Goal: Task Accomplishment & Management: Manage account settings

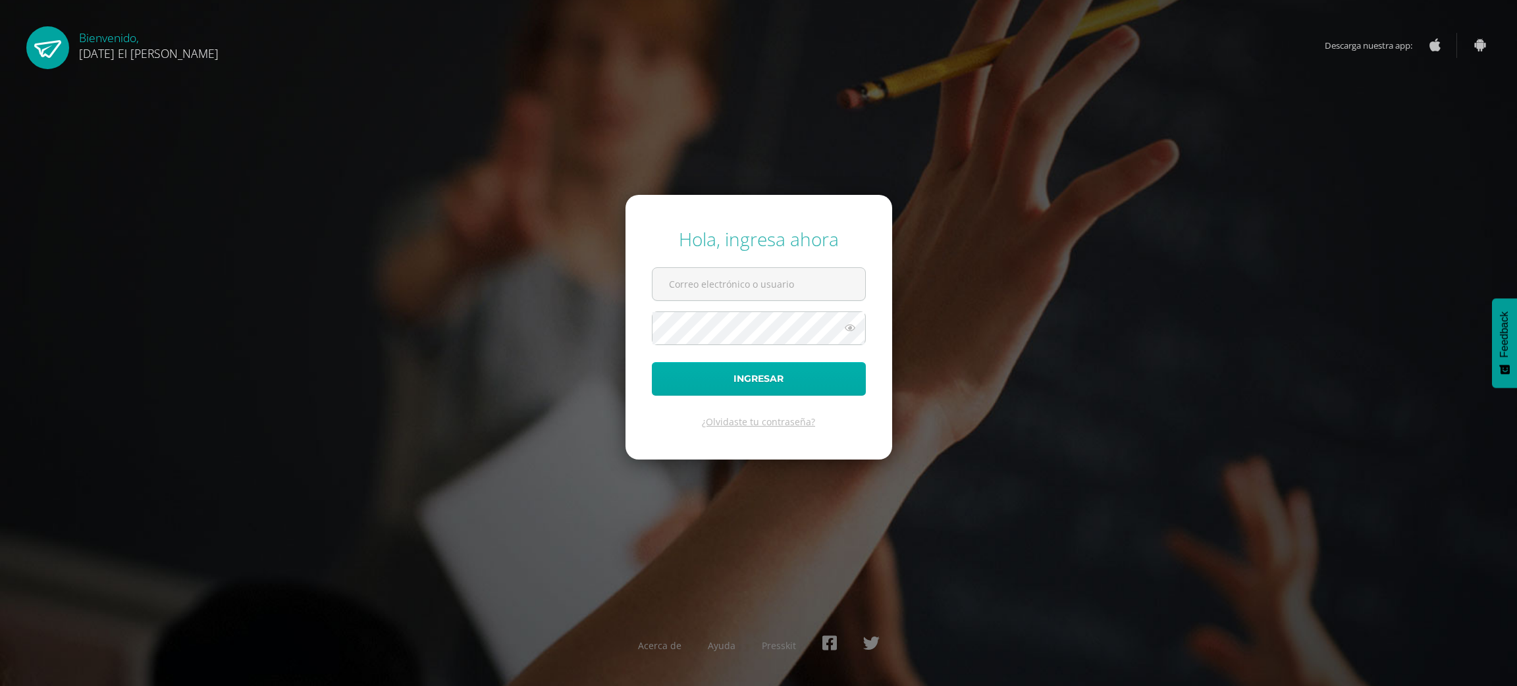
type input "lesliepronquillog@sagradocorazon.edu.gt"
click at [704, 390] on button "Ingresar" at bounding box center [759, 379] width 214 height 34
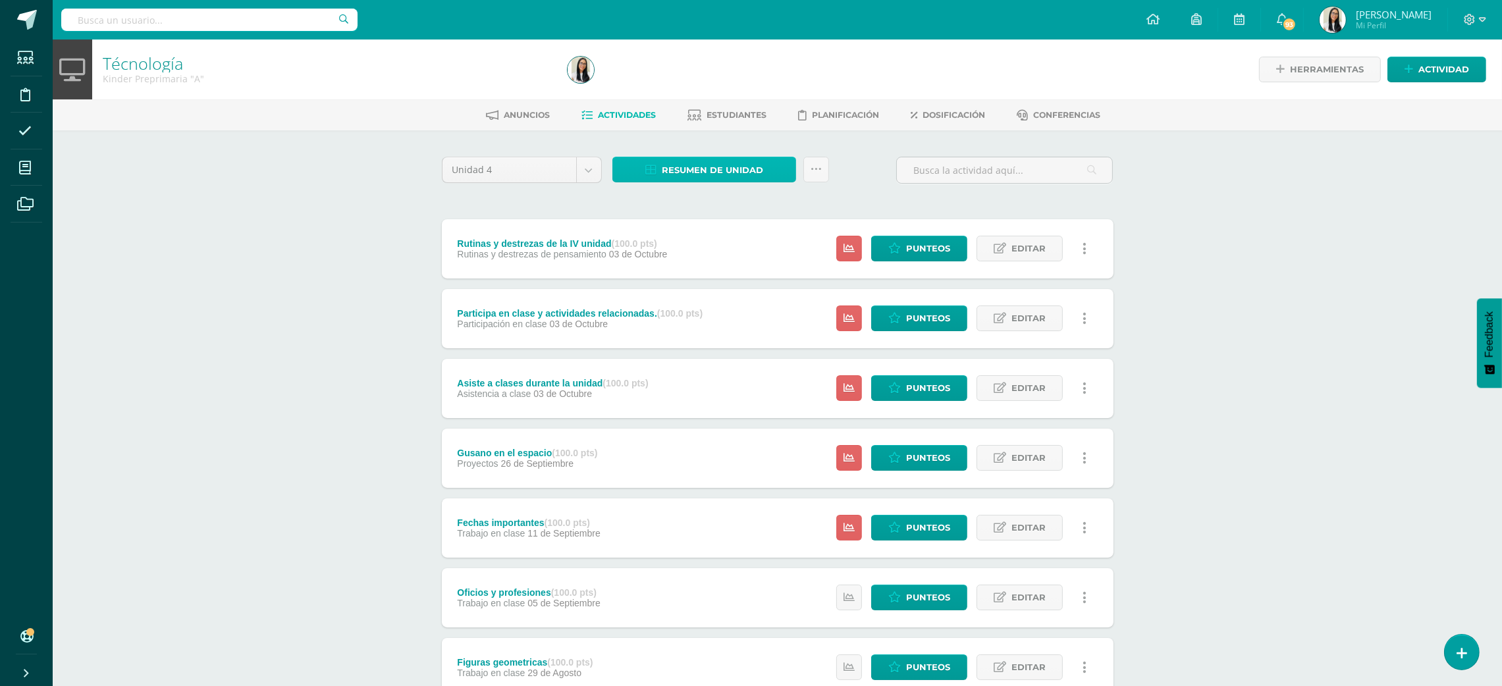
click at [666, 158] on span "Resumen de unidad" at bounding box center [712, 170] width 101 height 24
click at [706, 89] on link "Descargar como HTML" at bounding box center [705, 83] width 140 height 20
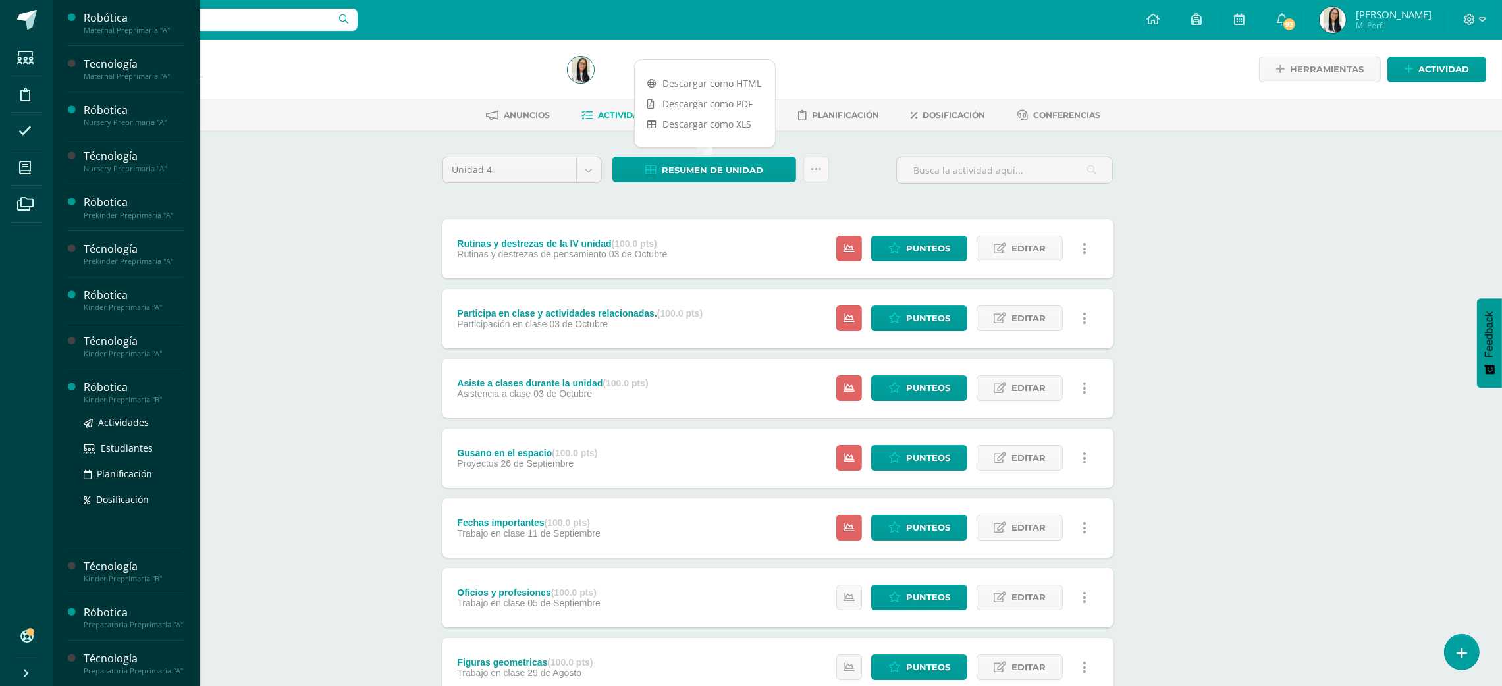
click at [142, 391] on div "Róbotica" at bounding box center [134, 387] width 100 height 15
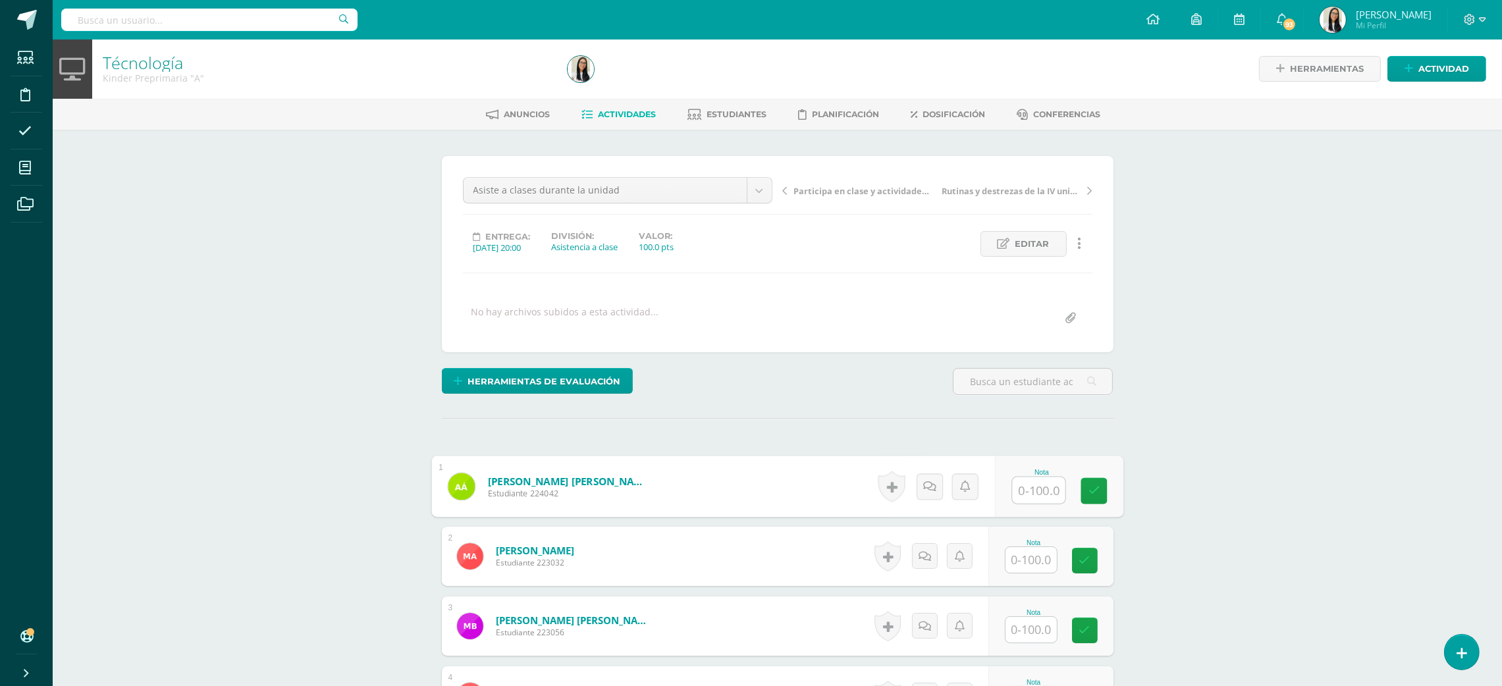
click at [1049, 481] on input "text" at bounding box center [1038, 490] width 53 height 26
type input "95"
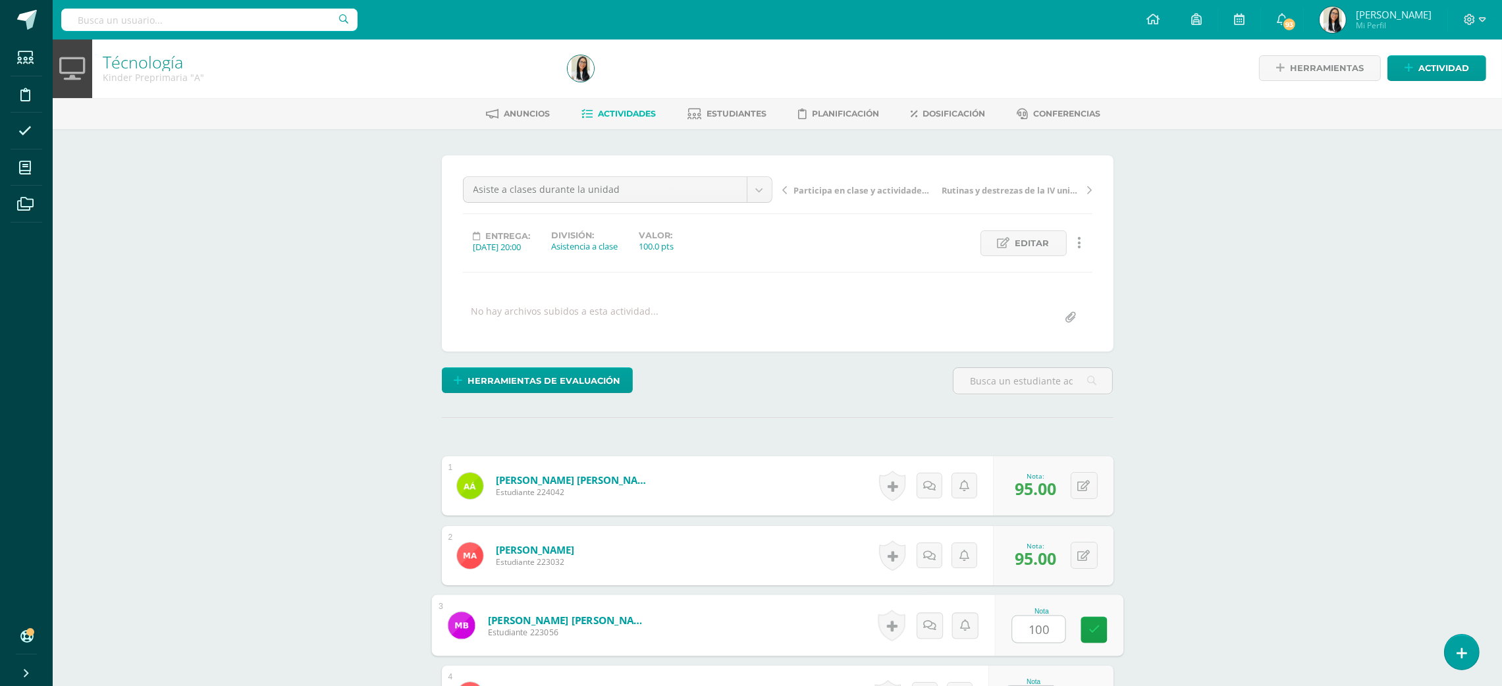
type input "100"
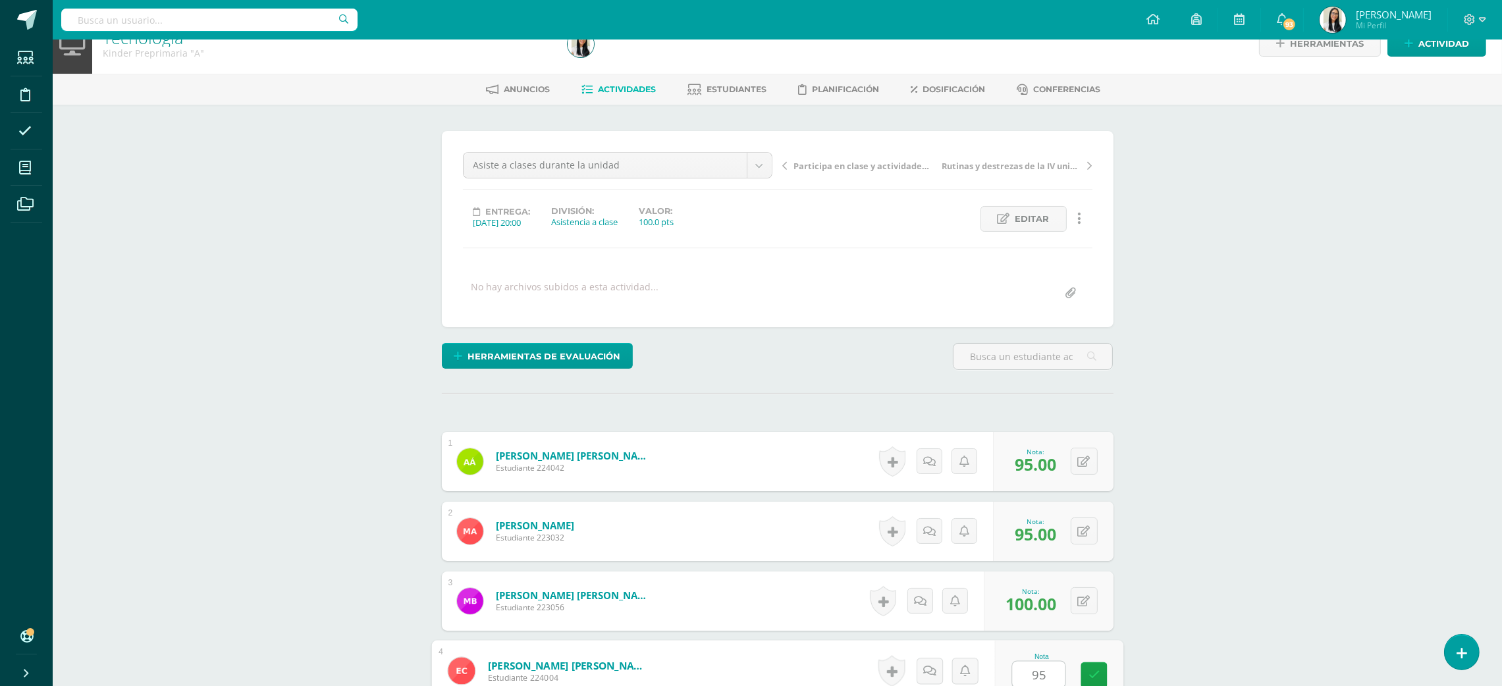
type input "95"
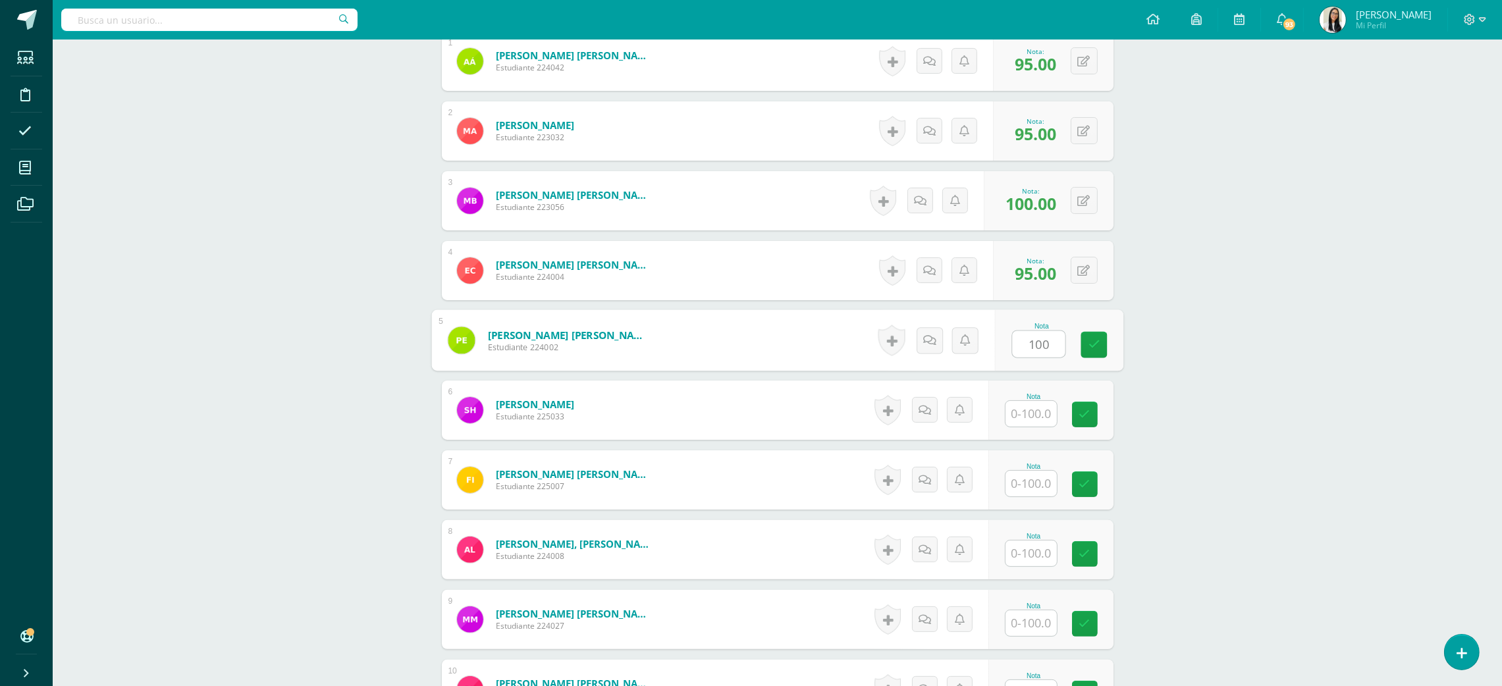
type input "100"
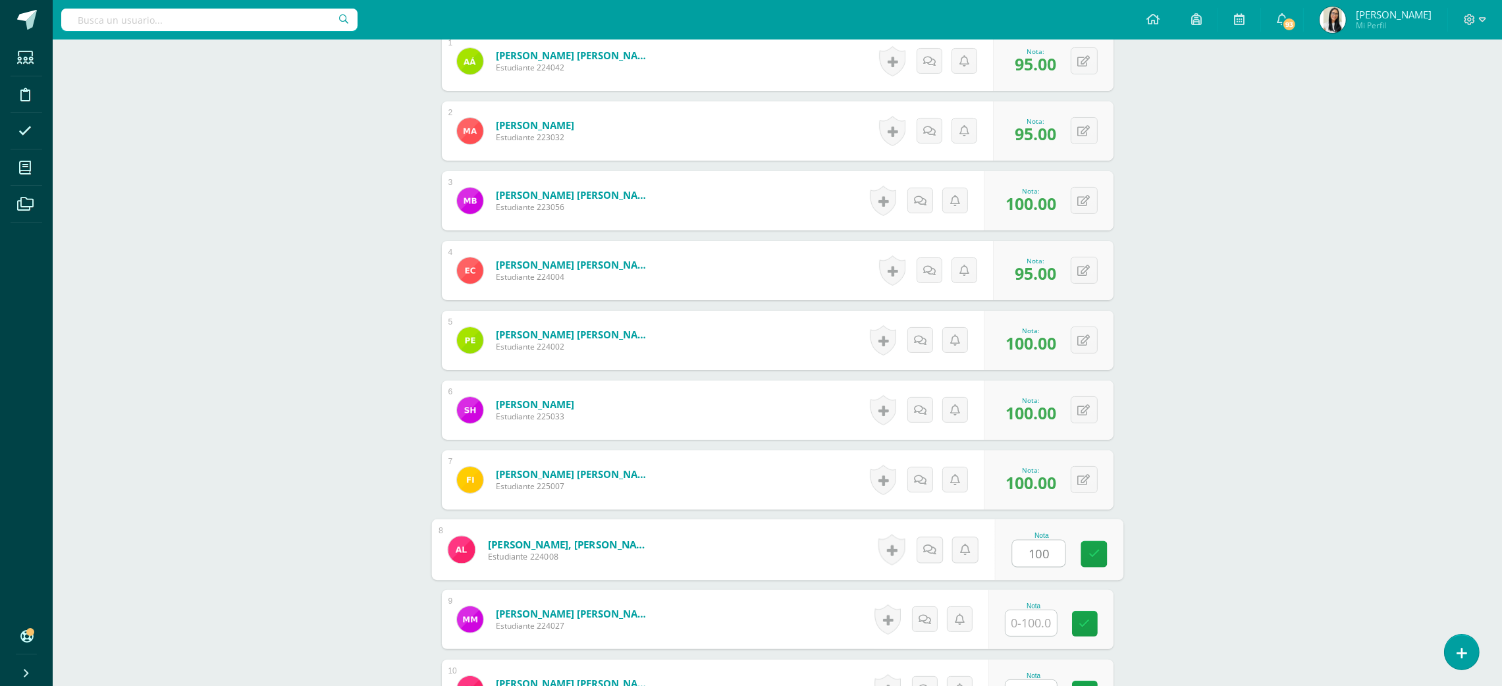
type input "100"
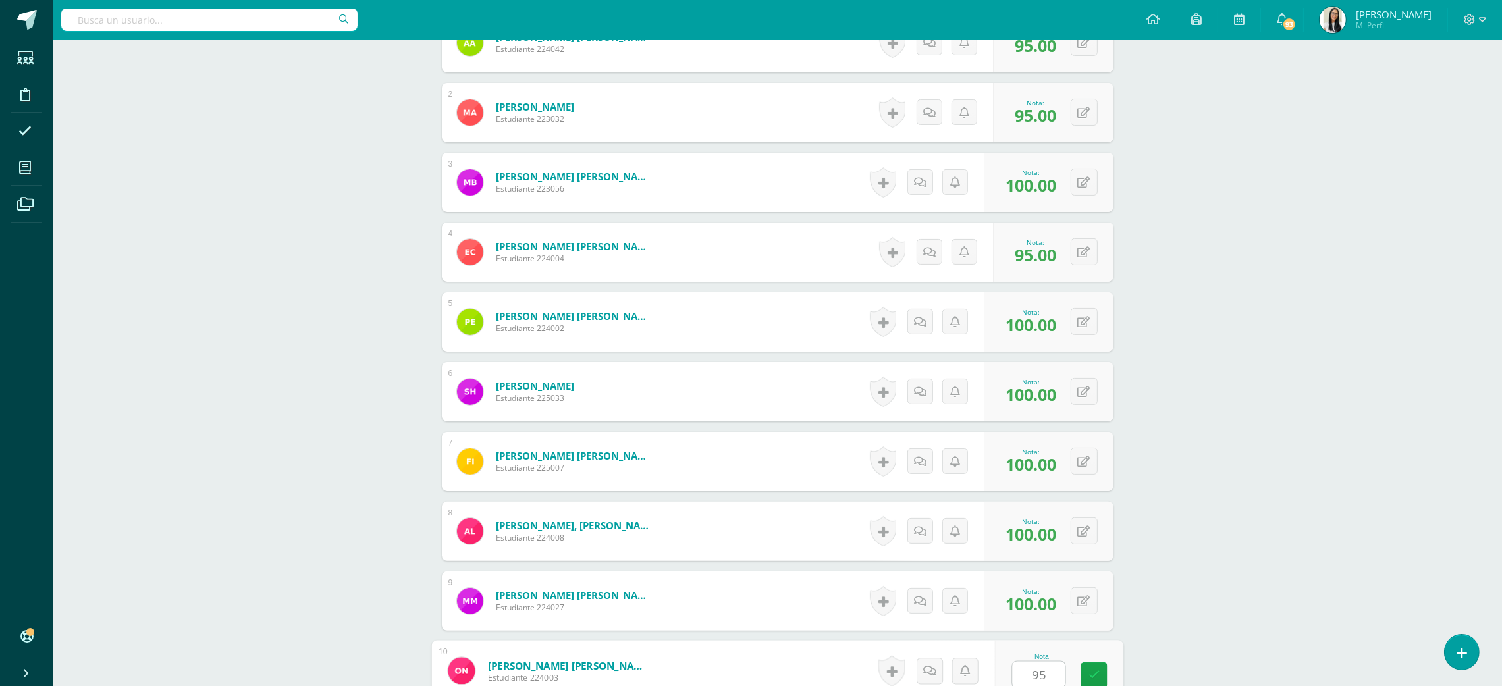
type input "95"
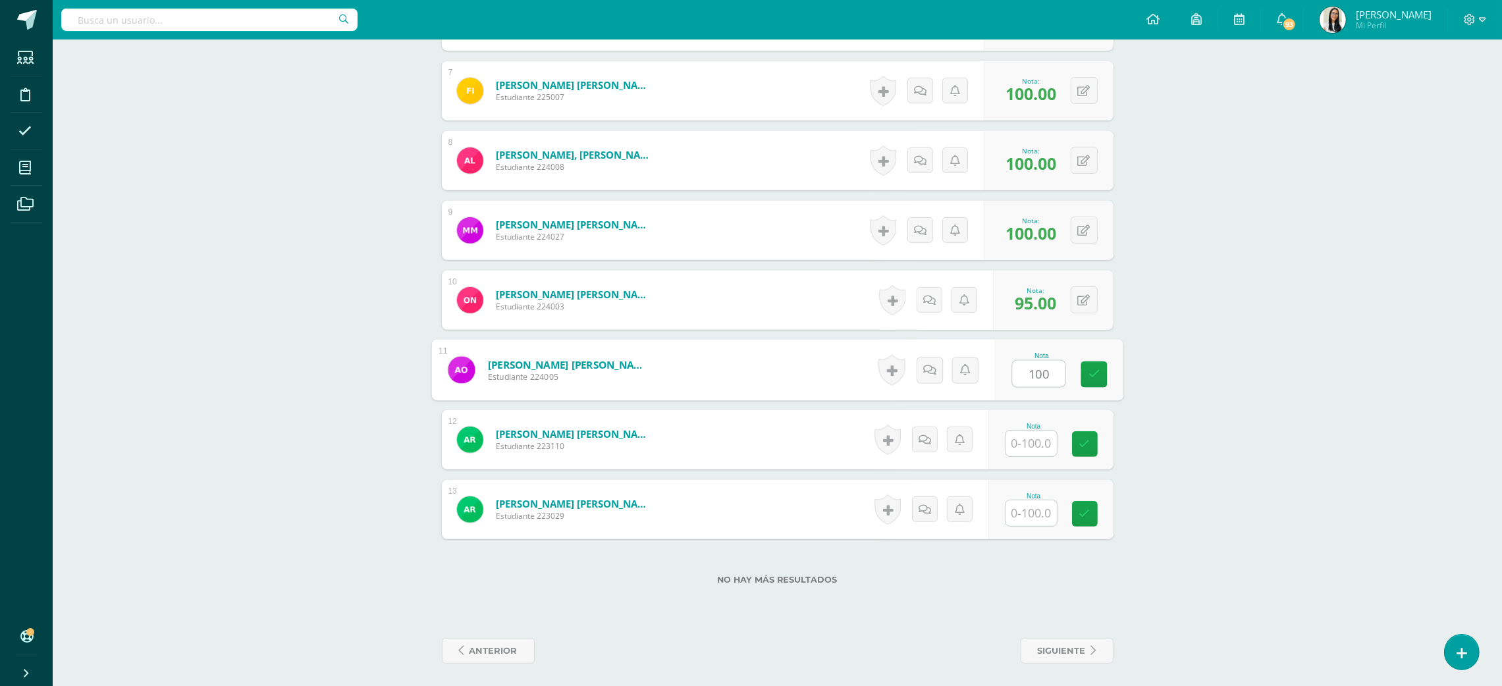
type input "100"
type input "95"
type input "1001"
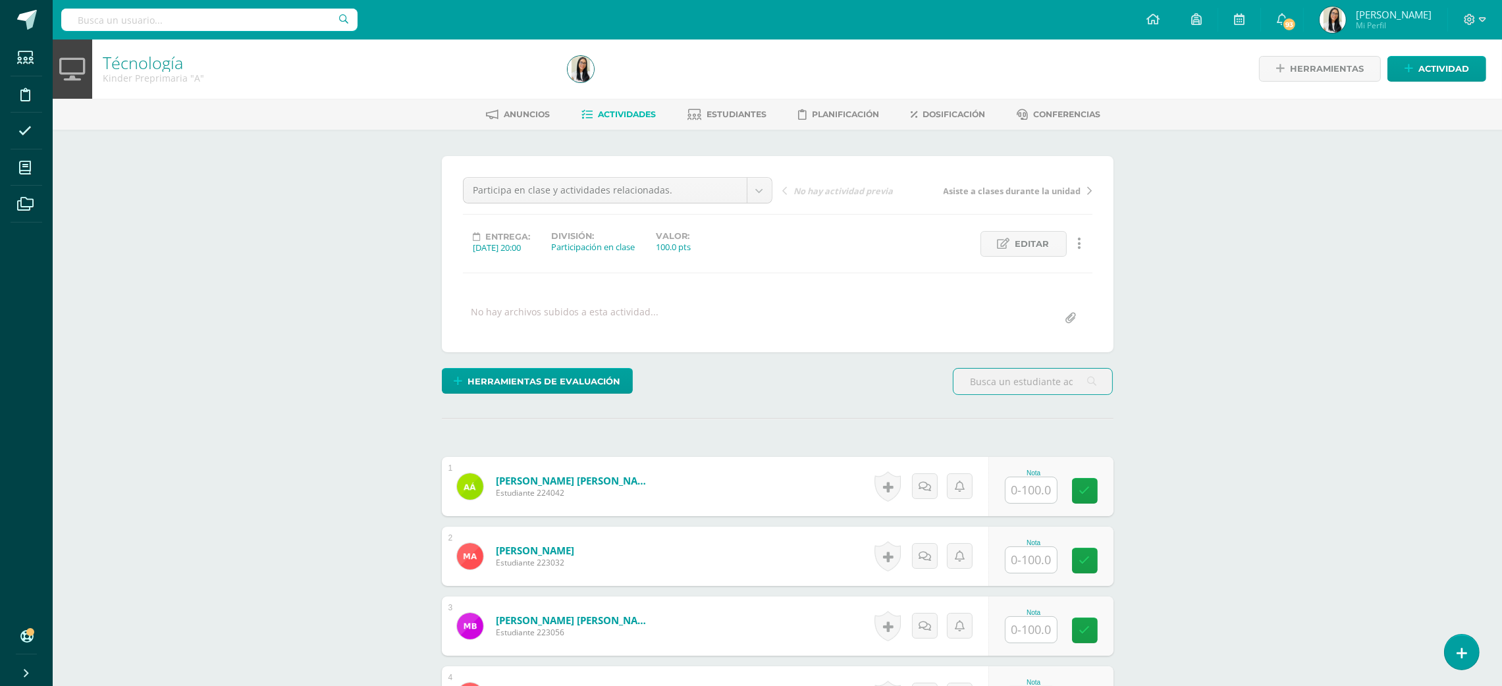
scroll to position [1, 0]
click at [1028, 491] on input "text" at bounding box center [1030, 490] width 51 height 26
type input "100"
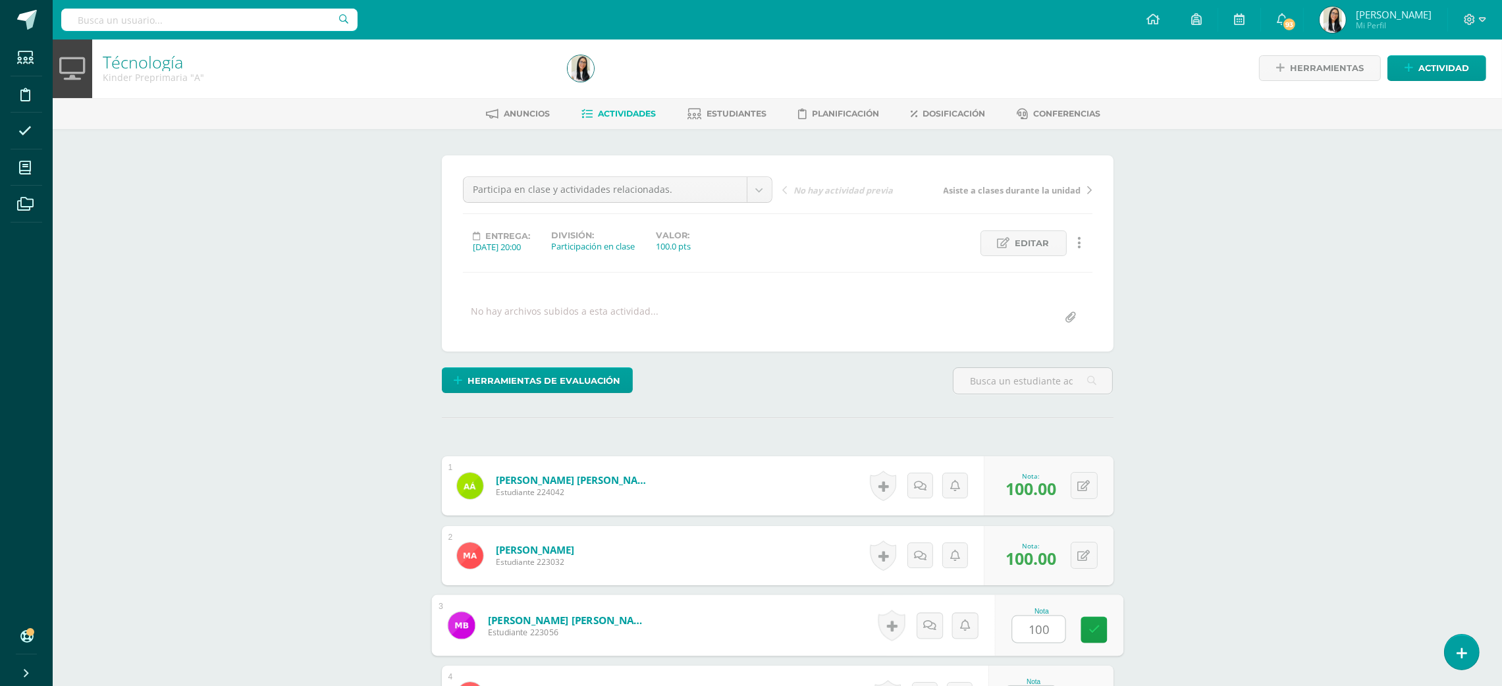
type input "100"
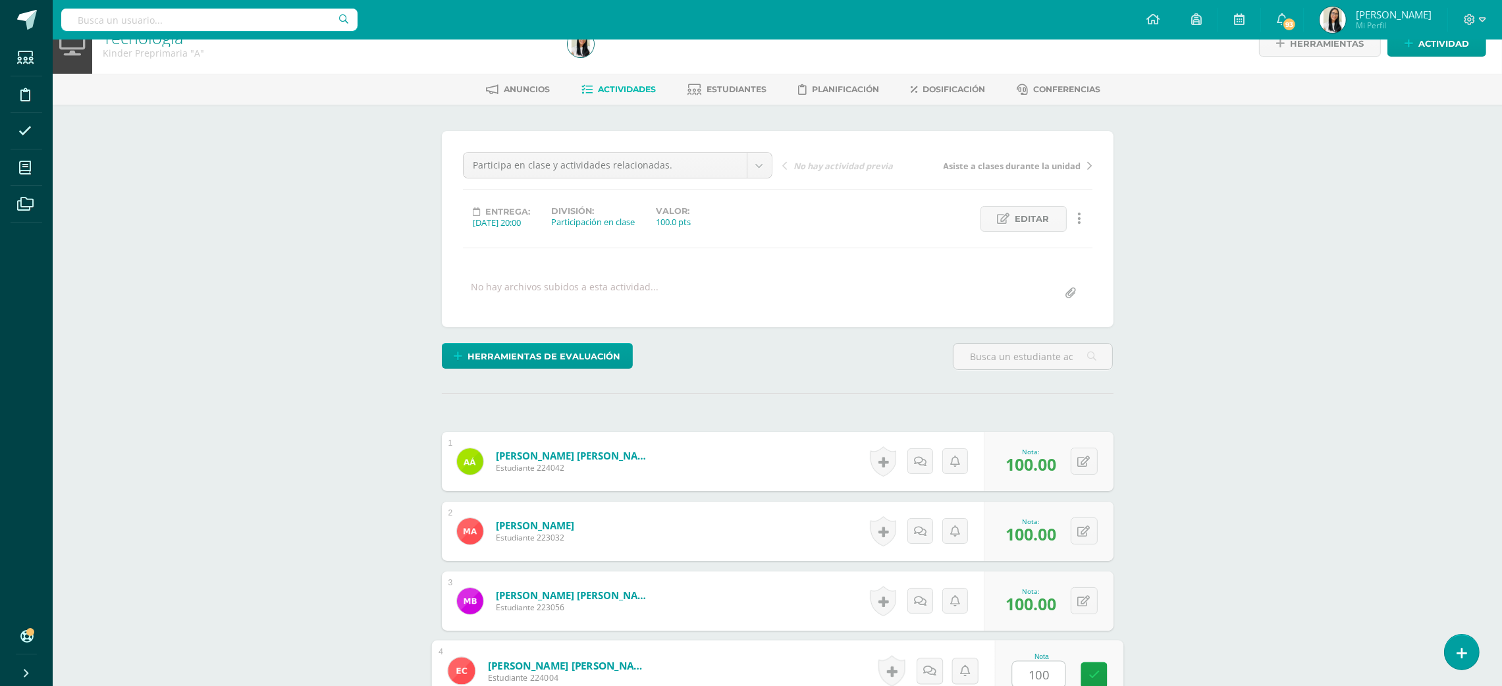
type input "100"
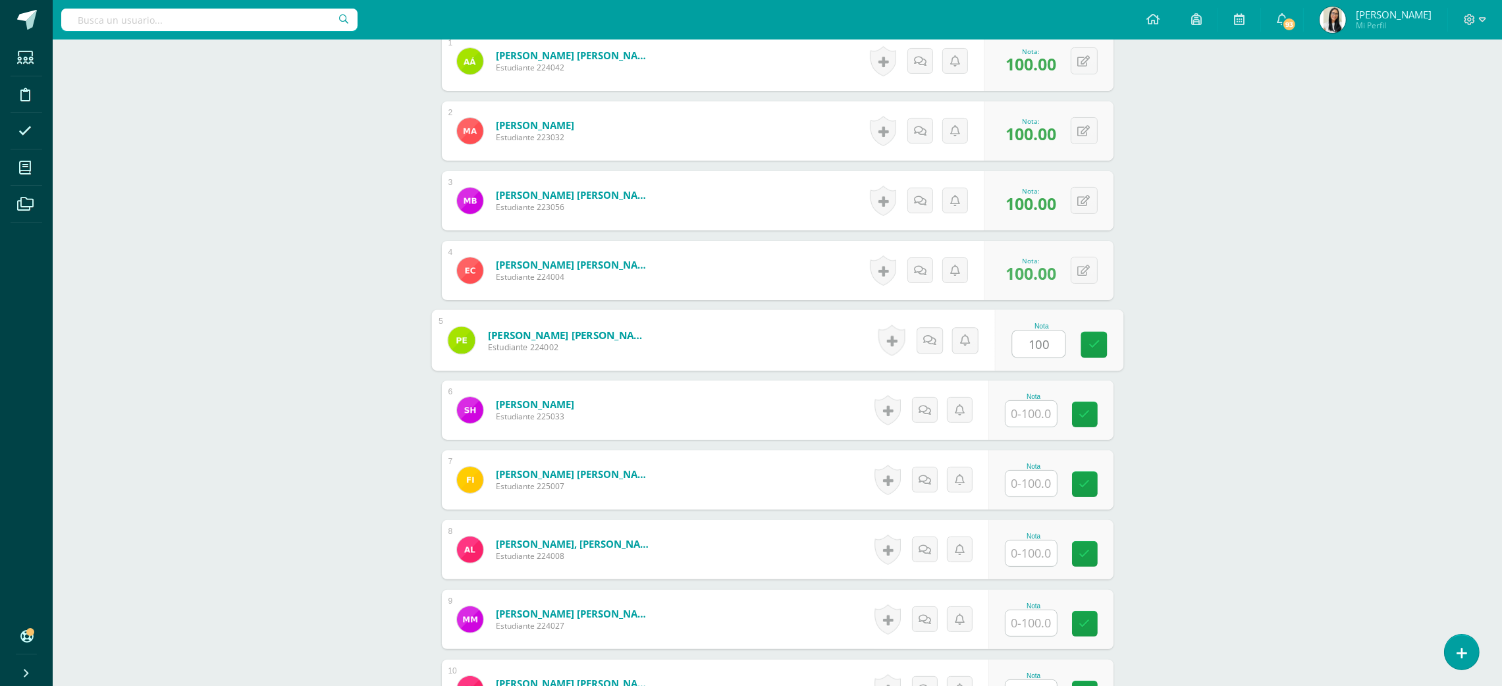
type input "100"
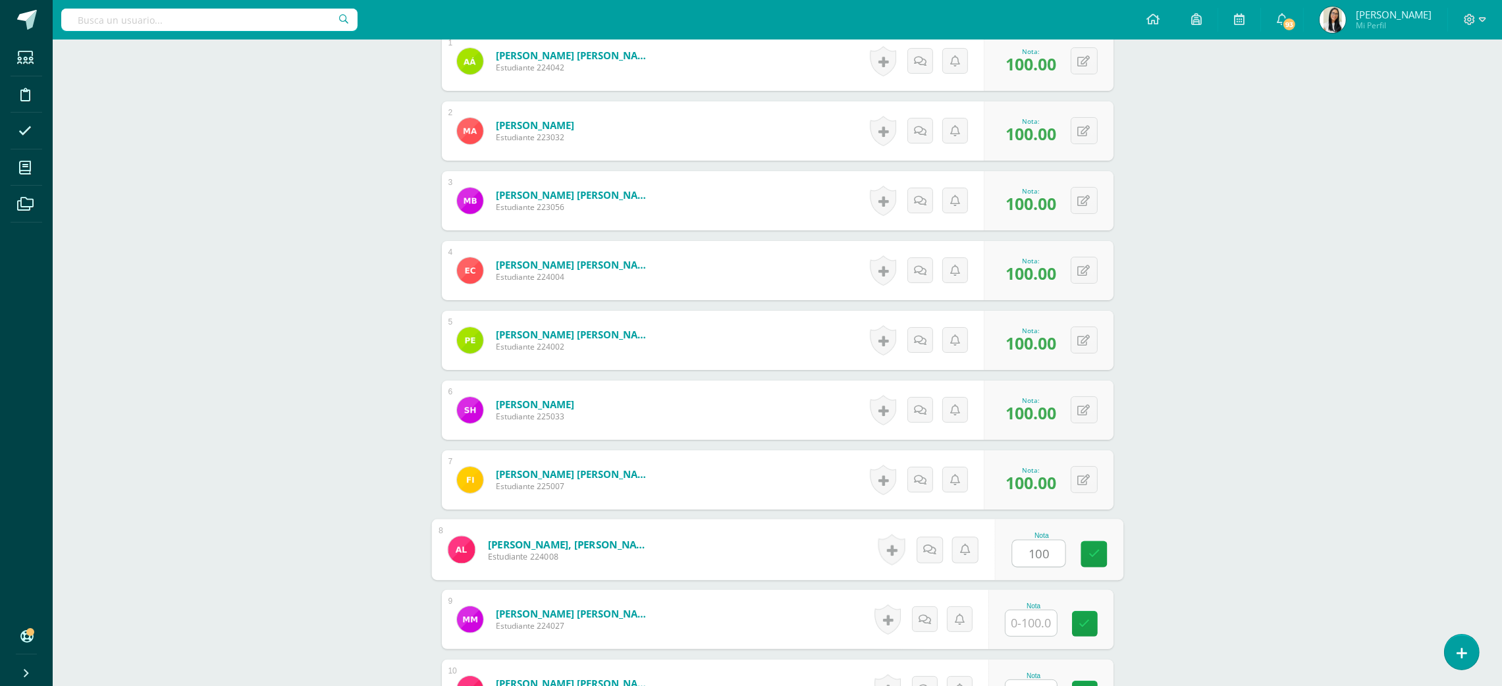
type input "100"
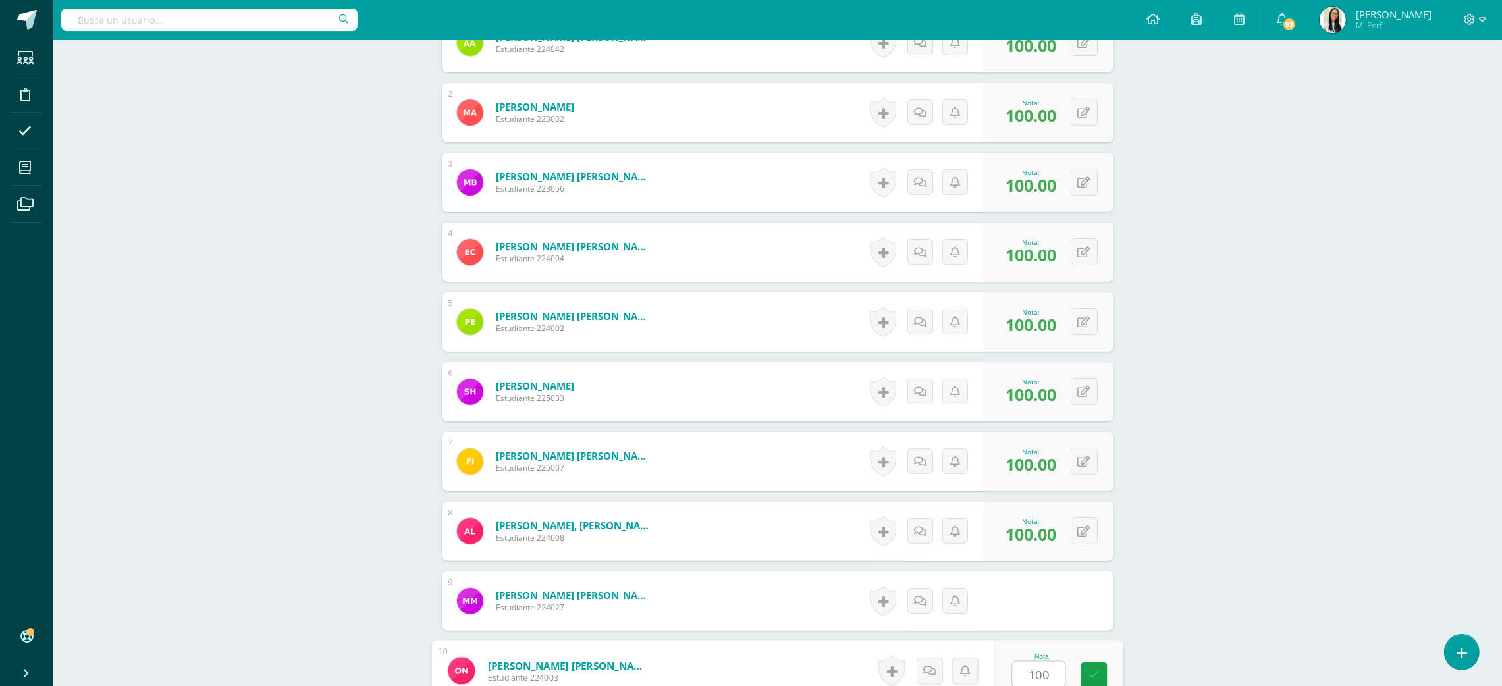
type input "100"
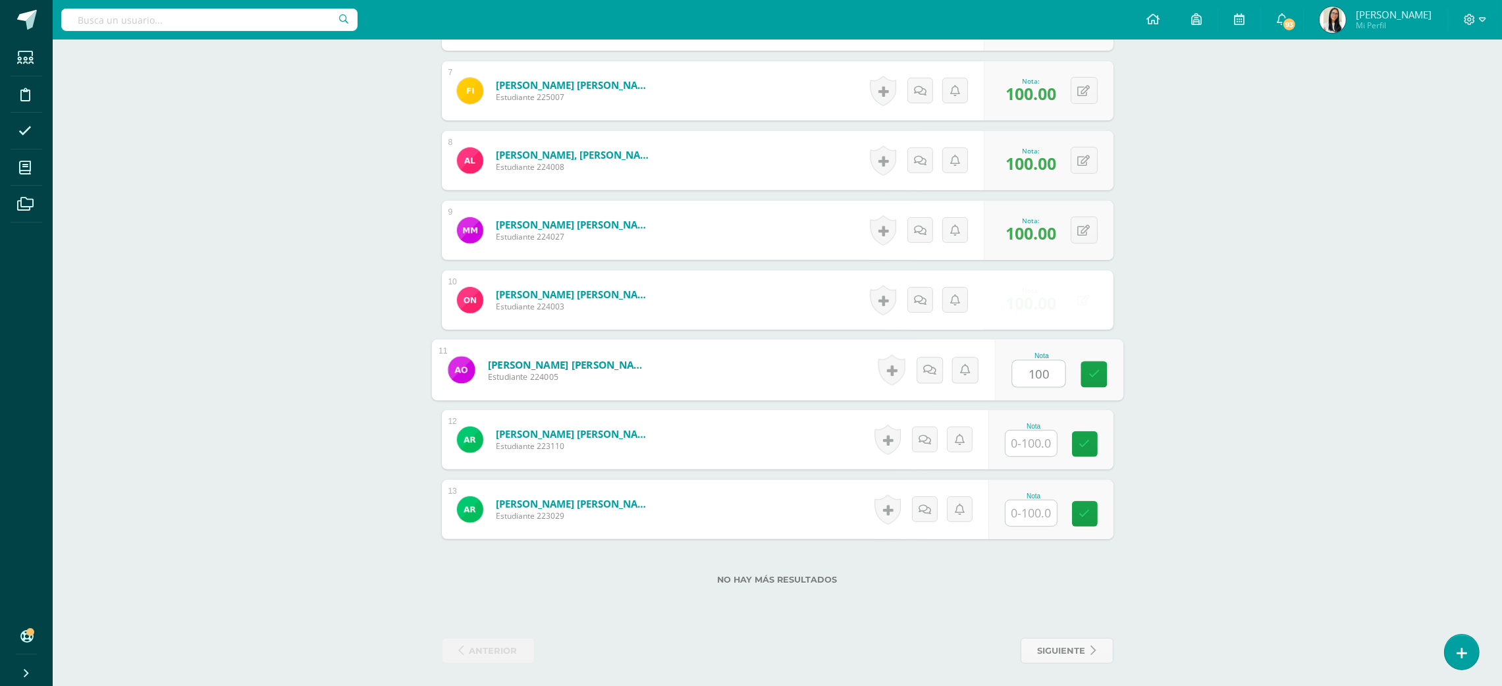
type input "100"
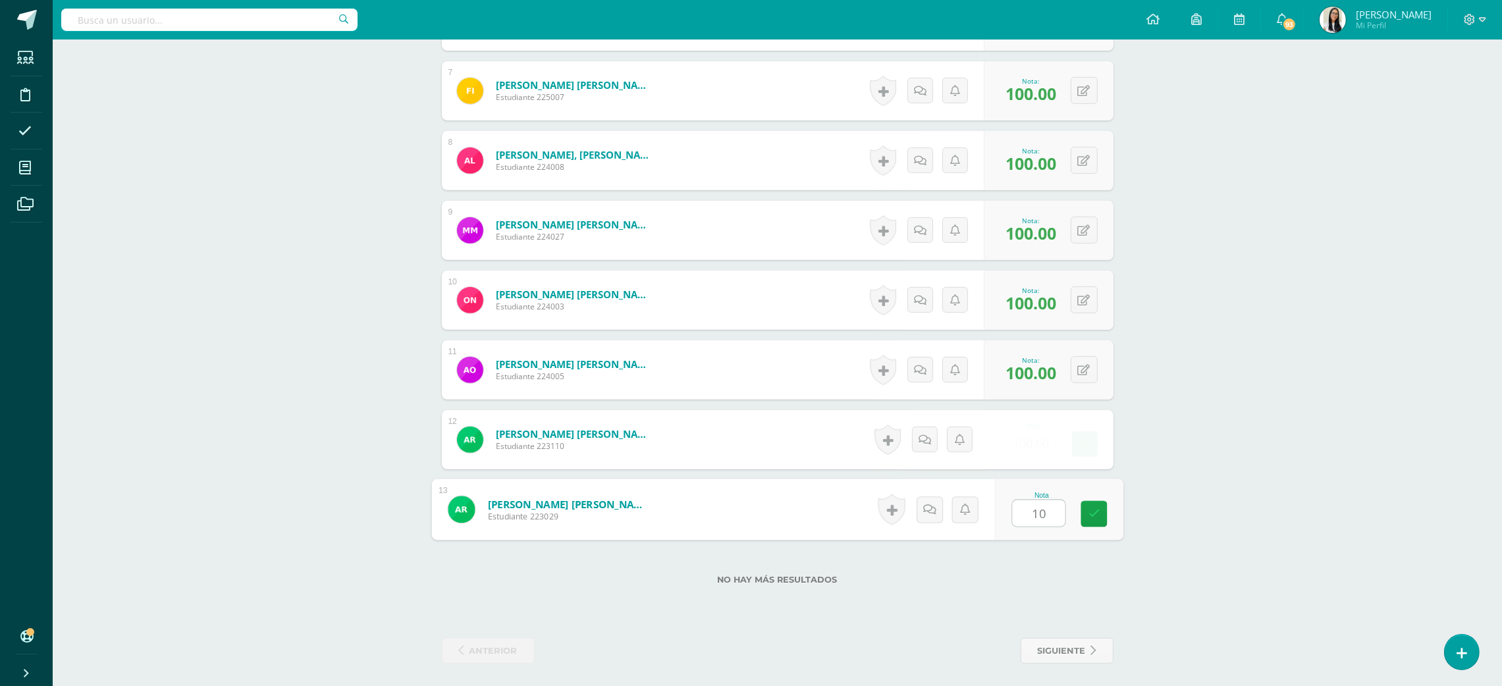
type input "100"
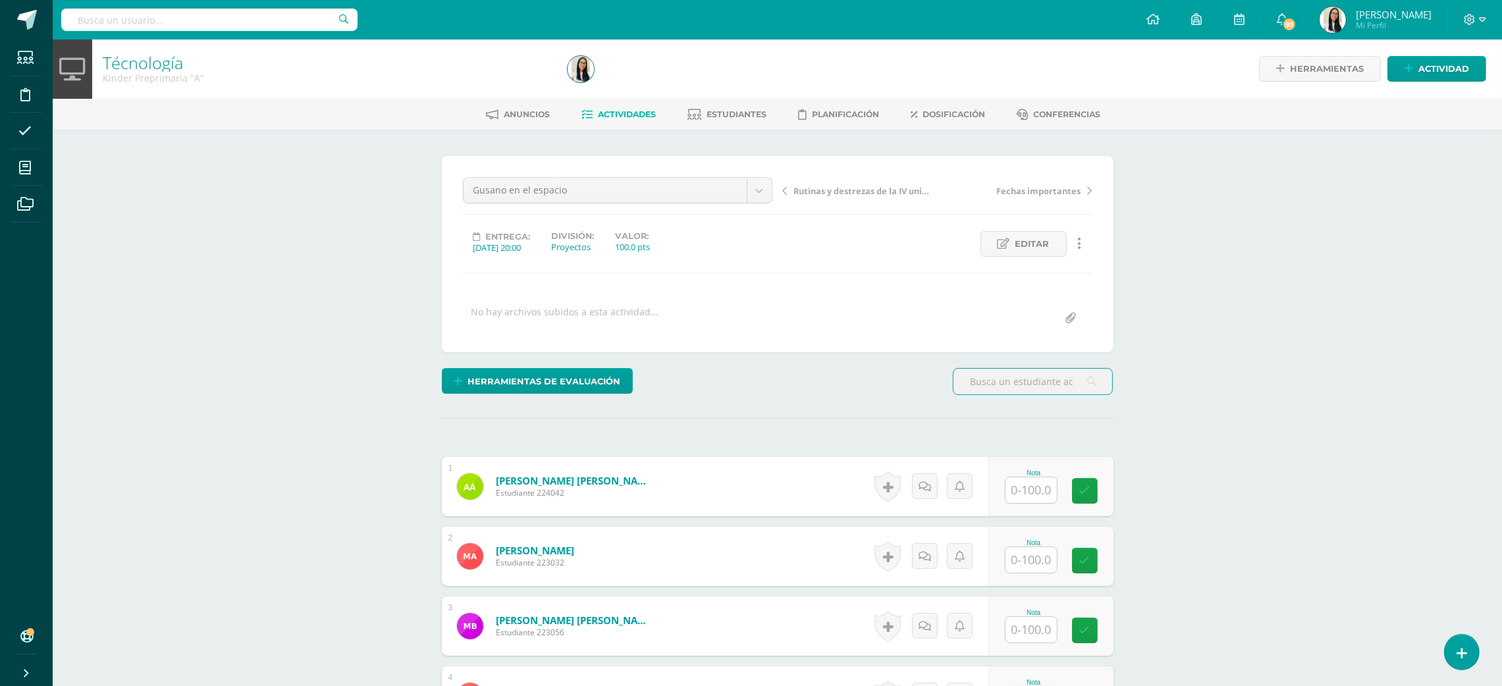
scroll to position [1, 0]
click at [1041, 495] on input "text" at bounding box center [1030, 490] width 51 height 26
type input "9"
type input "100"
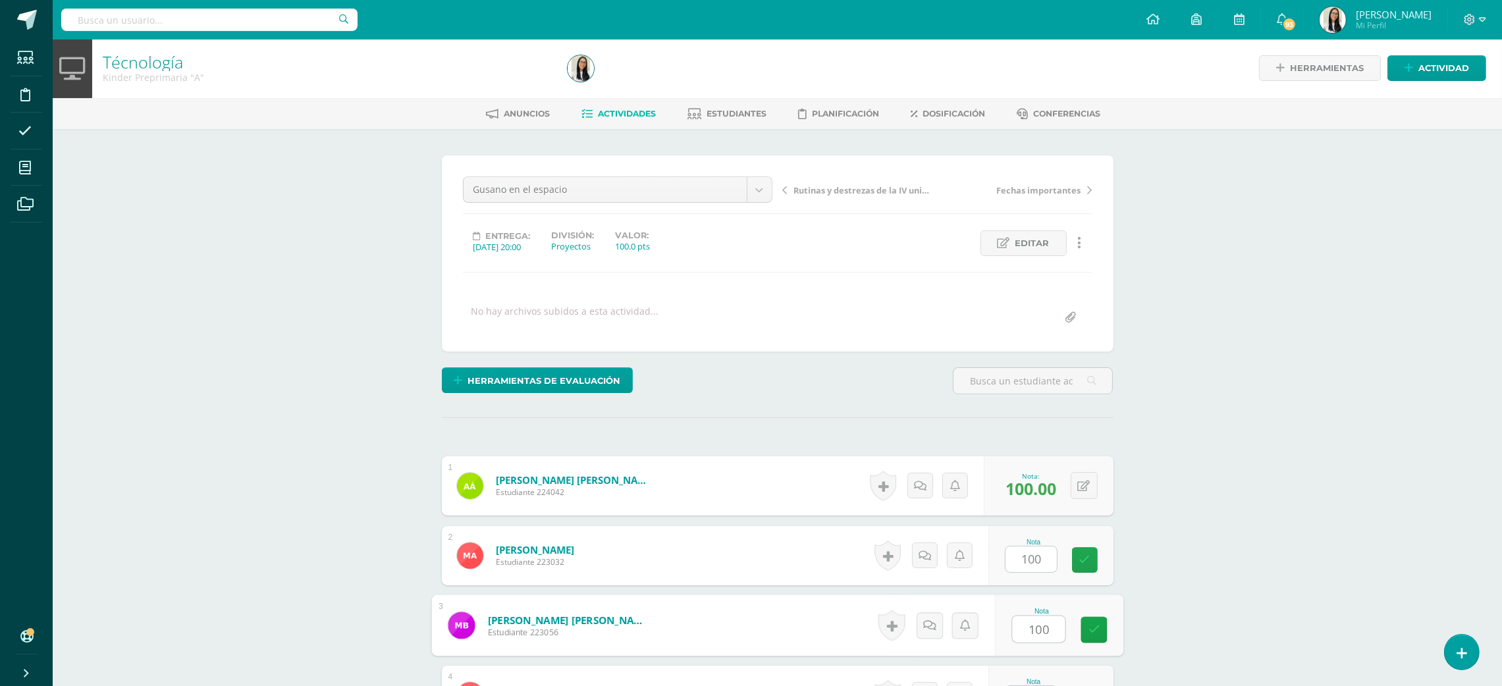
type input "100"
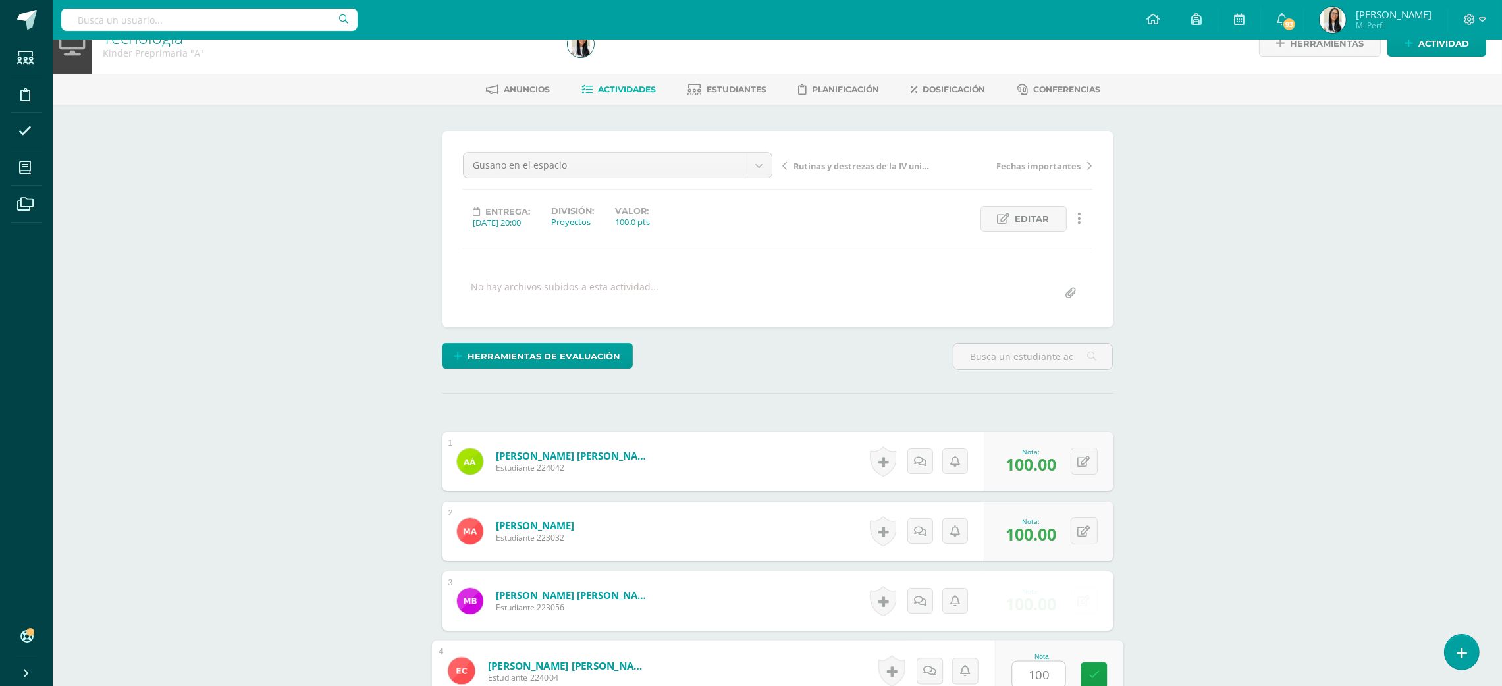
type input "100"
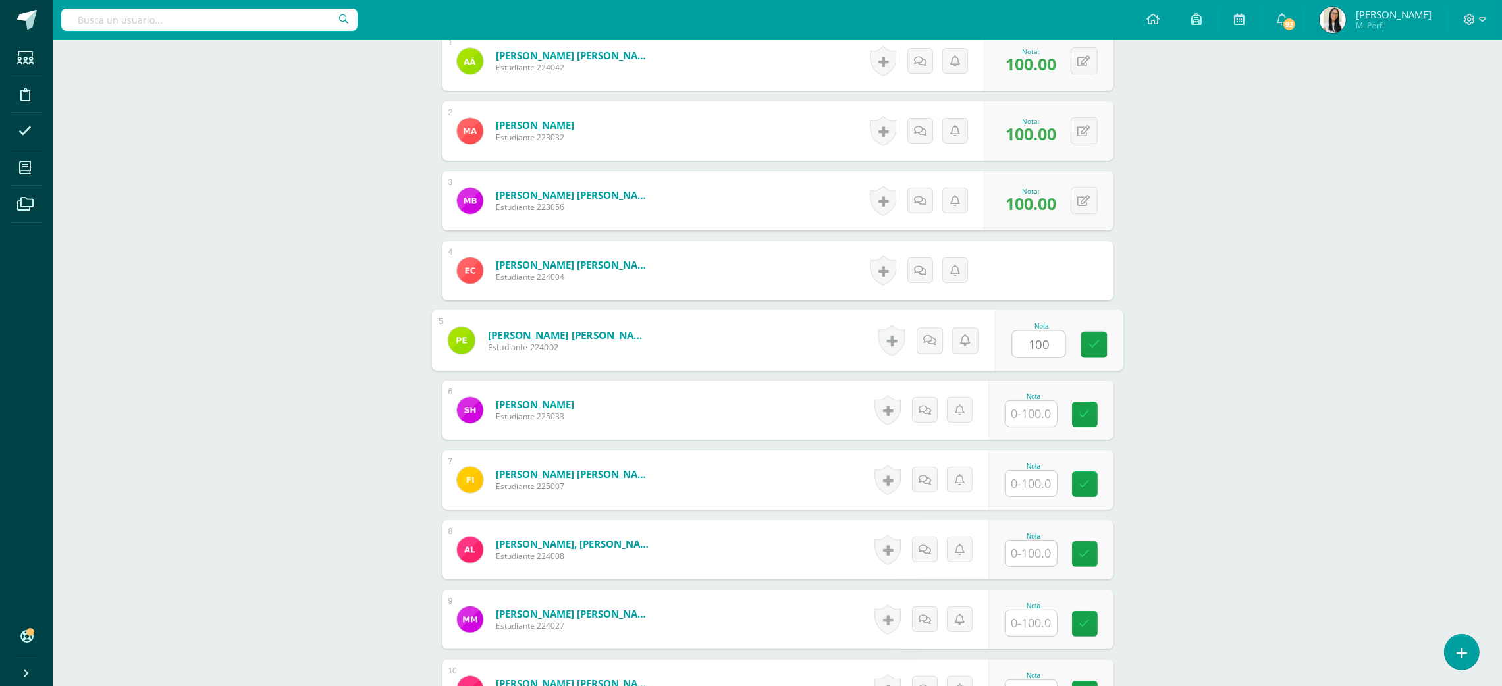
type input "100"
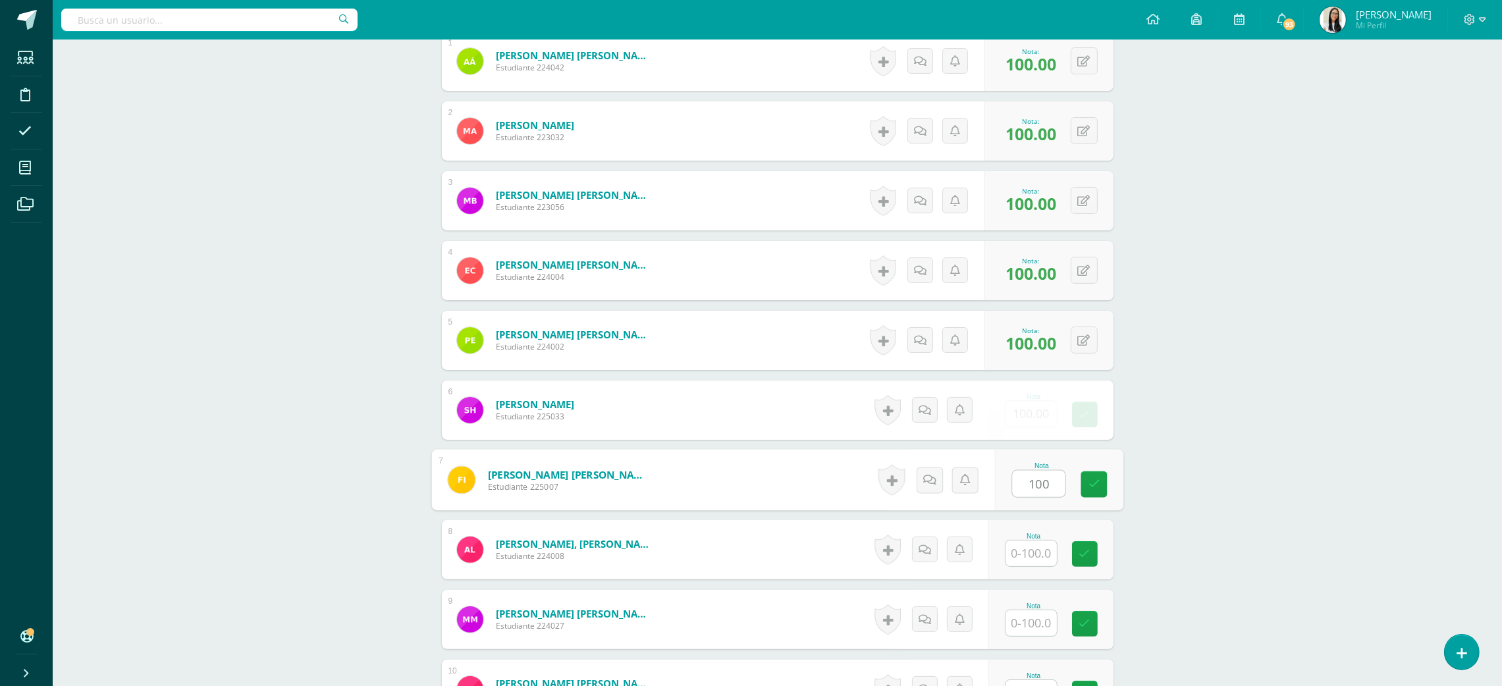
type input "100"
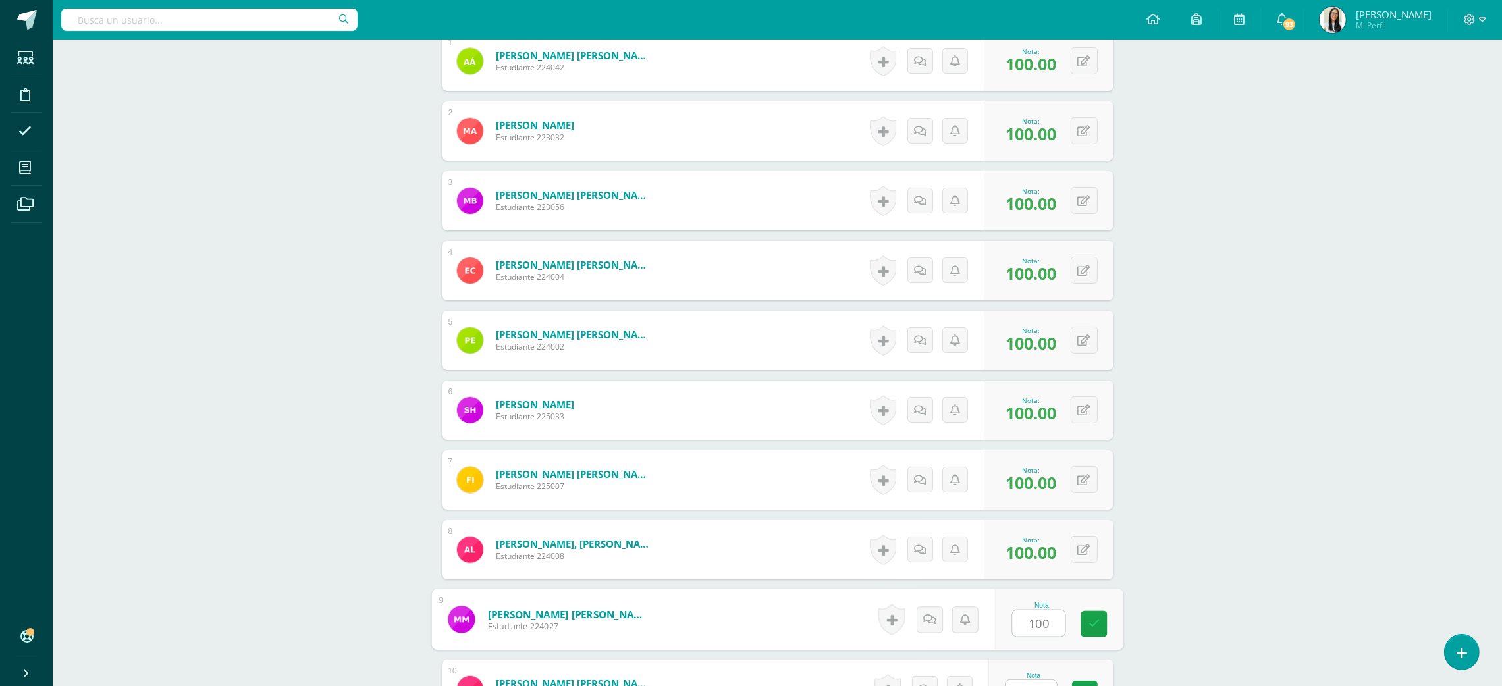
type input "100"
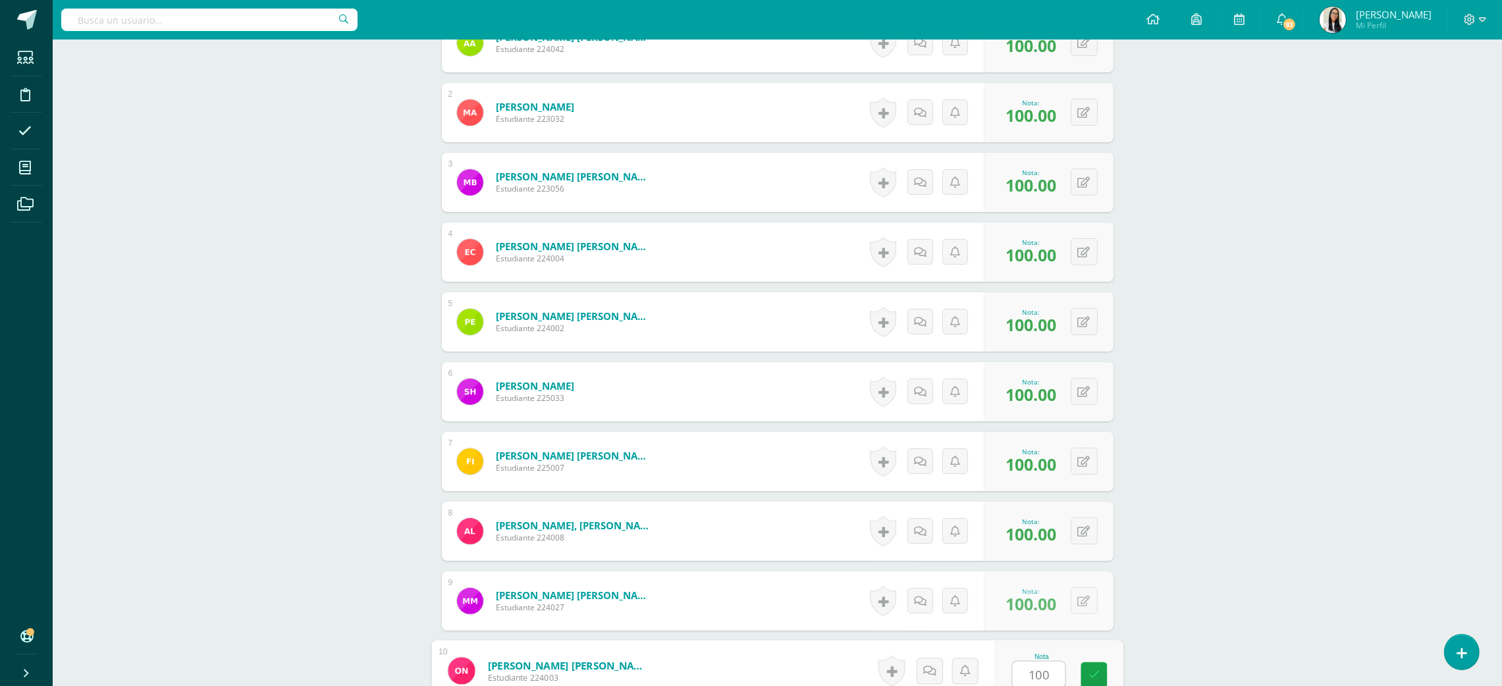
type input "100"
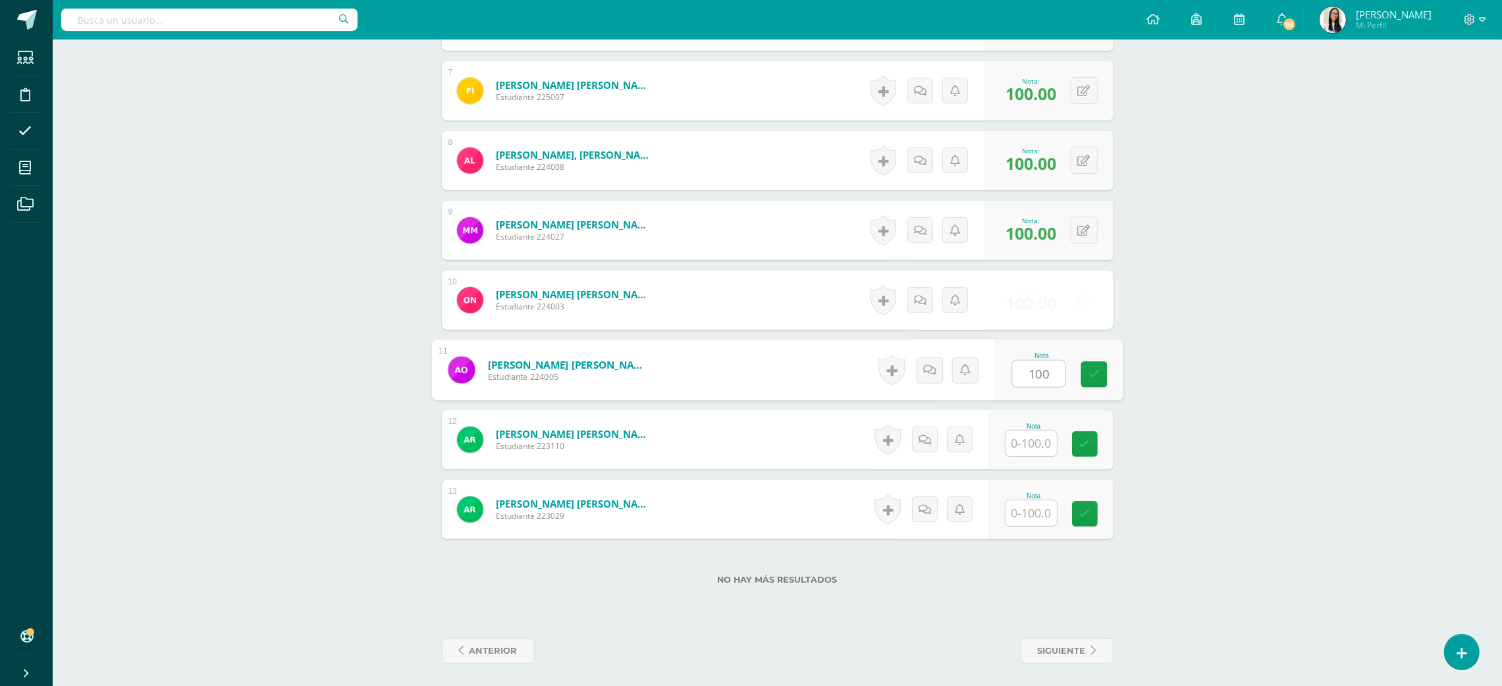
type input "100"
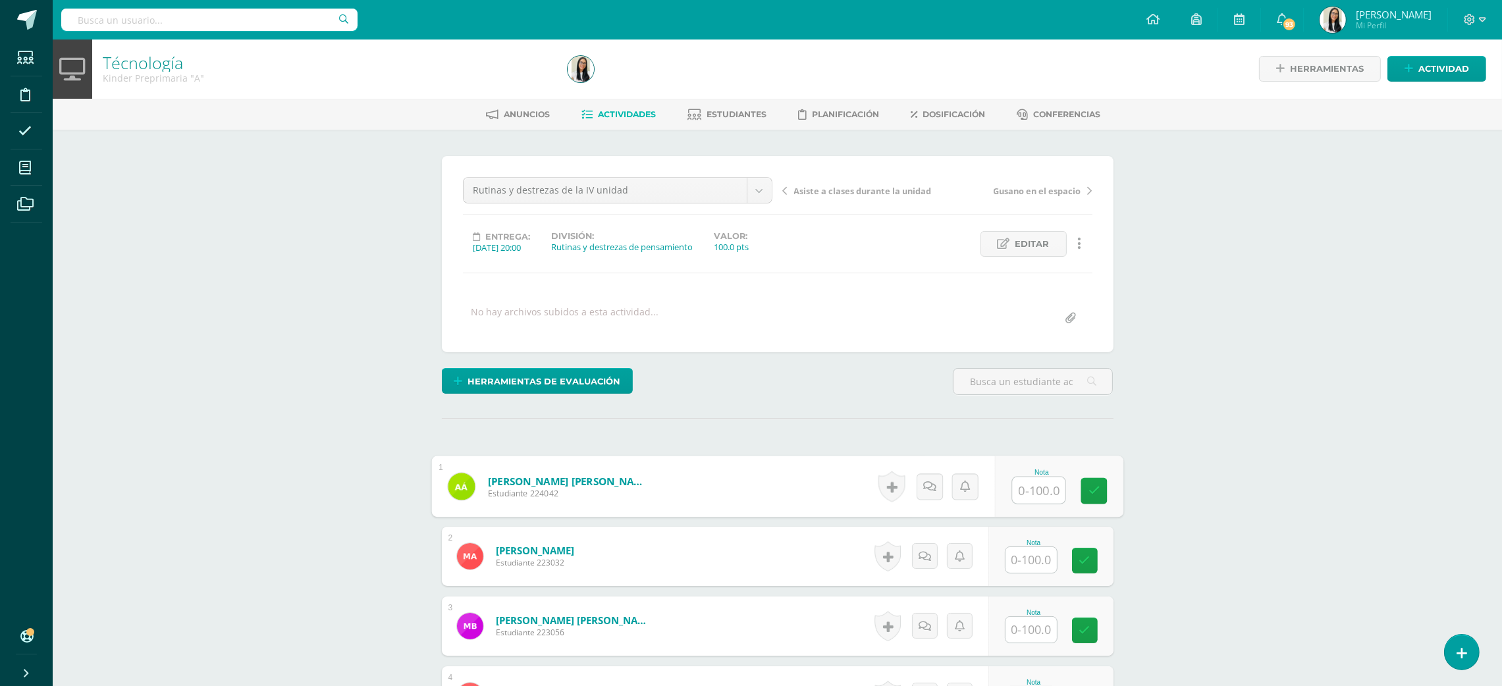
click at [1017, 504] on input "text" at bounding box center [1038, 490] width 53 height 26
click at [1051, 503] on input "text" at bounding box center [1038, 490] width 53 height 26
type input "97"
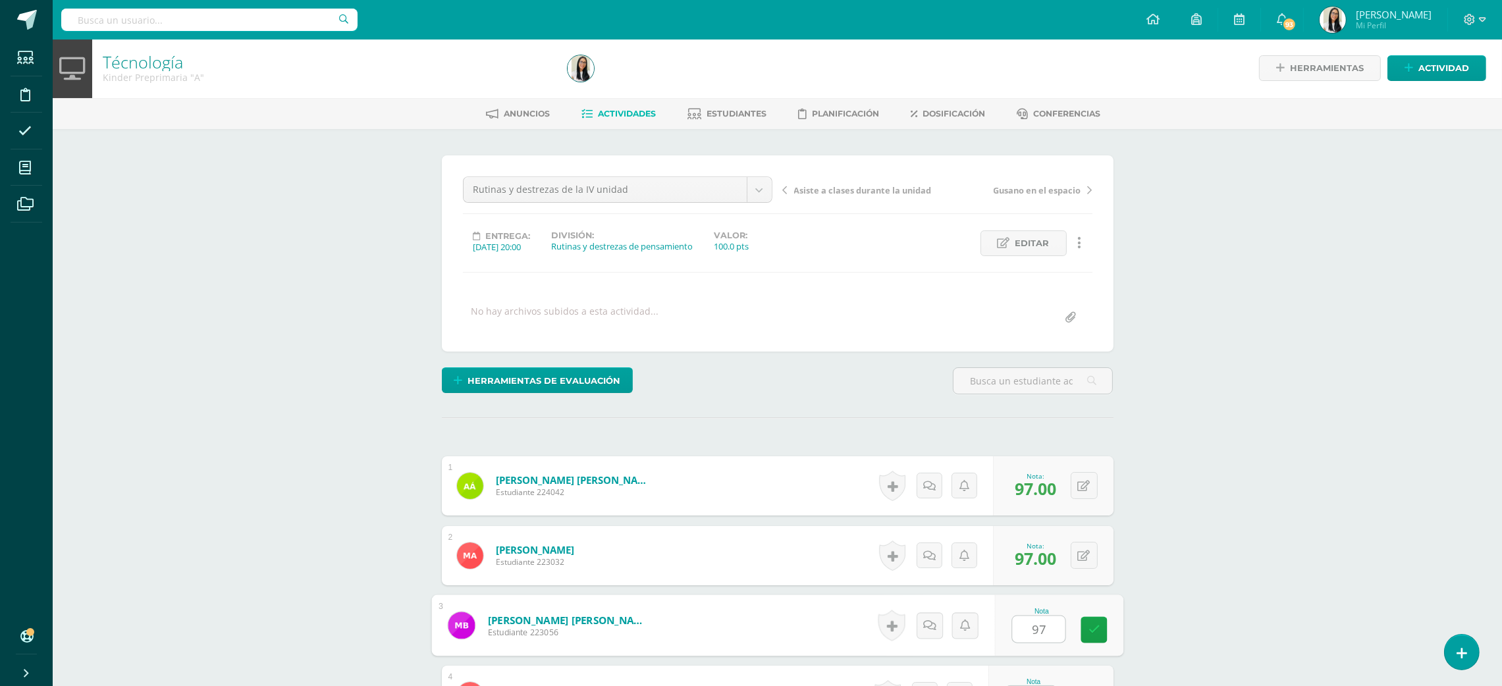
type input "97"
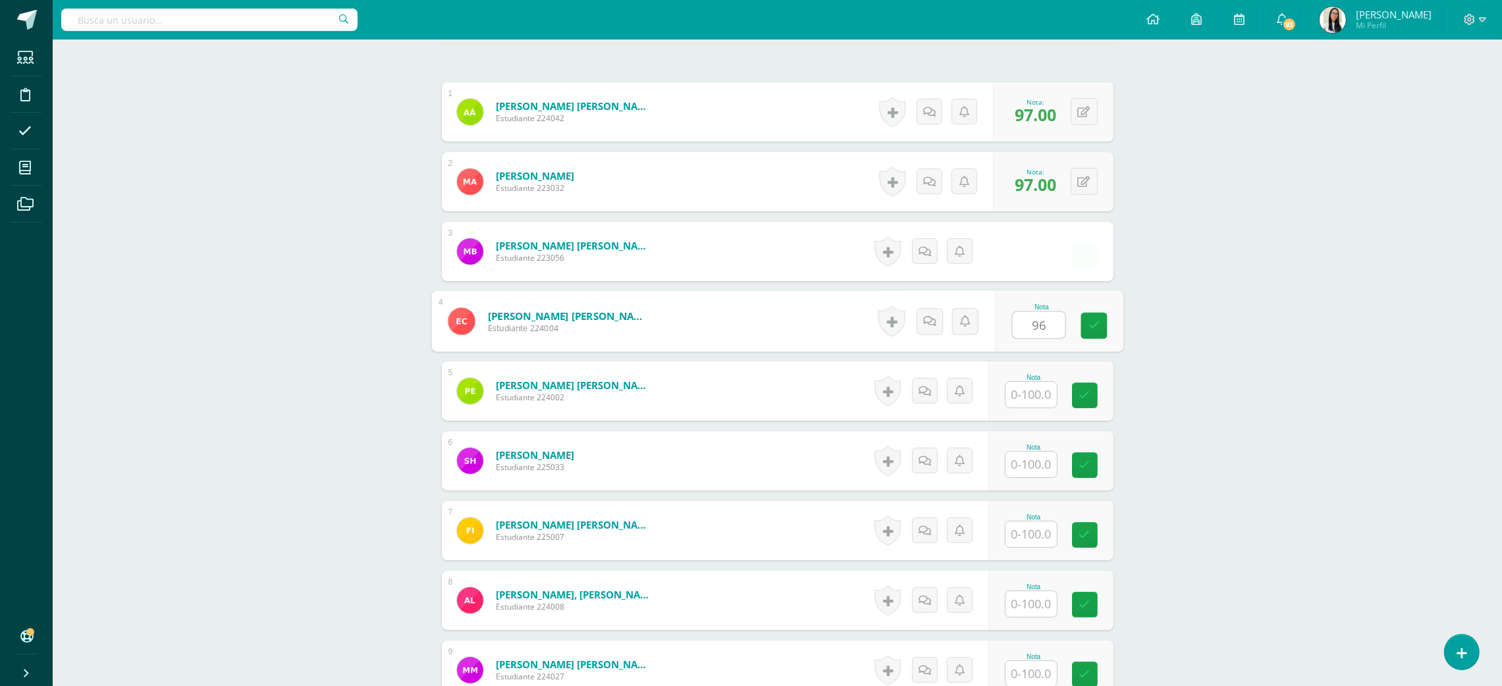
type input "96"
type input "98"
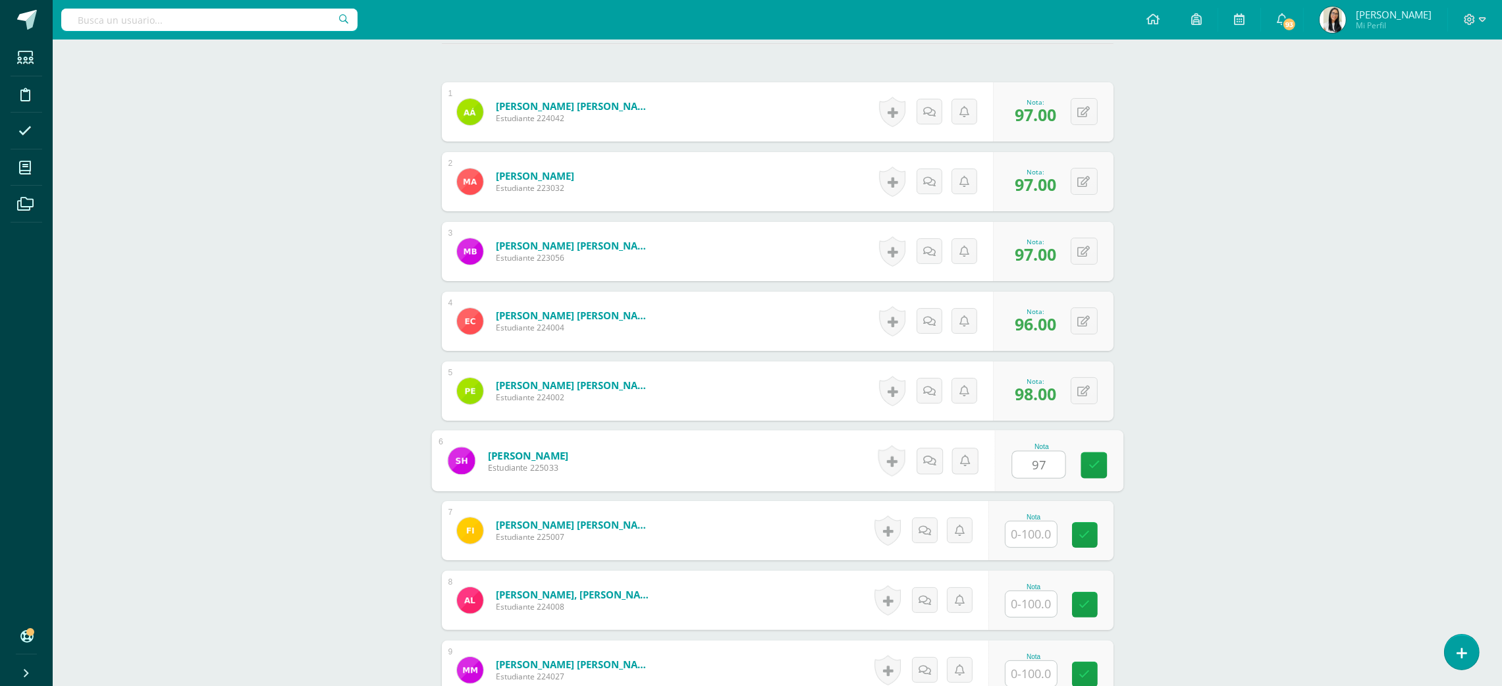
type input "97"
type input "96"
type input "97"
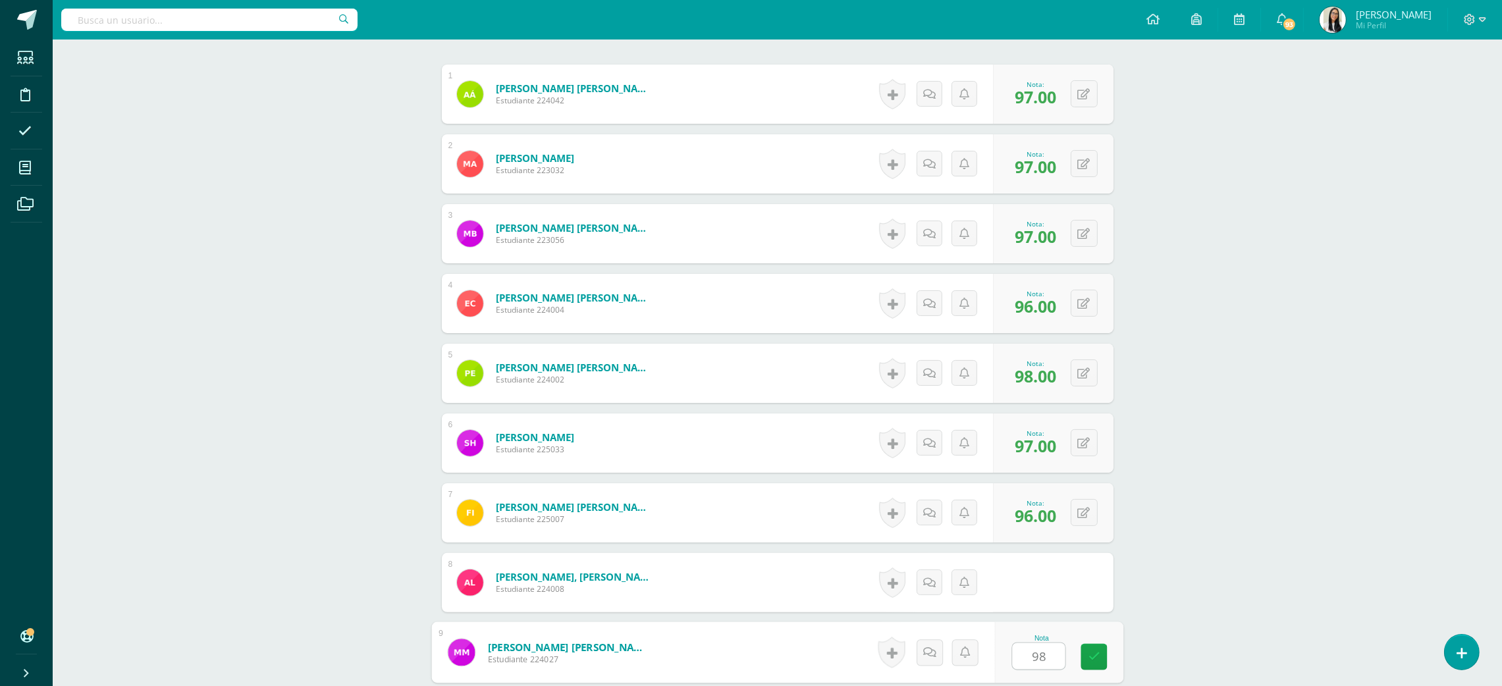
type input "98"
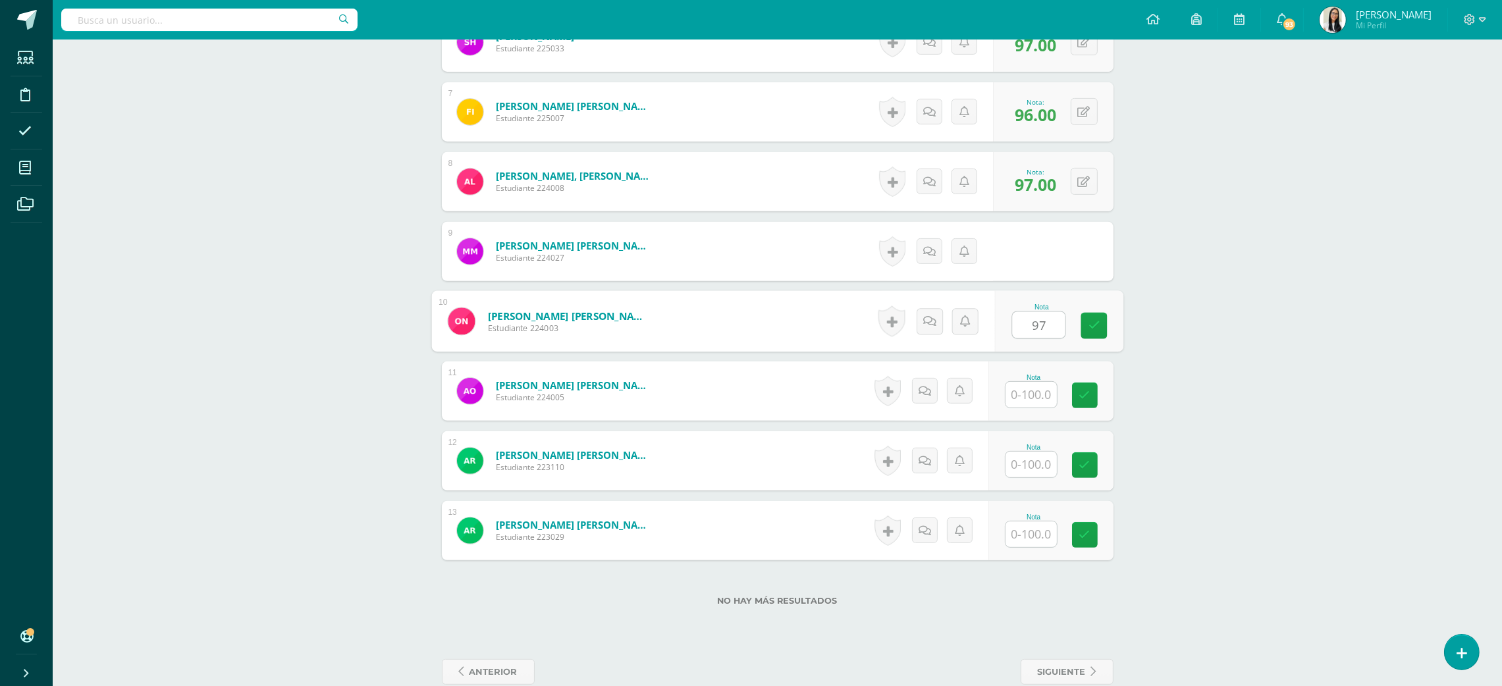
type input "97"
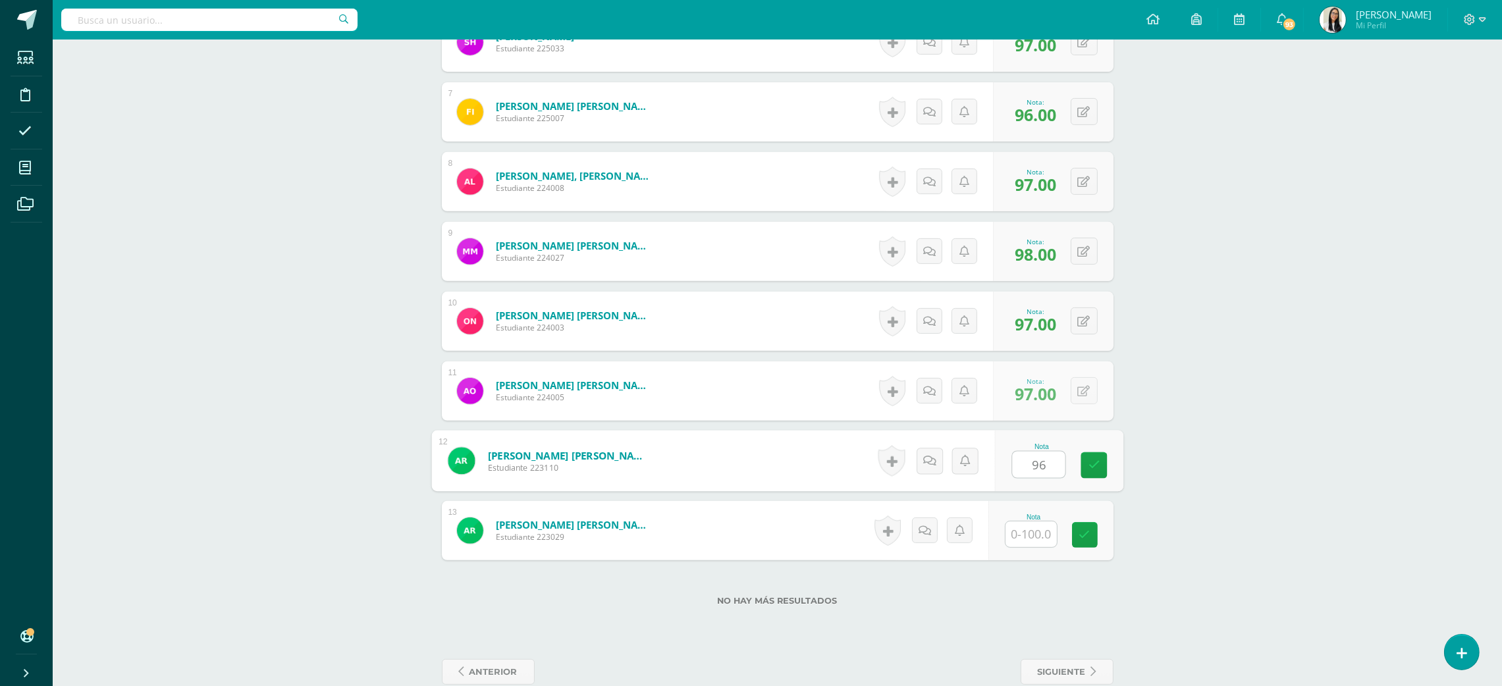
type input "96"
type input "97"
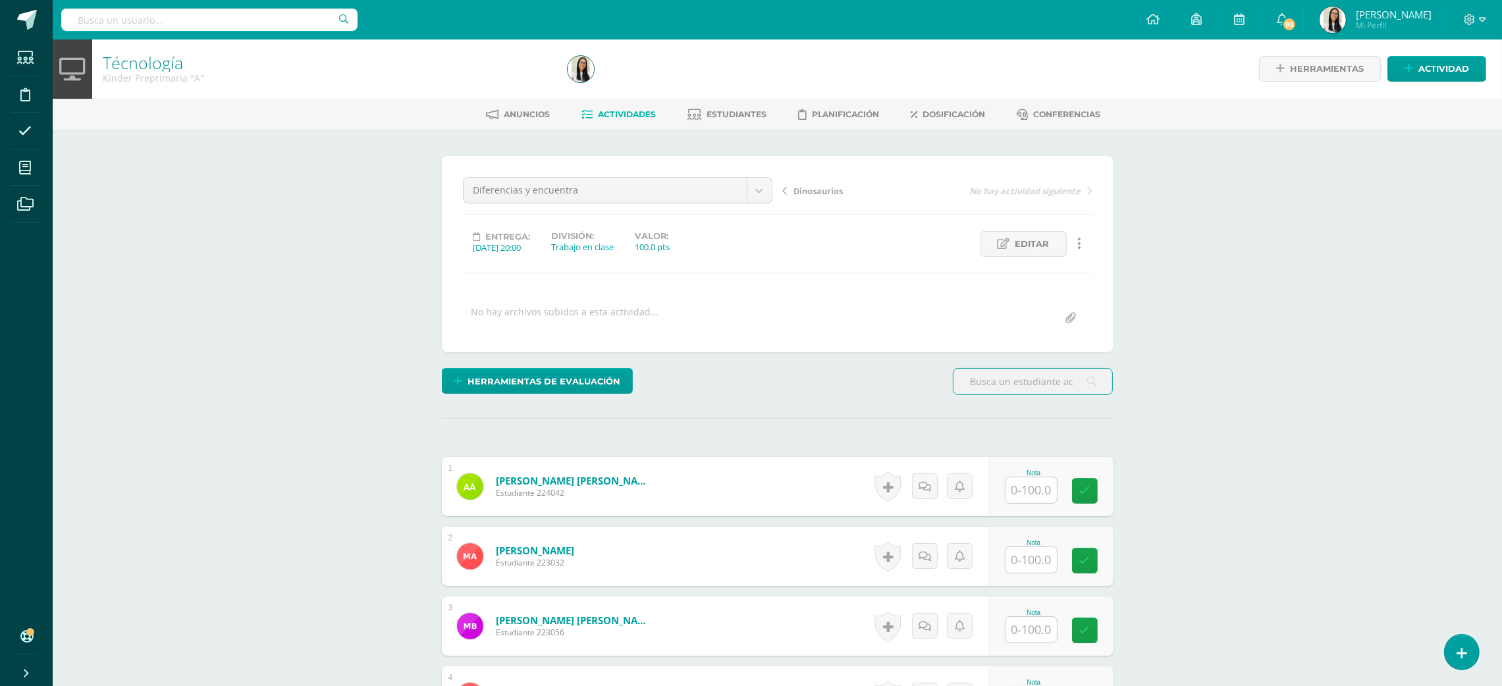
click at [1007, 477] on div "Nota" at bounding box center [1050, 486] width 125 height 59
type input "97"
type input "96"
type input "97"
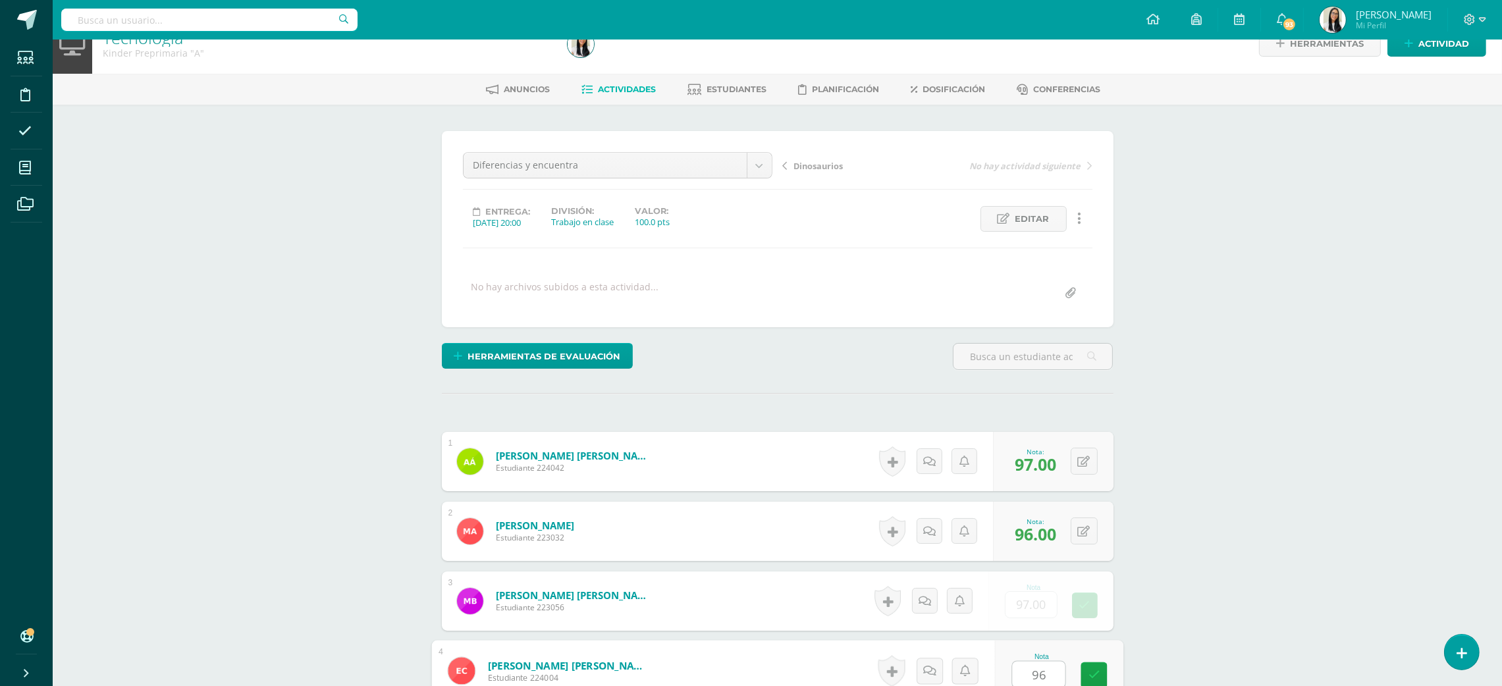
type input "96"
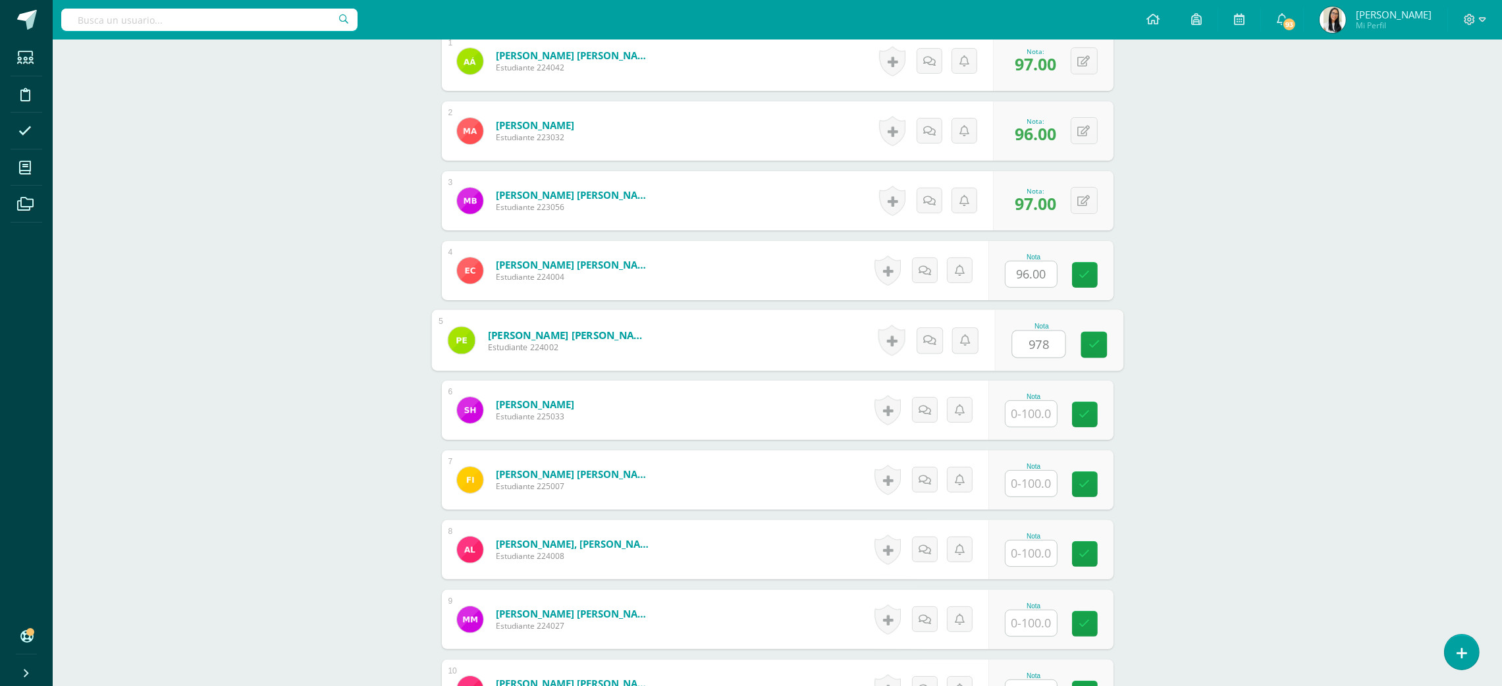
type input "978"
type input "9"
type input "97"
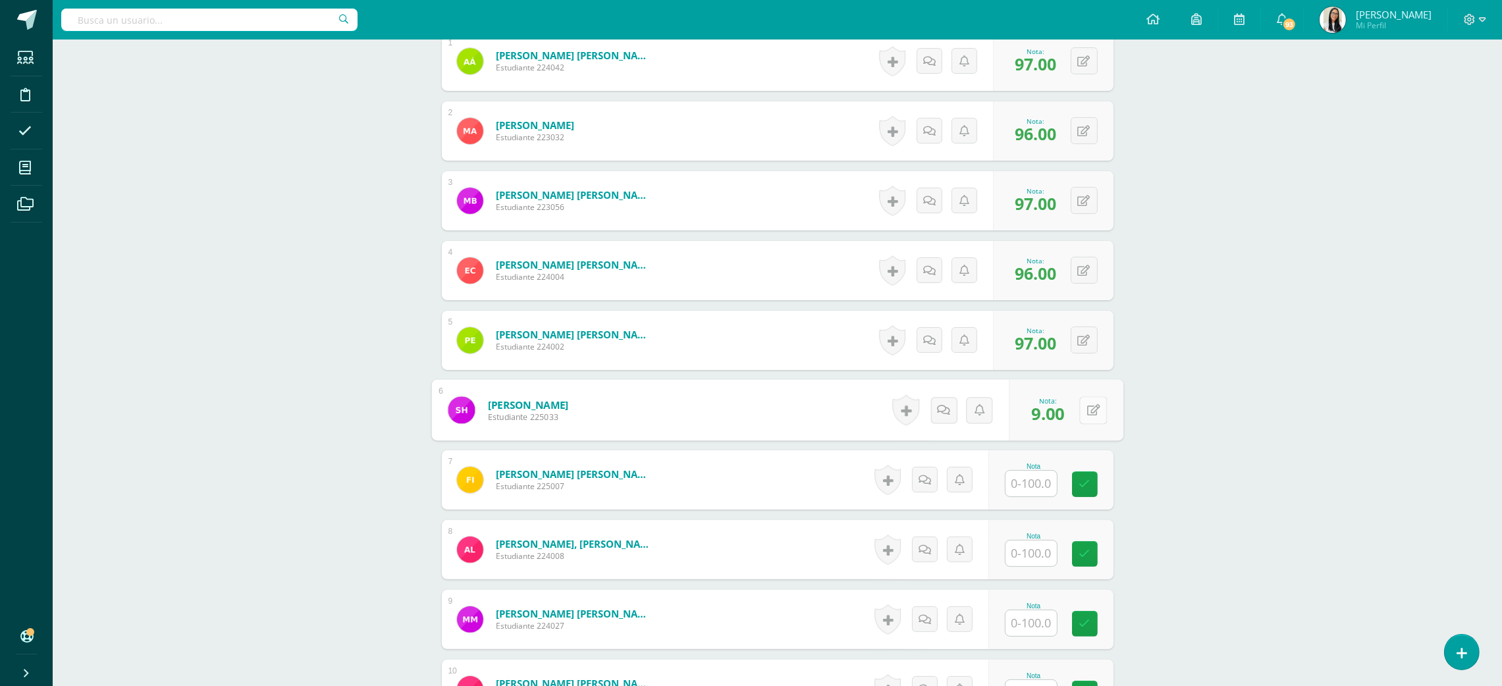
click at [1088, 404] on icon at bounding box center [1092, 409] width 13 height 11
type input "97"
type input "96"
type input "98"
type input "97"
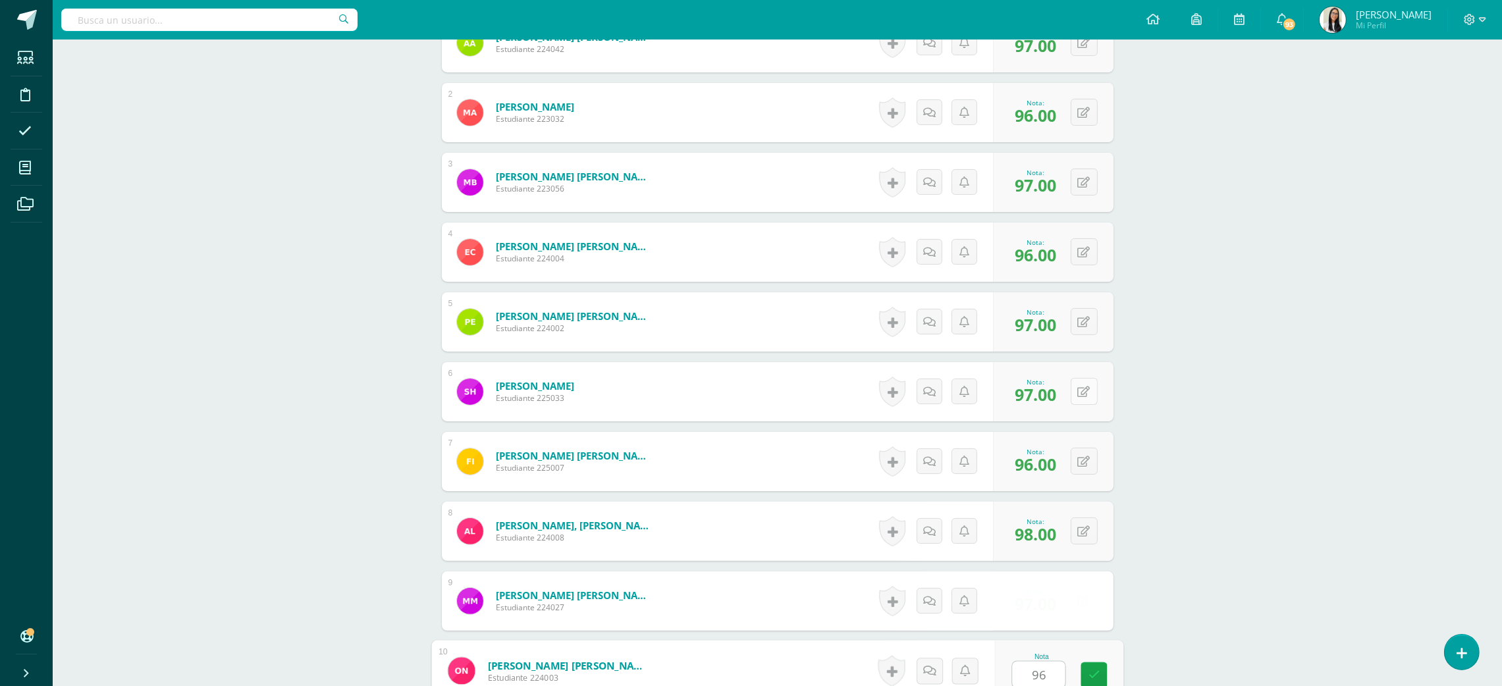
type input "96"
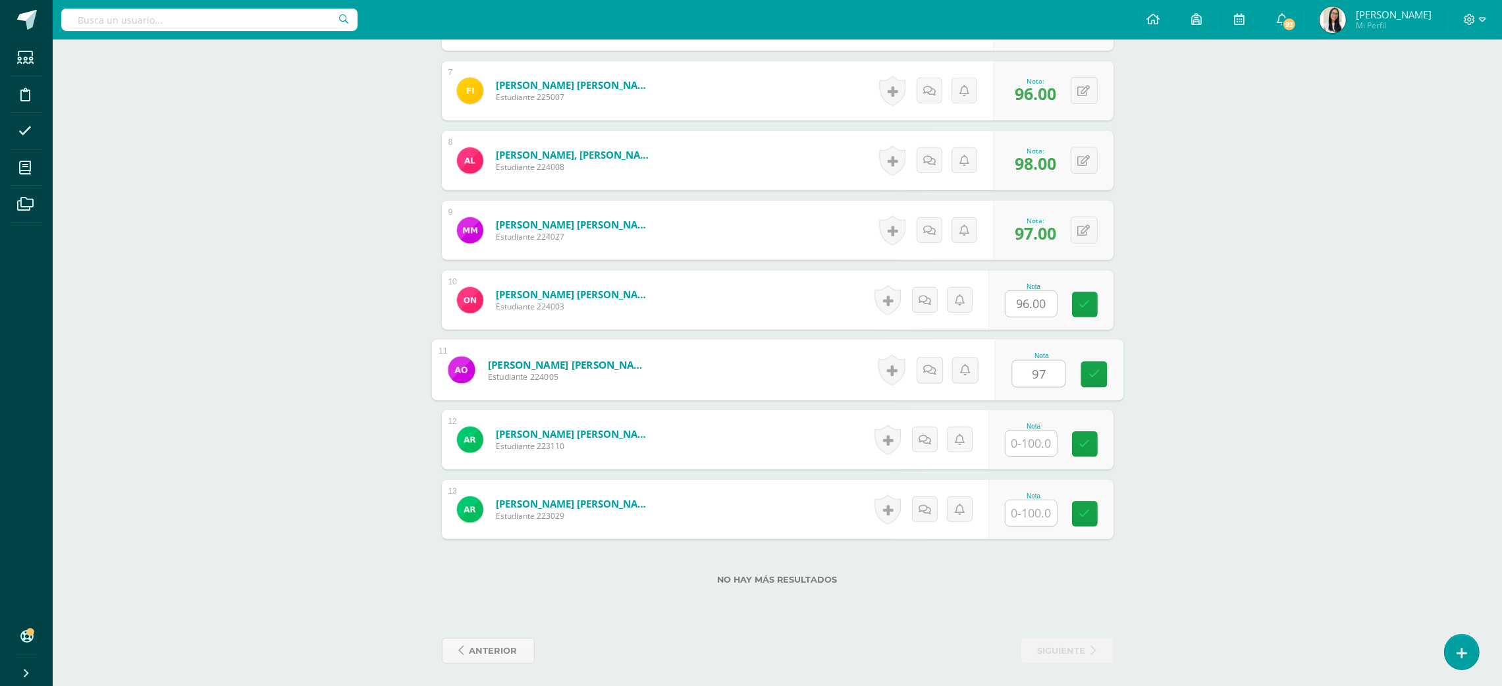
type input "97"
type input "96"
type input "98"
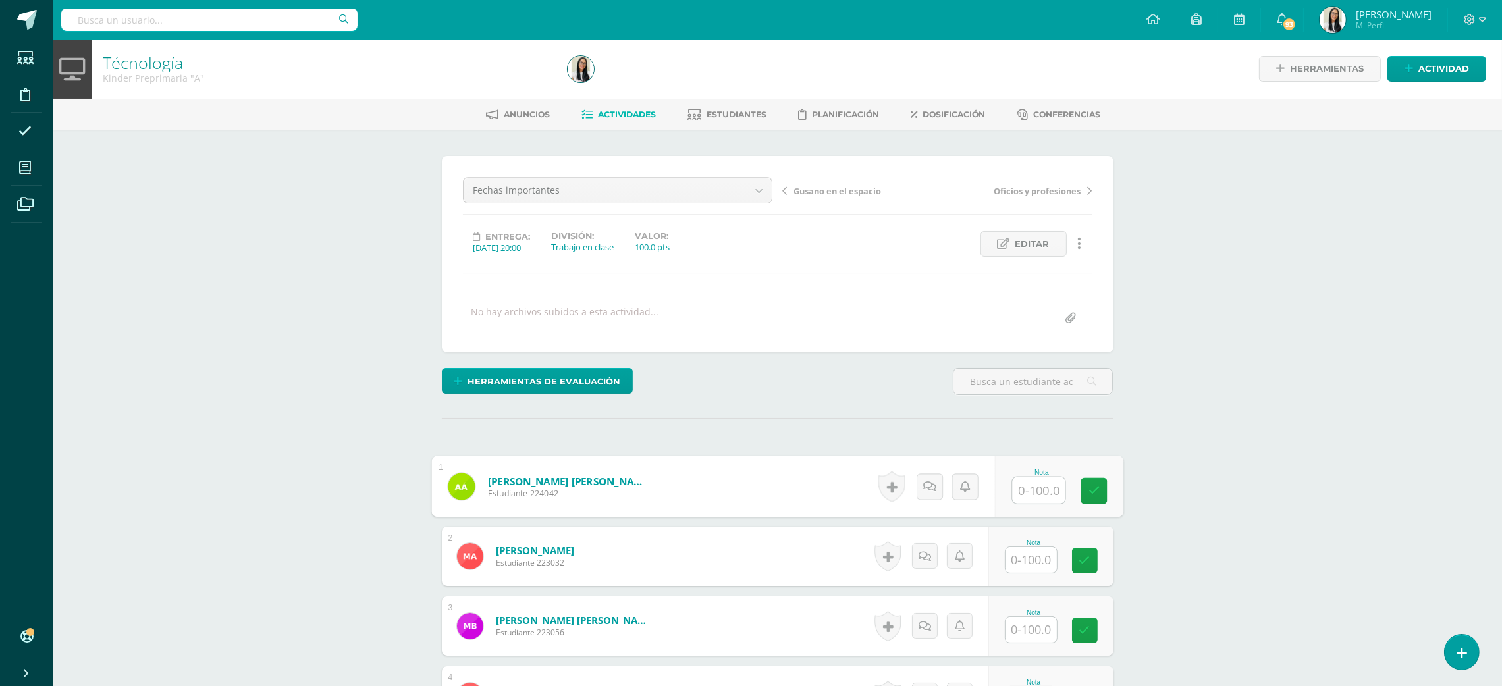
click at [1036, 492] on input "text" at bounding box center [1038, 490] width 53 height 26
type input "100"
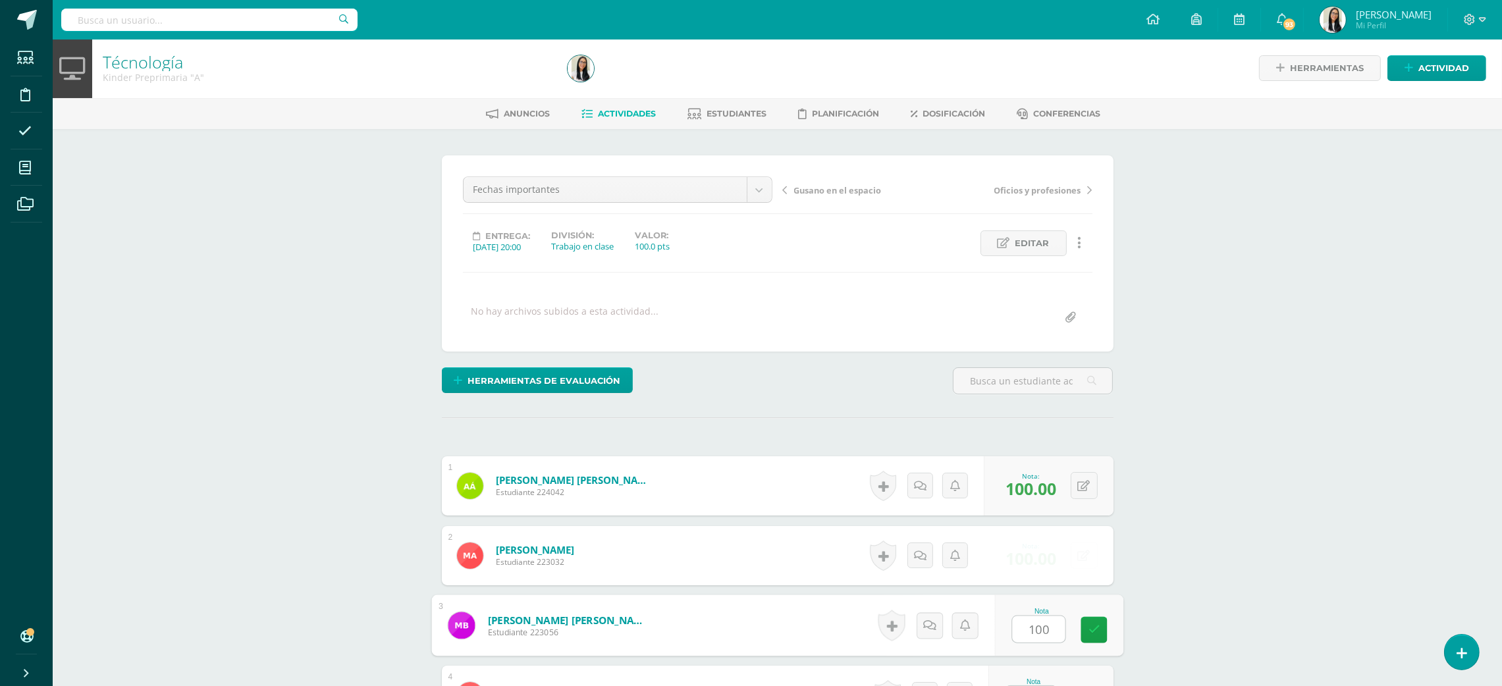
type input "100"
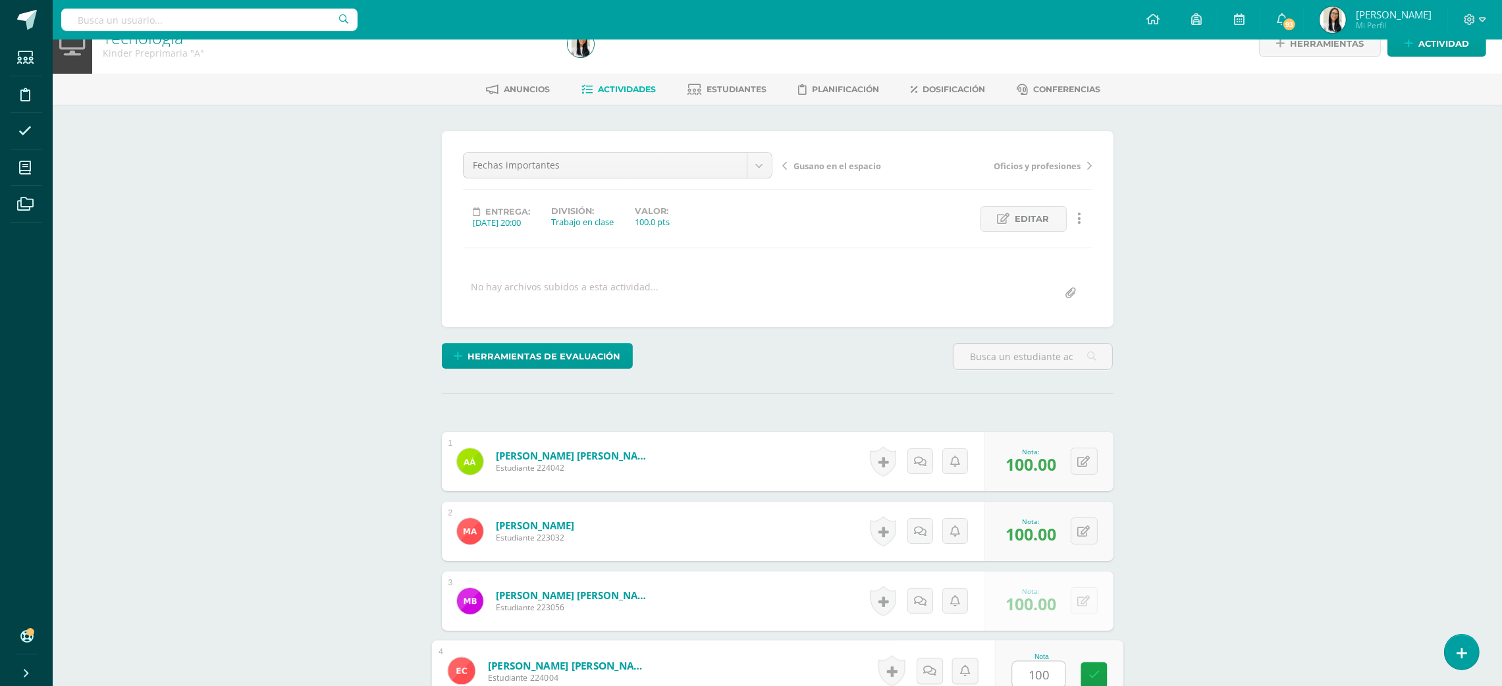
type input "100"
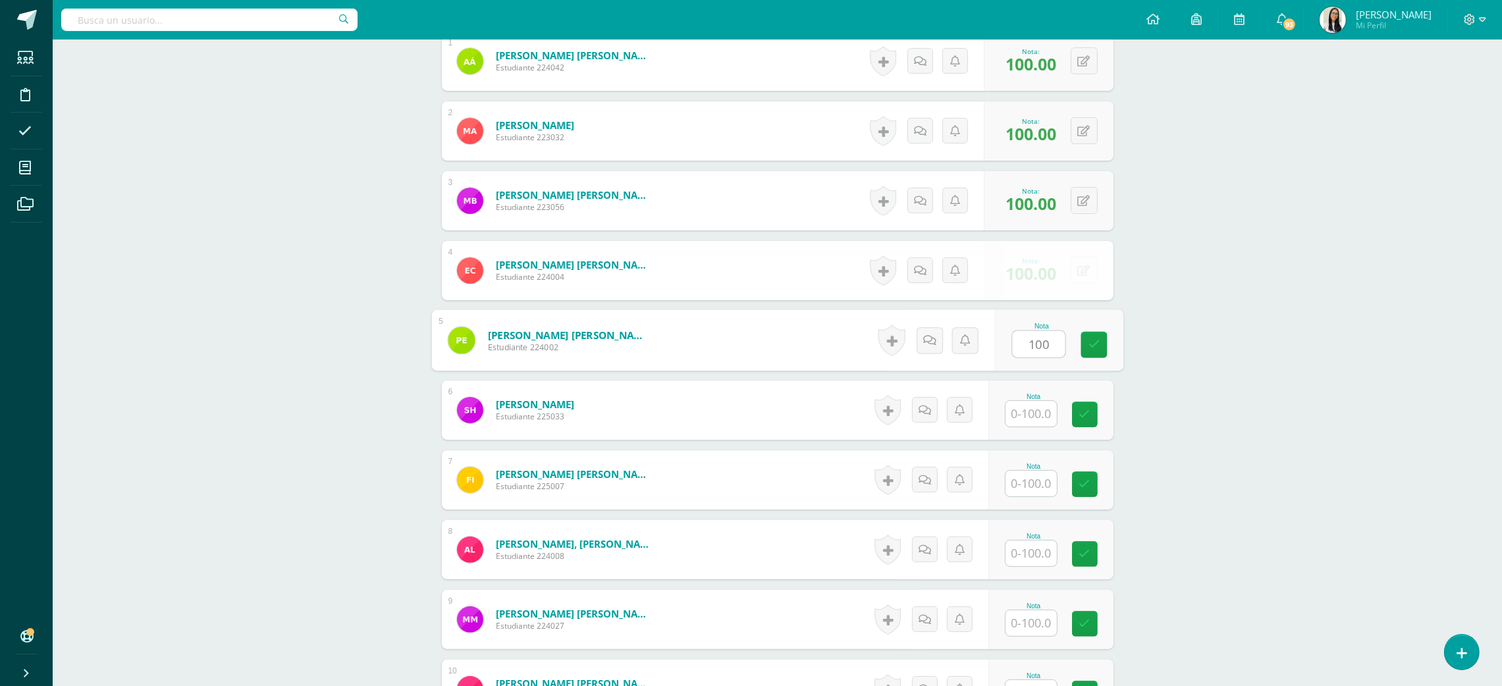
type input "100"
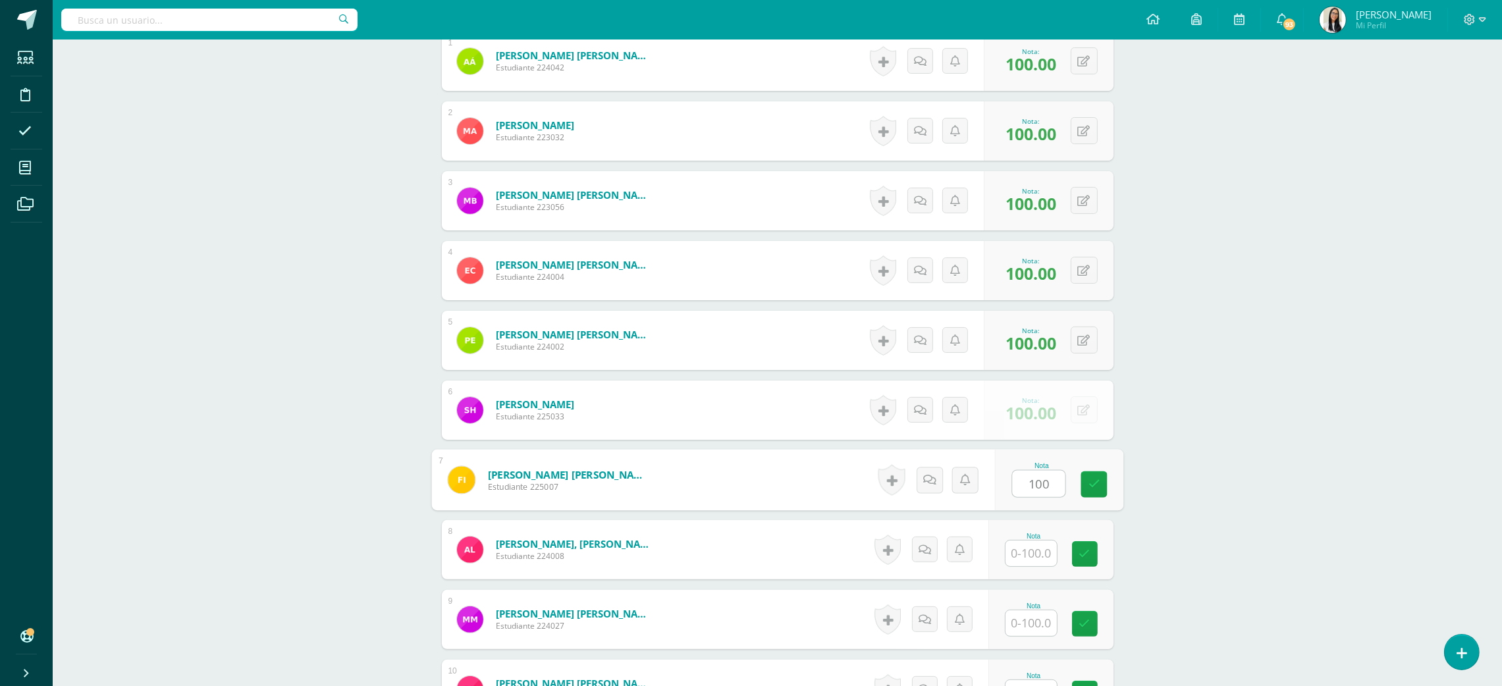
type input "100"
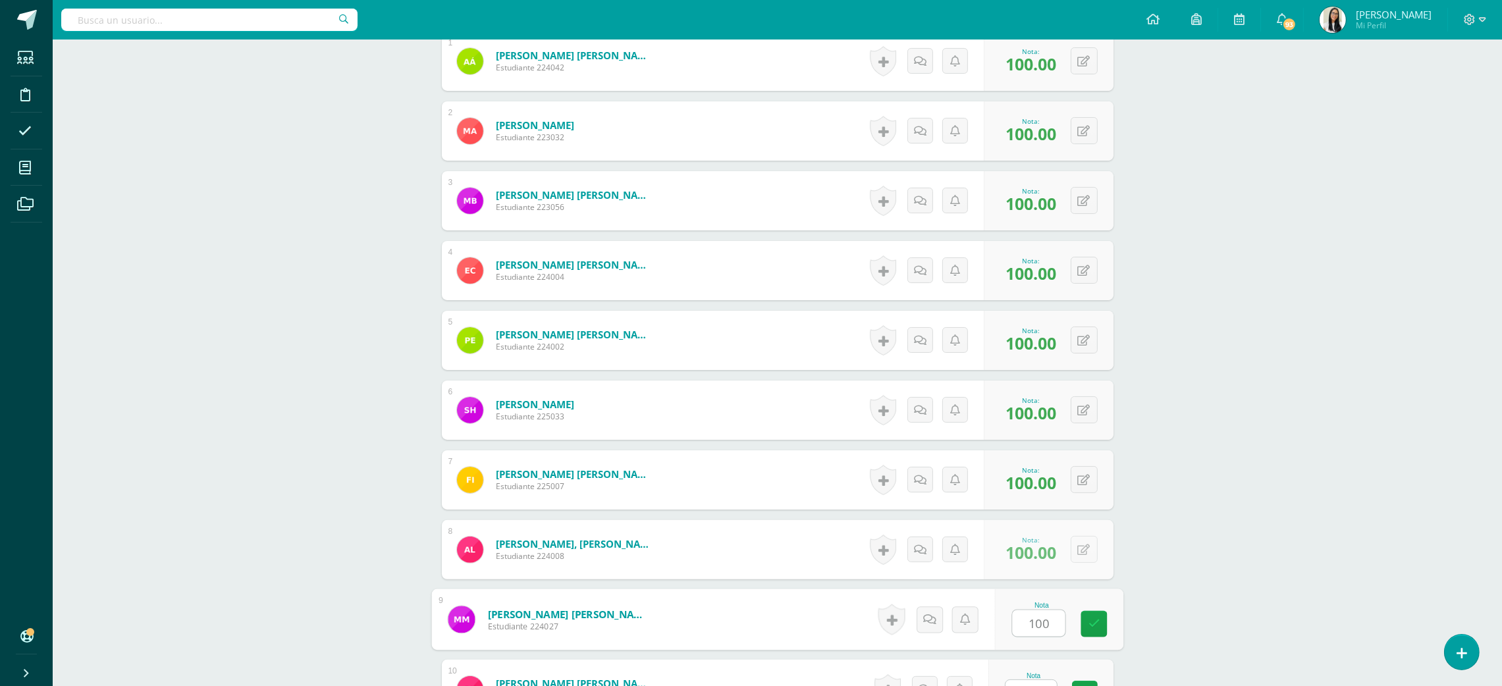
type input "100"
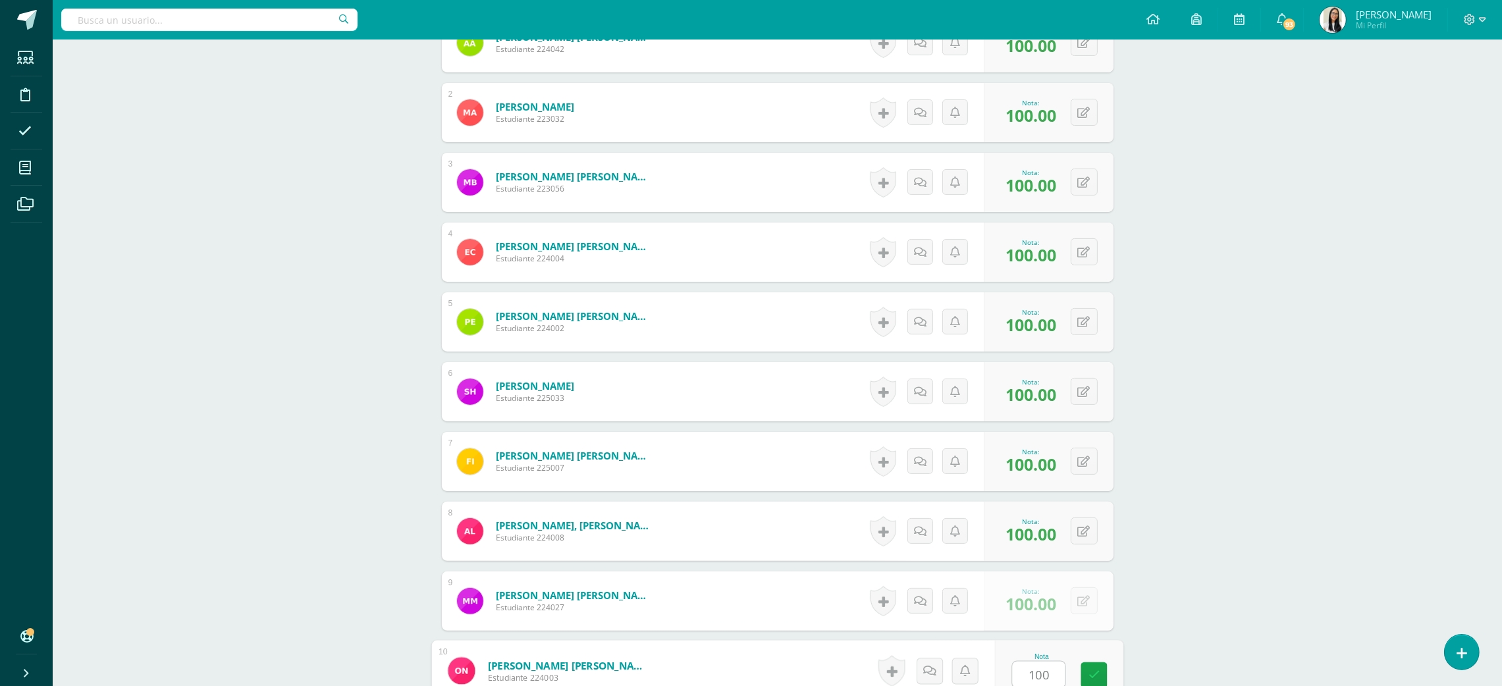
type input "100"
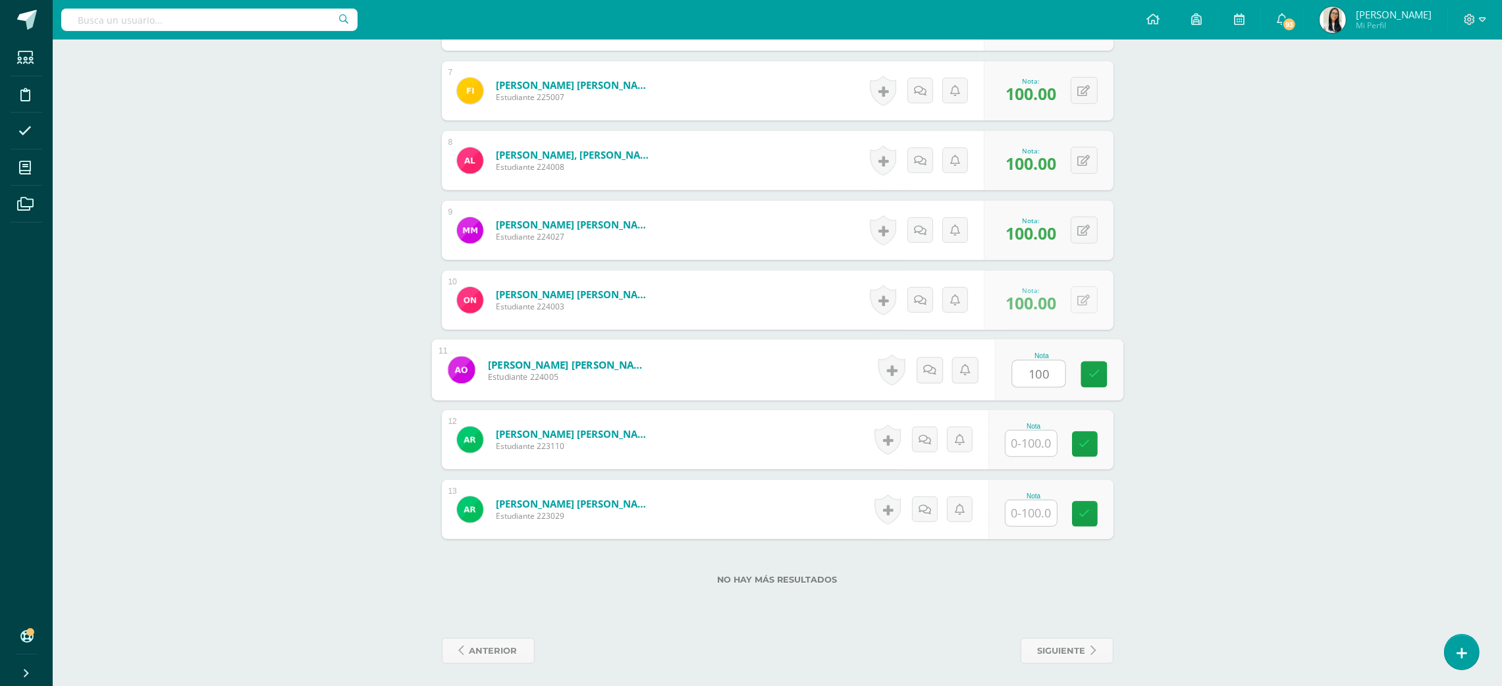
type input "100"
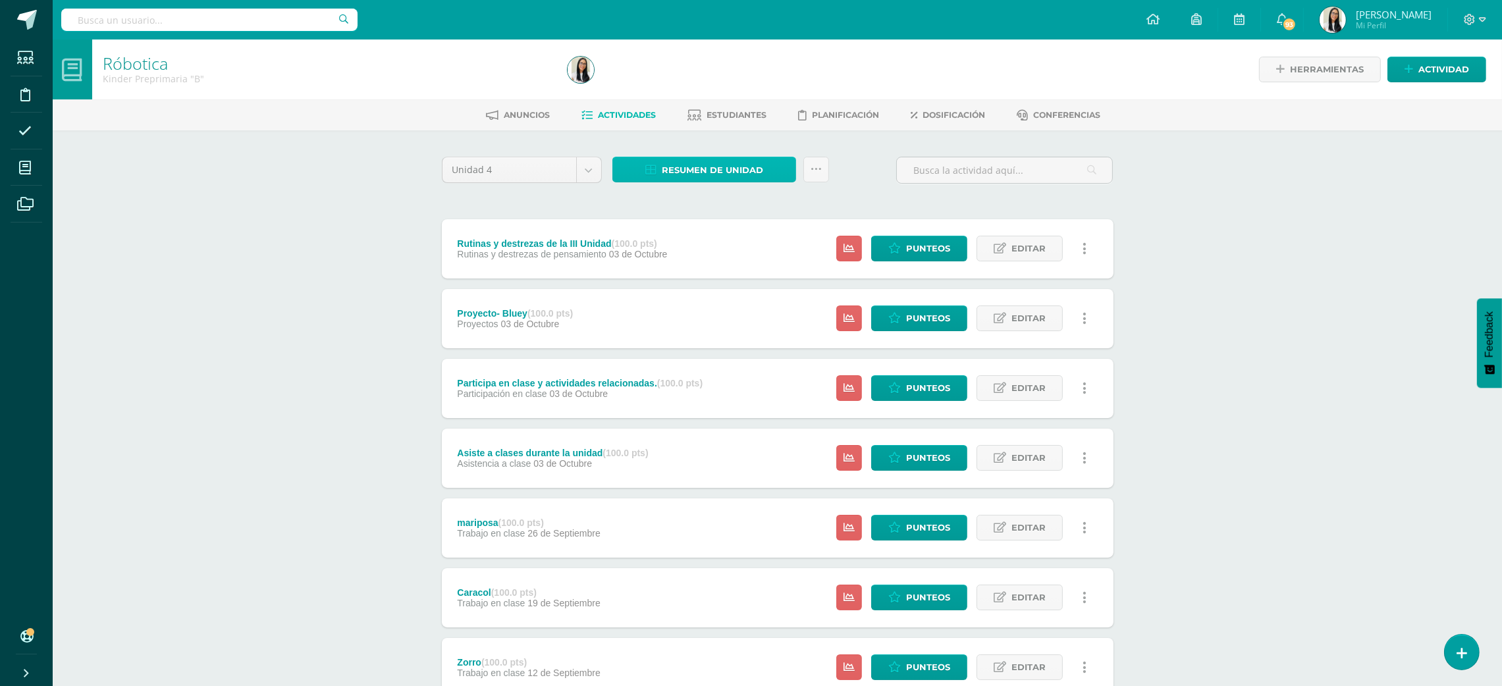
click at [699, 180] on span "Resumen de unidad" at bounding box center [712, 170] width 101 height 24
click at [728, 83] on link "Descargar como HTML" at bounding box center [705, 83] width 140 height 20
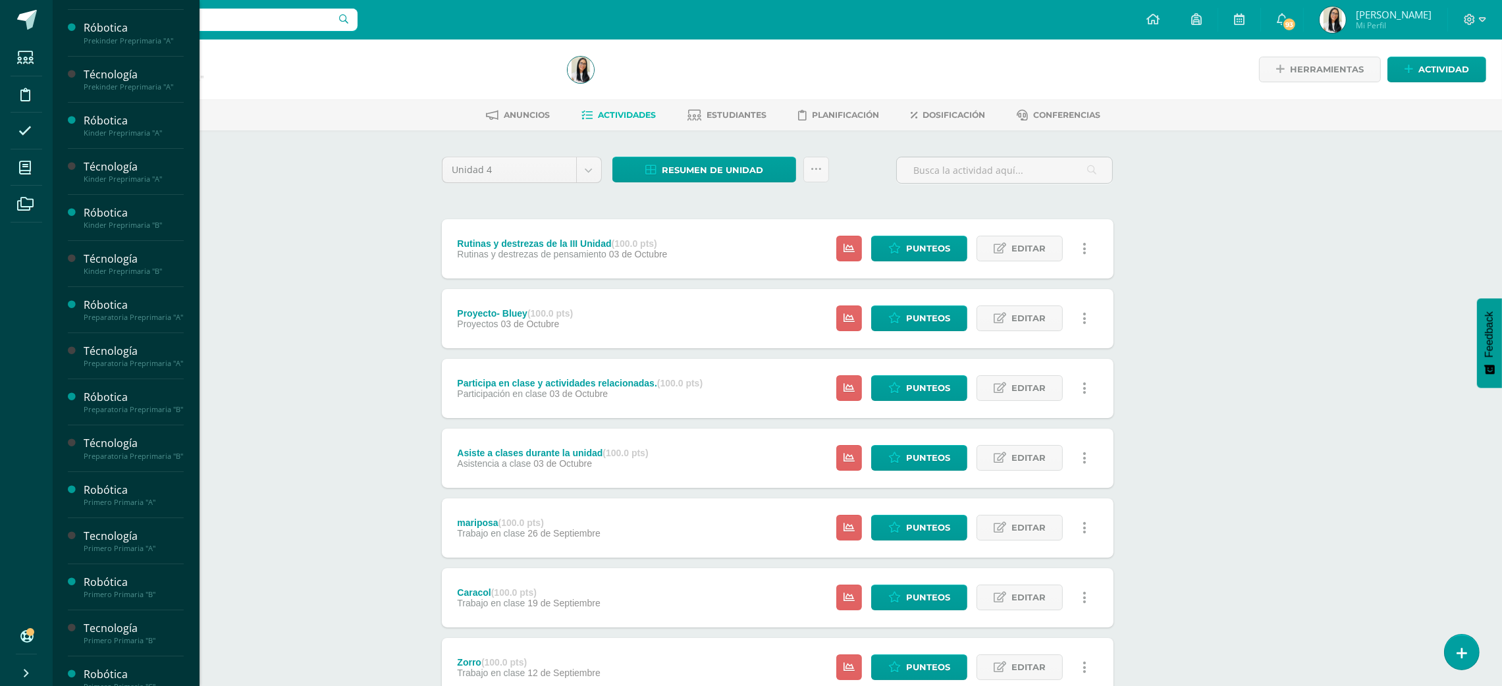
scroll to position [276, 0]
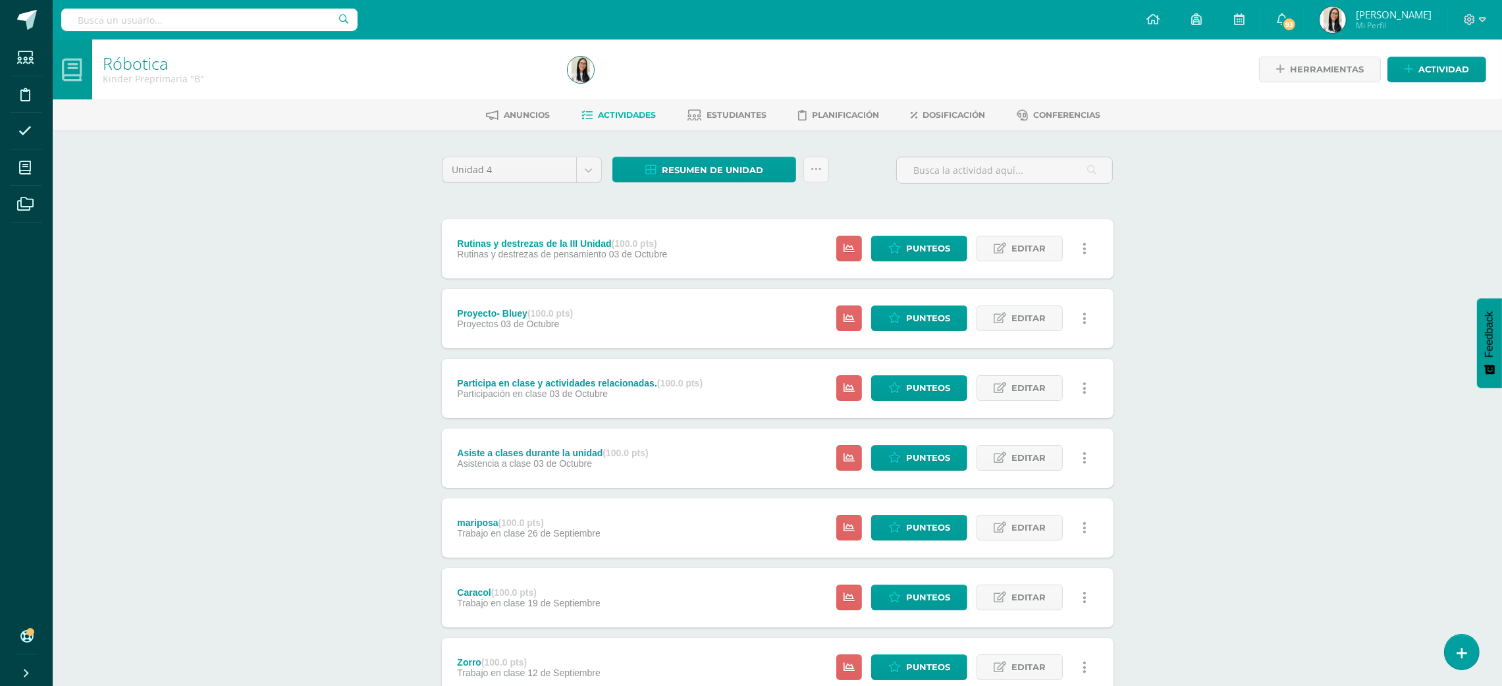
click at [344, 251] on div "Róbotica Kinder Preprimaria "B" Herramientas Detalle de asistencias Actividad A…" at bounding box center [777, 515] width 1449 height 950
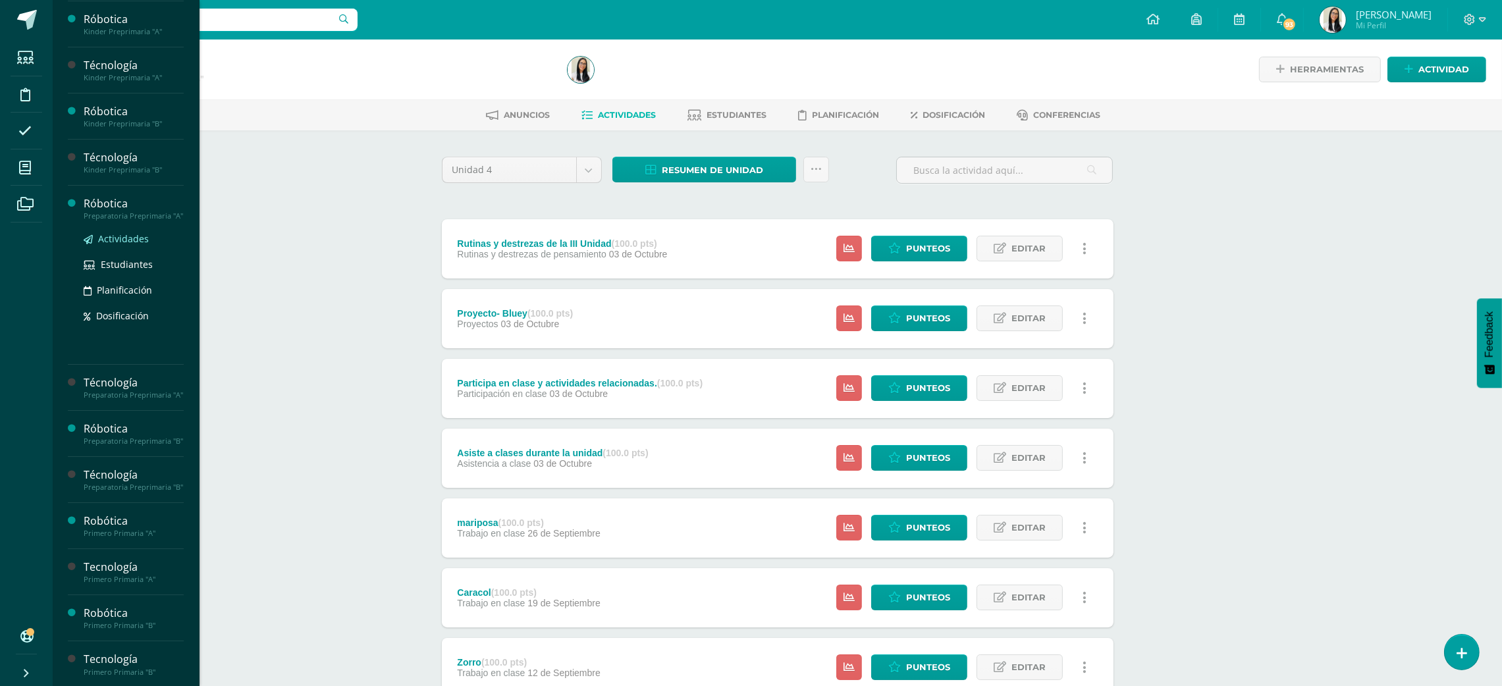
click at [133, 245] on span "Actividades" at bounding box center [123, 238] width 51 height 13
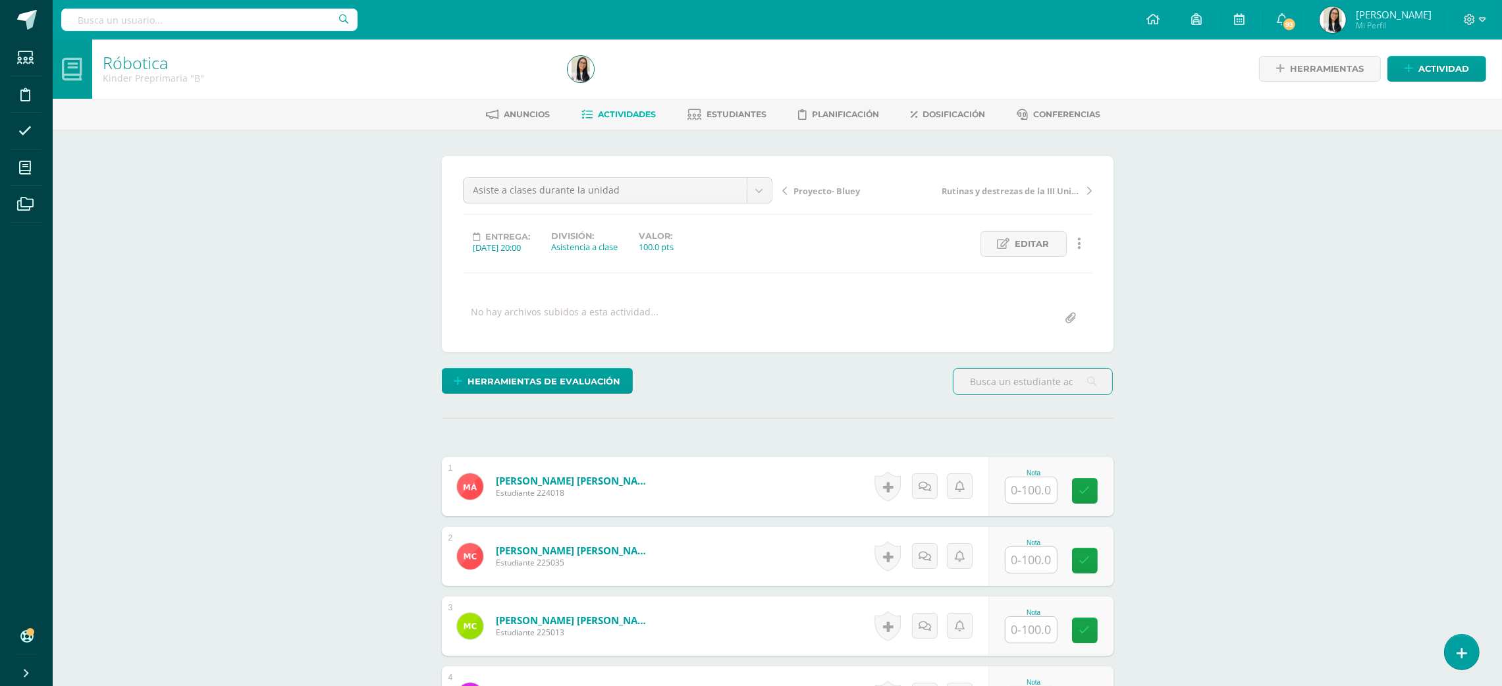
scroll to position [1, 0]
click at [1051, 489] on input "text" at bounding box center [1038, 490] width 53 height 26
type input "95"
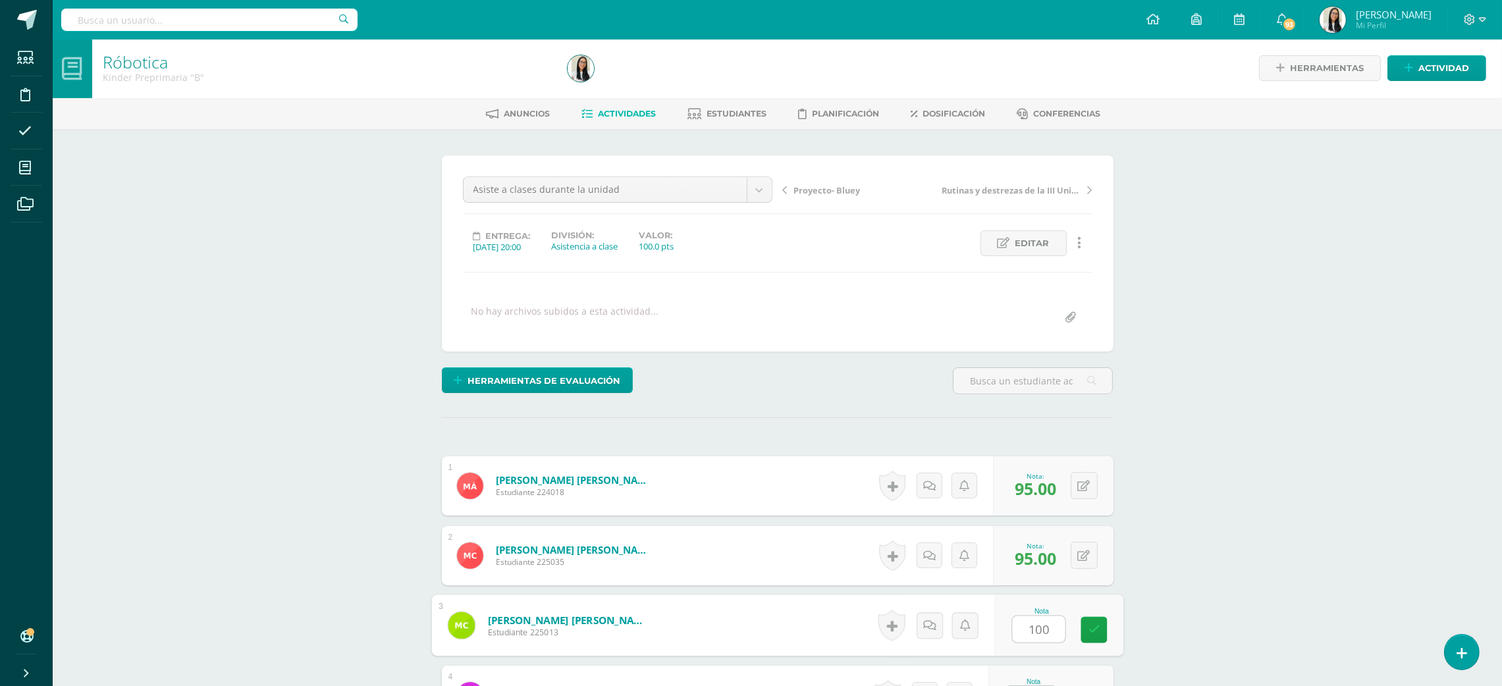
type input "100"
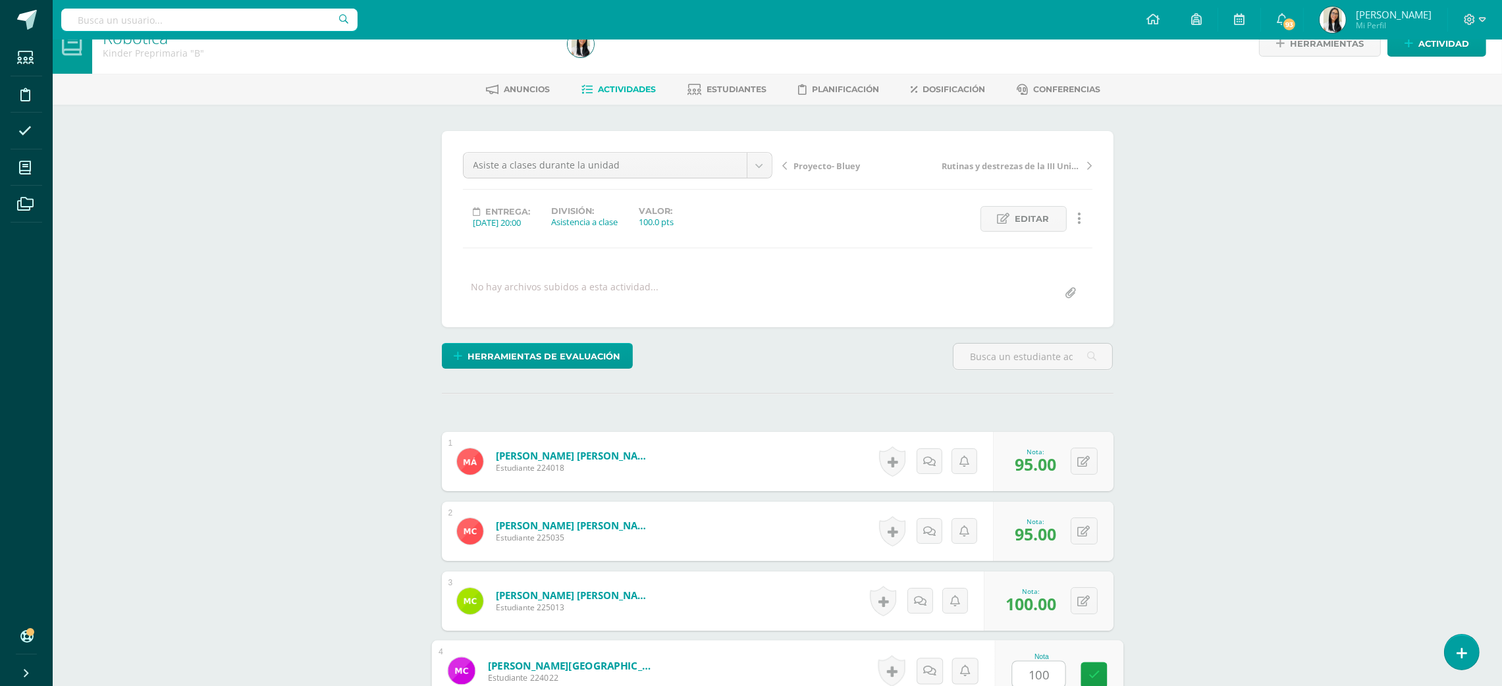
type input "100"
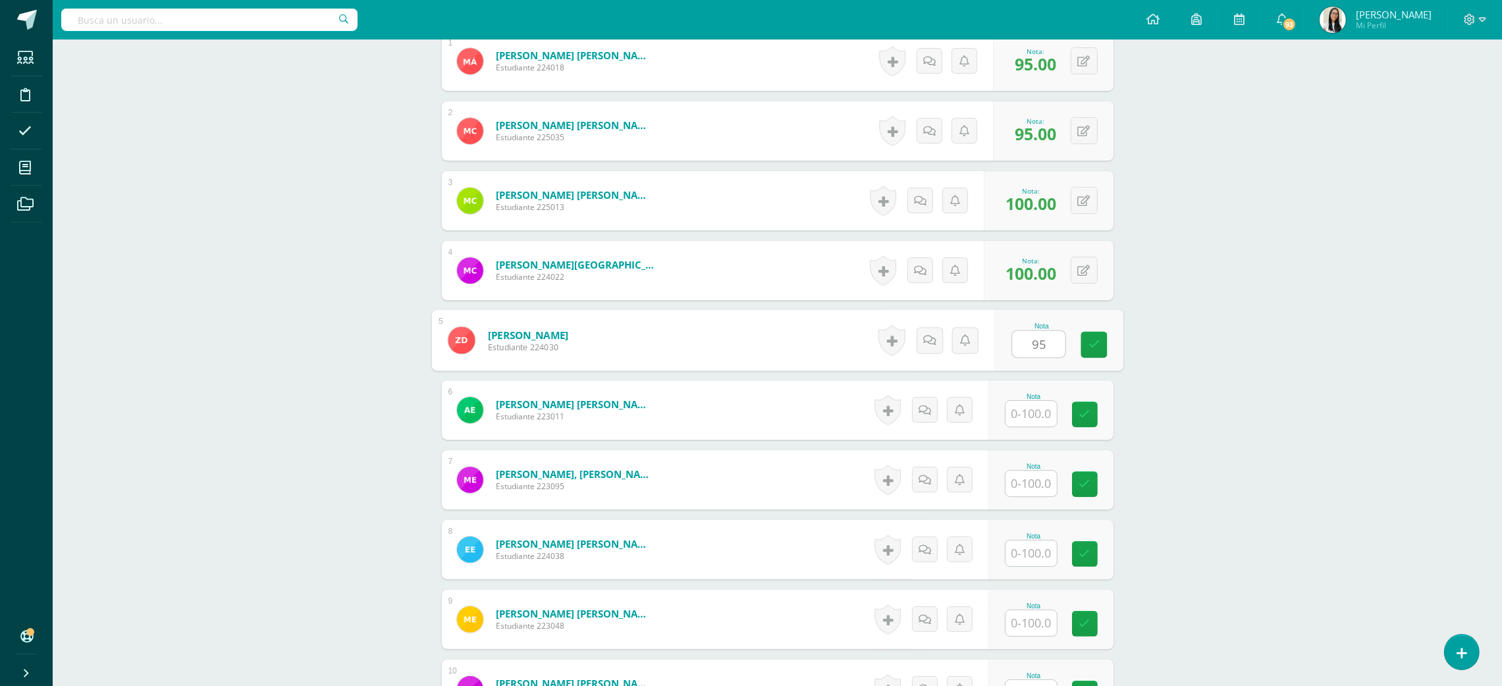
type input "95"
type input "100"
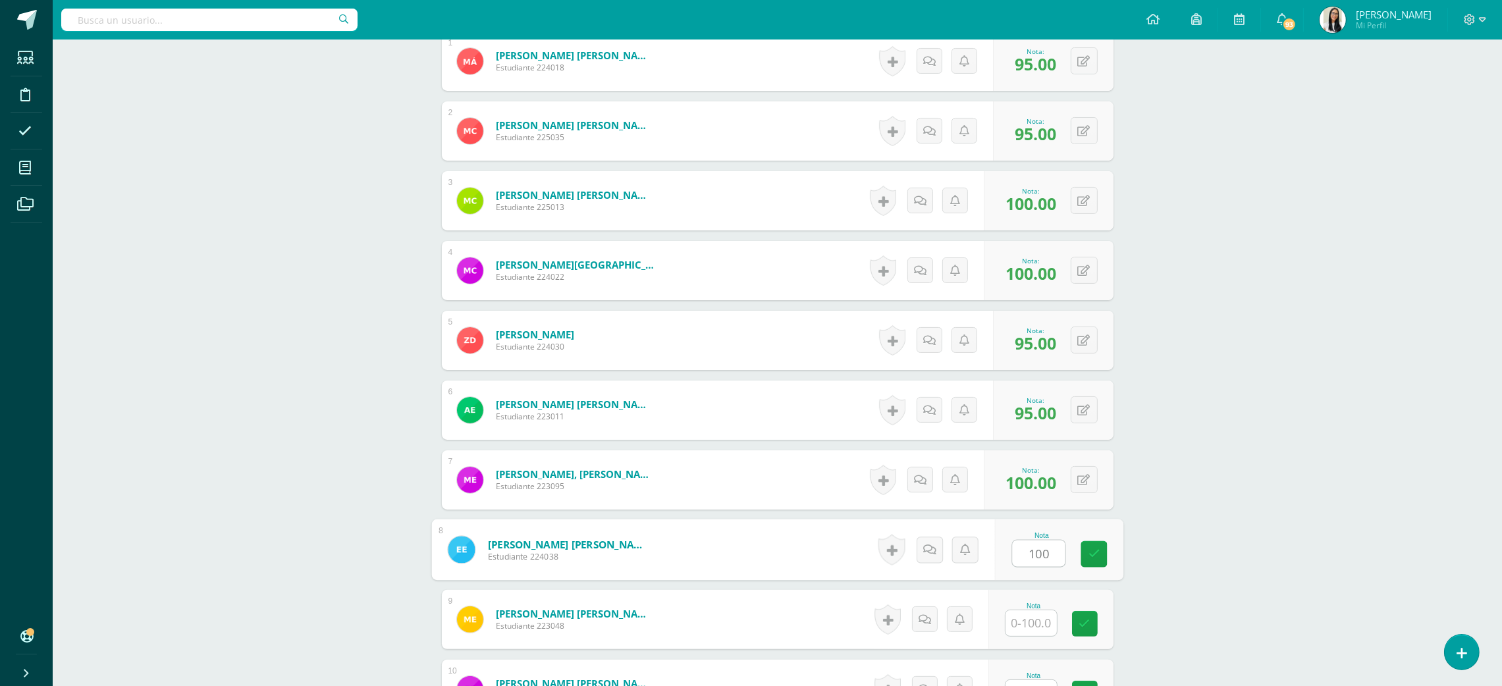
type input "100"
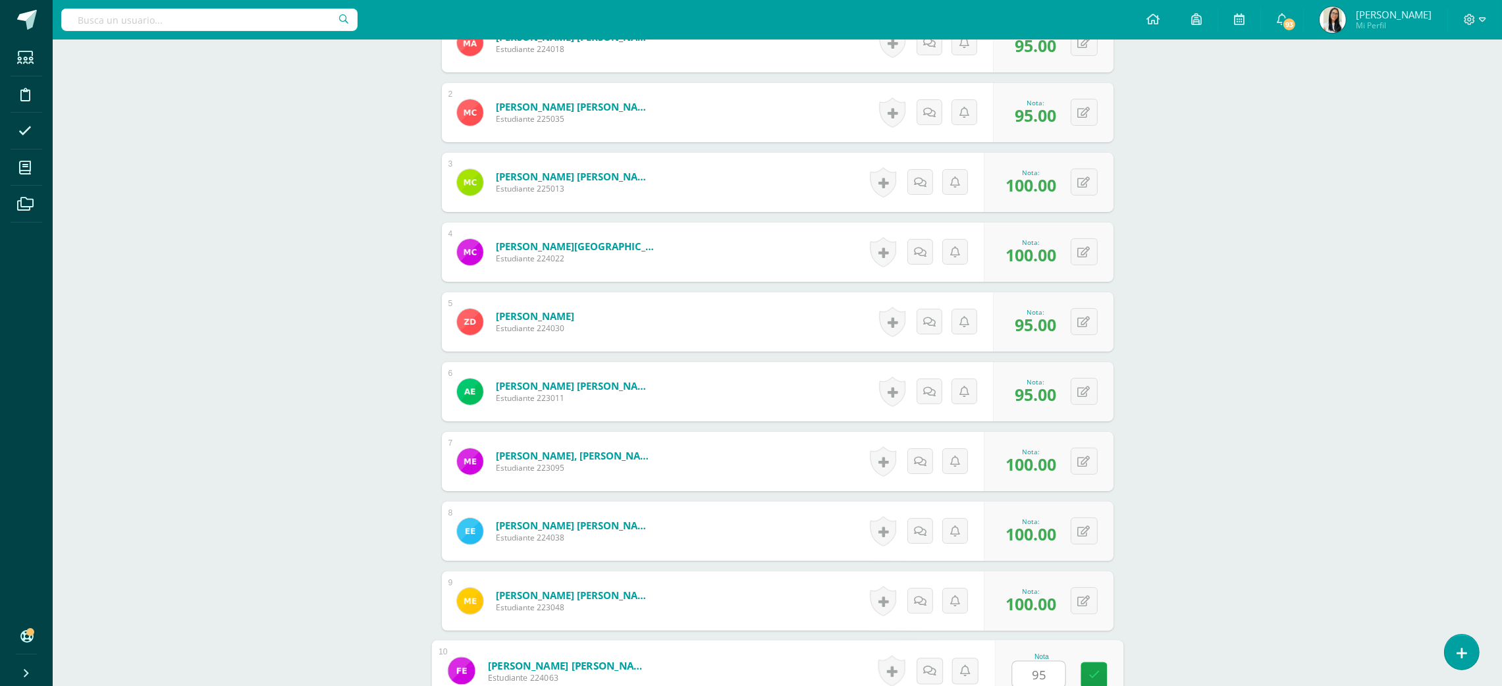
type input "95"
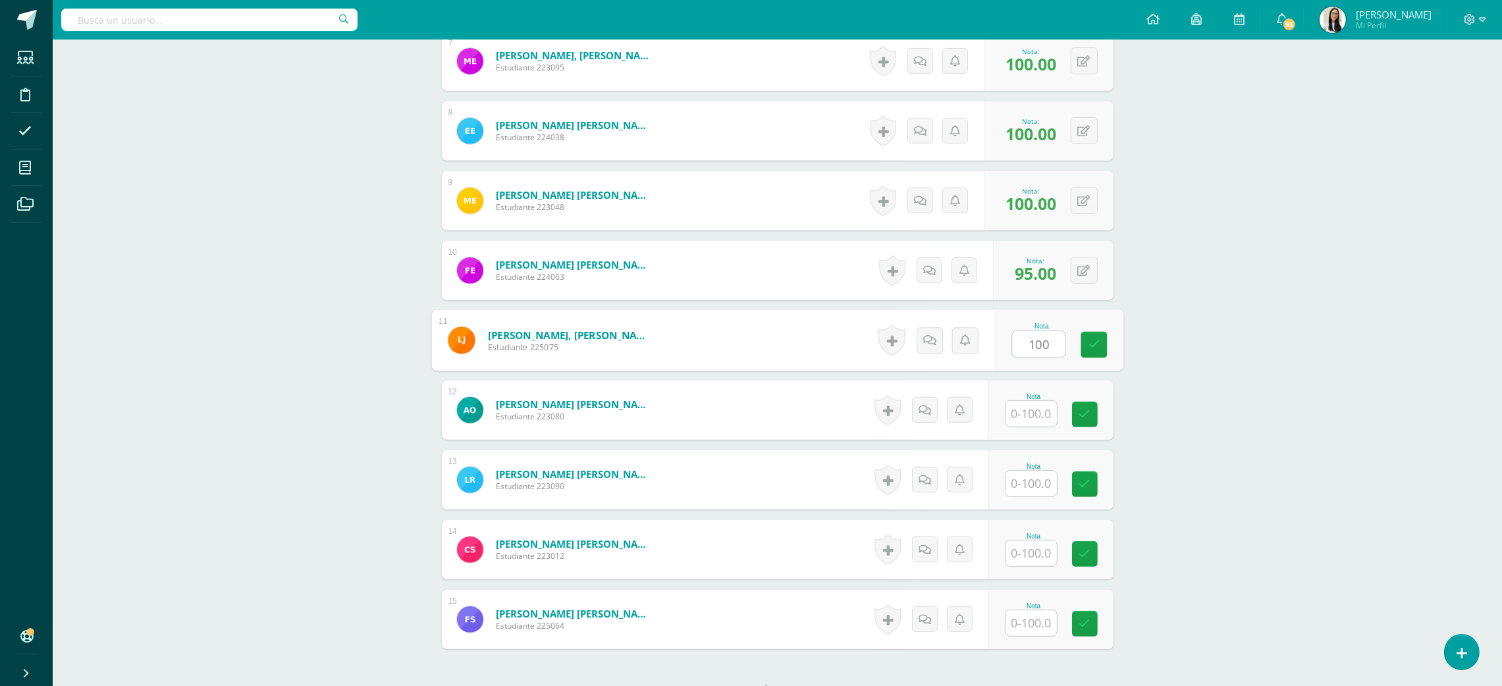
type input "100"
type input "1000"
type input "1"
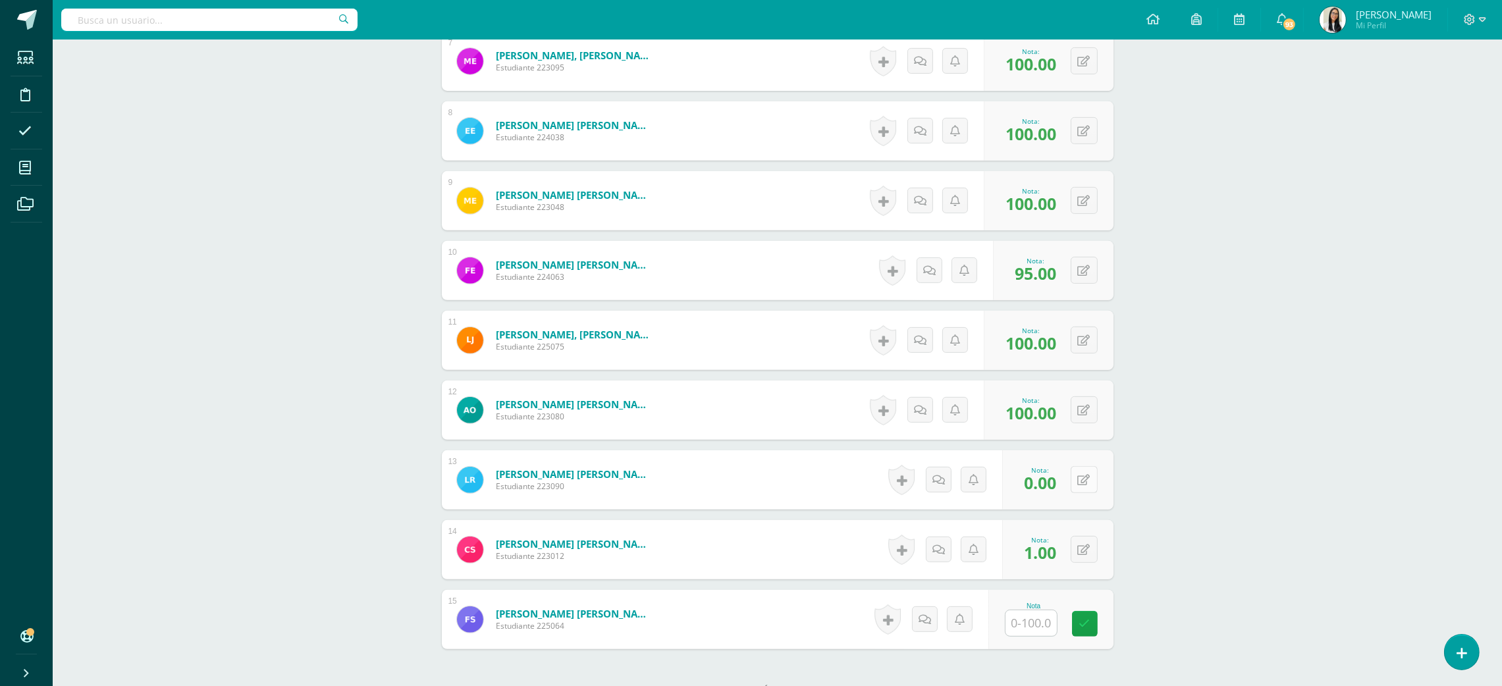
click at [1088, 478] on icon at bounding box center [1084, 480] width 13 height 11
type input "100"
click at [1088, 545] on icon at bounding box center [1084, 550] width 13 height 11
type input "0"
type input "100"
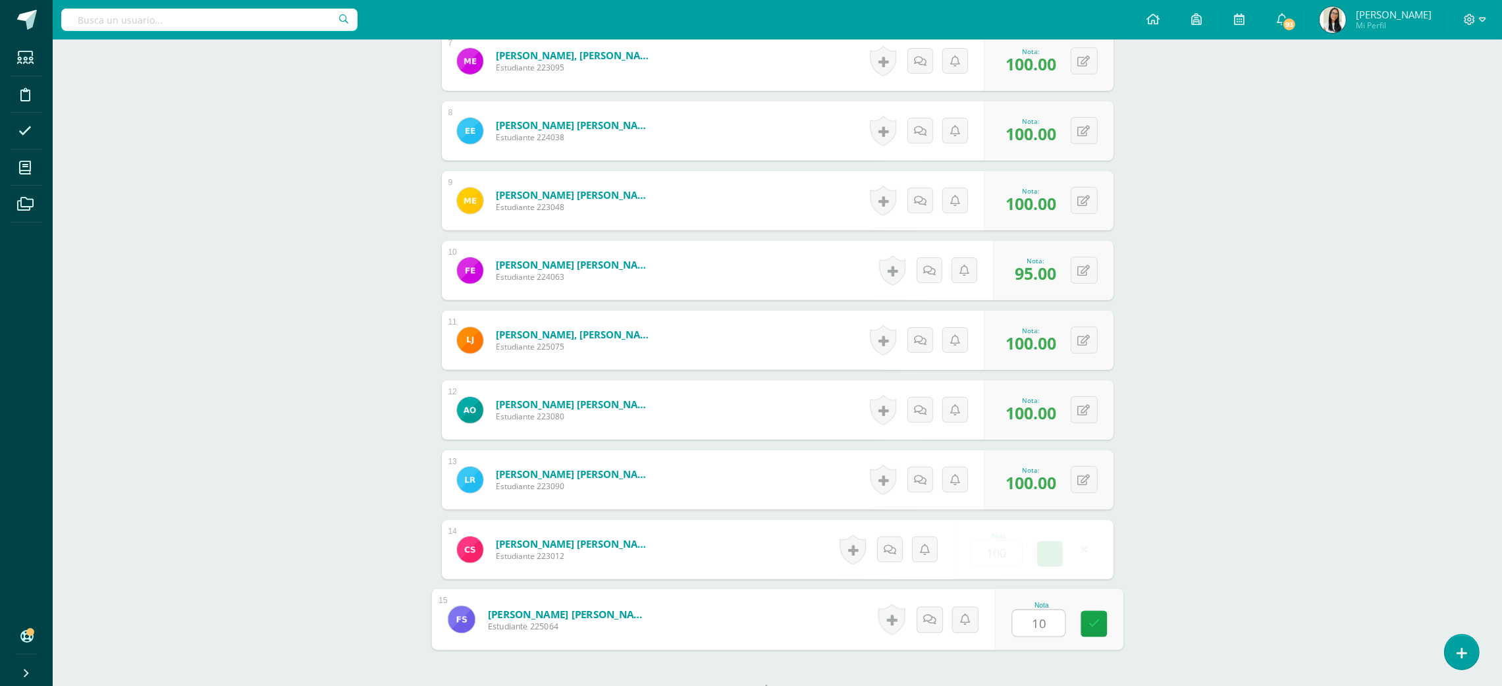
type input "100"
click at [1070, 340] on div "0 Logros Logros obtenidos Aún no hay logros agregados Nota: 100.00" at bounding box center [1049, 340] width 130 height 59
click at [1070, 340] on div "0 Logros Logros obtenidos Aún no hay logros agregados Nota: 100.00" at bounding box center [1057, 340] width 134 height 61
click at [1088, 335] on icon at bounding box center [1084, 340] width 13 height 11
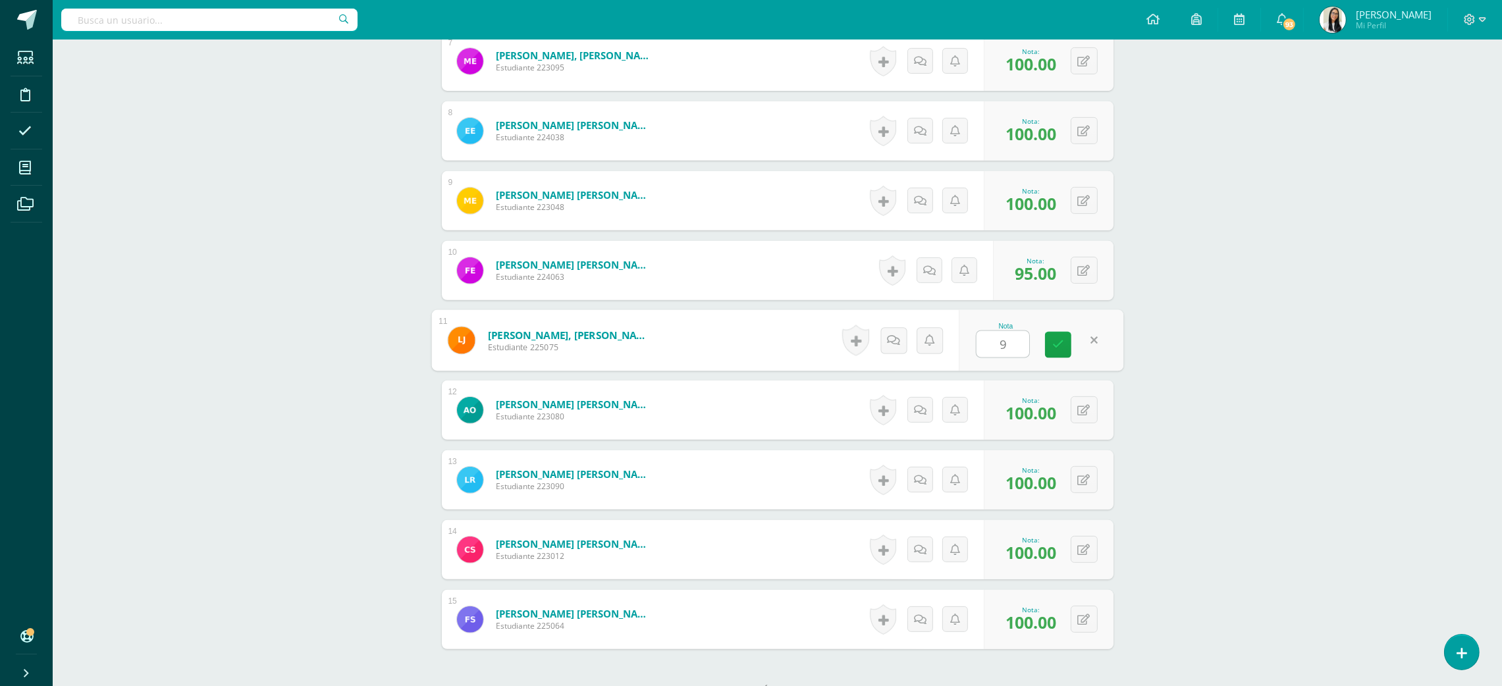
type input "95"
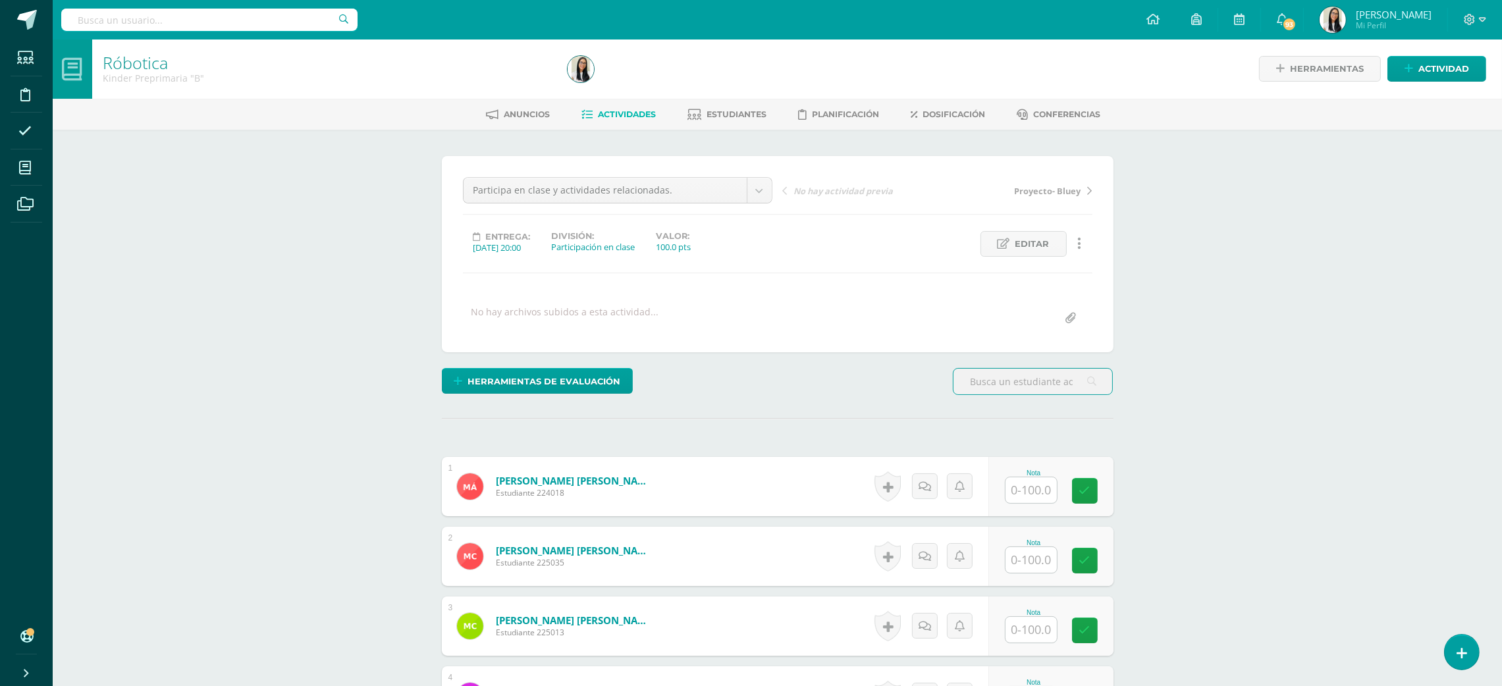
scroll to position [1, 0]
click at [1030, 480] on input "text" at bounding box center [1038, 491] width 53 height 26
type input "95"
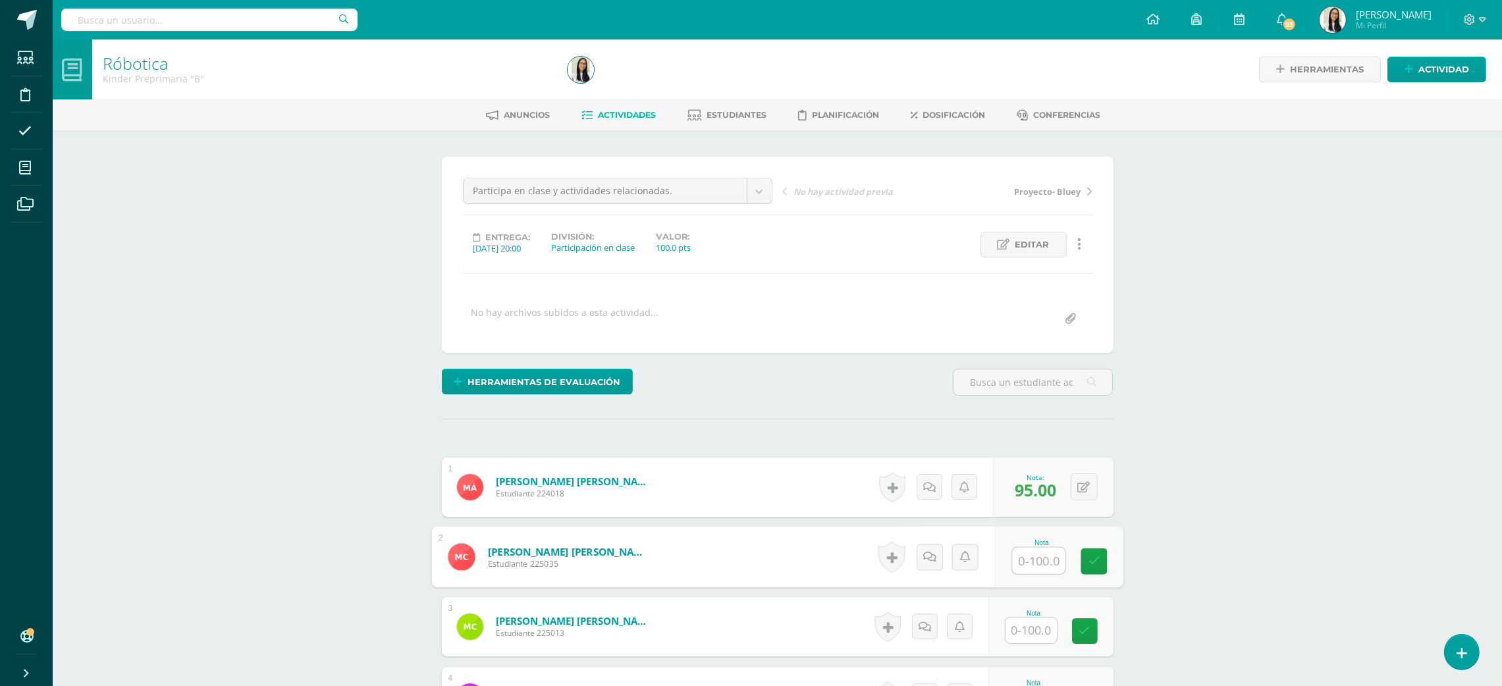
type input "9"
type input "100"
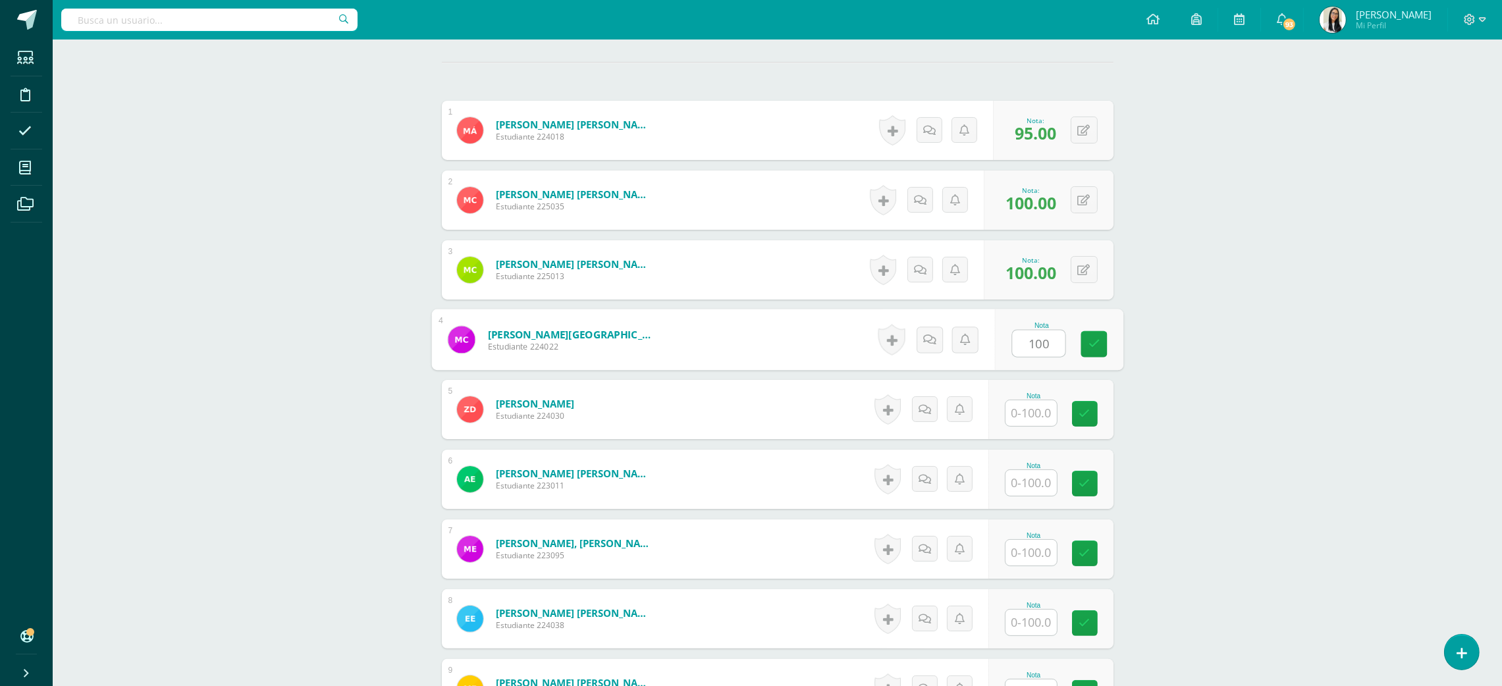
type input "100"
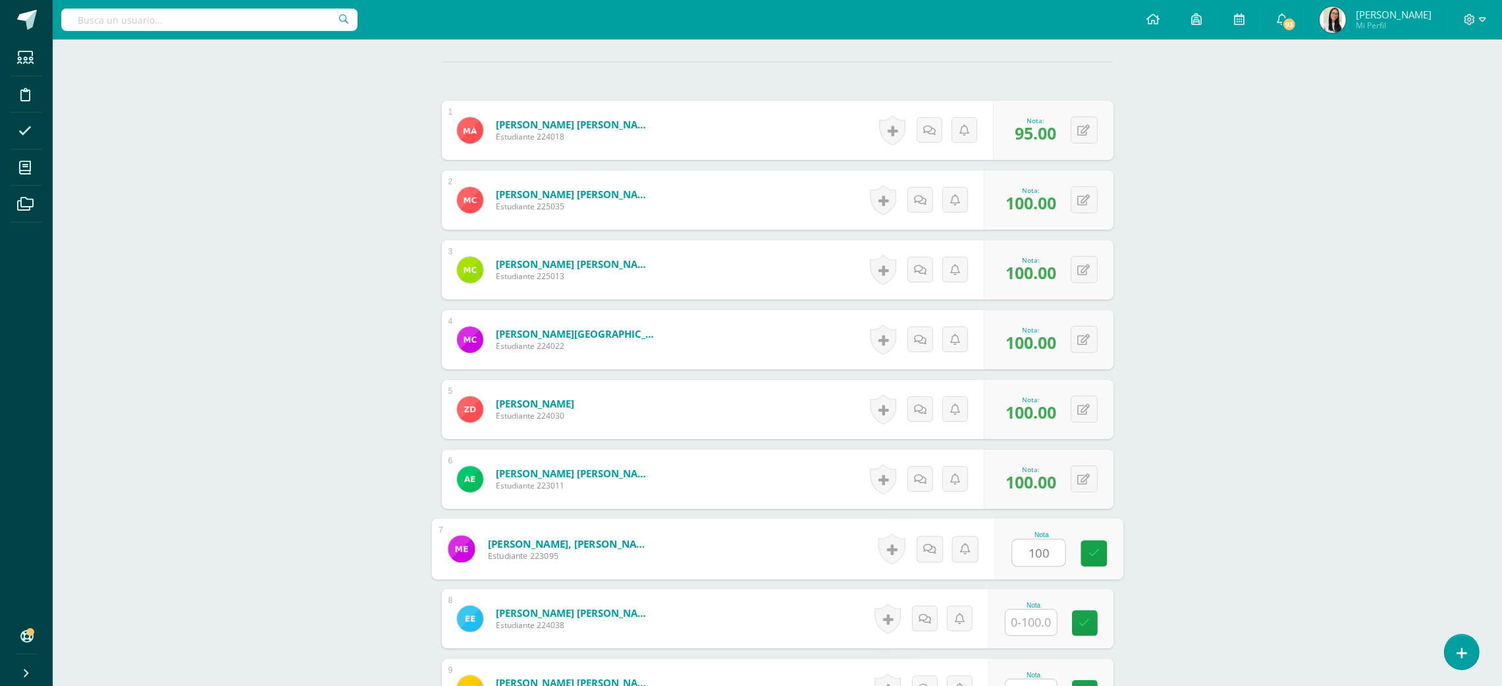
type input "100"
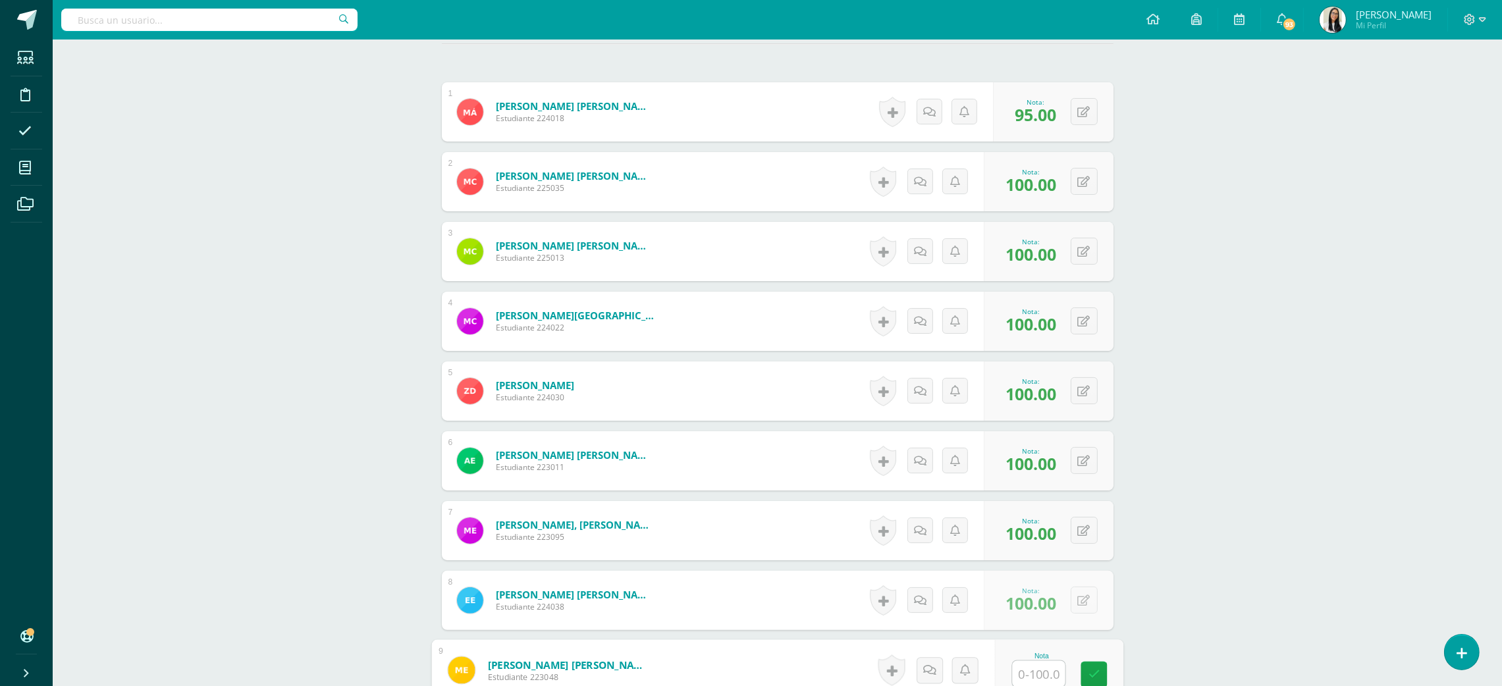
type input "1"
type input "95"
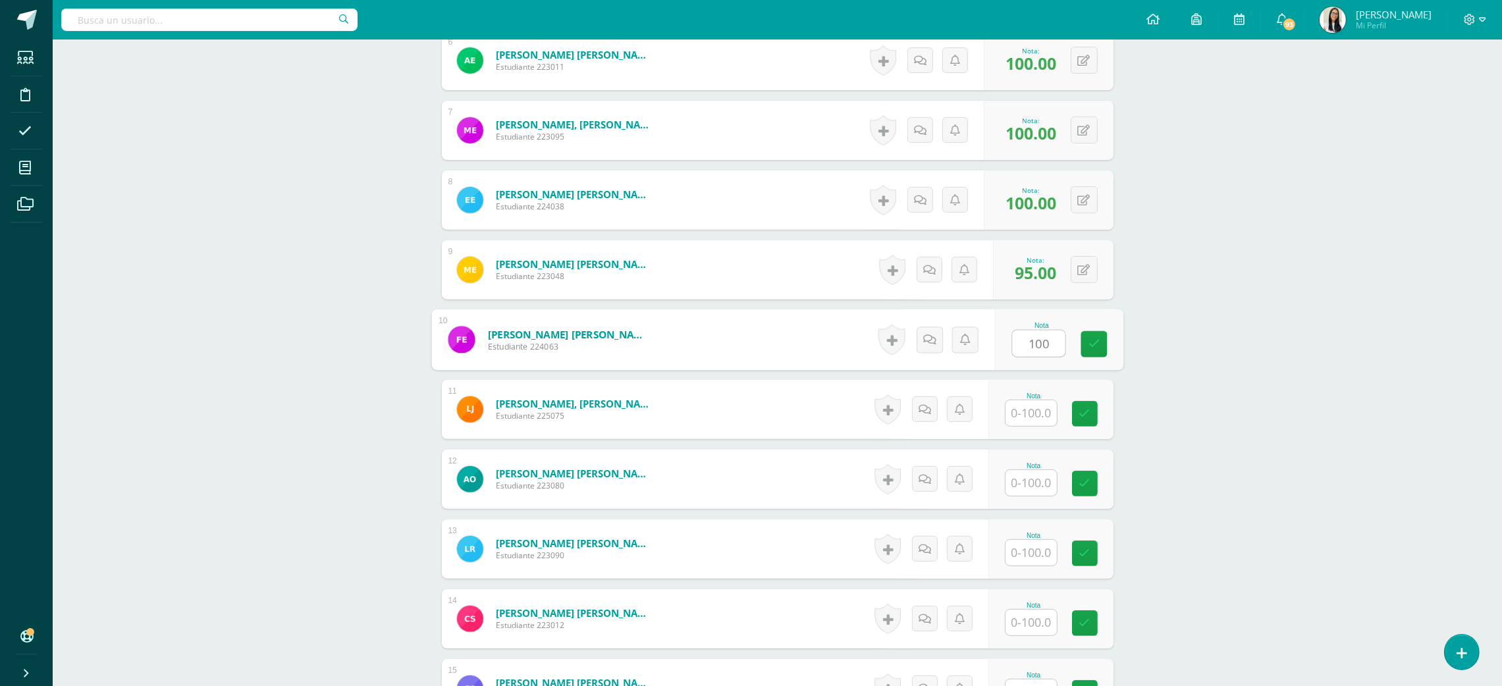
type input "100"
type input "95"
type input "1"
type input "95"
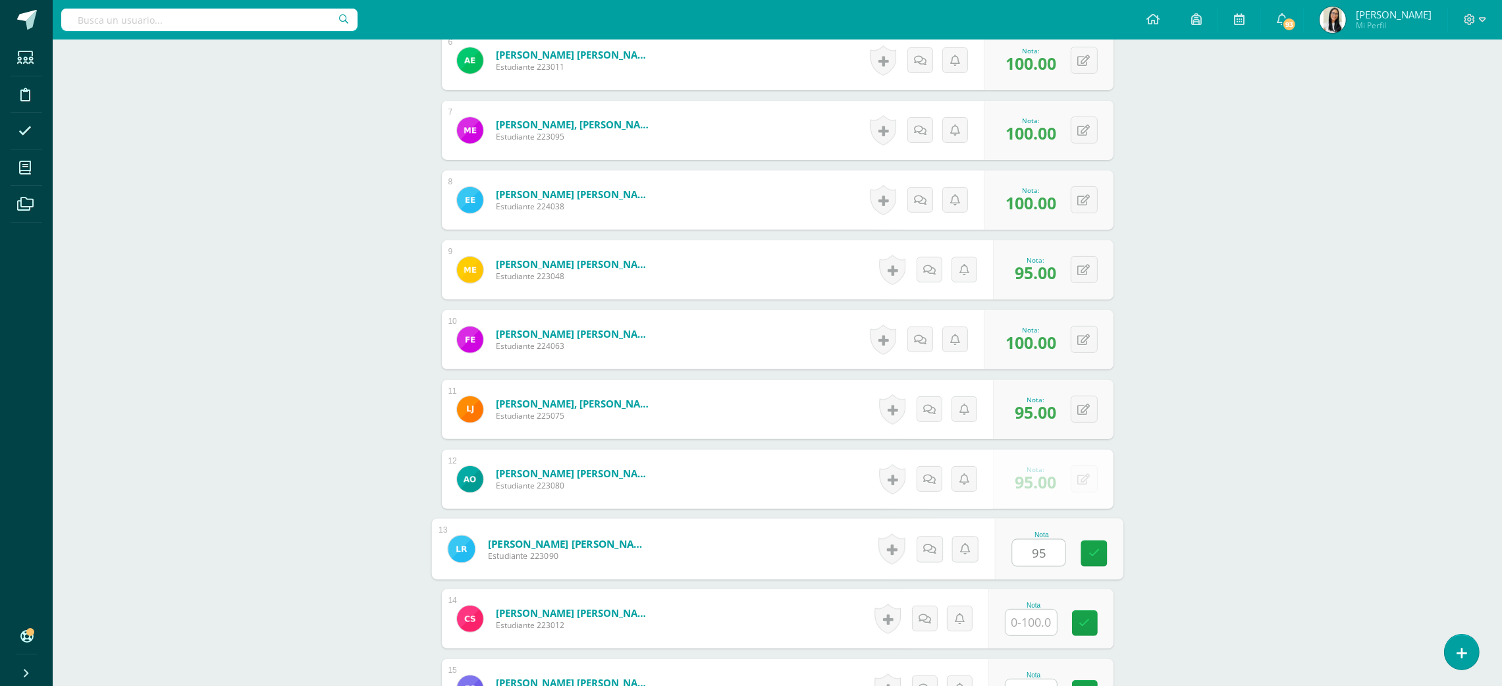
type input "95"
type input "0"
type input "100"
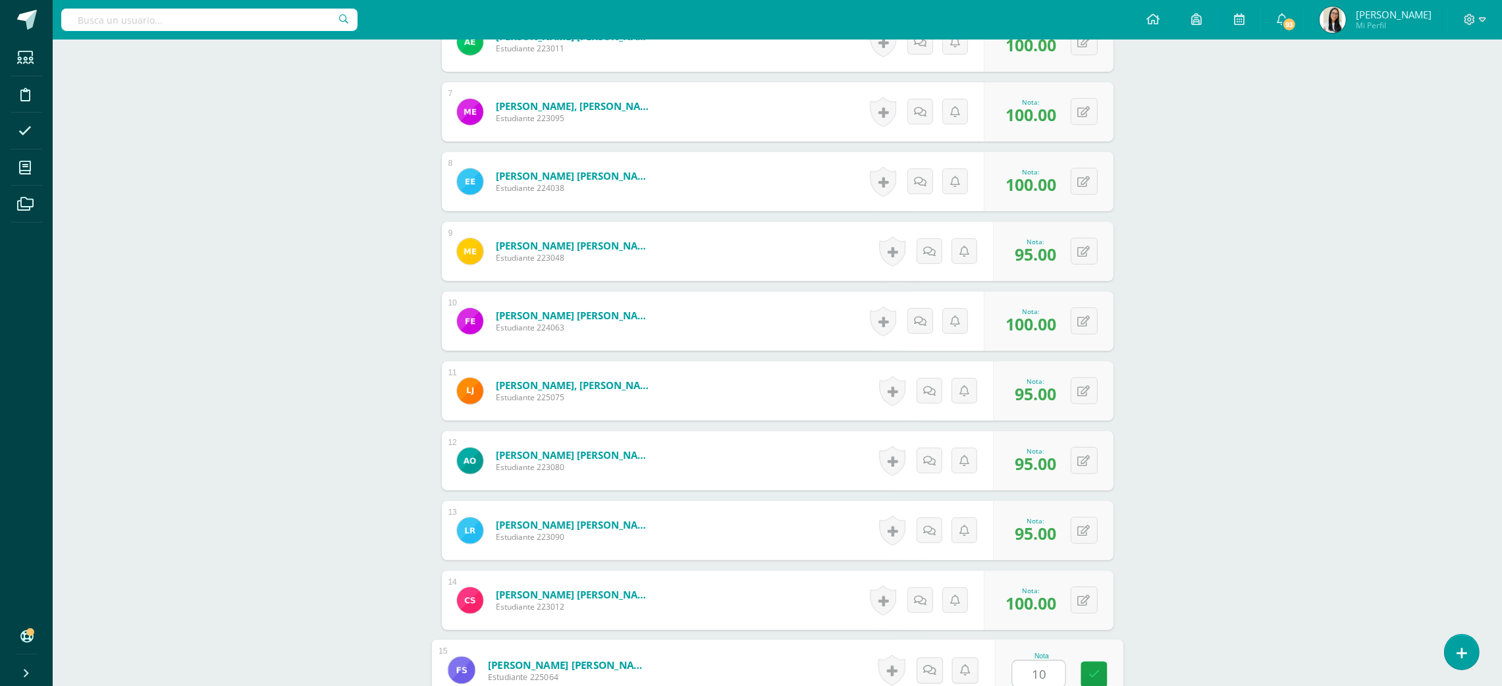
type input "100"
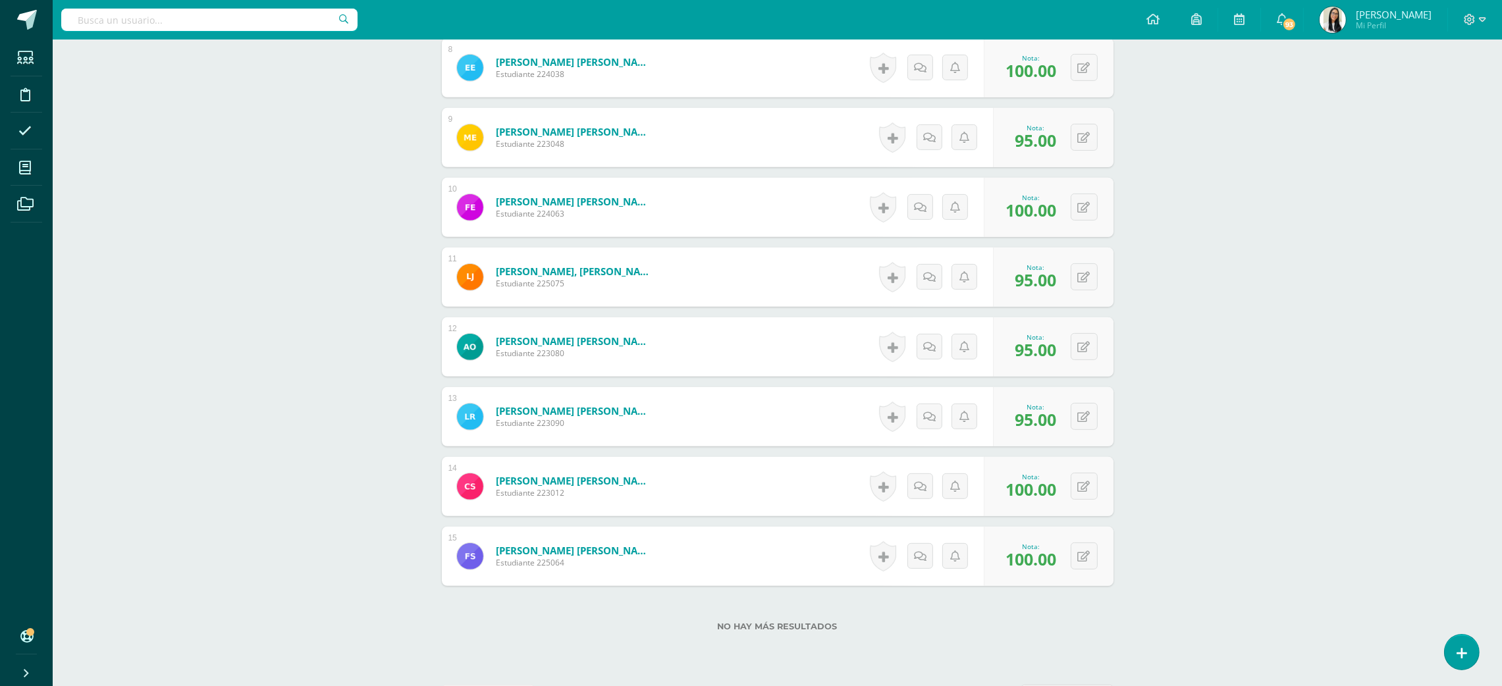
scroll to position [943, 0]
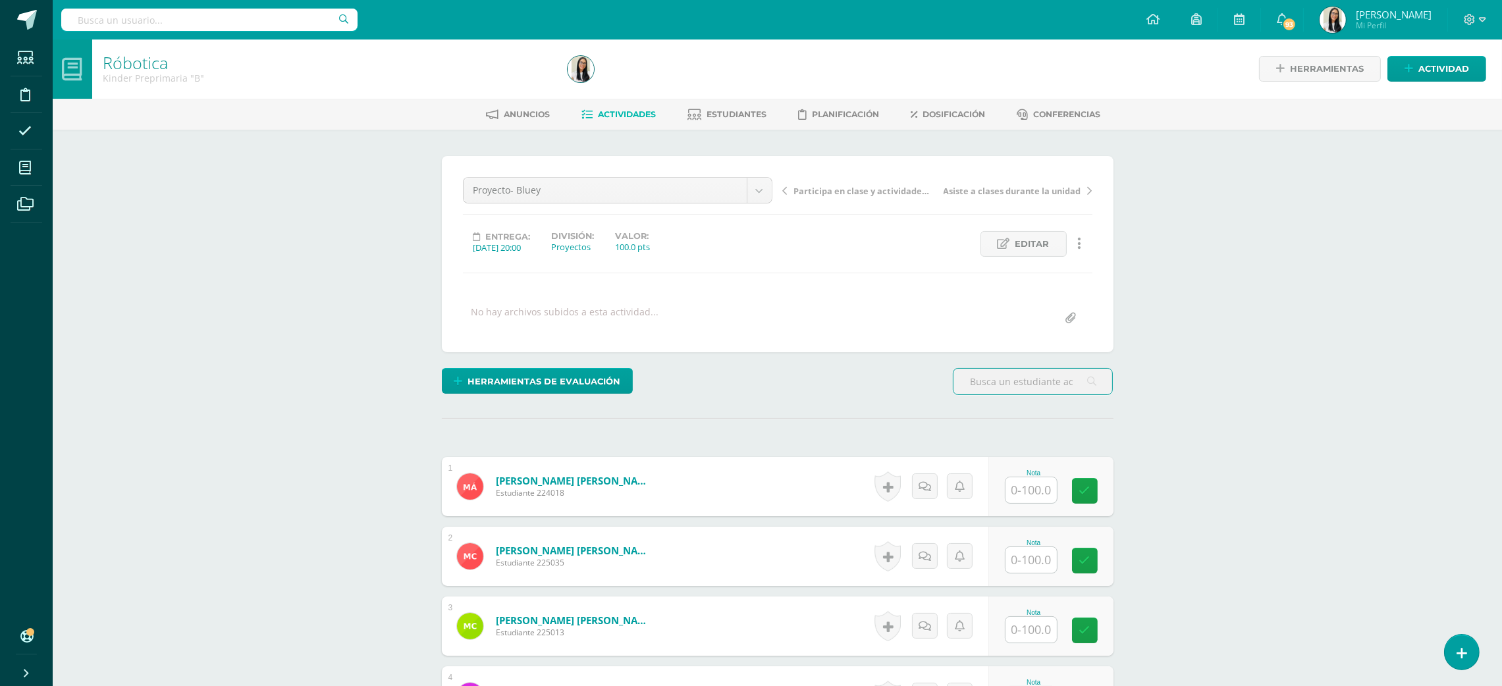
scroll to position [1, 0]
click at [1048, 496] on input "text" at bounding box center [1038, 490] width 53 height 26
type input "100"
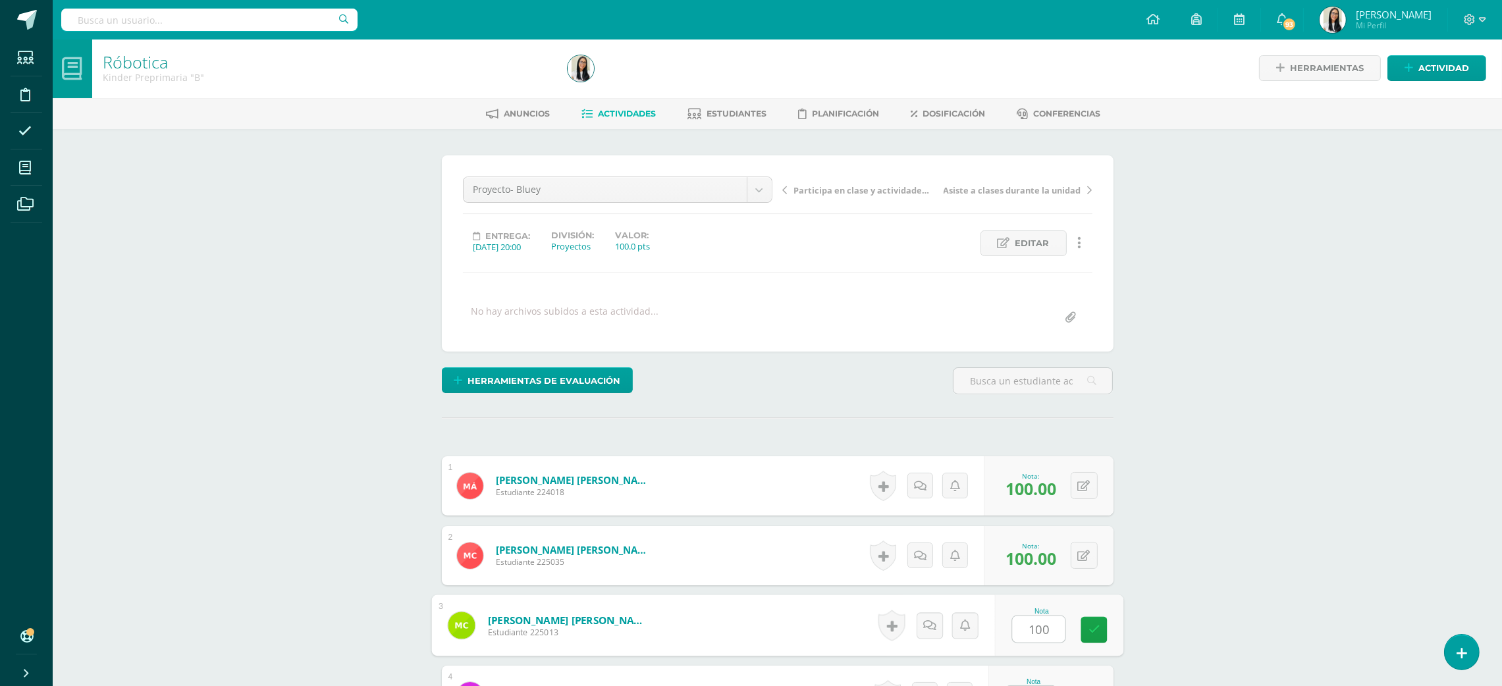
type input "100"
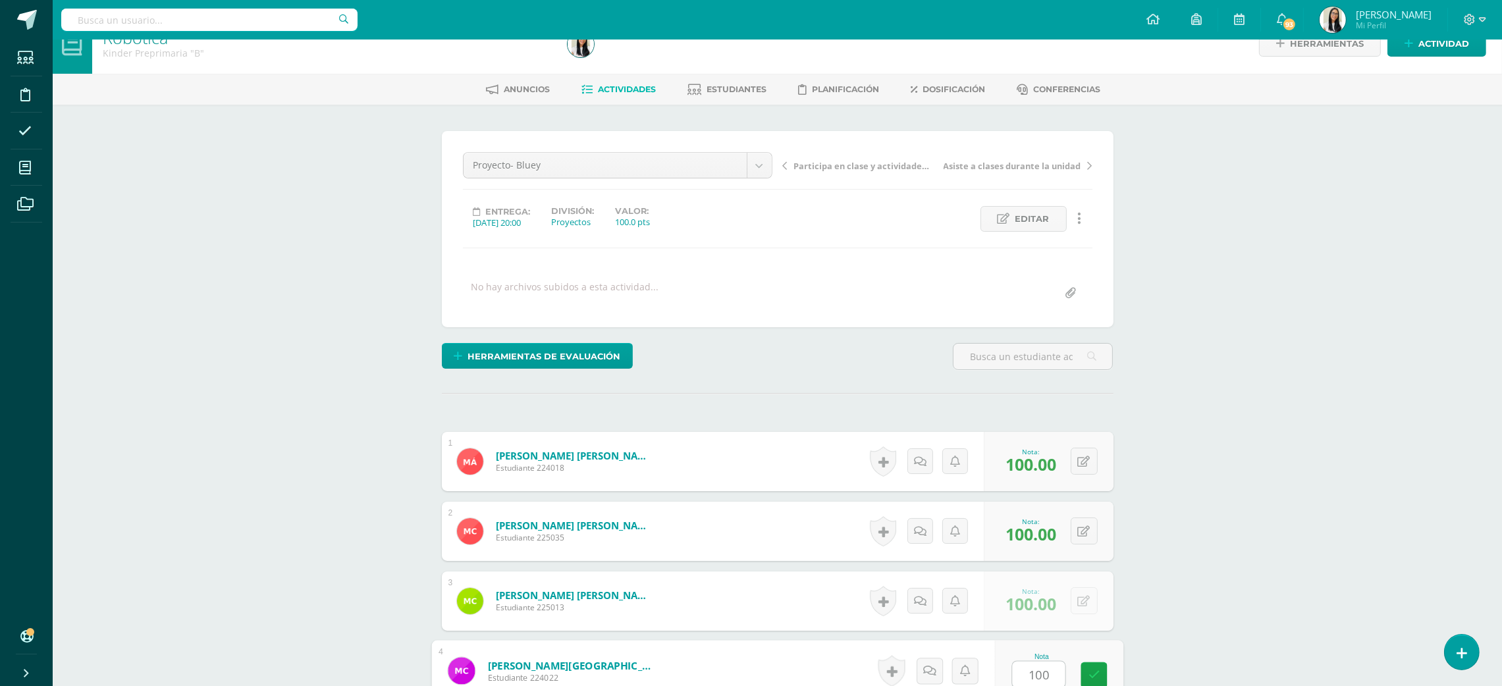
type input "100"
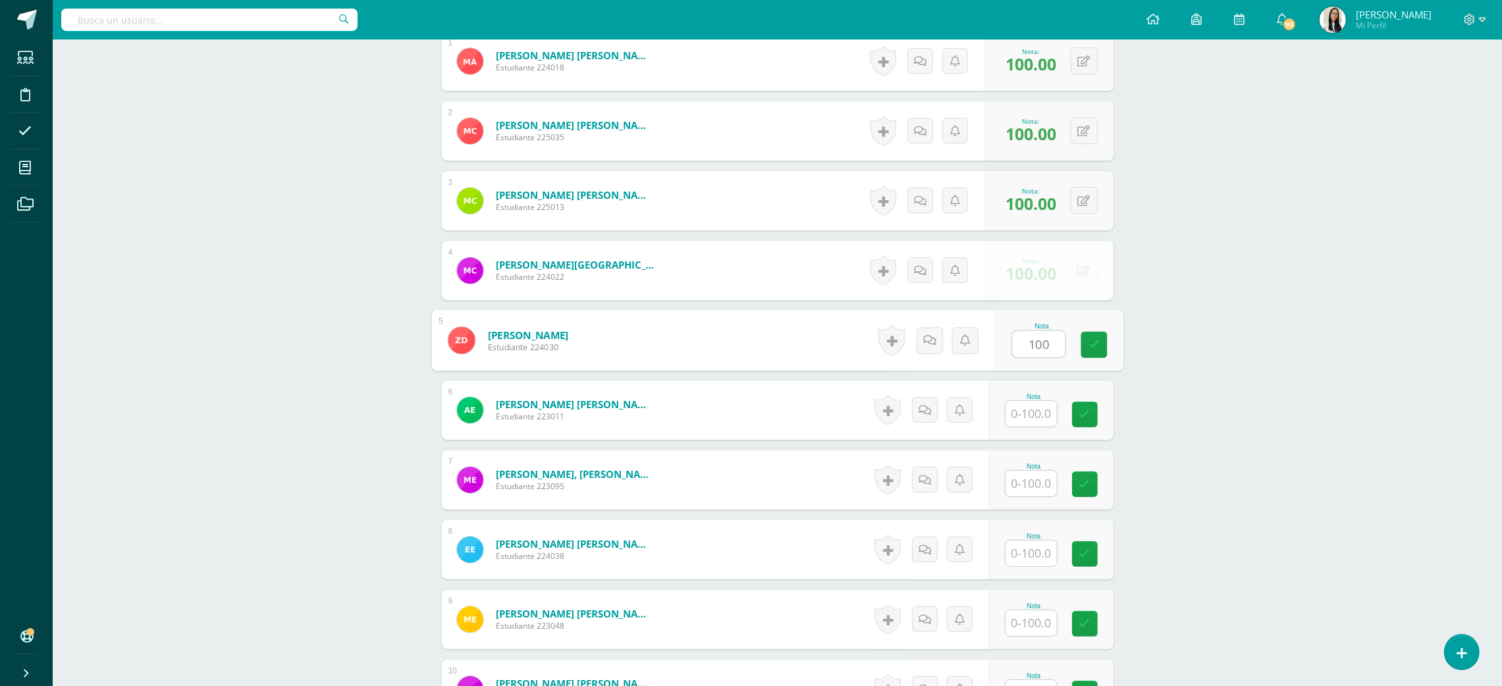
type input "100"
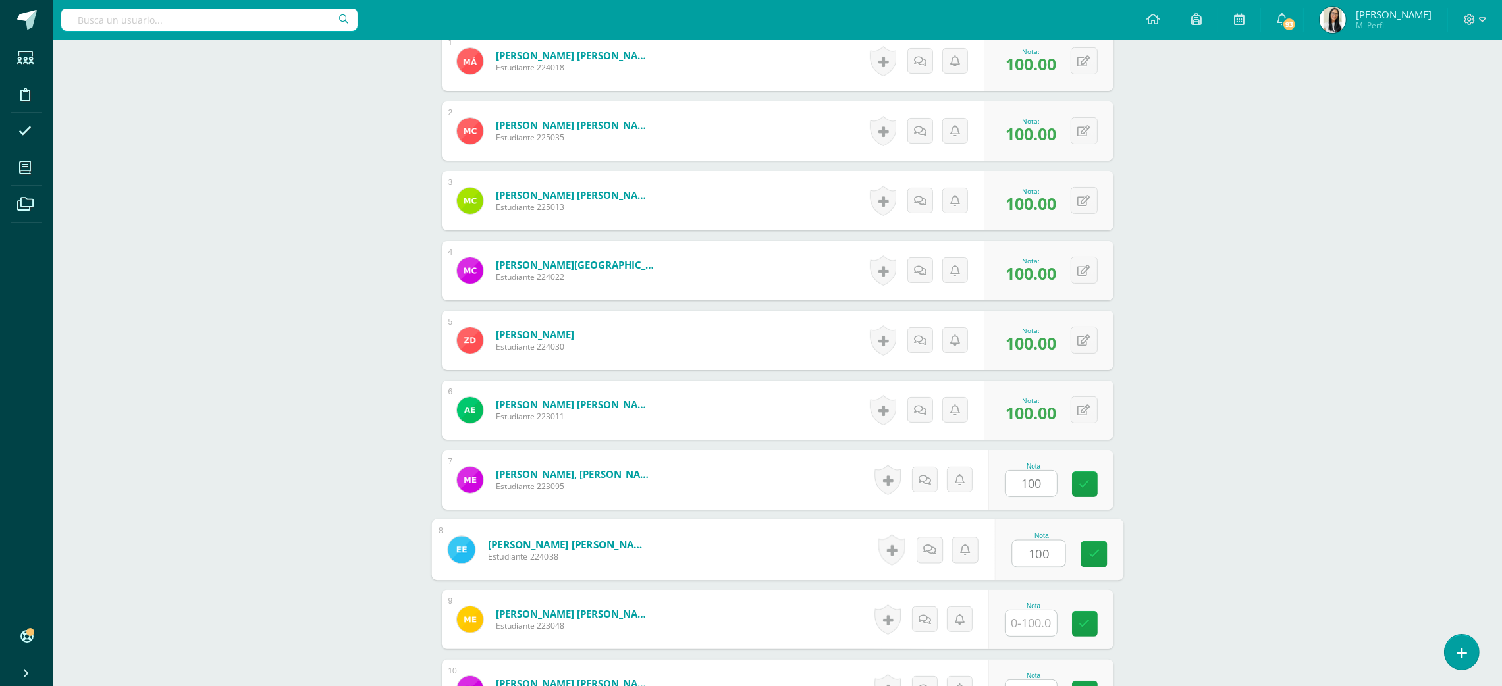
type input "100"
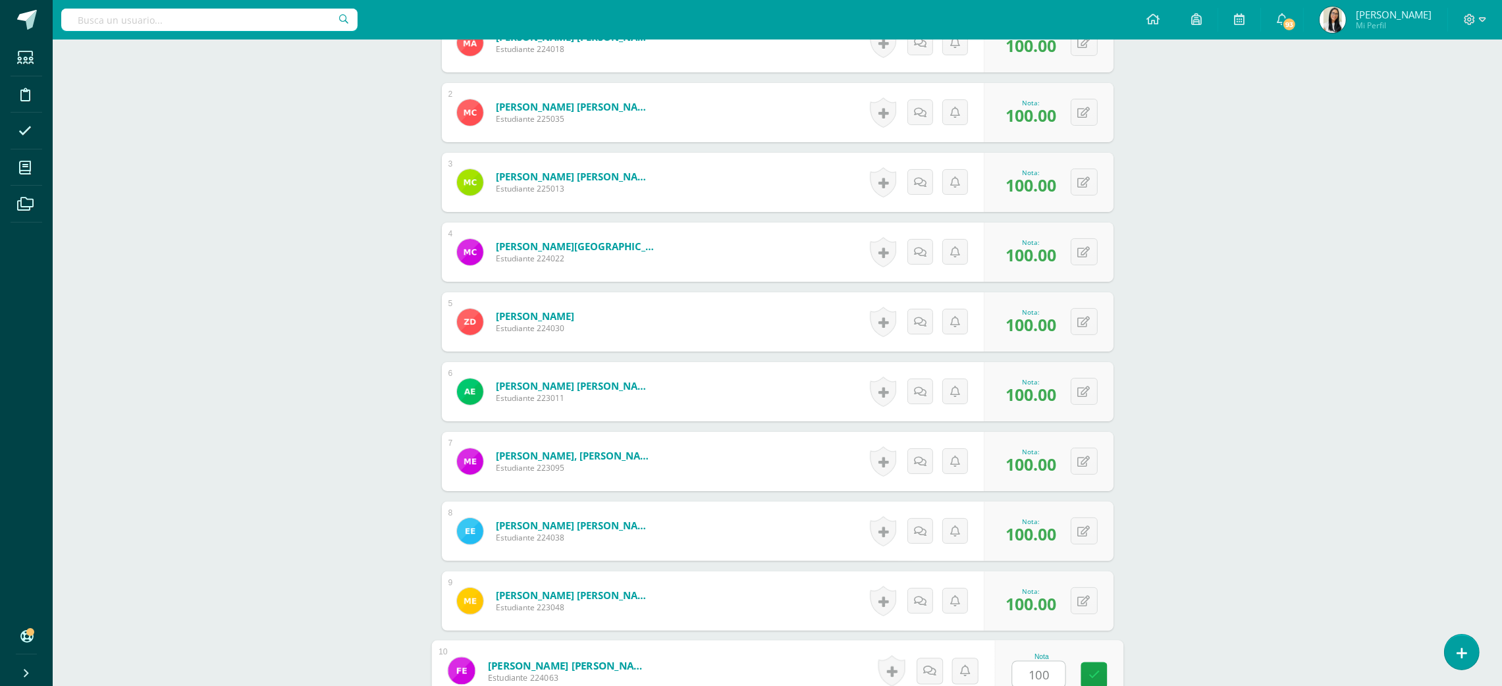
type input "100"
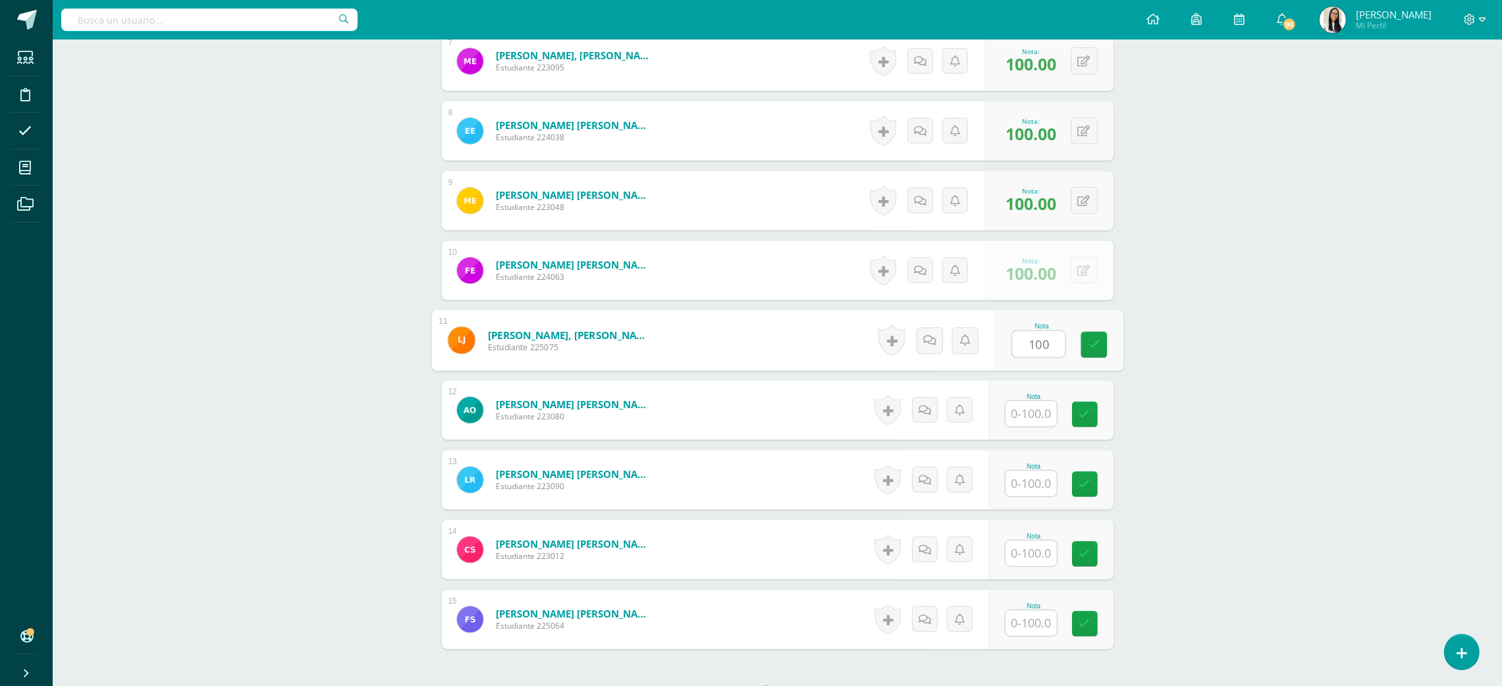
type input "100"
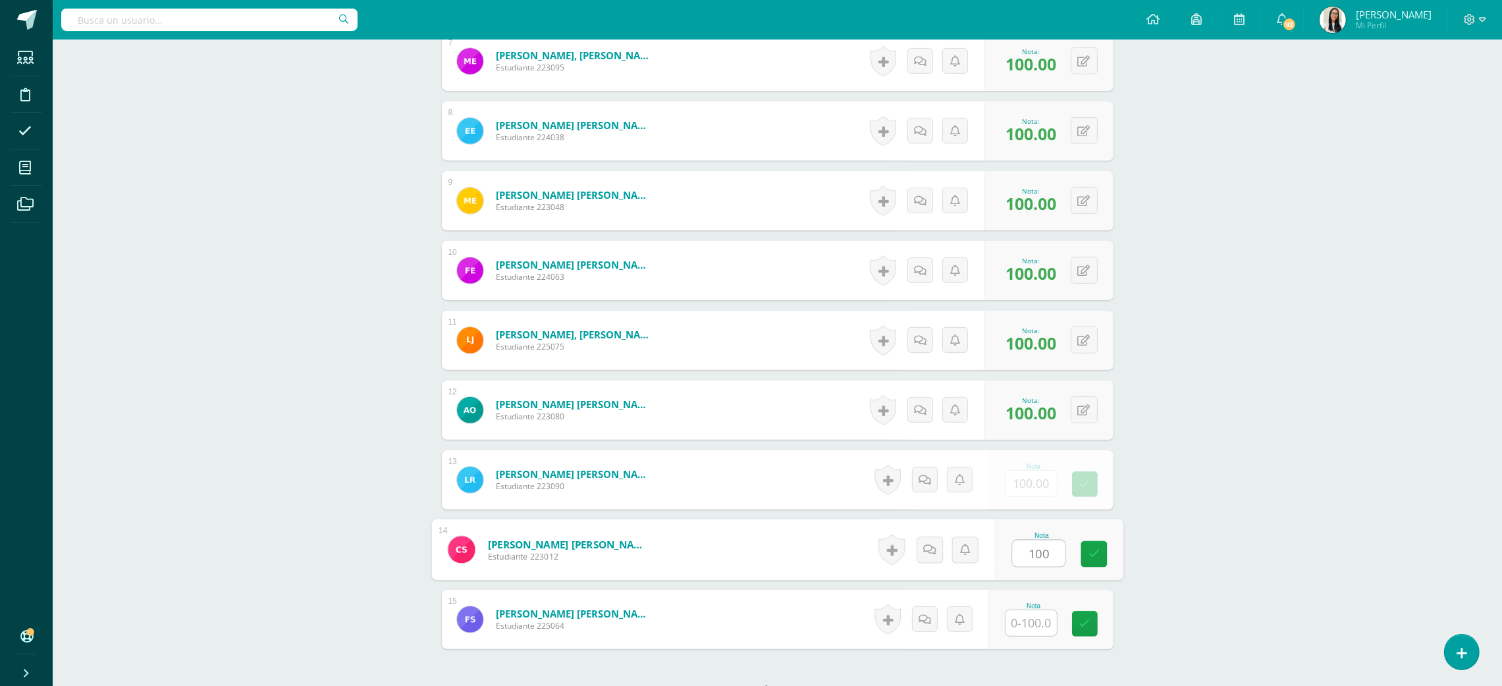
type input "100"
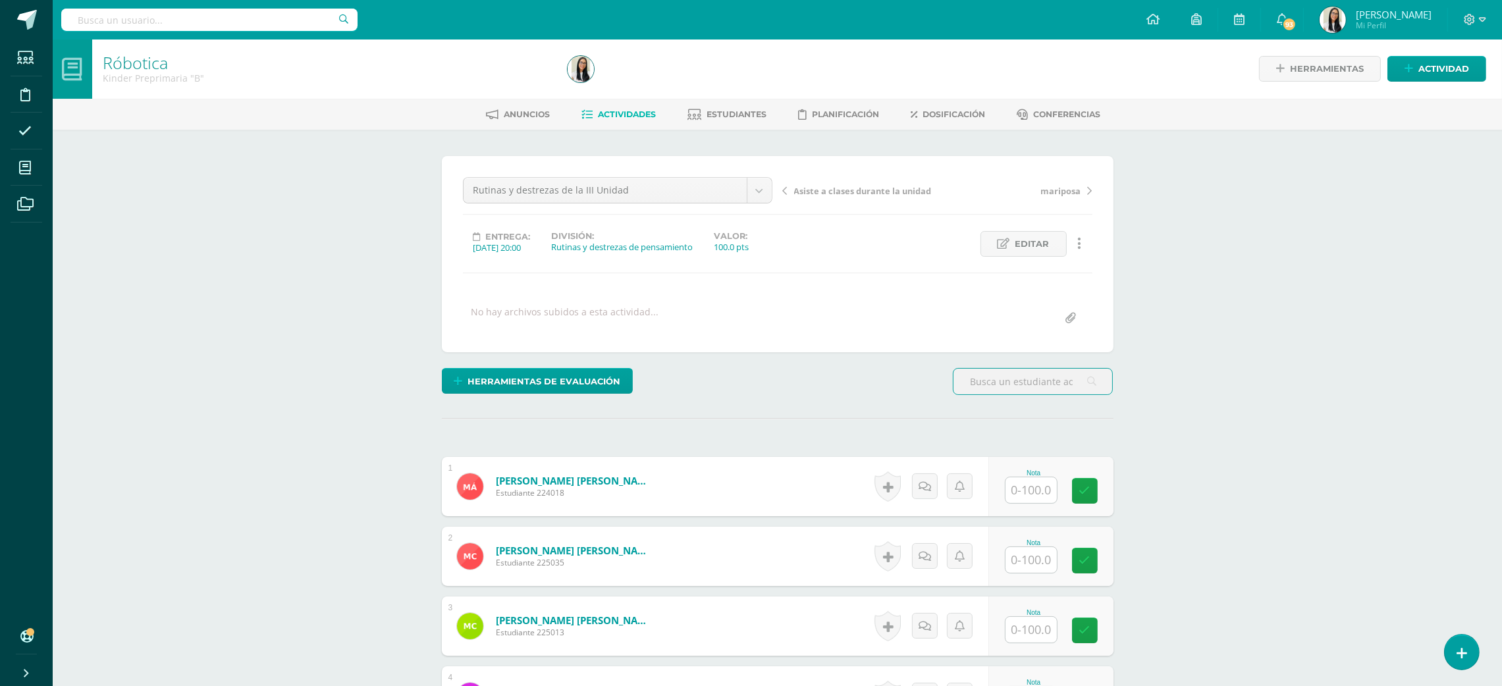
click at [1012, 503] on input "text" at bounding box center [1030, 490] width 51 height 26
type input "97"
type input "98"
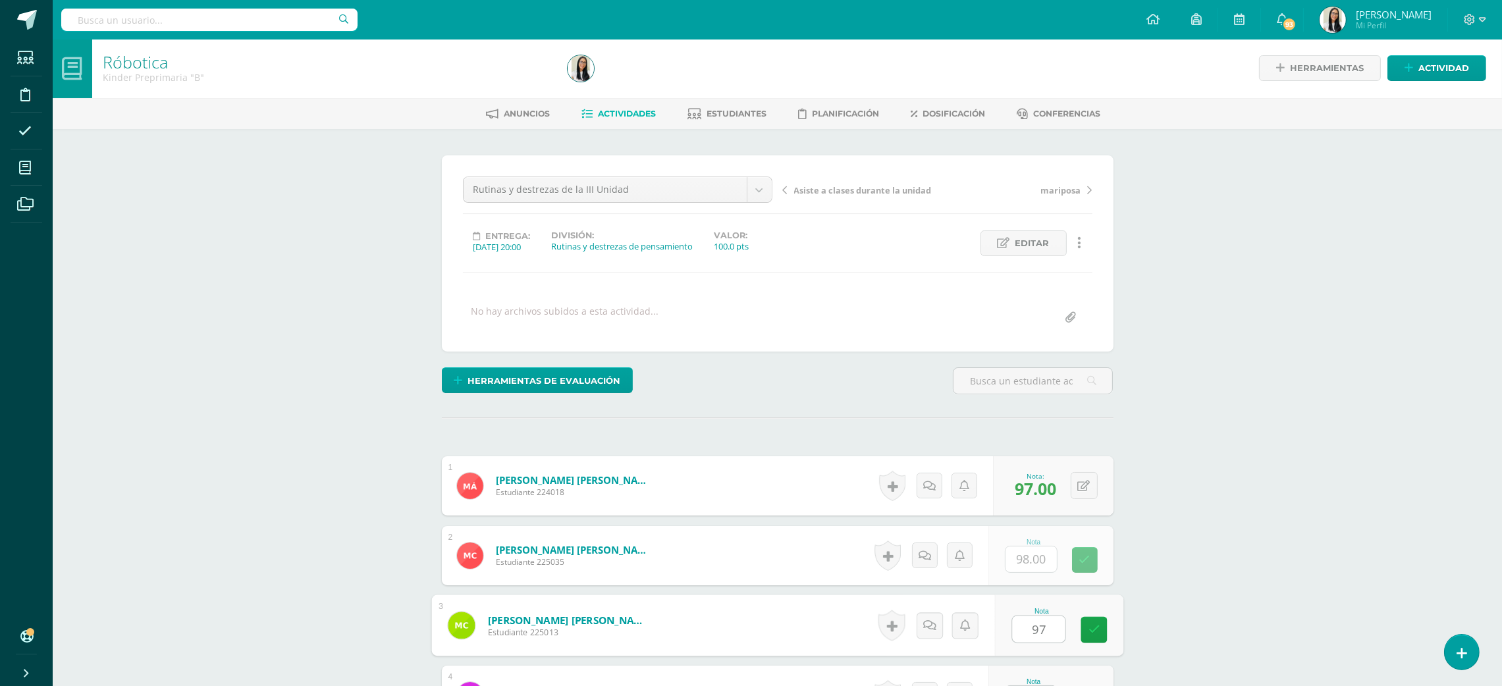
type input "97"
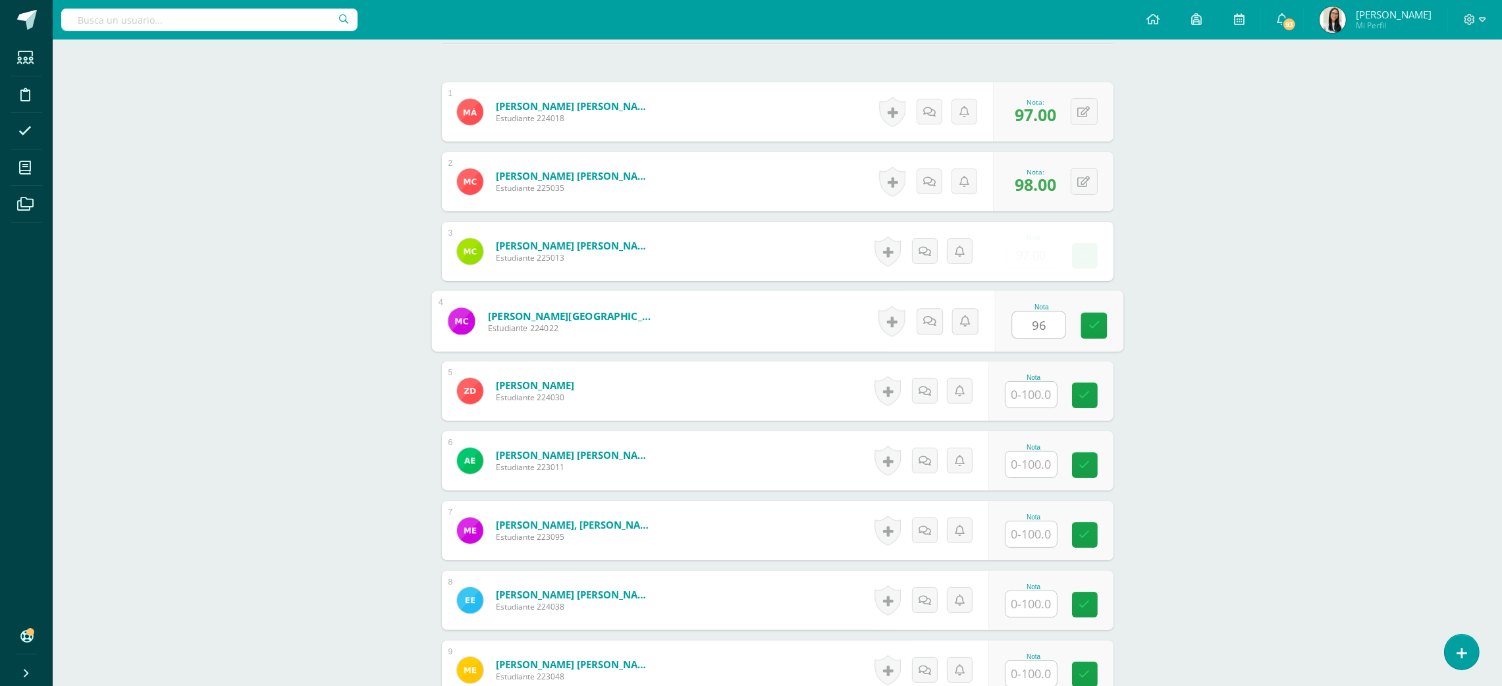
type input "96"
type input "97"
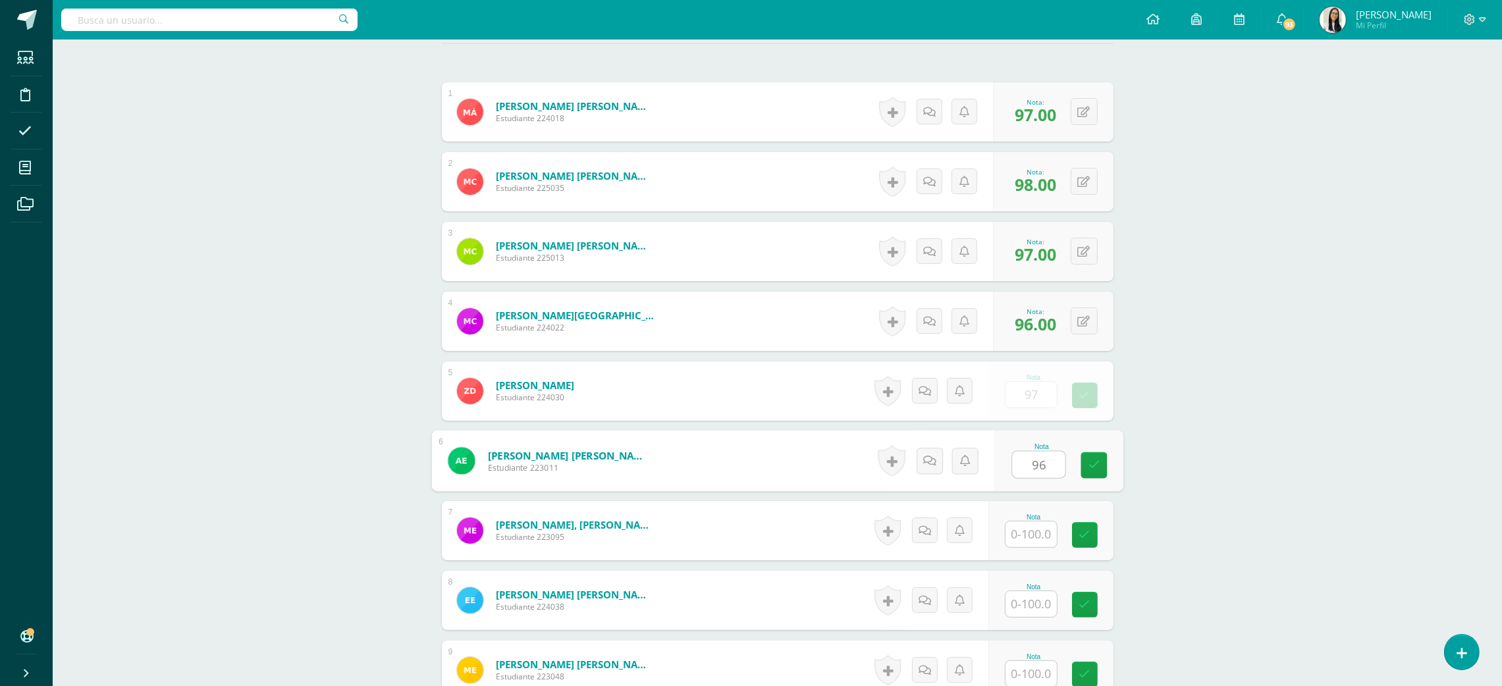
type input "96"
type input "97"
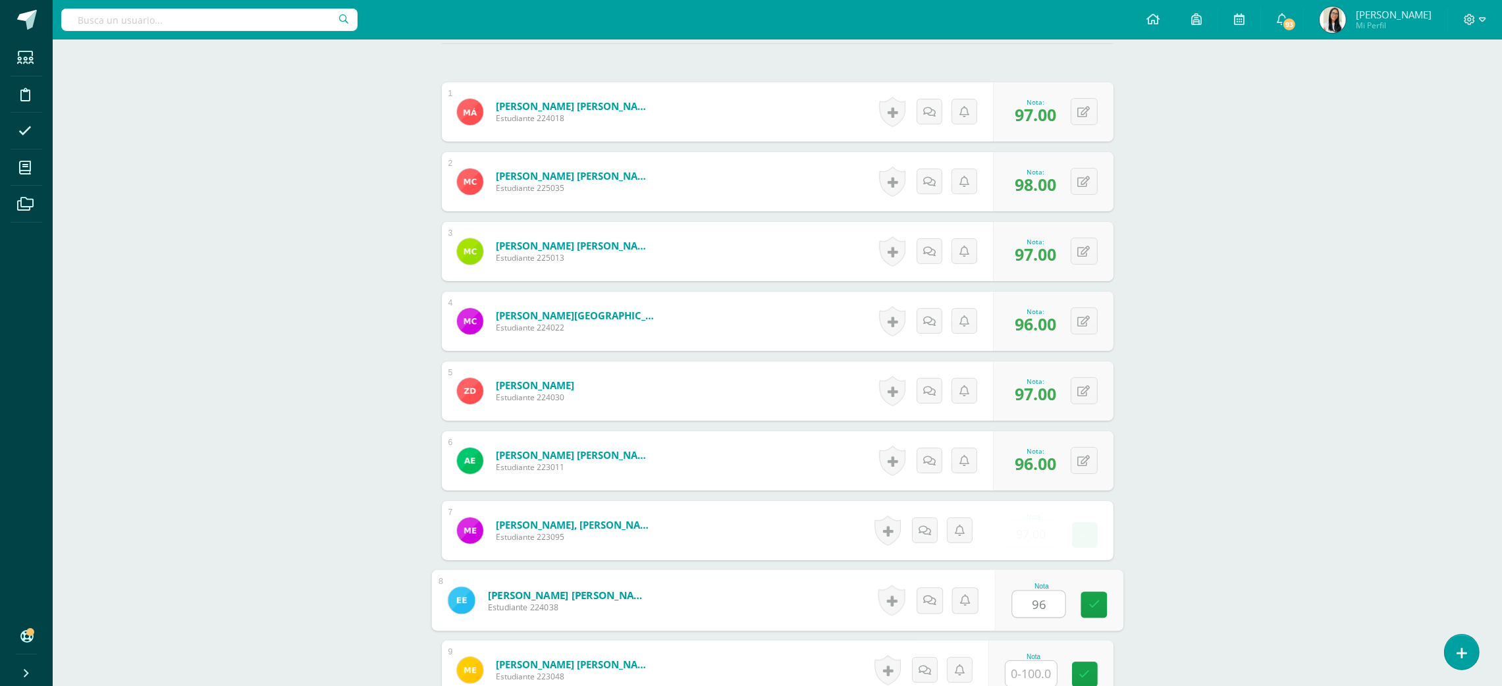
type input "96"
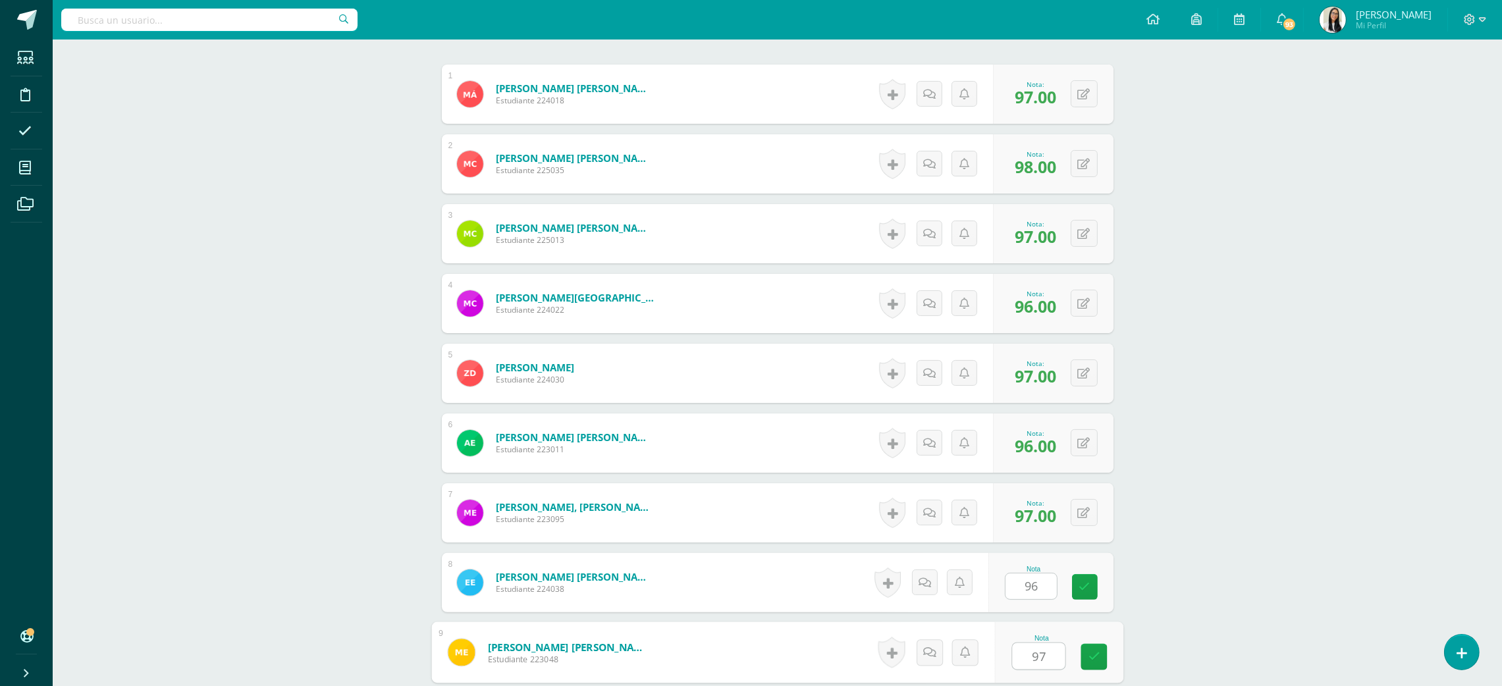
type input "97"
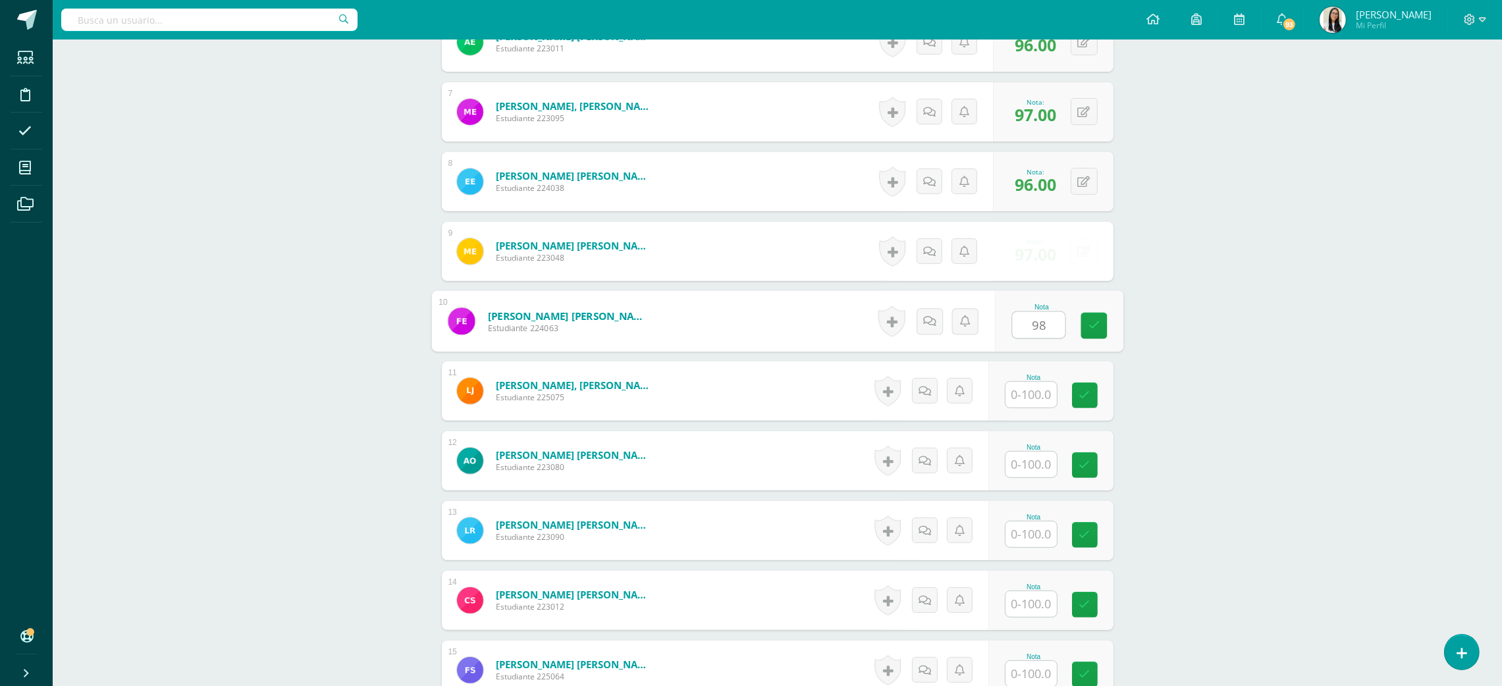
type input "98"
type input "97"
type input "96"
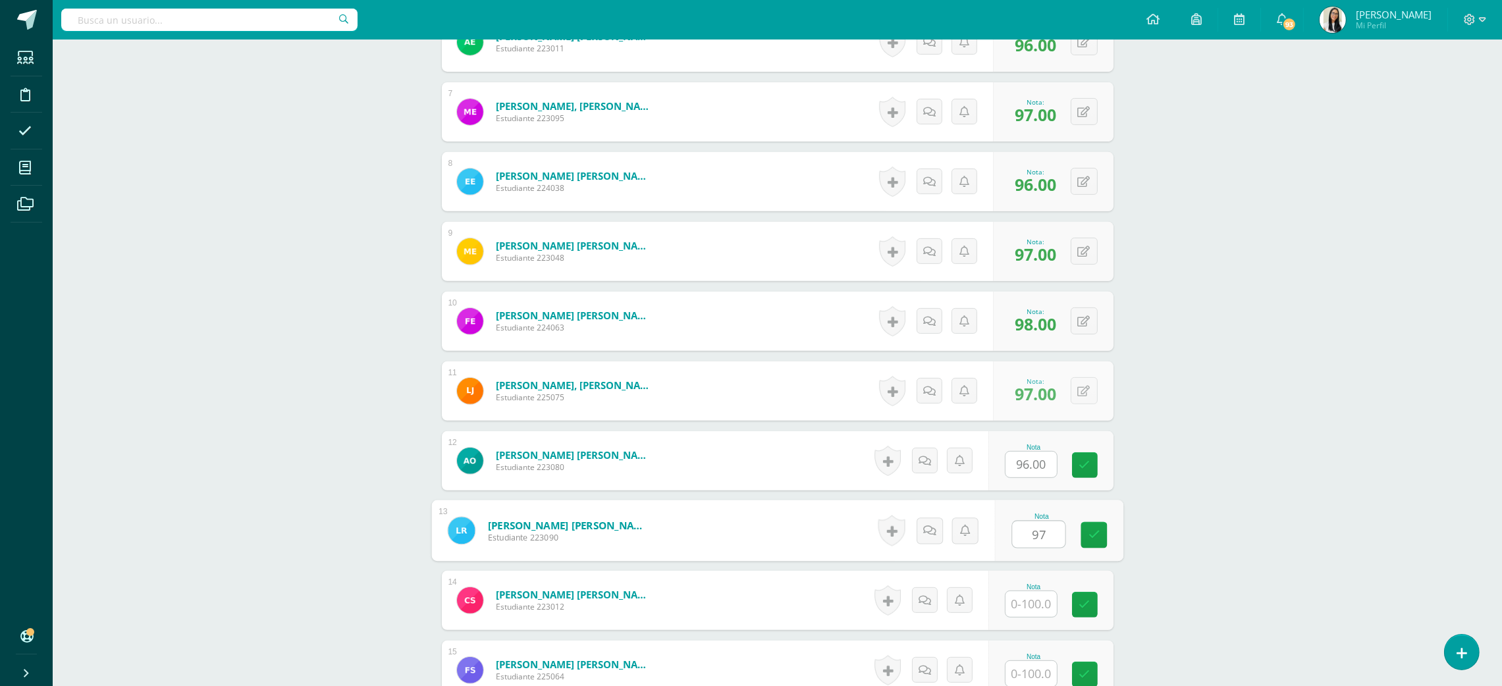
type input "97"
type input "96"
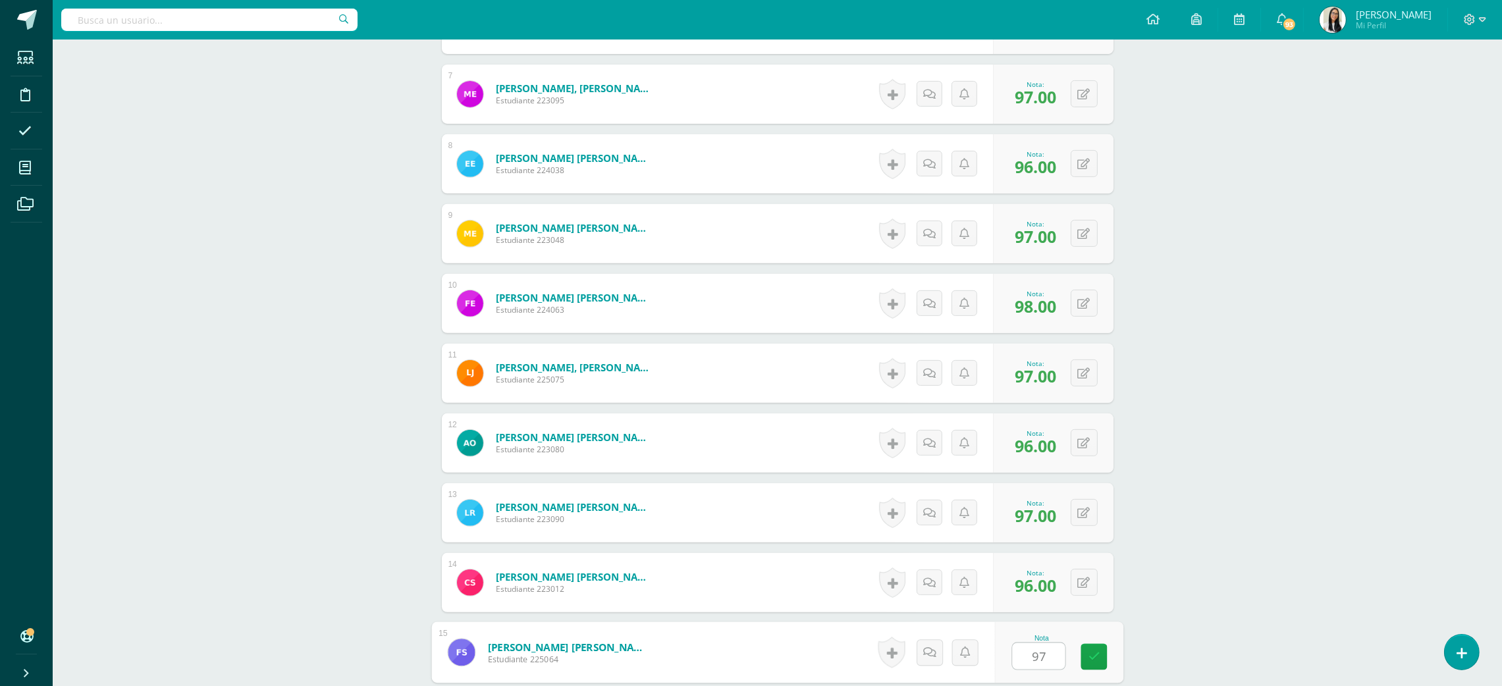
type input "979"
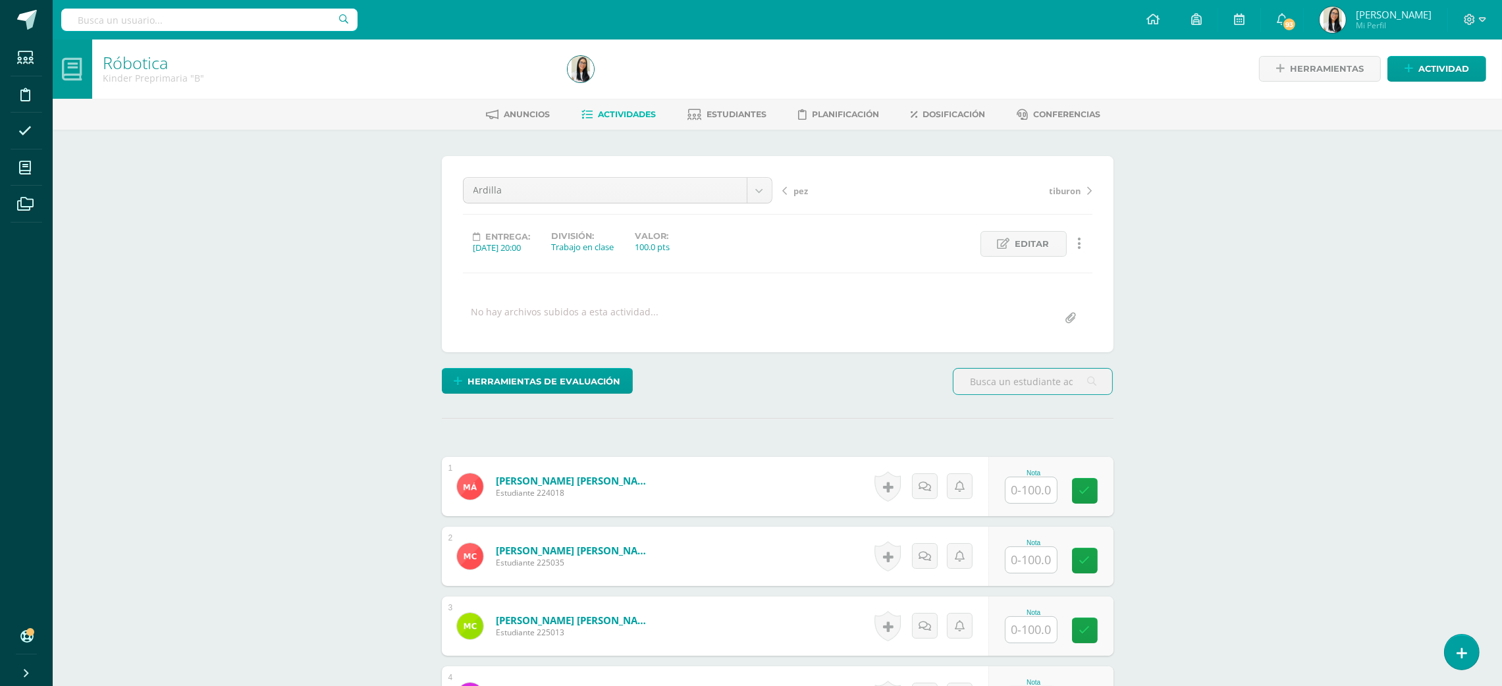
click at [1048, 486] on input "text" at bounding box center [1030, 490] width 51 height 26
type input "97"
type input "98"
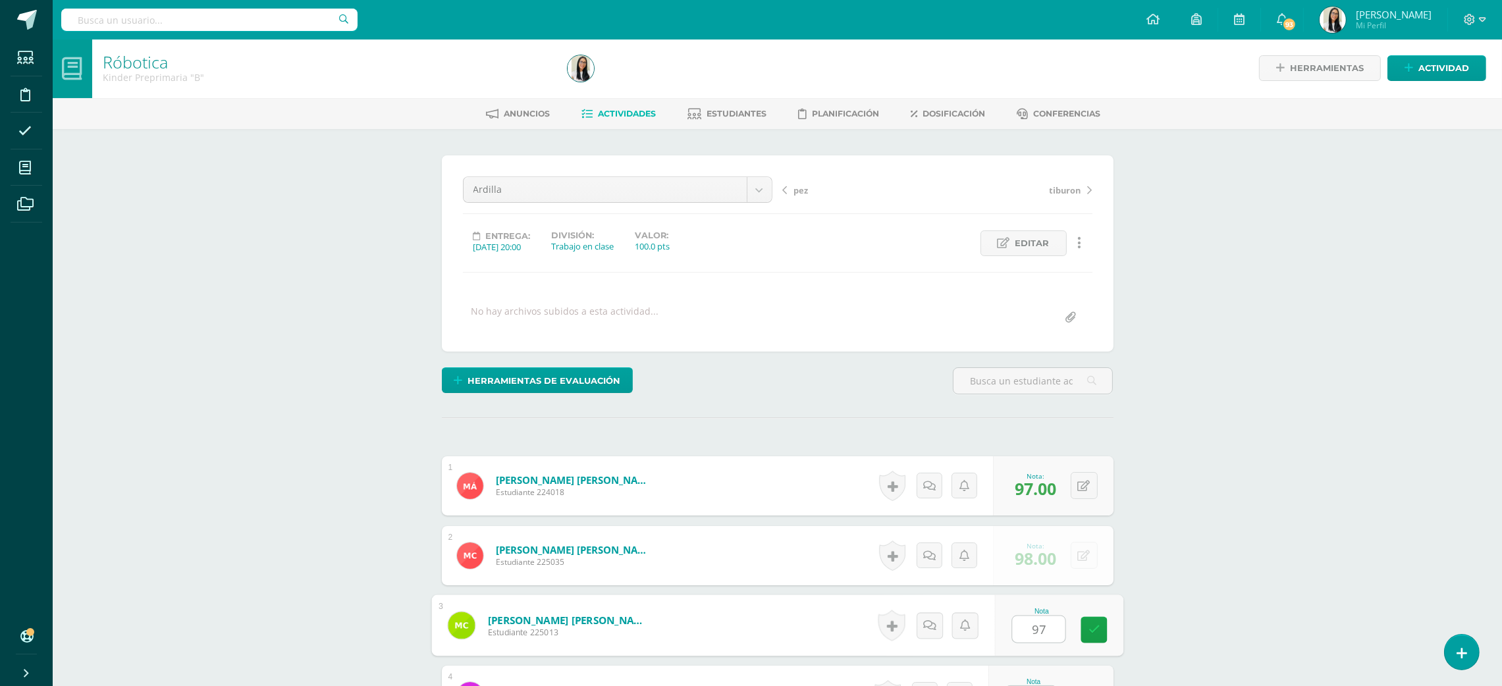
type input "97"
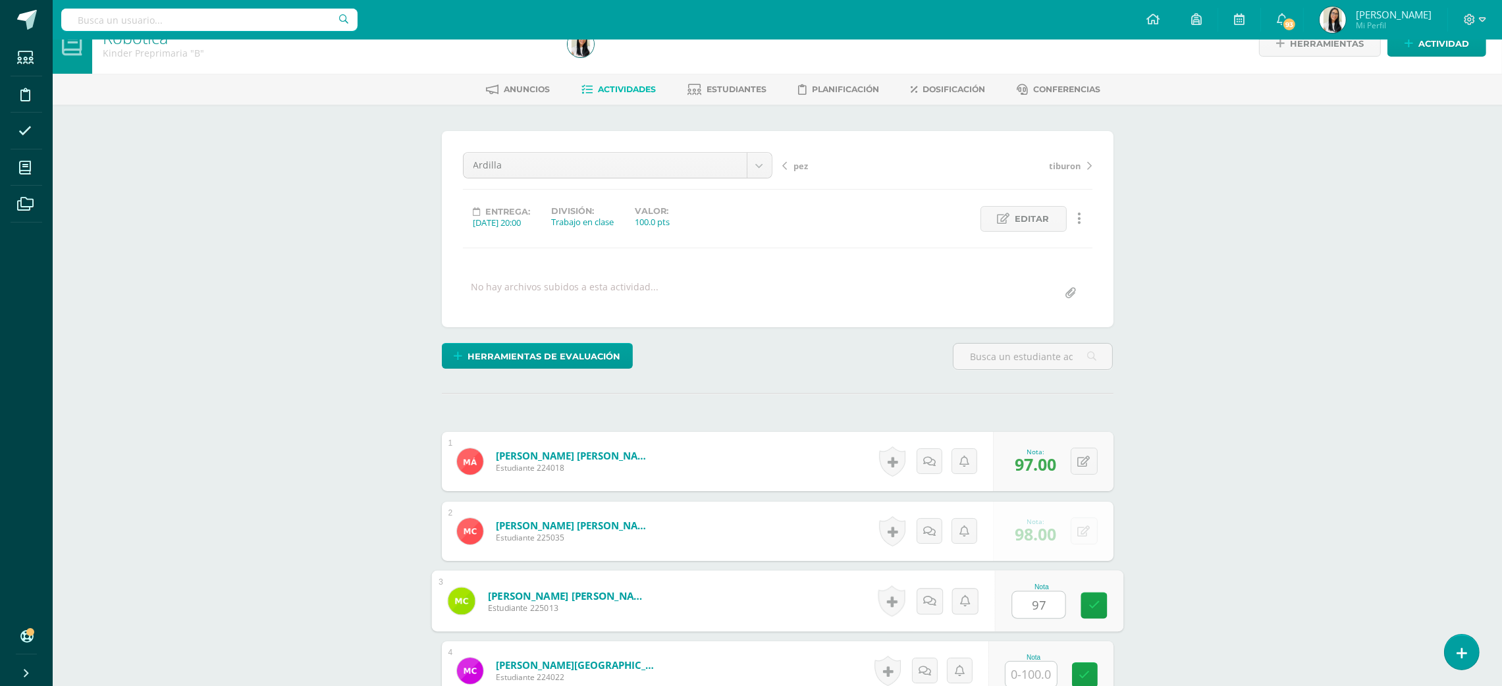
type input "6"
type input "96"
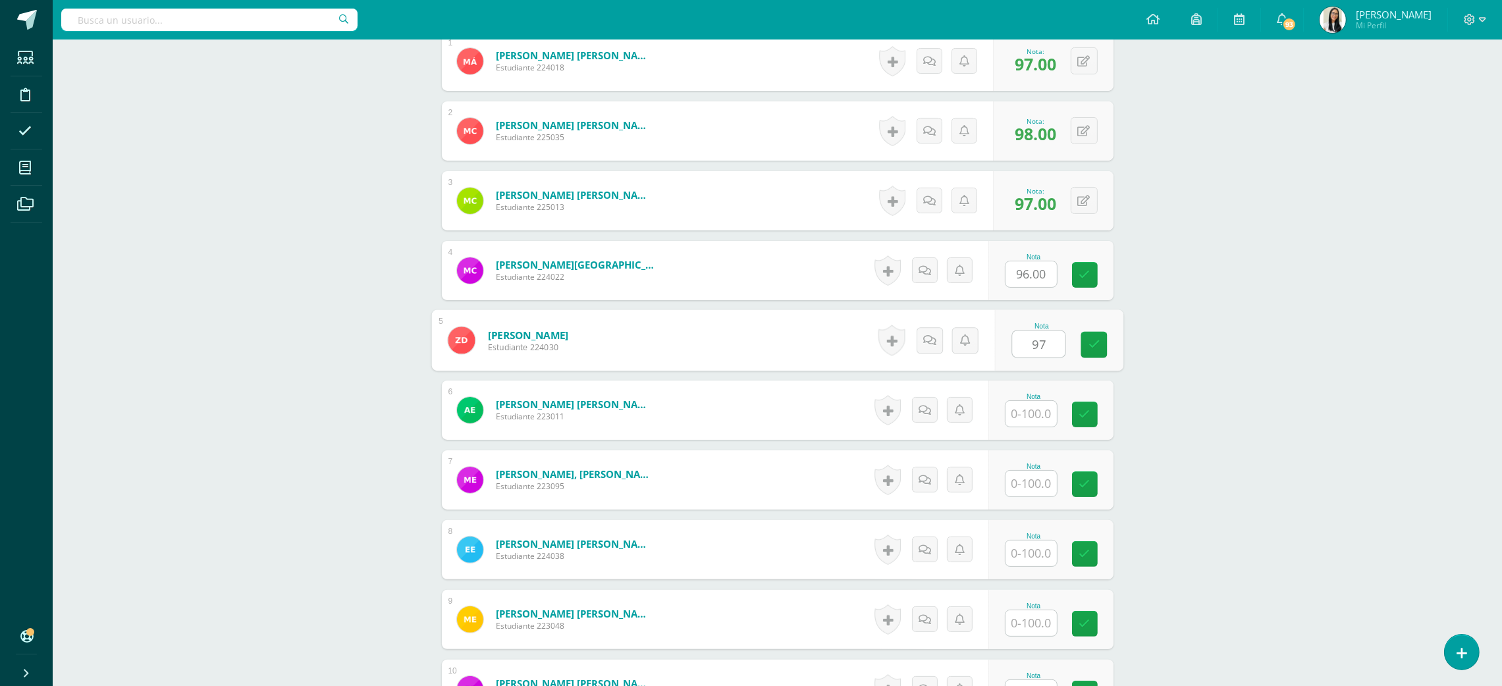
type input "97"
type input "96"
type input "97"
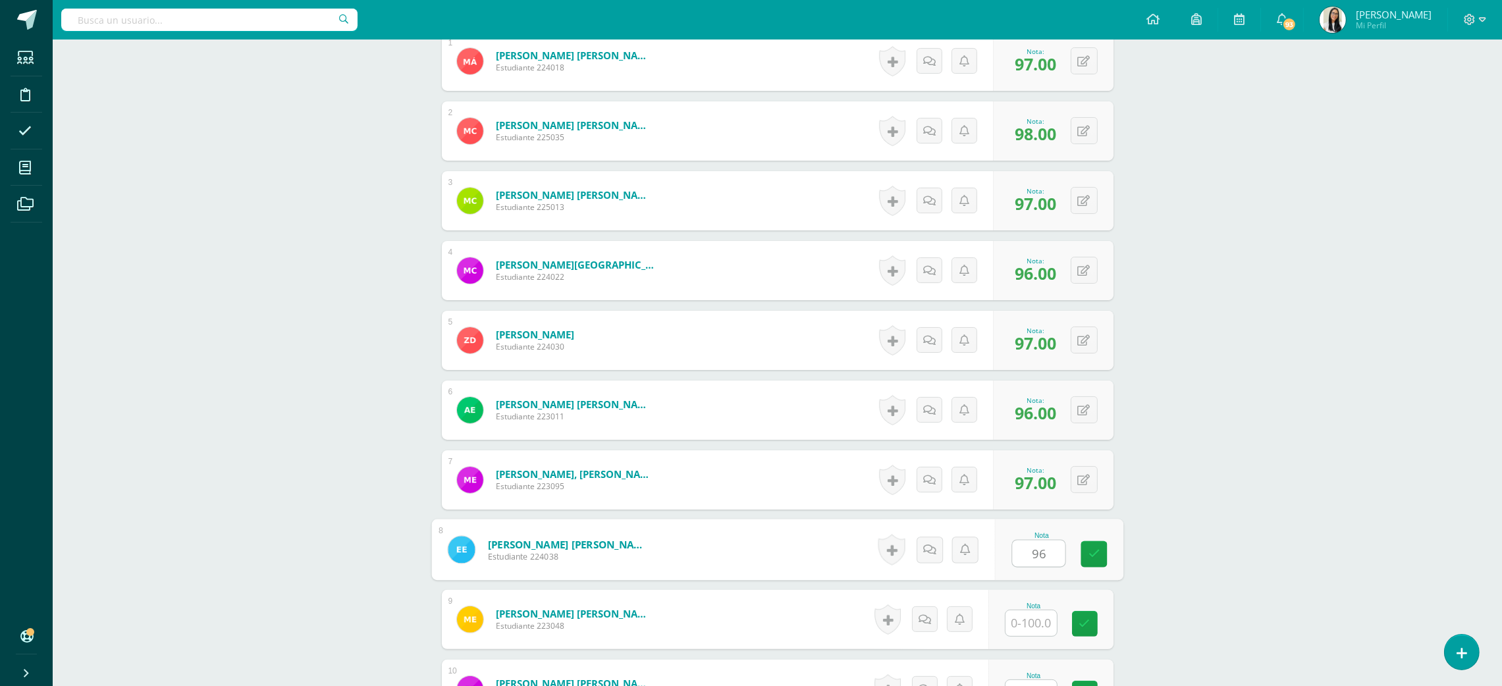
type input "96"
type input "97"
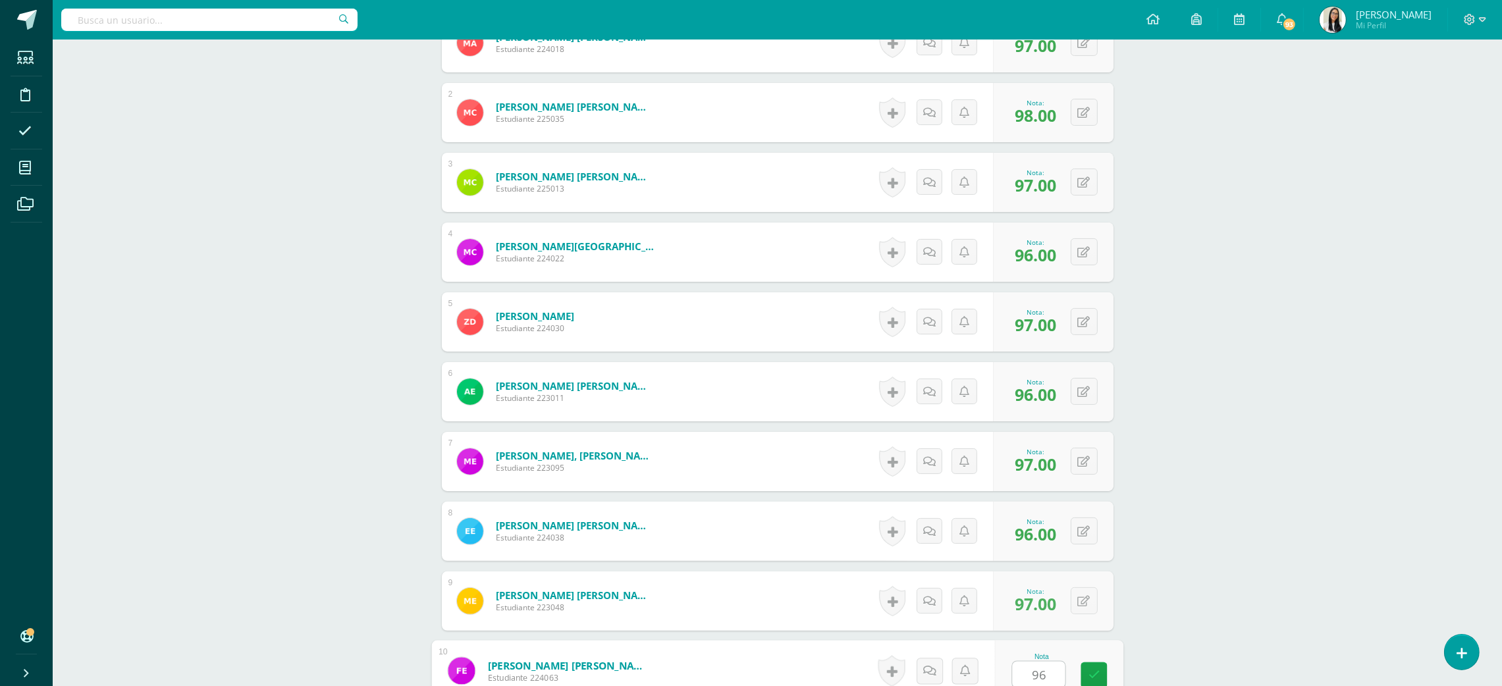
type input "96"
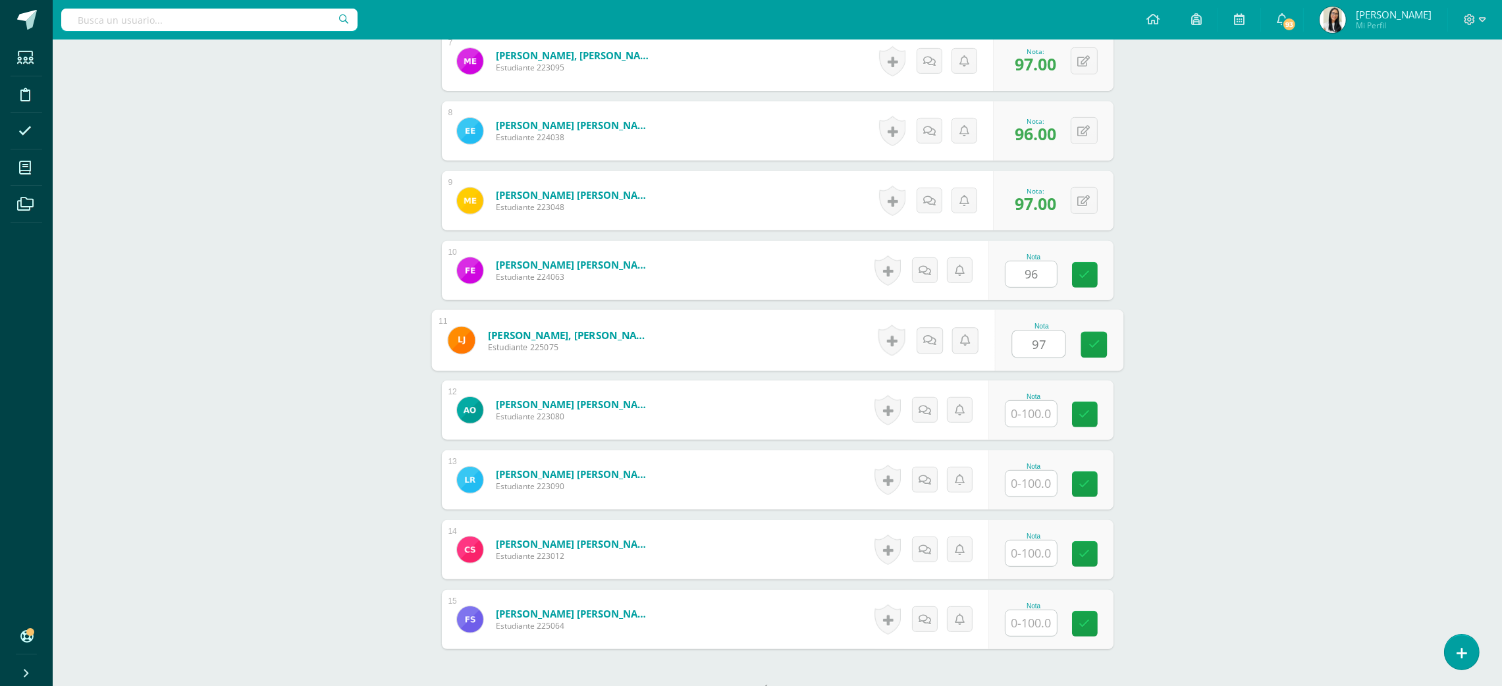
type input "97"
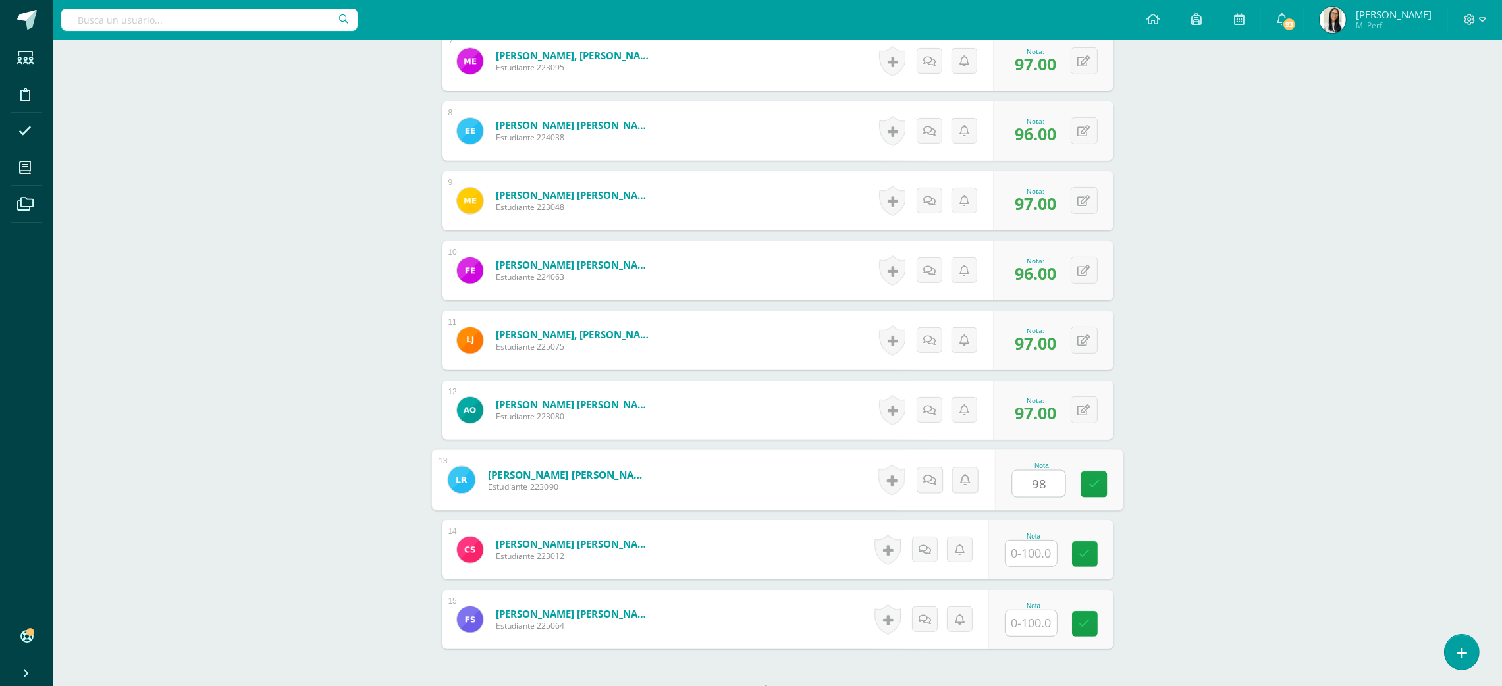
type input "98"
type input "97"
type input "96"
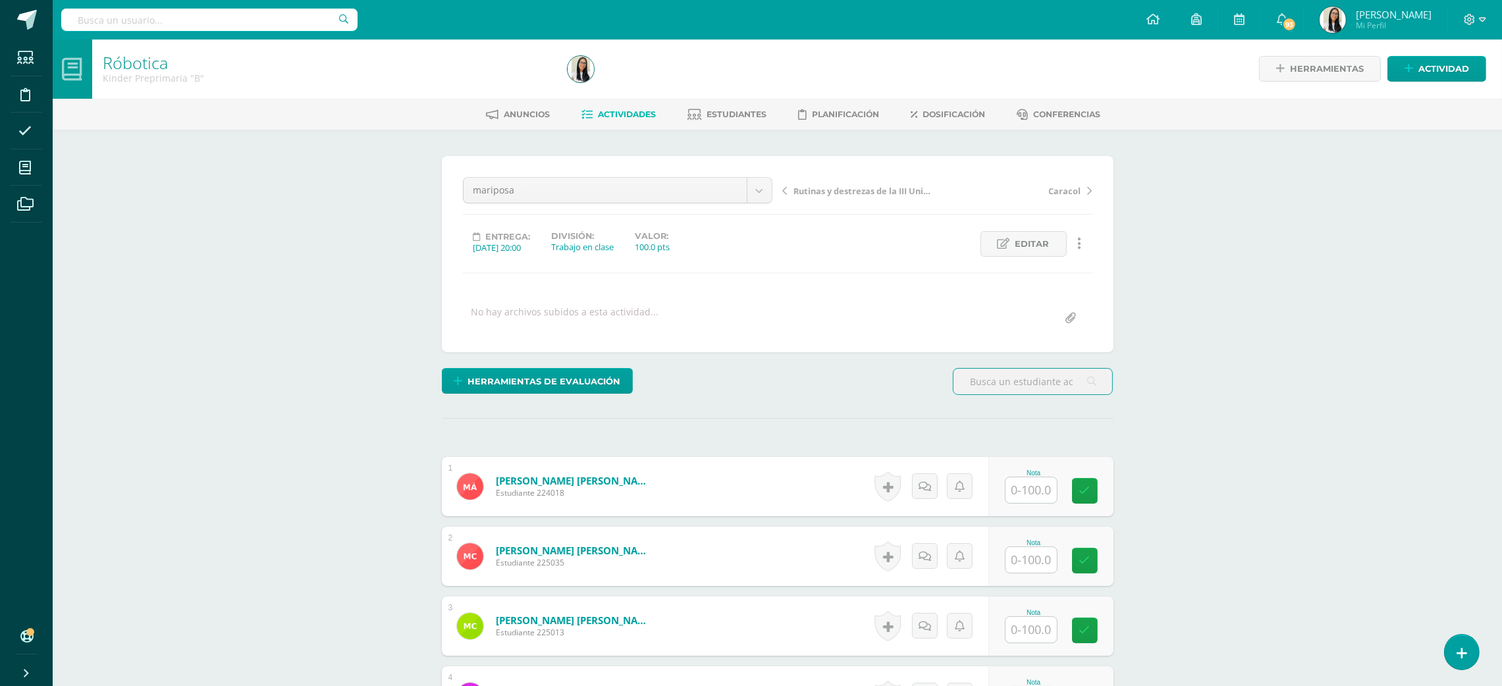
click at [1042, 494] on input "text" at bounding box center [1030, 490] width 51 height 26
type input "100"
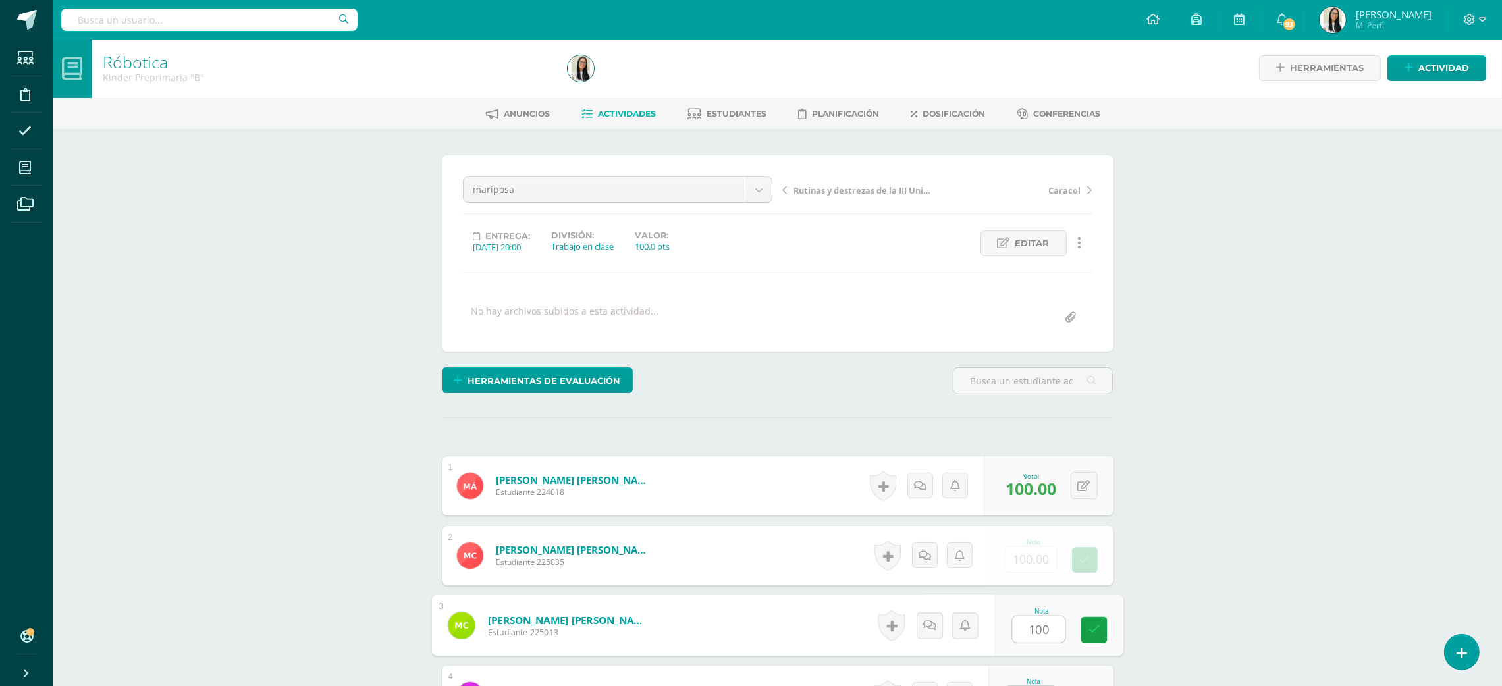
type input "100"
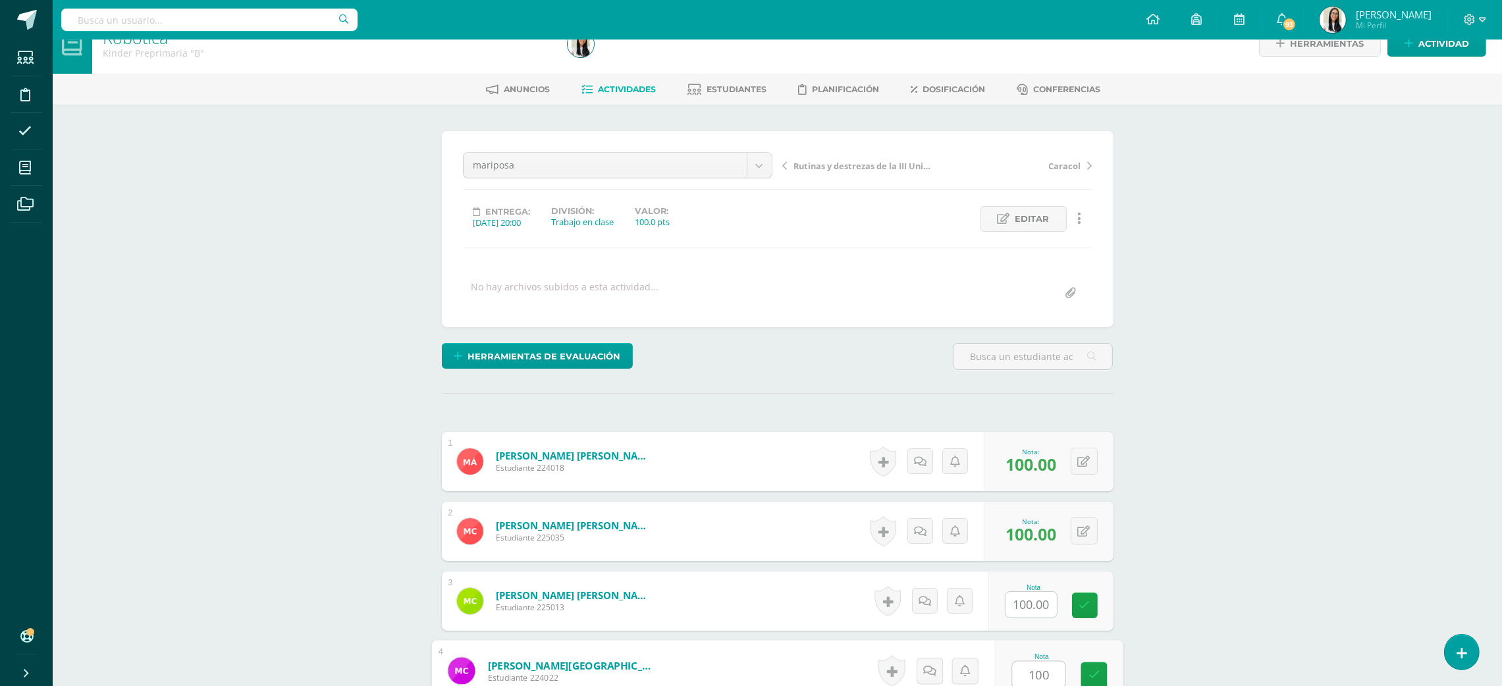
type input "100"
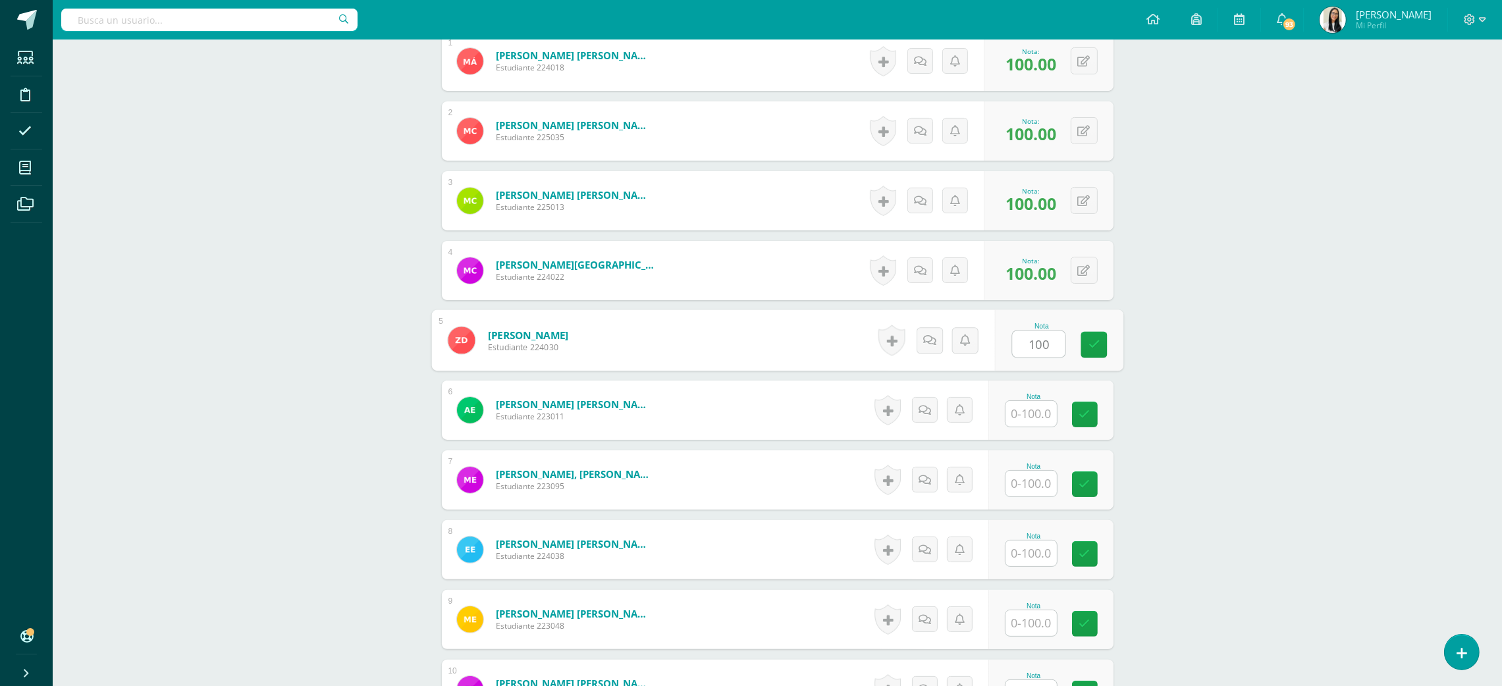
type input "100"
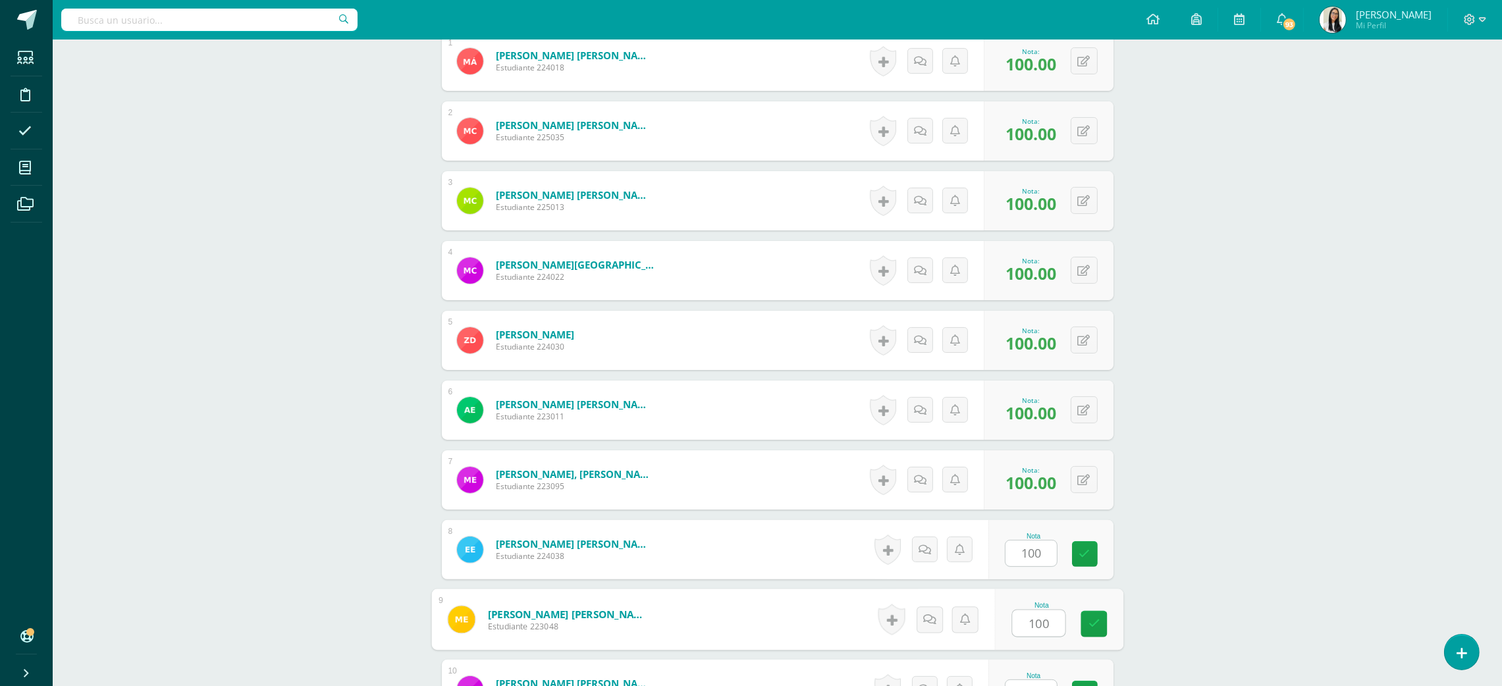
type input "100"
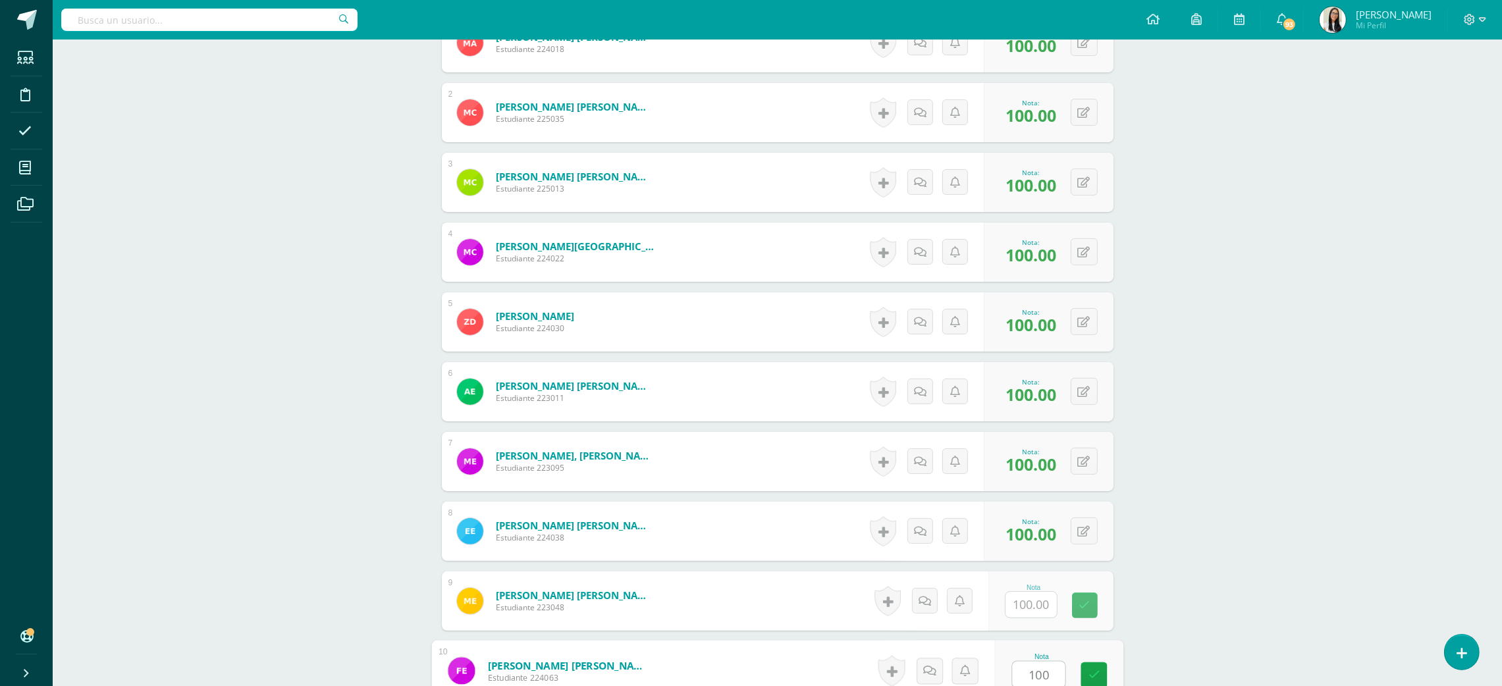
type input "100"
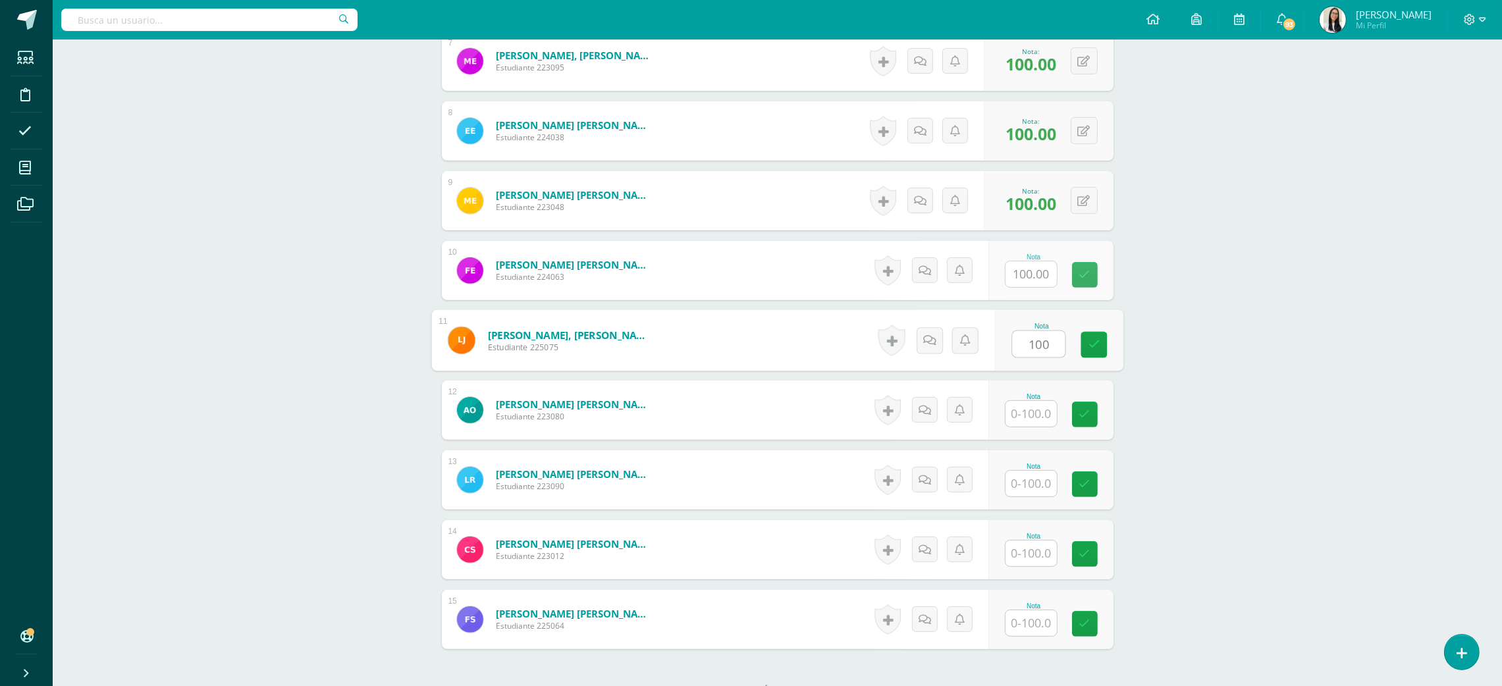
type input "100"
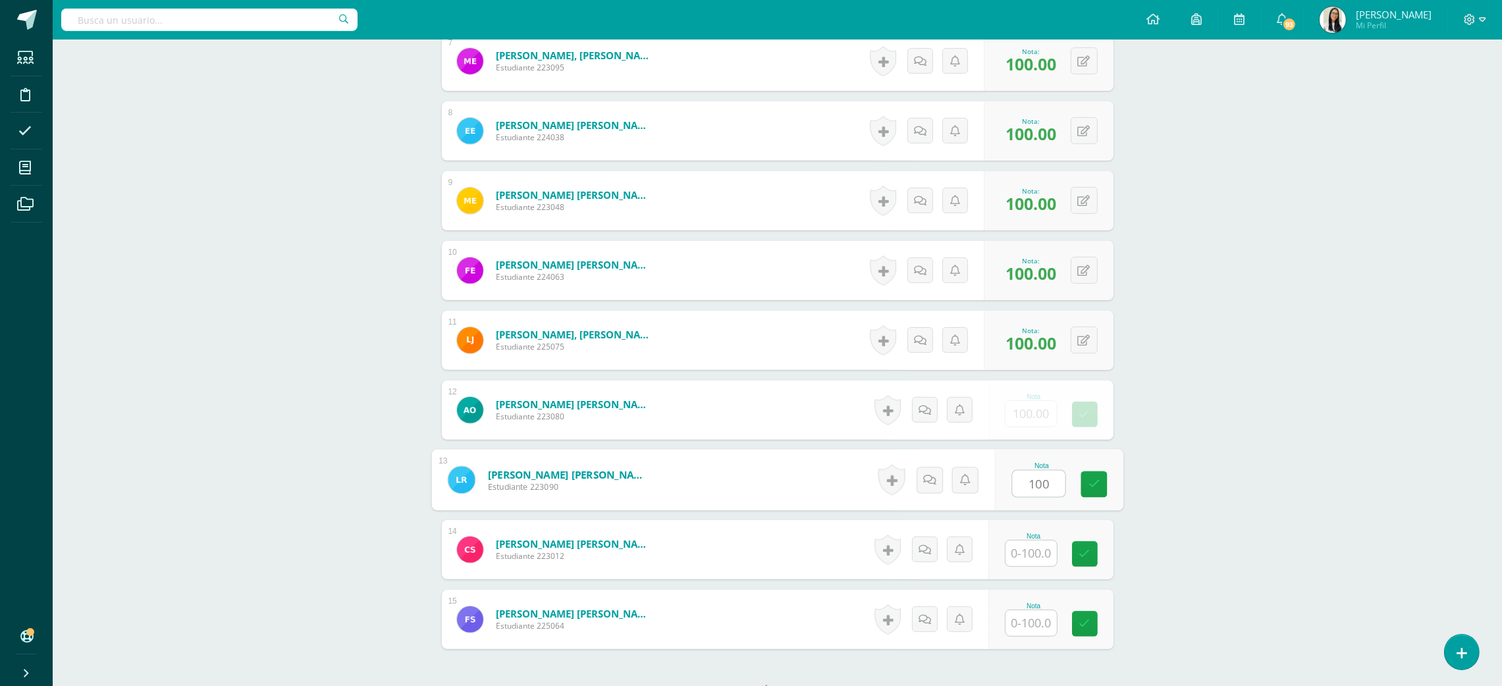
type input "100"
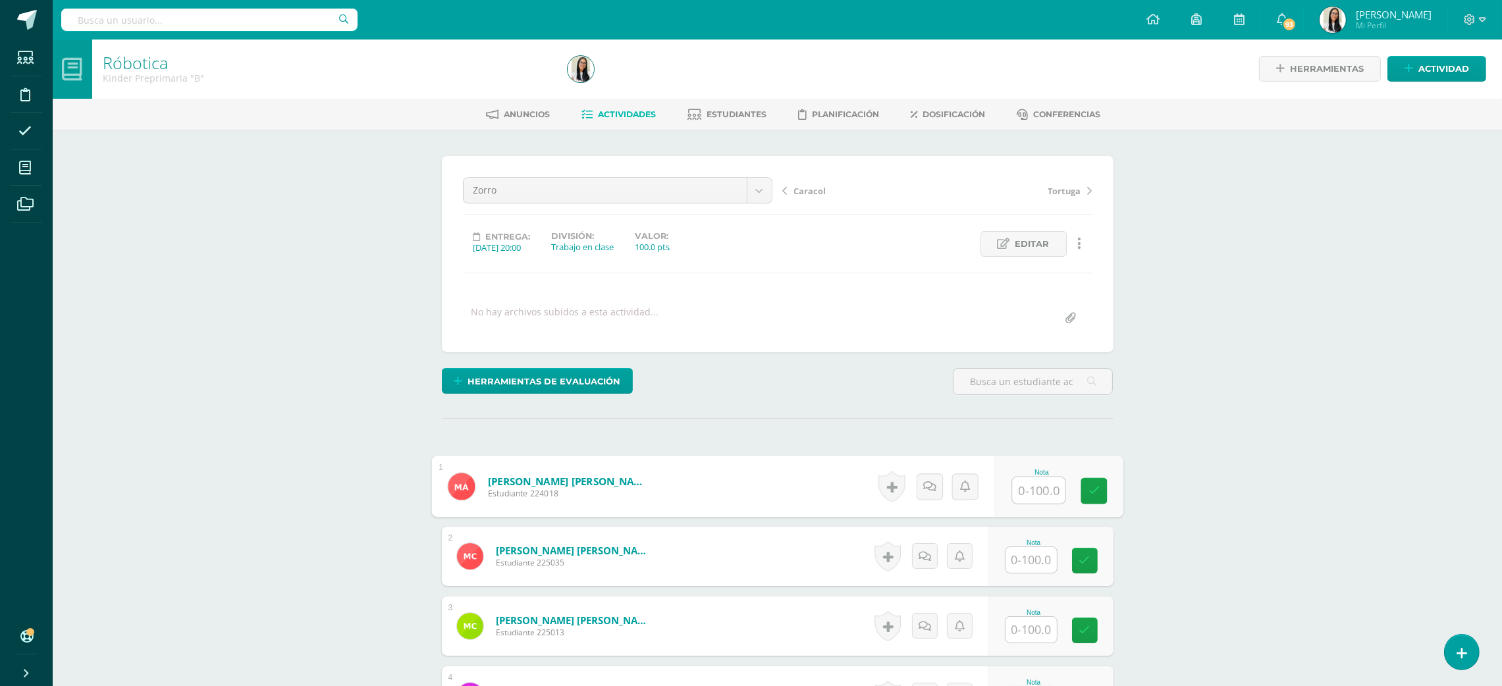
click at [1021, 497] on input "text" at bounding box center [1038, 490] width 53 height 26
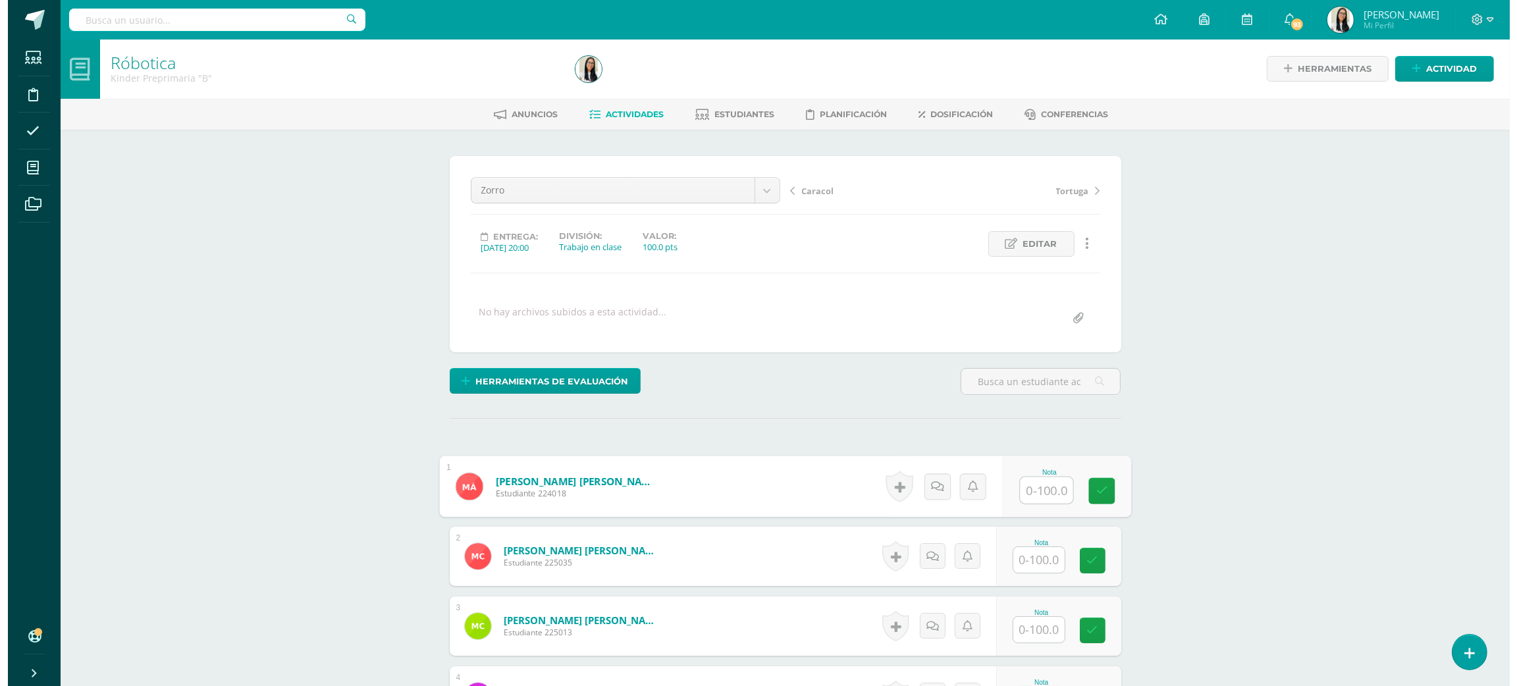
scroll to position [1, 0]
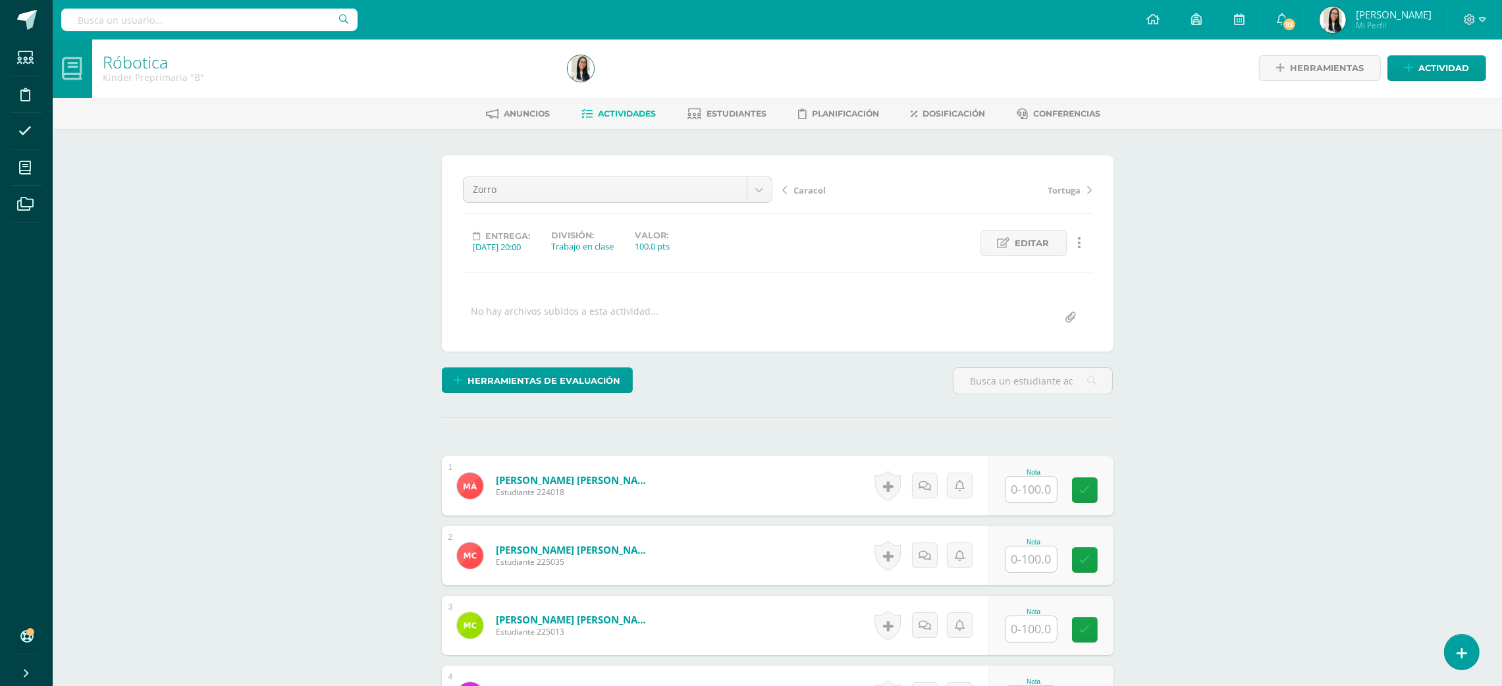
click at [1073, 249] on link at bounding box center [1080, 243] width 26 height 26
click at [1021, 335] on link "Eliminar" at bounding box center [1054, 327] width 135 height 20
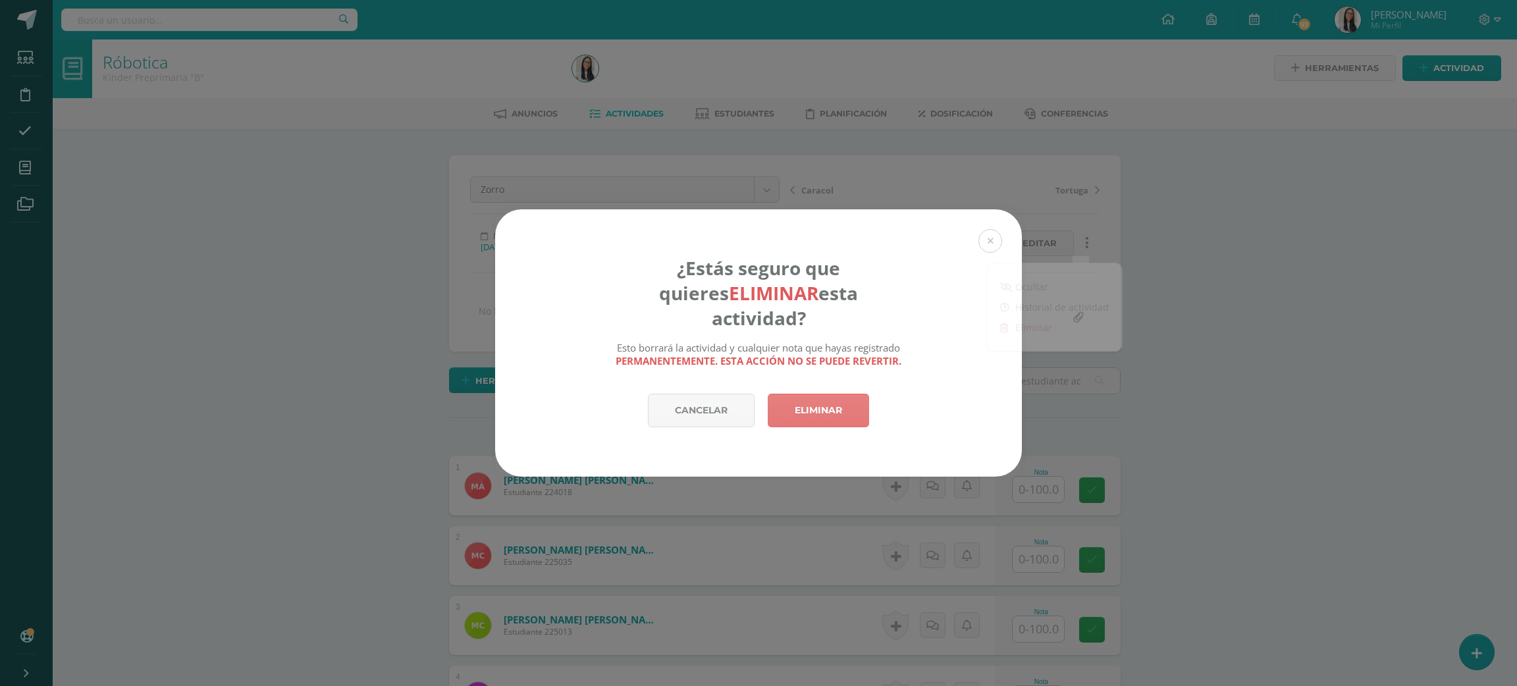
click at [839, 406] on link "Eliminar" at bounding box center [818, 411] width 101 height 34
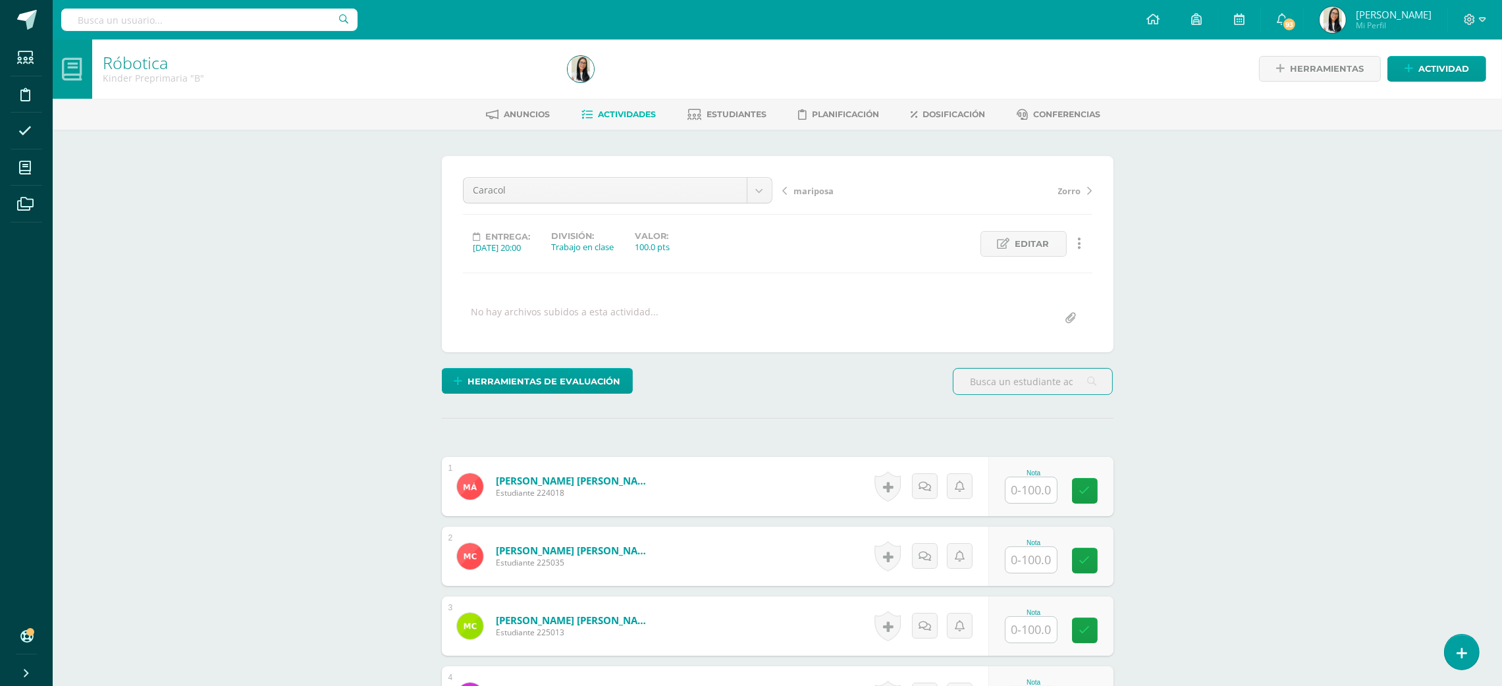
scroll to position [1, 0]
click at [1024, 478] on input "text" at bounding box center [1030, 490] width 51 height 26
type input "100"
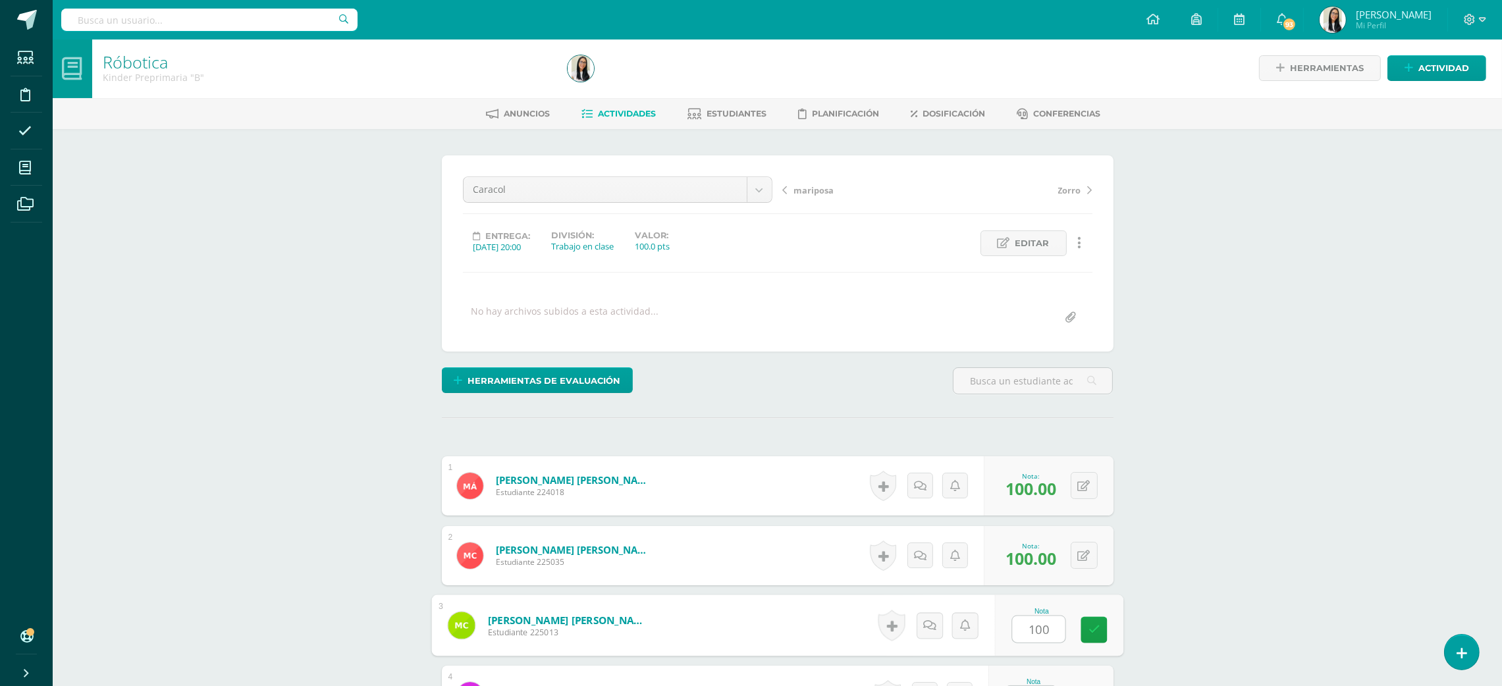
type input "100"
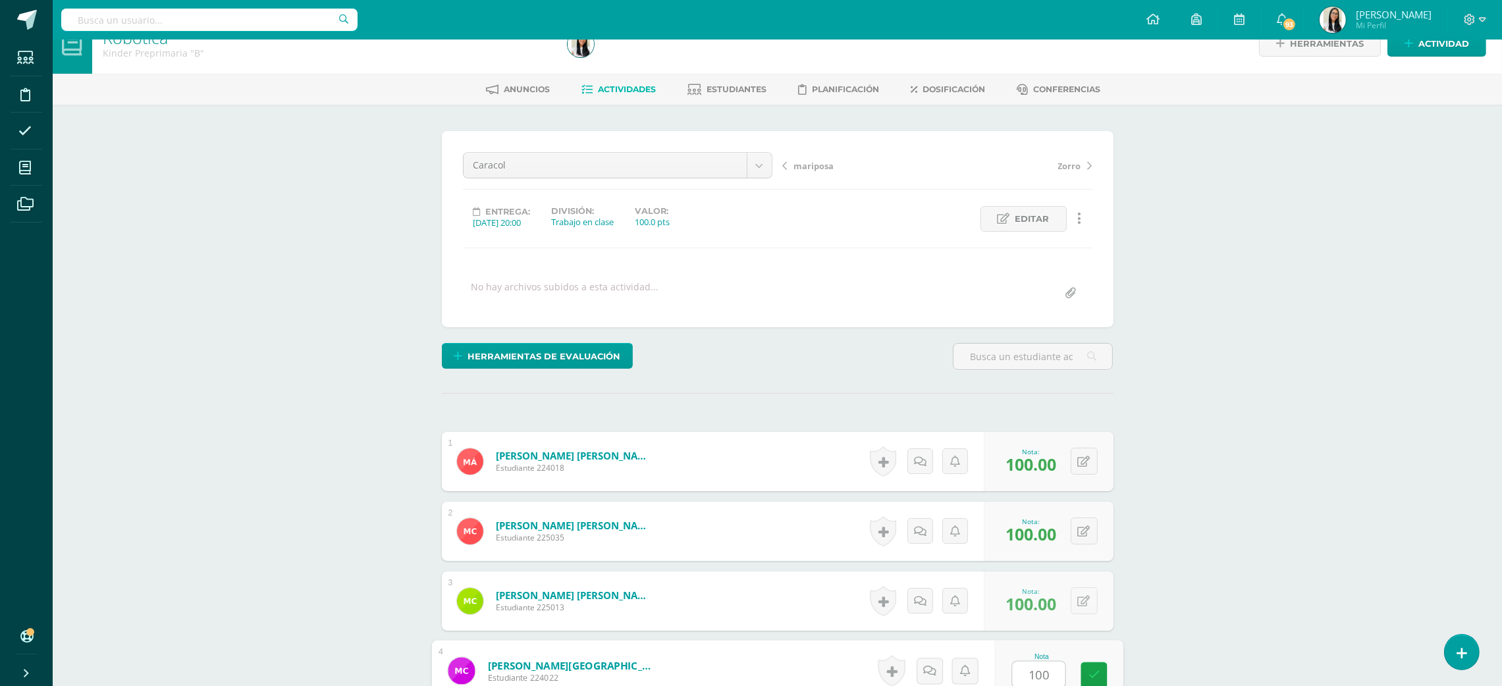
type input "100"
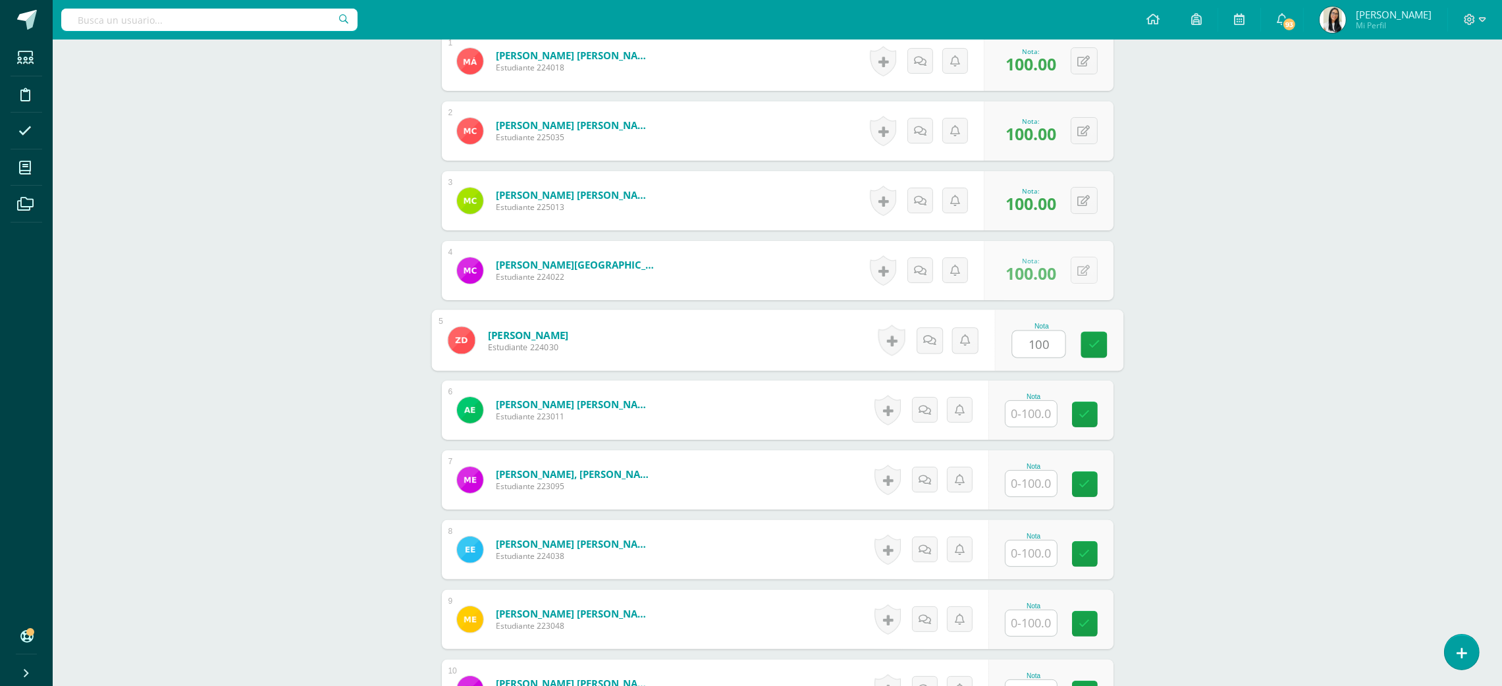
type input "100"
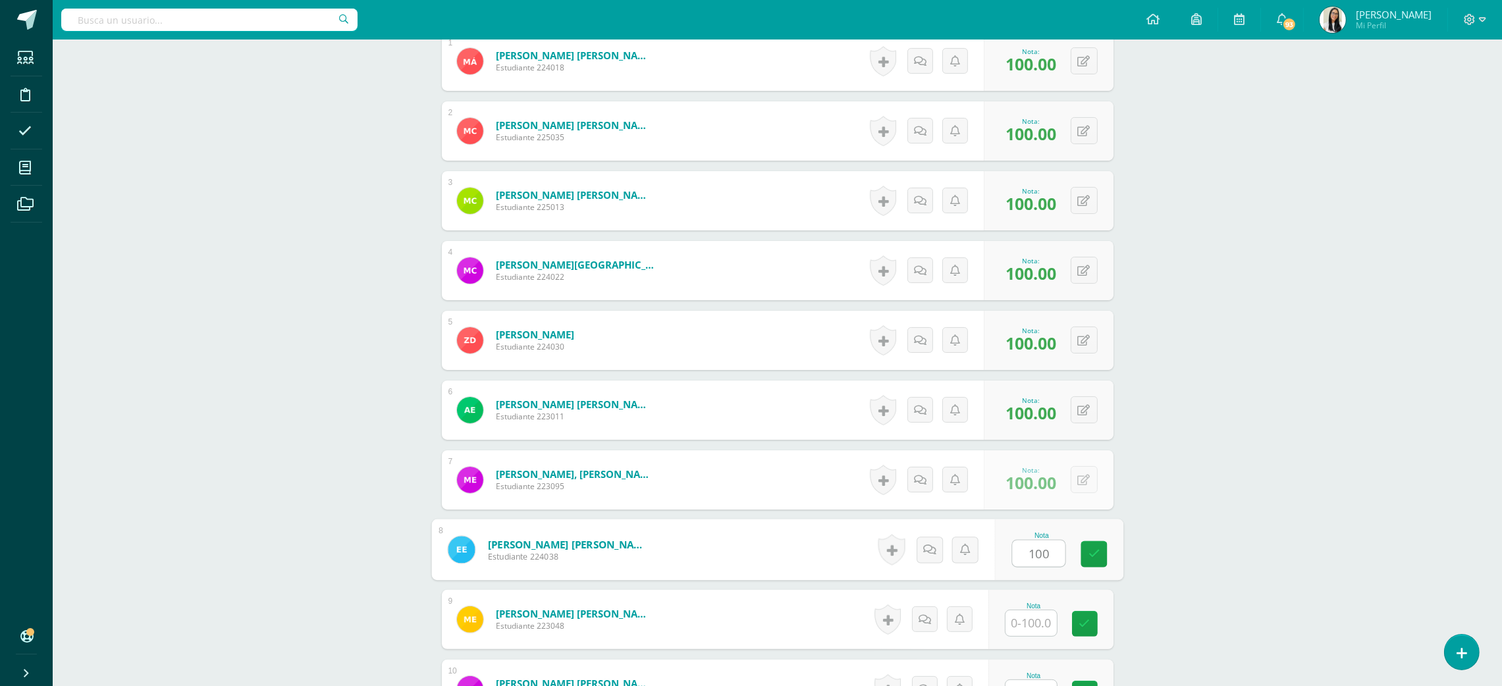
type input "100"
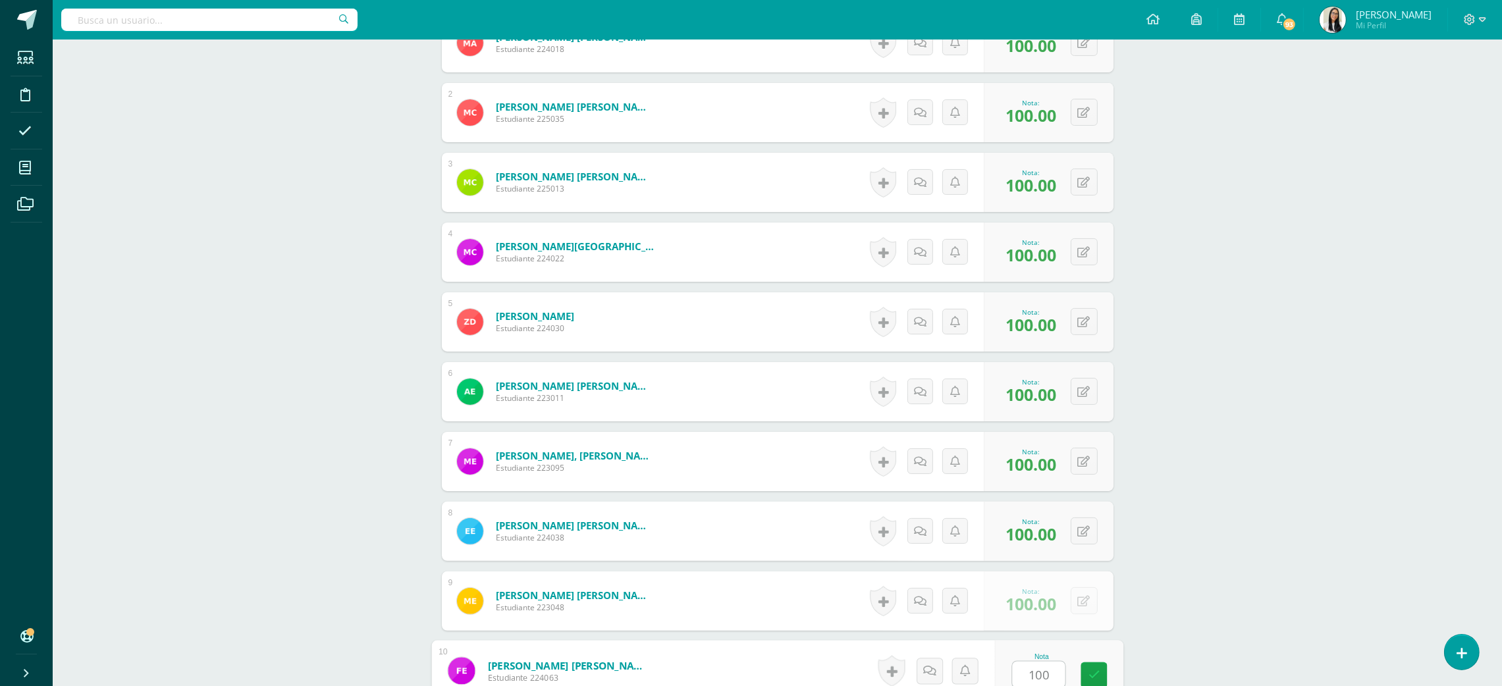
type input "100"
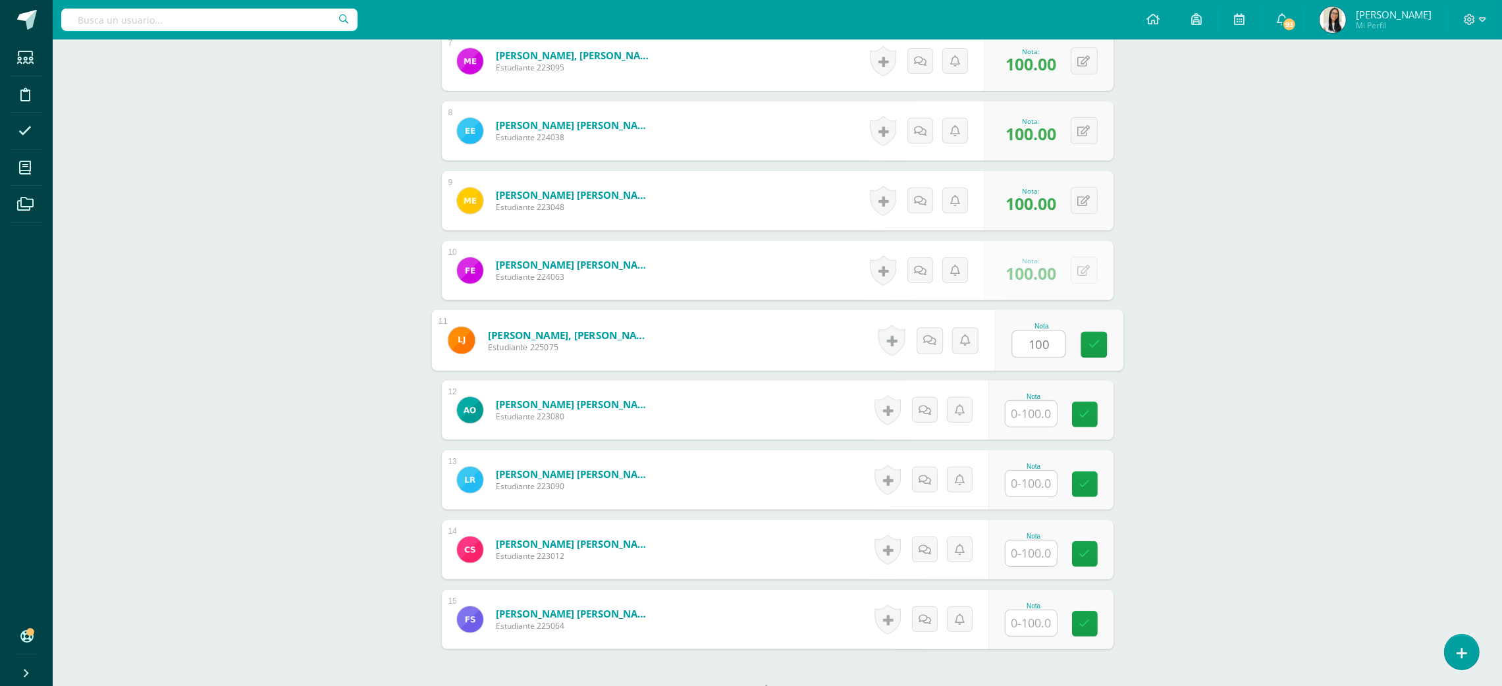
type input "100"
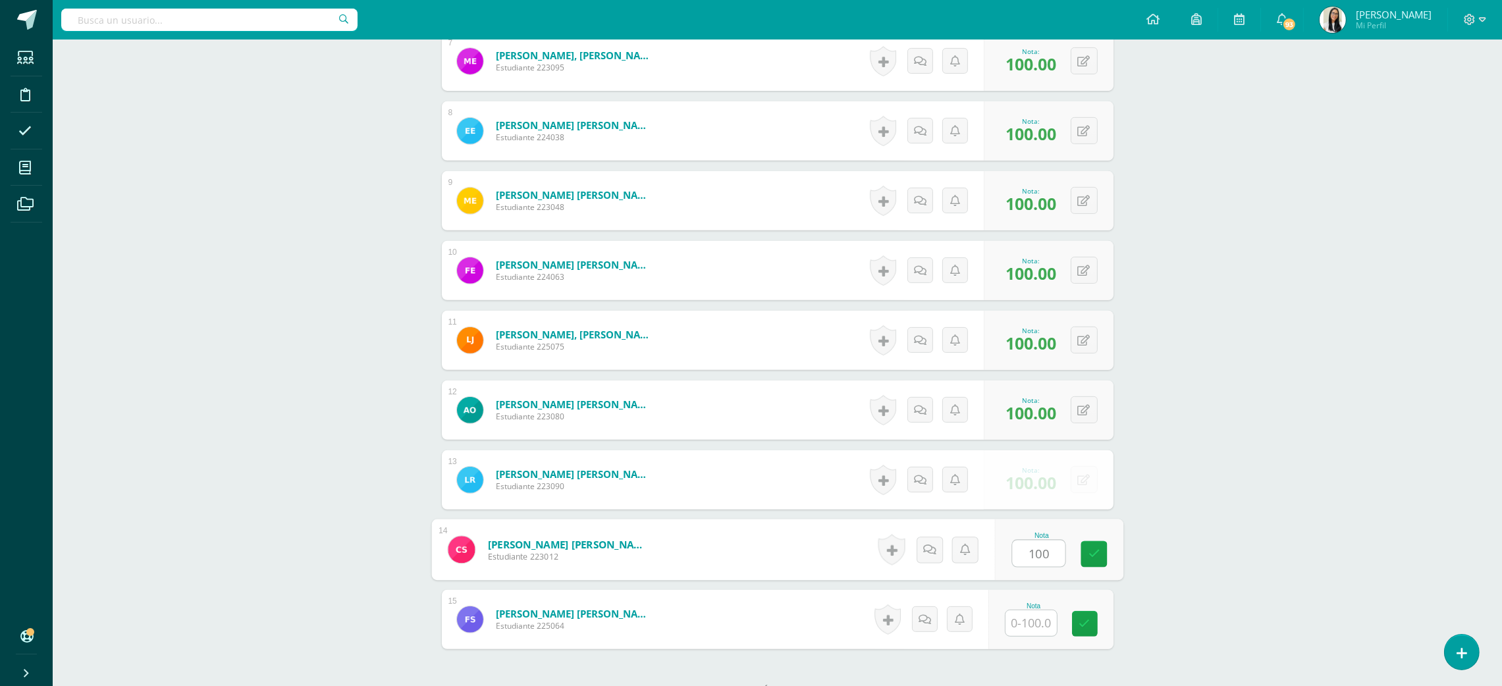
type input "100"
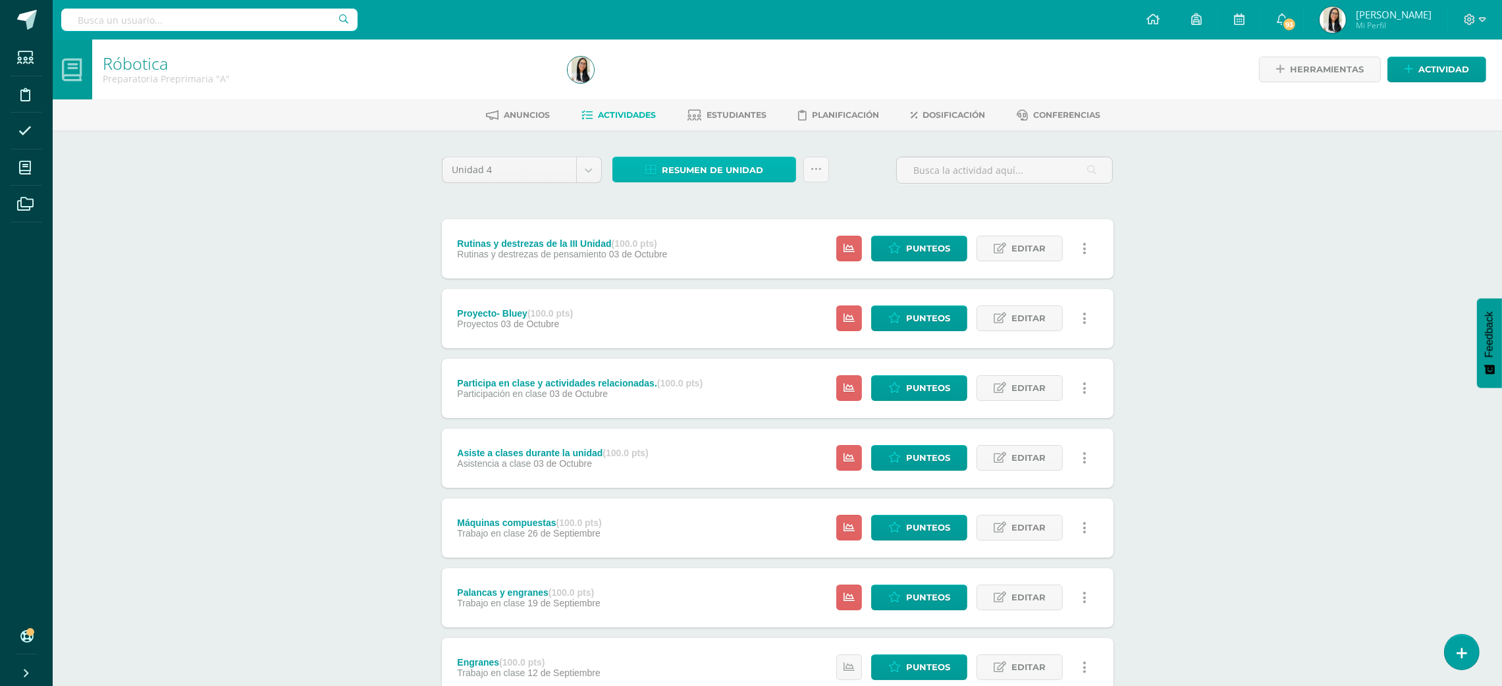
click at [639, 161] on link "Resumen de unidad" at bounding box center [704, 170] width 184 height 26
click at [693, 77] on link "Descargar como HTML" at bounding box center [705, 83] width 140 height 20
click at [173, 240] on div "Róbotica Preparatoria Preprimaria "A" Herramientas Detalle de asistencias Activ…" at bounding box center [777, 515] width 1449 height 950
click at [313, 161] on div "Róbotica Preparatoria Preprimaria "A" Herramientas Detalle de asistencias Activ…" at bounding box center [777, 515] width 1449 height 950
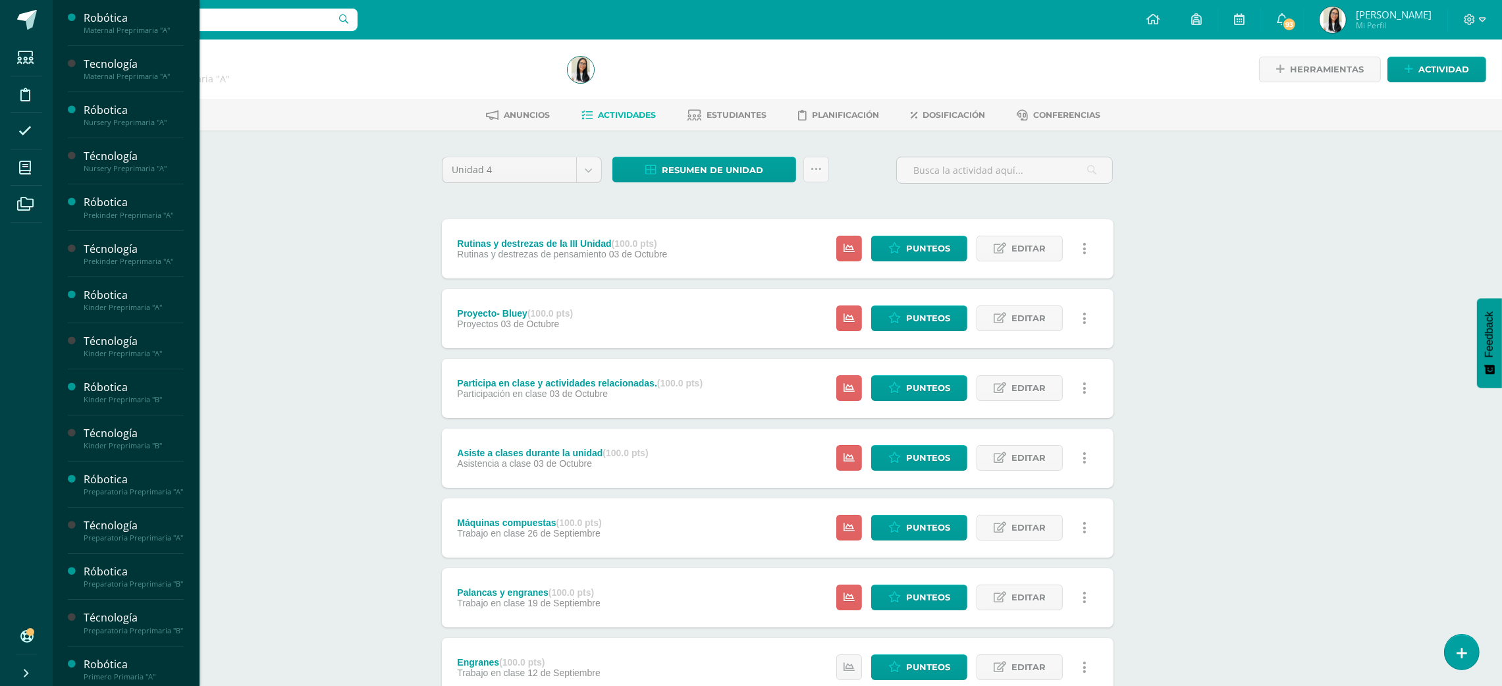
scroll to position [276, 0]
click at [85, 257] on div "Técnología" at bounding box center [134, 249] width 100 height 15
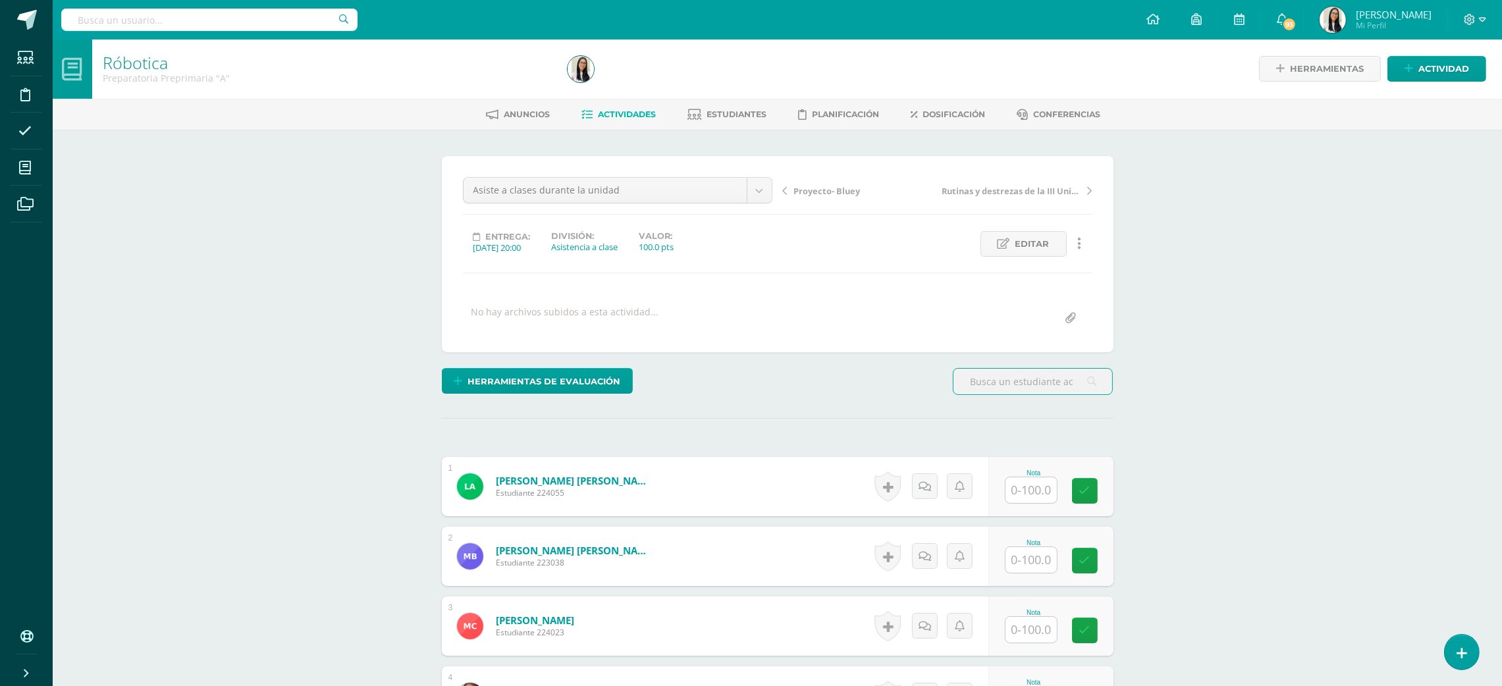
scroll to position [1, 0]
click at [1022, 486] on input "text" at bounding box center [1038, 490] width 53 height 26
click at [1042, 477] on input "text" at bounding box center [1038, 490] width 53 height 26
click at [1002, 478] on div "Nota" at bounding box center [1050, 485] width 125 height 59
click at [1032, 495] on input "text" at bounding box center [1030, 490] width 51 height 26
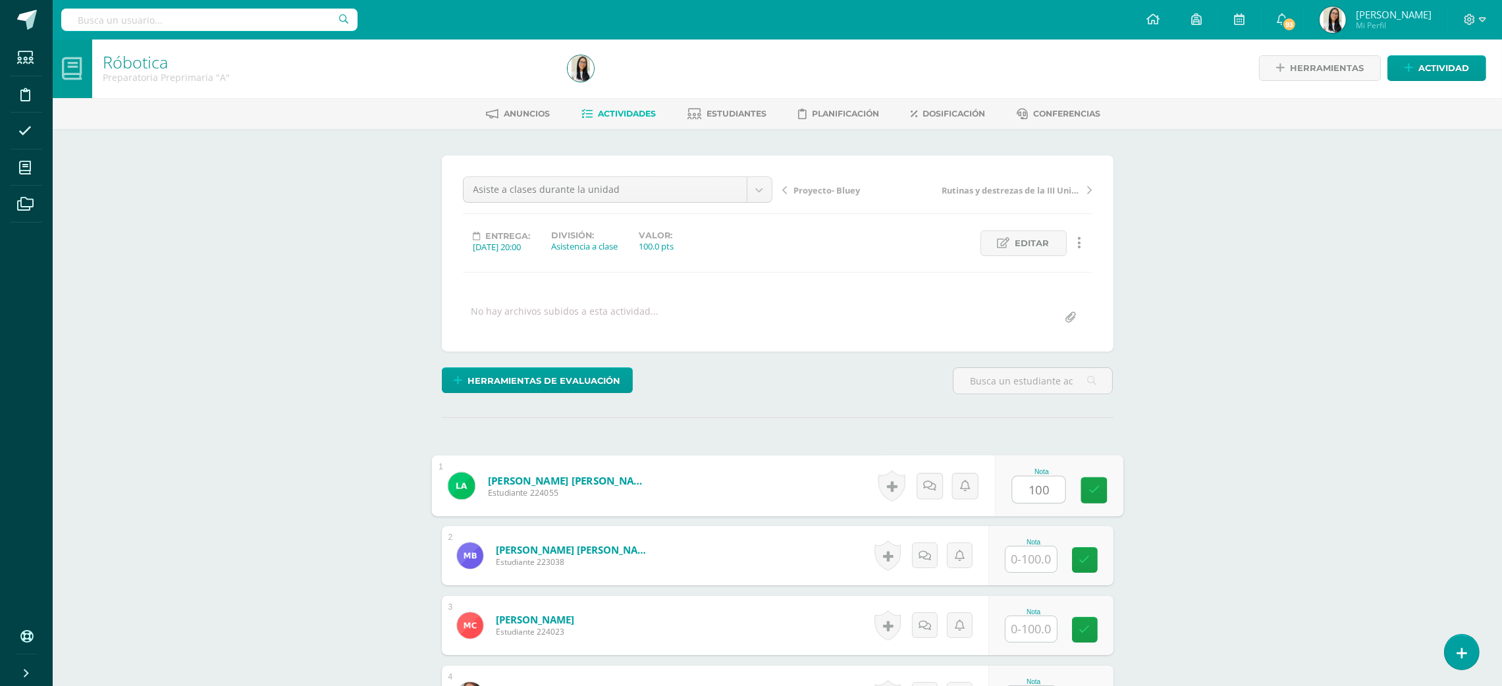
type input "100"
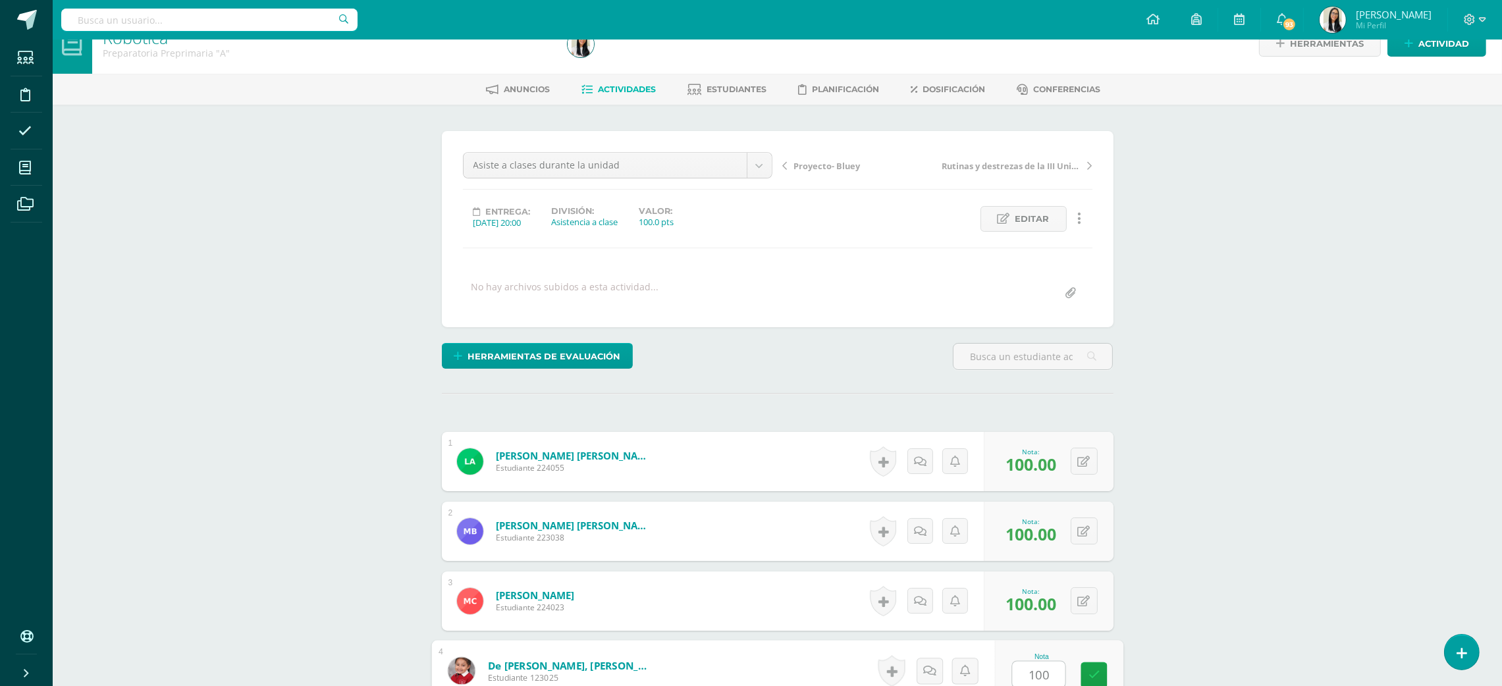
type input "100"
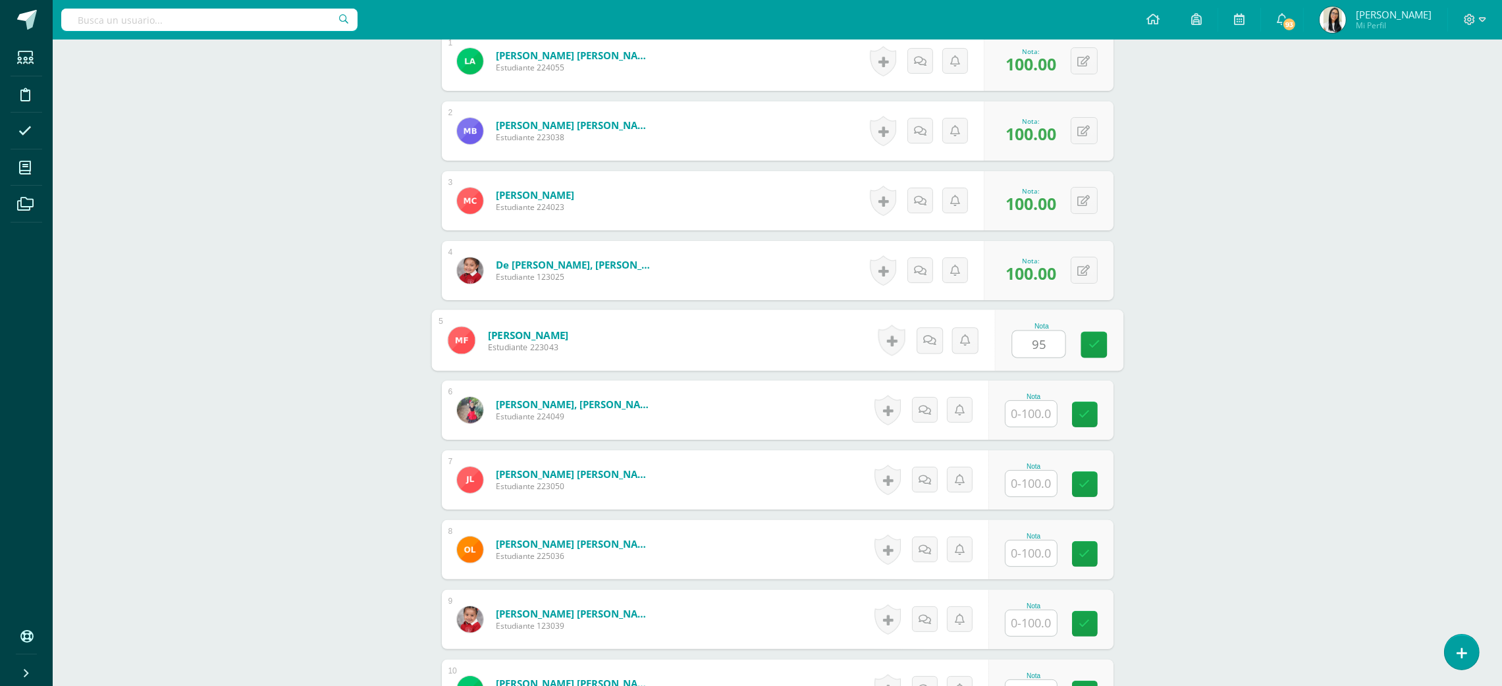
type input "95"
type input "100"
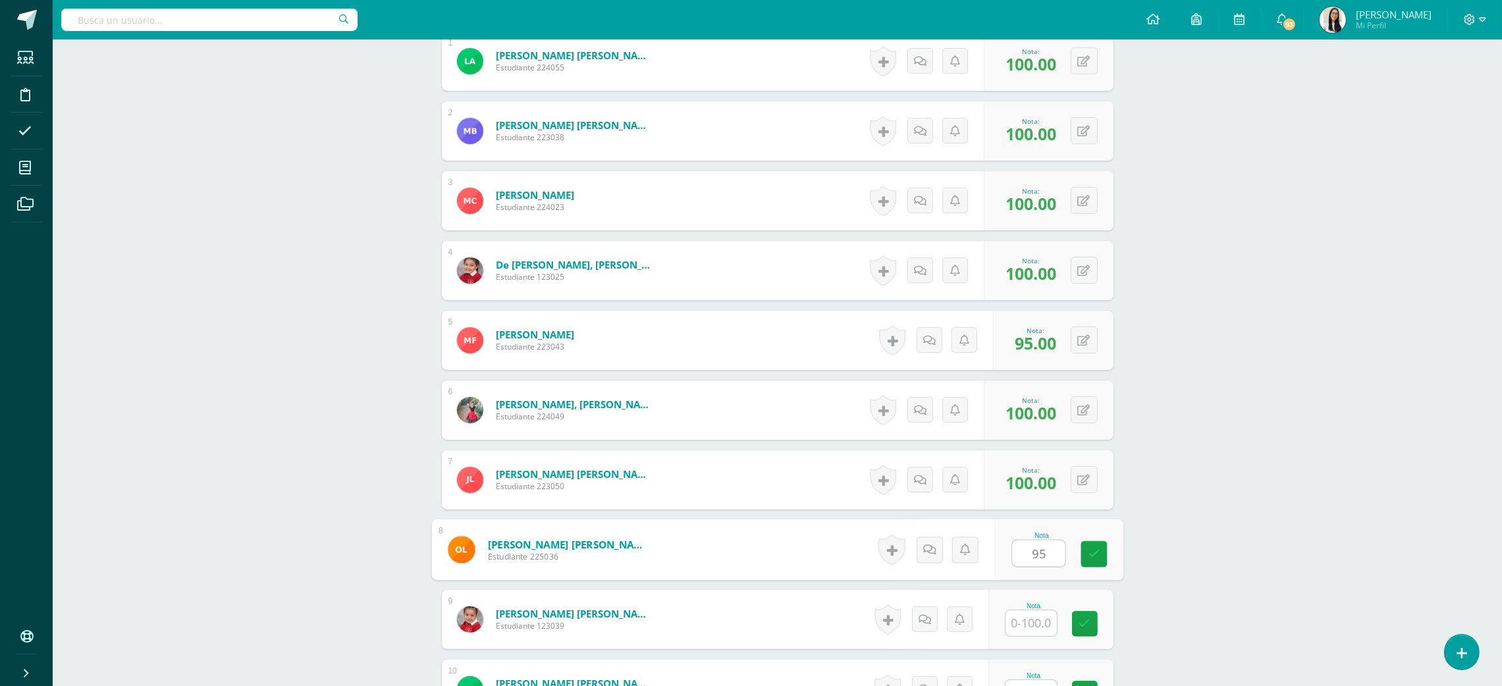
type input "95"
type input "100"
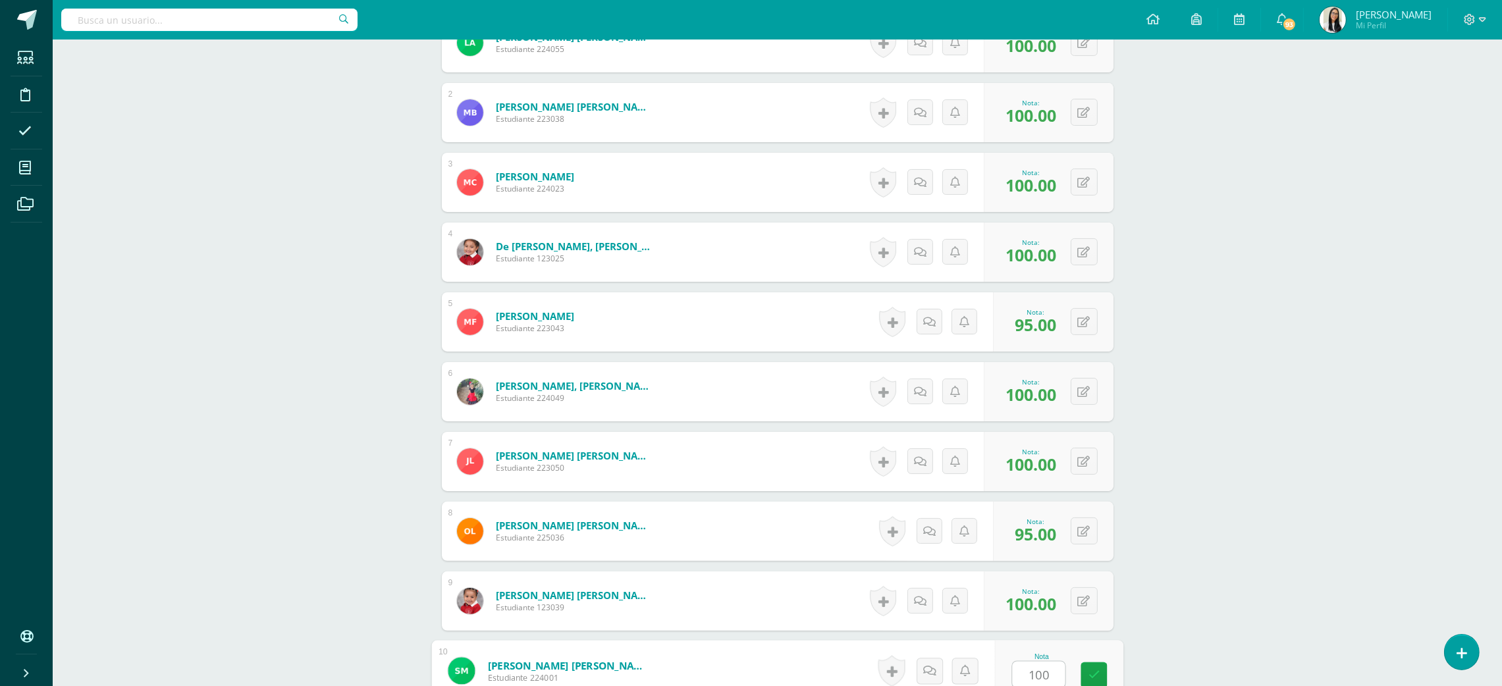
type input "100"
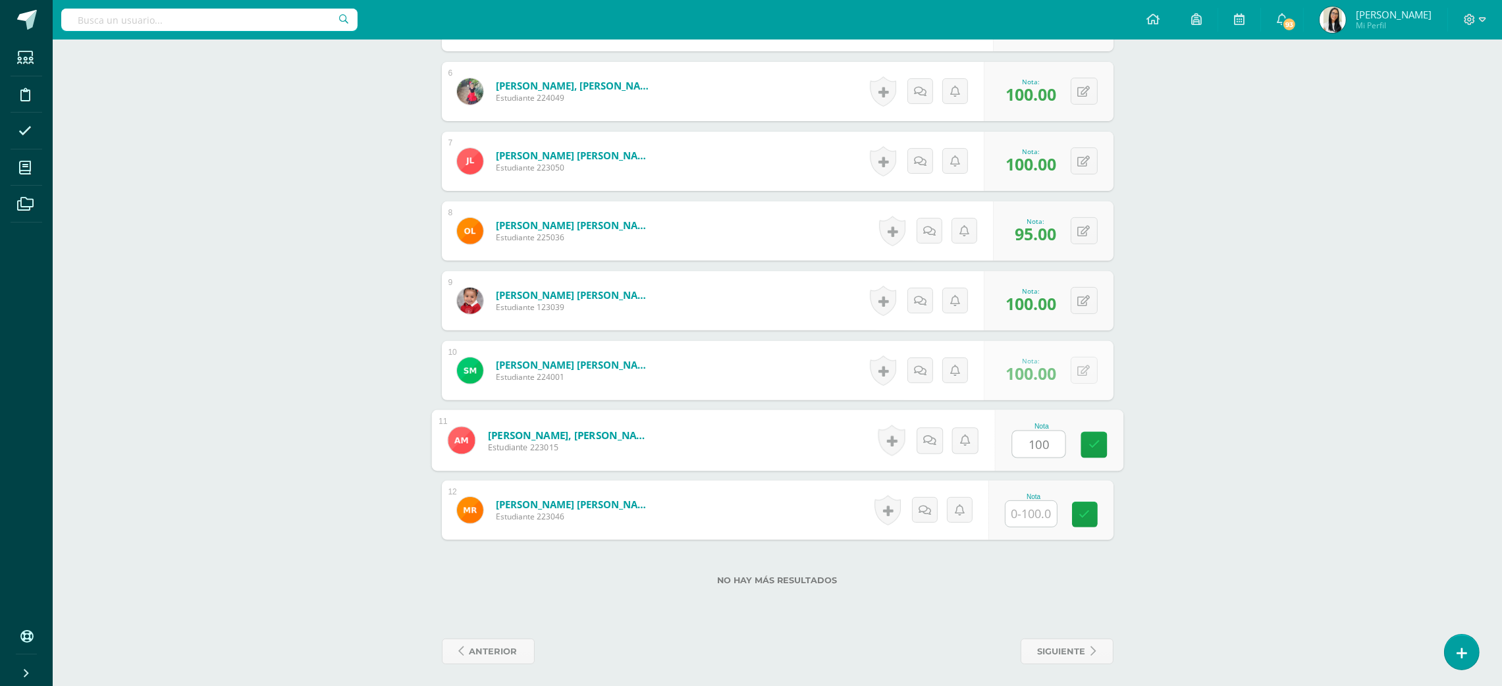
type input "100"
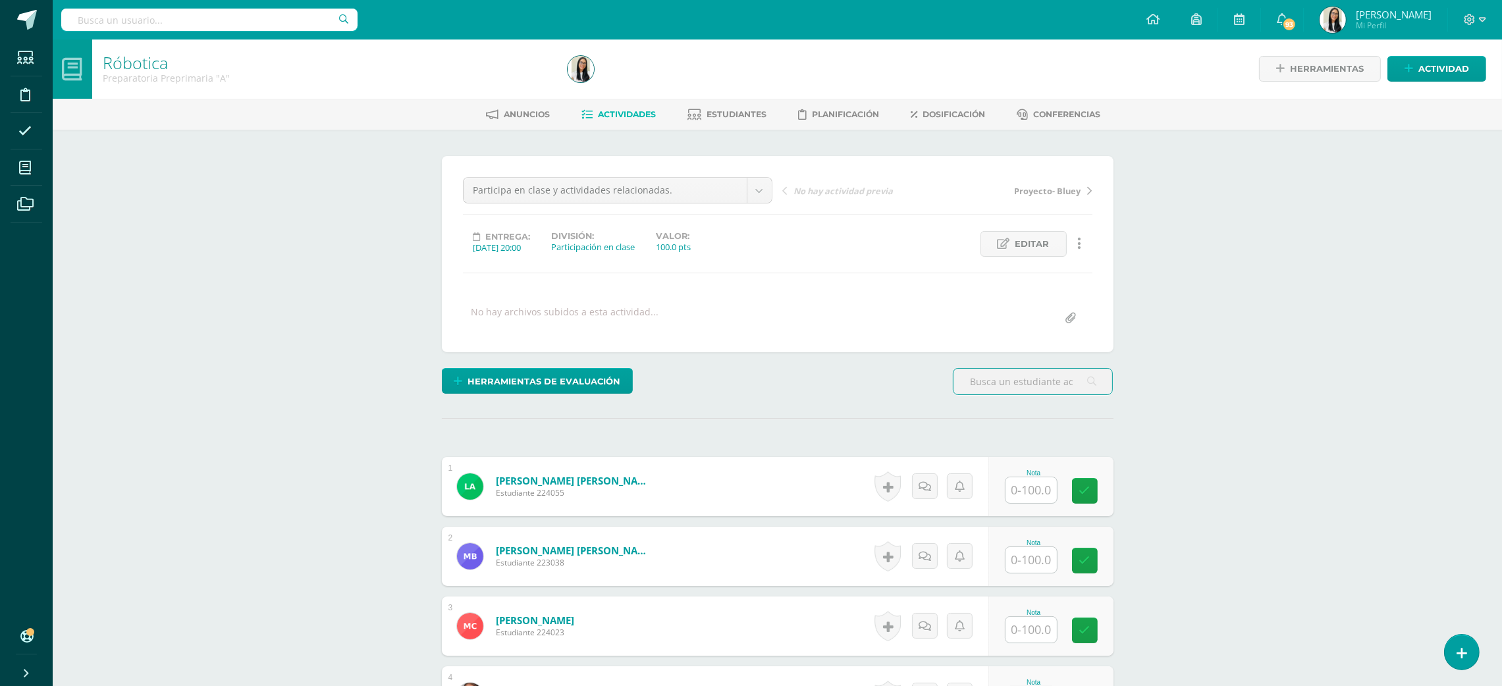
scroll to position [1, 0]
click at [1017, 500] on input "text" at bounding box center [1030, 490] width 51 height 26
type input "95"
click at [1040, 555] on input "text" at bounding box center [1038, 559] width 53 height 26
type input "100"
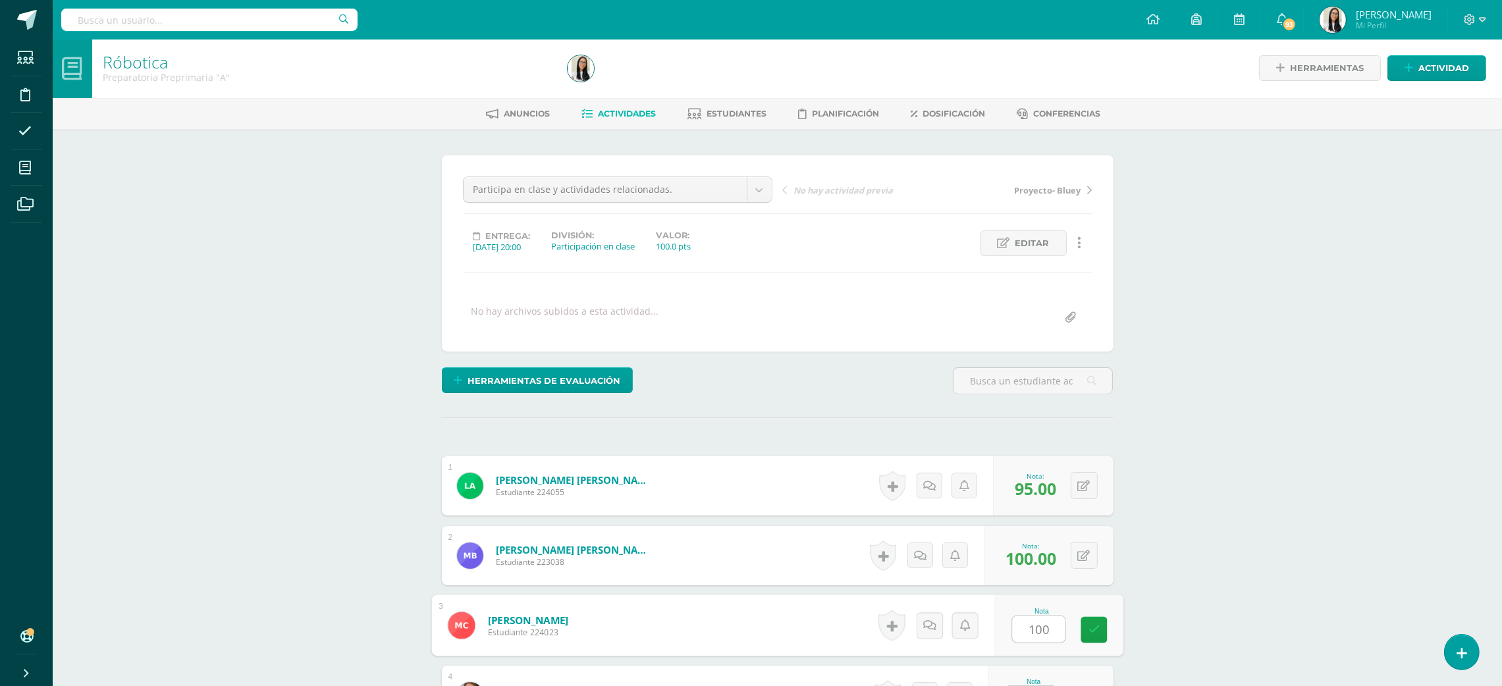
type input "100"
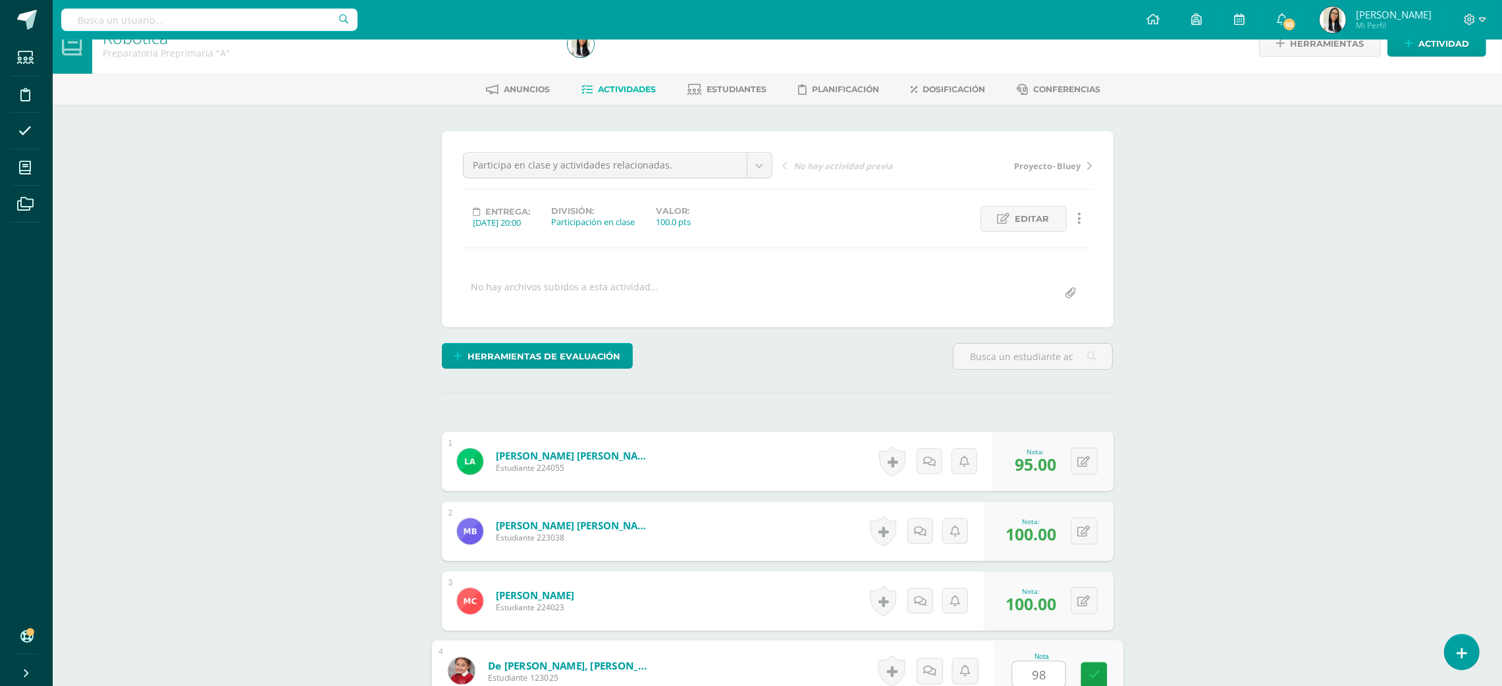
type input "98"
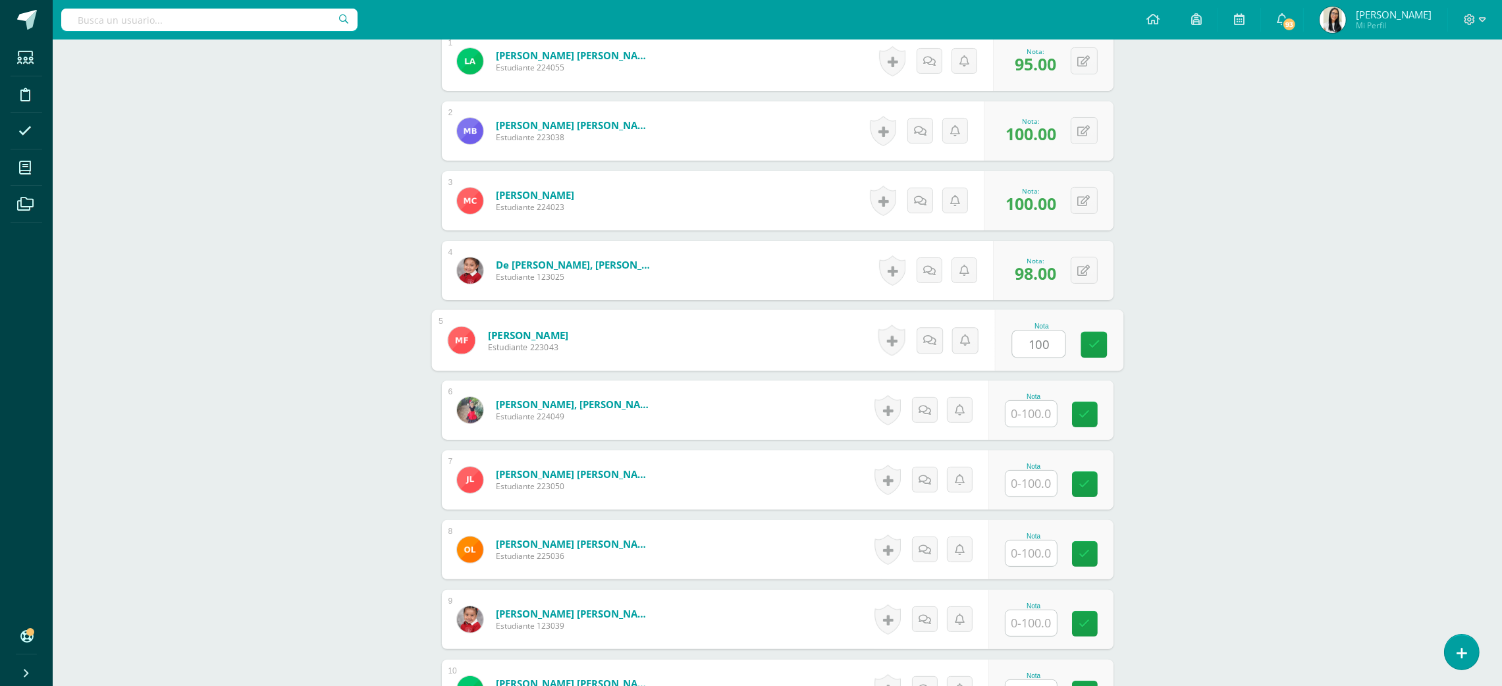
type input "100"
type input "96"
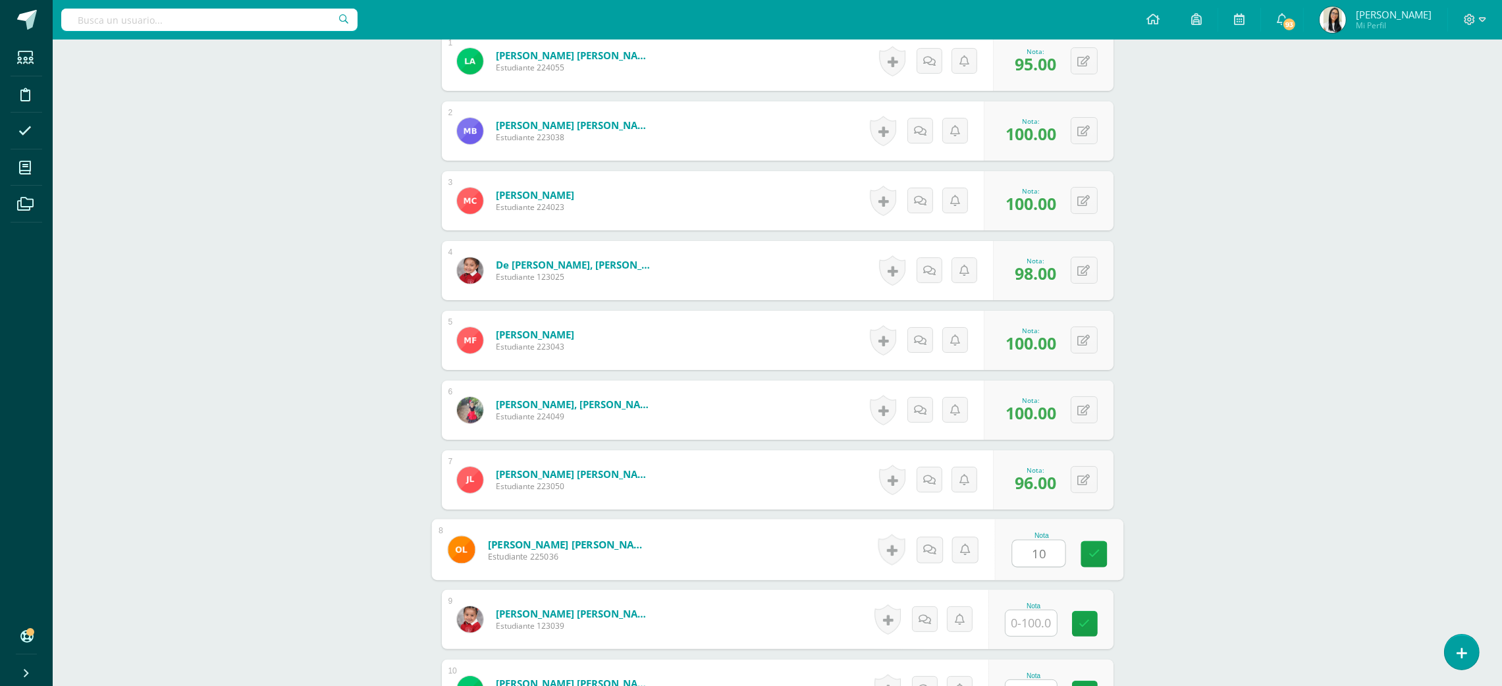
type input "1"
type input "96"
type input "100"
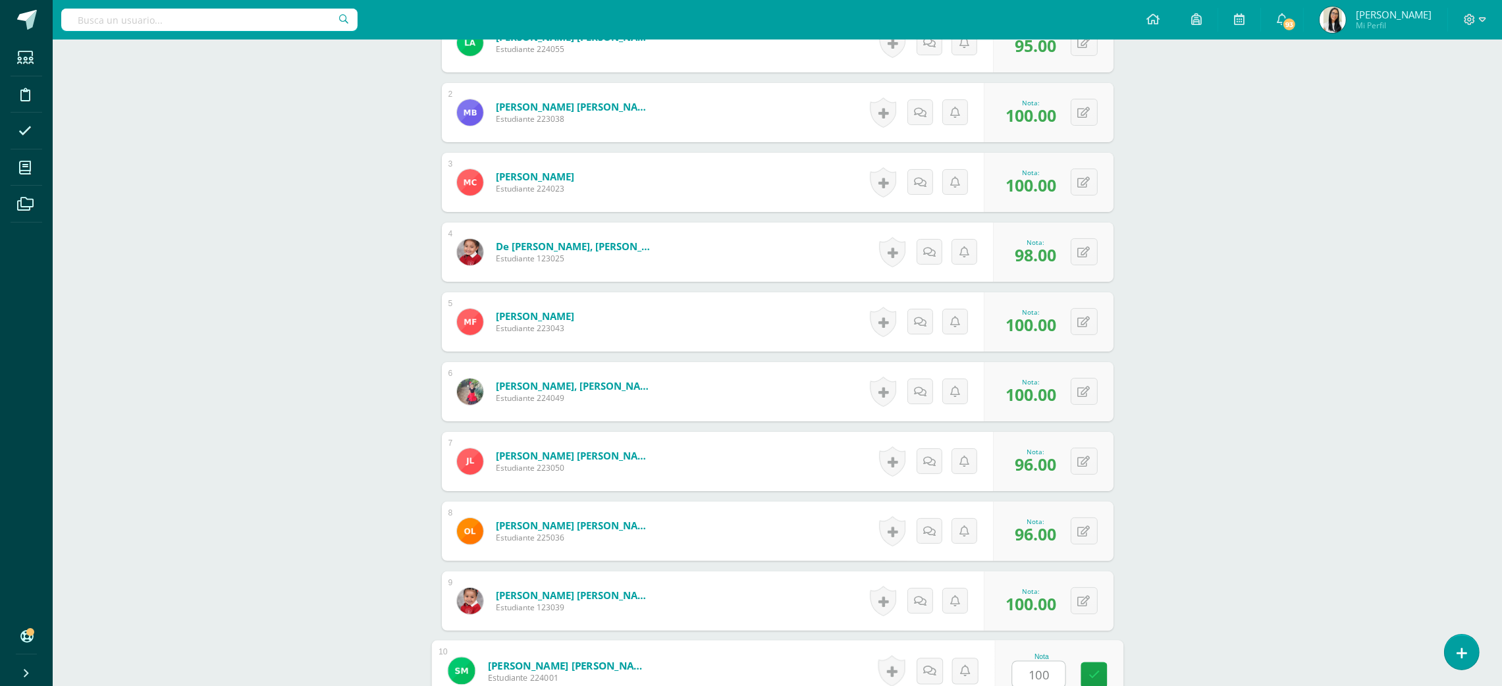
type input "100"
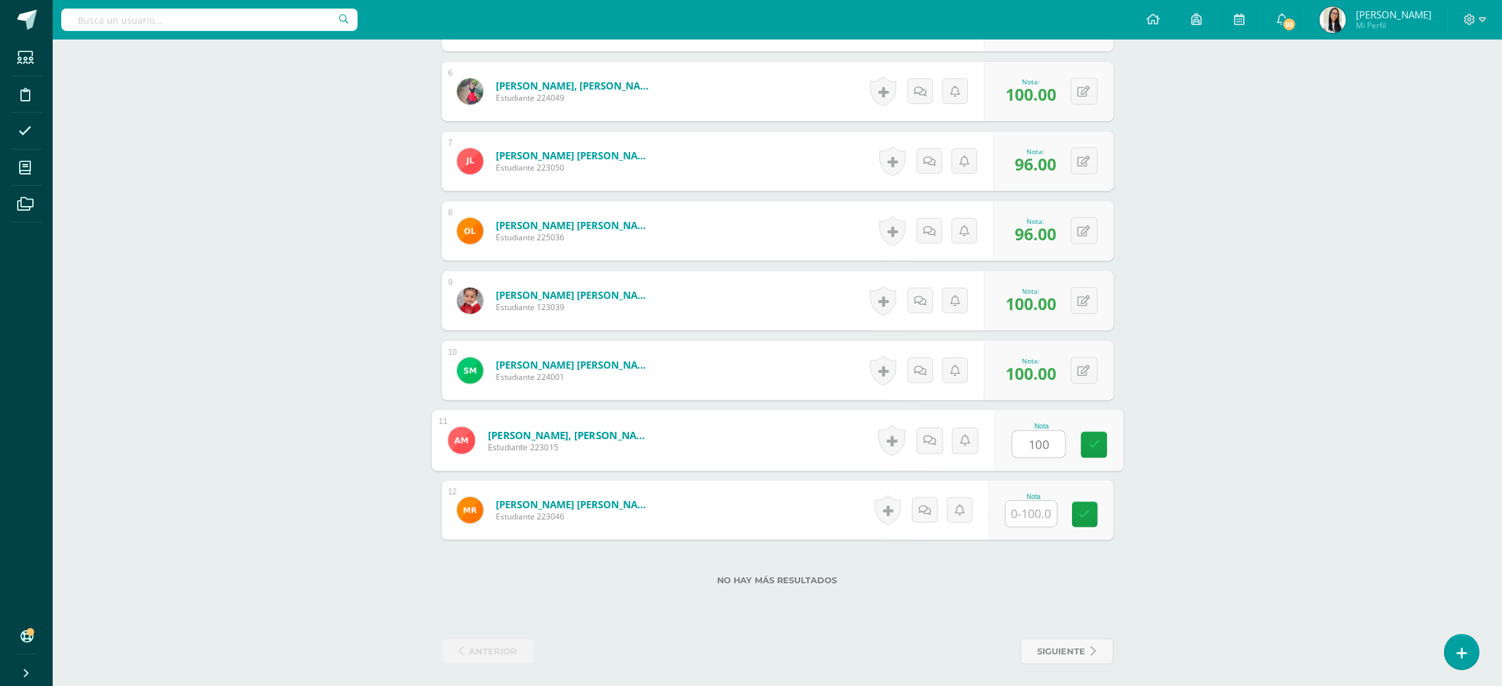
type input "100"
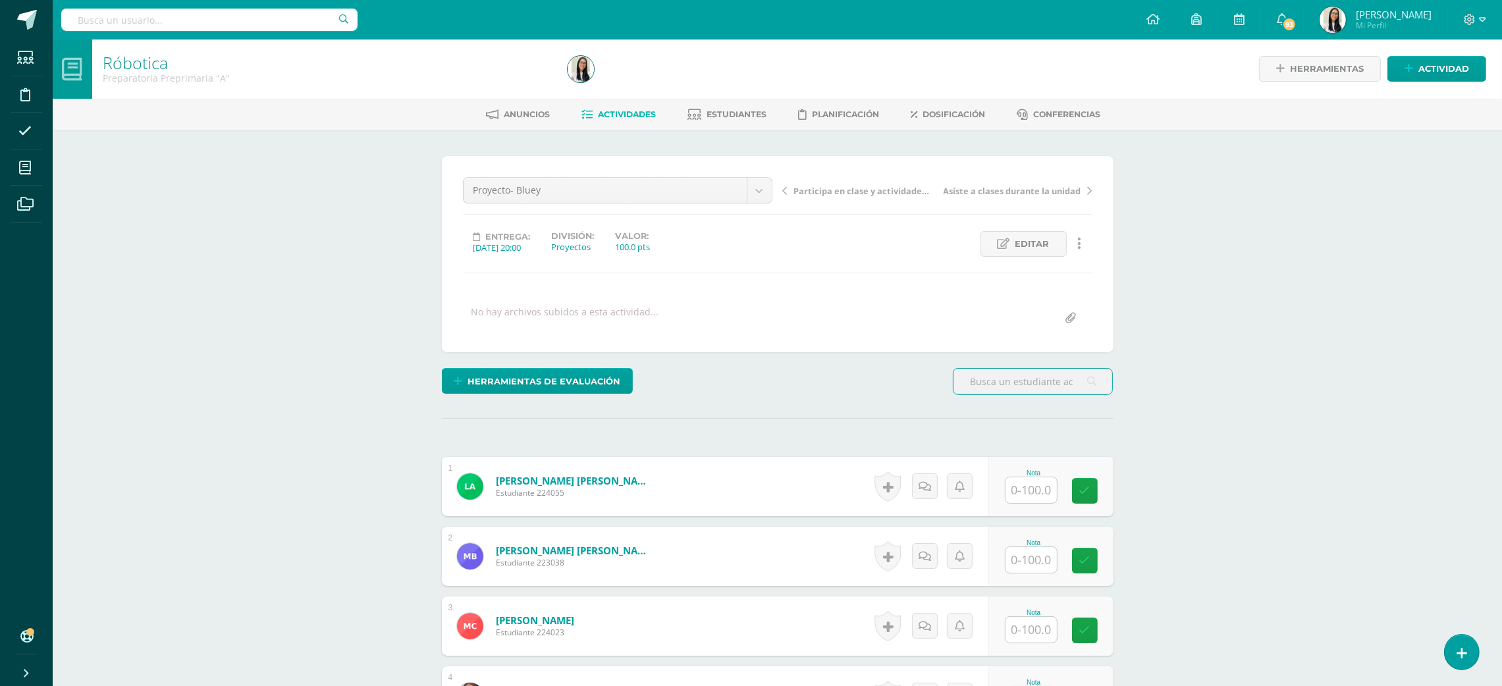
scroll to position [1, 0]
click at [1026, 495] on input "text" at bounding box center [1030, 490] width 51 height 26
type input "100"
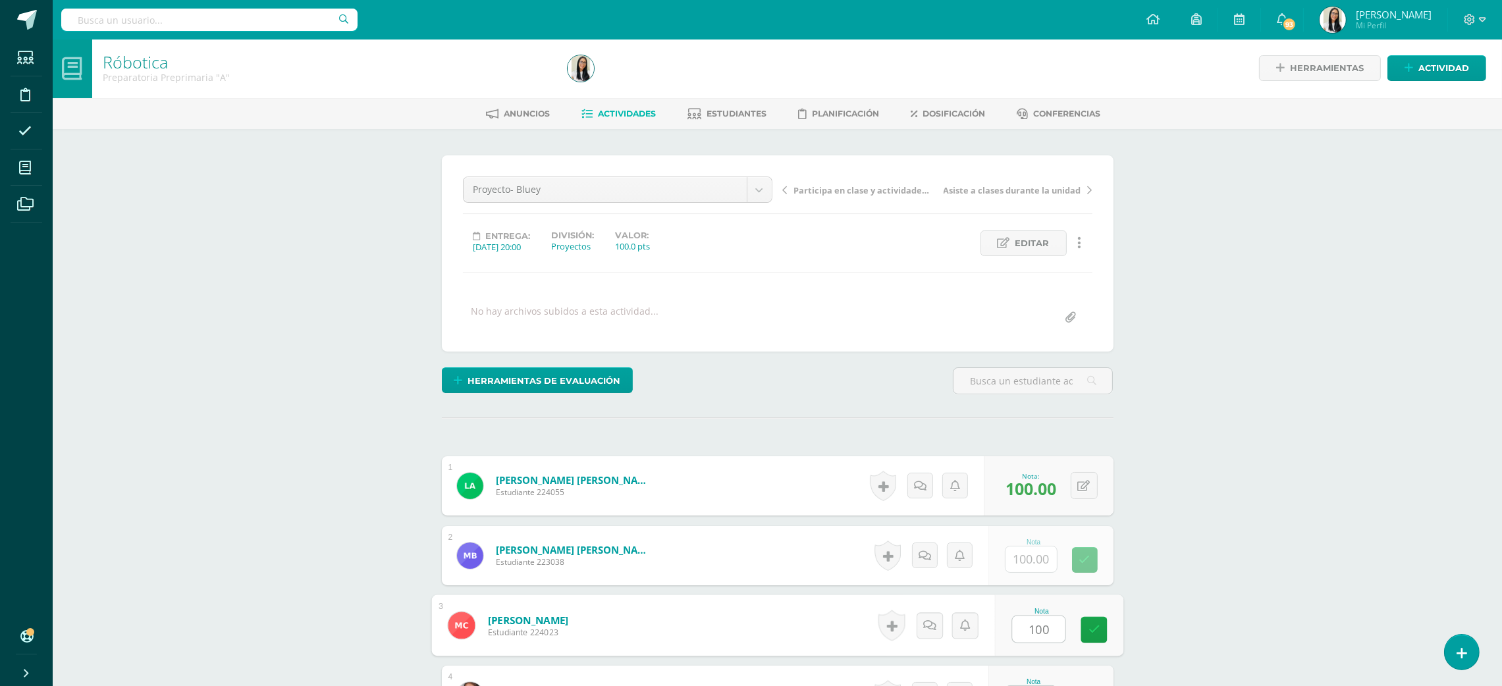
type input "100"
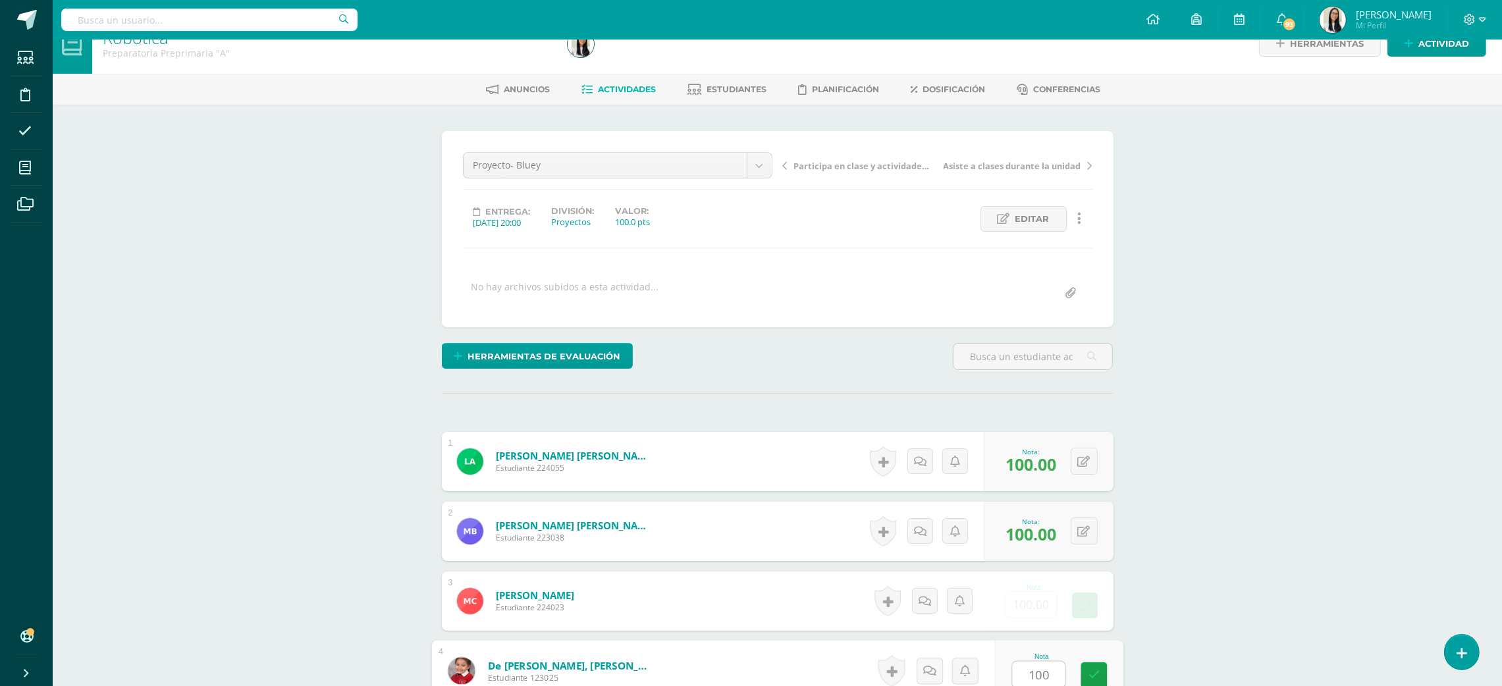
type input "100"
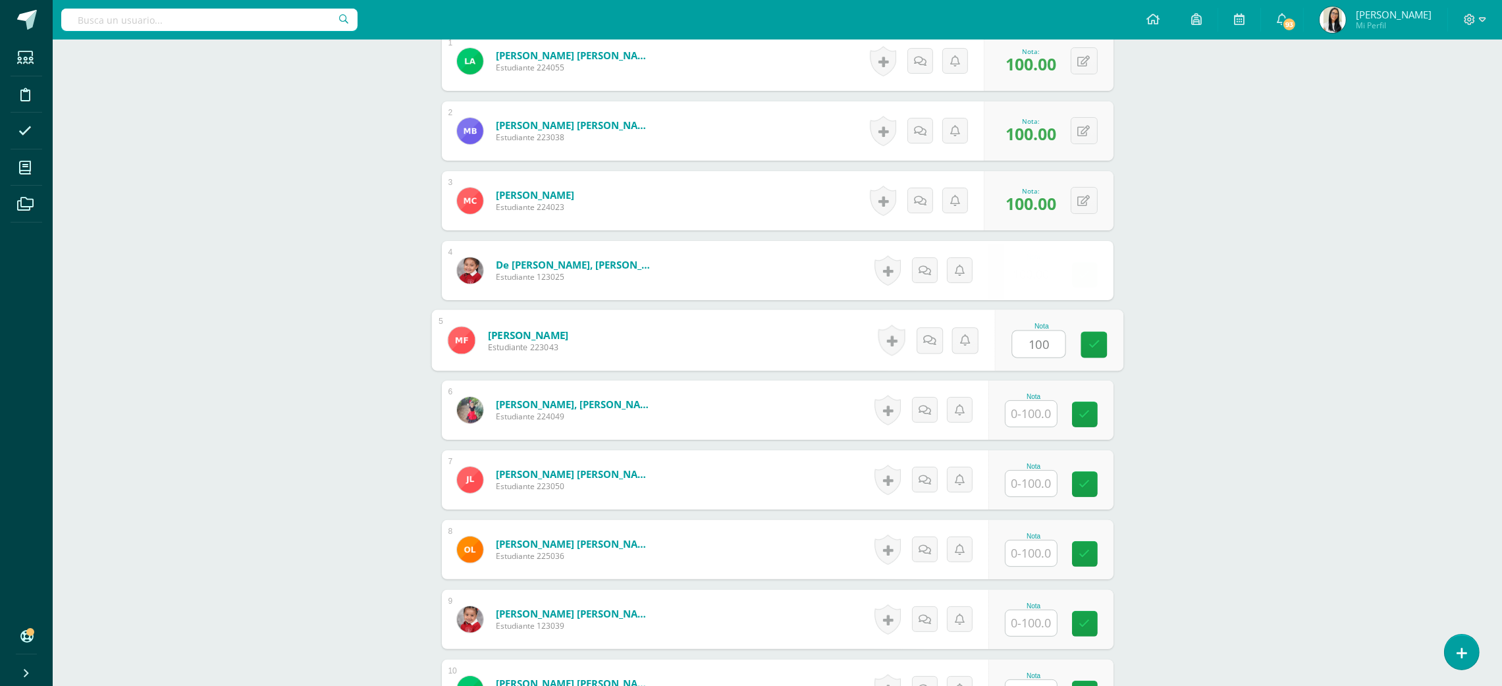
type input "100"
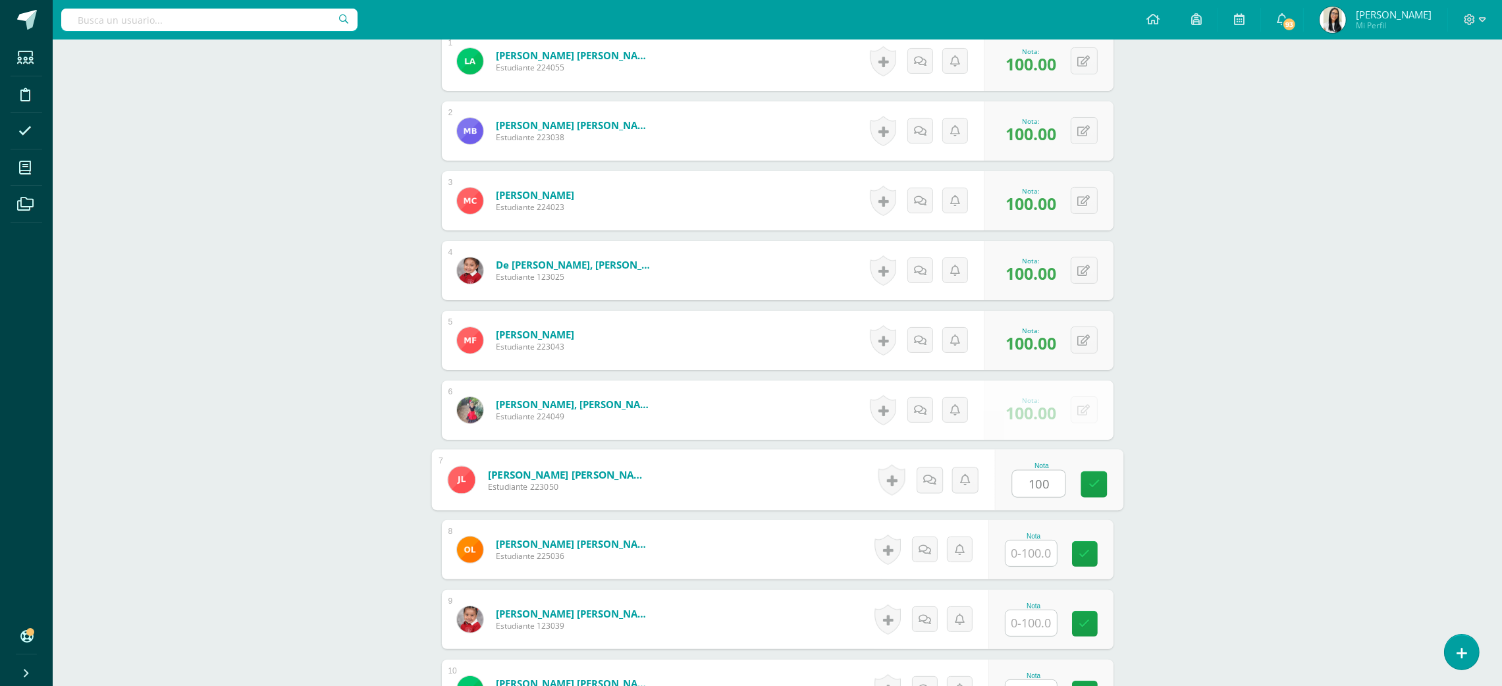
type input "100"
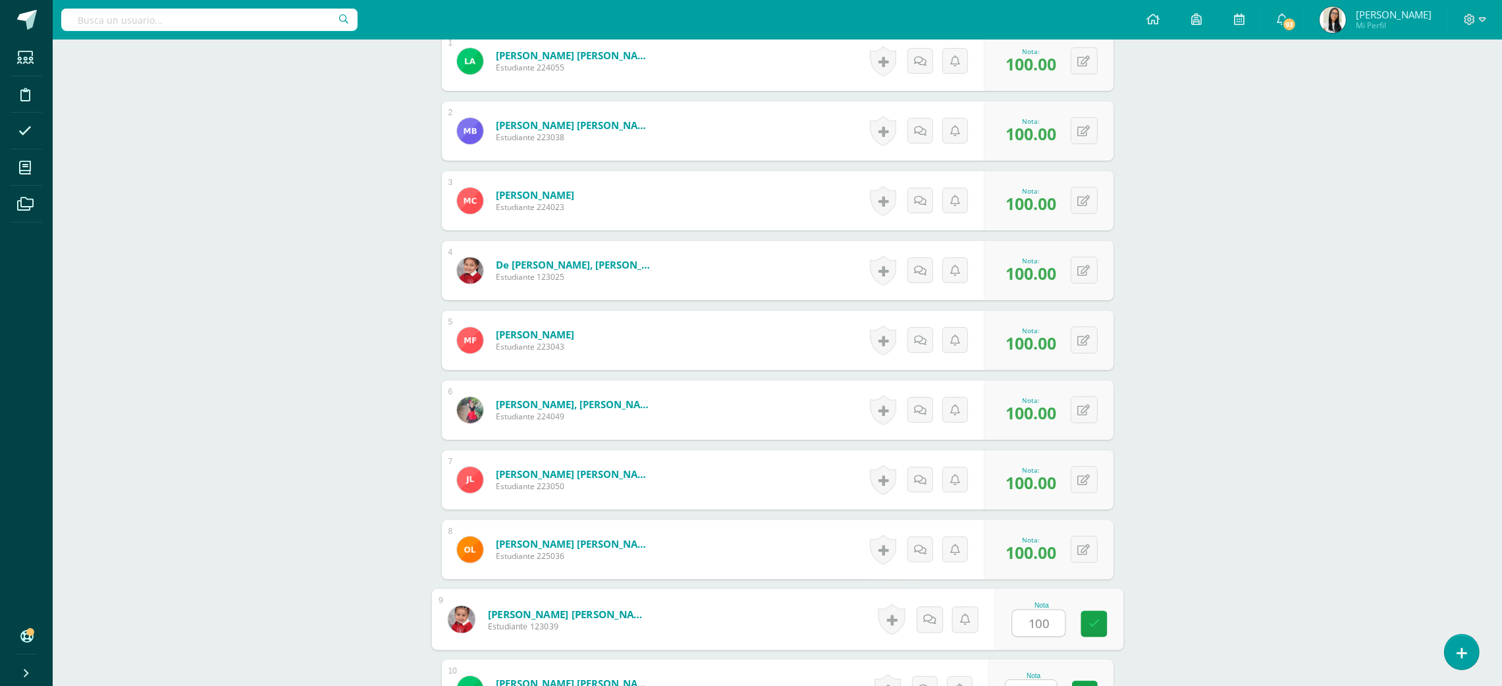
type input "100"
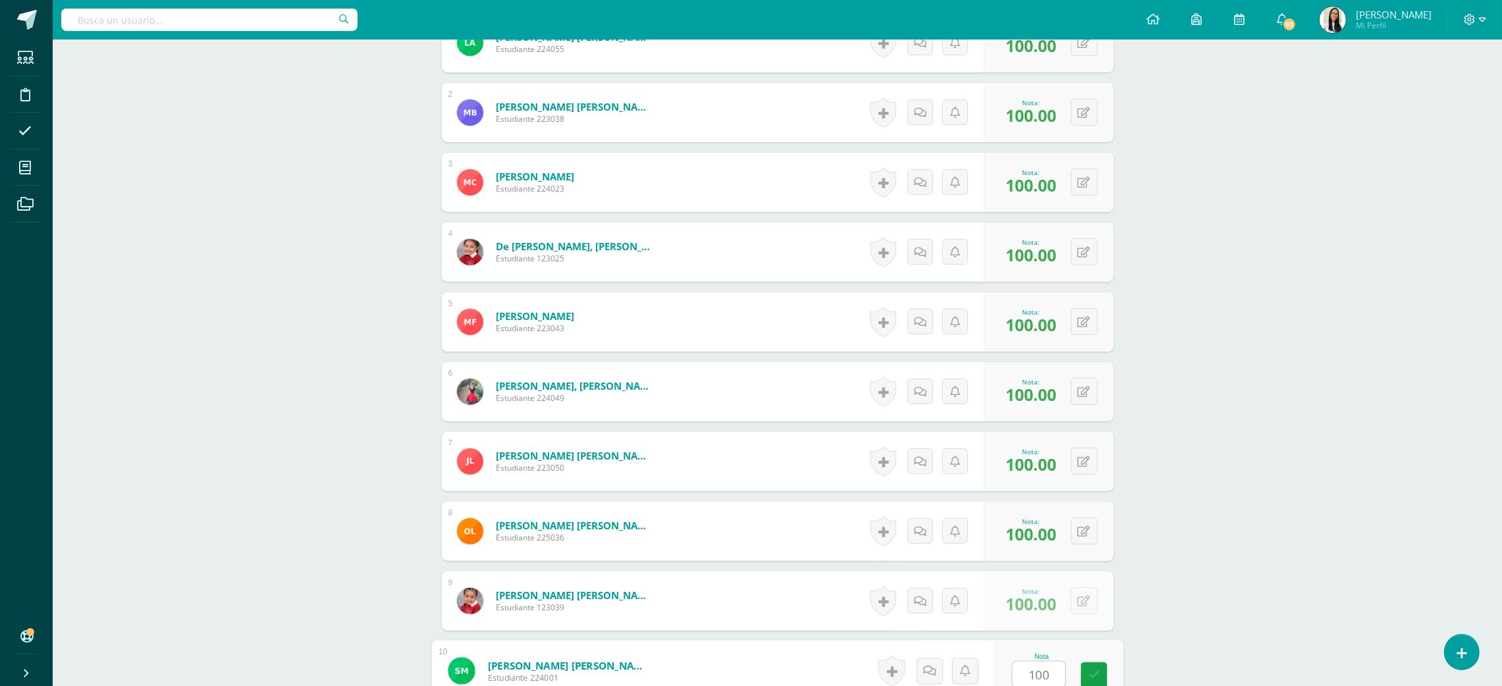
type input "100"
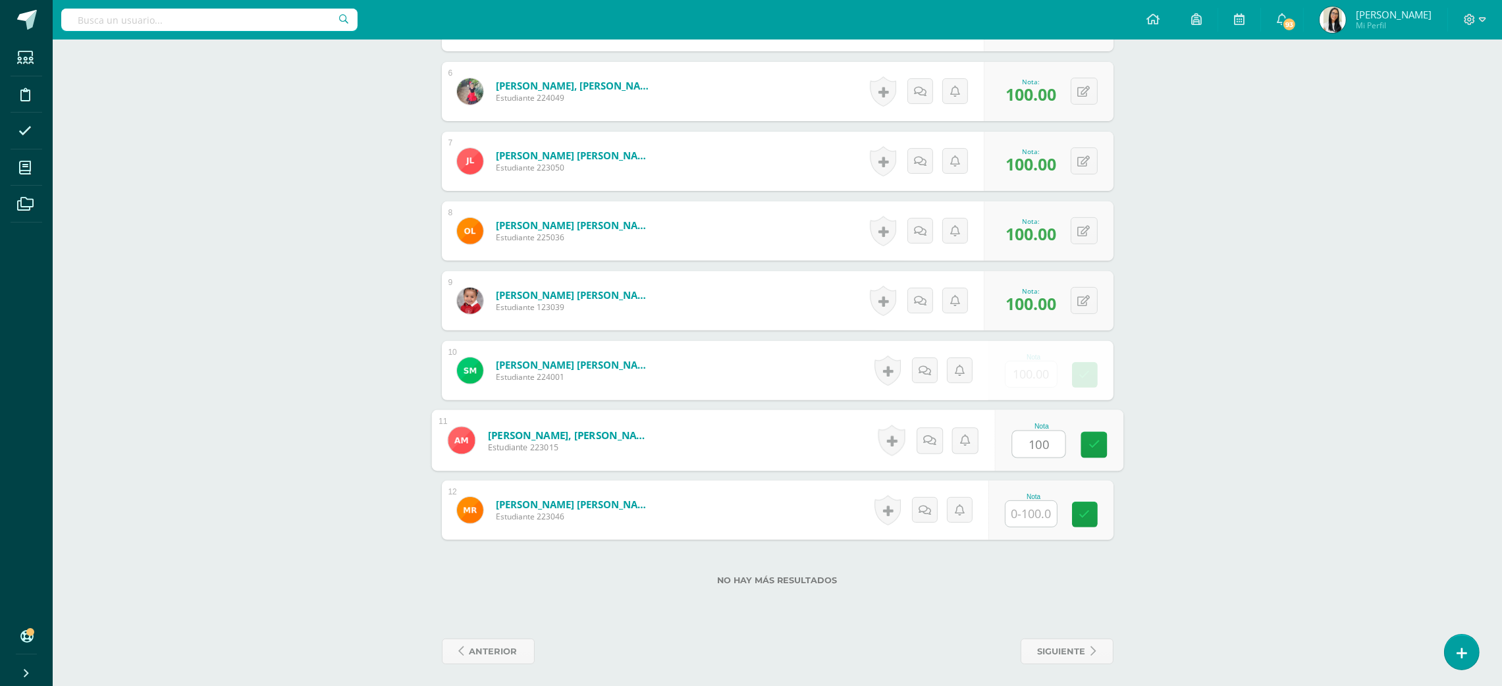
type input "100"
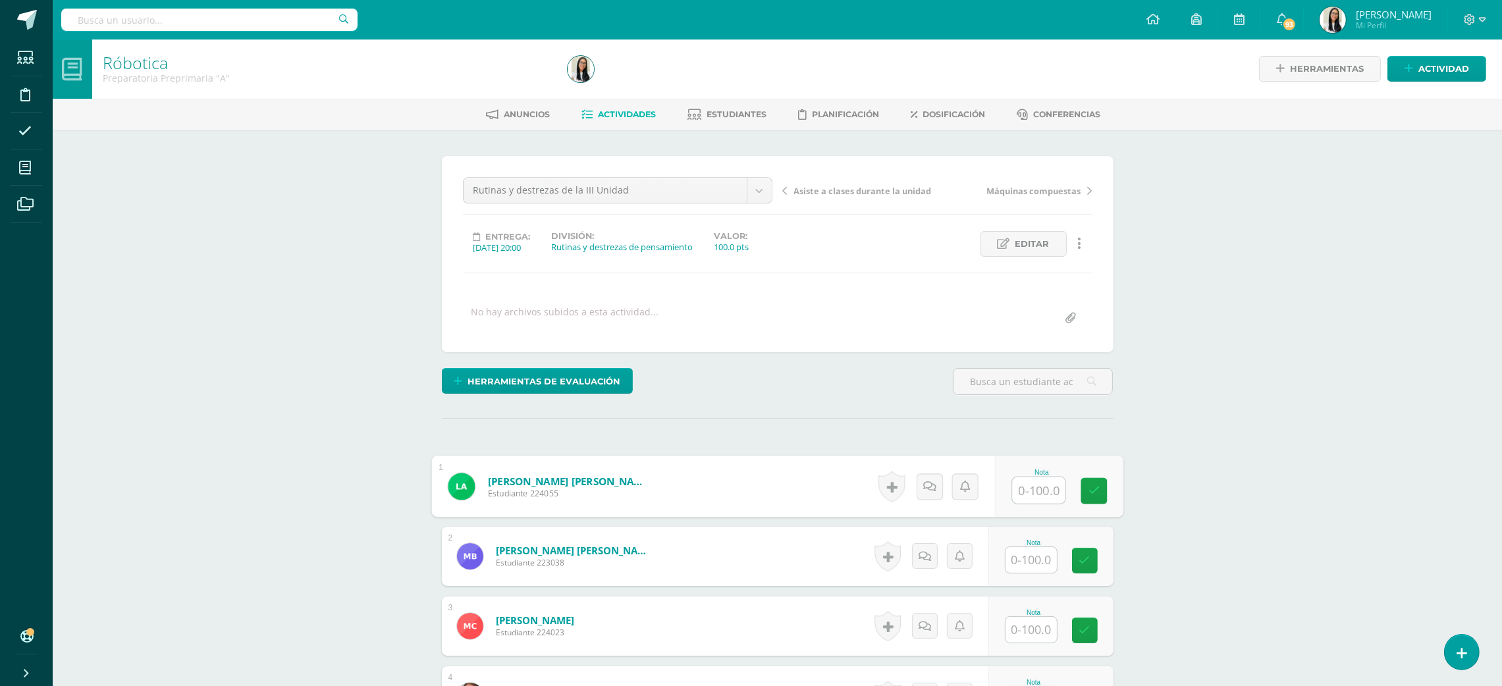
click at [1021, 504] on input "text" at bounding box center [1038, 490] width 53 height 26
type input "97"
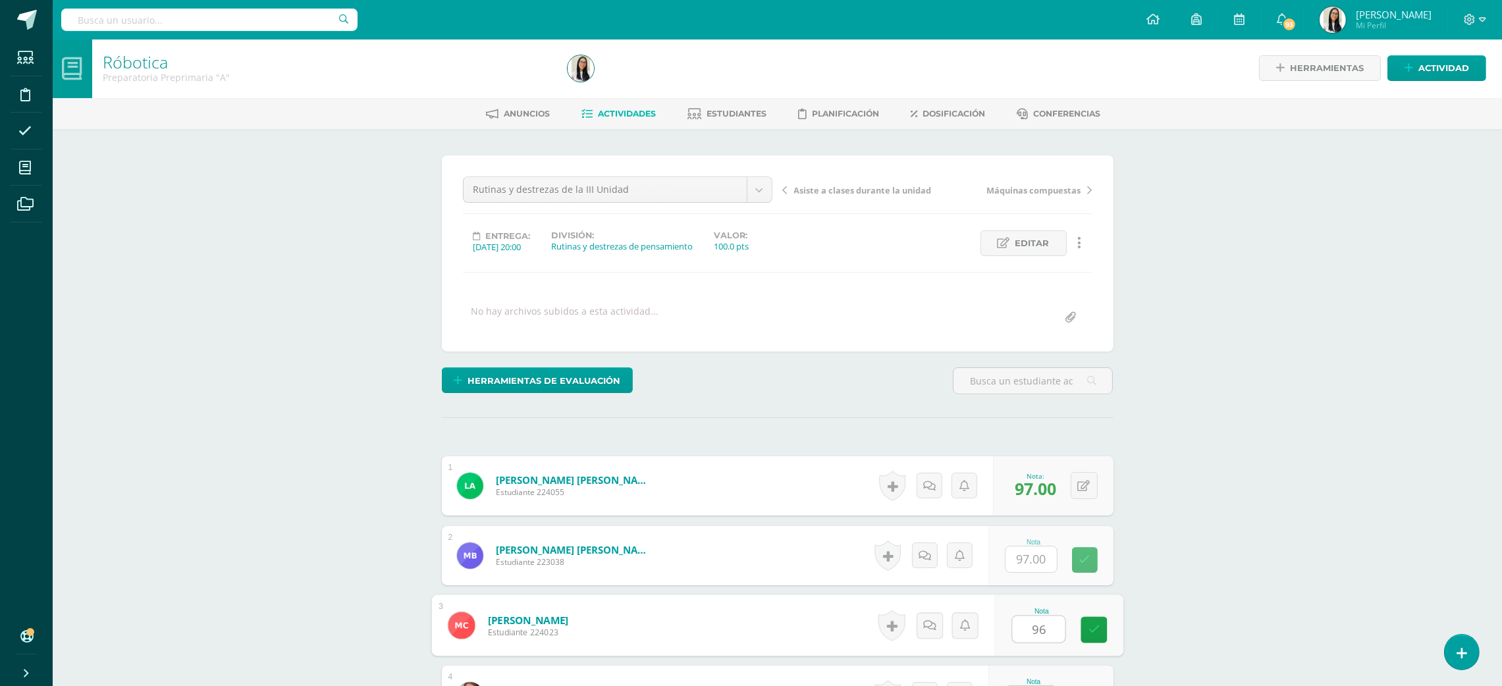
type input "96"
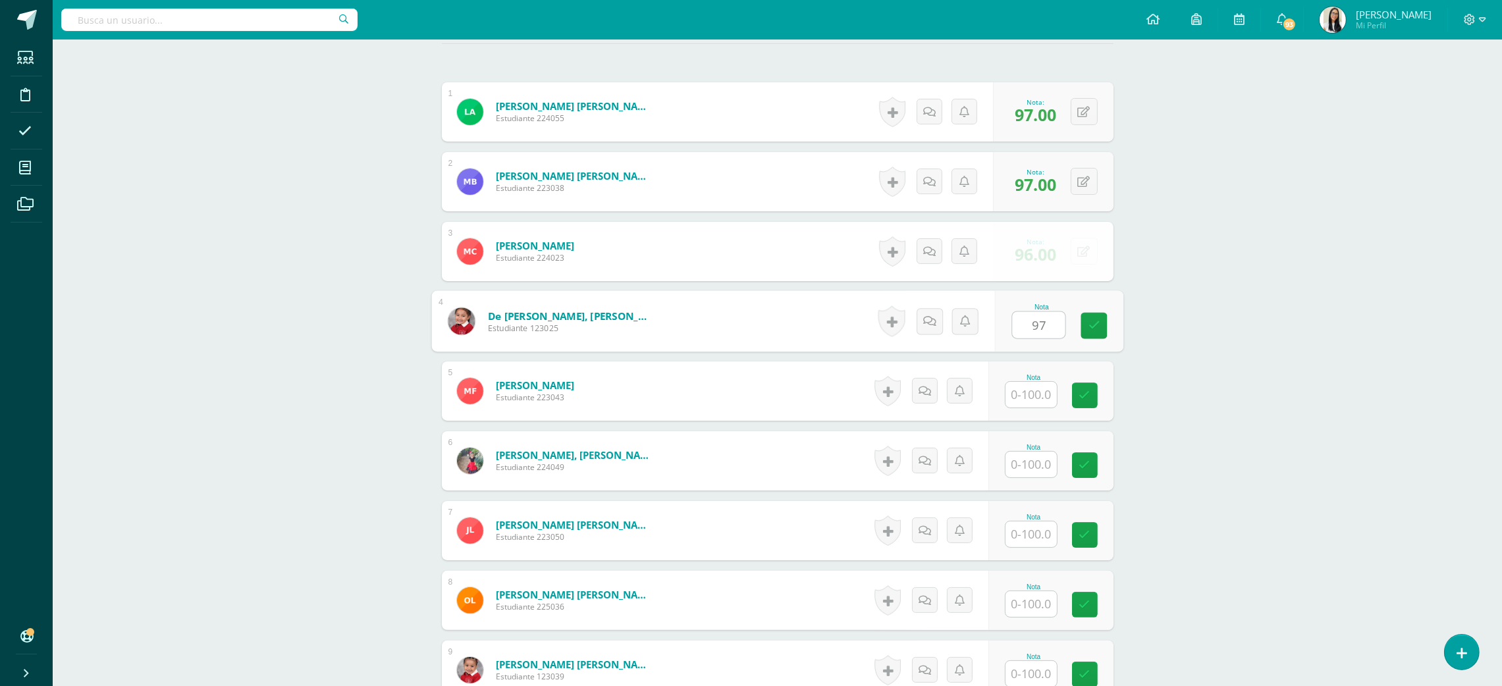
type input "97"
type input "96"
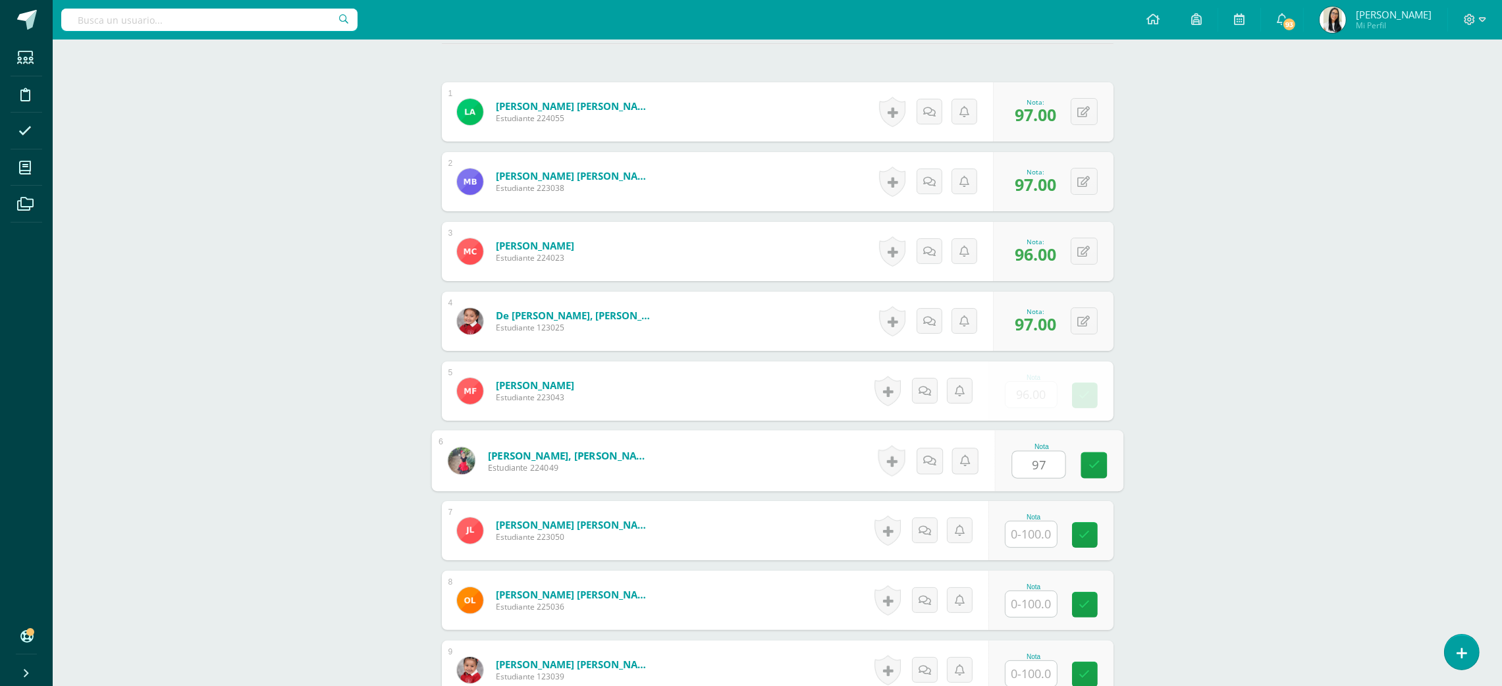
type input "97"
type input "96"
type input "97"
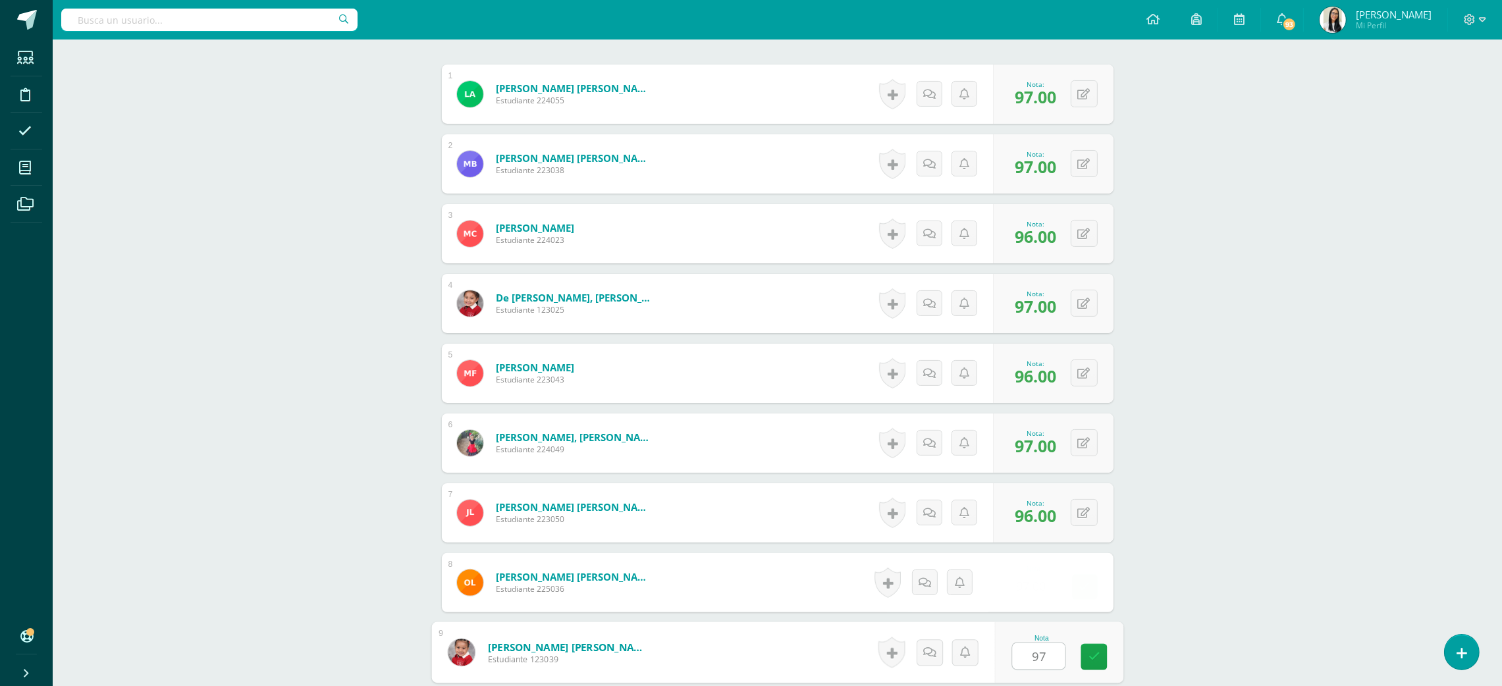
type input "97"
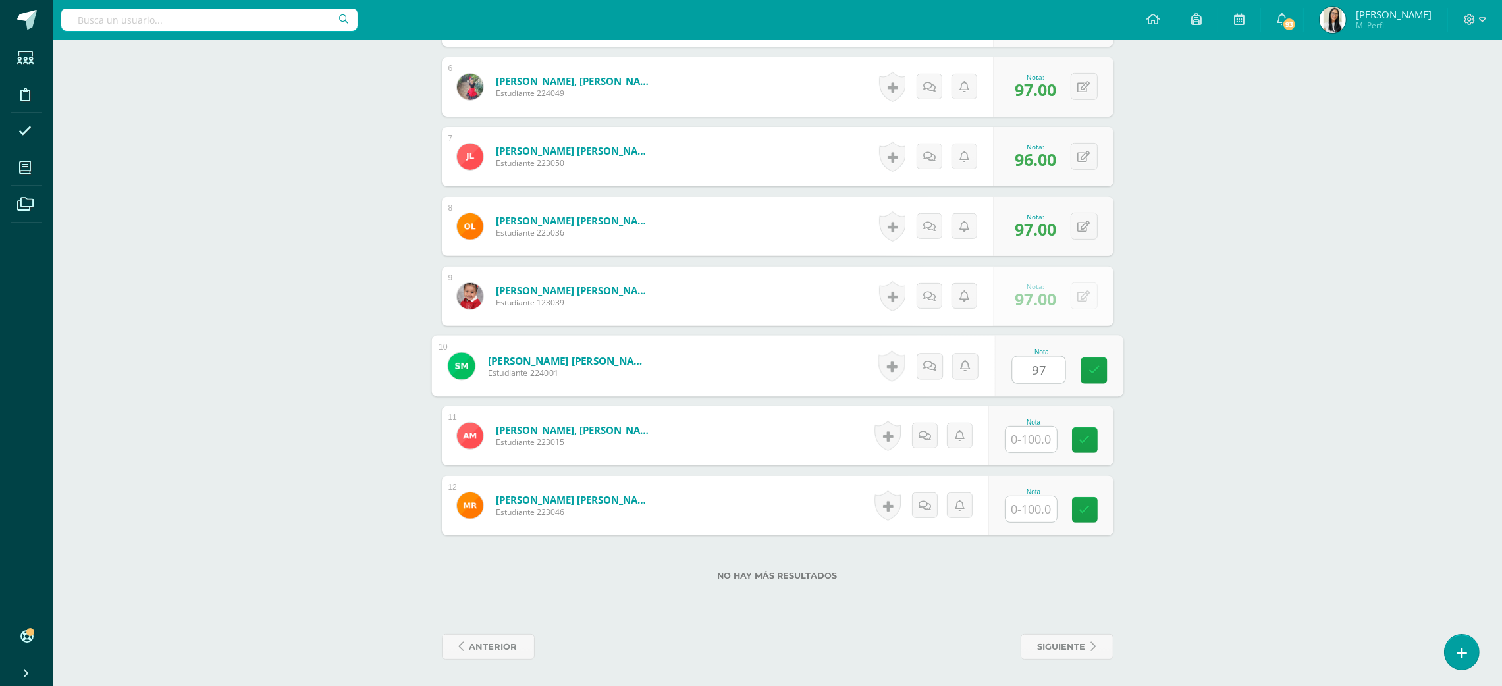
type input "97"
type input "96"
type input "97"
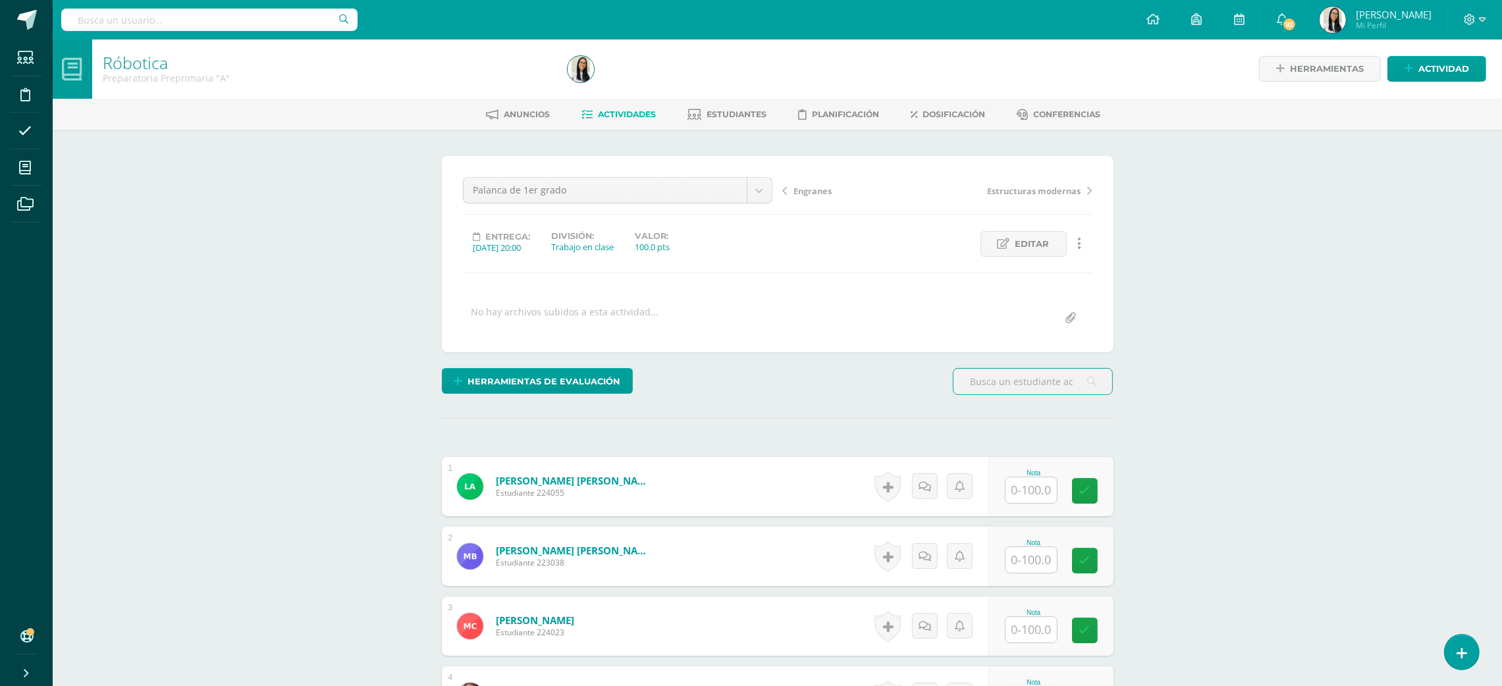
scroll to position [1, 0]
click at [1030, 504] on div "Nota" at bounding box center [1050, 485] width 125 height 59
click at [1040, 489] on input "text" at bounding box center [1030, 490] width 51 height 26
type input "95"
type input "98"
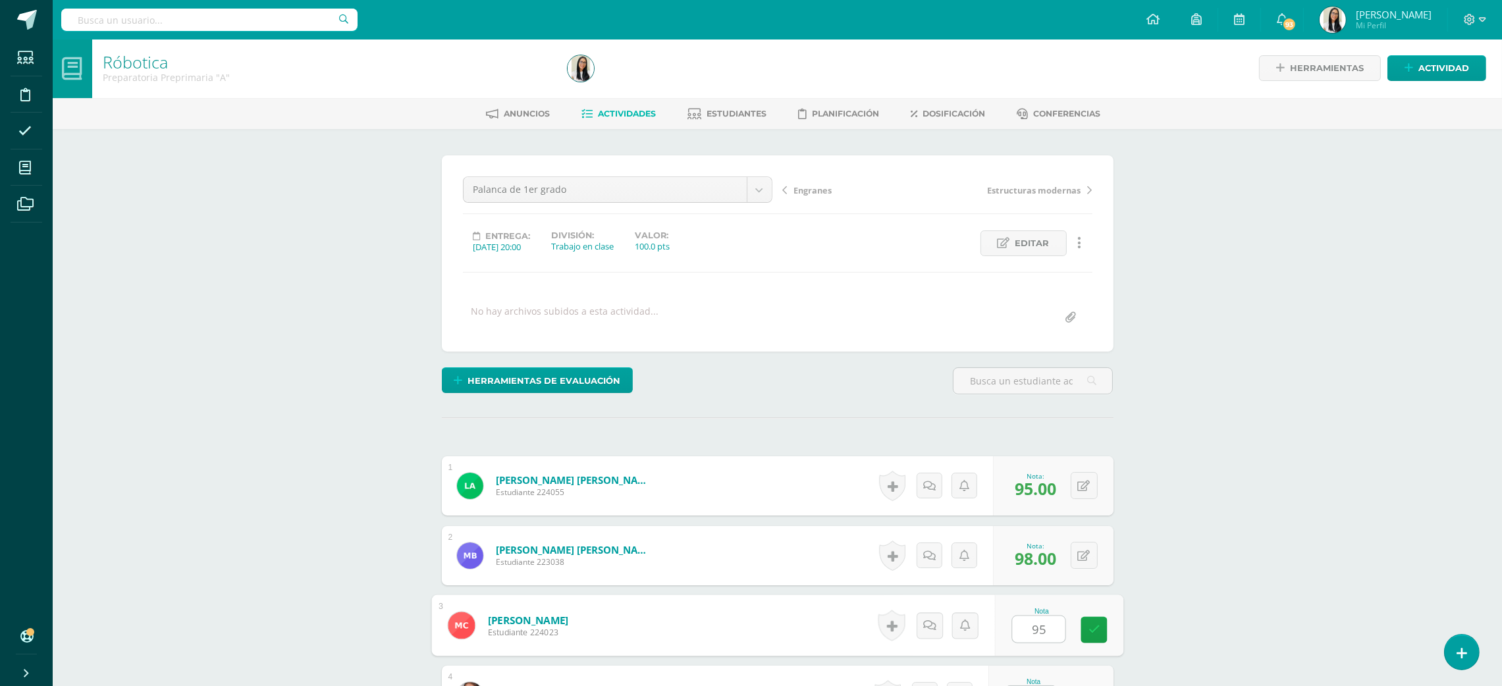
type input "95"
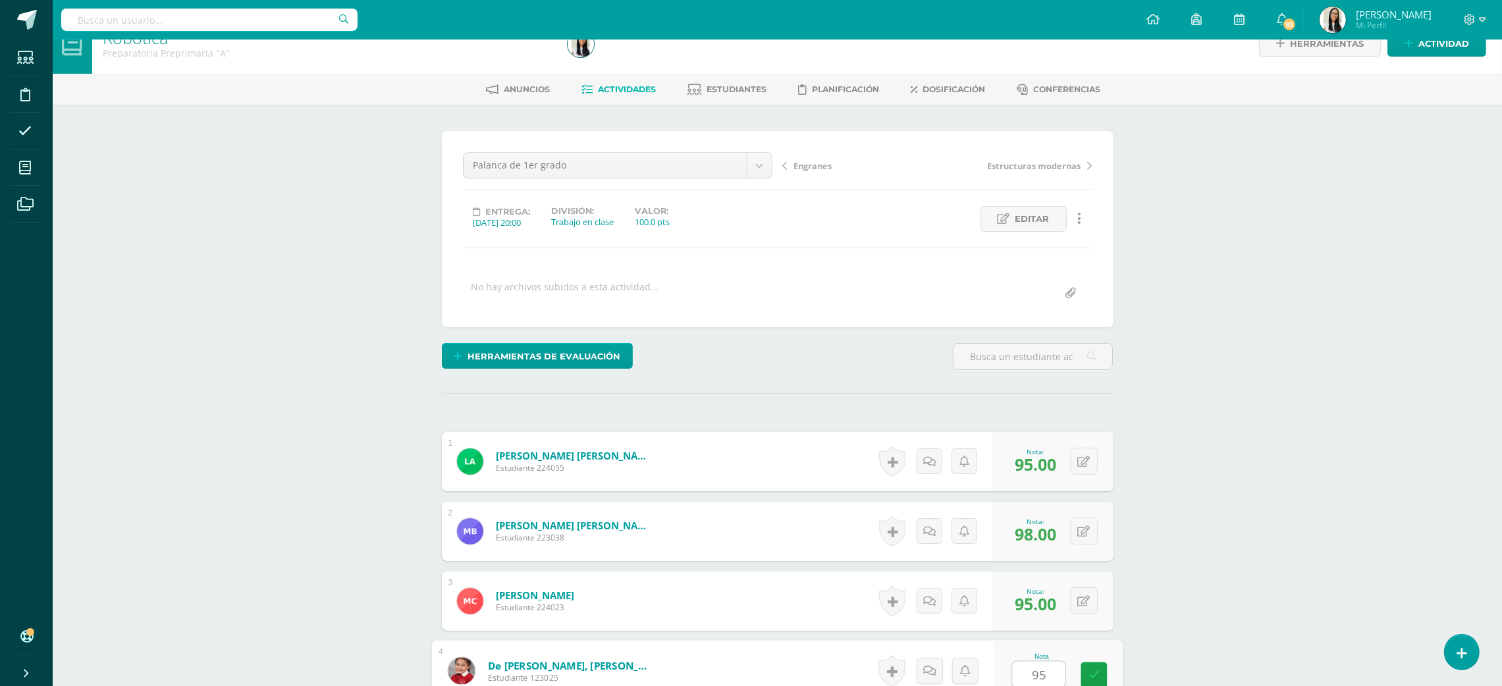
type input "95"
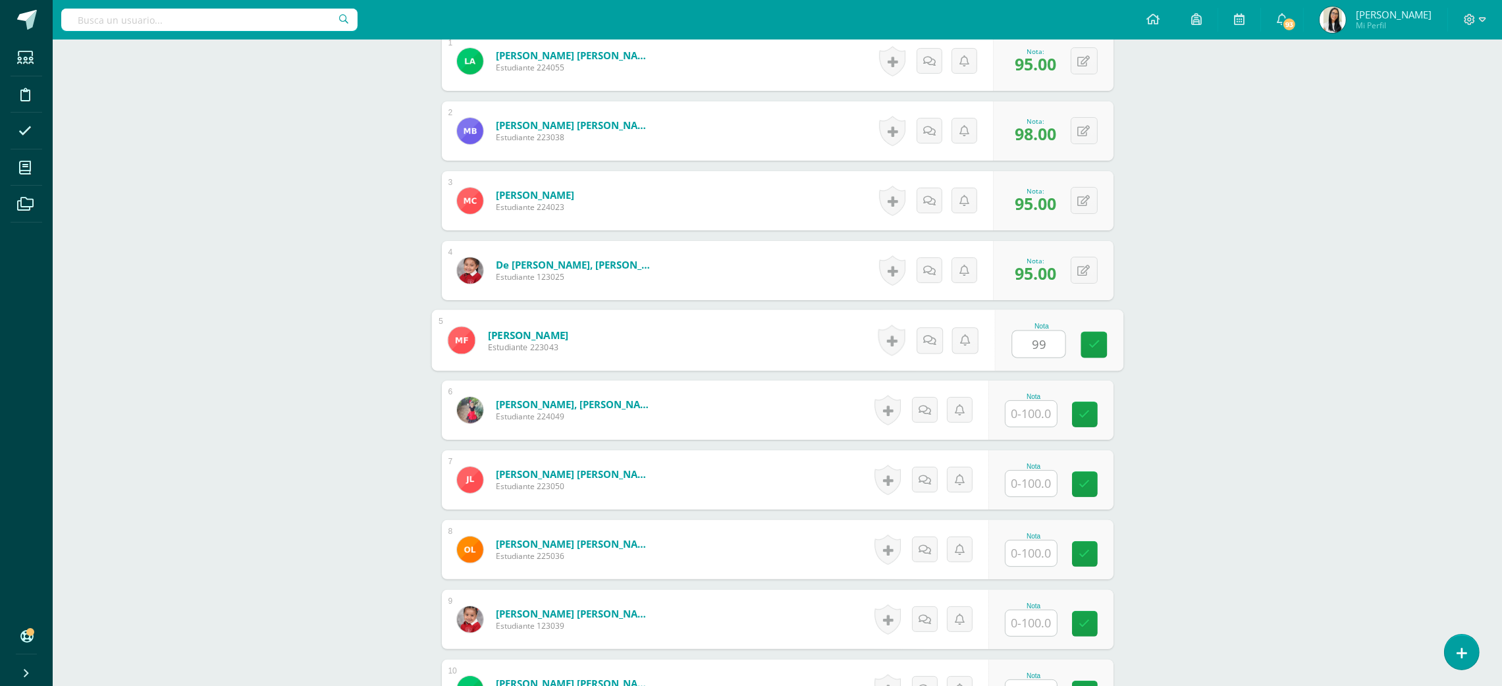
type input "99"
type input "100"
type input "95"
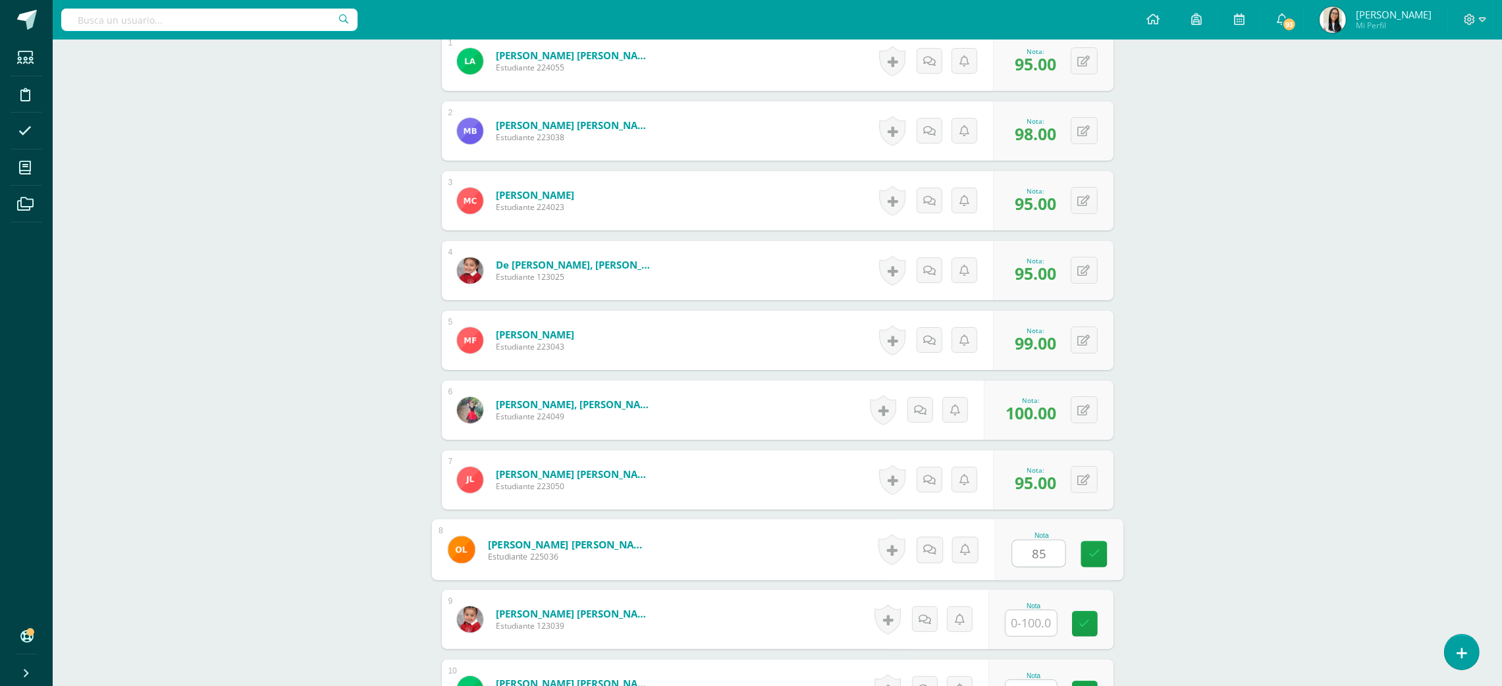
type input "85"
type input "100"
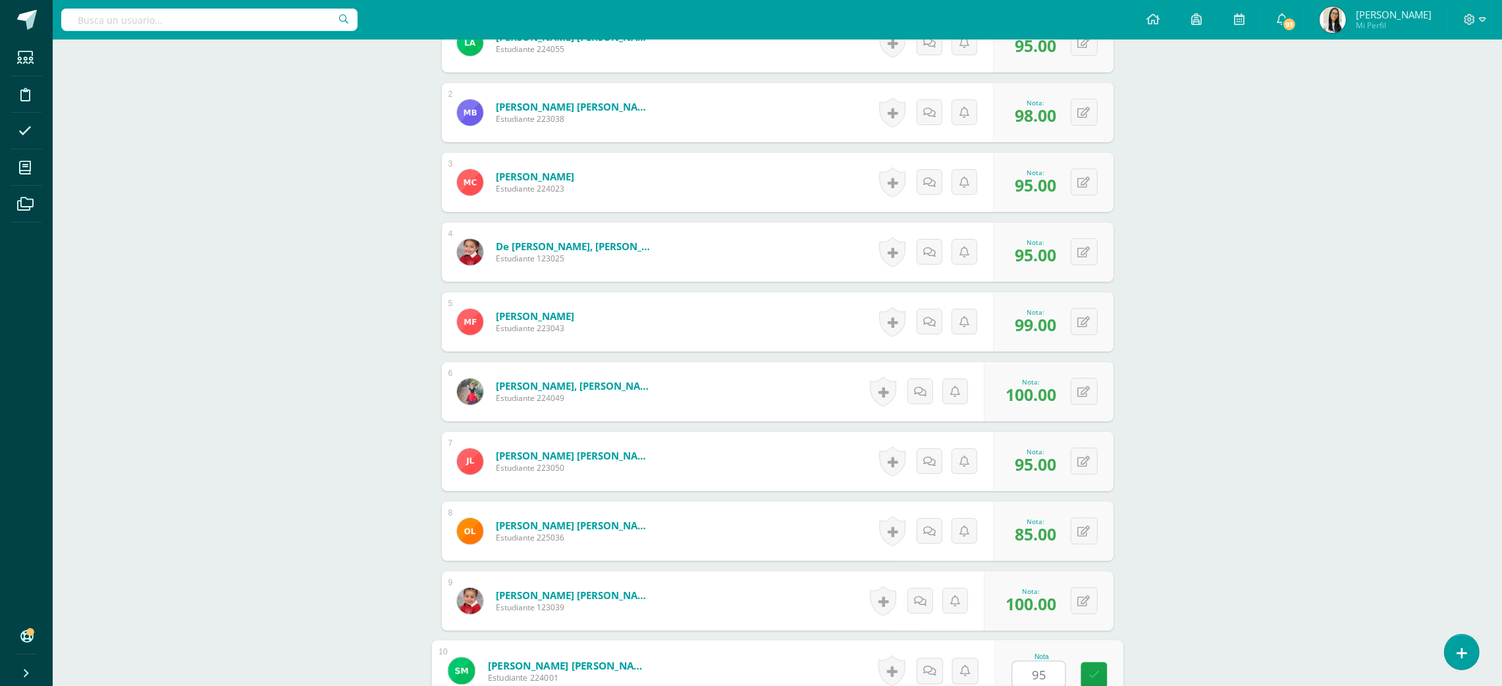
type input "95"
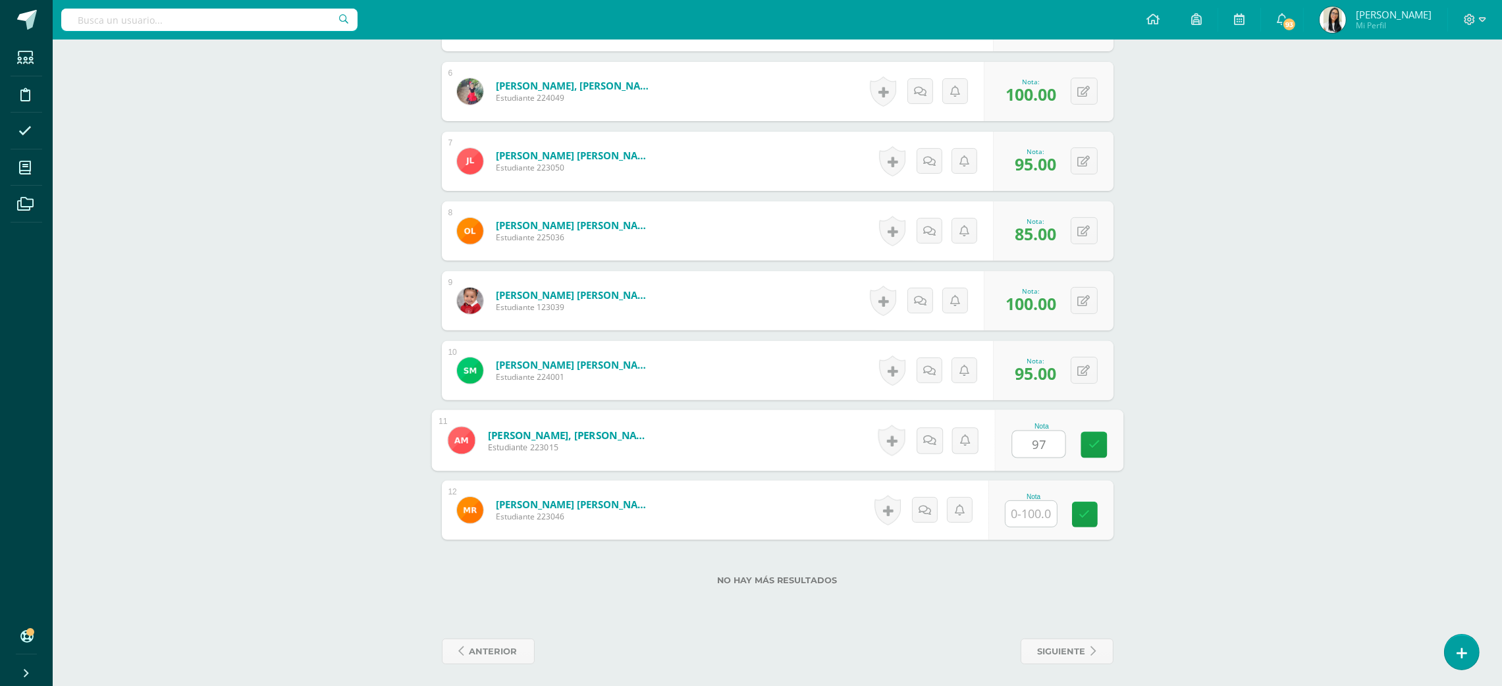
type input "97"
type input "100"
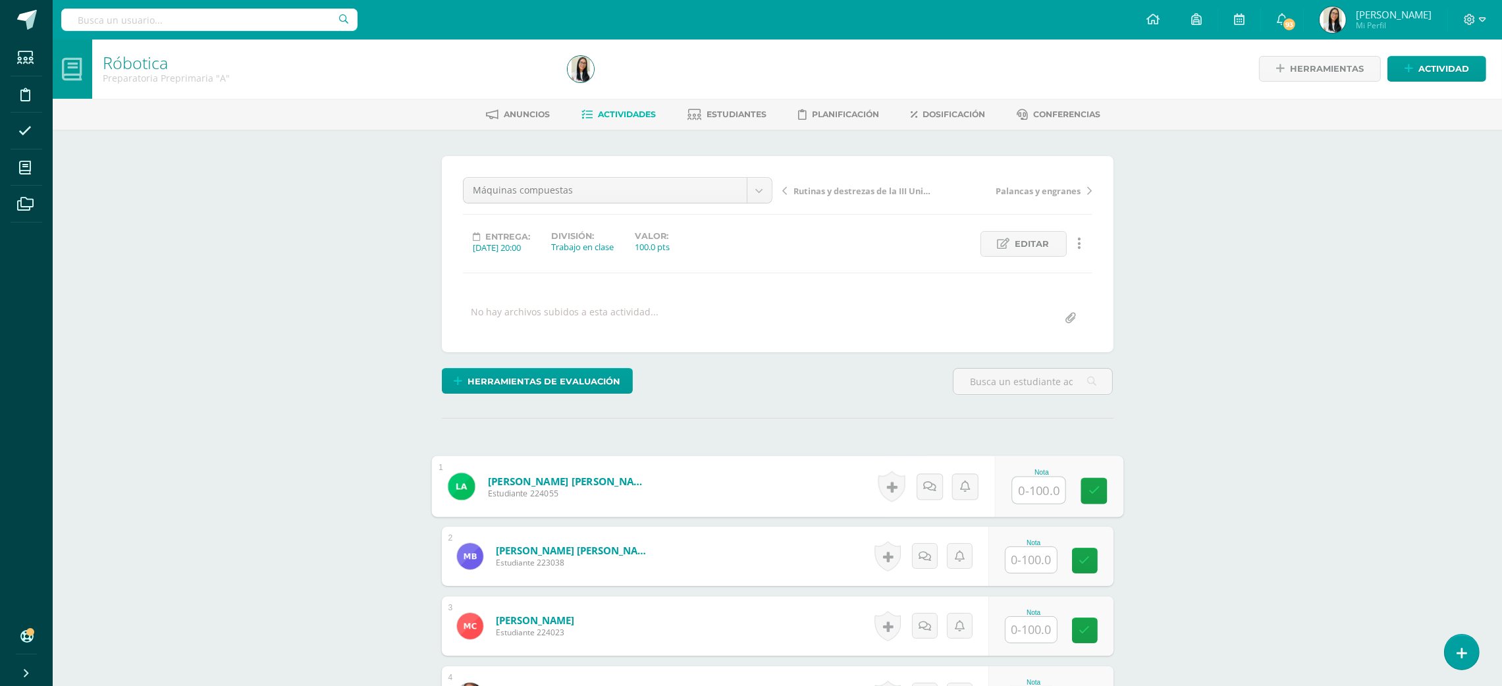
scroll to position [1, 0]
click at [1016, 486] on input "text" at bounding box center [1038, 490] width 53 height 26
type input "99"
type input "96"
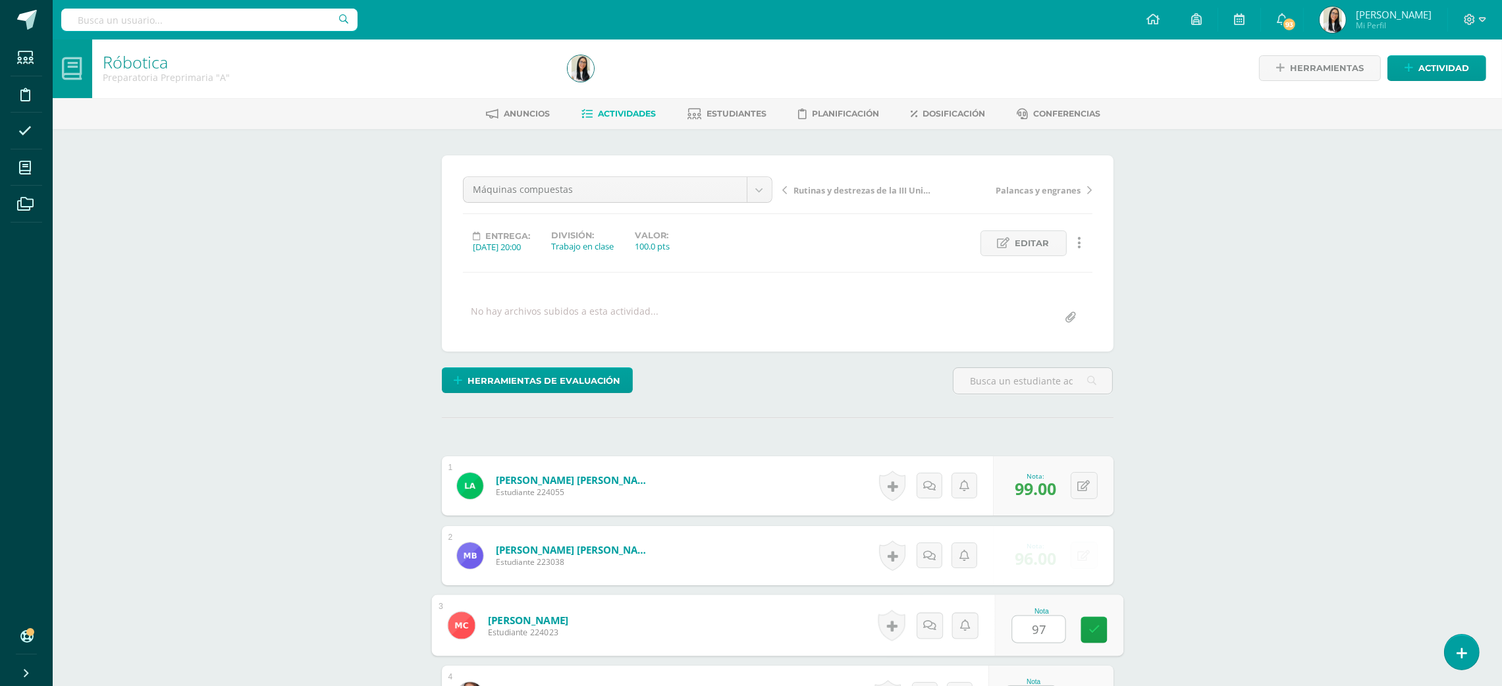
type input "97"
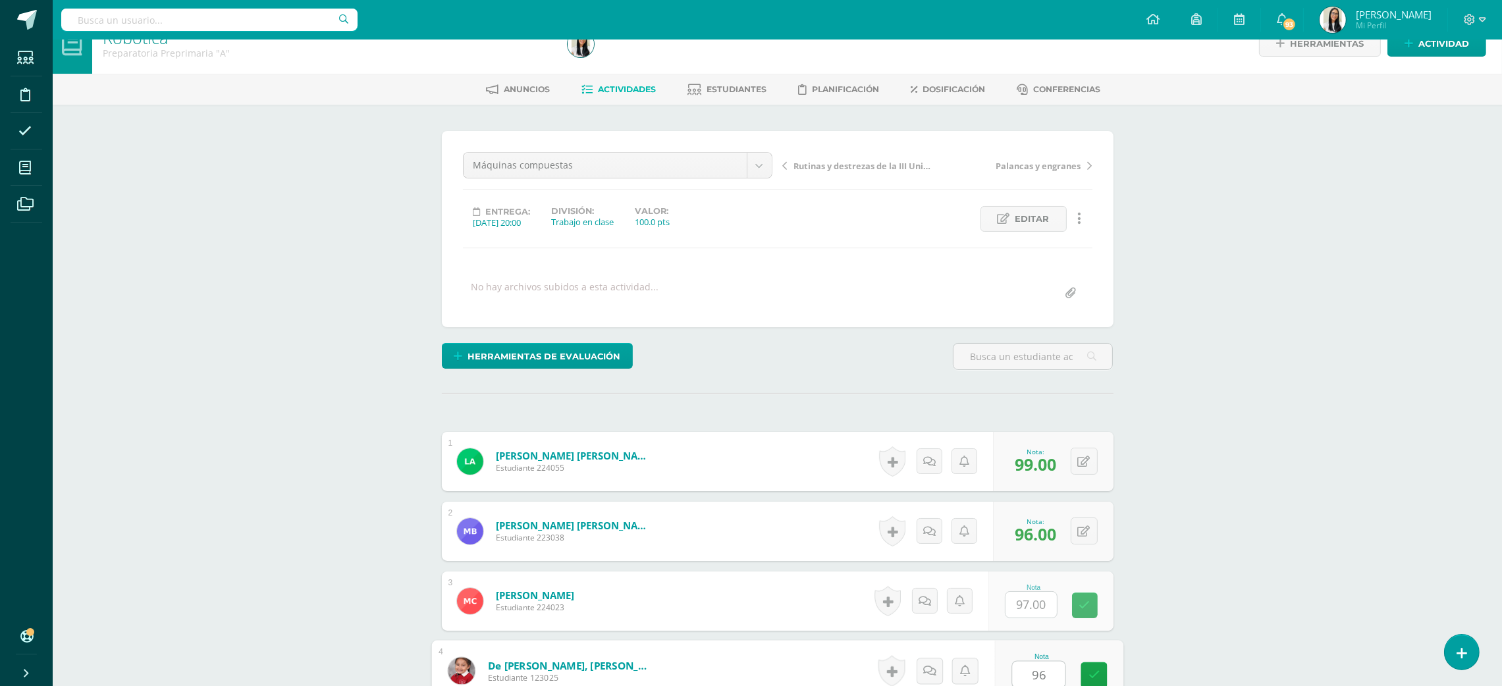
type input "96"
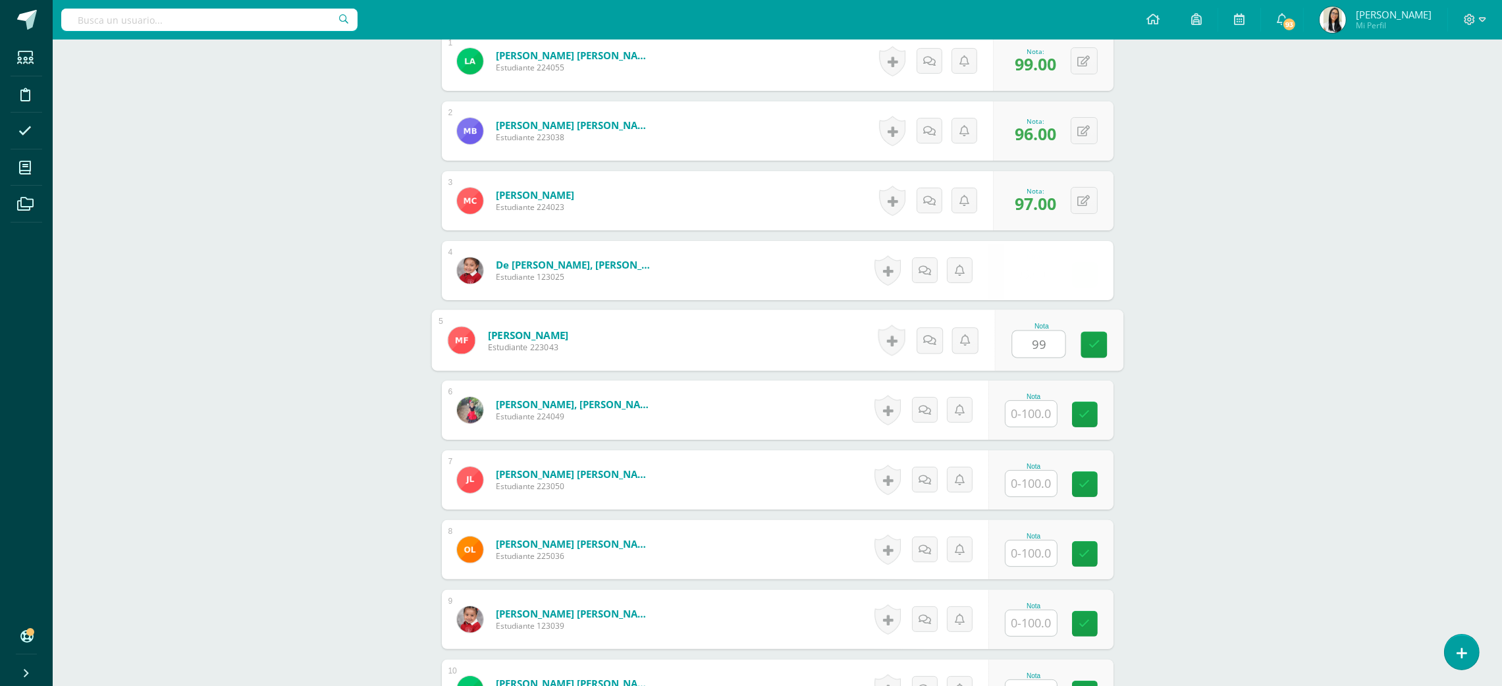
type input "99"
type input "97"
type input "96"
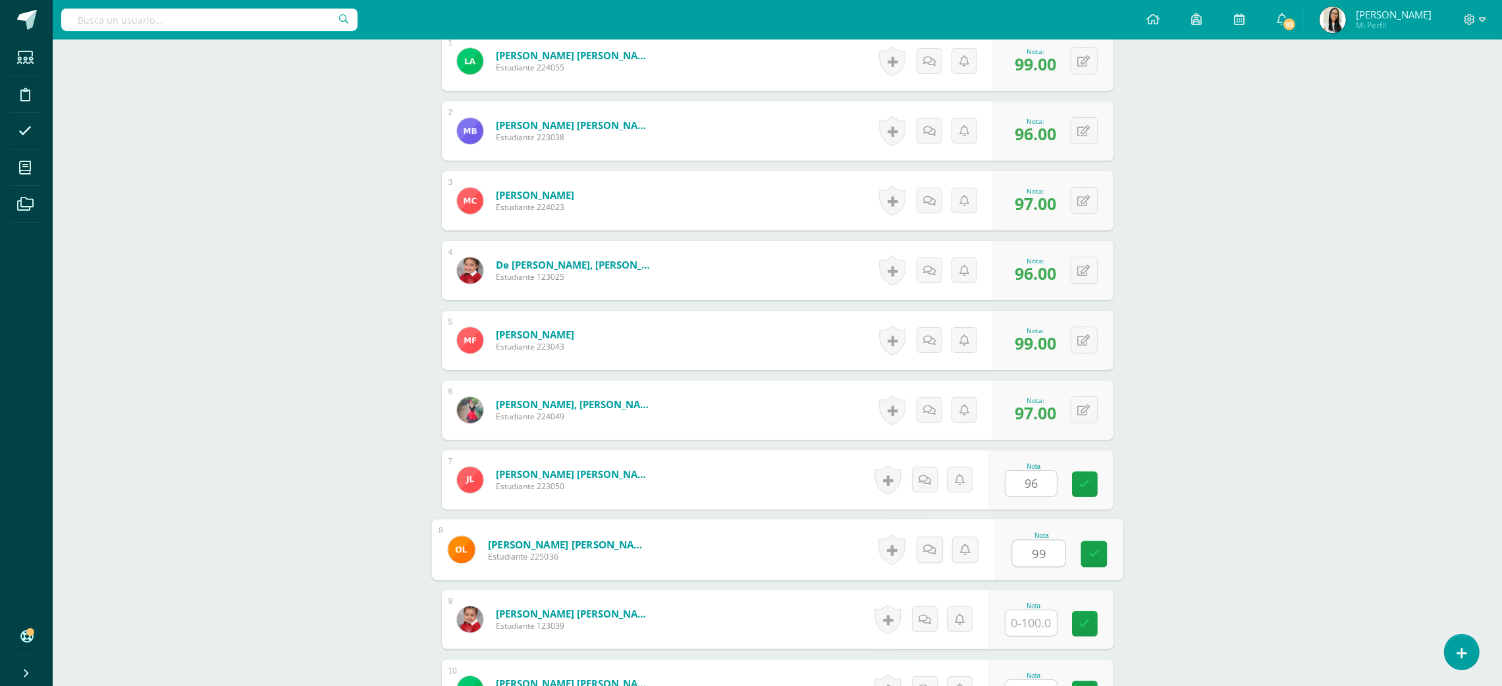
type input "99"
type input "96"
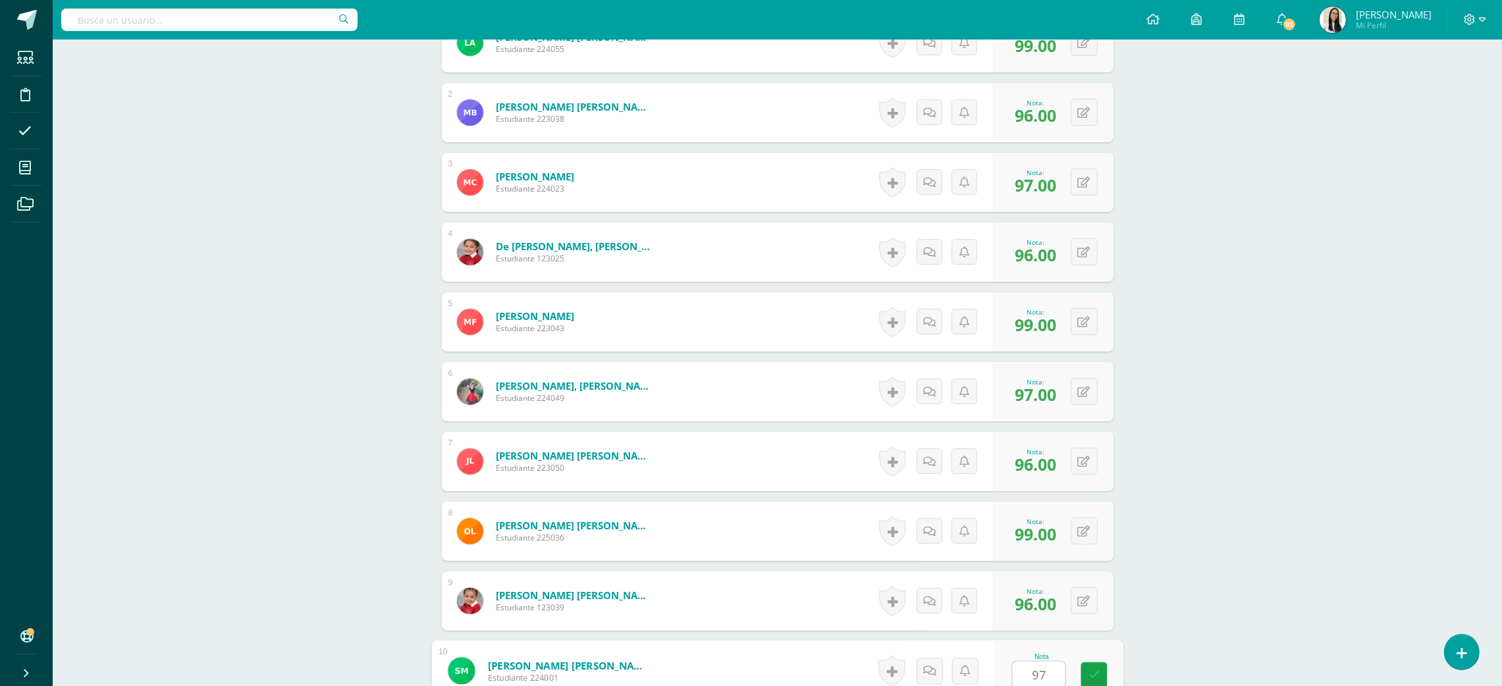
type input "97"
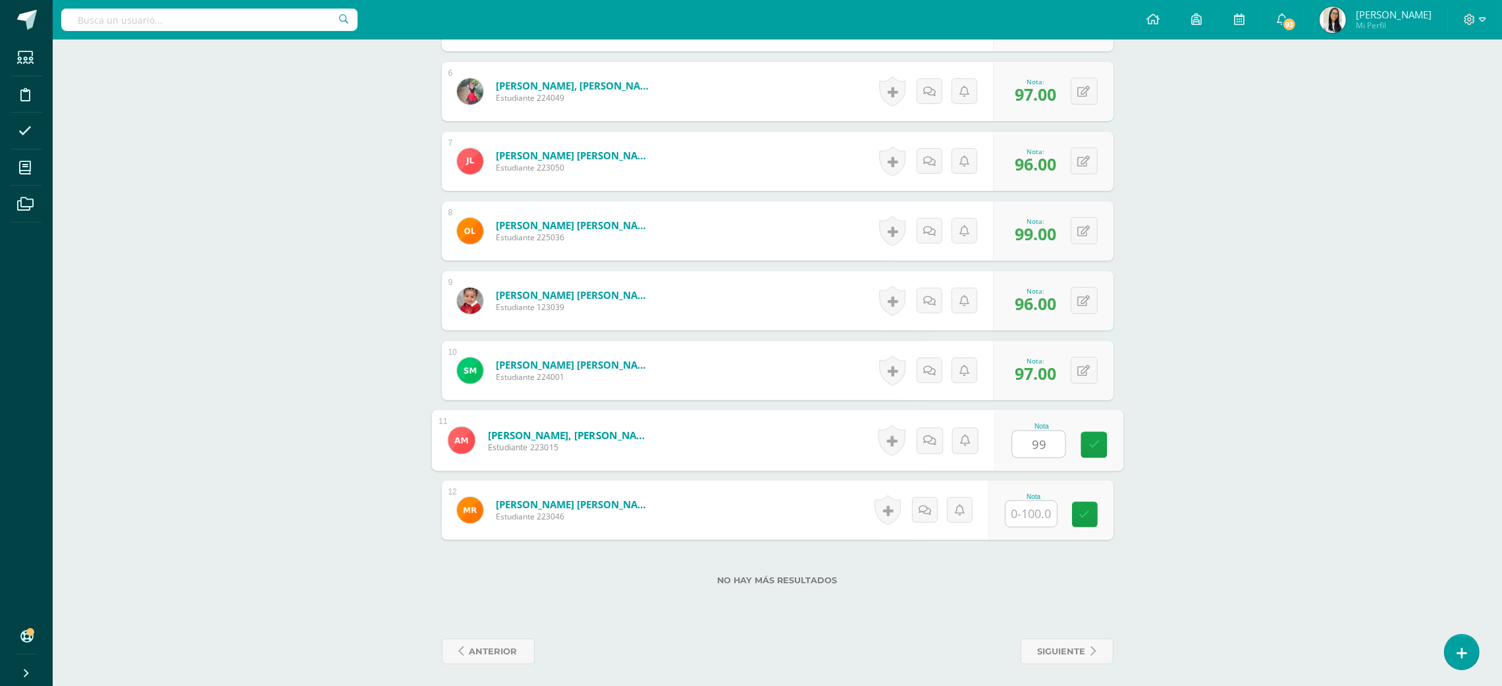
type input "99"
type input "96"
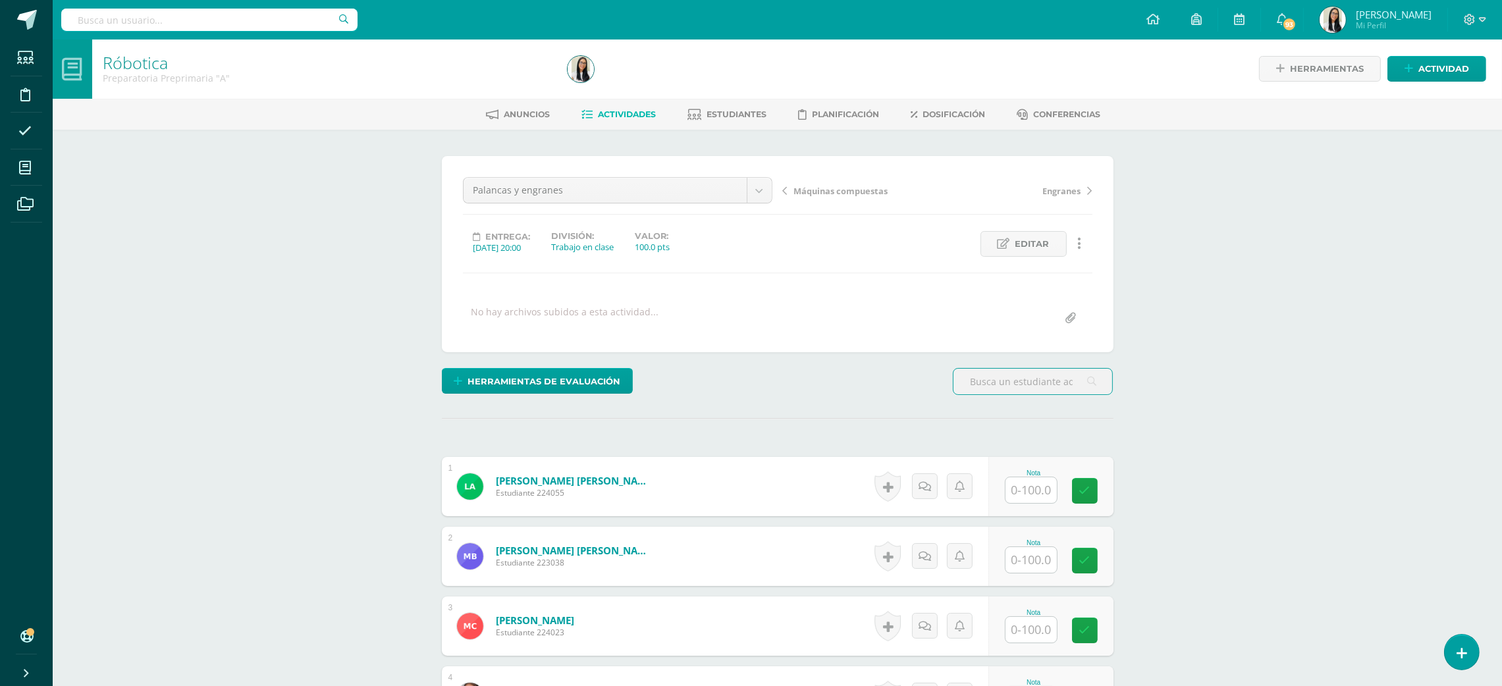
scroll to position [1, 0]
click at [1023, 498] on input "text" at bounding box center [1038, 490] width 53 height 26
type input "100"
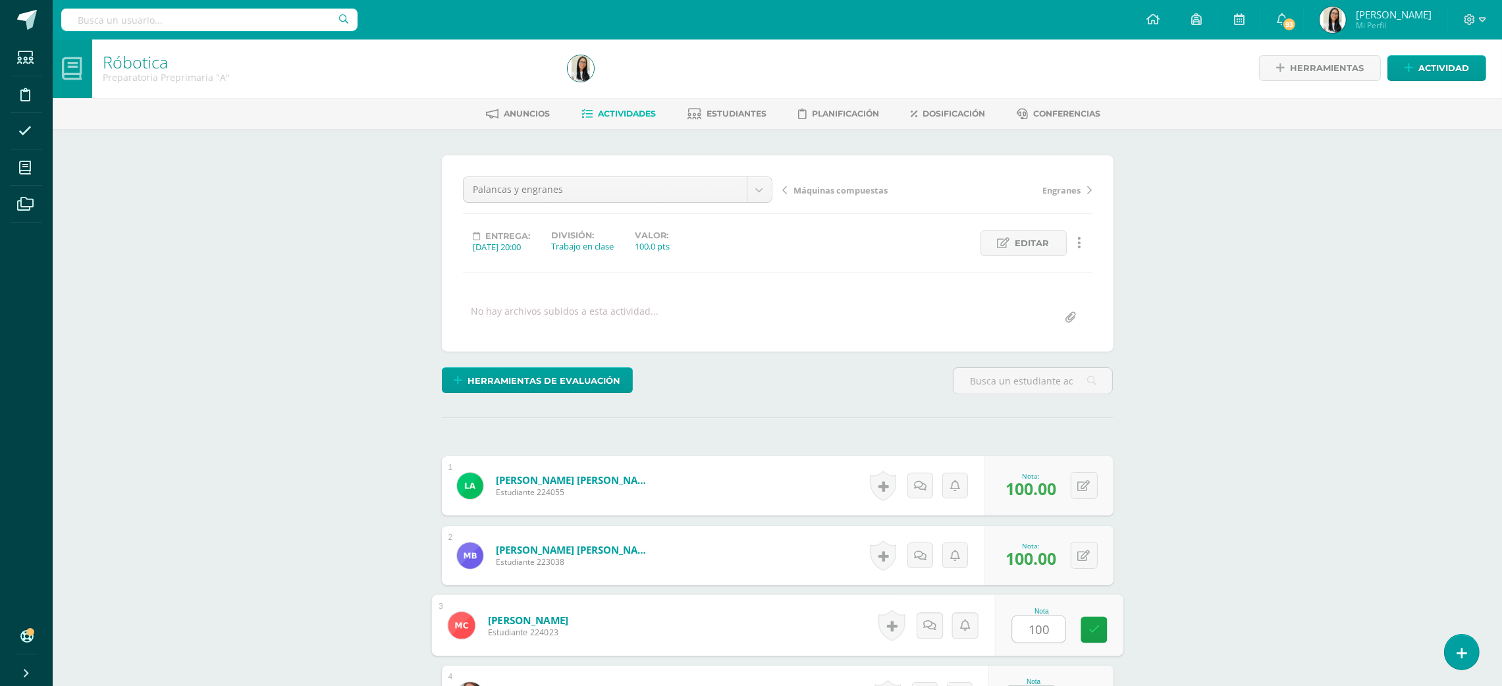
type input "100"
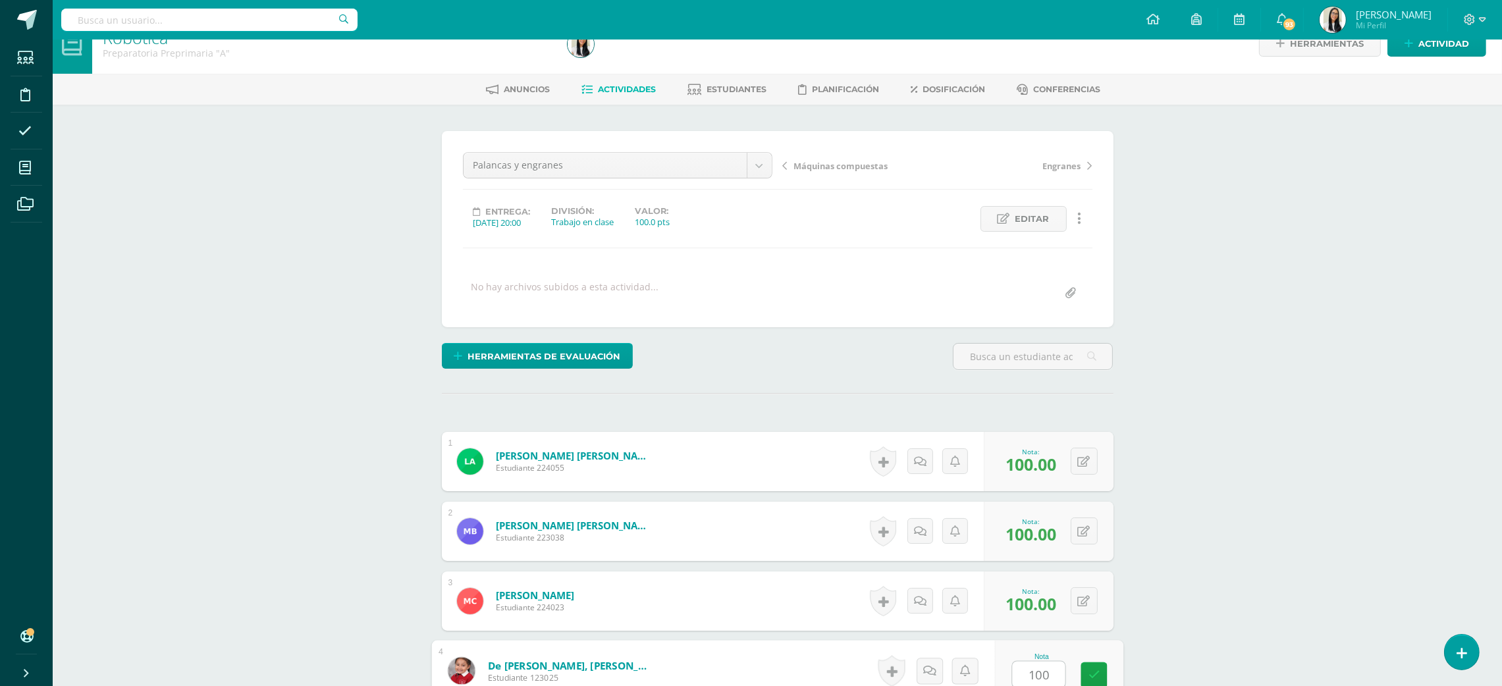
type input "100"
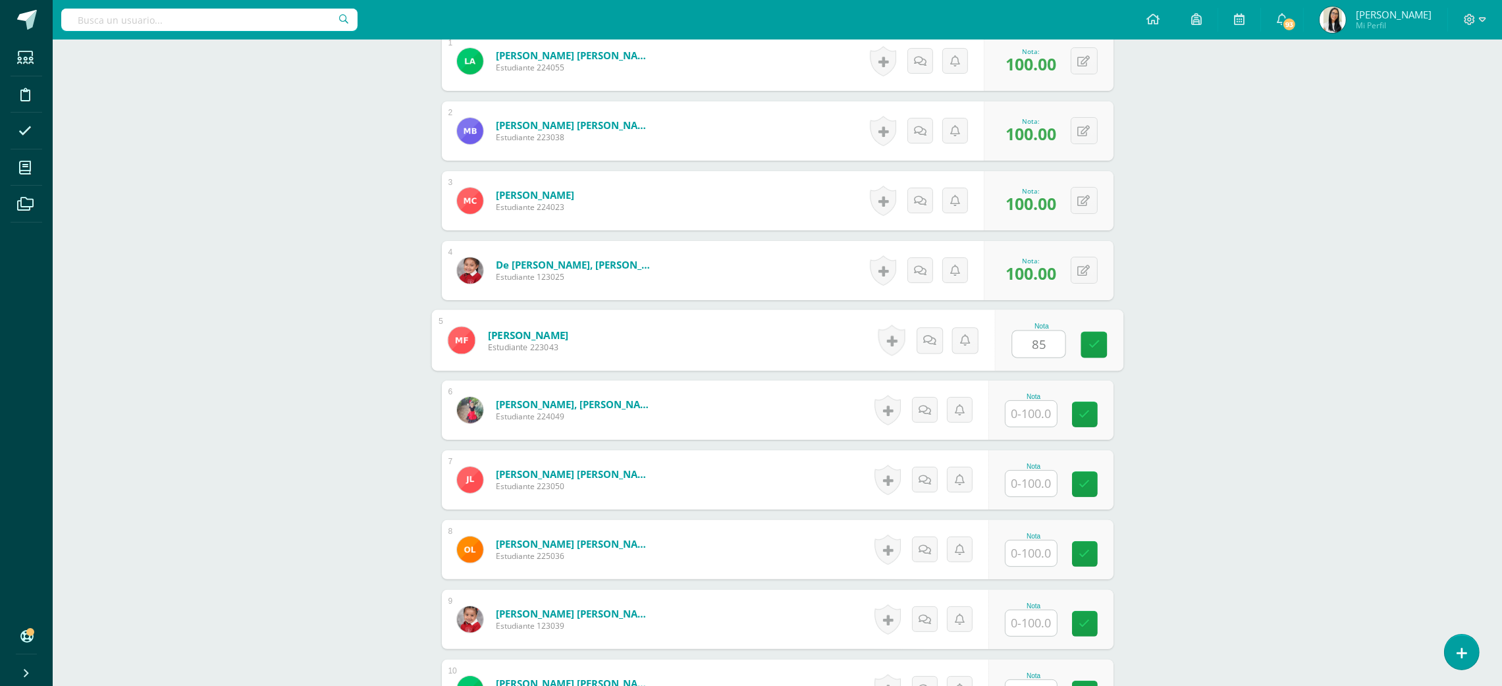
type input "85"
type input "100"
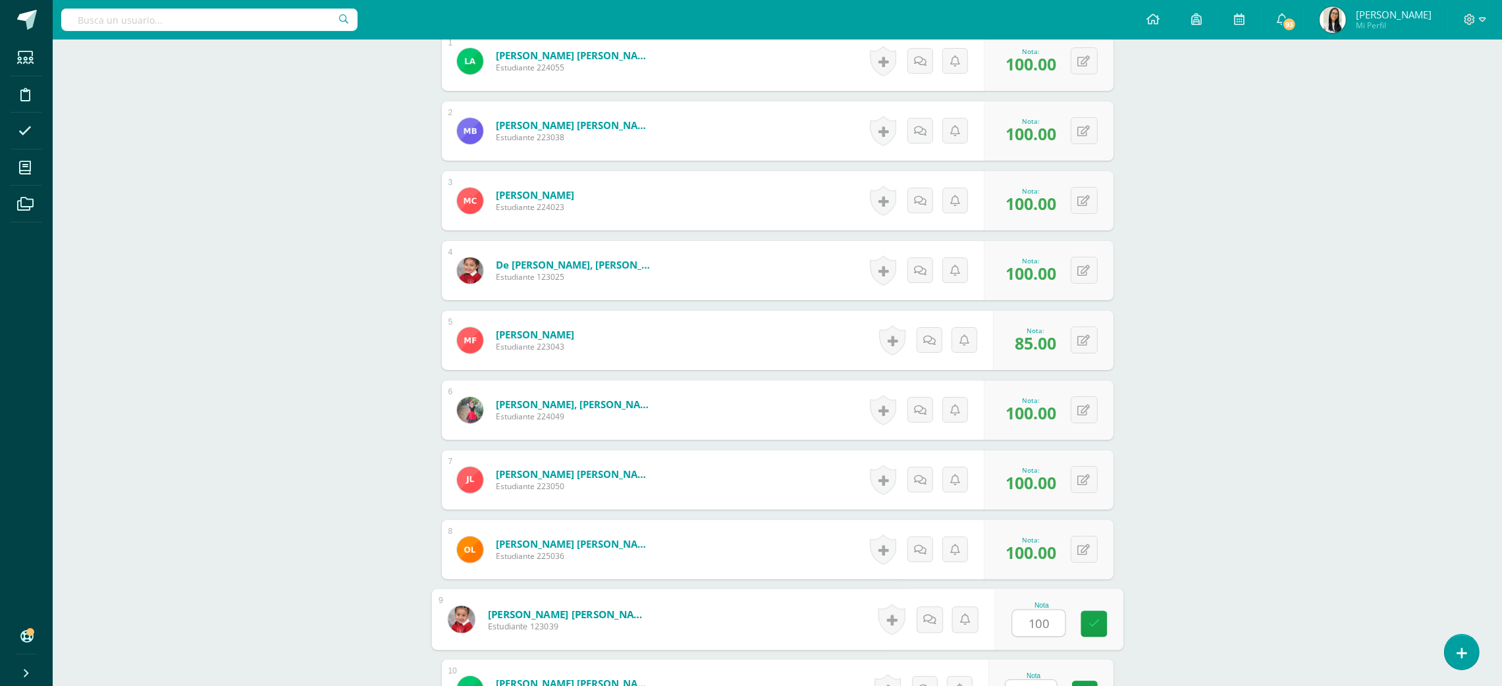
type input "100"
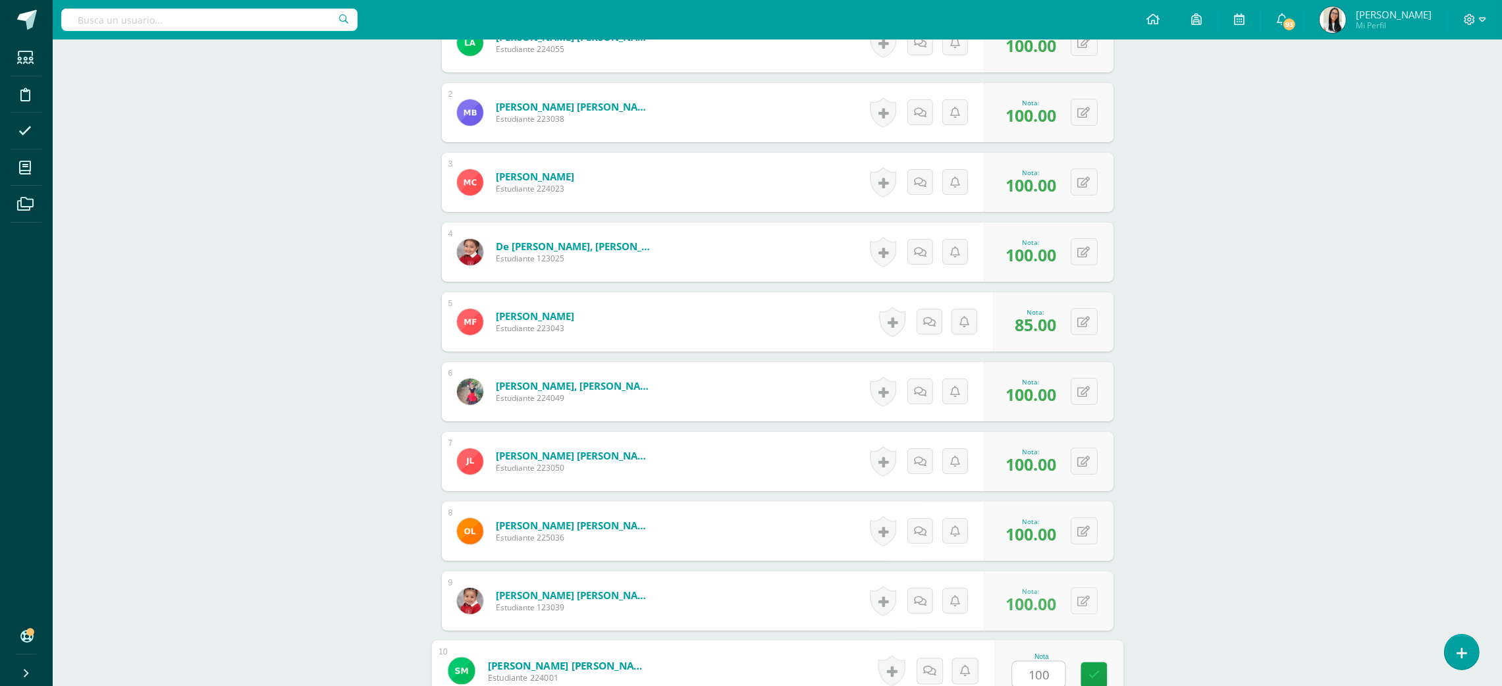
type input "100"
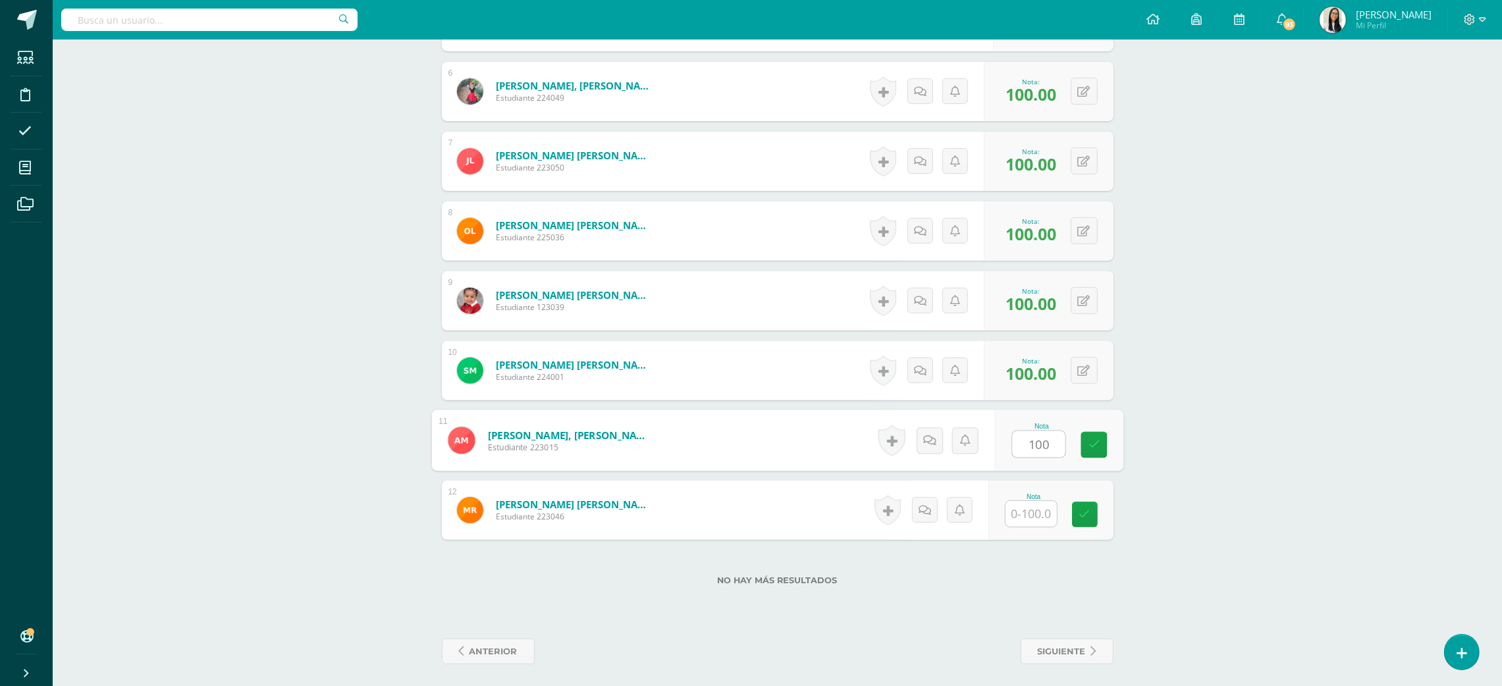
type input "100"
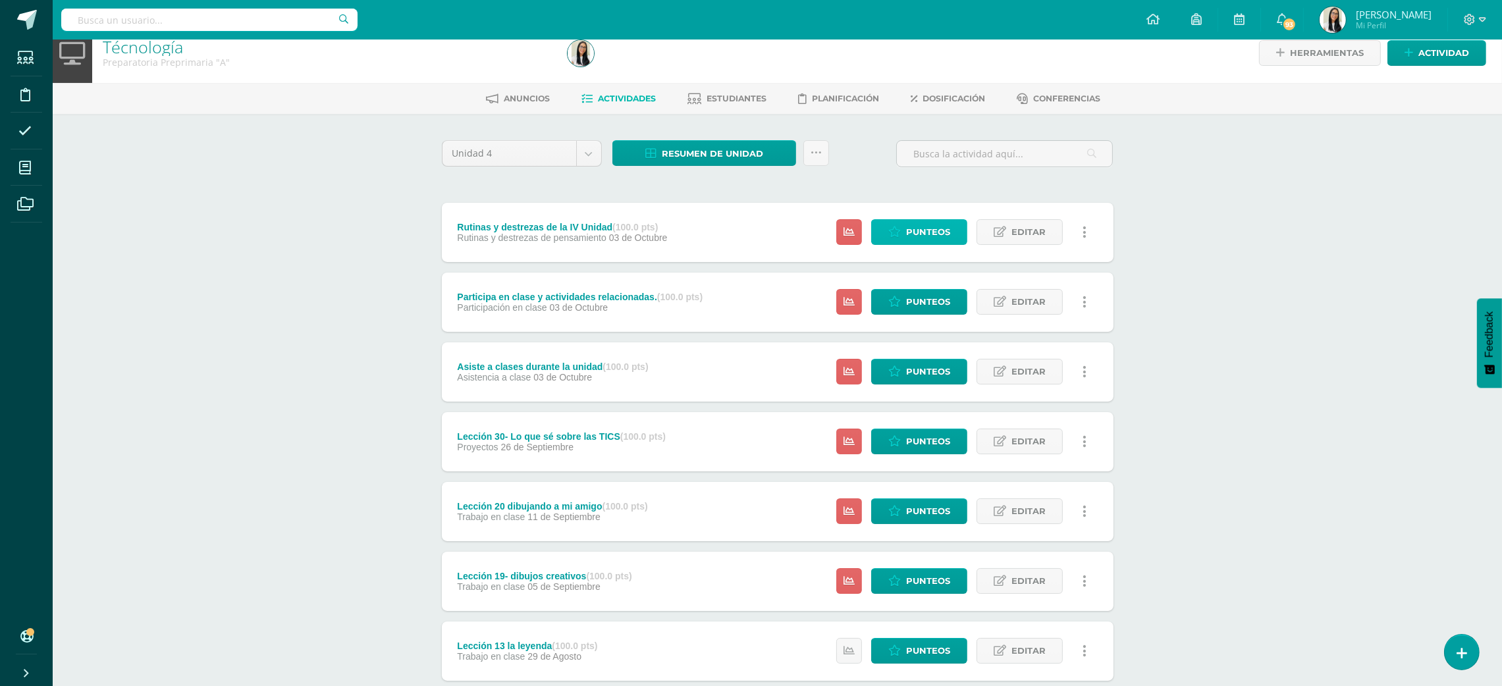
scroll to position [9, 0]
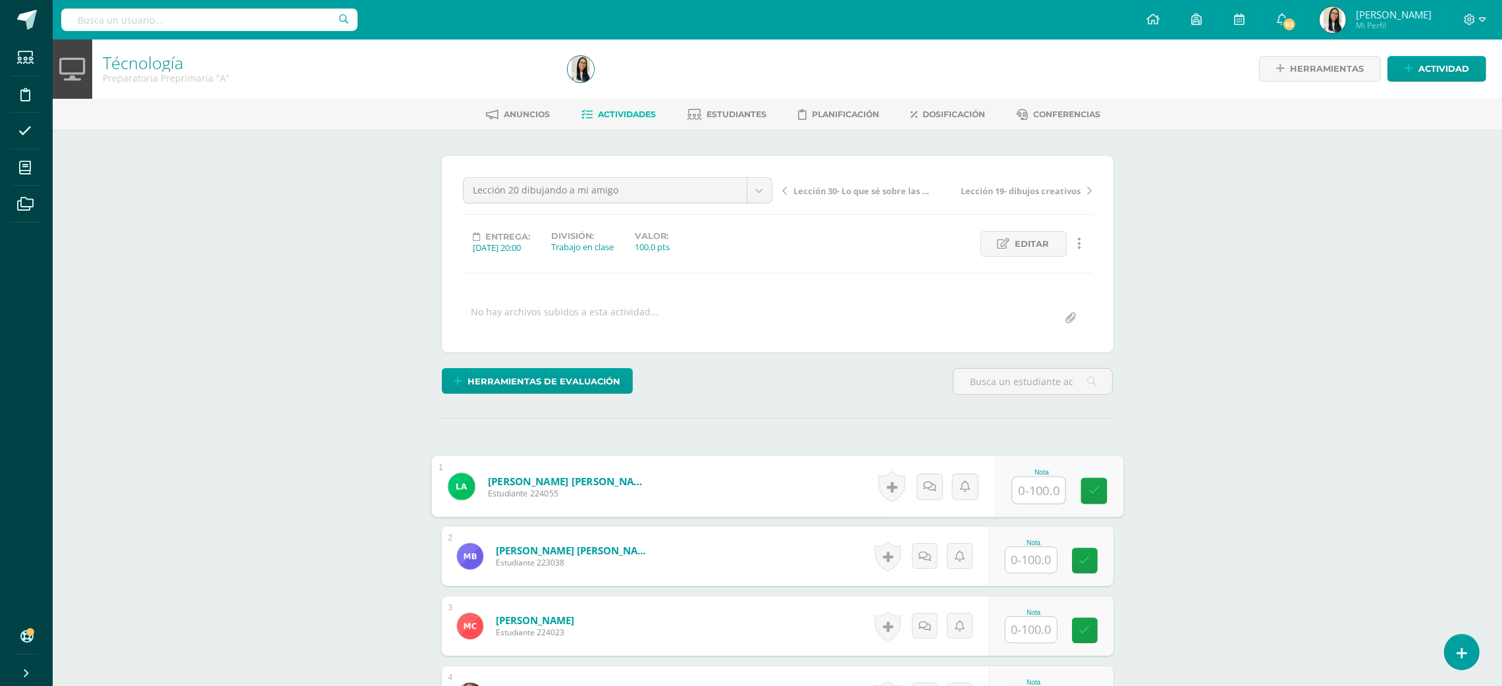
click at [1028, 502] on input "text" at bounding box center [1038, 490] width 53 height 26
type input "100"
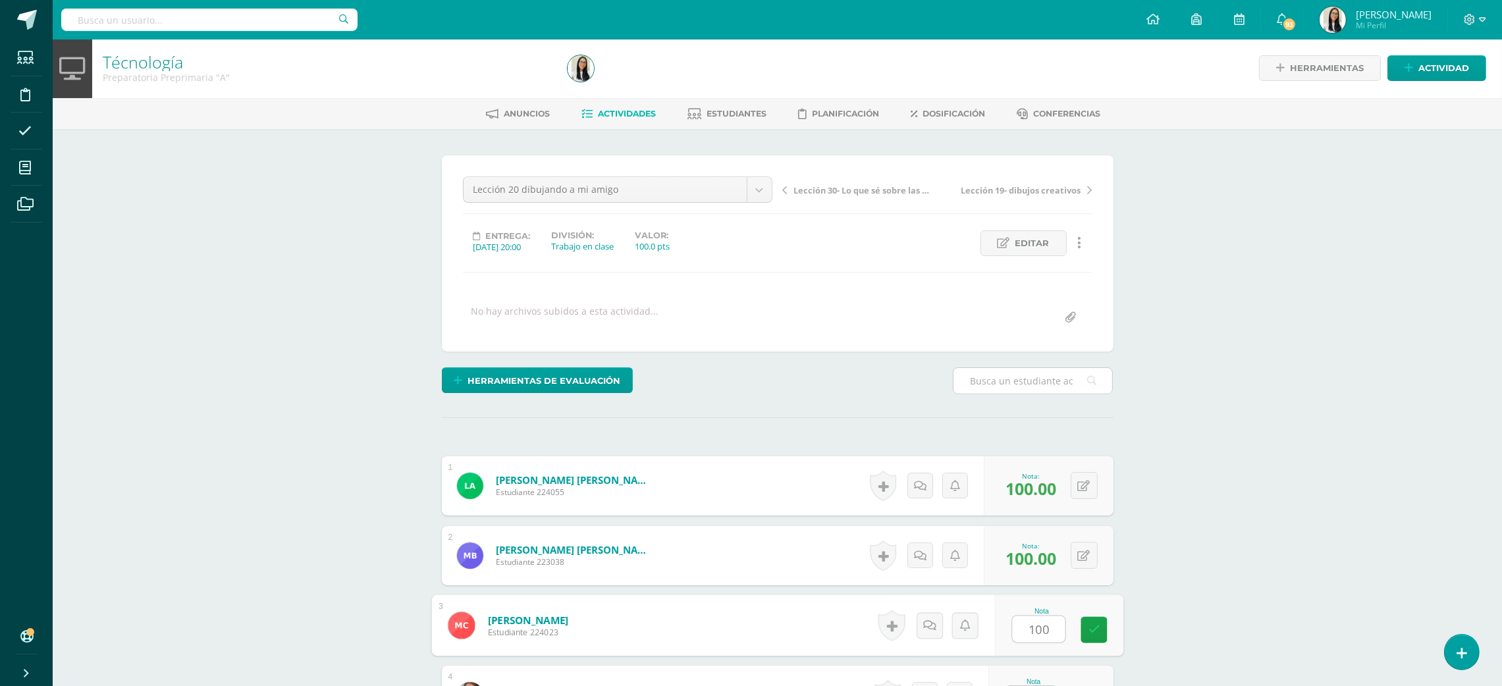
type input "100"
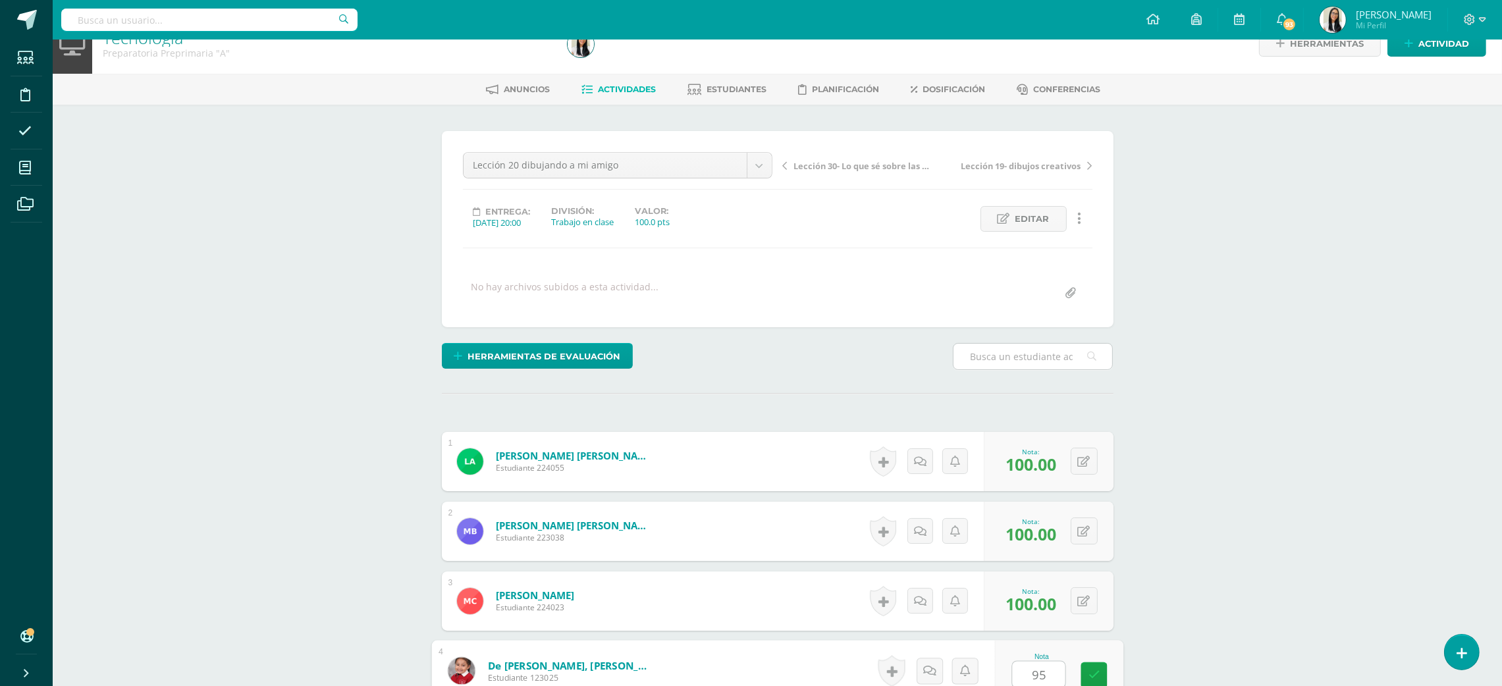
type input "95"
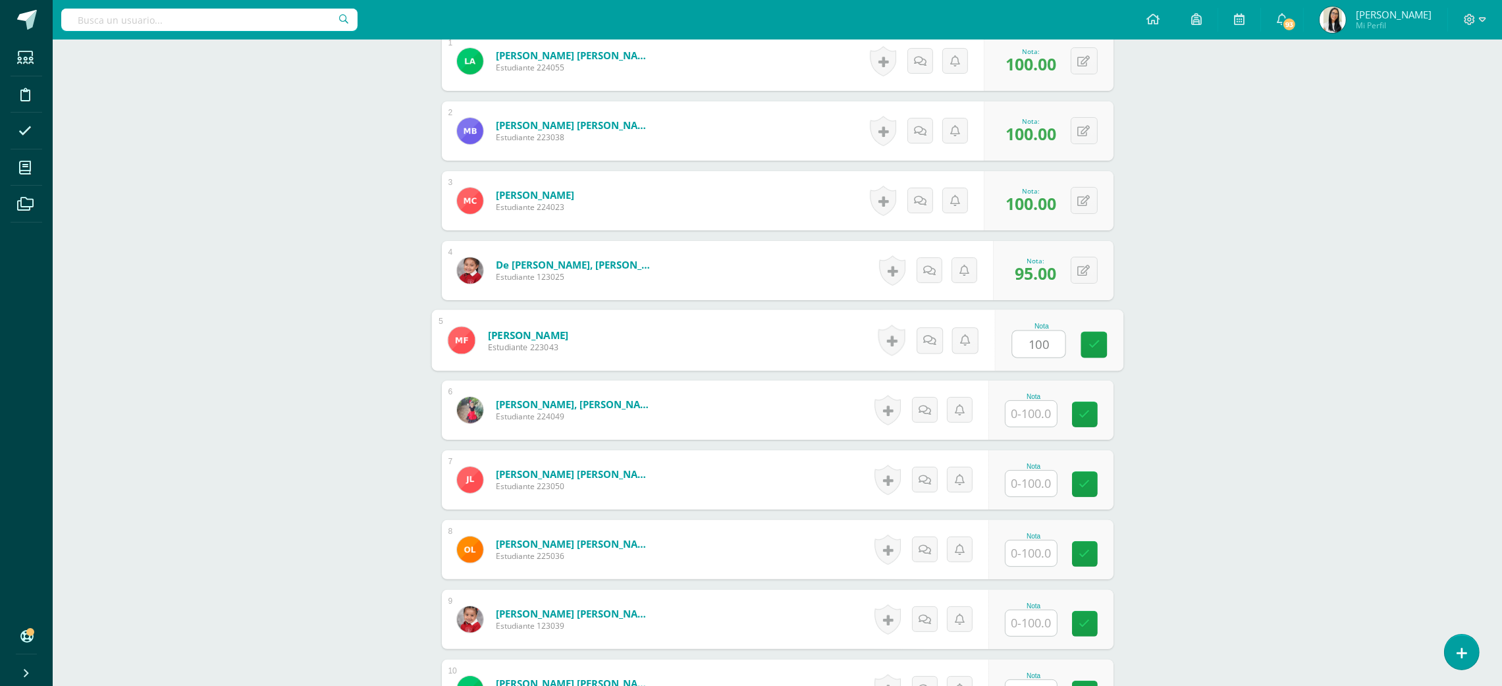
type input "100"
type input "95"
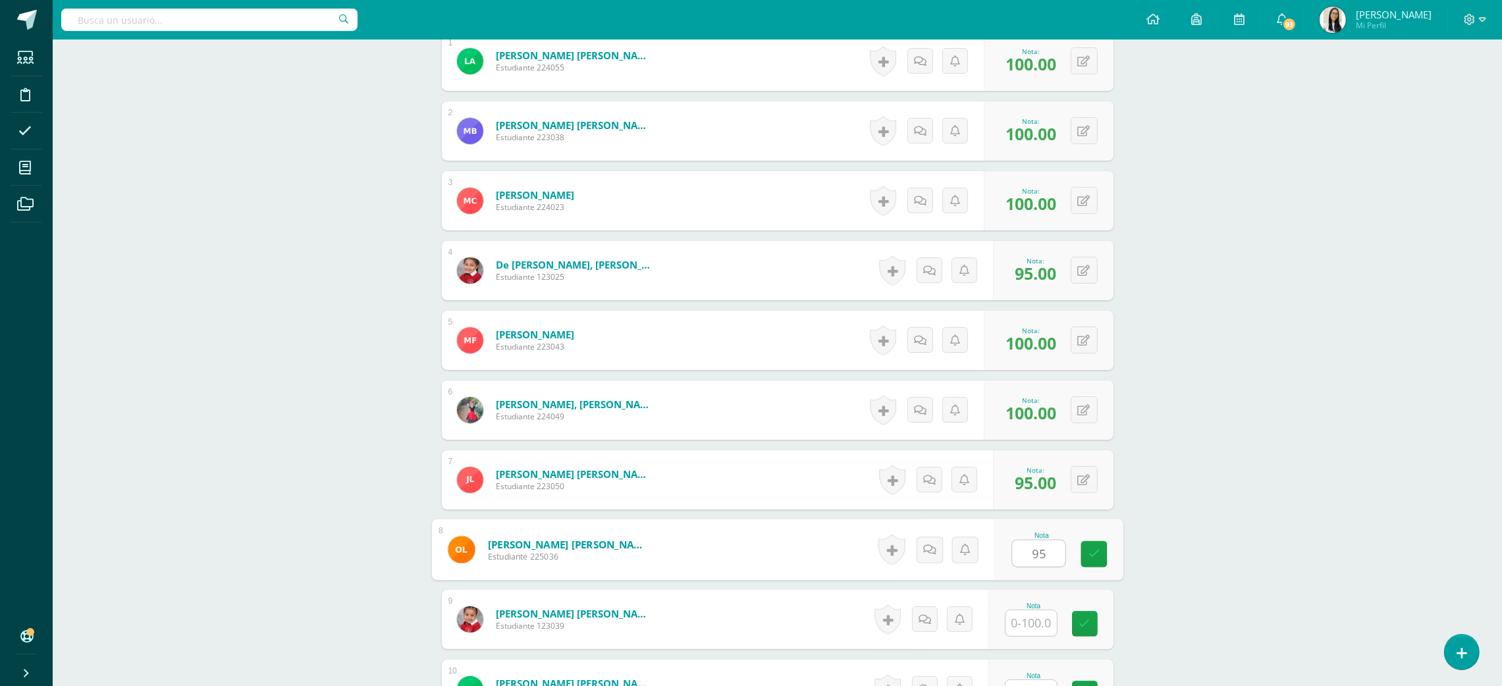
type input "95"
type input "100"
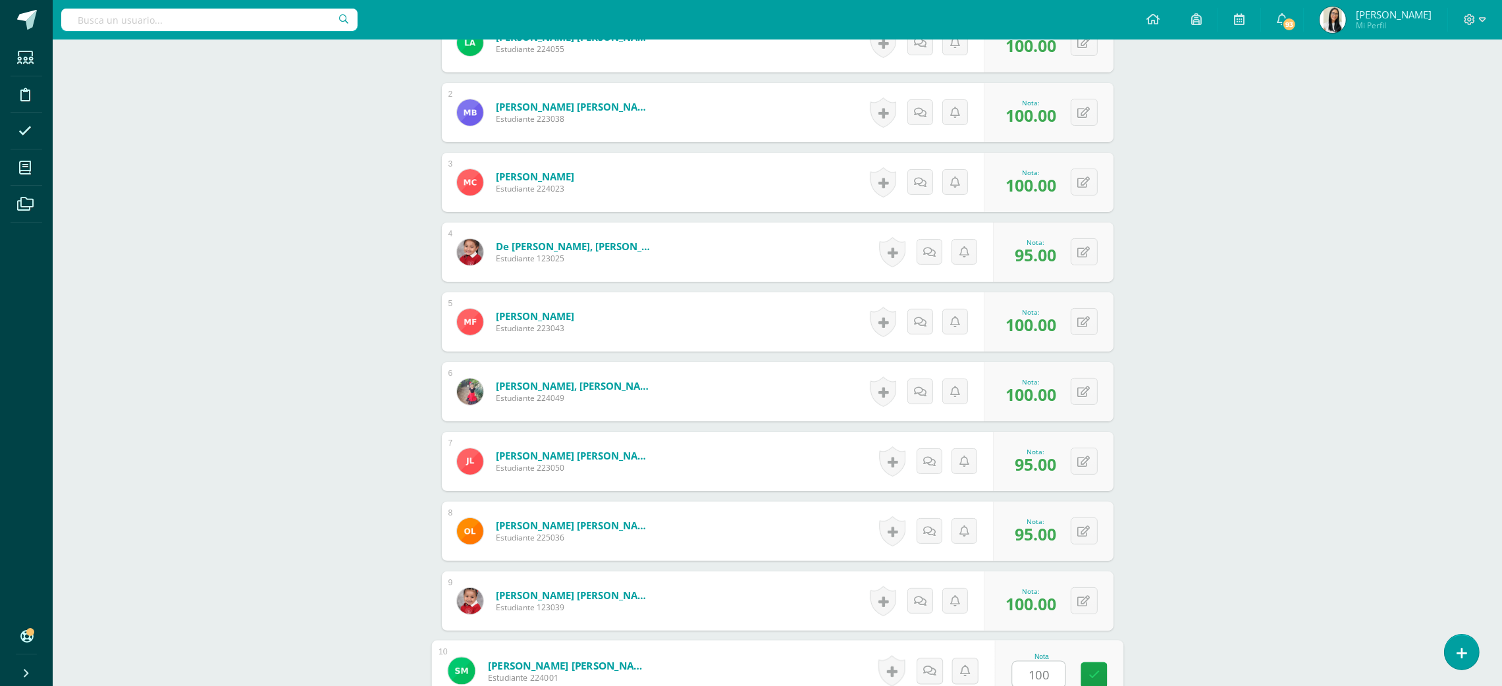
type input "100"
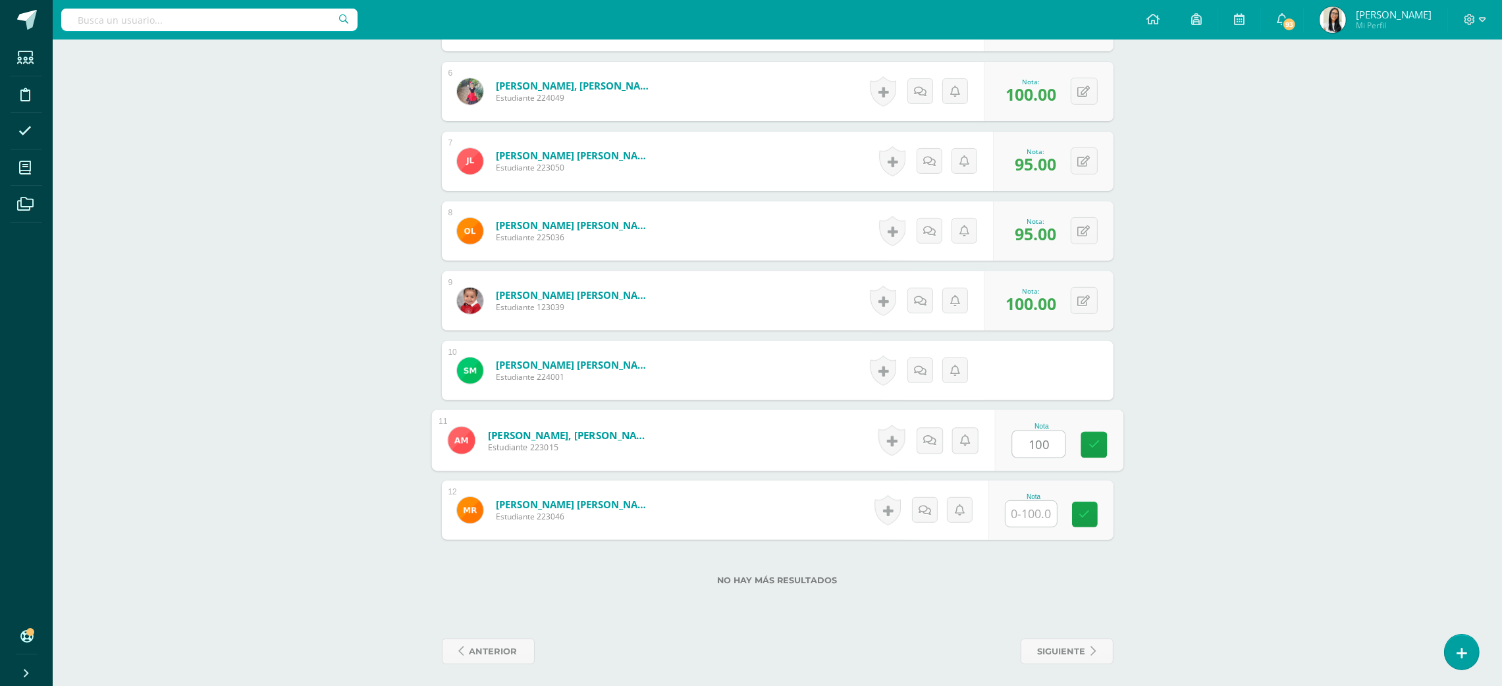
type input "100"
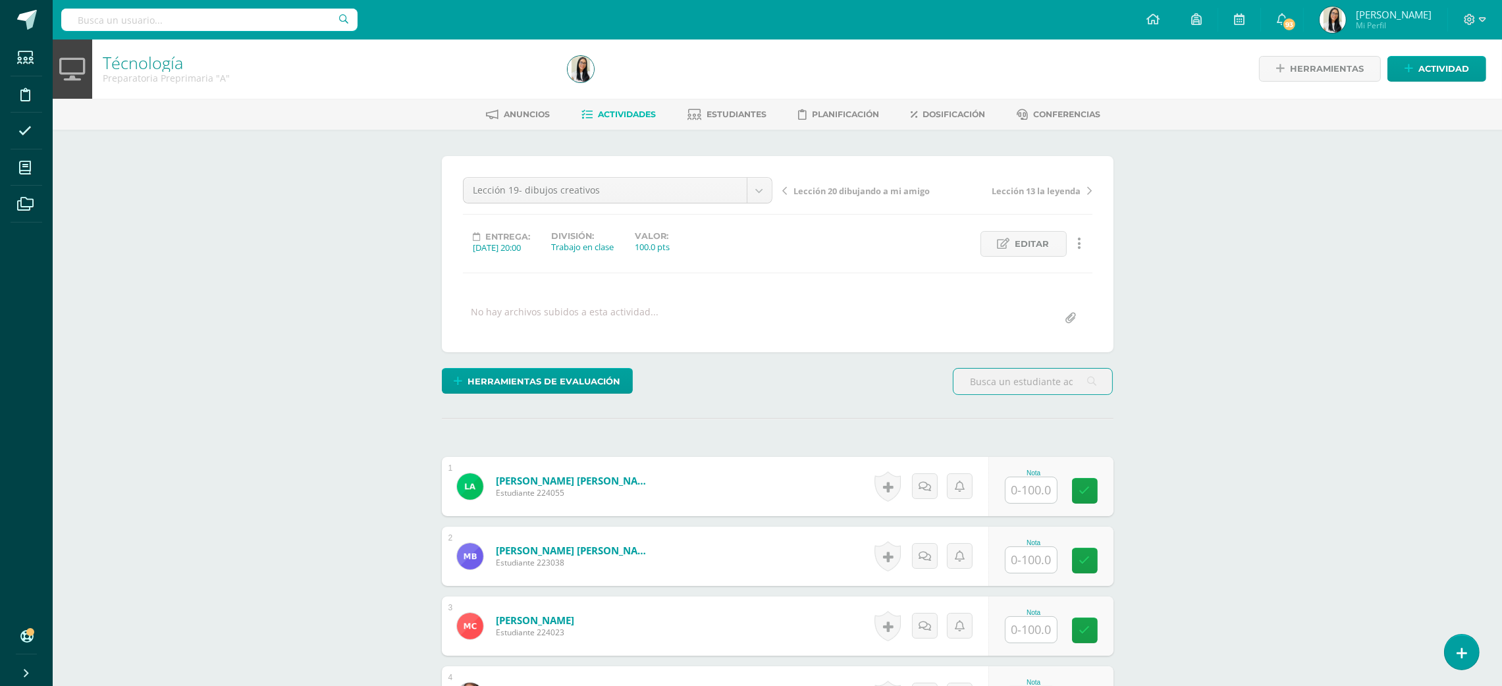
scroll to position [1, 0]
click at [1017, 490] on input "text" at bounding box center [1030, 490] width 51 height 26
type input "95"
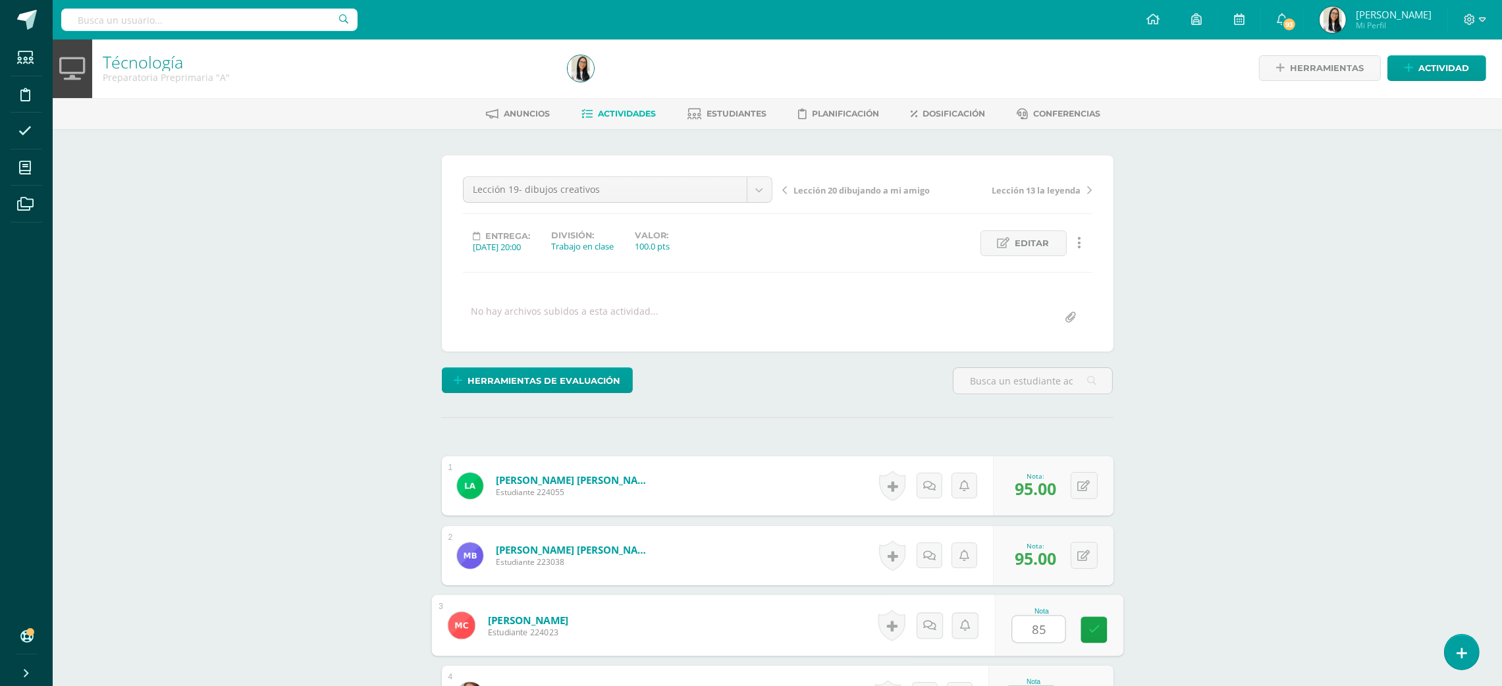
type input "85"
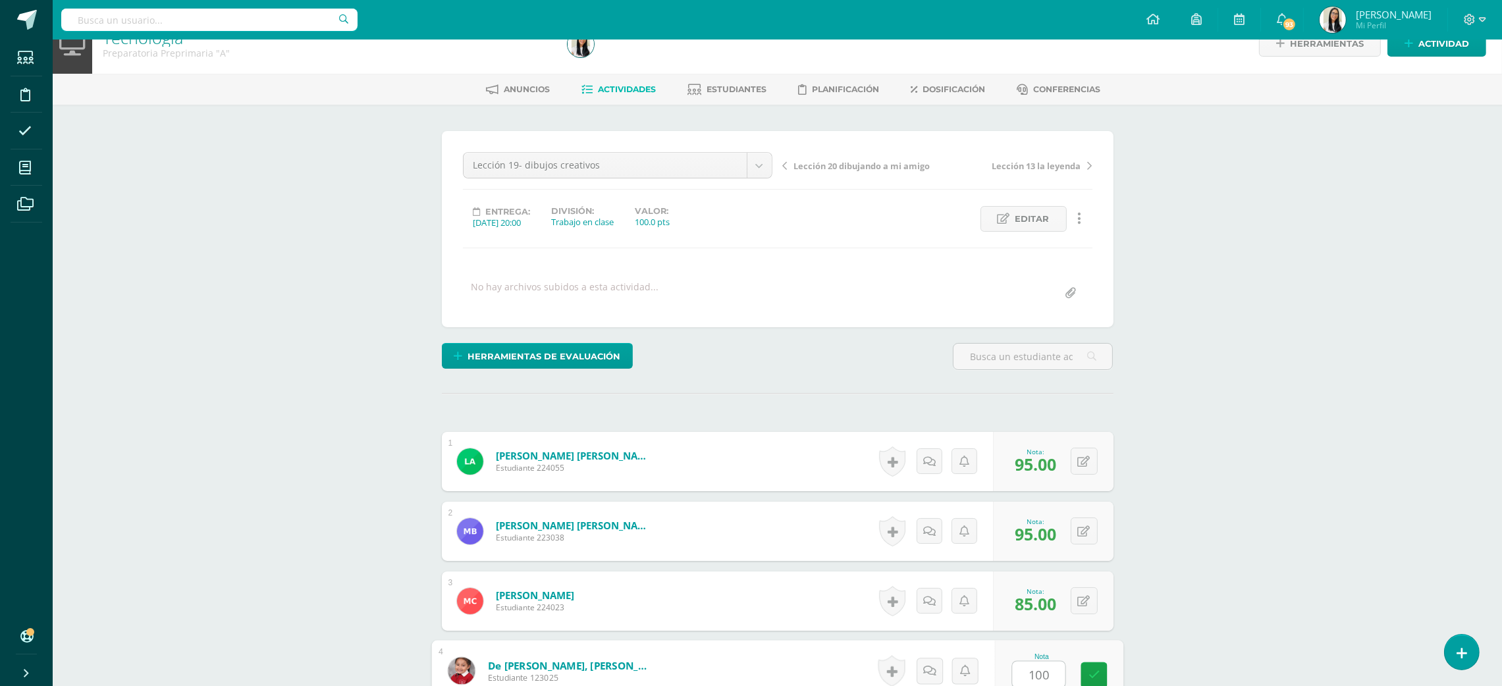
type input "100"
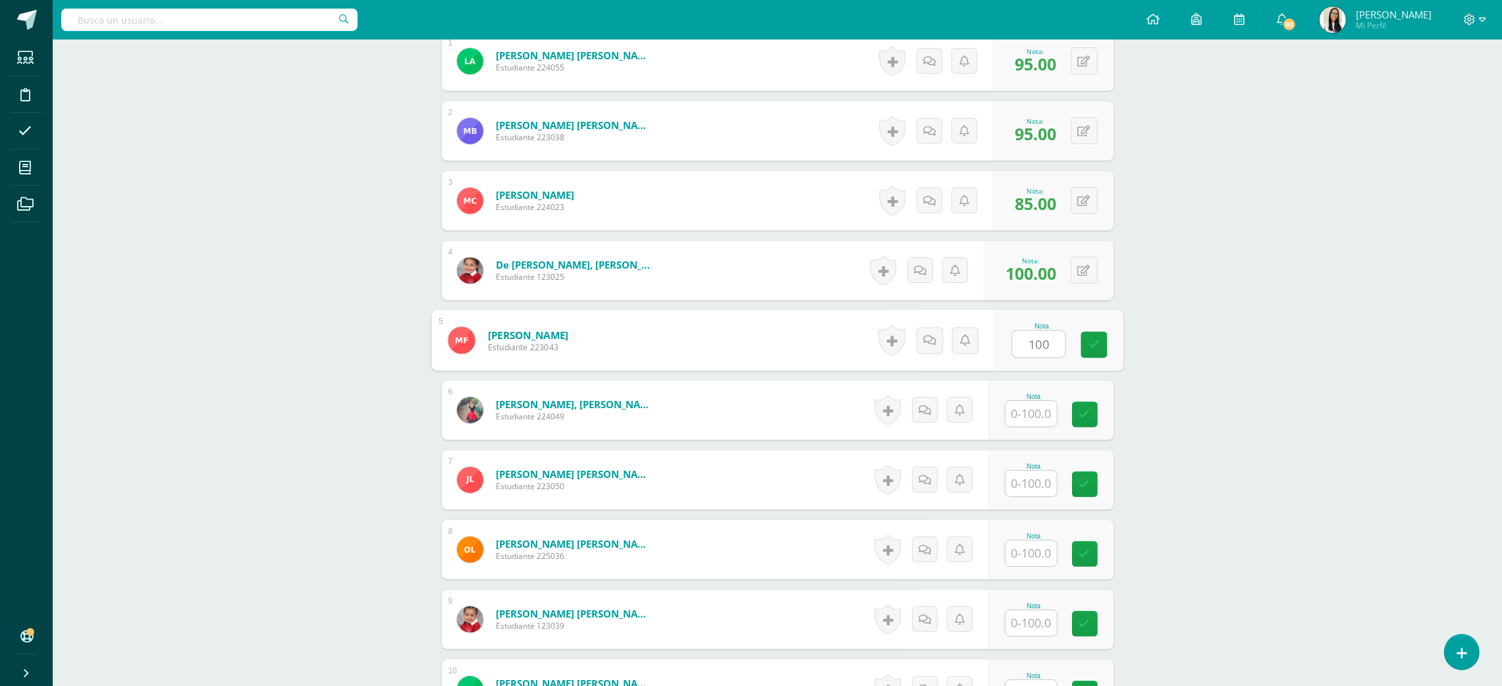
type input "100"
type input "90"
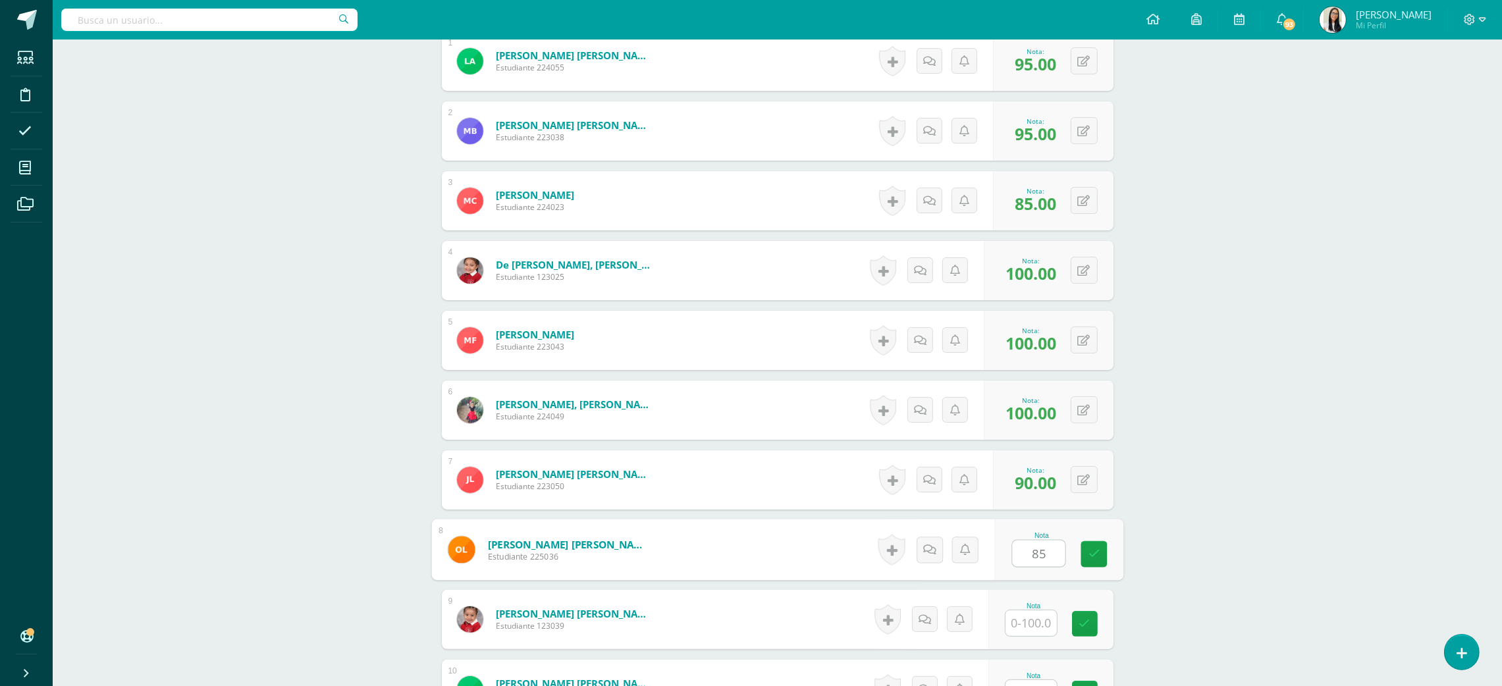
type input "85"
type input "100"
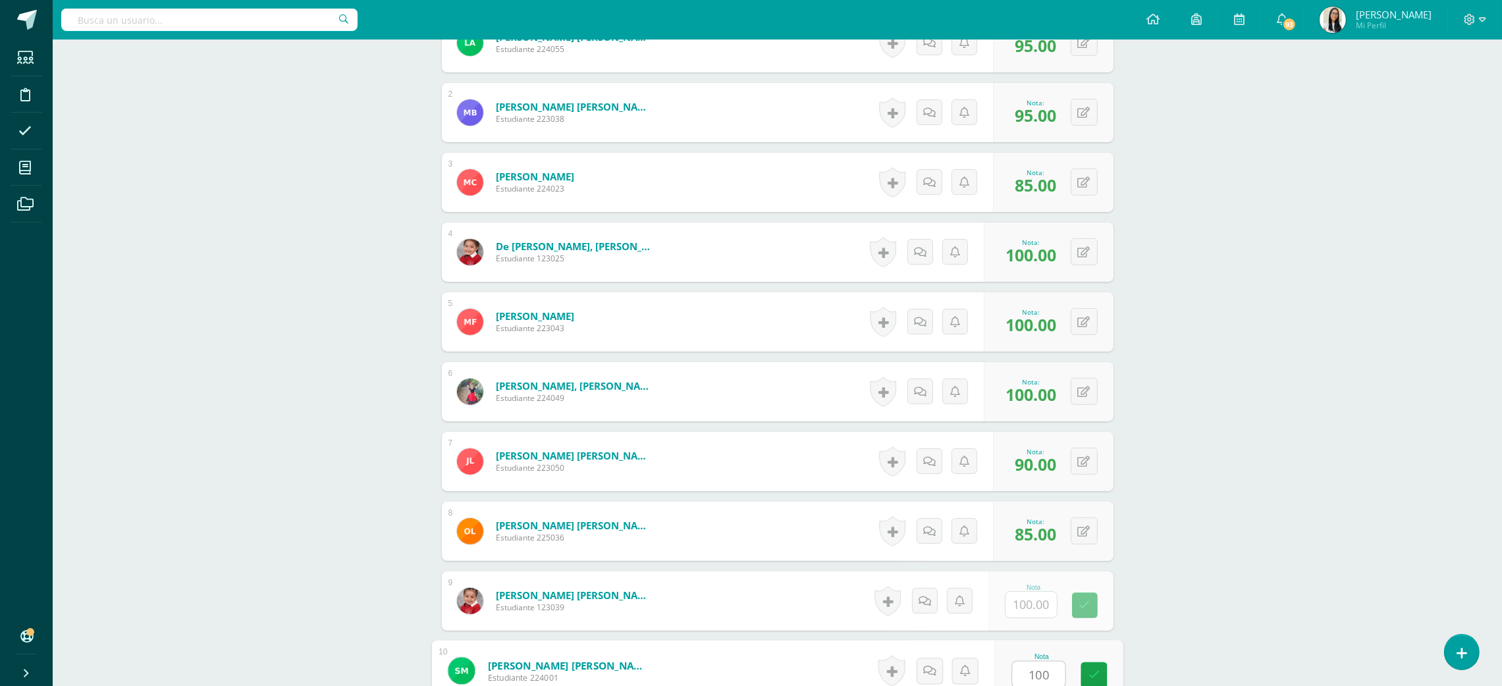
type input "100"
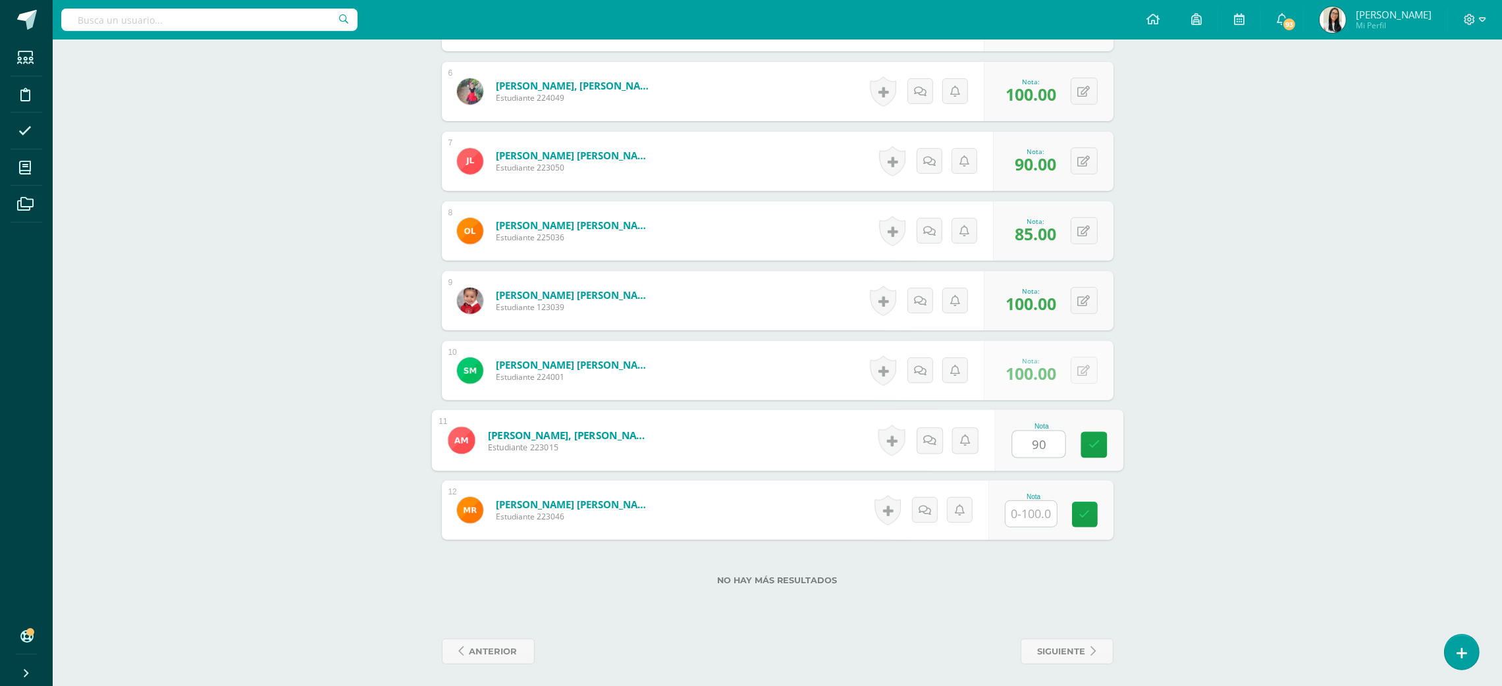
type input "90"
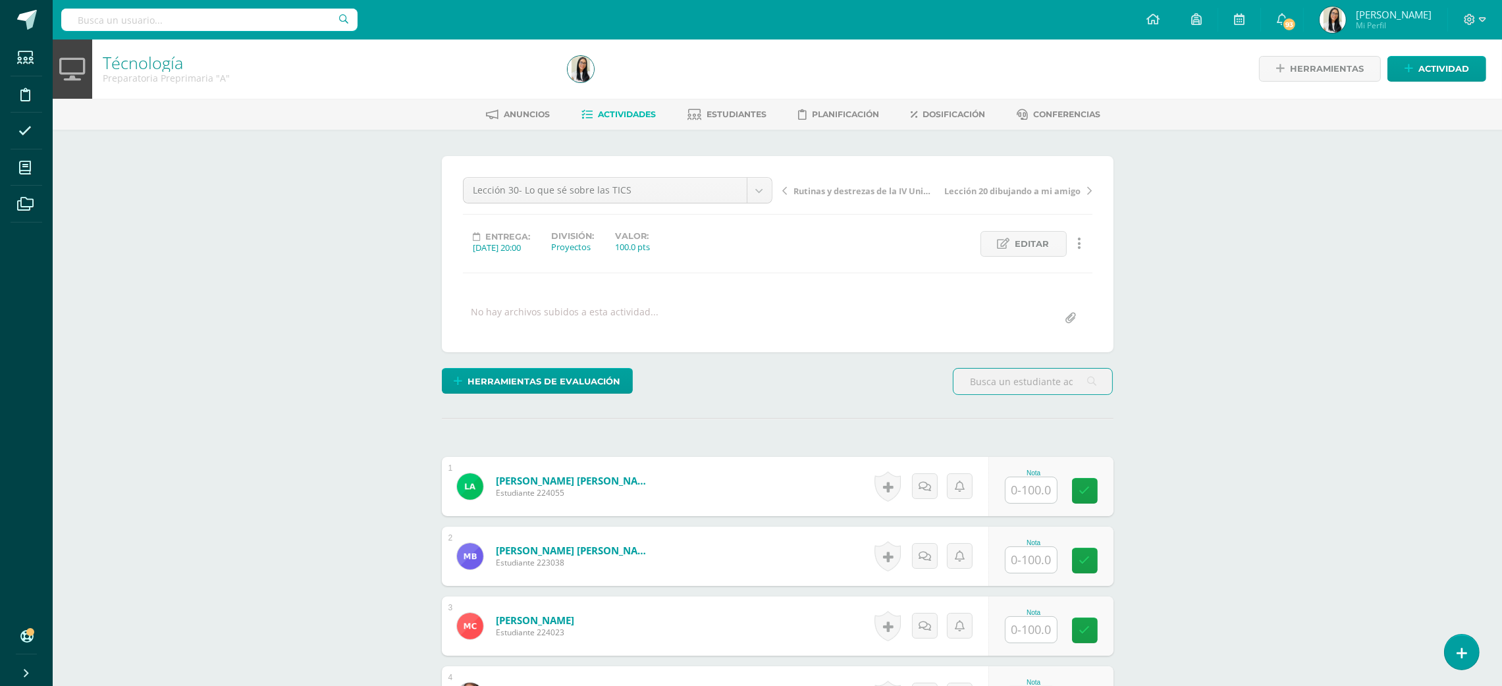
scroll to position [1, 0]
click at [1044, 486] on input "text" at bounding box center [1038, 490] width 53 height 26
type input "100"
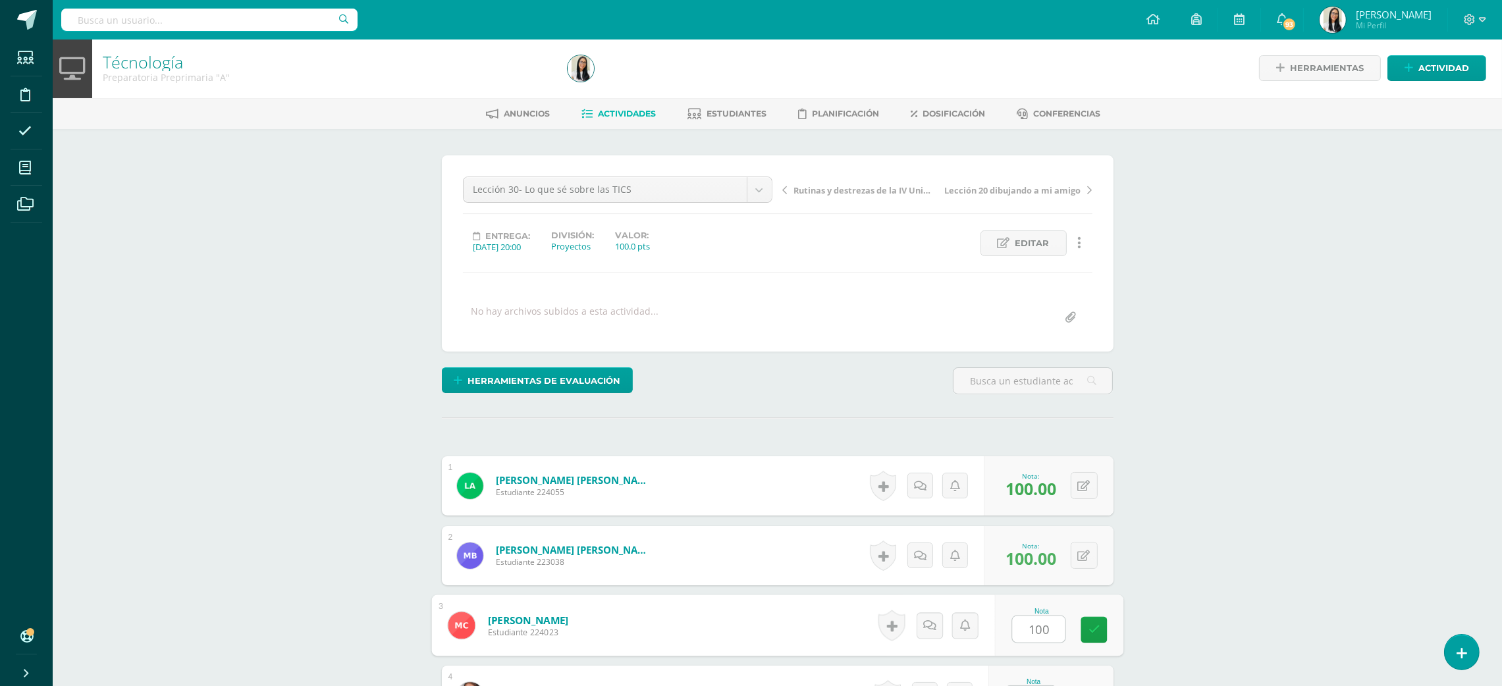
type input "100"
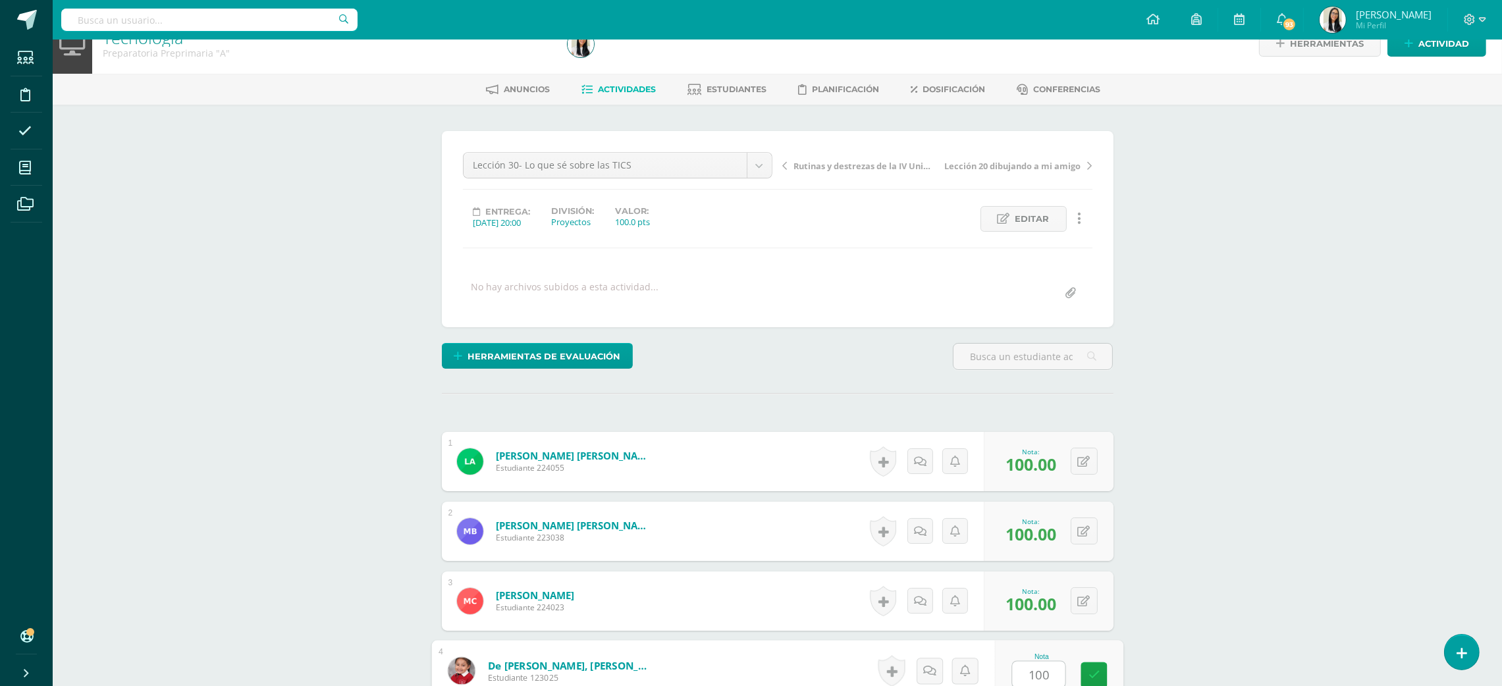
type input "100"
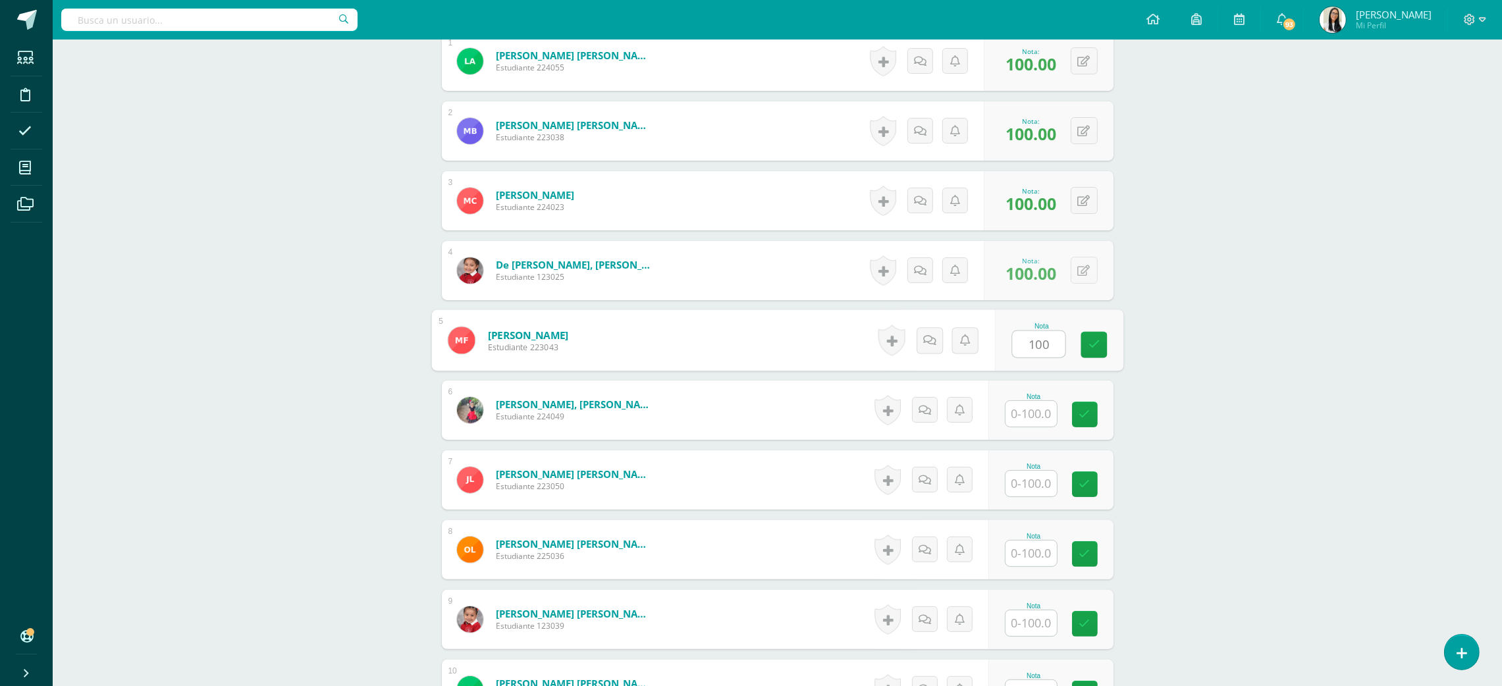
type input "100"
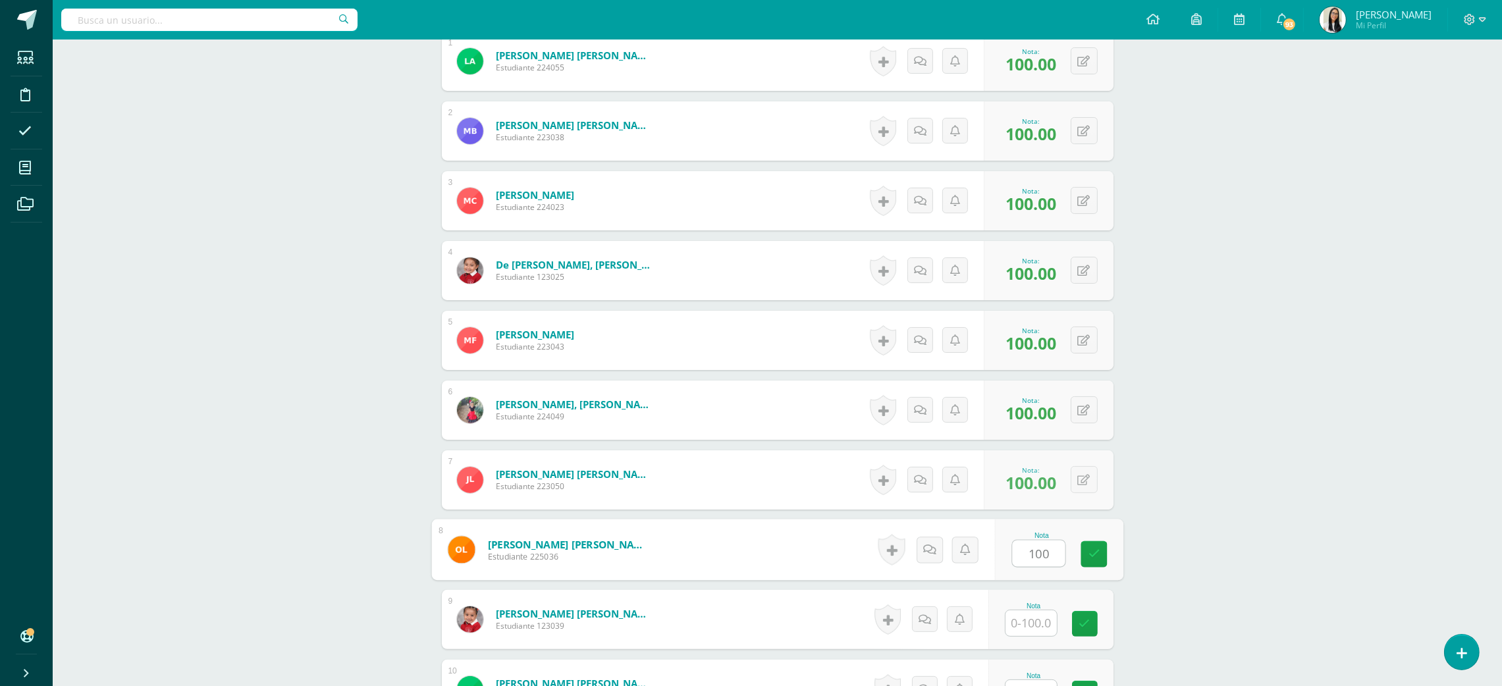
type input "100"
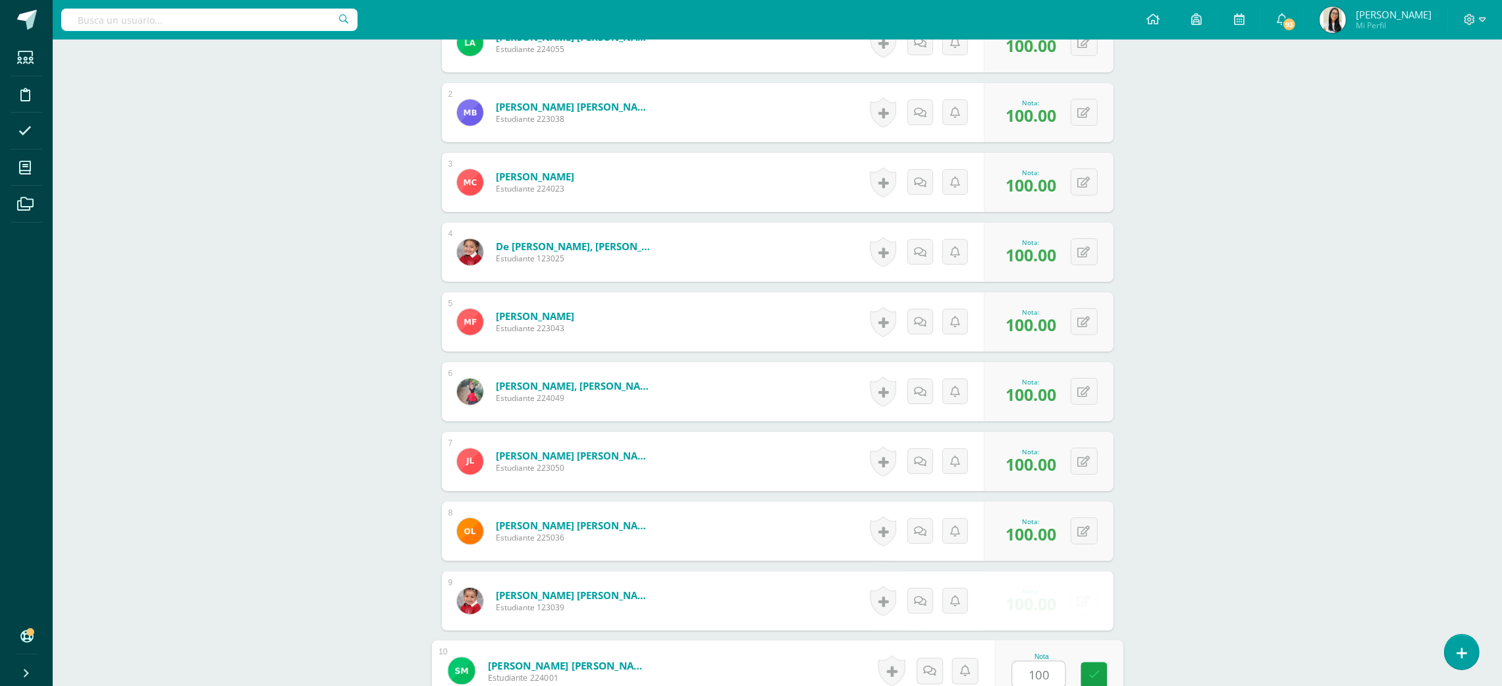
type input "100"
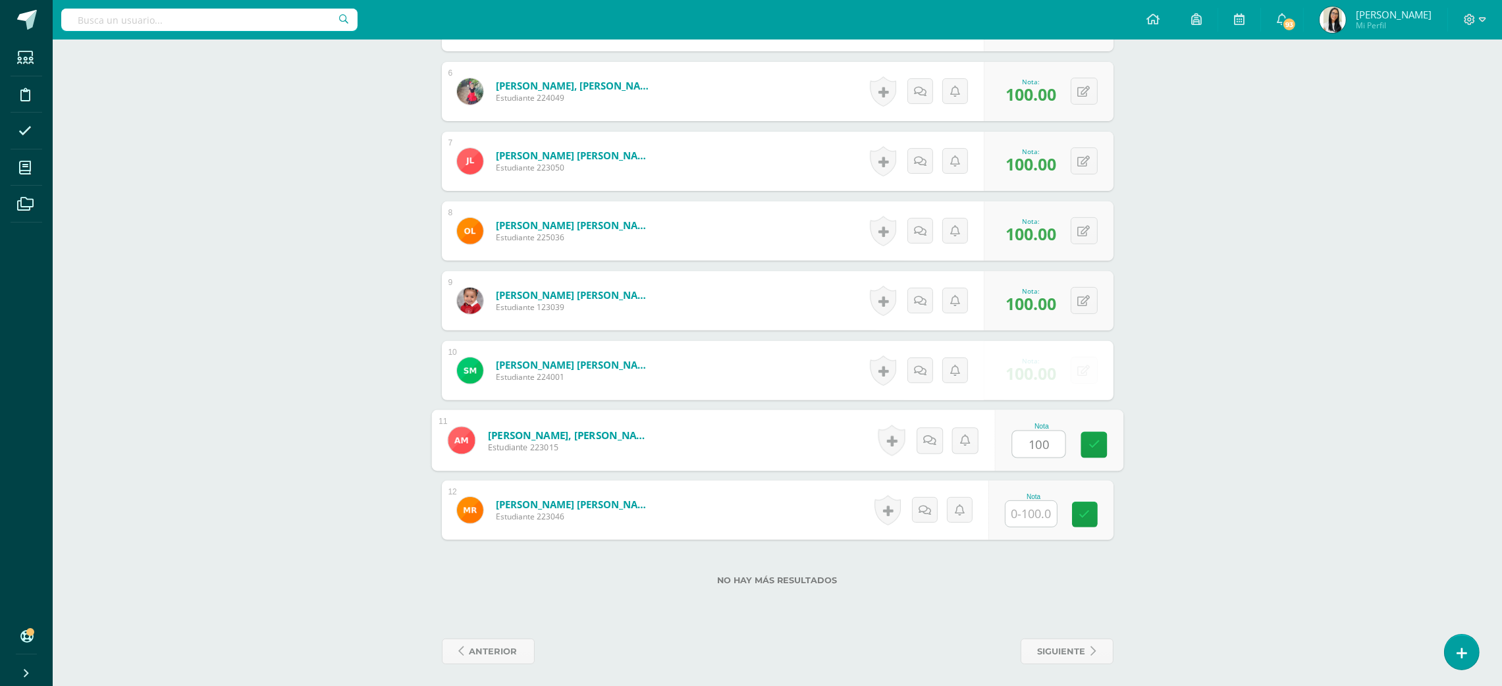
type input "100"
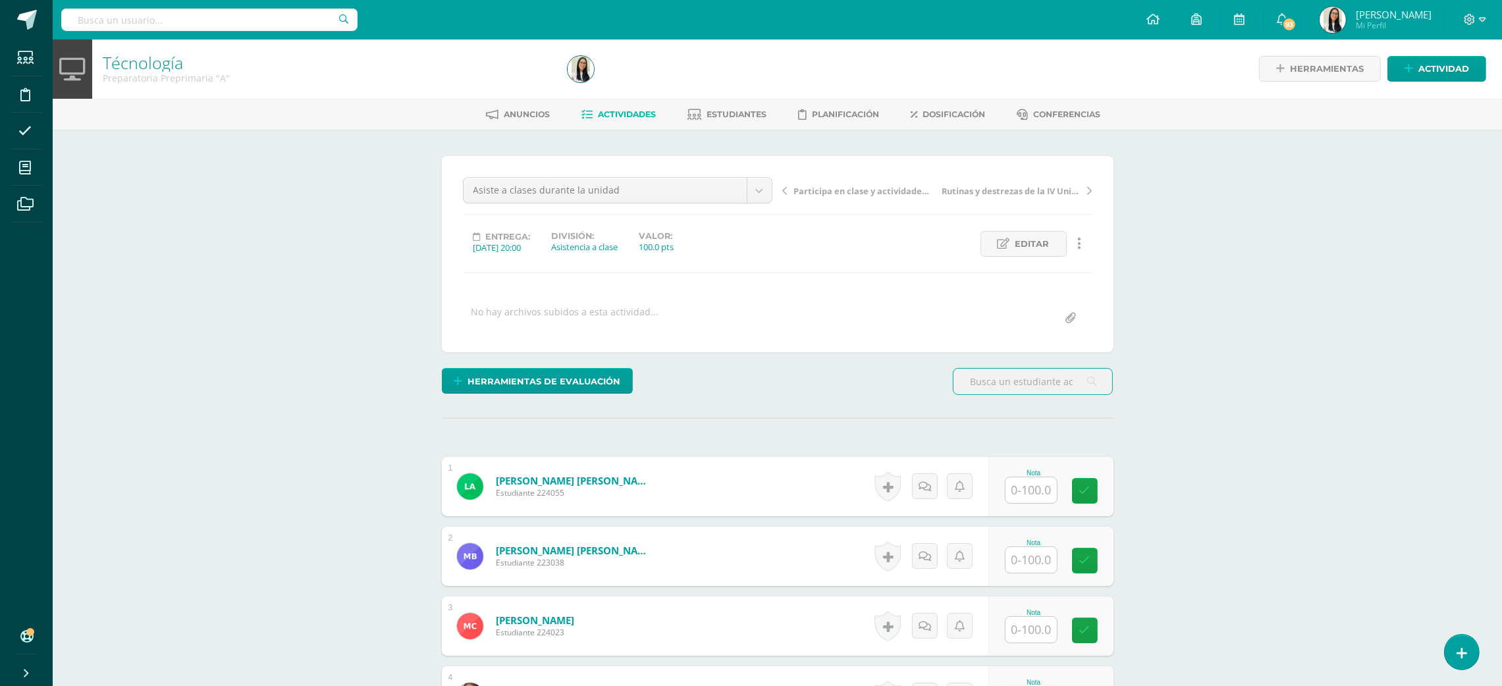
scroll to position [1, 0]
click at [1021, 481] on input "text" at bounding box center [1038, 490] width 53 height 26
type input "100"
type input "95"
type input "1"
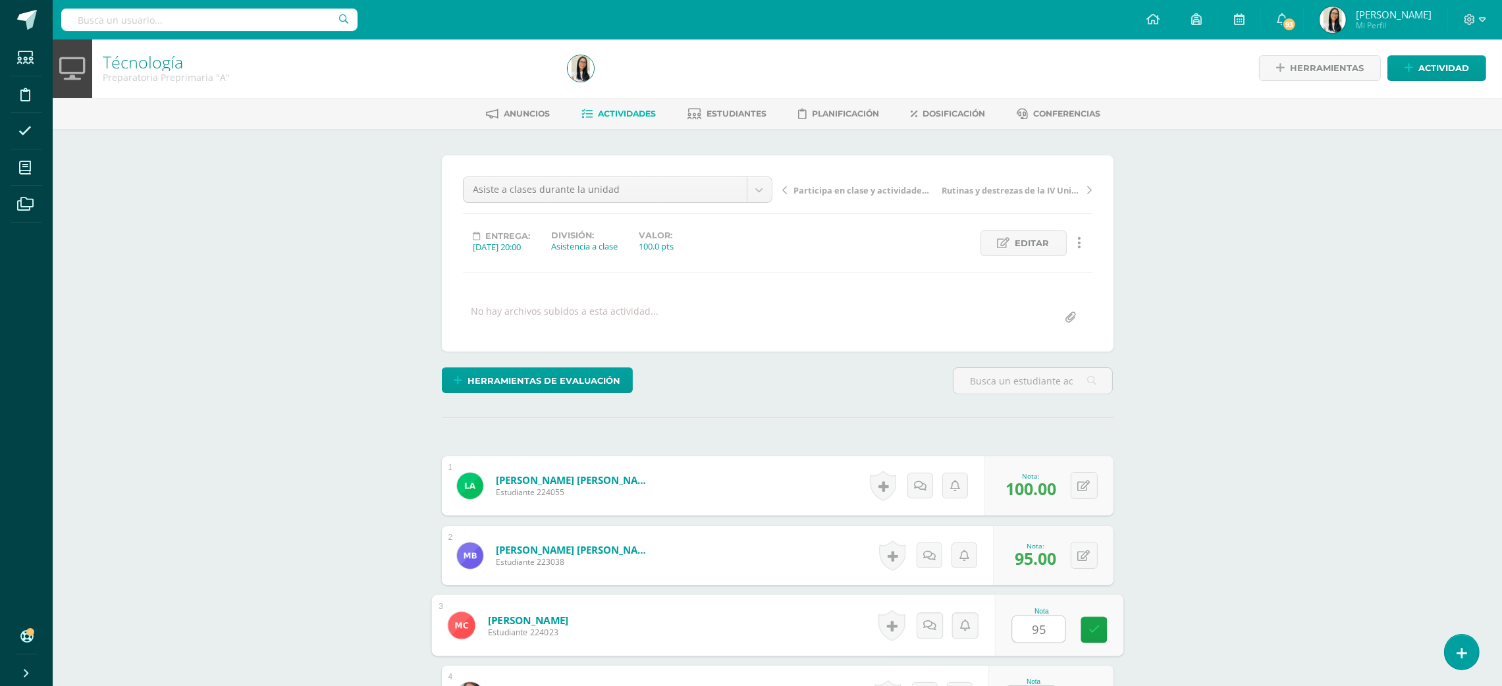
type input "95"
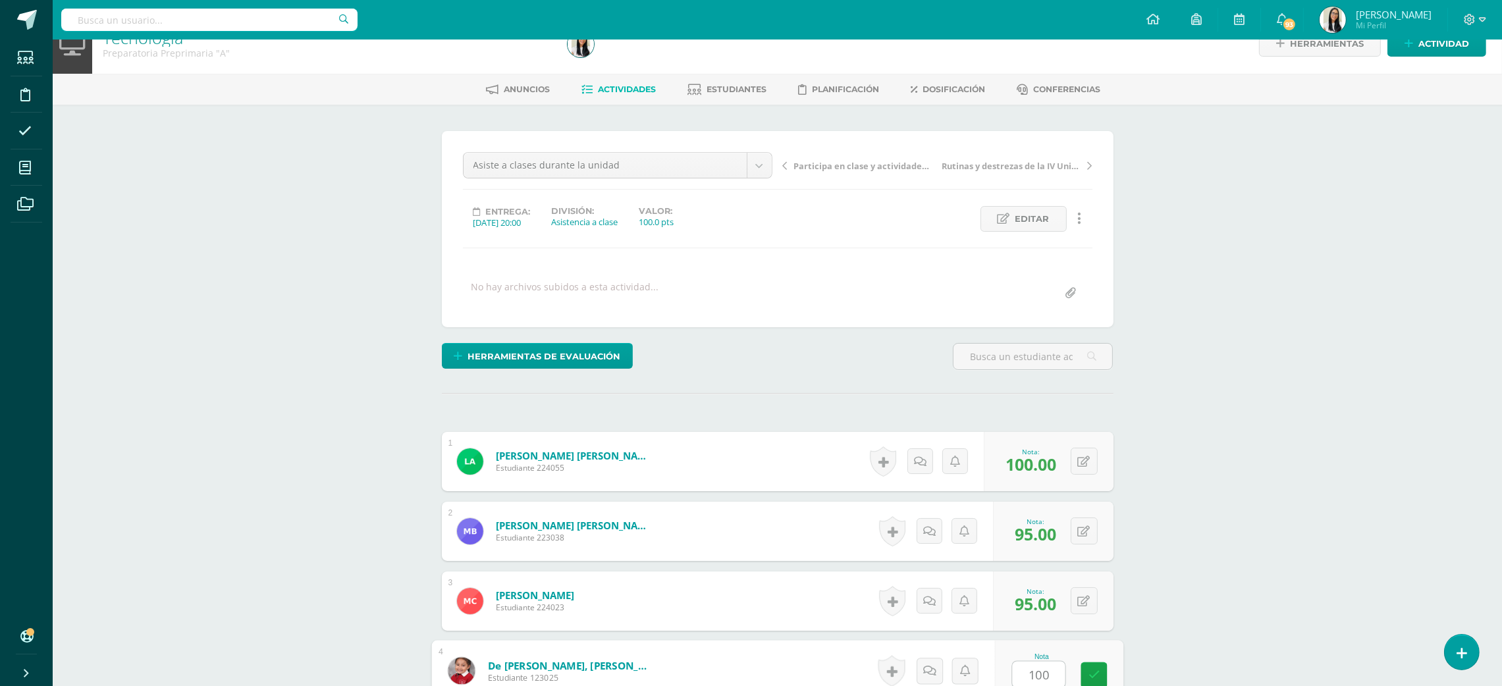
type input "100"
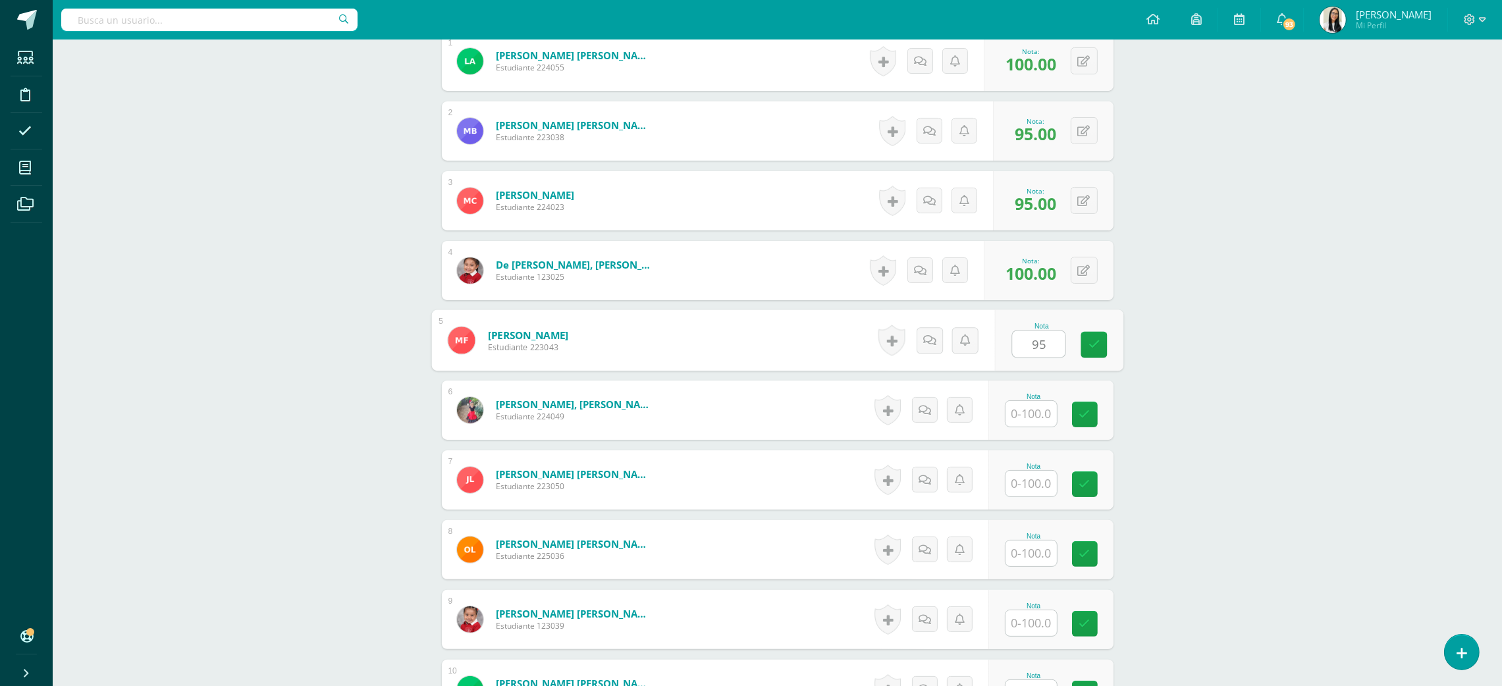
type input "95"
type input "100"
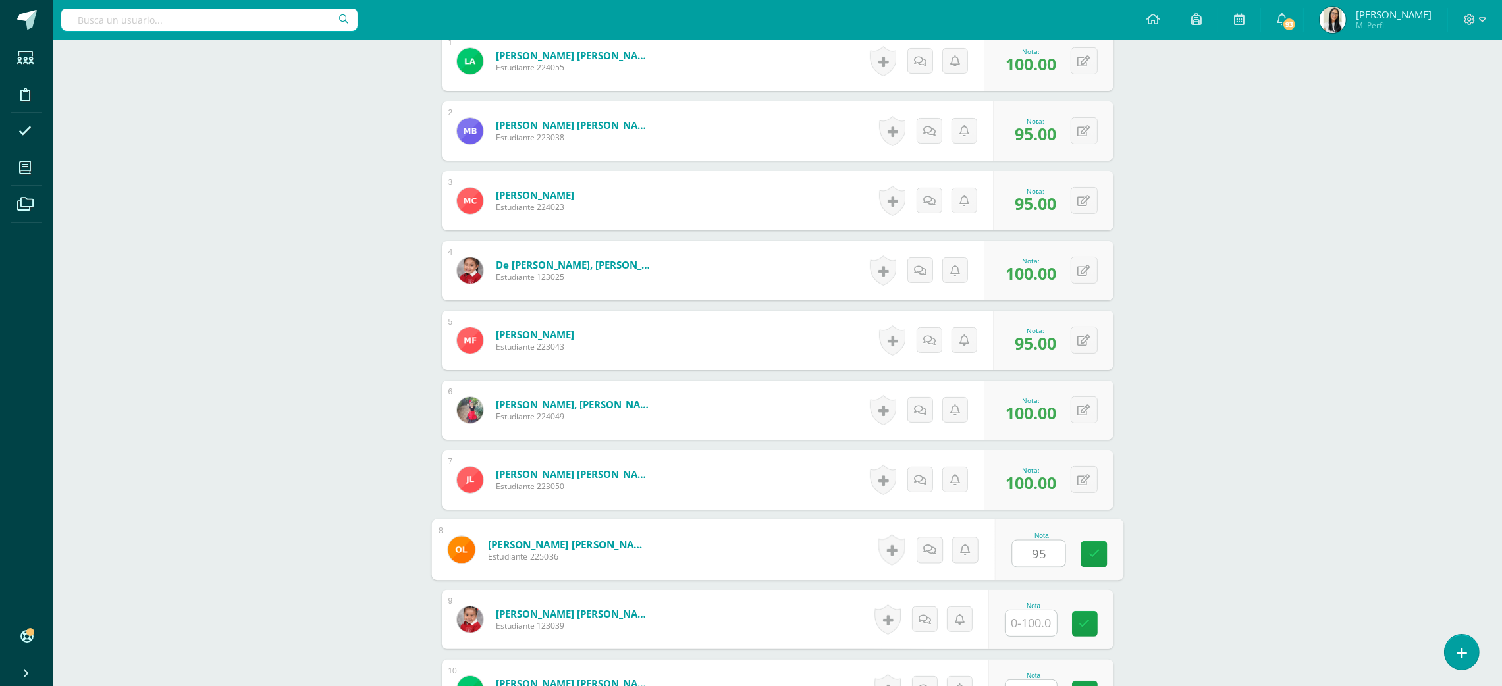
type input "95"
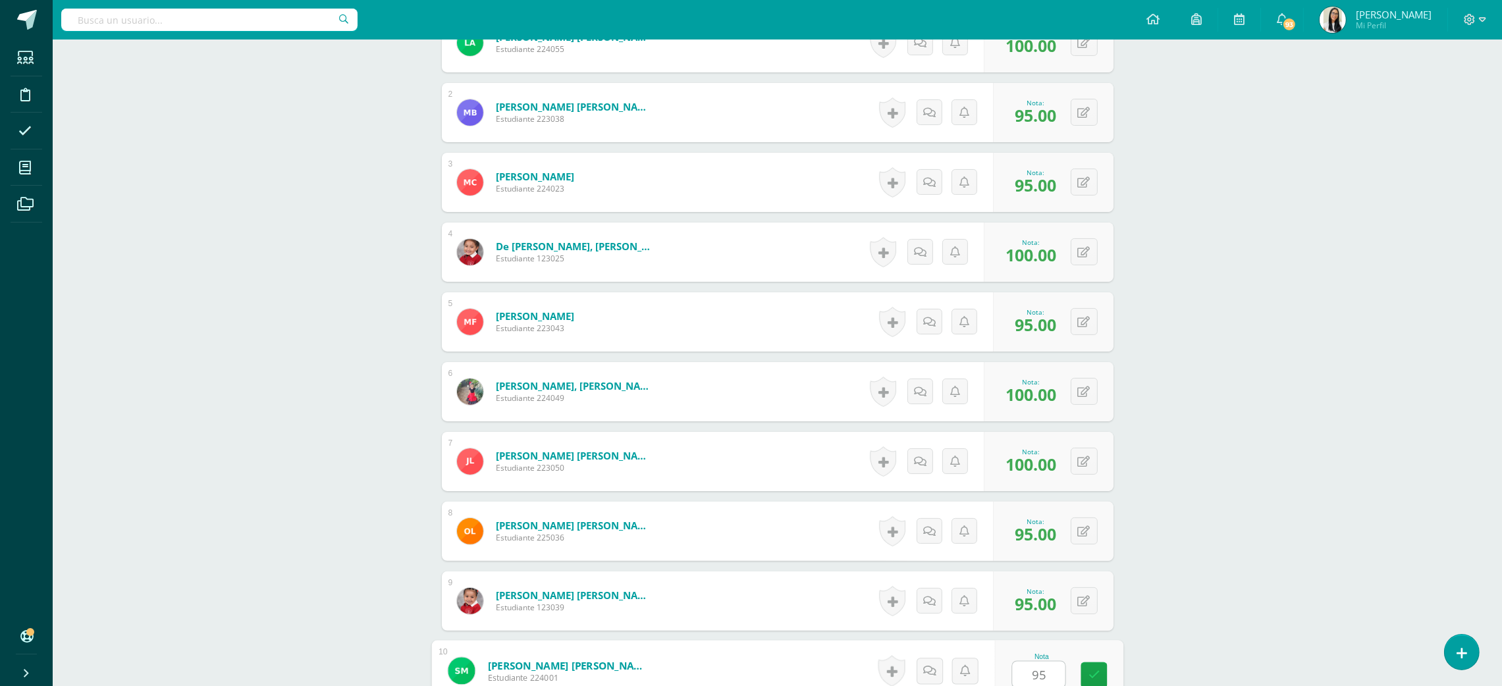
type input "95"
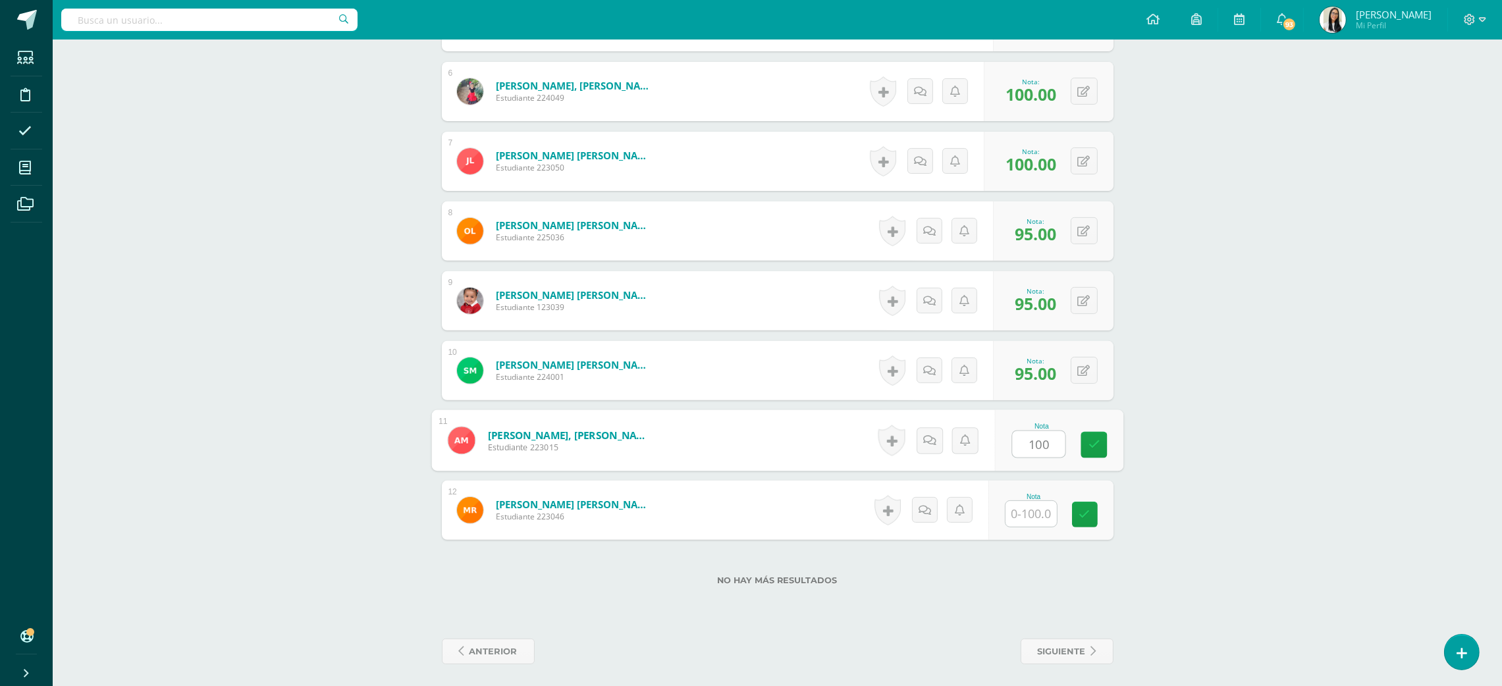
type input "100"
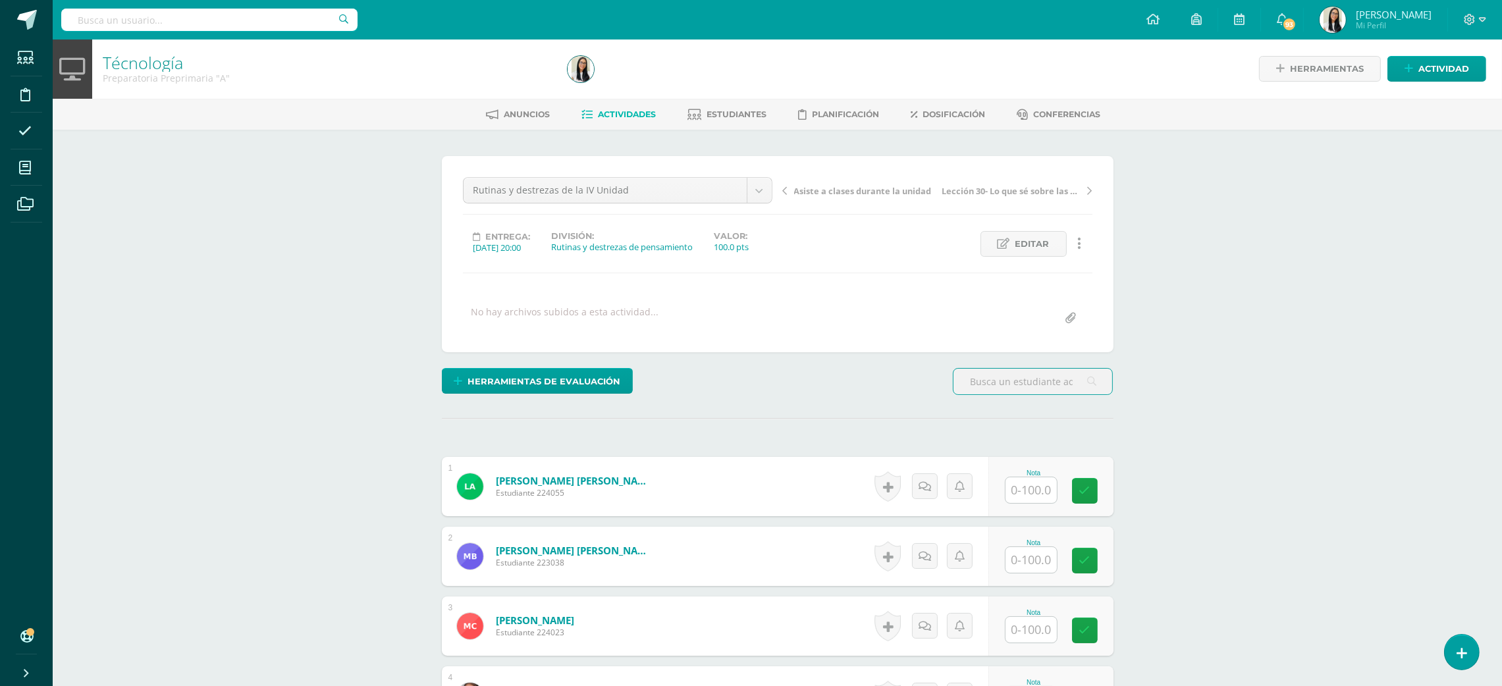
click at [1038, 496] on input "text" at bounding box center [1030, 490] width 51 height 26
type input "100"
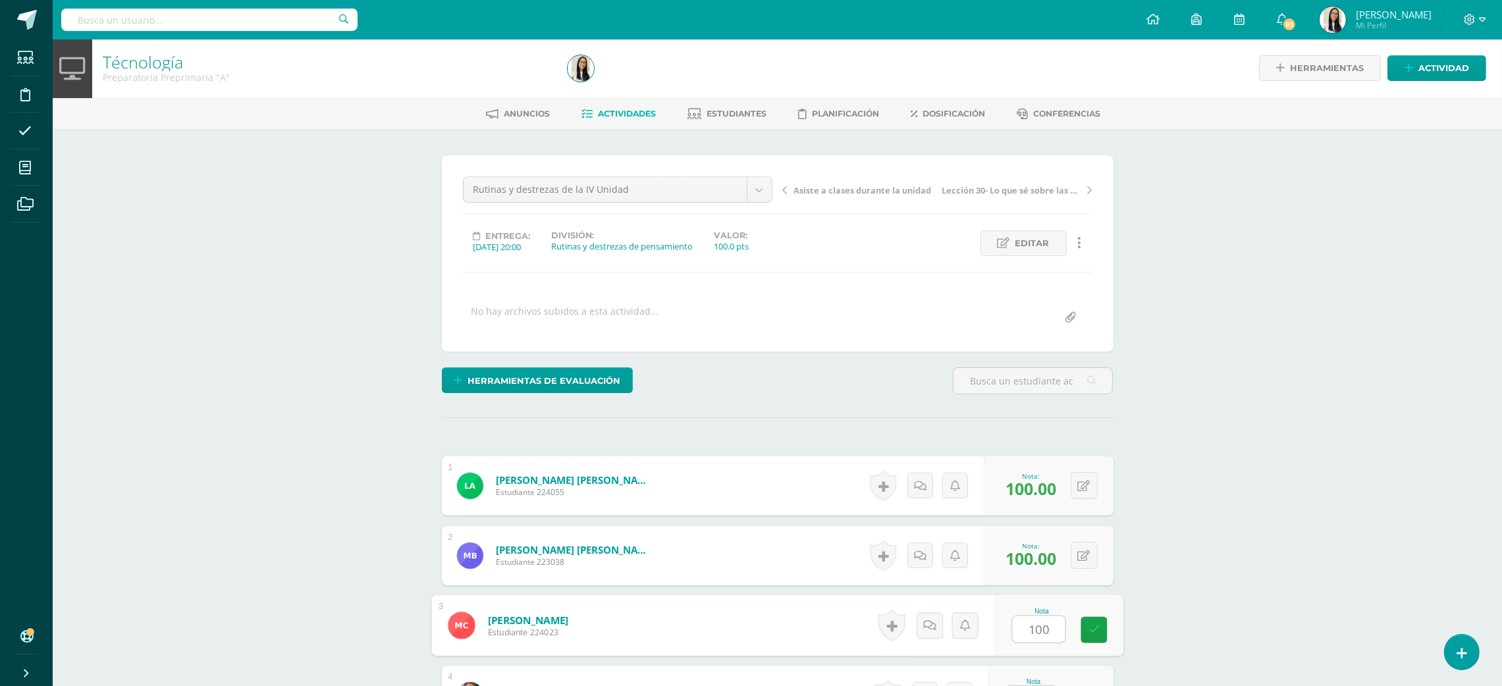
type input "100"
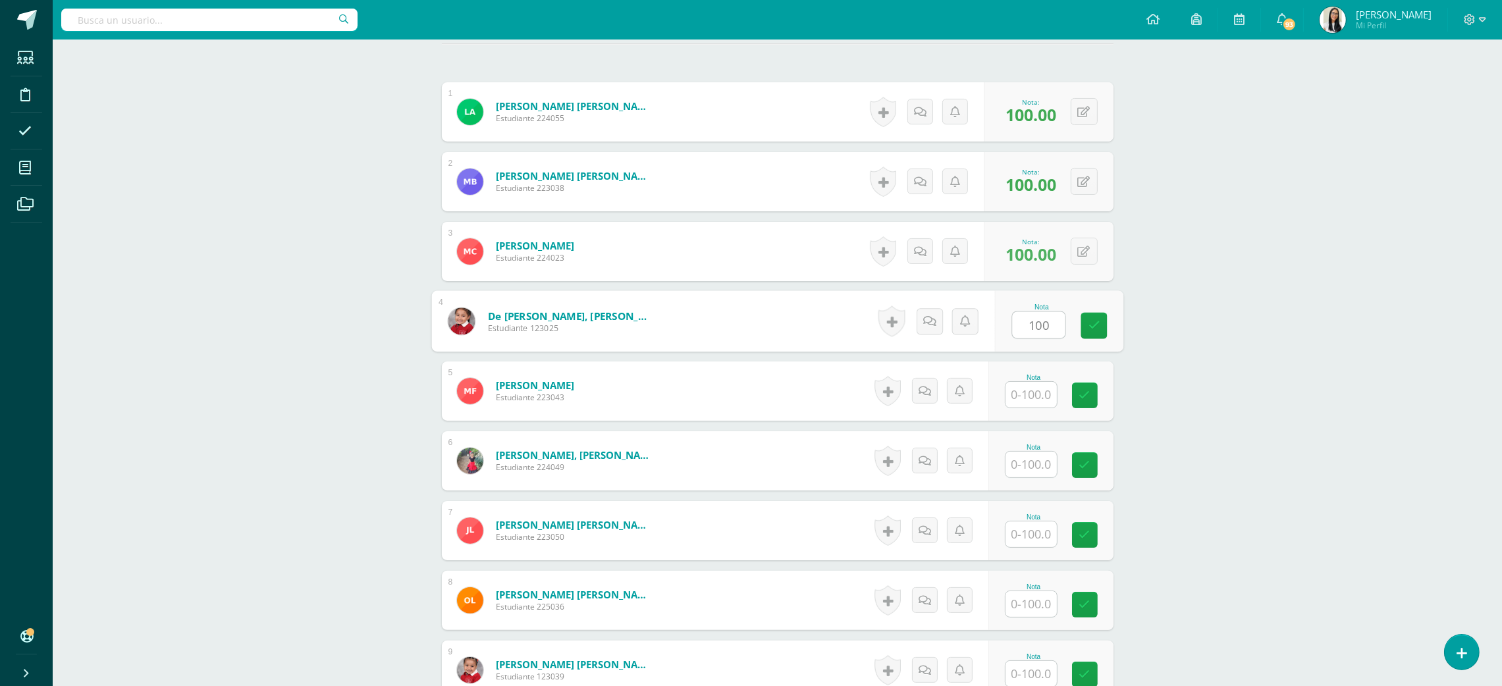
type input "100"
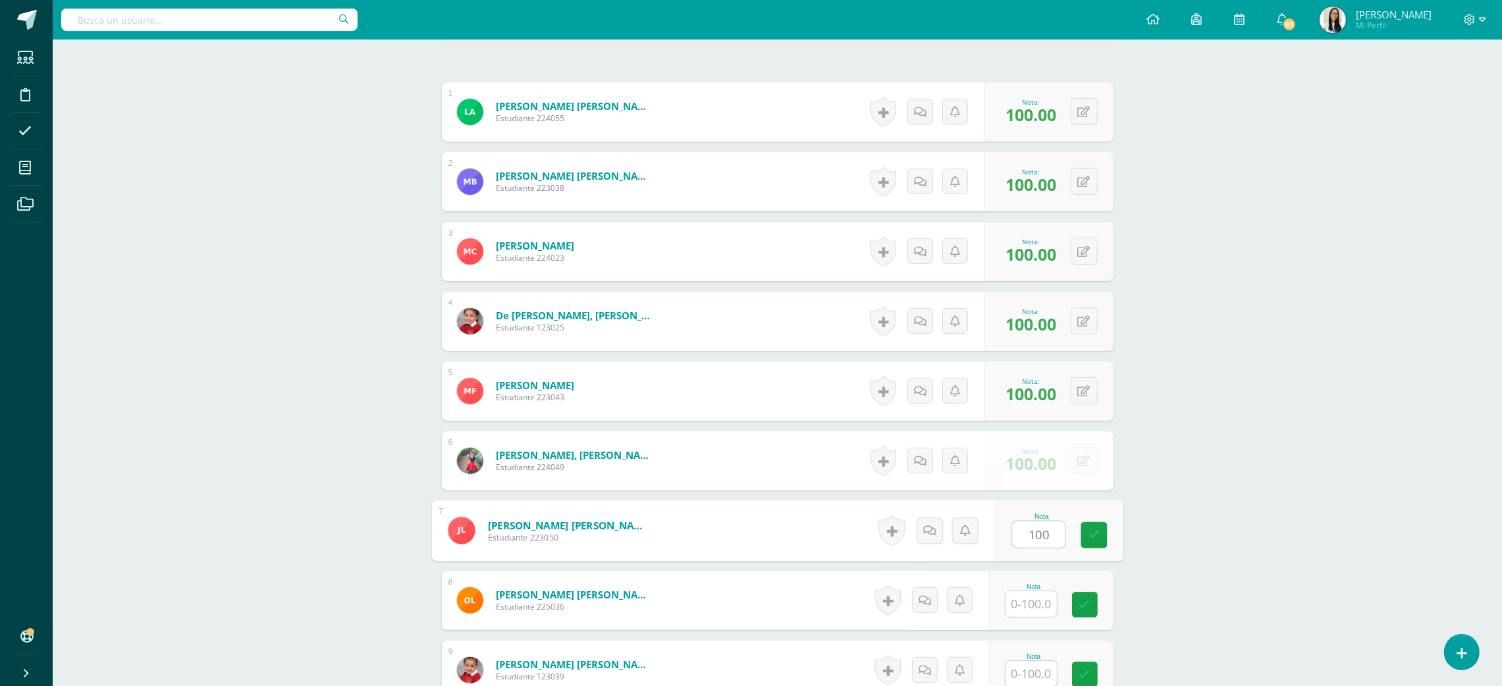
type input "100"
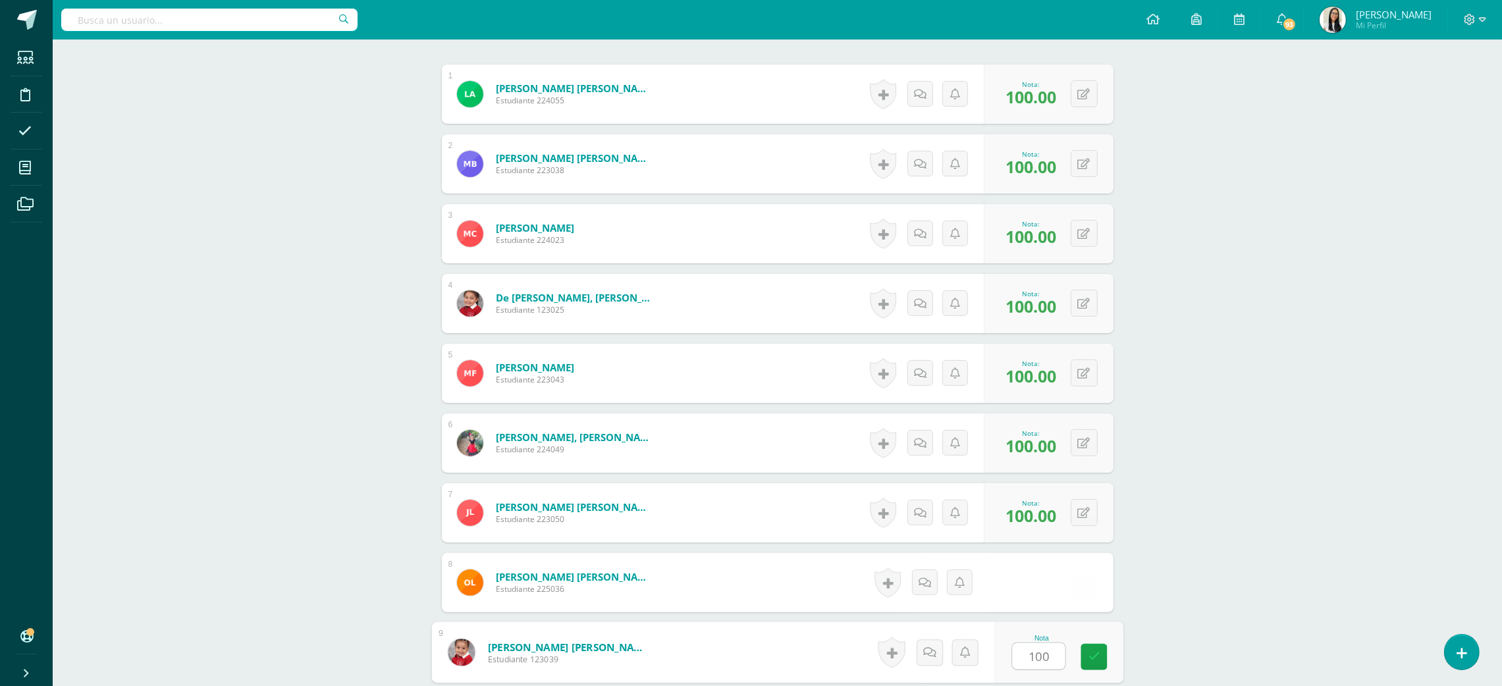
type input "100"
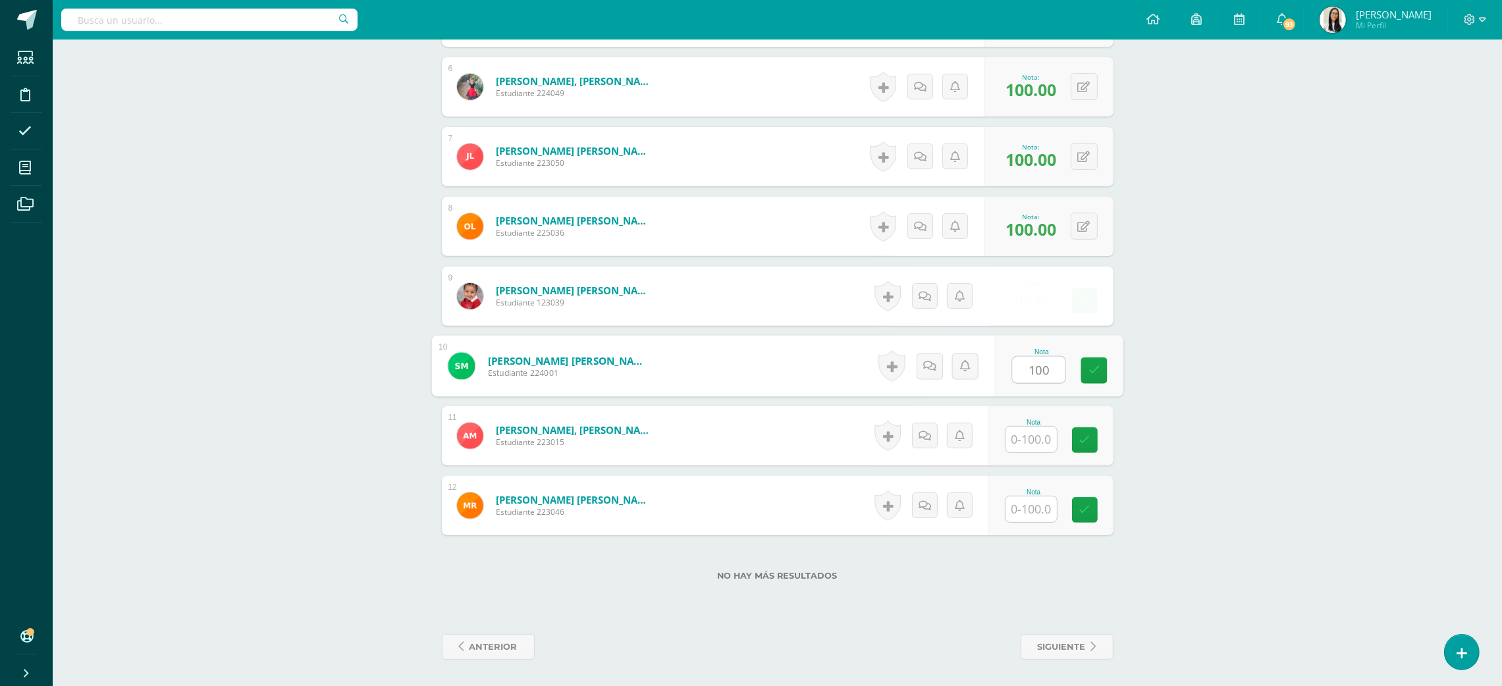
type input "100"
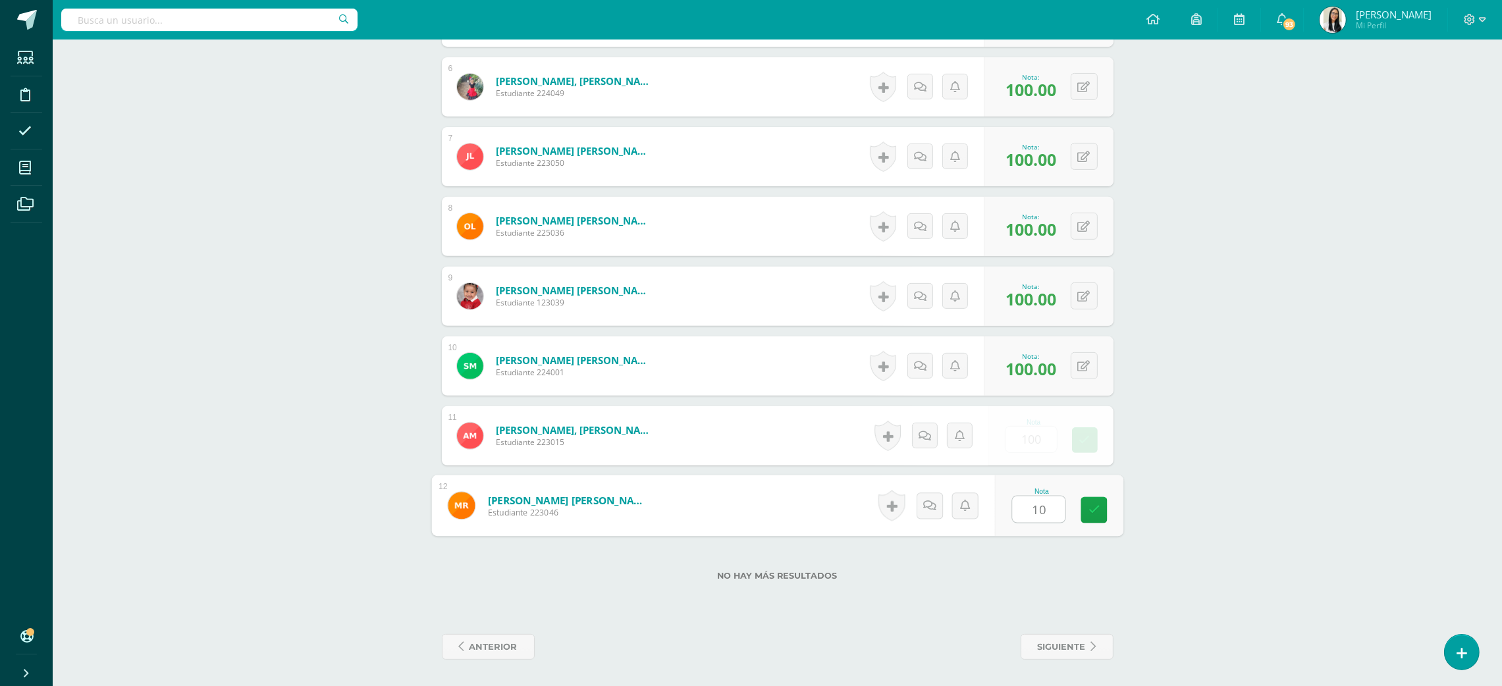
type input "100"
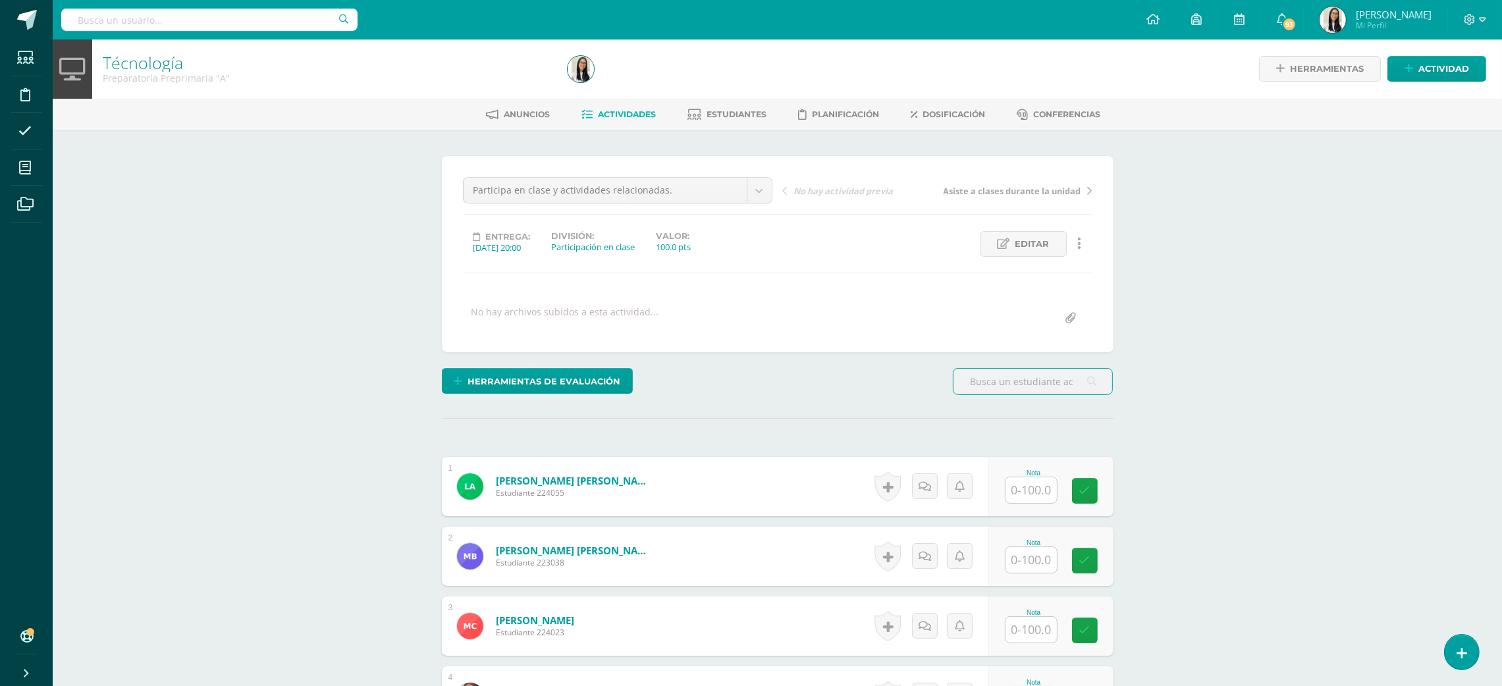
scroll to position [1, 0]
click at [1044, 477] on input "text" at bounding box center [1030, 490] width 51 height 26
type input "95"
type input "100"
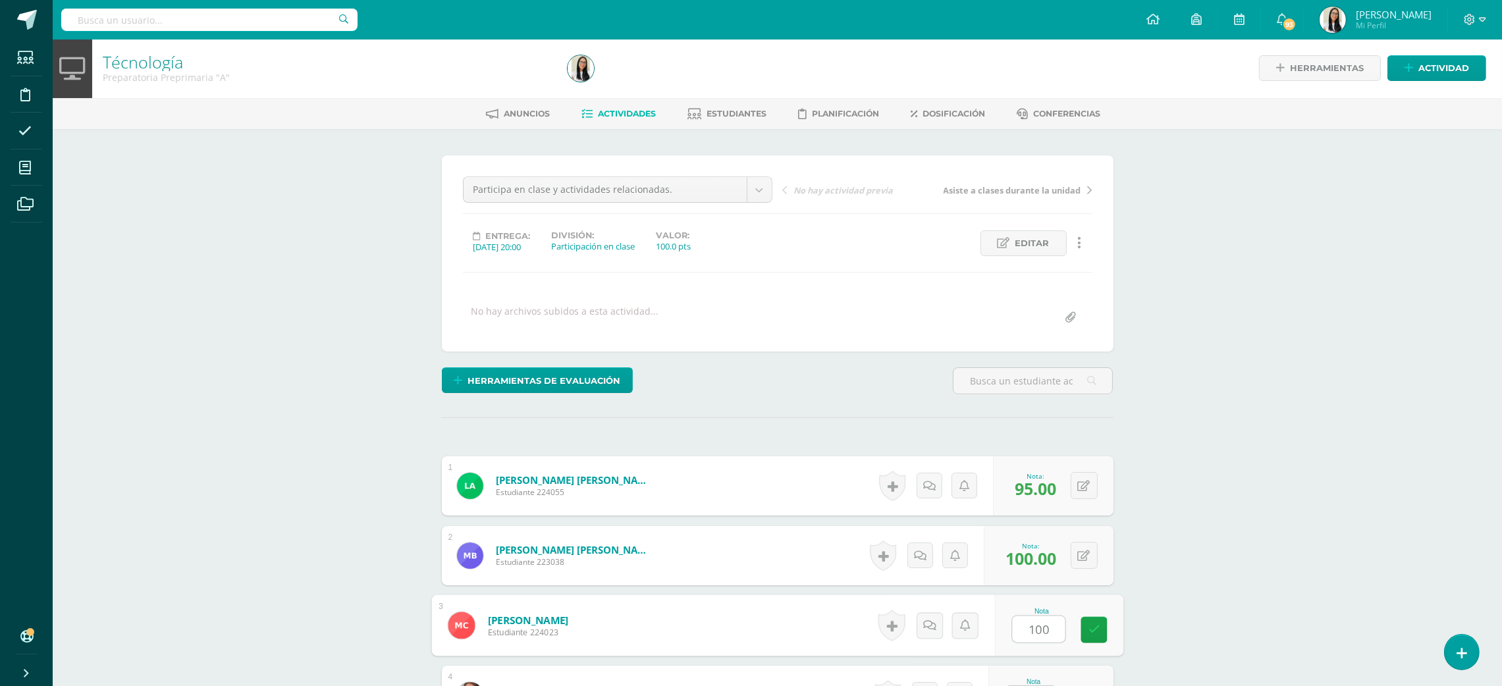
type input "100"
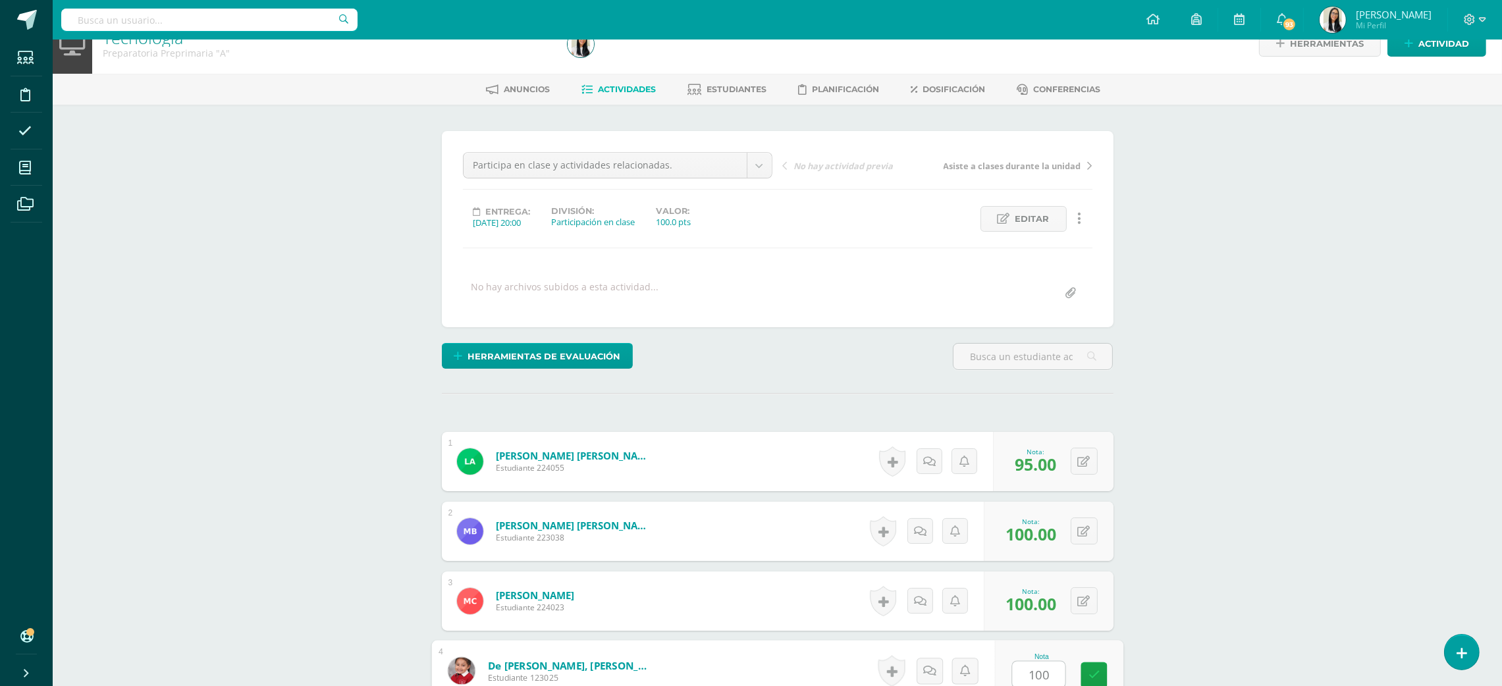
type input "100"
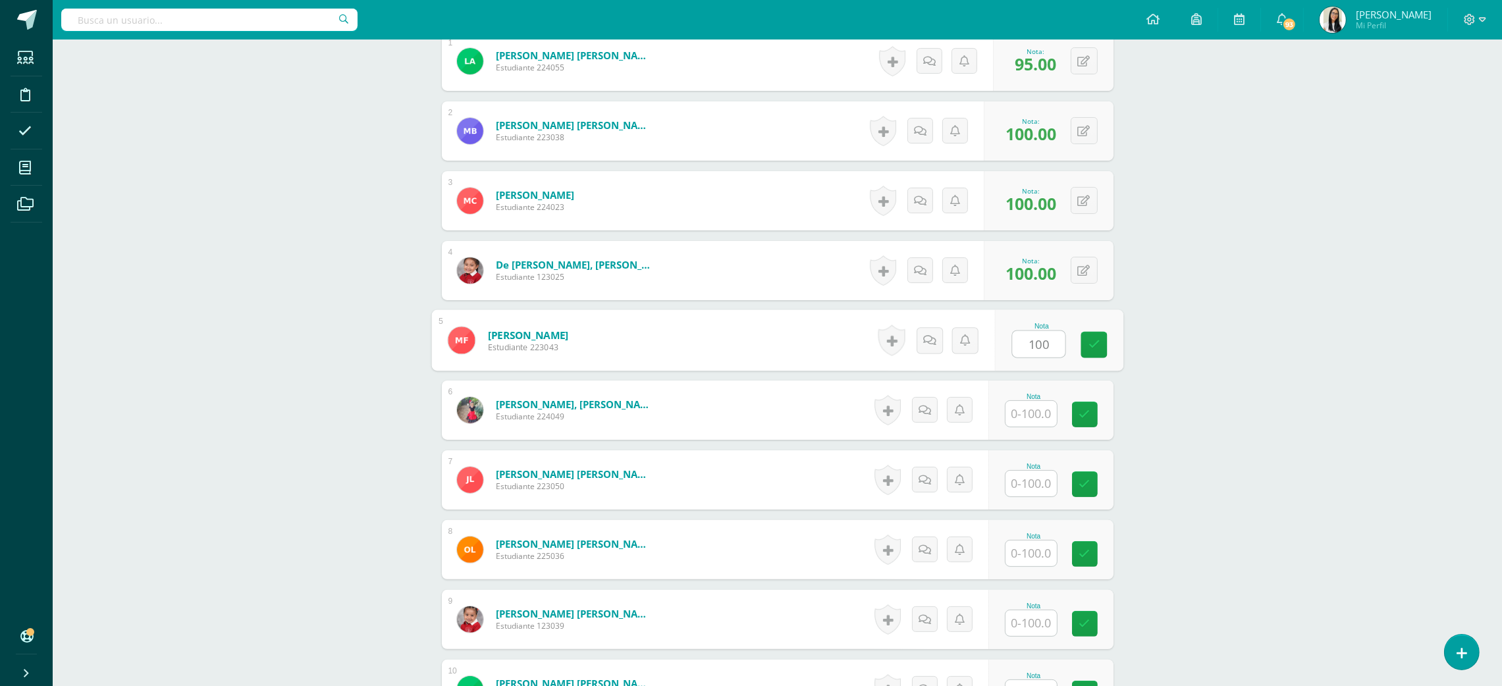
type input "100"
type input "90"
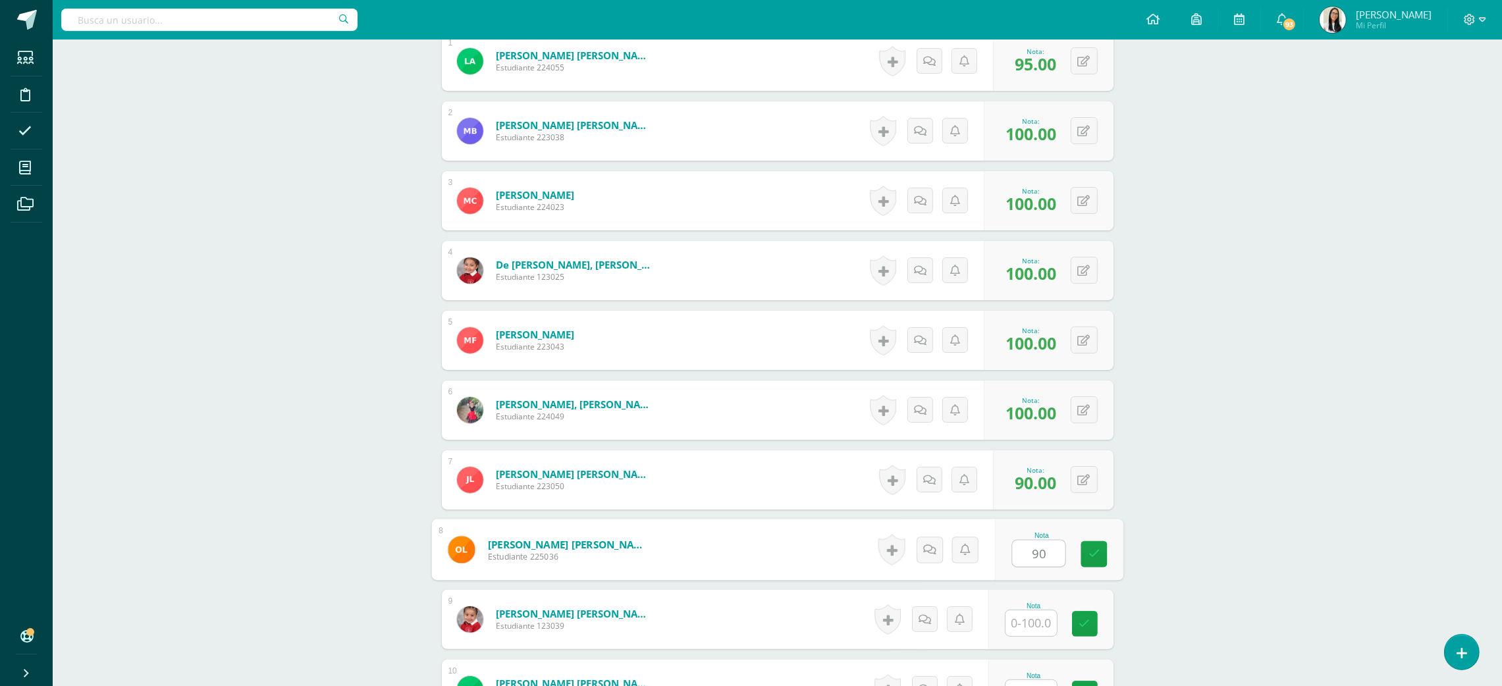
type input "90"
type input "100"
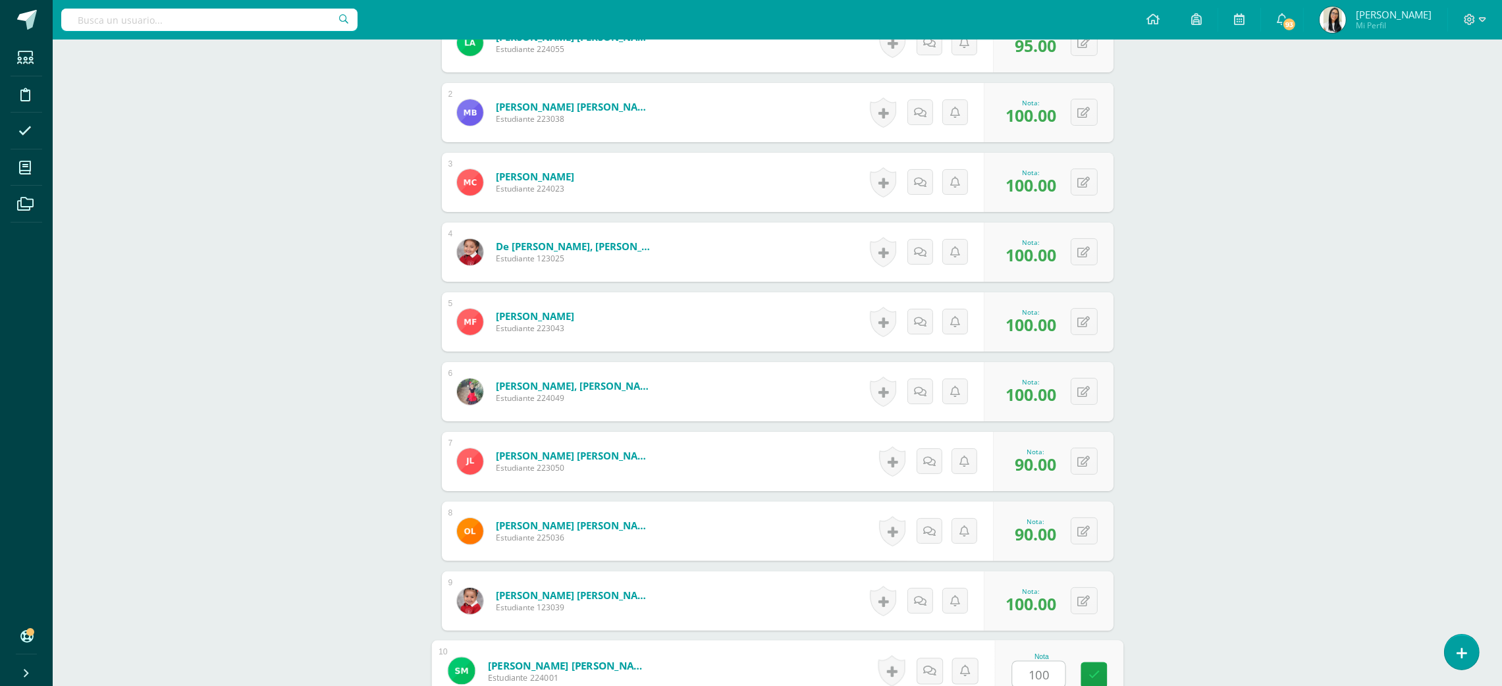
type input "100"
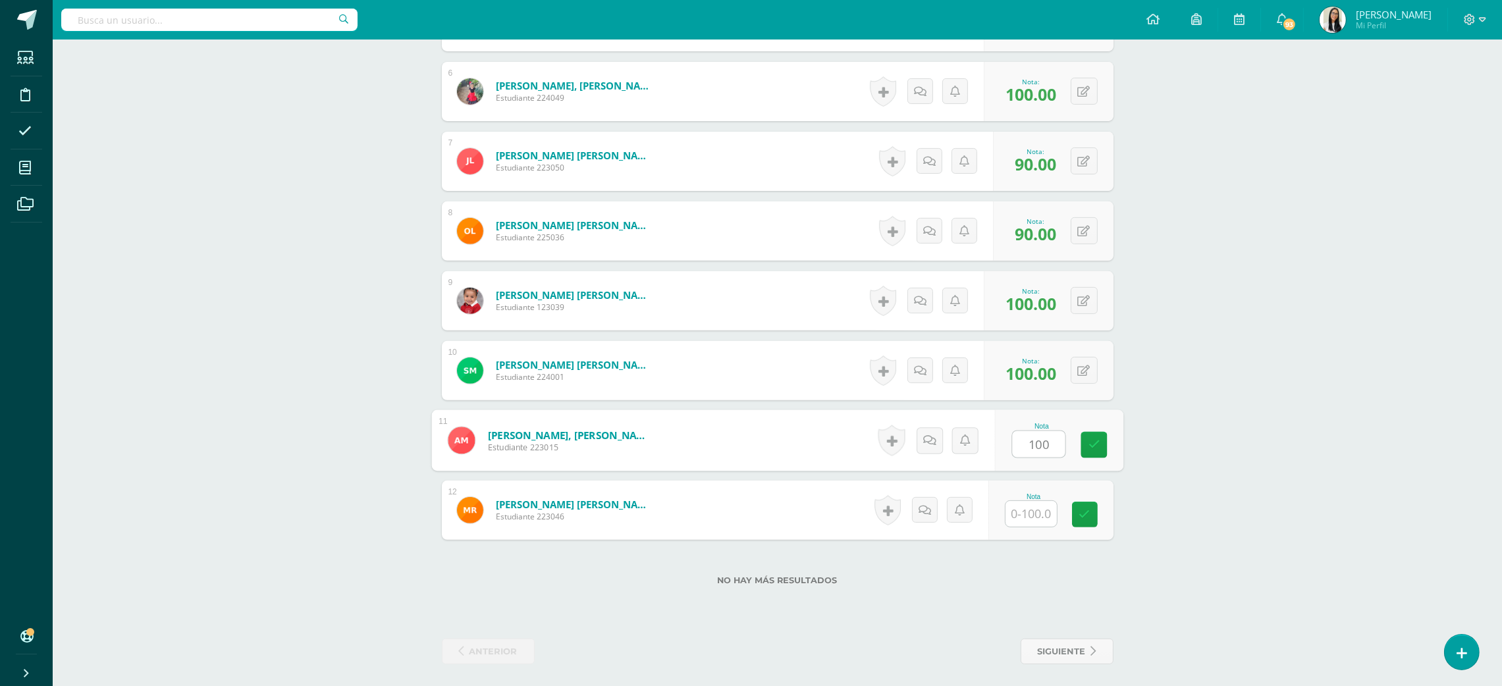
type input "100"
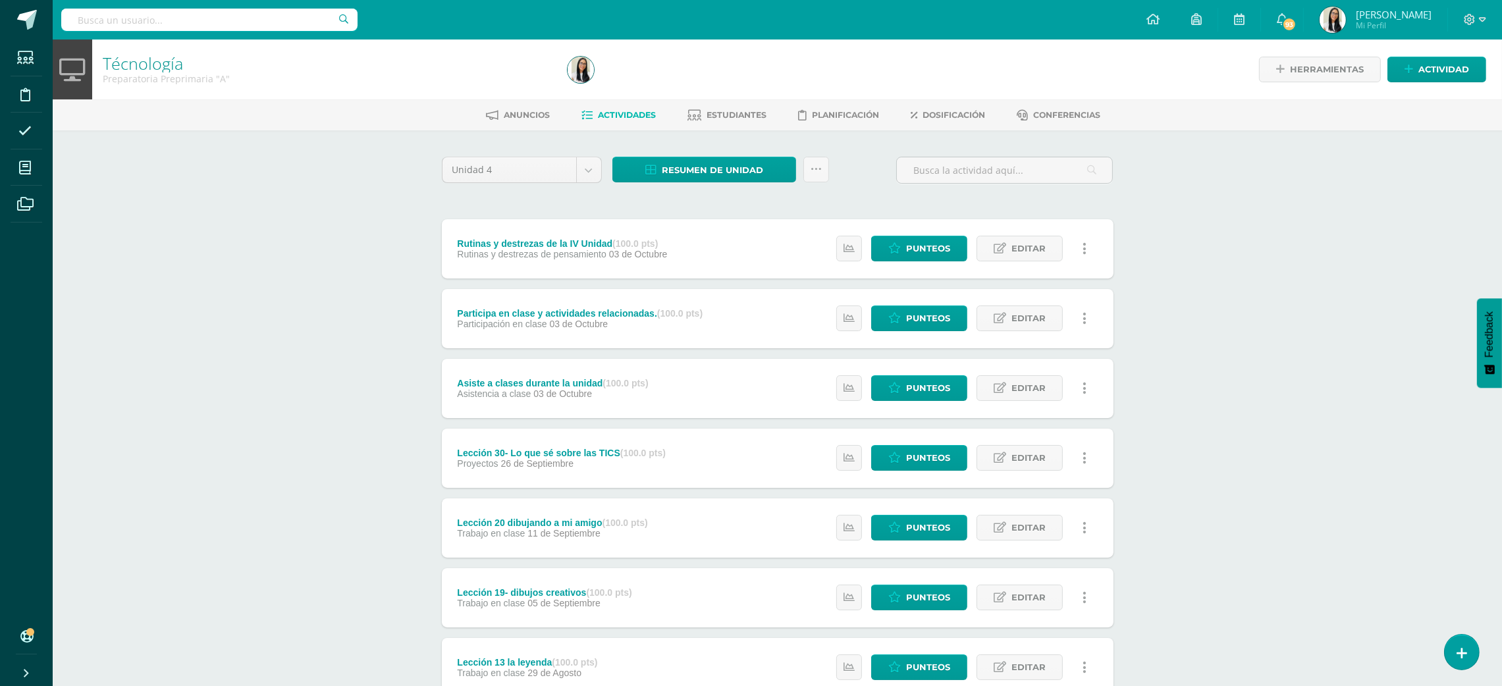
click at [276, 317] on div "Técnología Preparatoria Preprimaria "A" Herramientas Detalle de asistencias Act…" at bounding box center [777, 482] width 1449 height 885
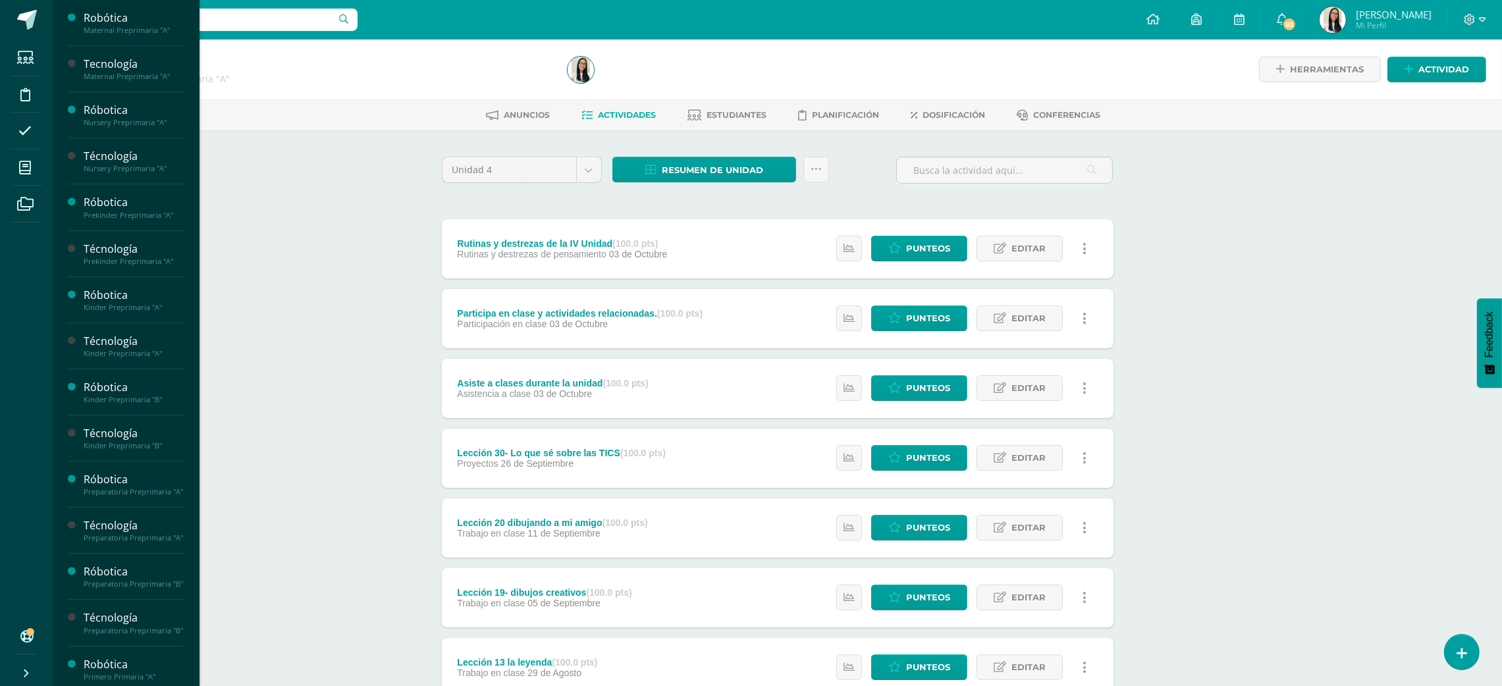
scroll to position [276, 0]
click at [147, 313] on div "Preparatoria Preprimaria "B"" at bounding box center [134, 308] width 100 height 9
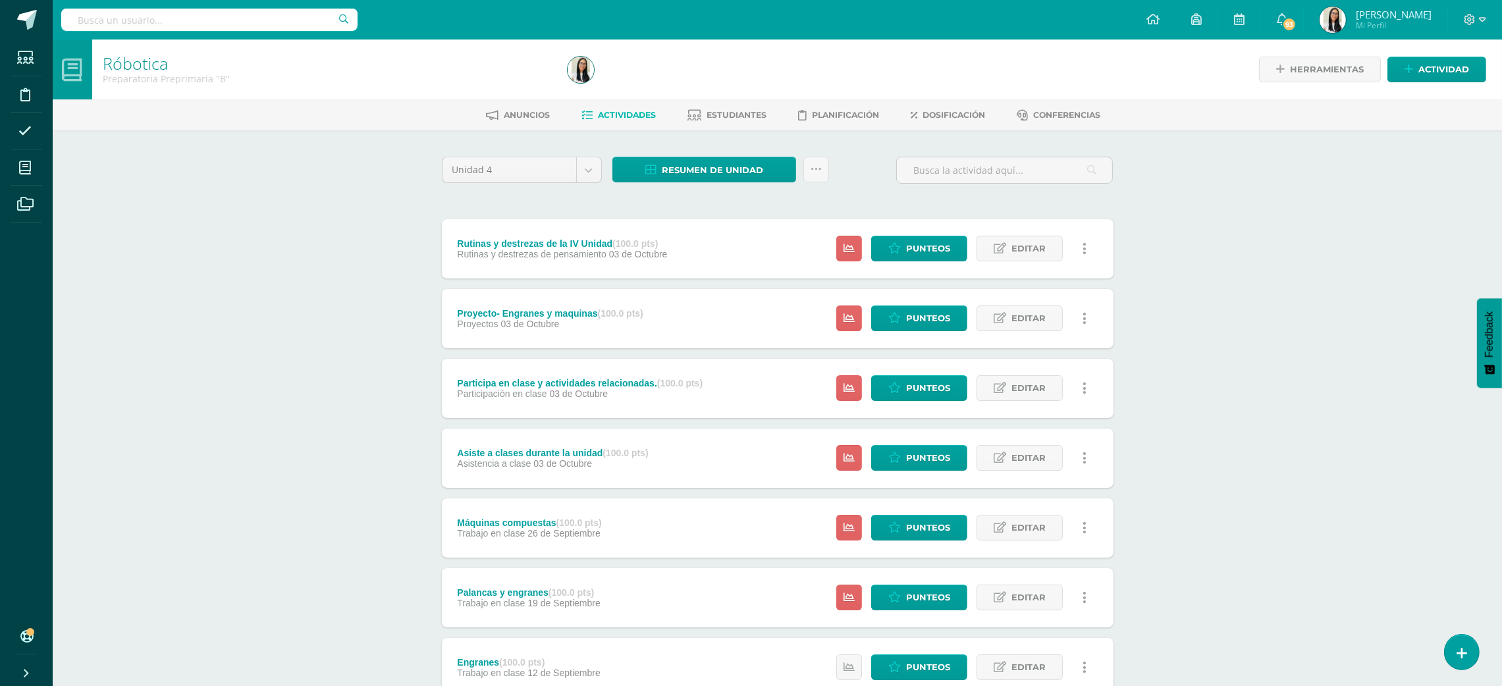
click at [760, 184] on div "Resumen de unidad Descargar como HTML Descargar como PDF Descargar como XLS Sub…" at bounding box center [720, 176] width 227 height 38
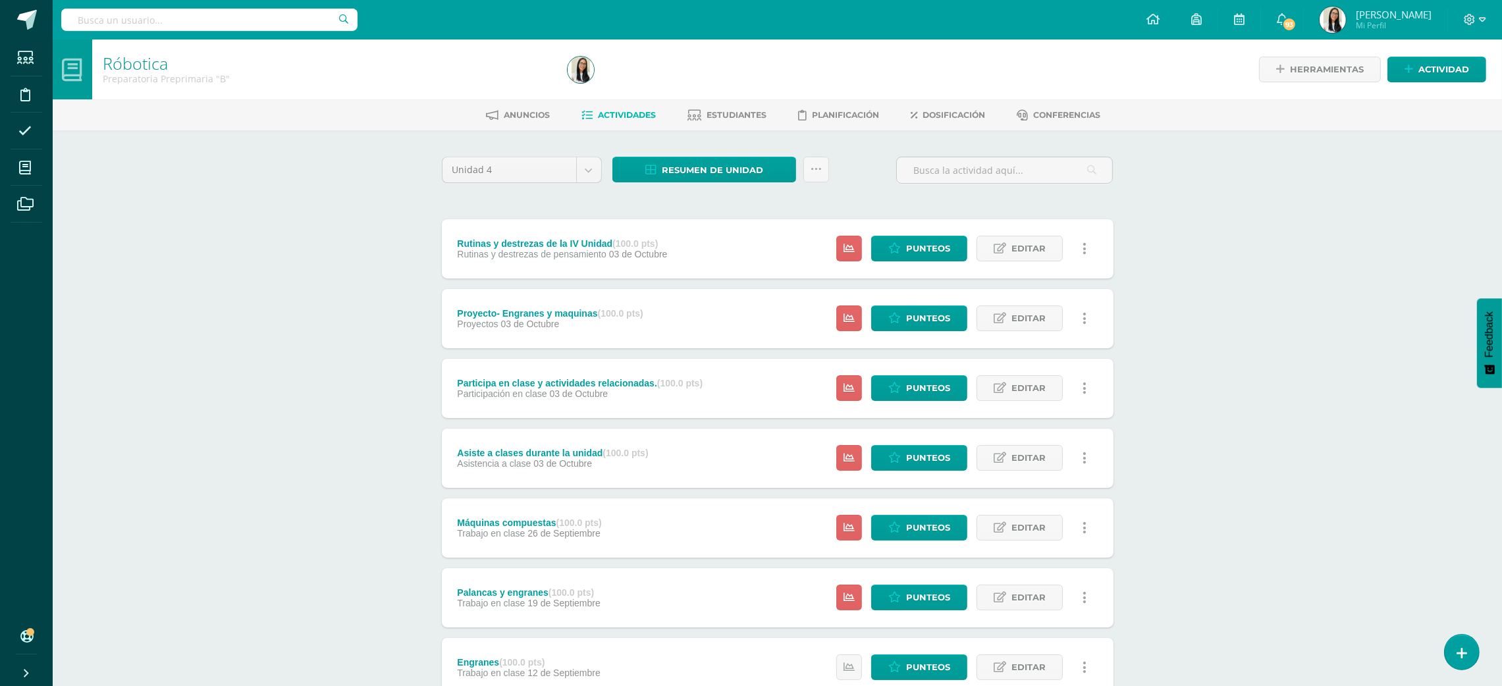
click at [760, 184] on div "Resumen de unidad Descargar como HTML Descargar como PDF Descargar como XLS Sub…" at bounding box center [720, 176] width 227 height 38
click at [769, 171] on link "Resumen de unidad" at bounding box center [704, 170] width 184 height 26
click at [731, 84] on link "Descargar como HTML" at bounding box center [705, 83] width 140 height 20
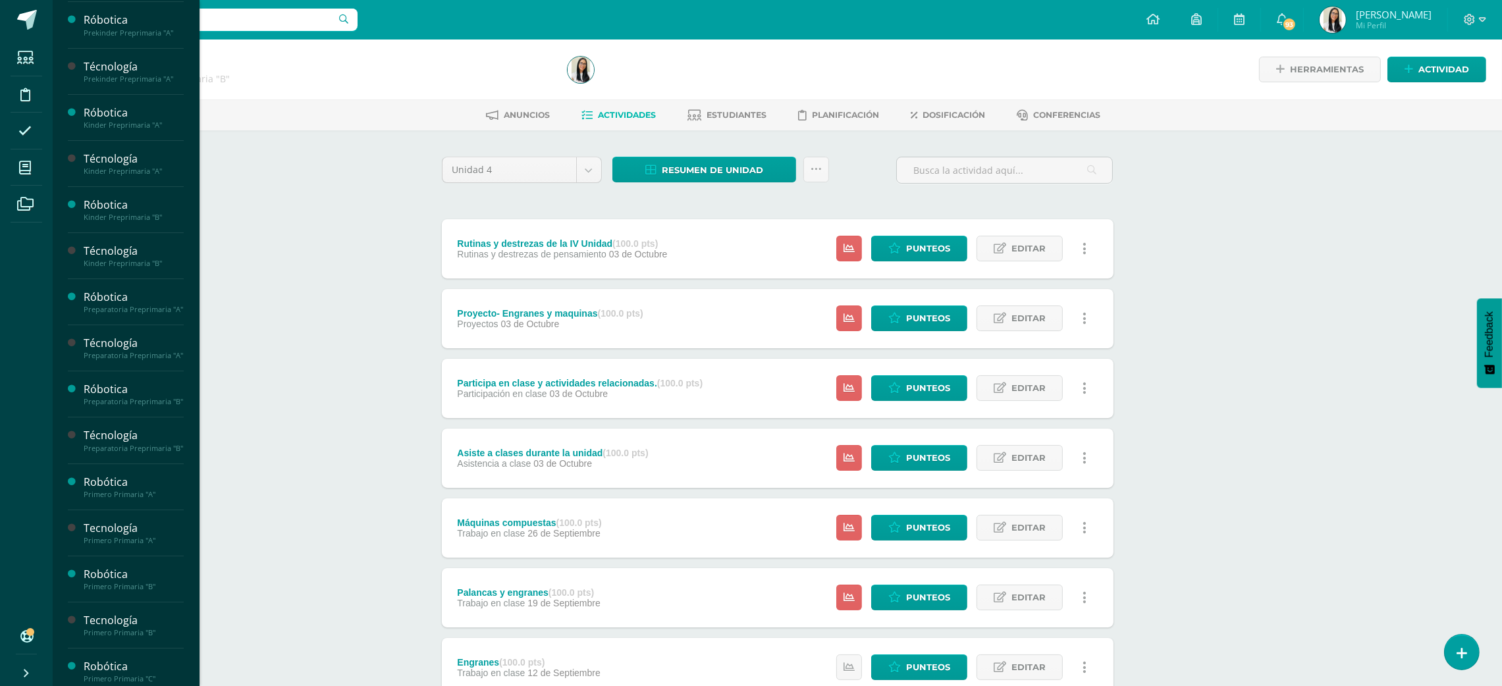
scroll to position [186, 0]
click at [109, 474] on span "Actividades" at bounding box center [123, 468] width 51 height 13
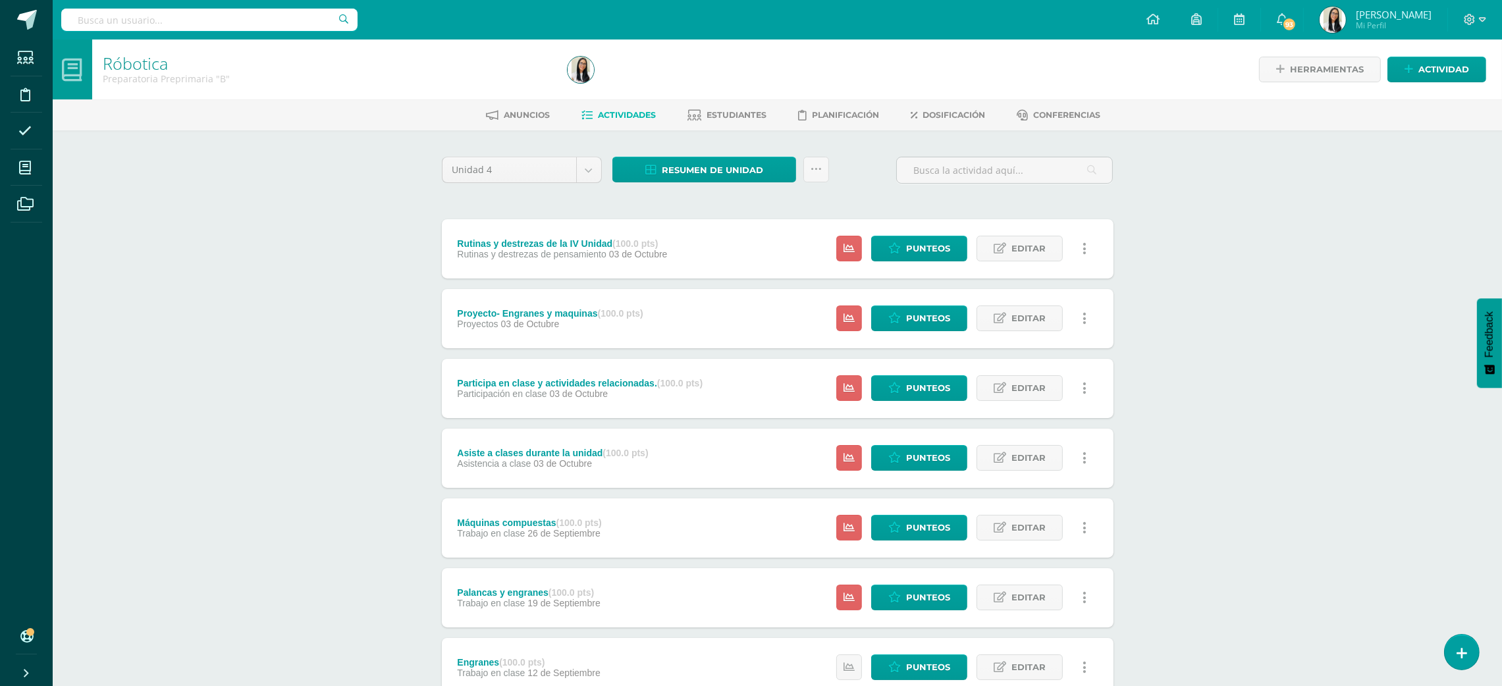
click at [292, 165] on div "Róbotica Preparatoria Preprimaria "B" Herramientas Detalle de asistencias Activ…" at bounding box center [777, 515] width 1449 height 950
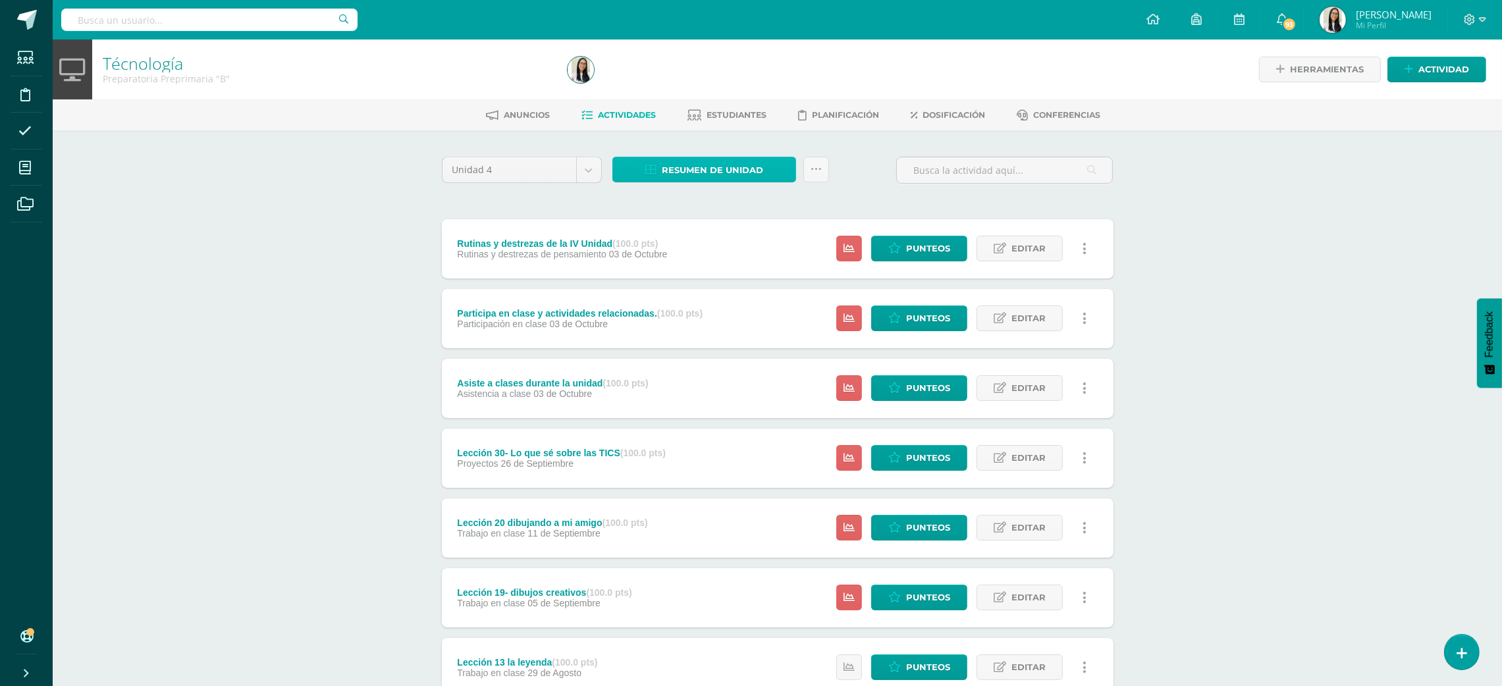
click at [643, 174] on link "Resumen de unidad" at bounding box center [704, 170] width 184 height 26
click at [710, 80] on link "Descargar como HTML" at bounding box center [705, 83] width 140 height 20
click at [319, 207] on div "Técnología Preparatoria Preprimaria "B" Herramientas Detalle de asistencias Act…" at bounding box center [777, 482] width 1449 height 885
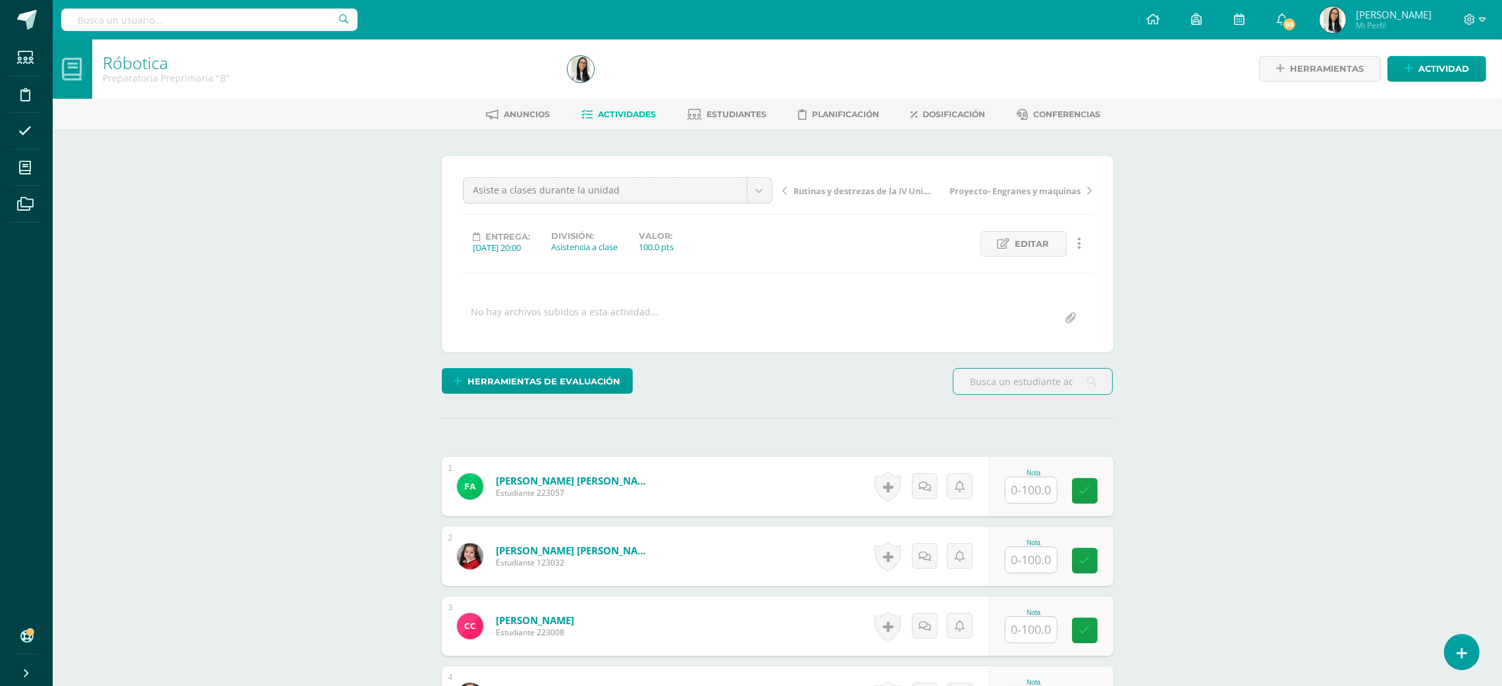
scroll to position [1, 0]
click at [1009, 498] on div "Nota" at bounding box center [1050, 485] width 125 height 59
type input "95"
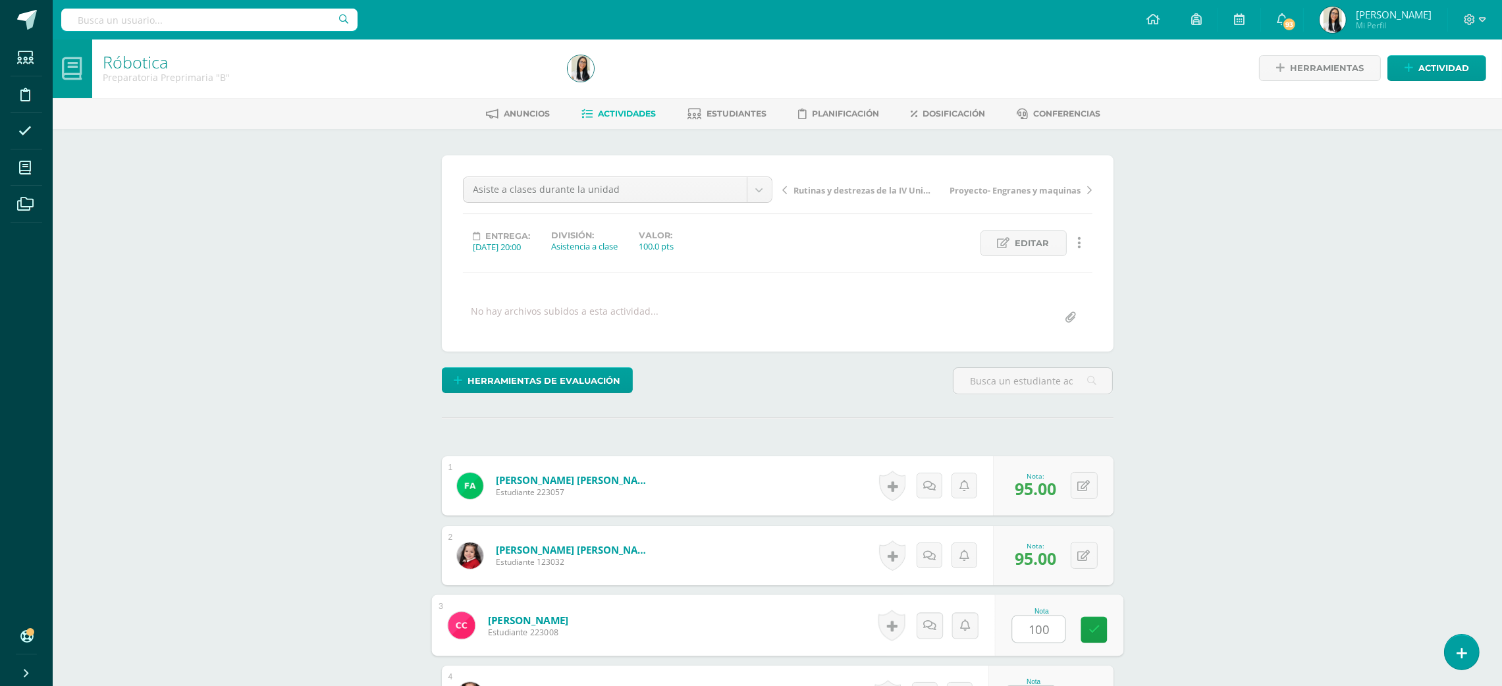
type input "100"
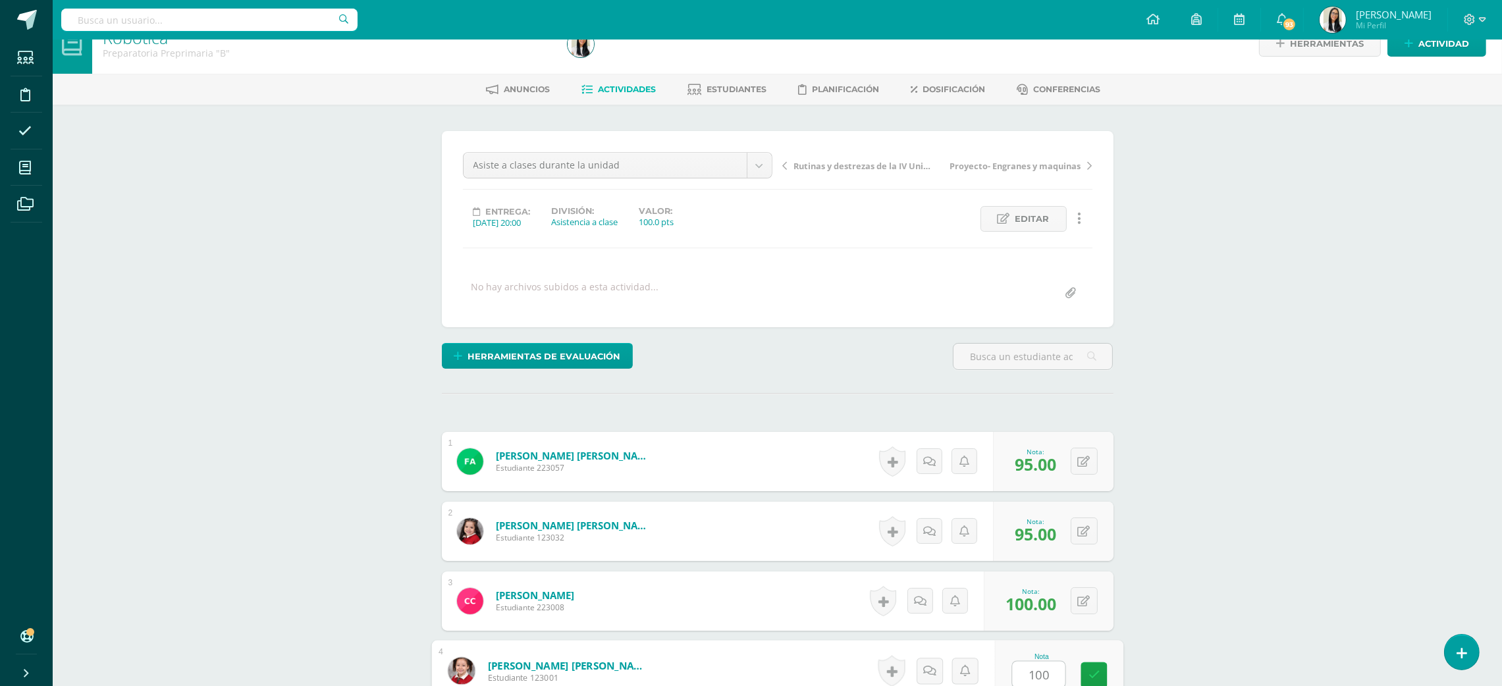
type input "100"
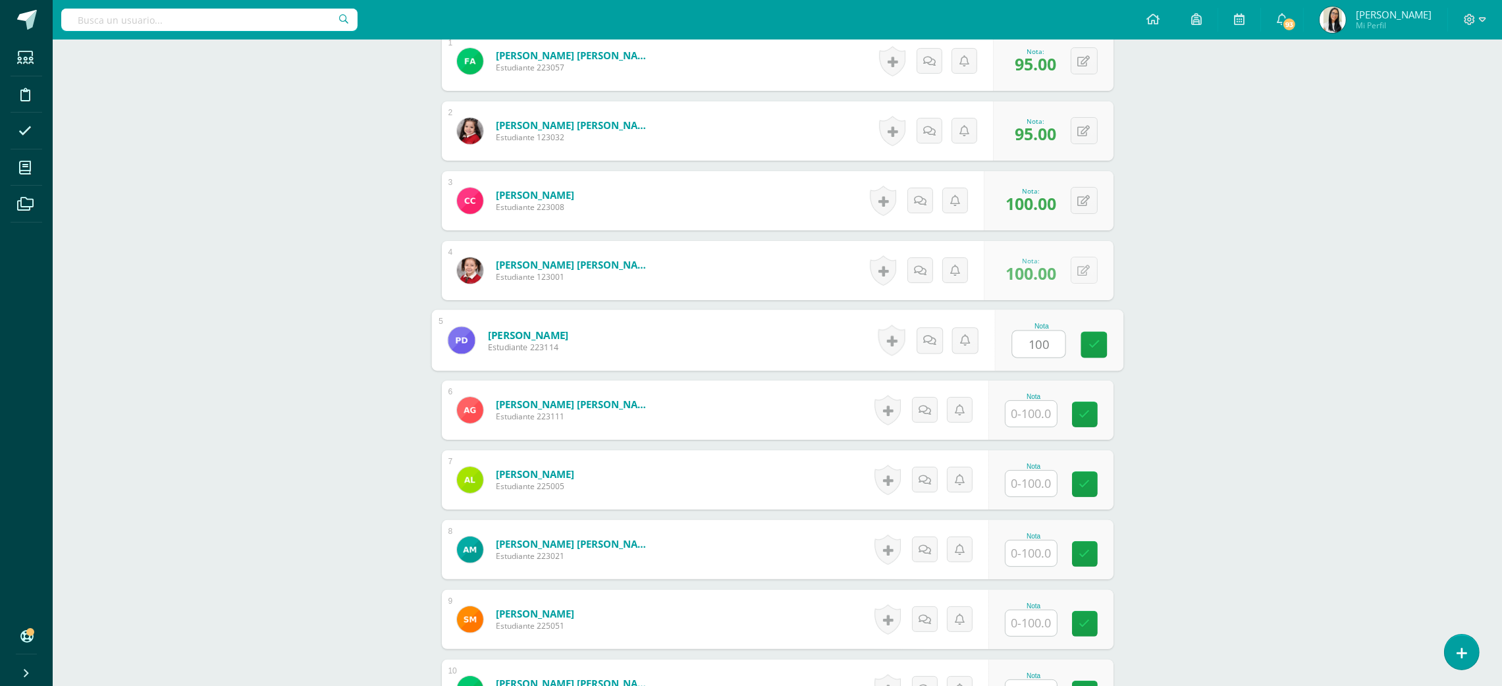
type input "100"
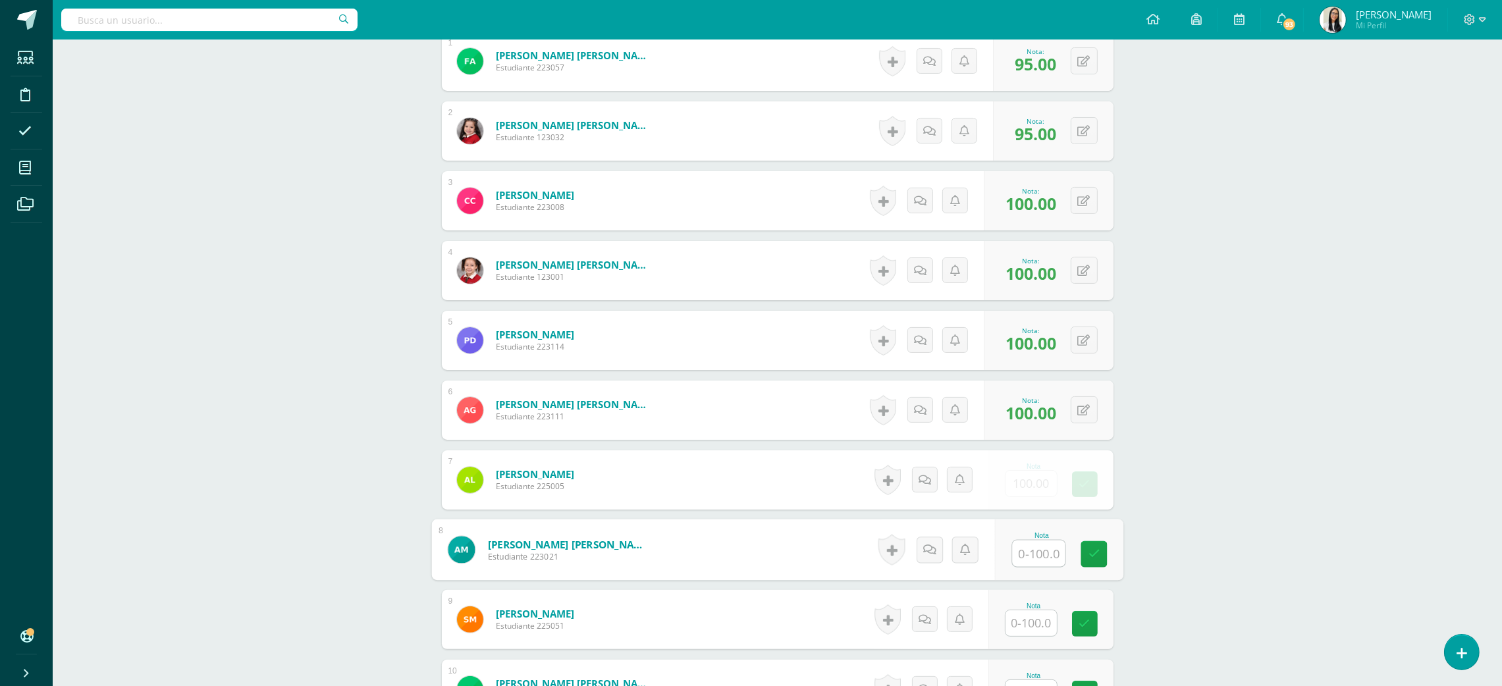
type input "8"
type input "95"
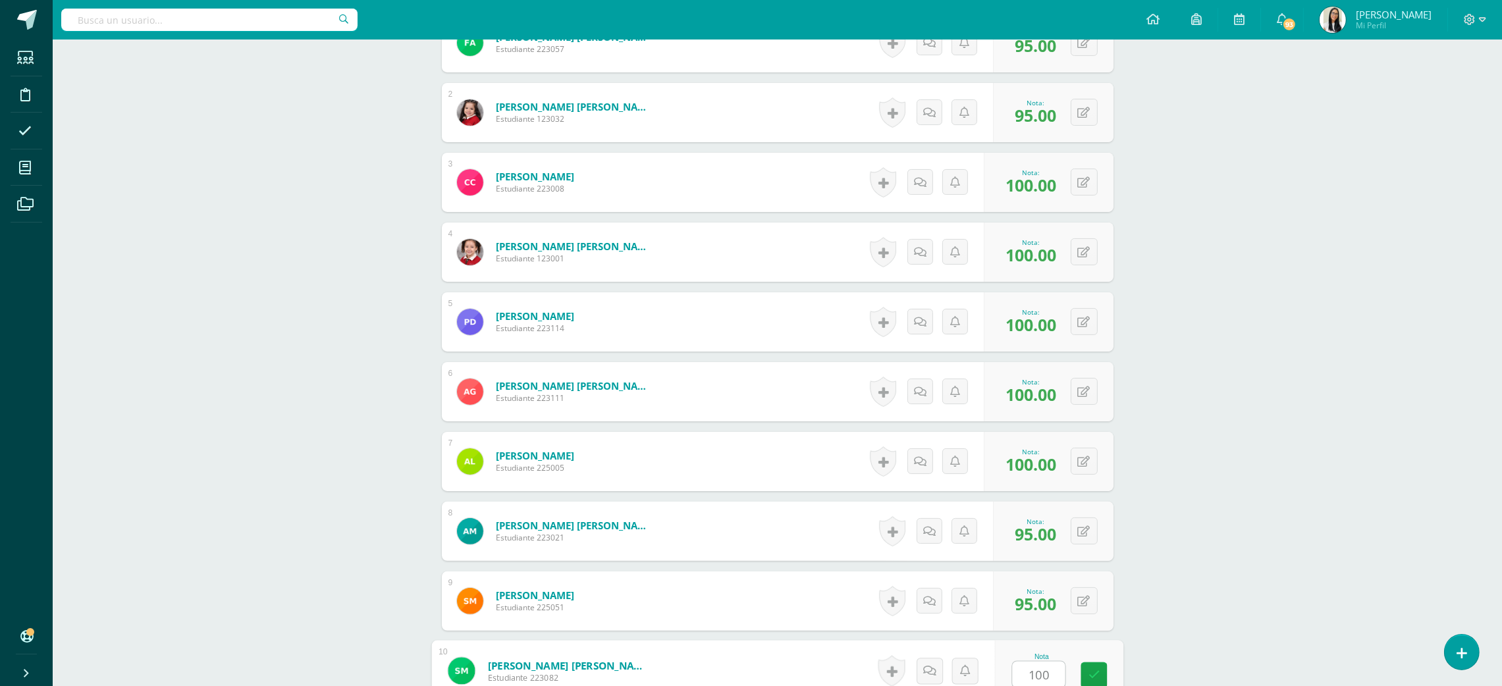
type input "100"
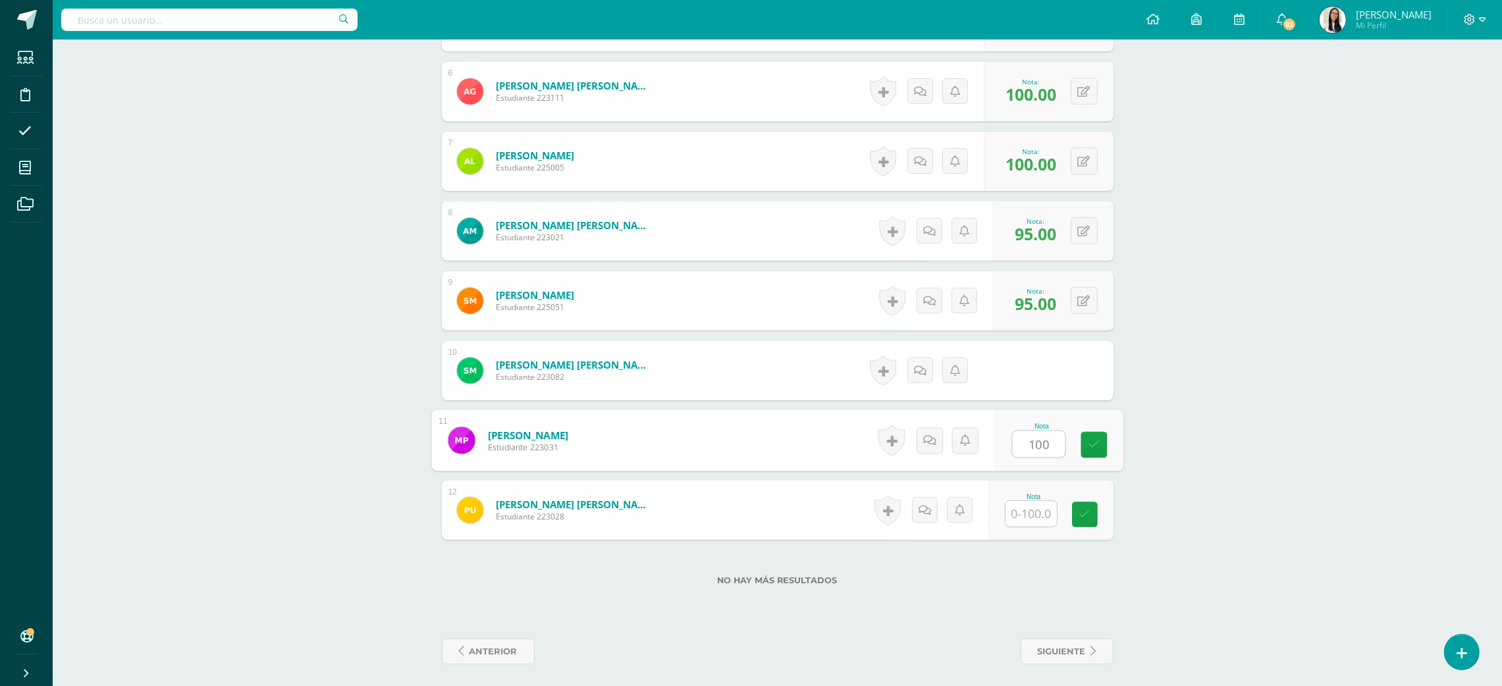
type input "100"
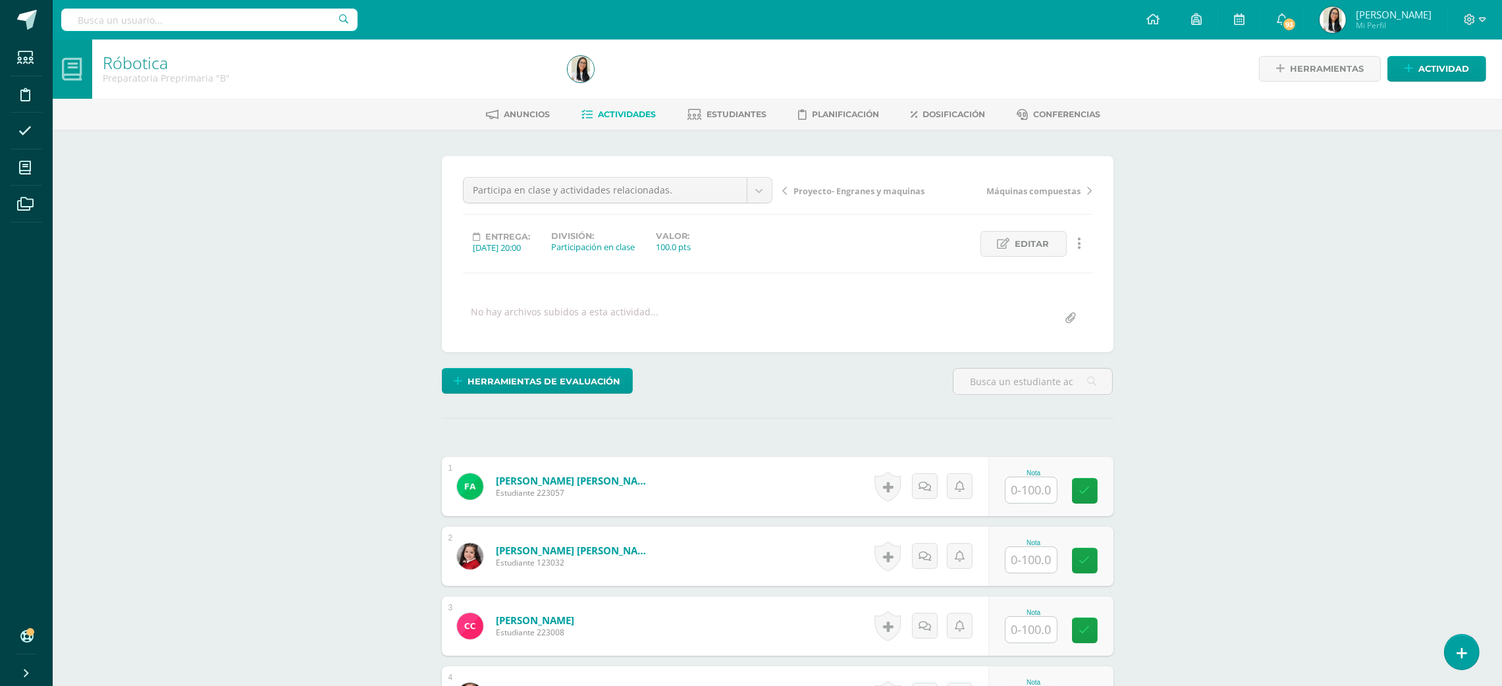
scroll to position [1, 0]
click at [1032, 490] on input "text" at bounding box center [1038, 490] width 53 height 26
type input "1"
type input "100"
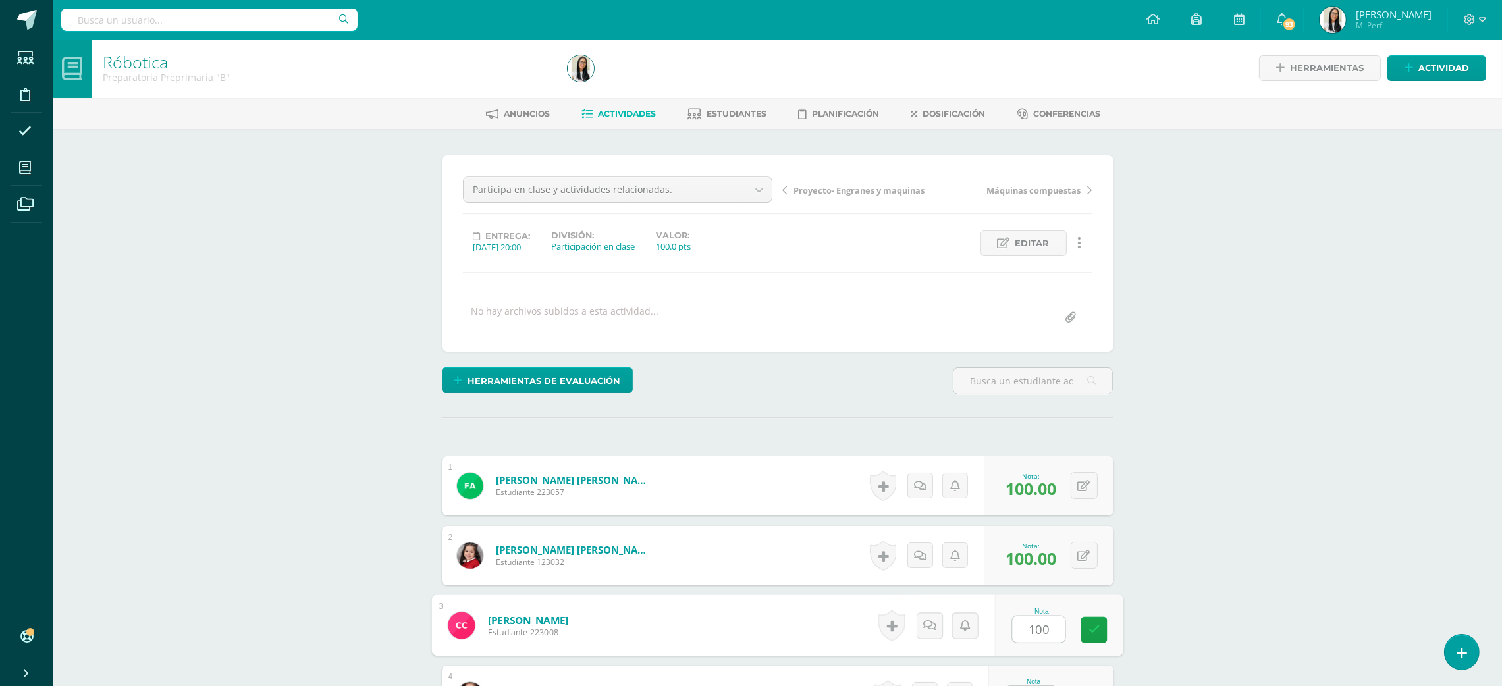
type input "100"
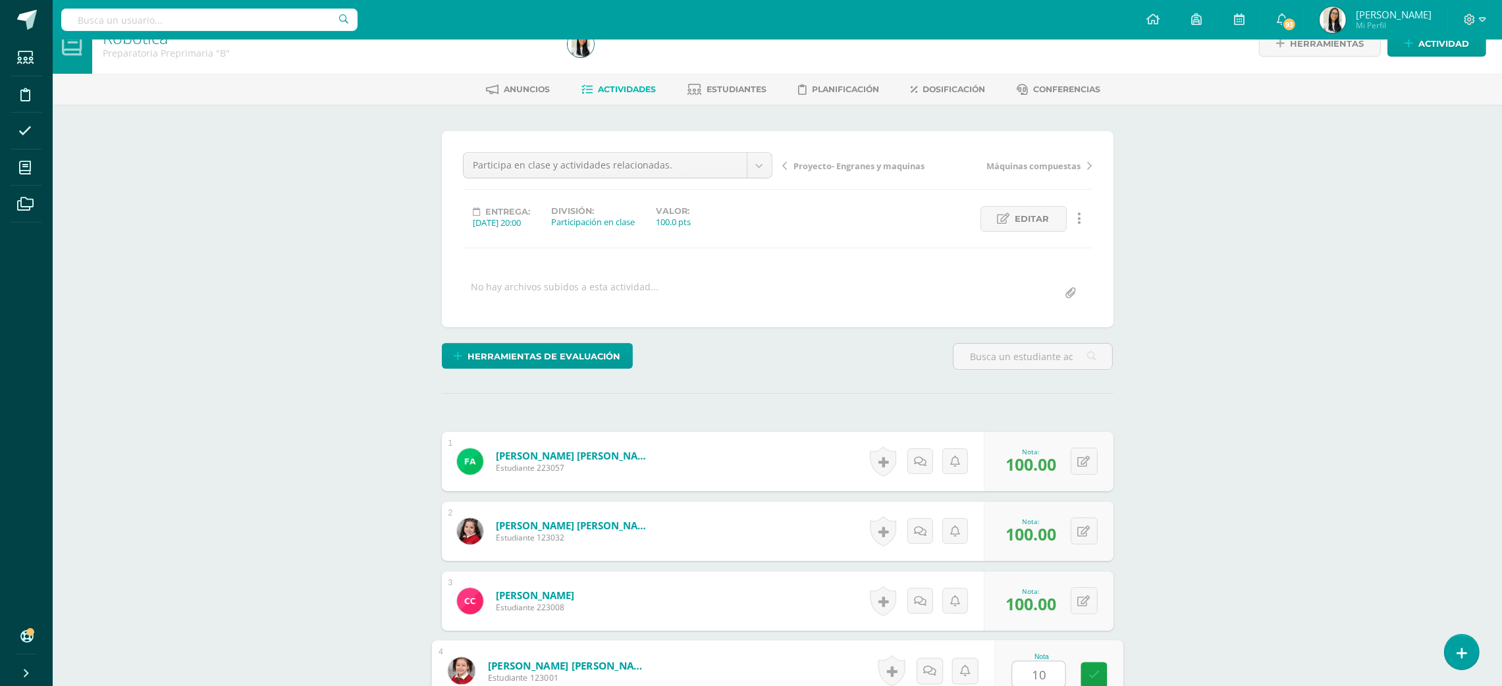
type input "1"
type input "95"
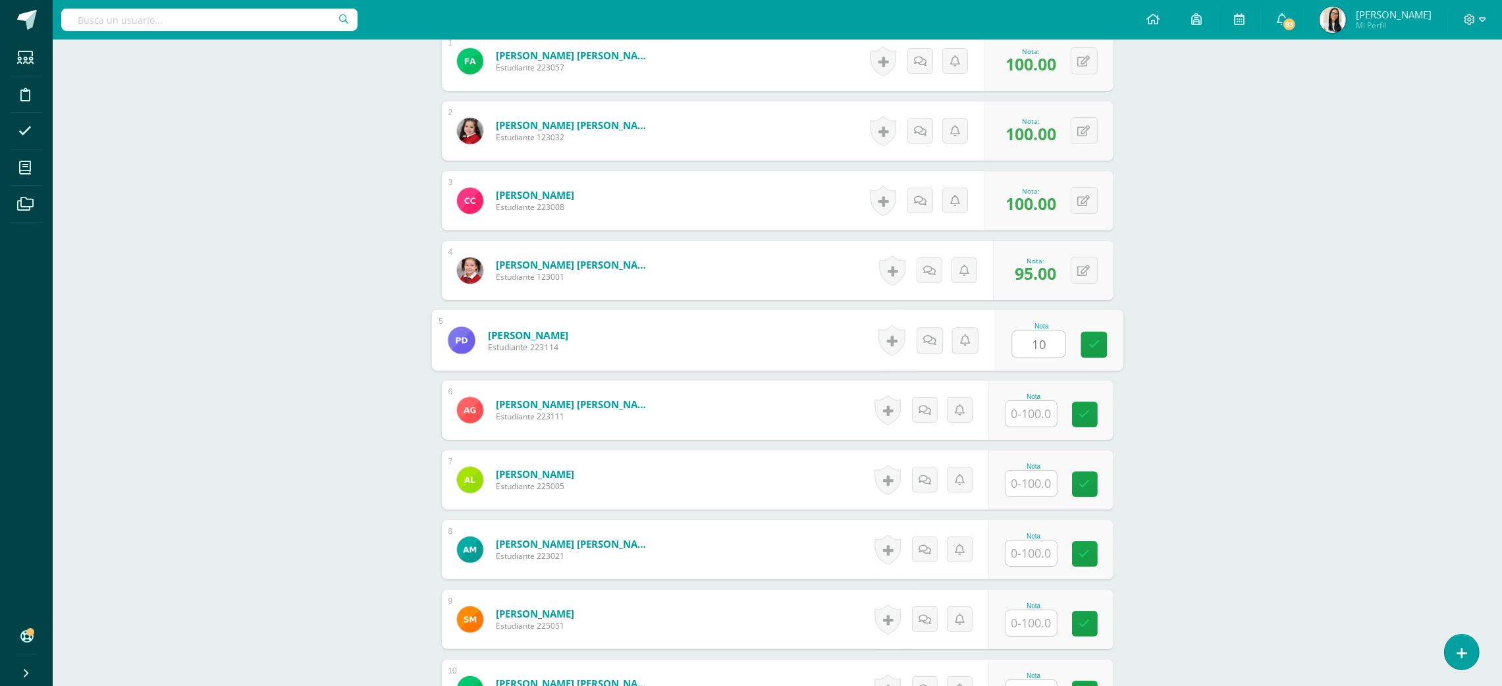
type input "1"
type input "96"
type input "100"
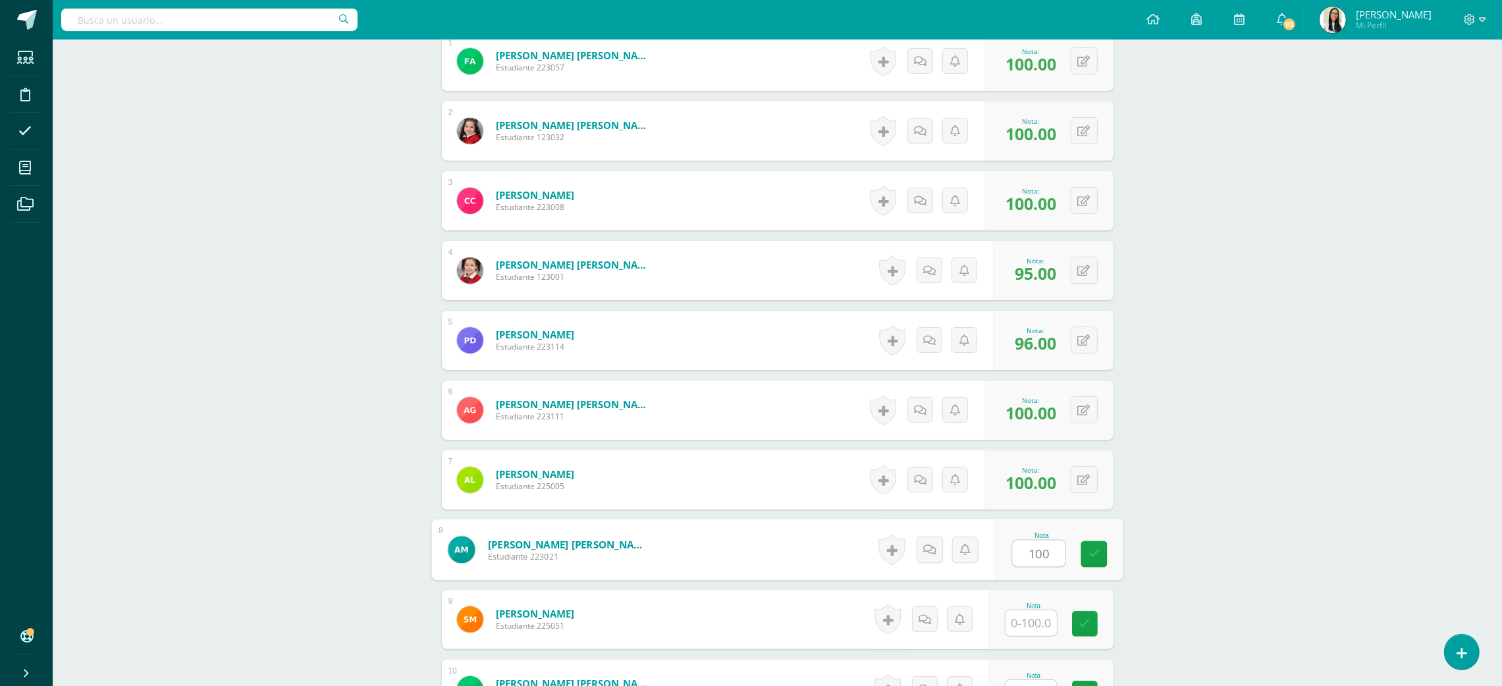
type input "100"
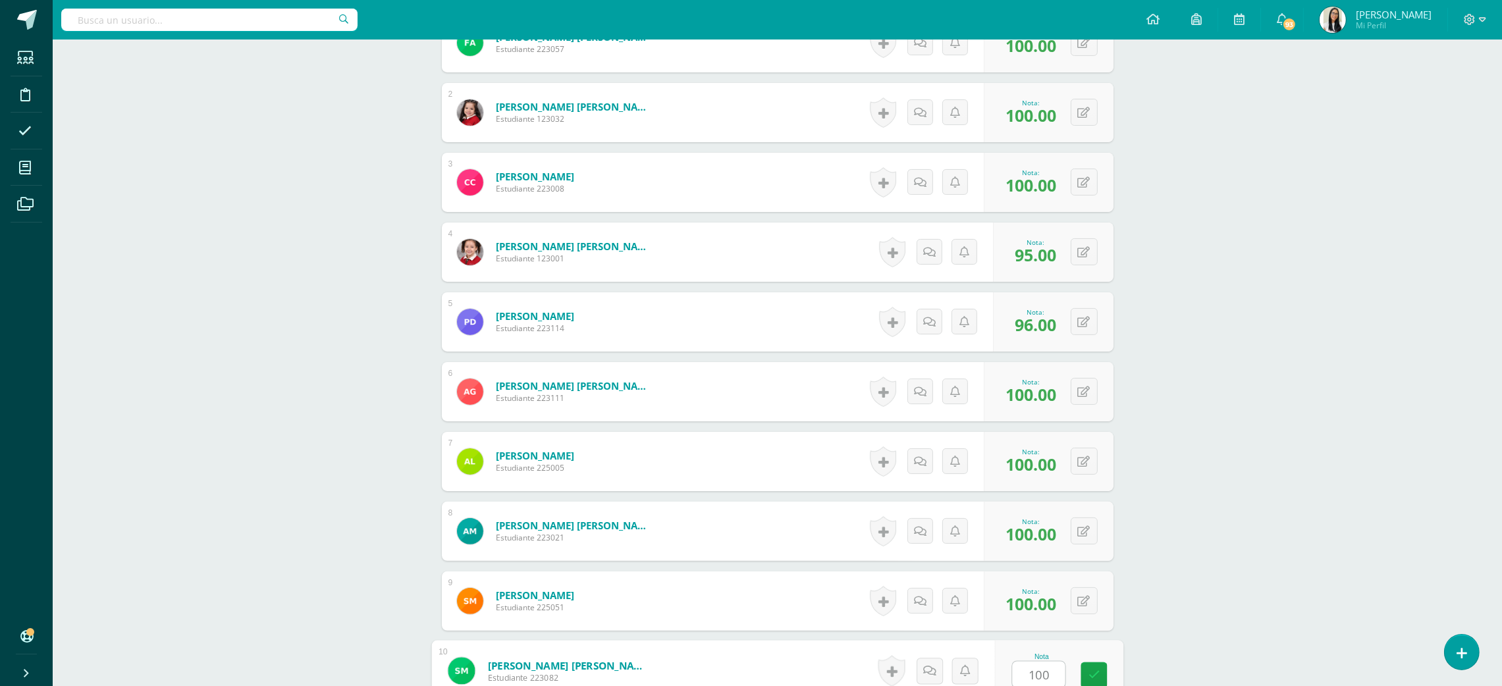
type input "100"
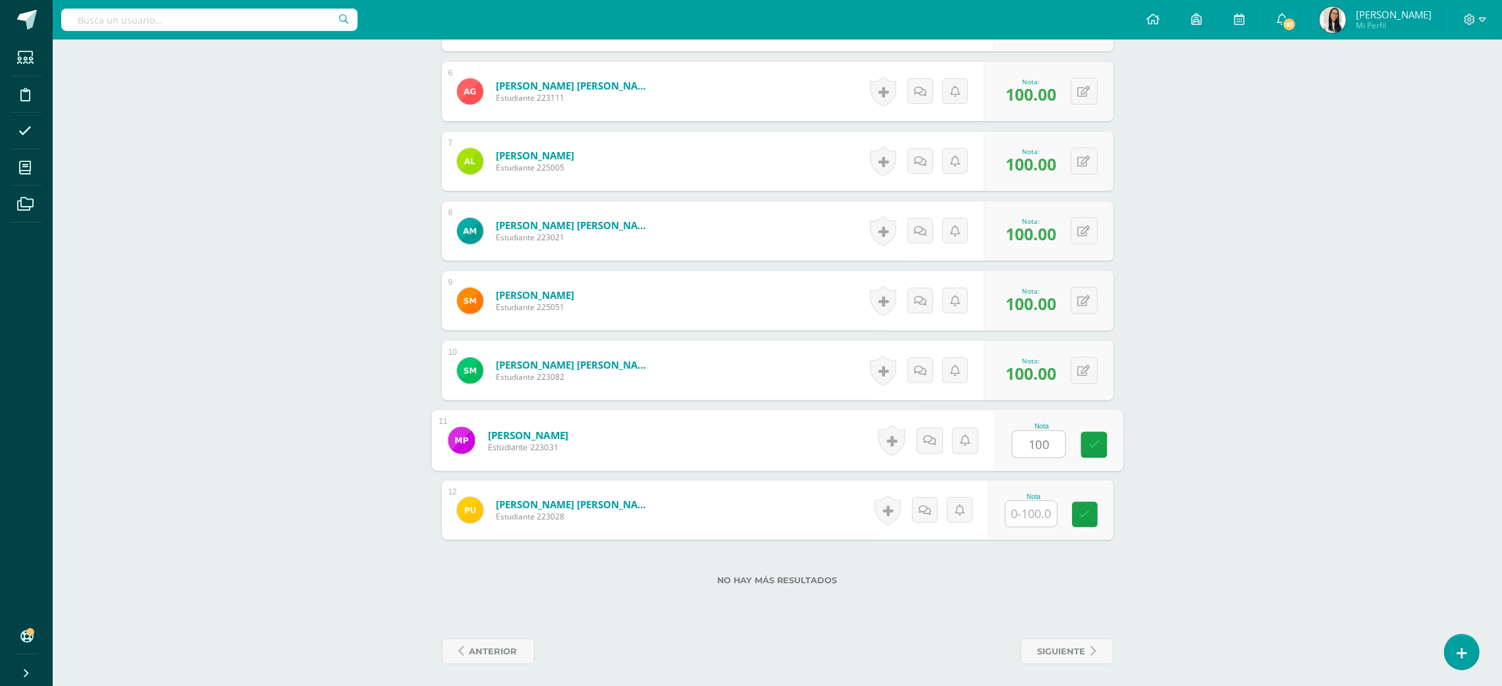
type input "100"
type input "96"
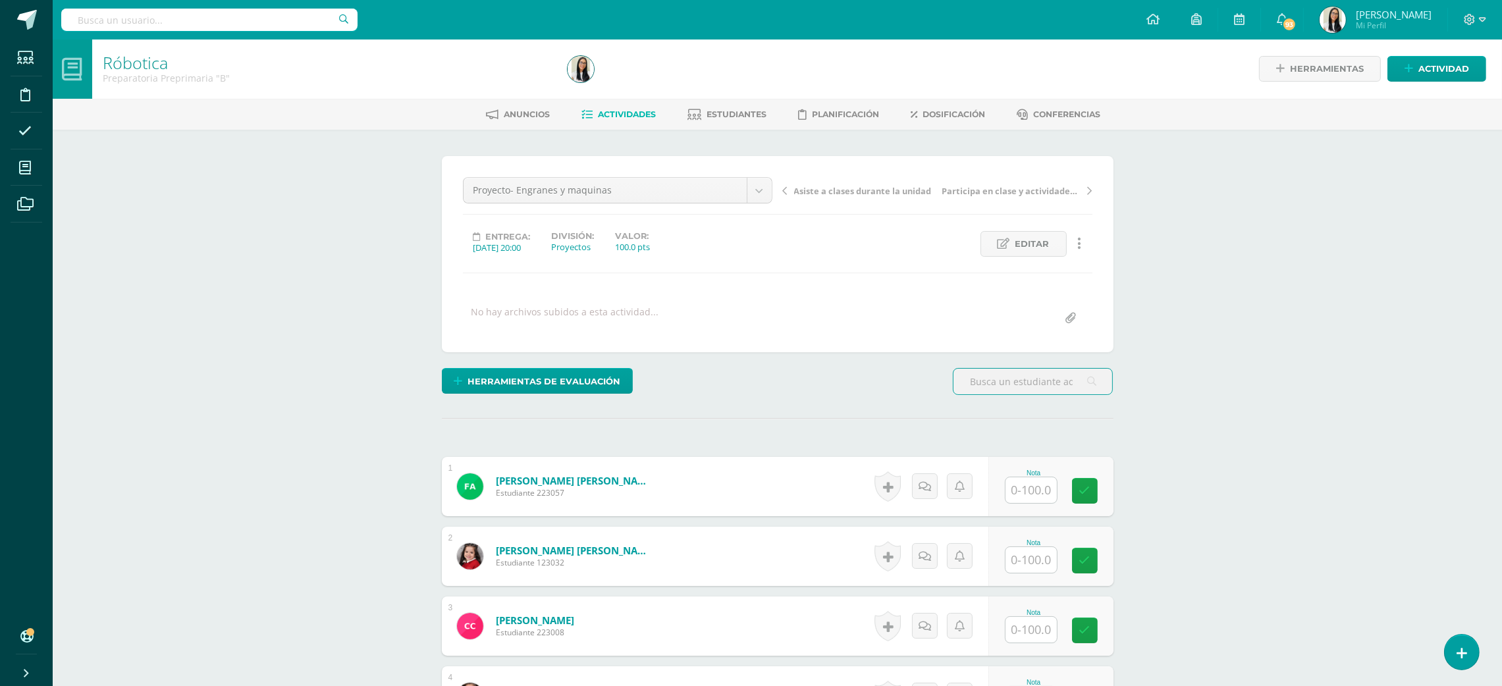
scroll to position [1, 0]
click at [1036, 500] on input "text" at bounding box center [1030, 490] width 51 height 26
type input "100"
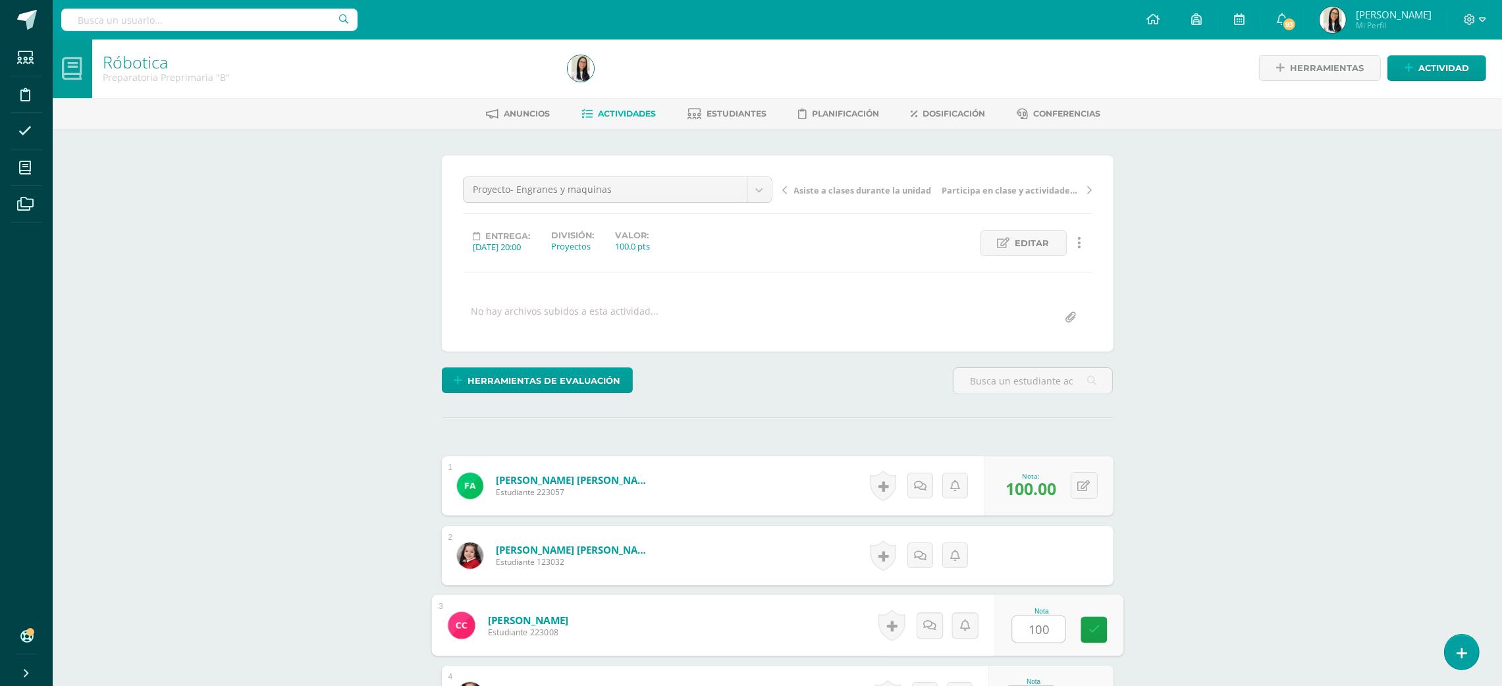
type input "100"
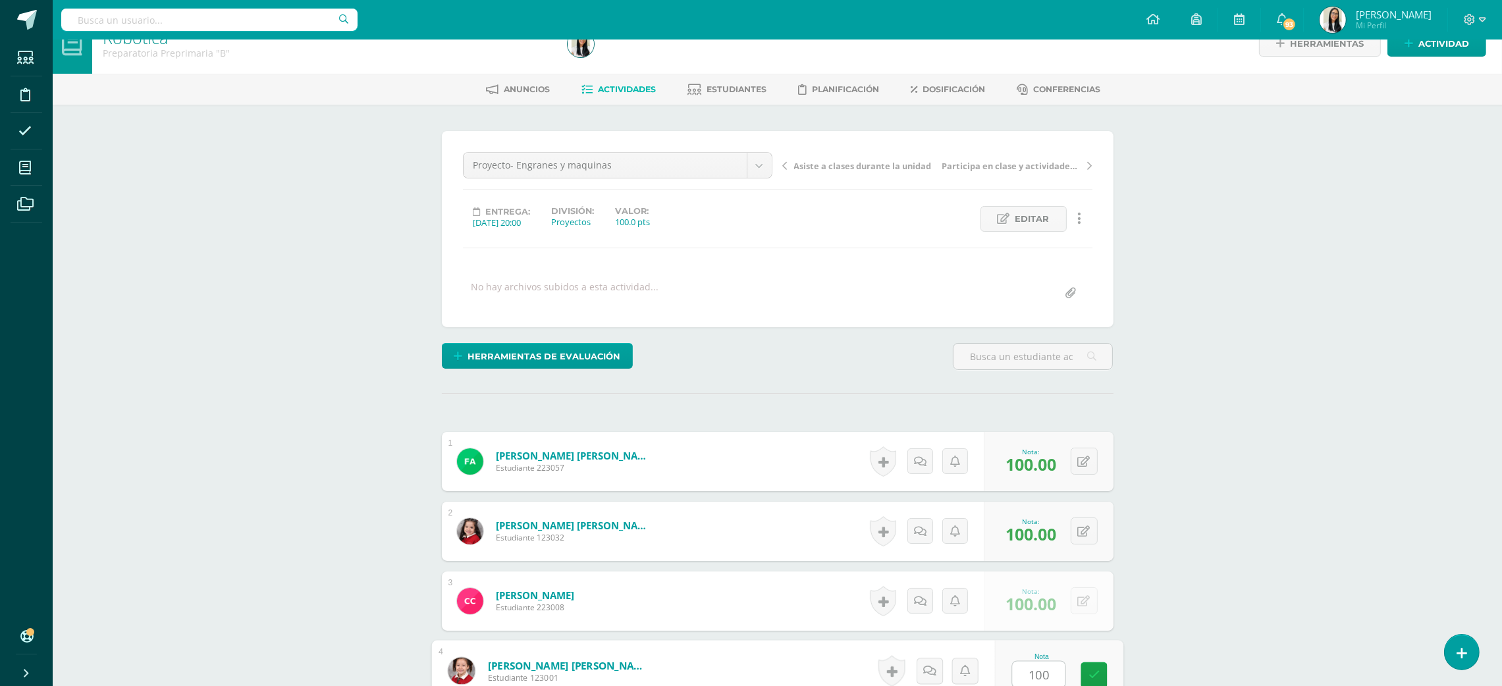
type input "100"
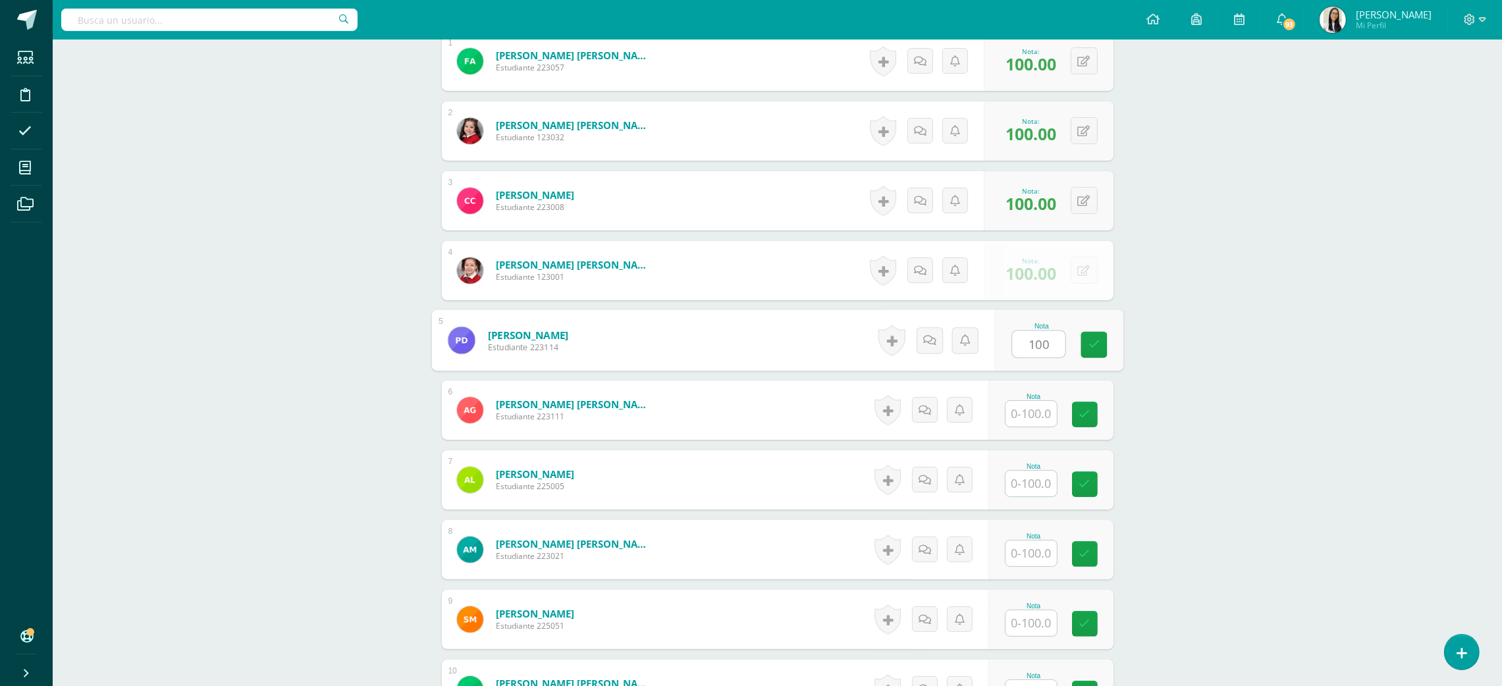
type input "100"
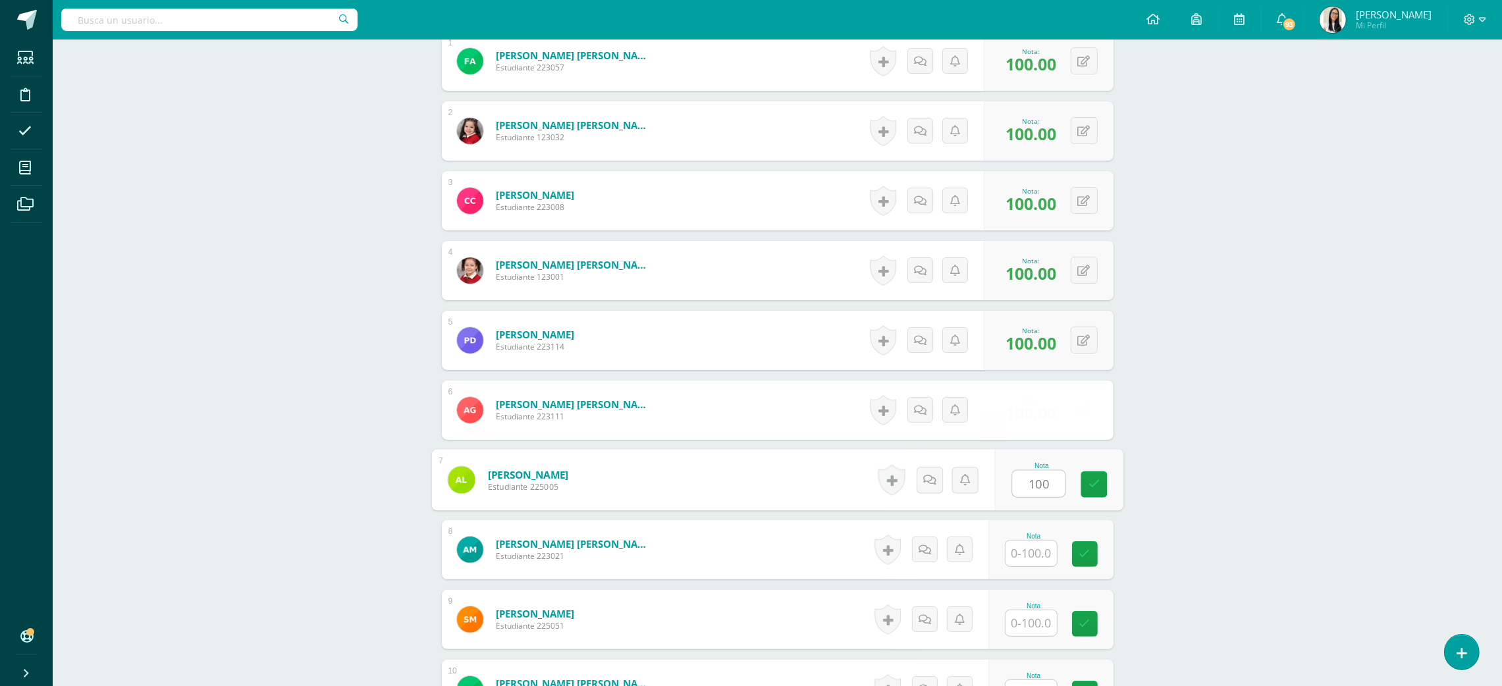
type input "100"
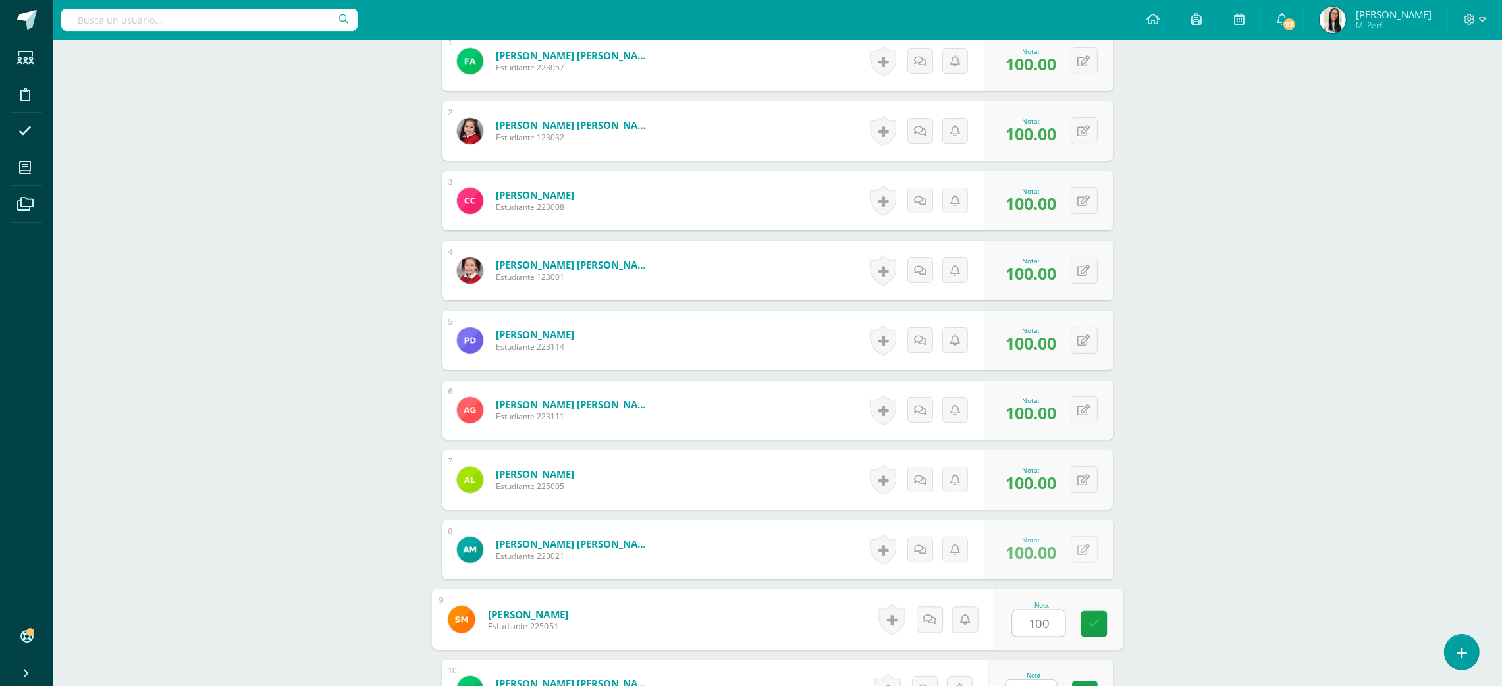
type input "100"
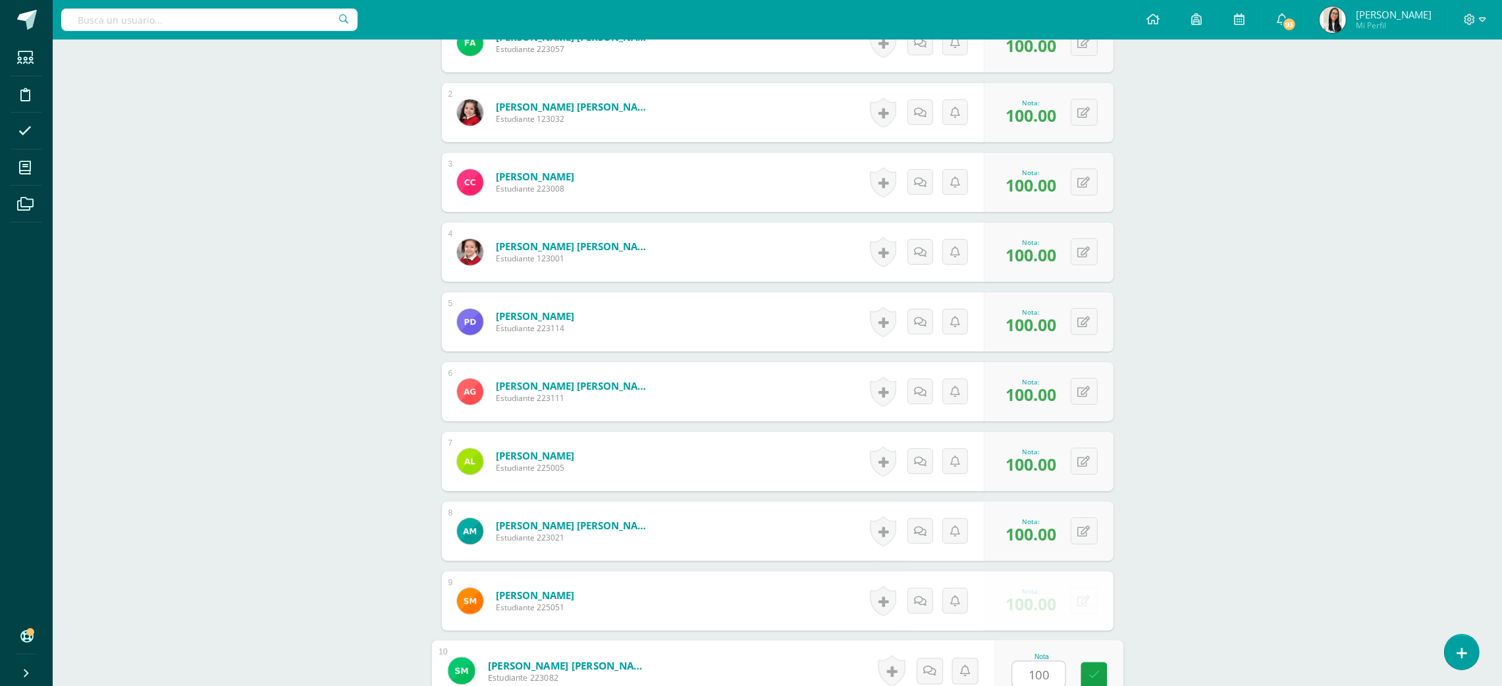
type input "100"
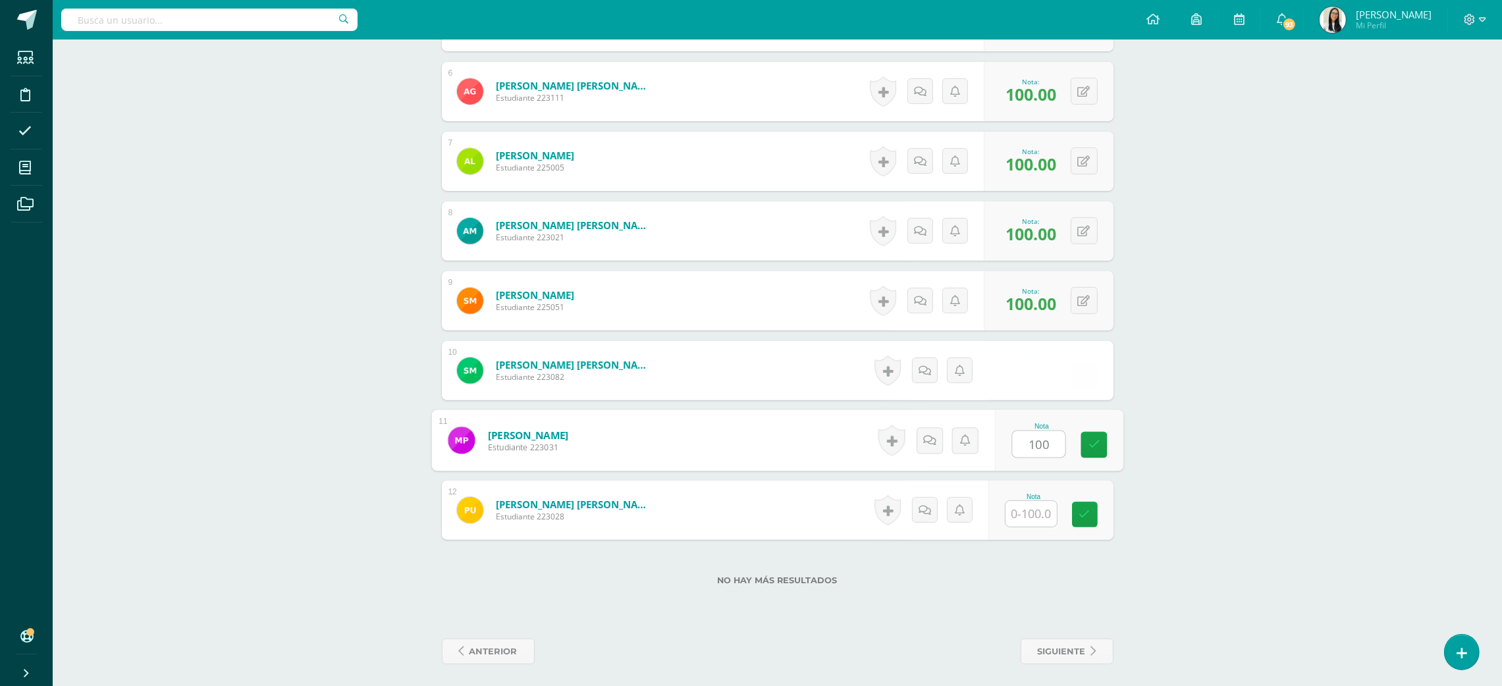
type input "100"
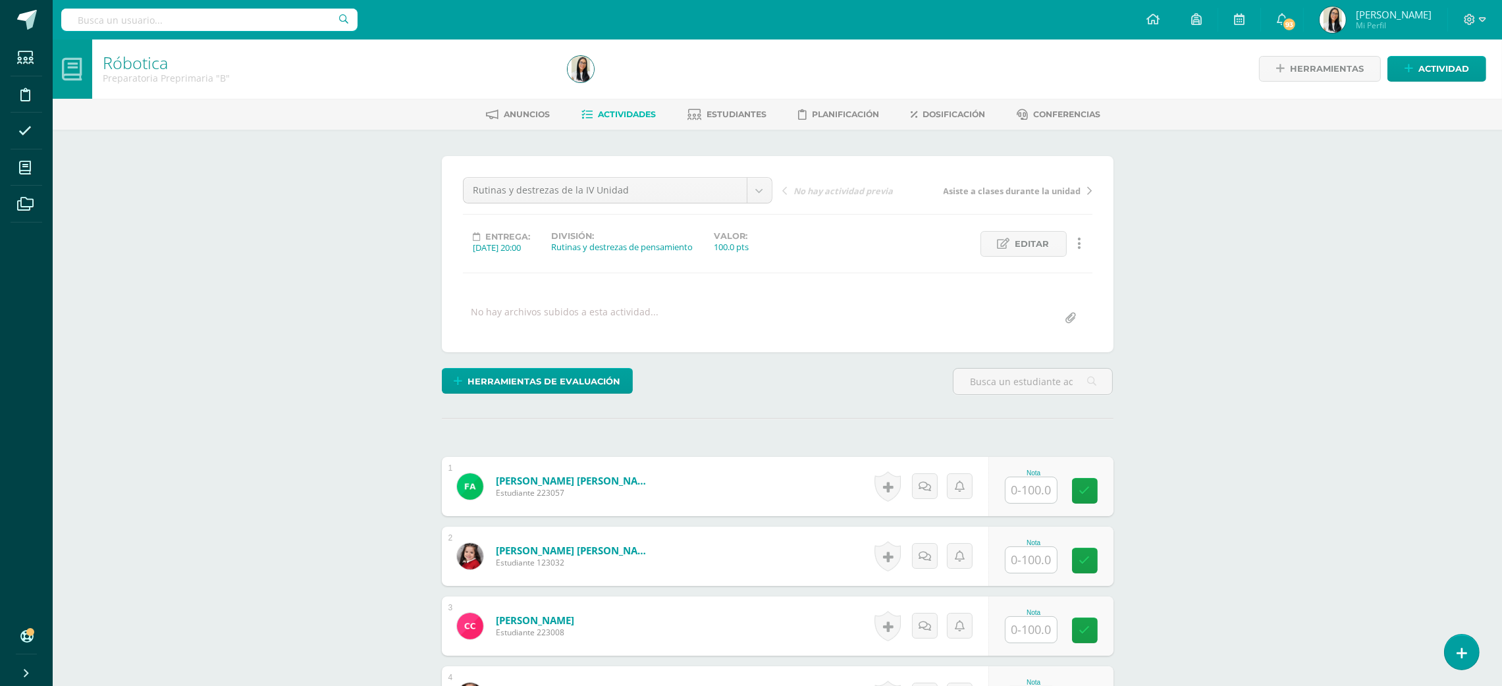
scroll to position [1, 0]
click at [1017, 502] on input "text" at bounding box center [1030, 490] width 51 height 26
type input "99"
type input "97"
type input "98"
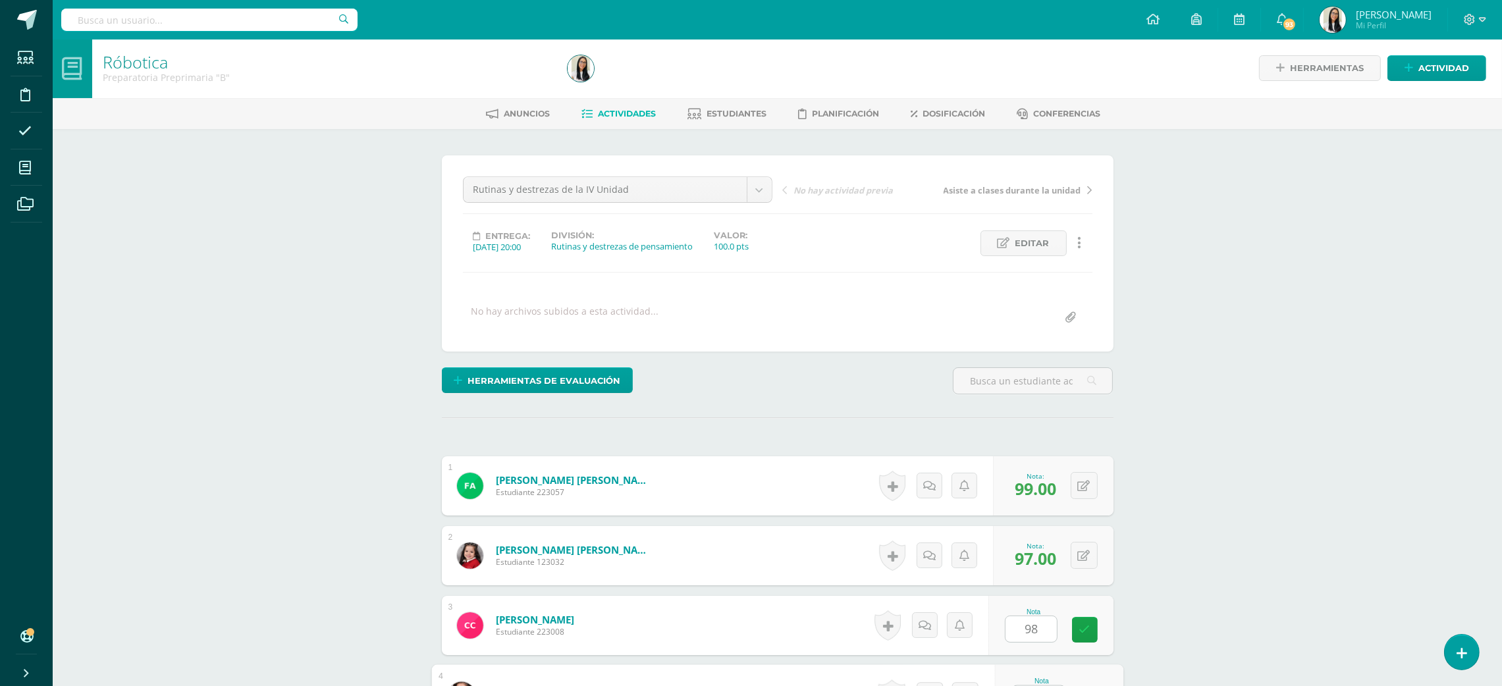
scroll to position [375, 0]
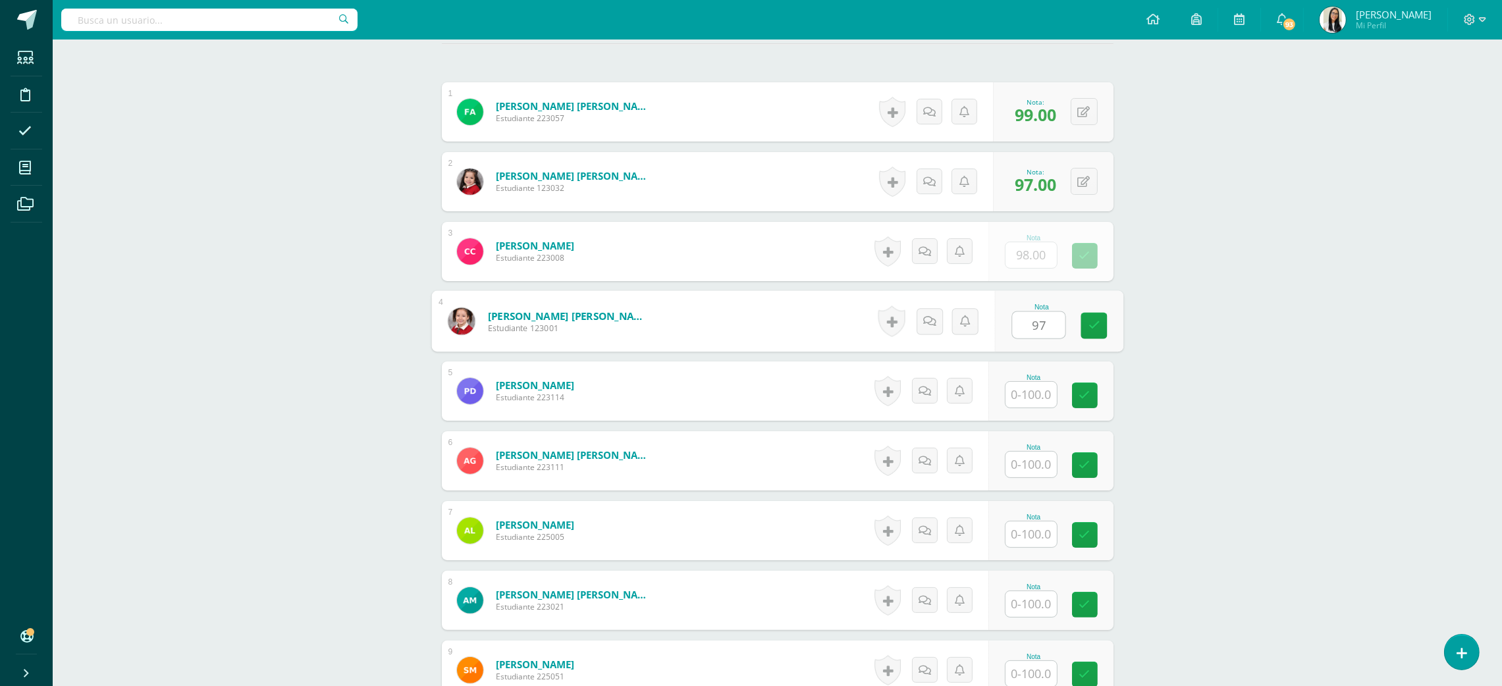
type input "97"
type input "99"
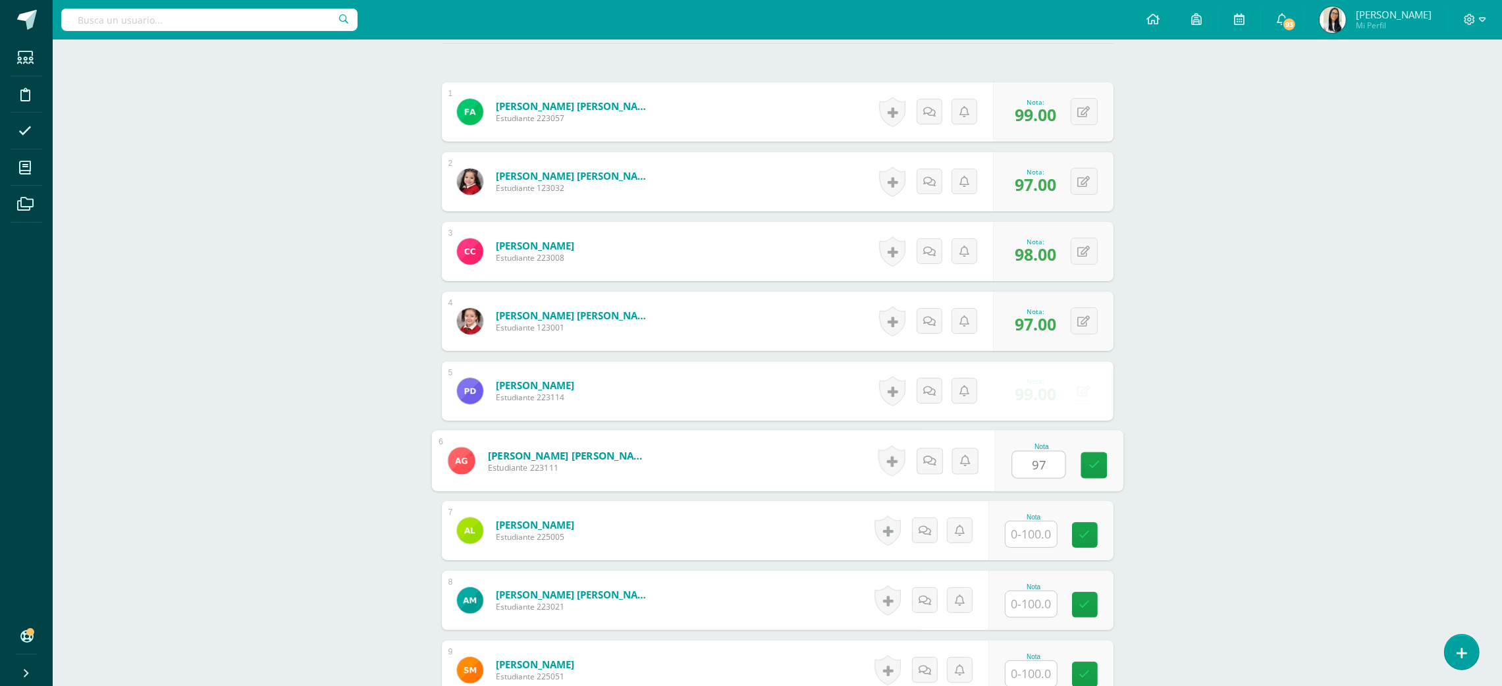
type input "97"
type input "98"
type input "97"
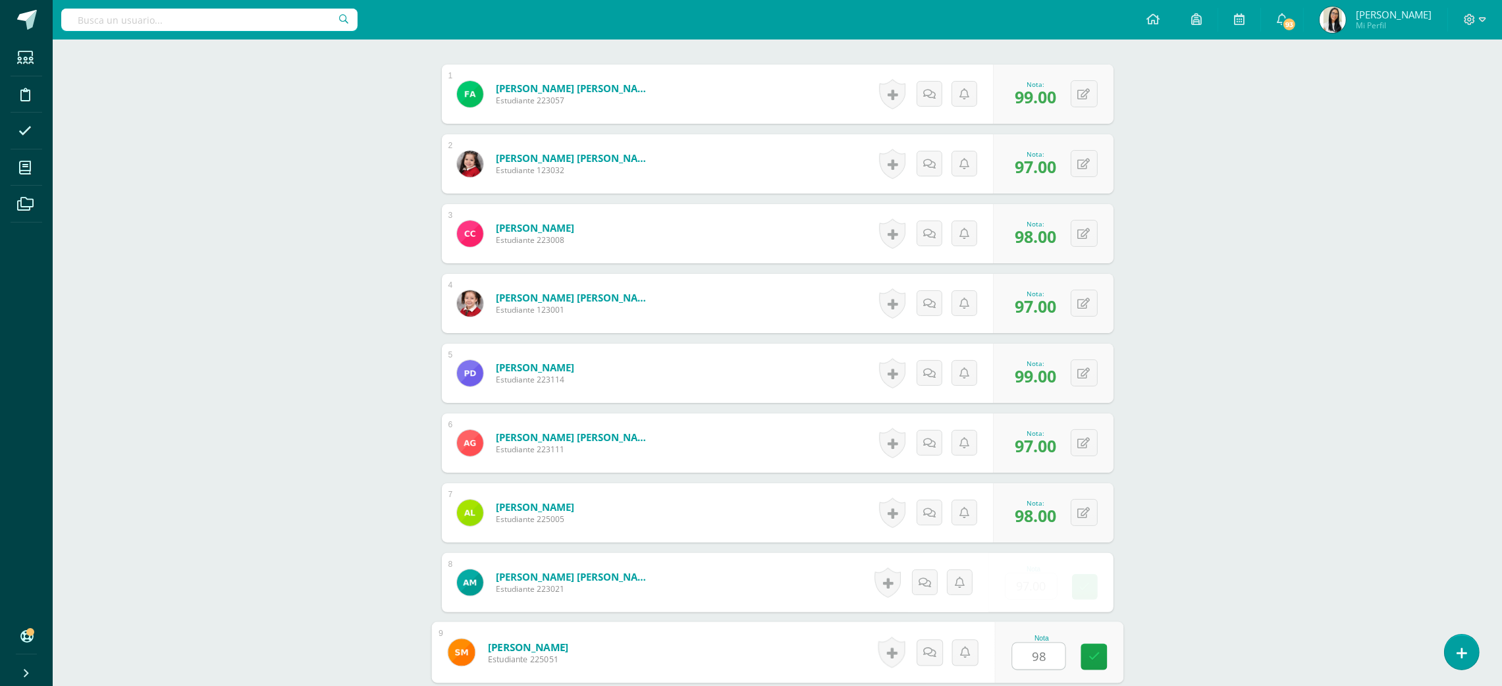
type input "98"
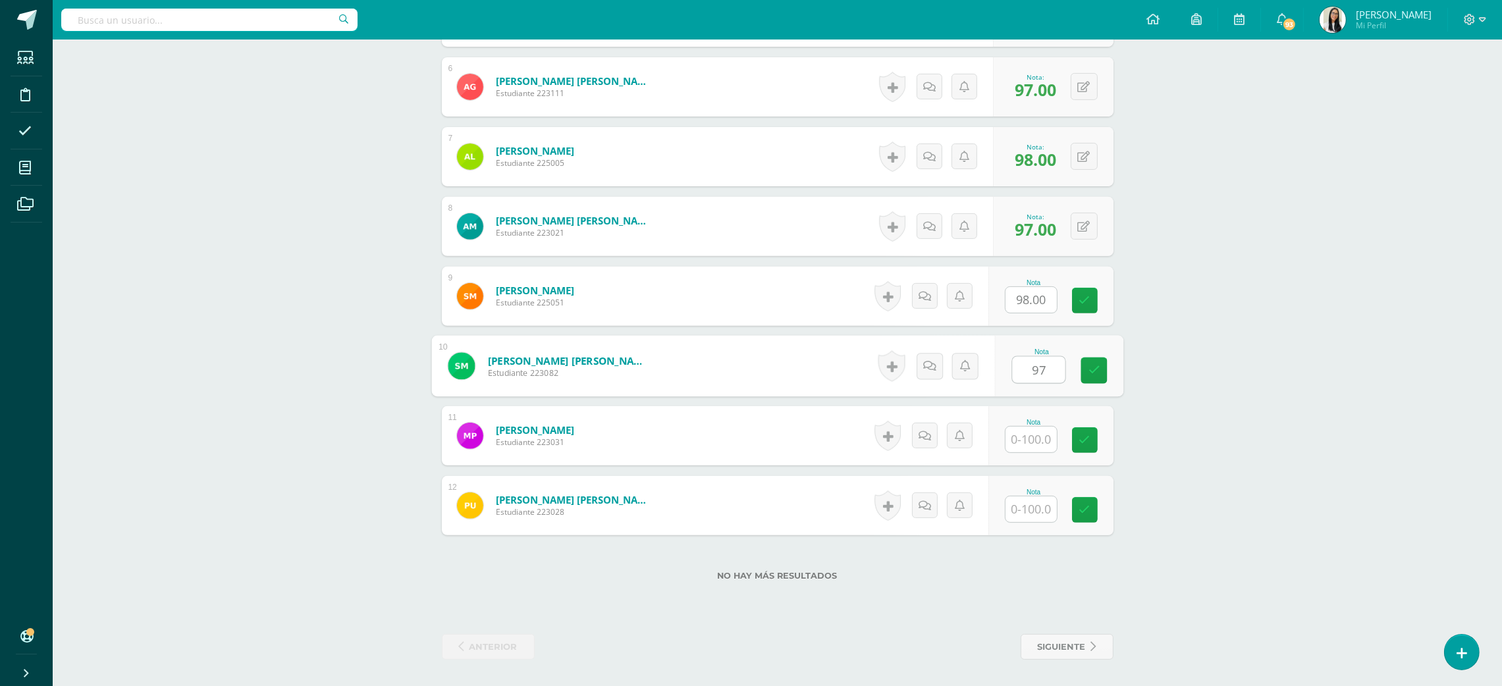
type input "97"
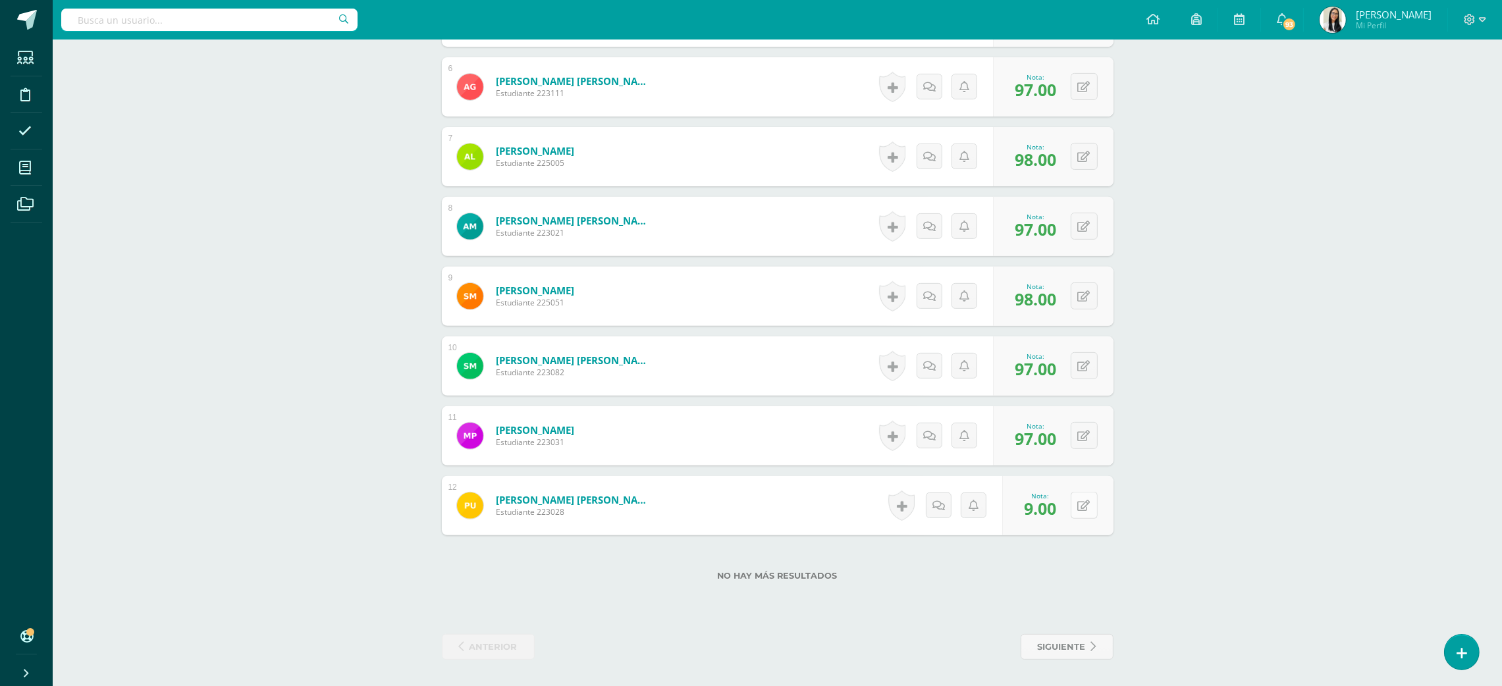
click at [1083, 508] on button at bounding box center [1084, 505] width 27 height 27
type input "99"
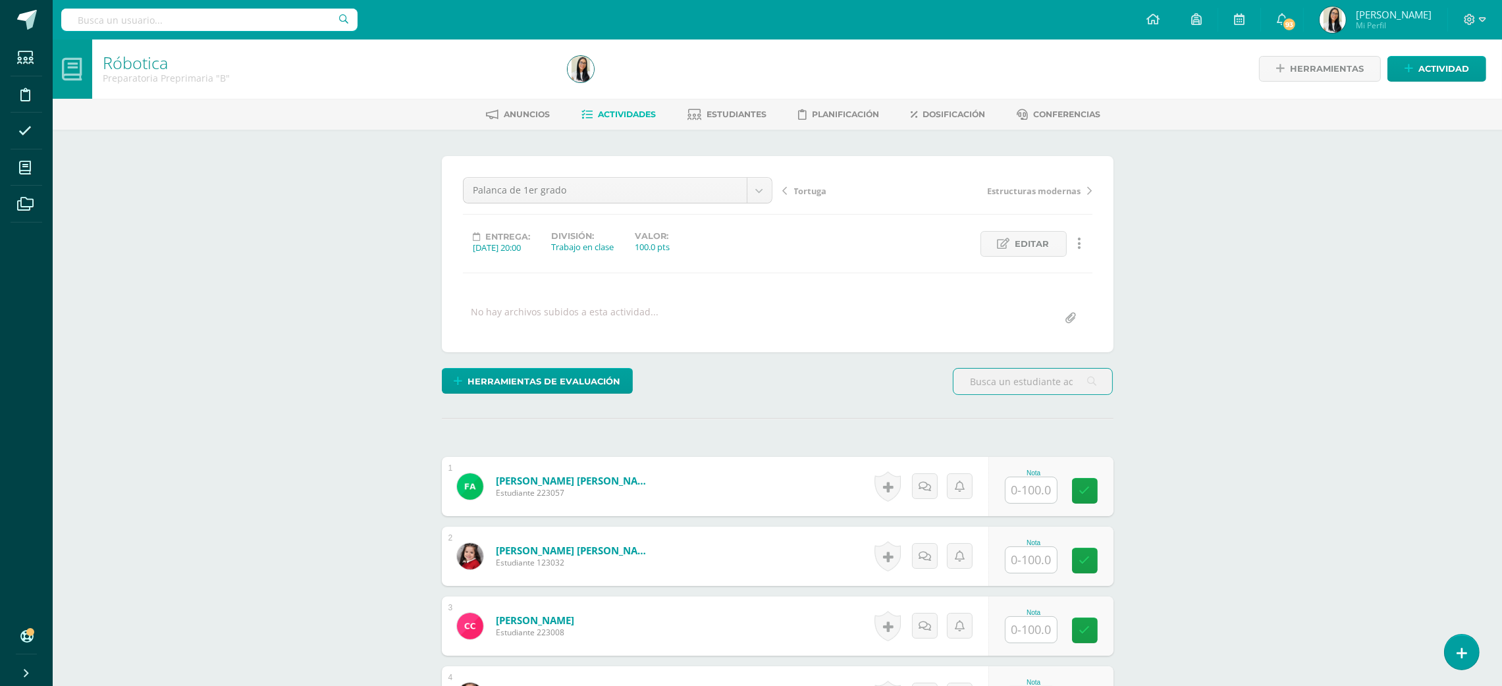
scroll to position [1, 0]
click at [1037, 489] on input "text" at bounding box center [1030, 490] width 51 height 26
type input "9"
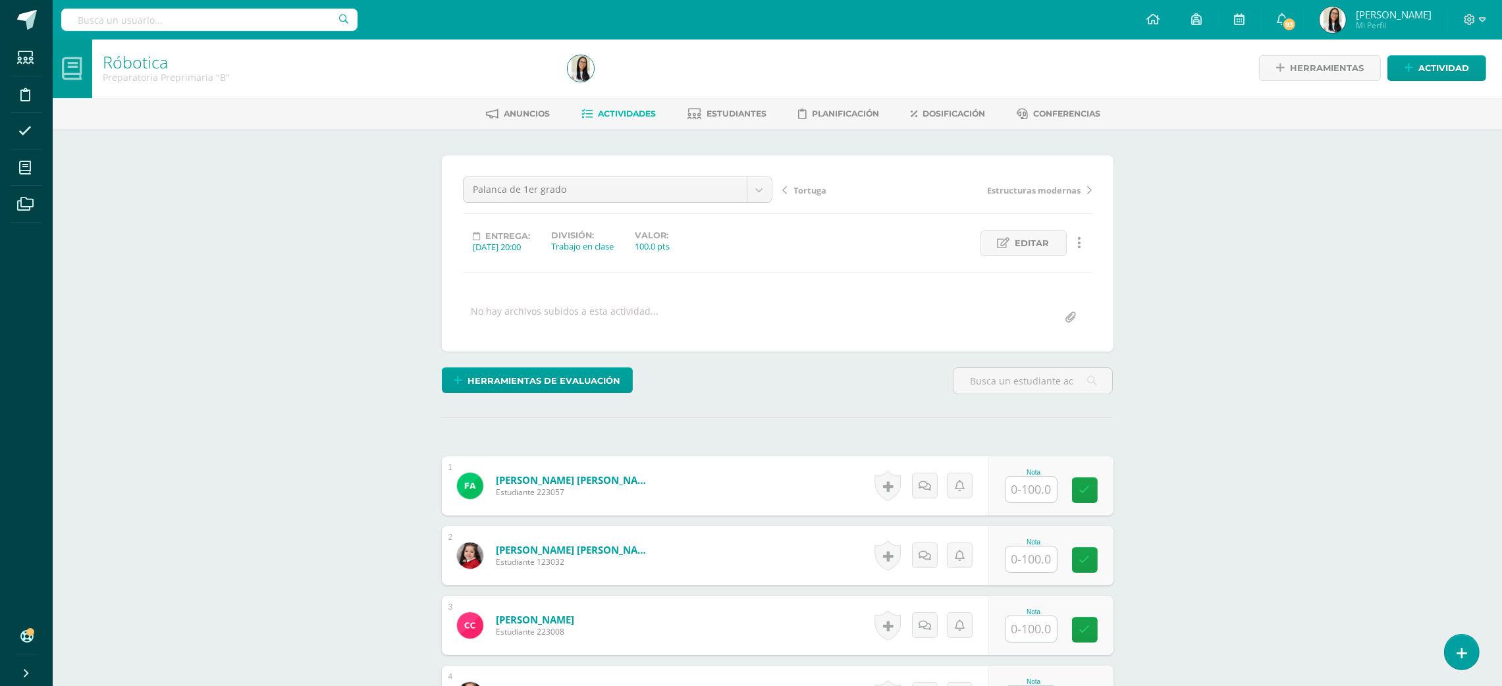
scroll to position [0, 0]
click at [1018, 493] on input "text" at bounding box center [1030, 491] width 51 height 26
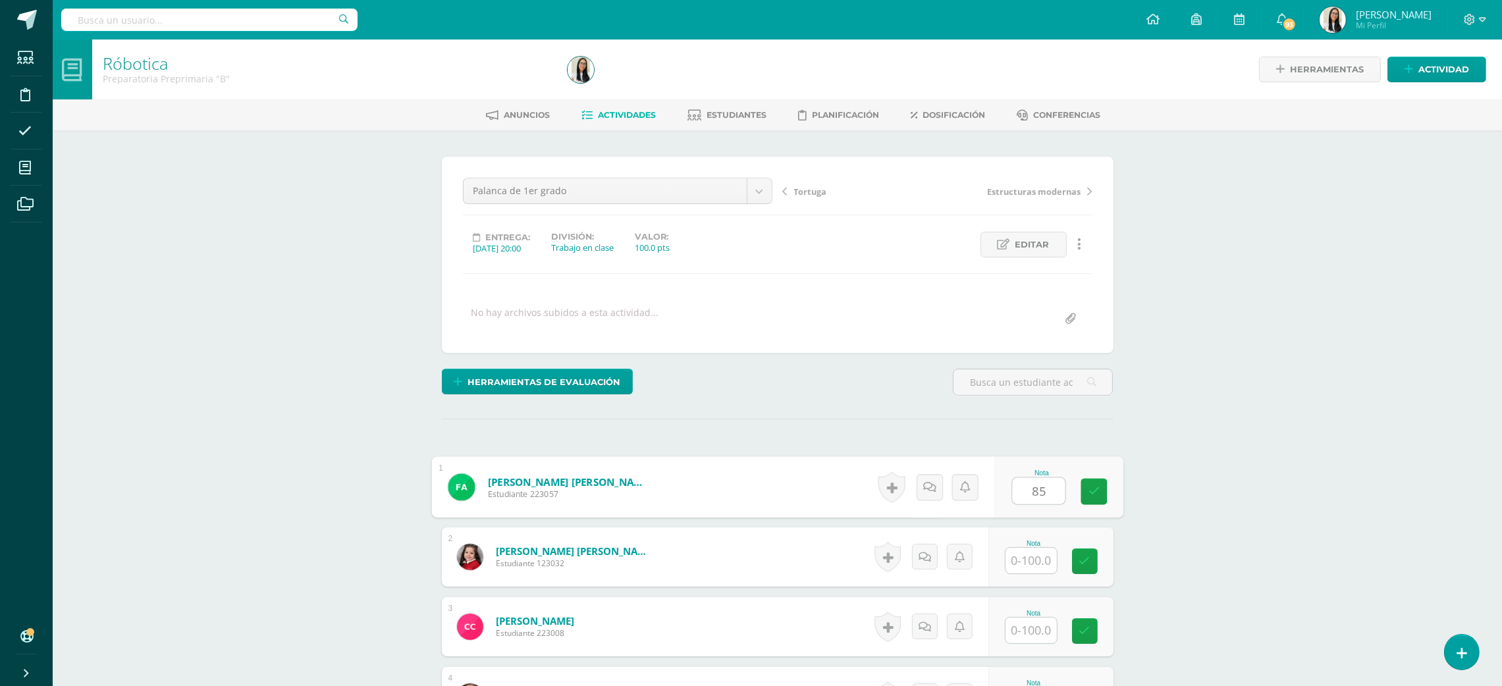
type input "85"
type input "100"
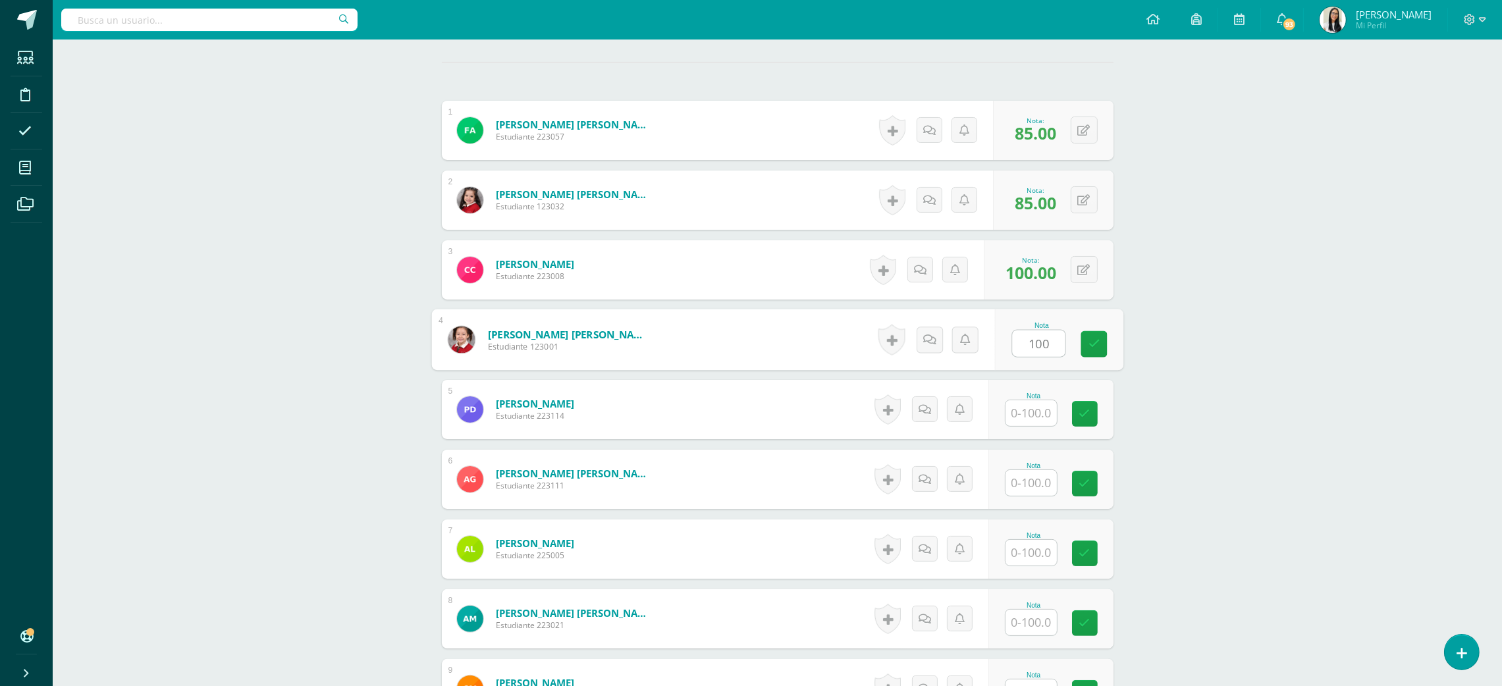
type input "100"
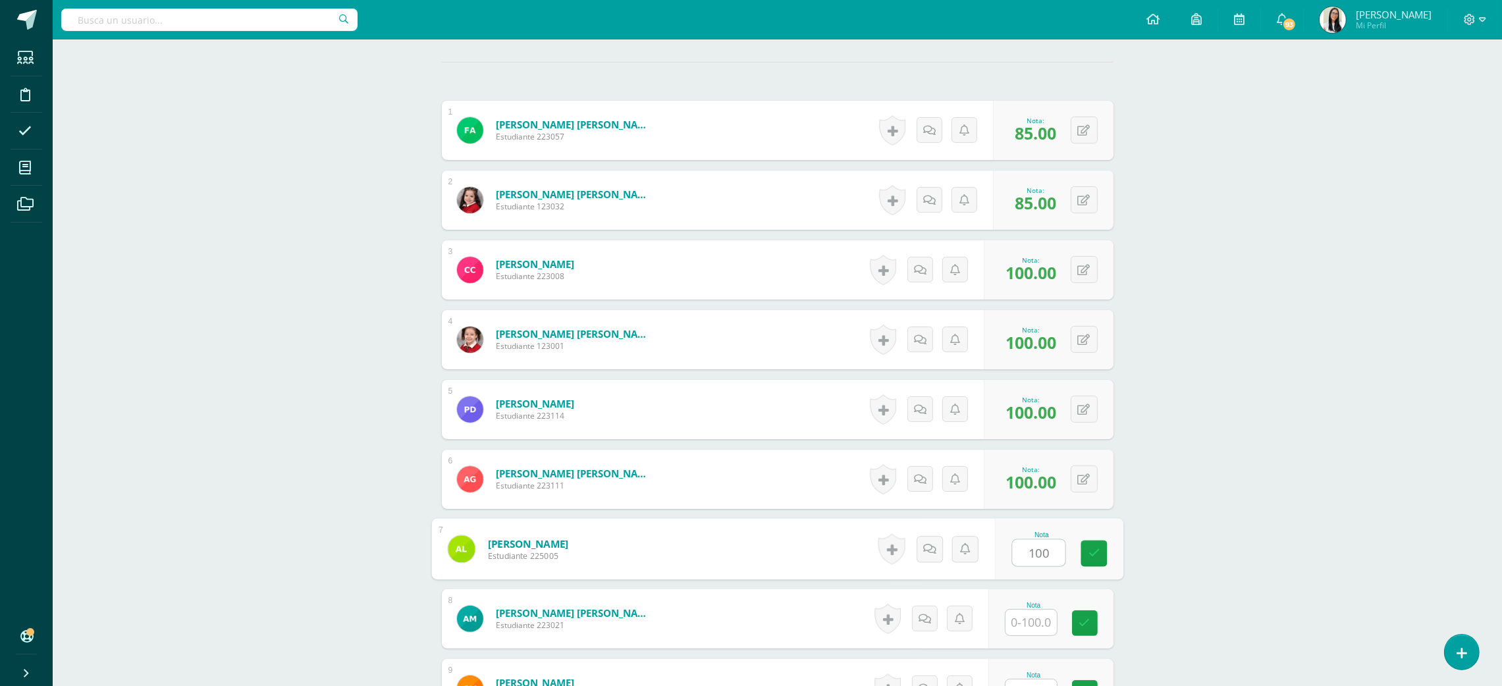
type input "100"
type input "85"
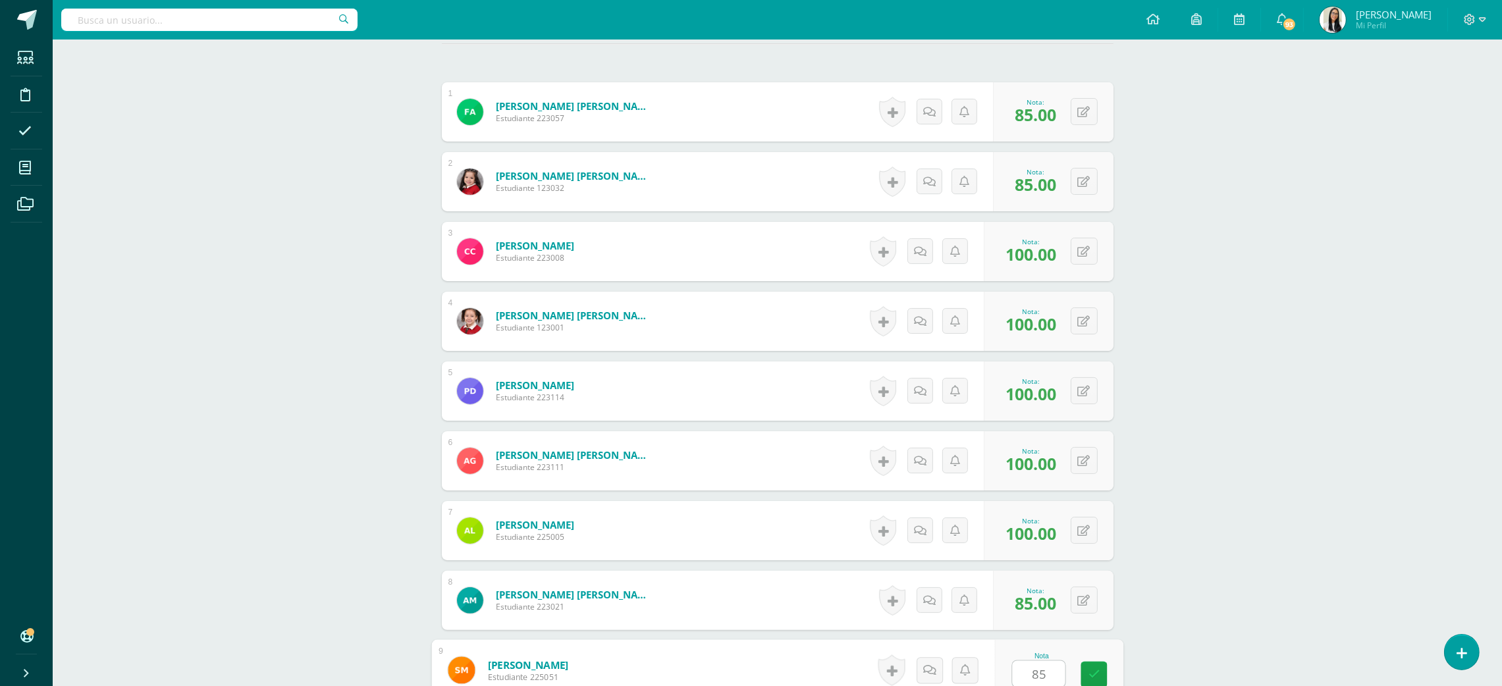
type input "85"
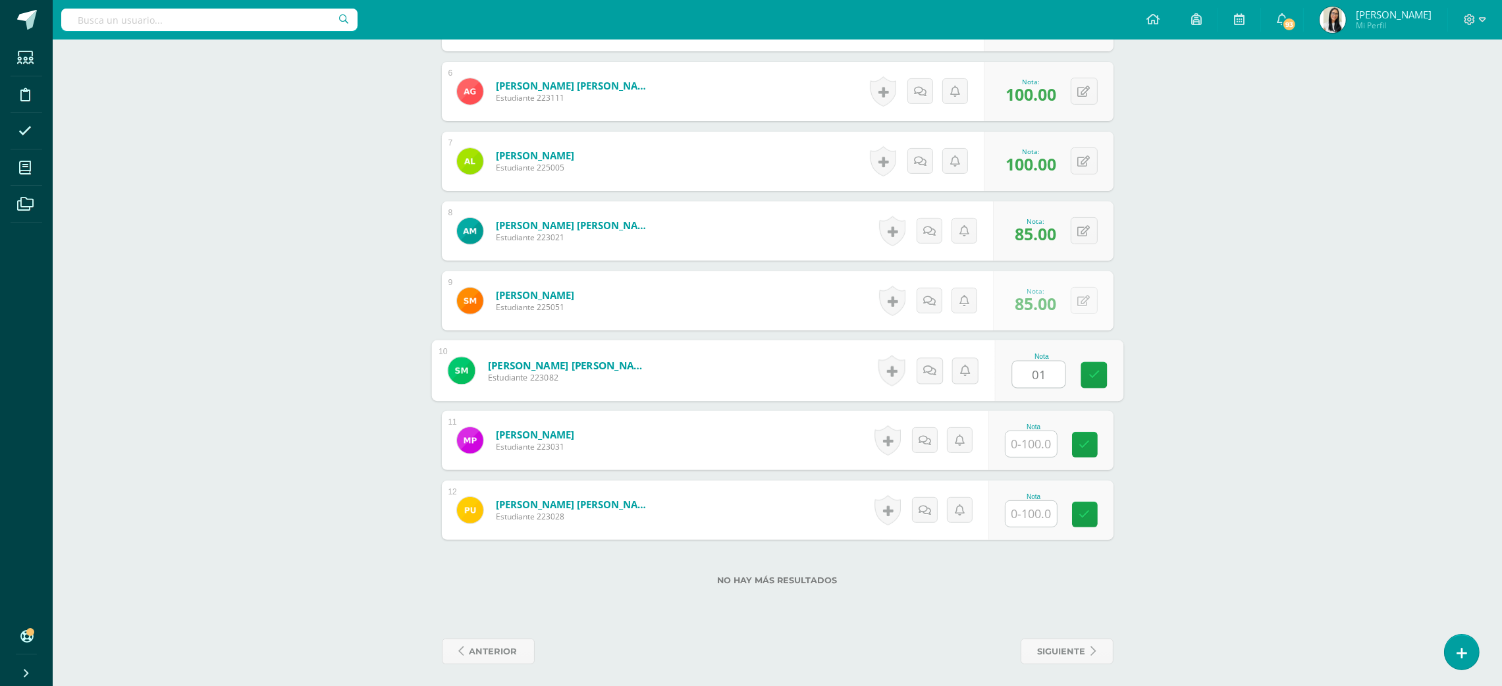
type input "0"
type input "100"
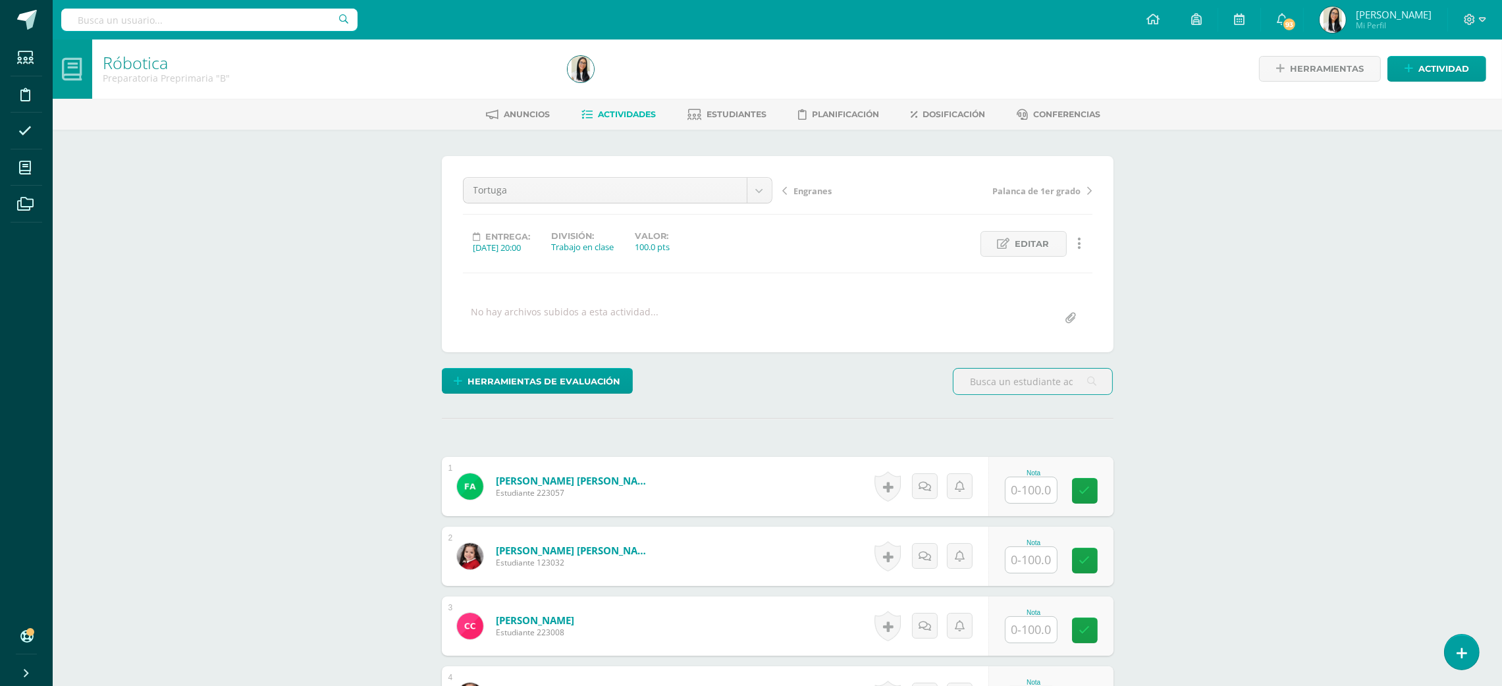
click at [1042, 481] on input "text" at bounding box center [1030, 490] width 51 height 26
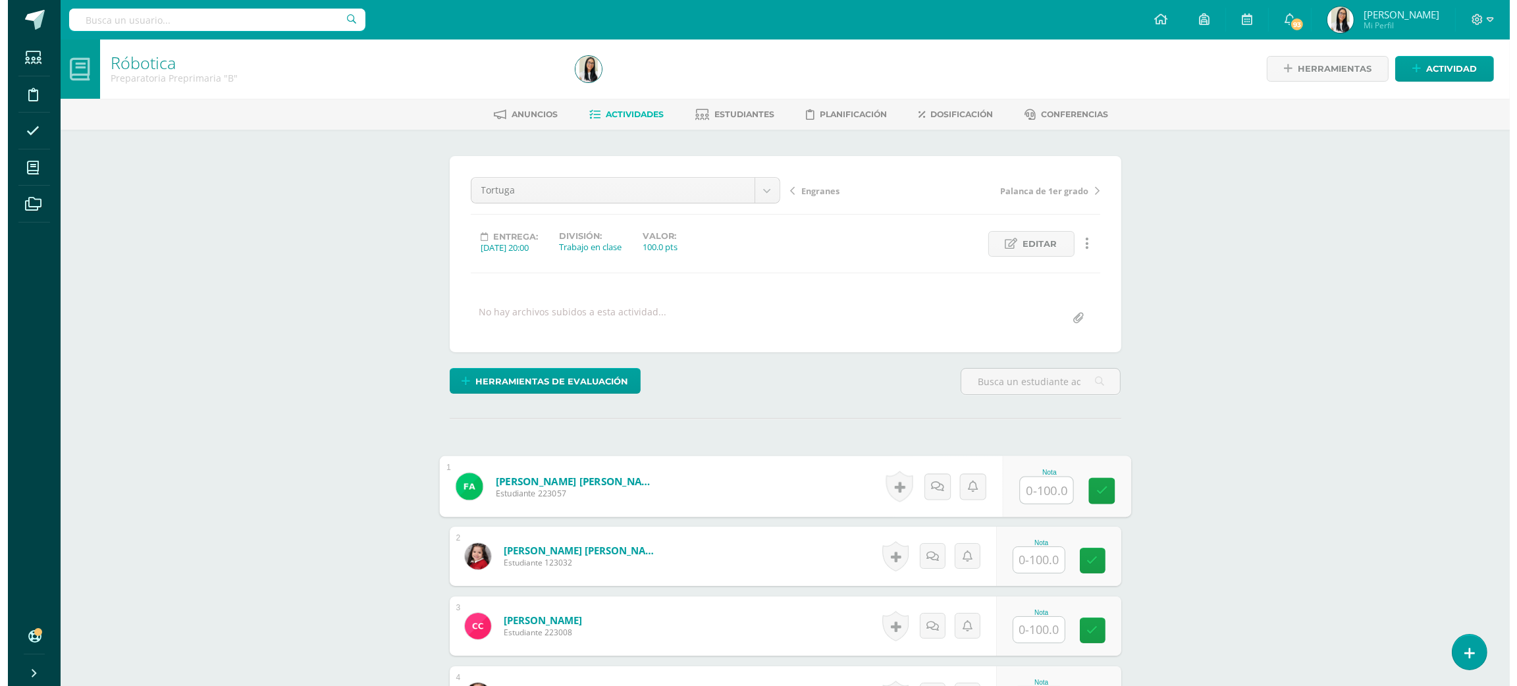
scroll to position [1, 0]
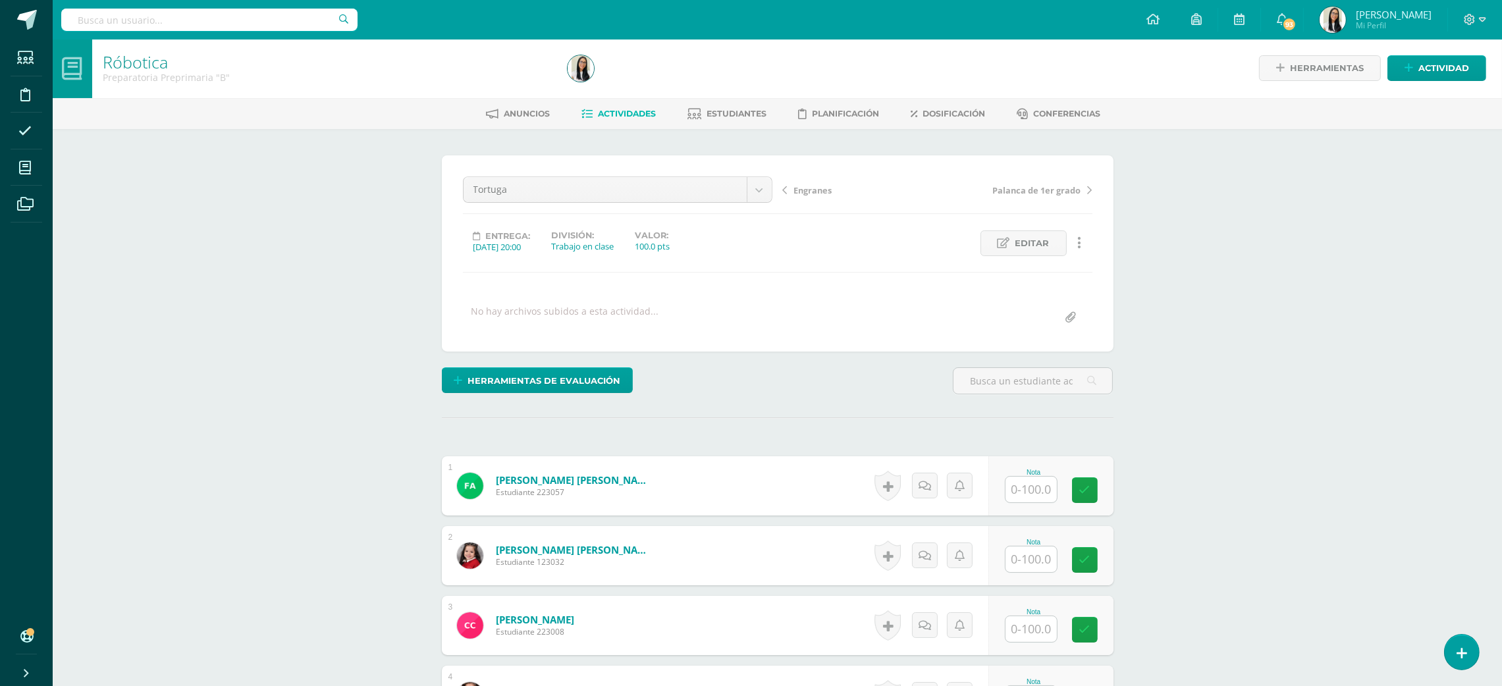
click at [1084, 245] on link at bounding box center [1080, 243] width 26 height 26
click at [1018, 323] on link "Eliminar" at bounding box center [1054, 327] width 135 height 20
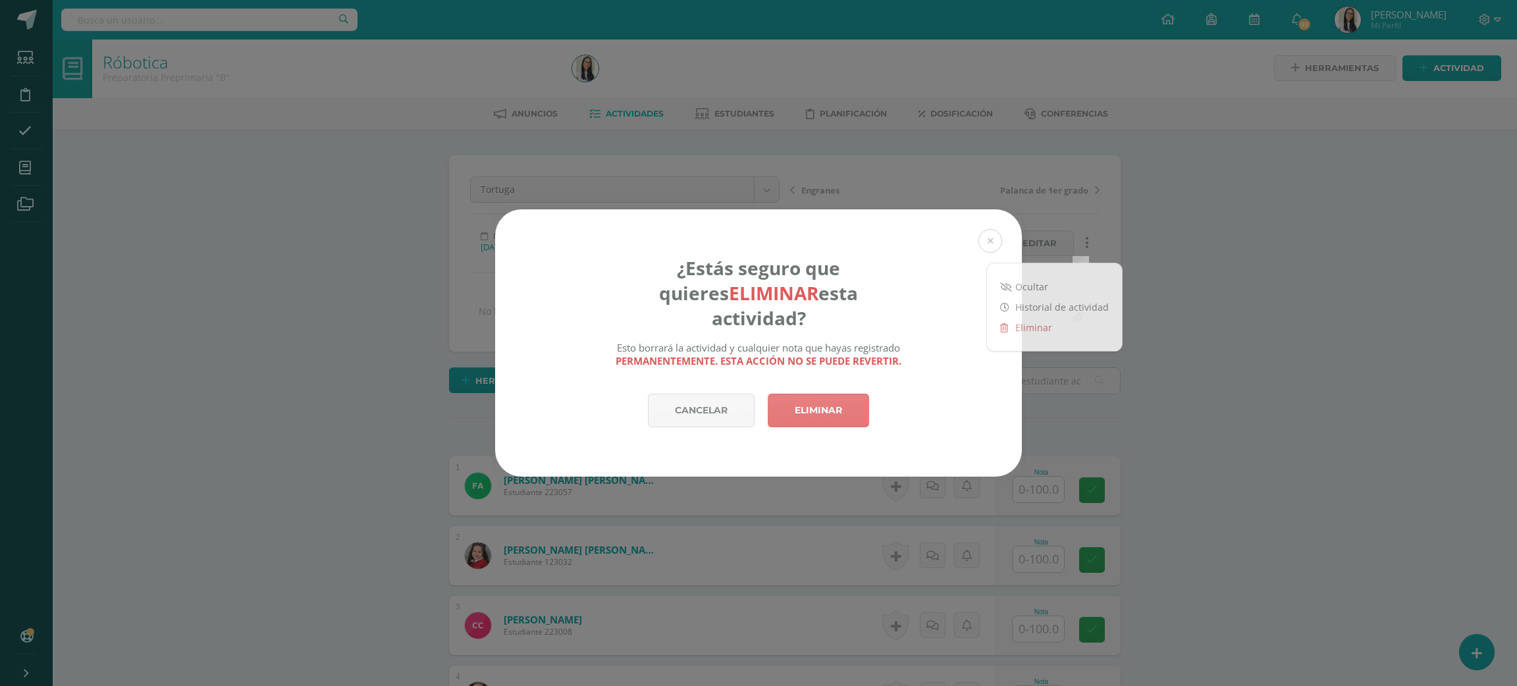
click at [851, 398] on link "Eliminar" at bounding box center [818, 411] width 101 height 34
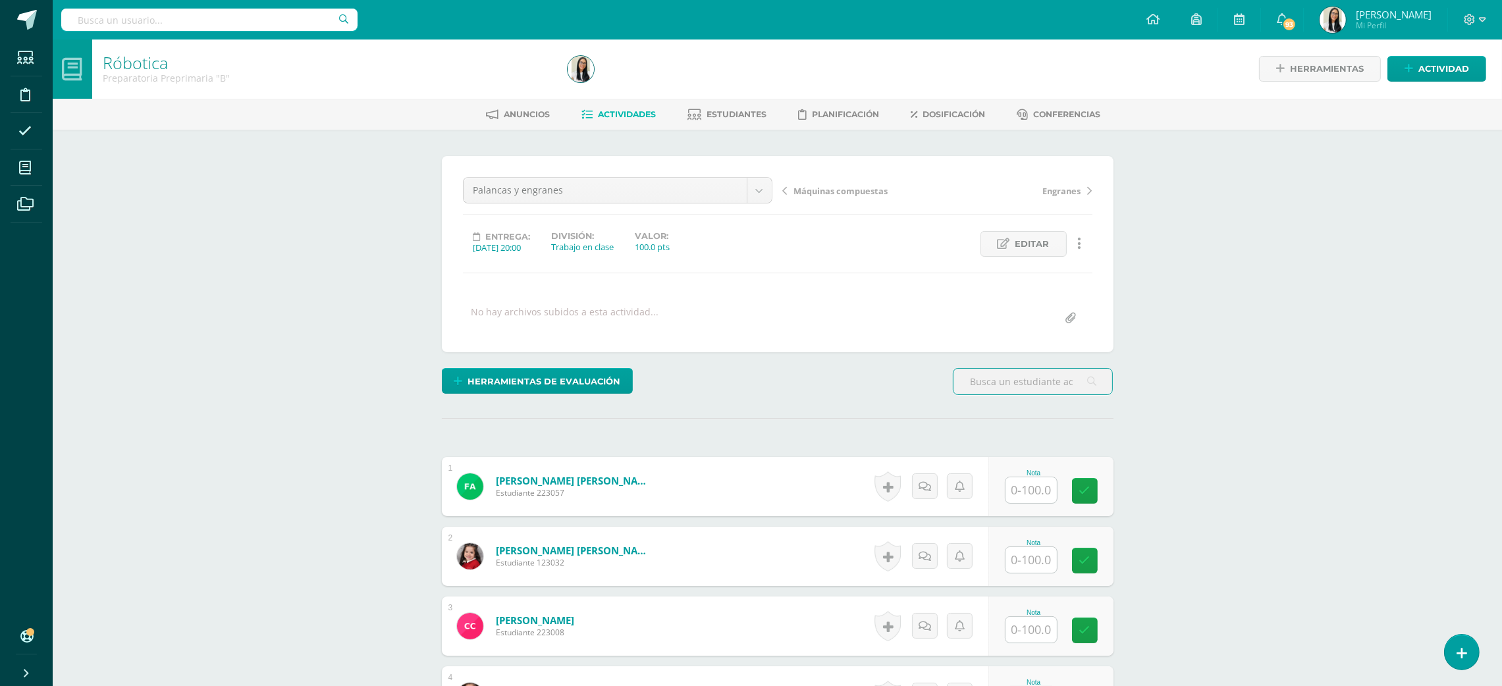
scroll to position [1, 0]
click at [1026, 489] on input "text" at bounding box center [1038, 490] width 53 height 26
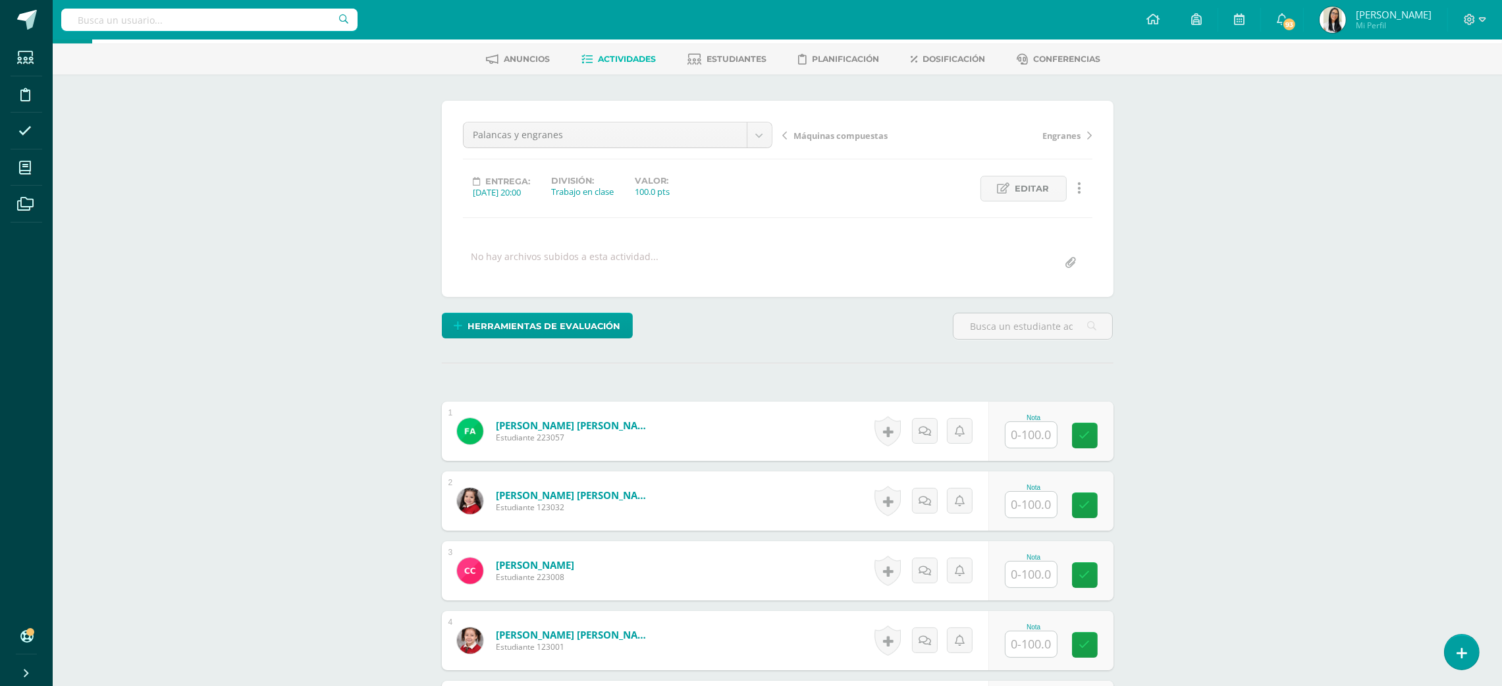
scroll to position [50, 0]
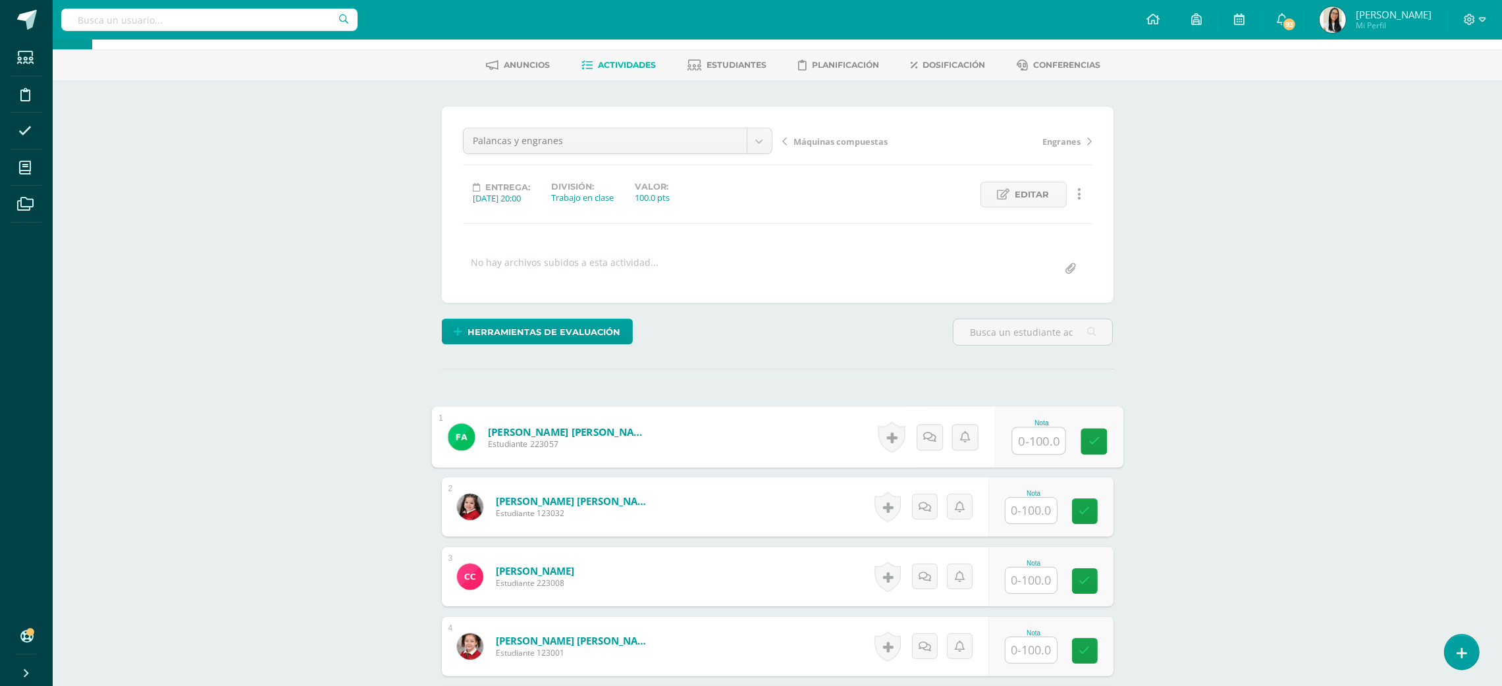
click at [1017, 448] on input "text" at bounding box center [1038, 441] width 53 height 26
type input "85"
type input "100"
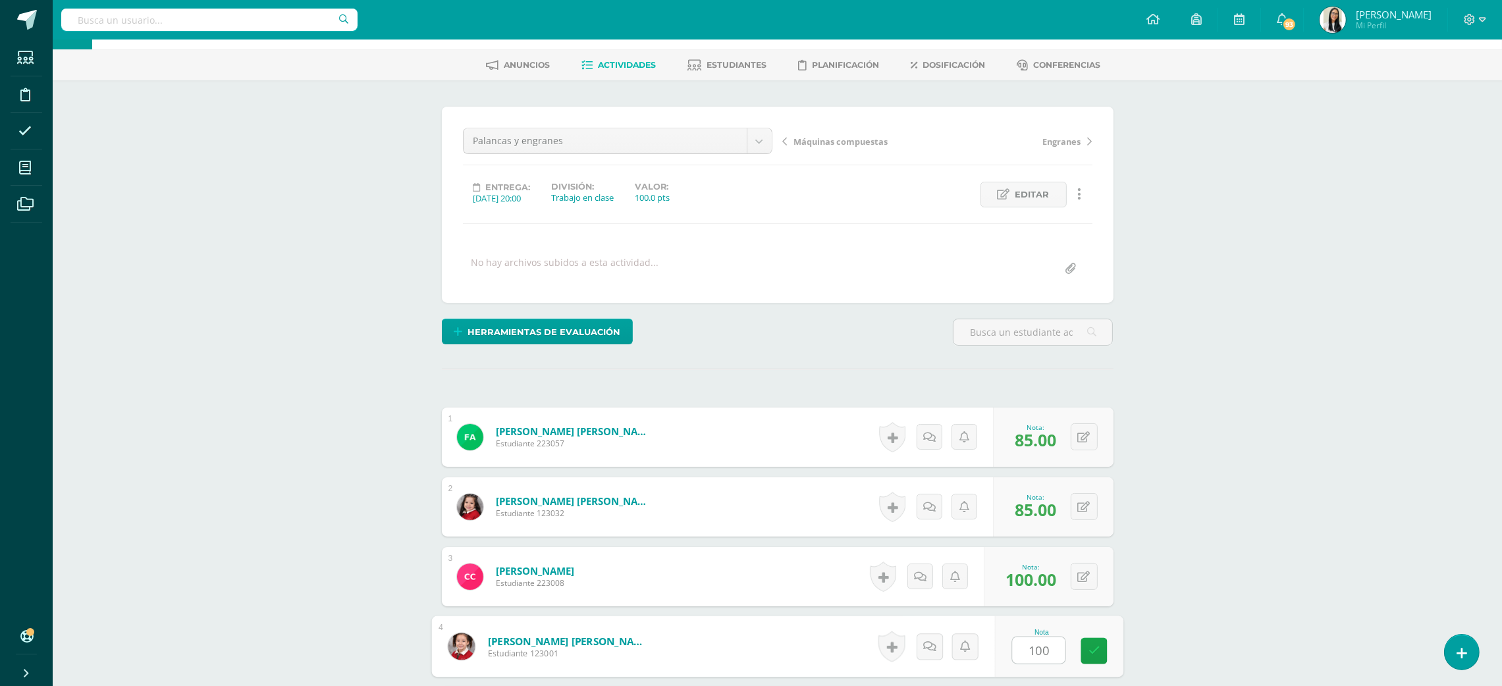
type input "100"
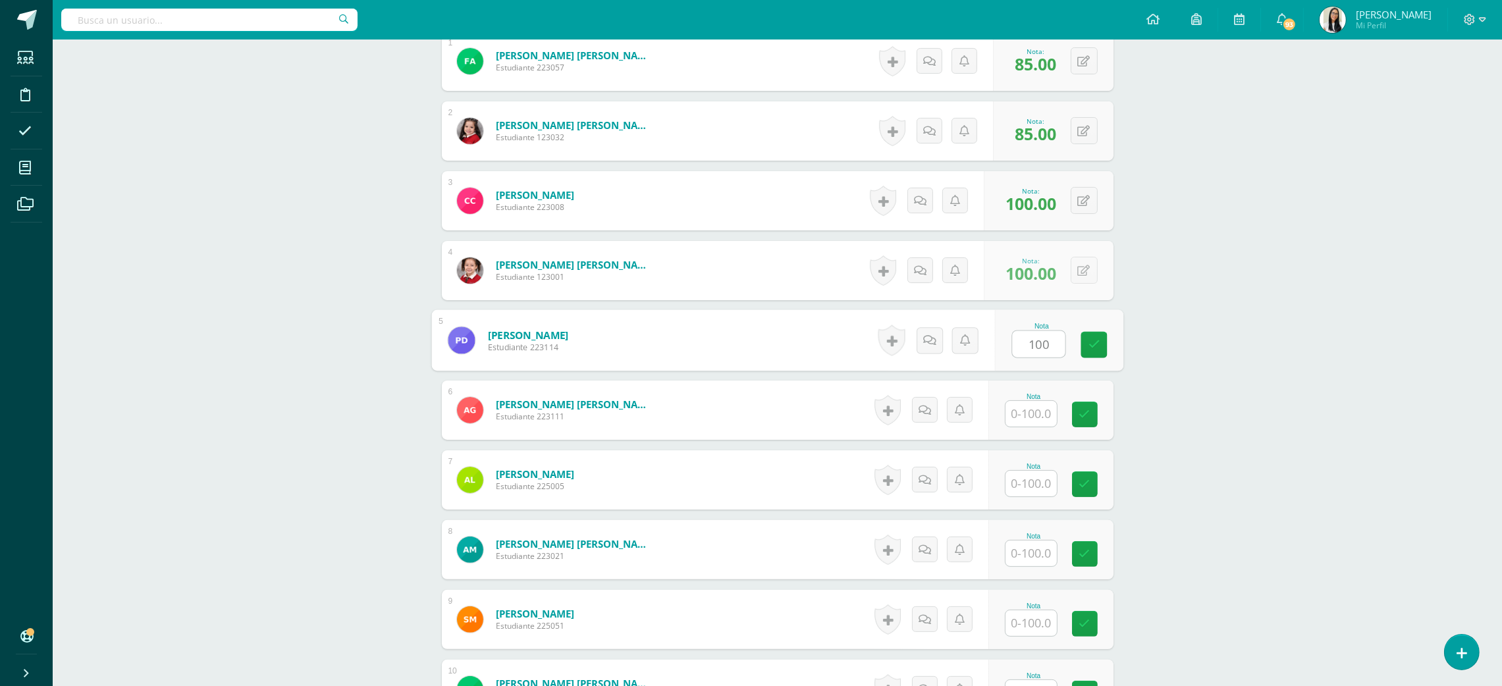
type input "100"
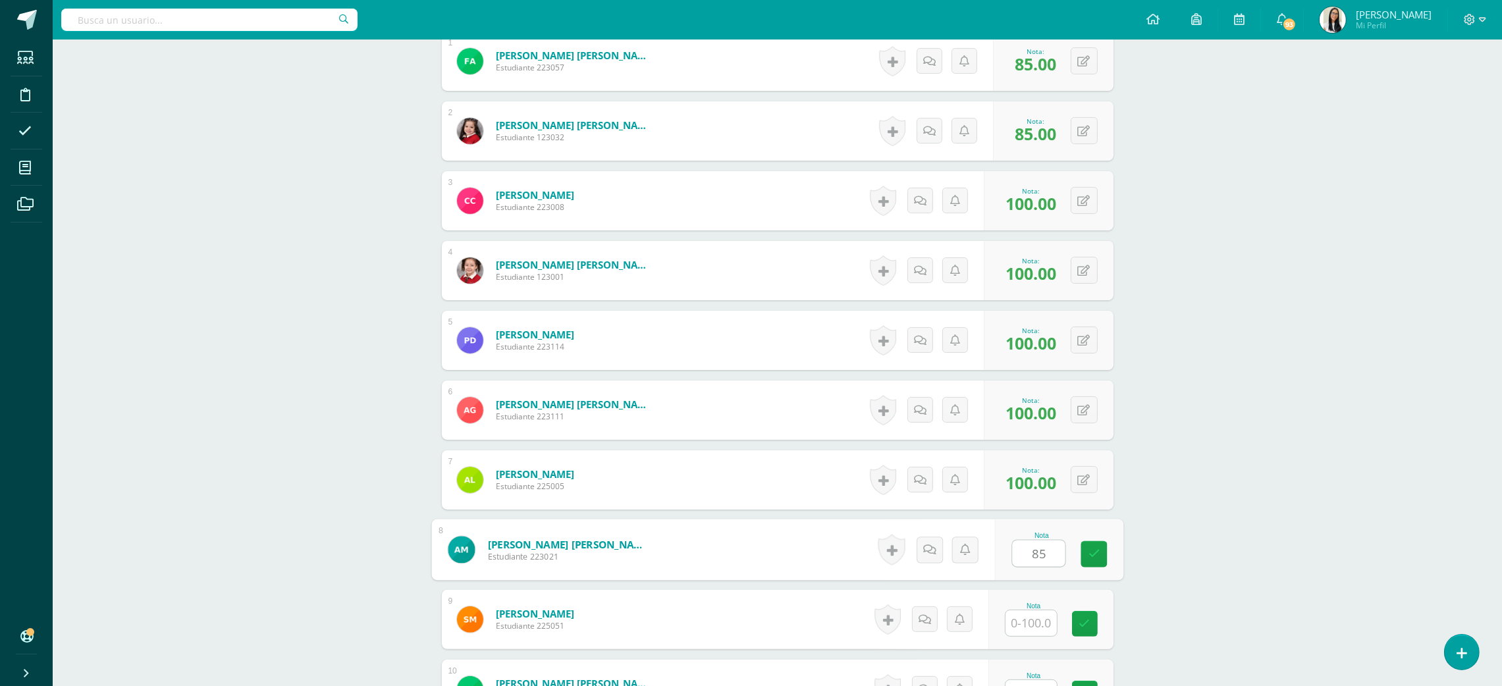
type input "85"
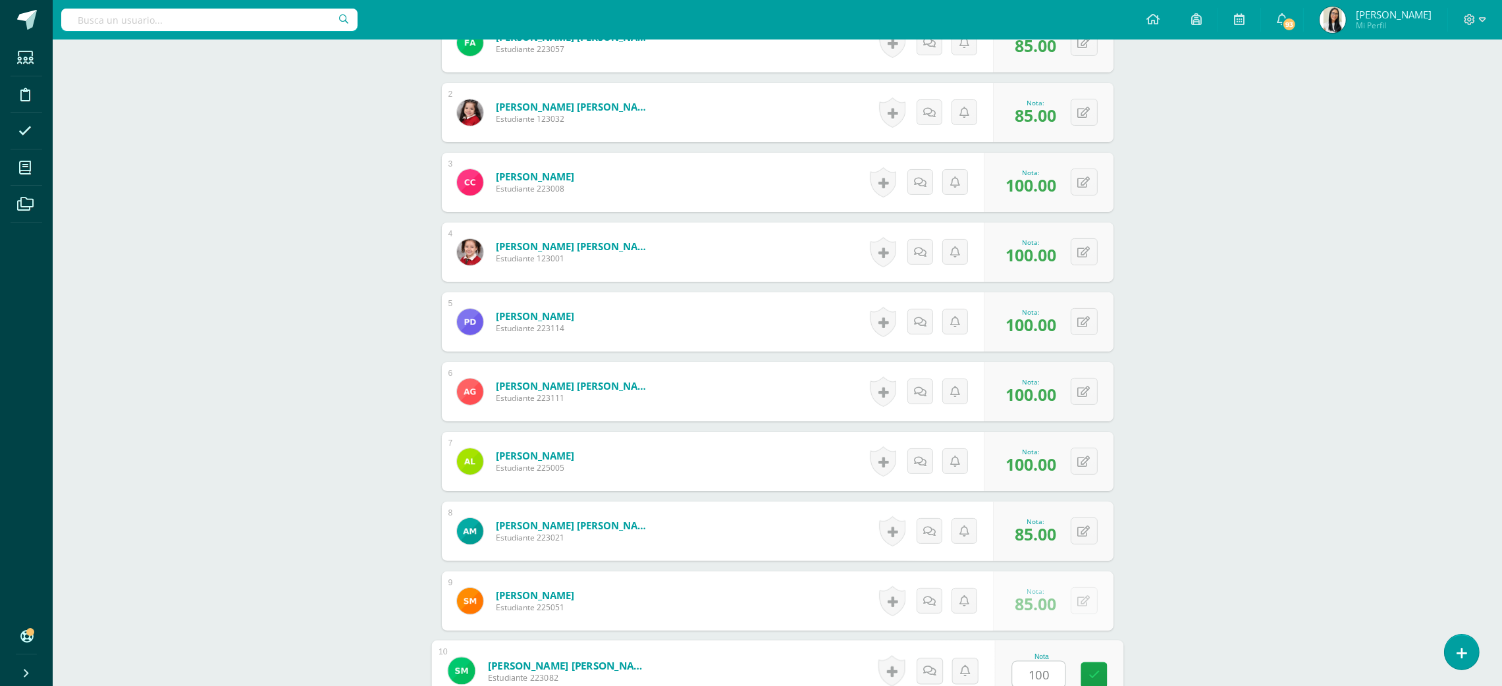
type input "100"
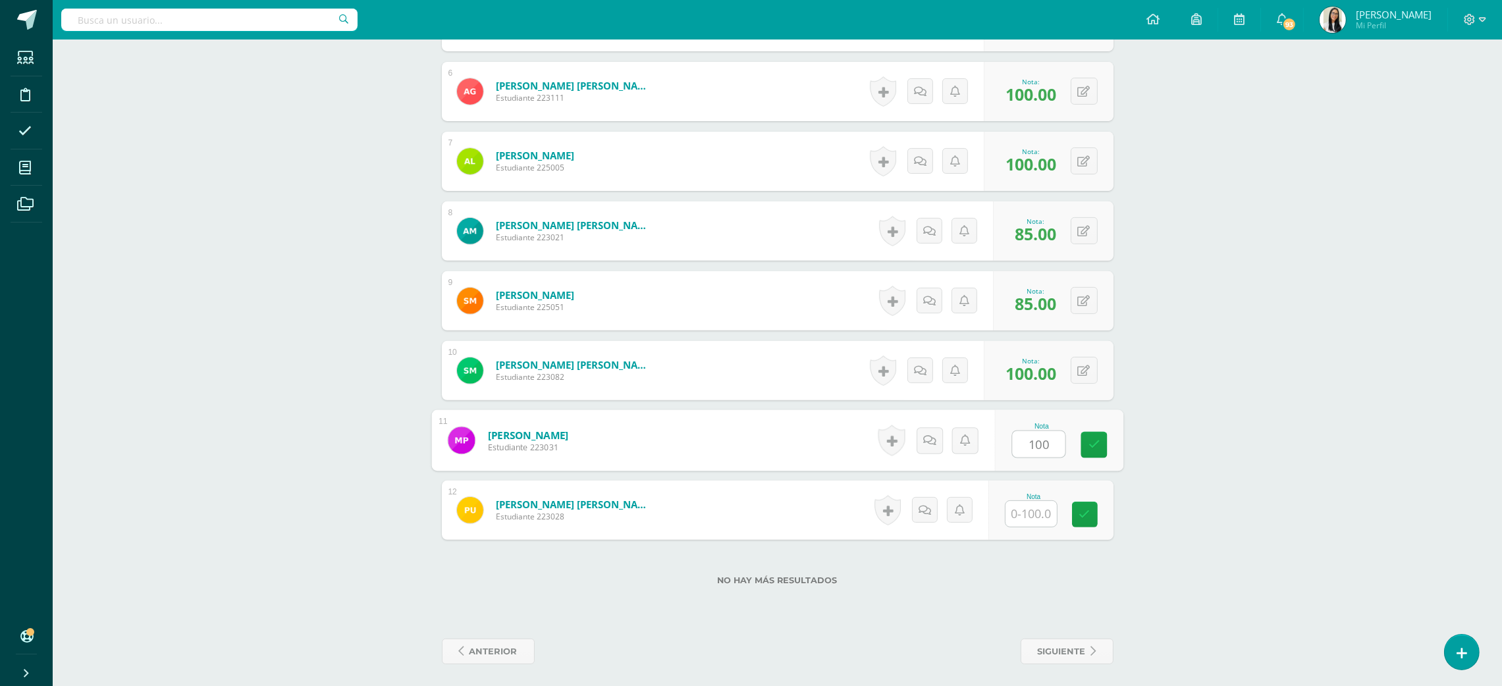
type input "100"
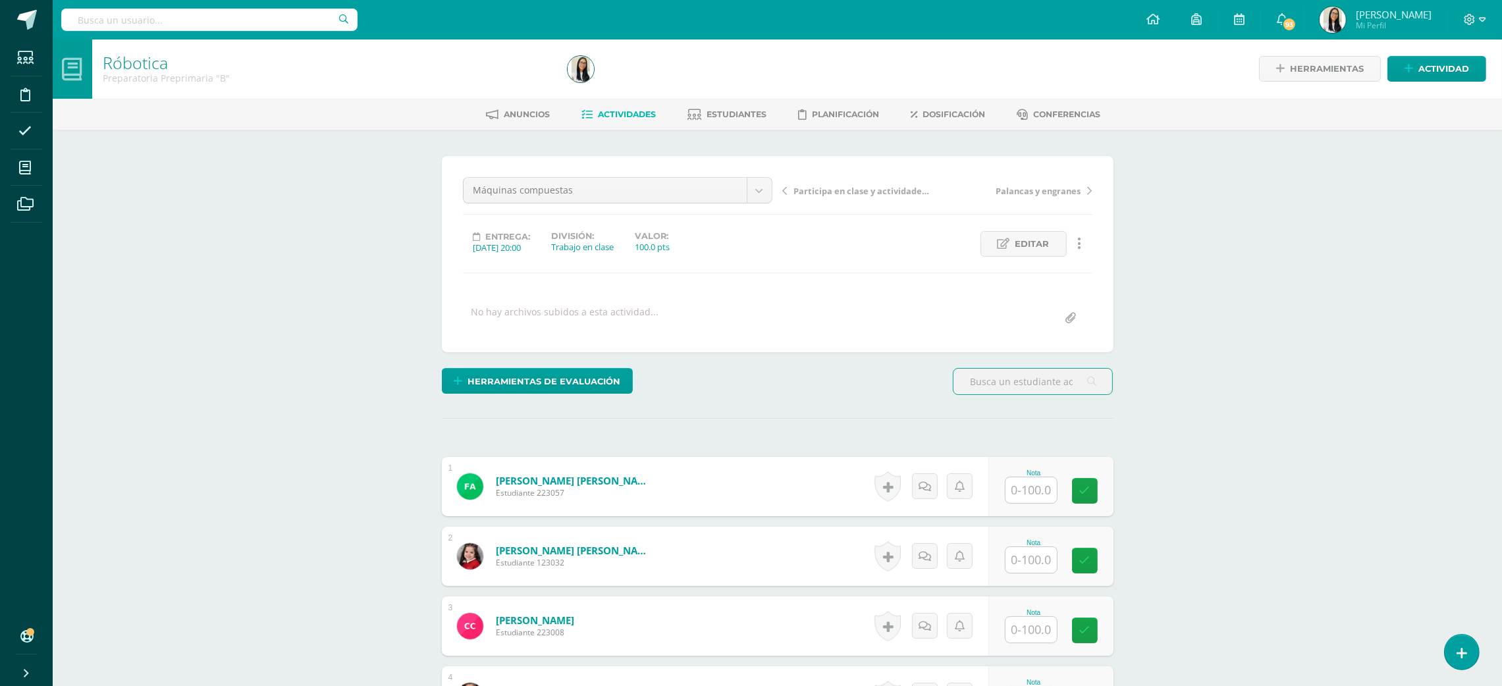
scroll to position [1, 0]
click at [1044, 485] on input "text" at bounding box center [1030, 490] width 51 height 26
type input "100"
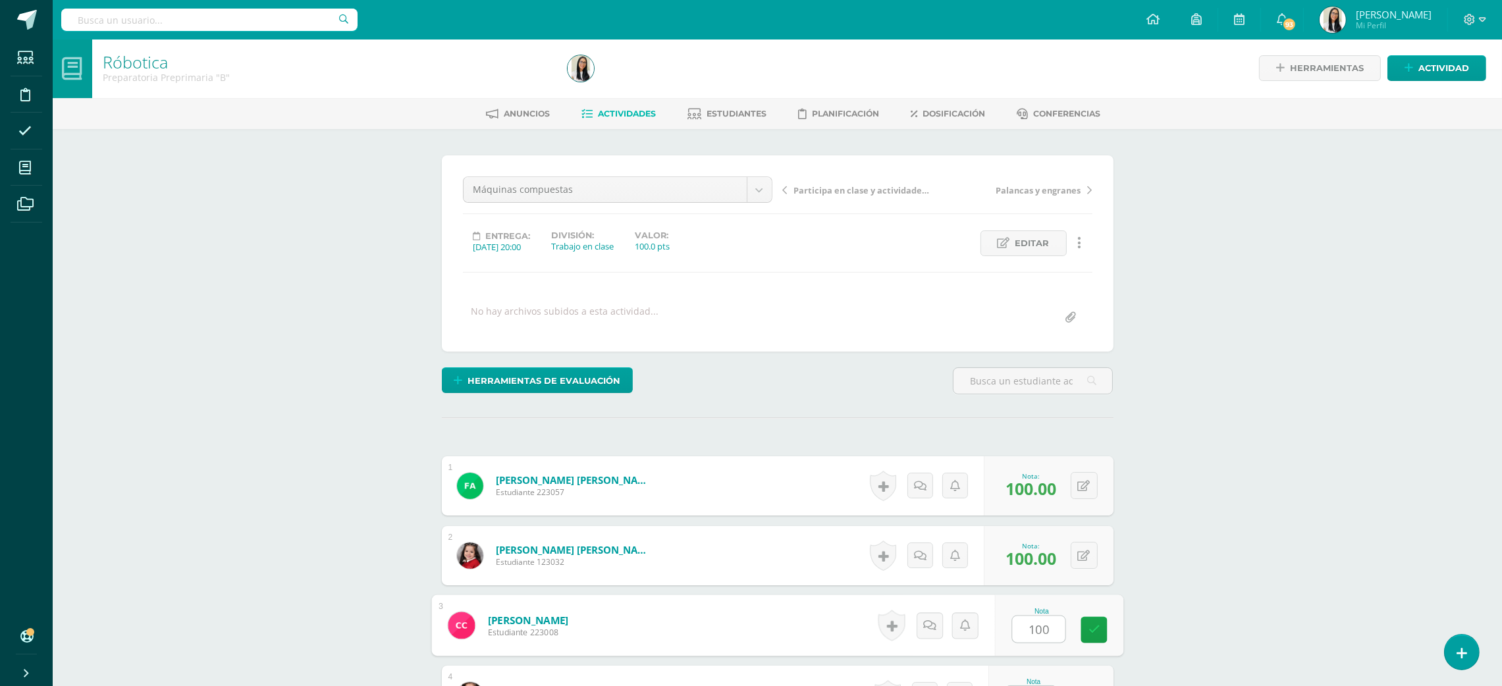
type input "100"
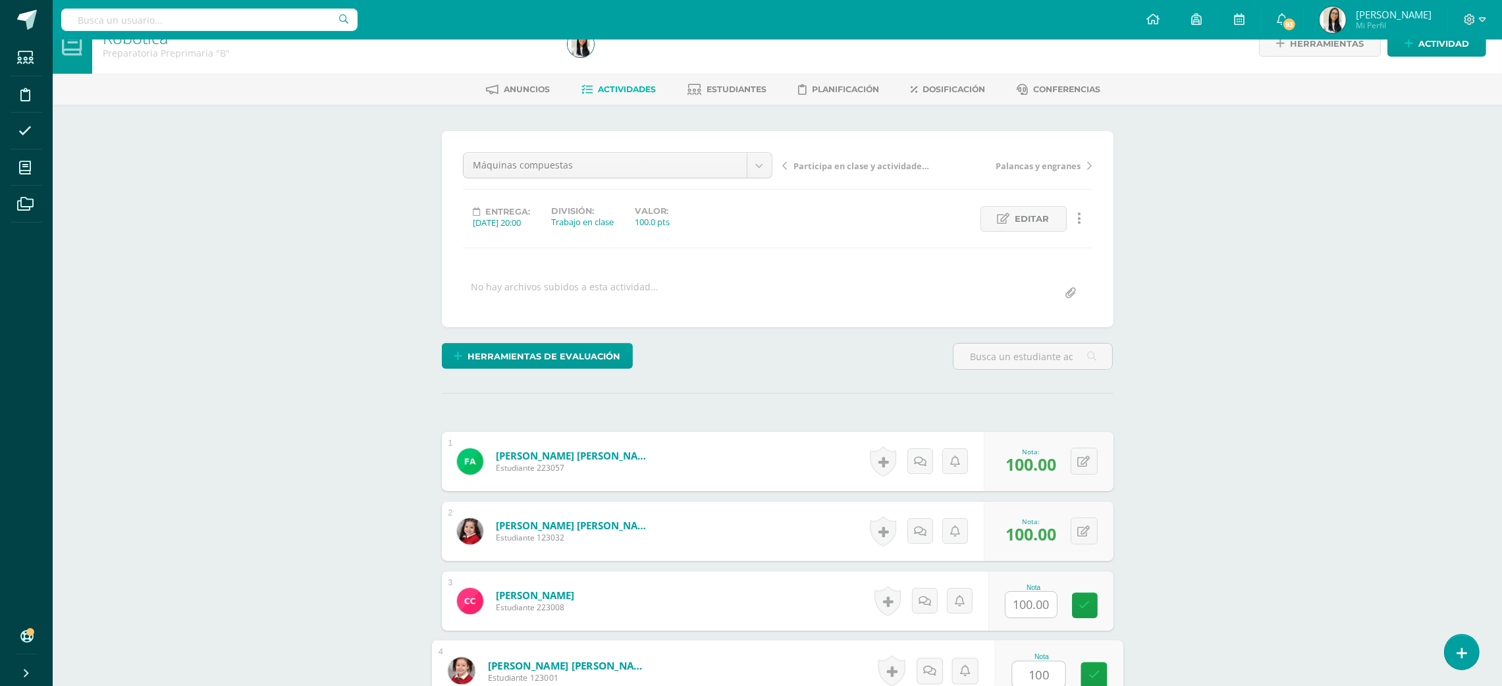
type input "100"
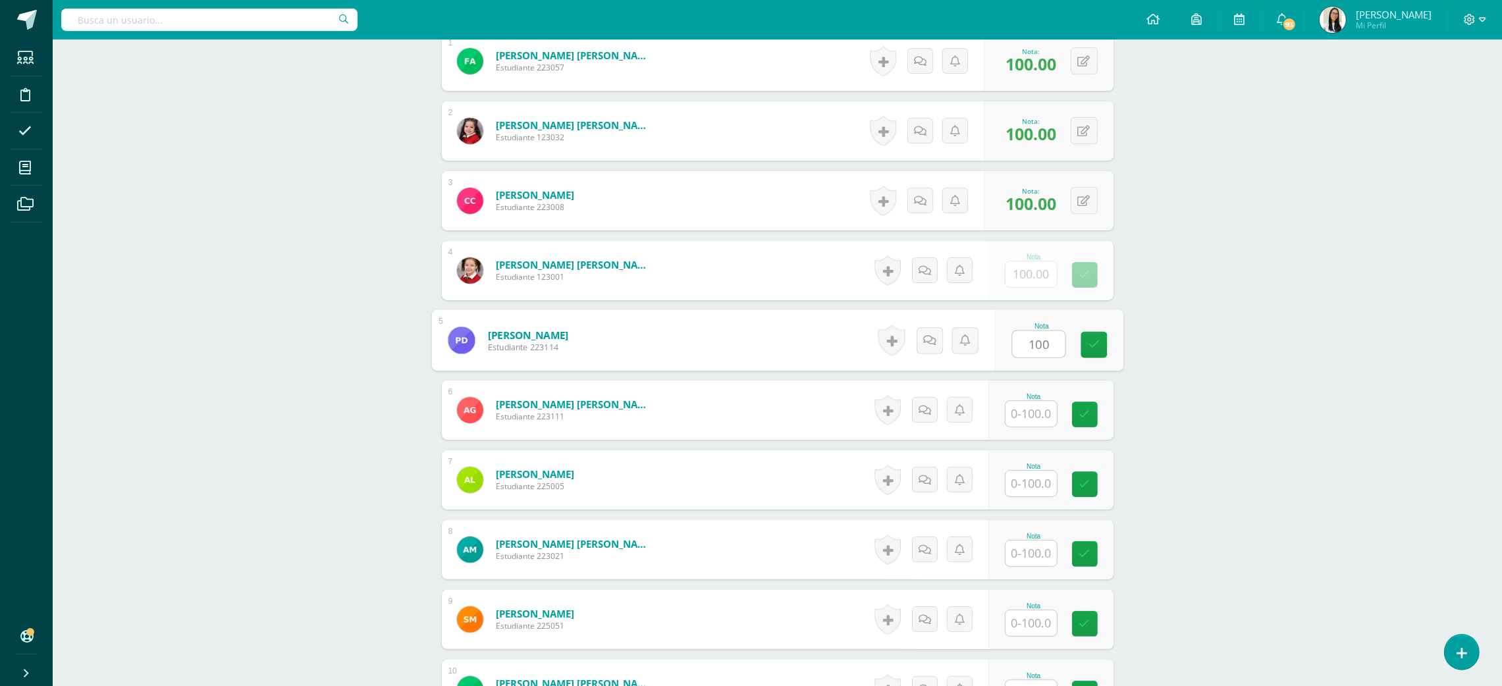
type input "100"
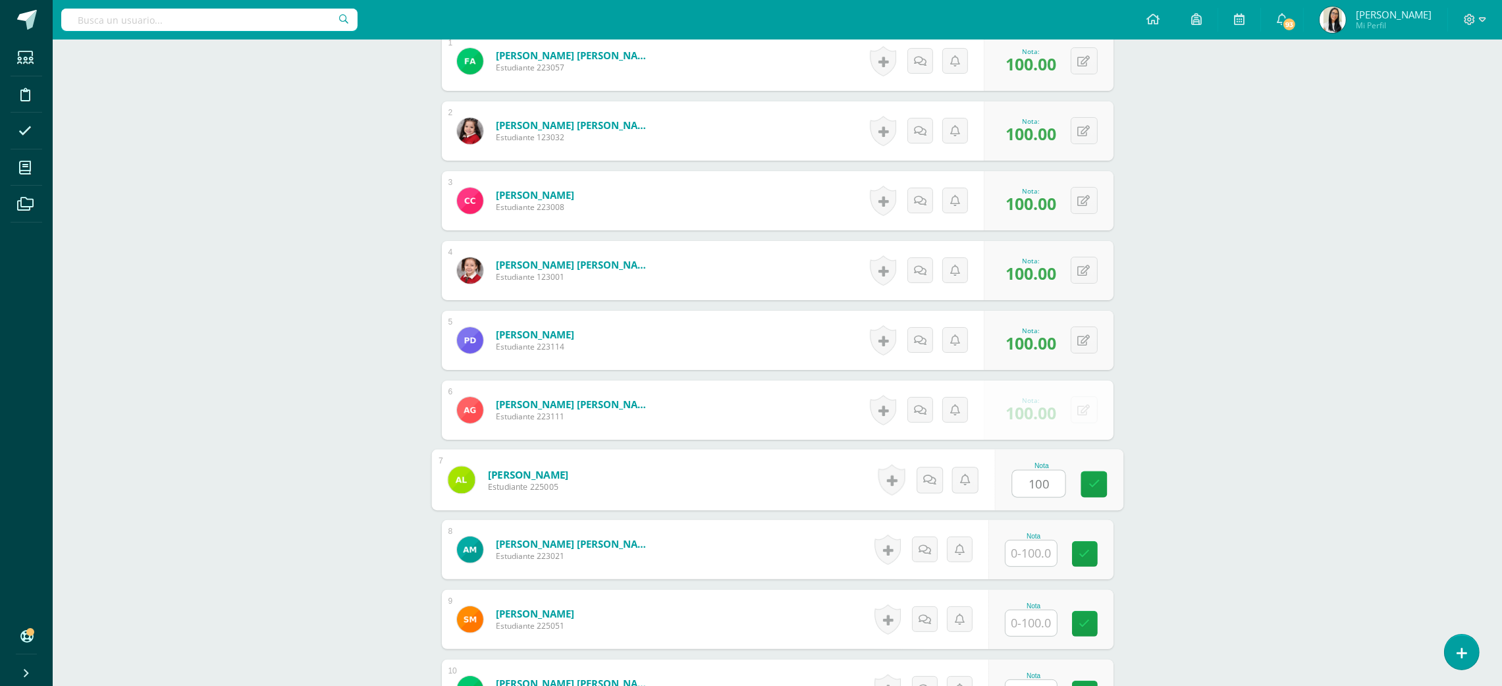
type input "100"
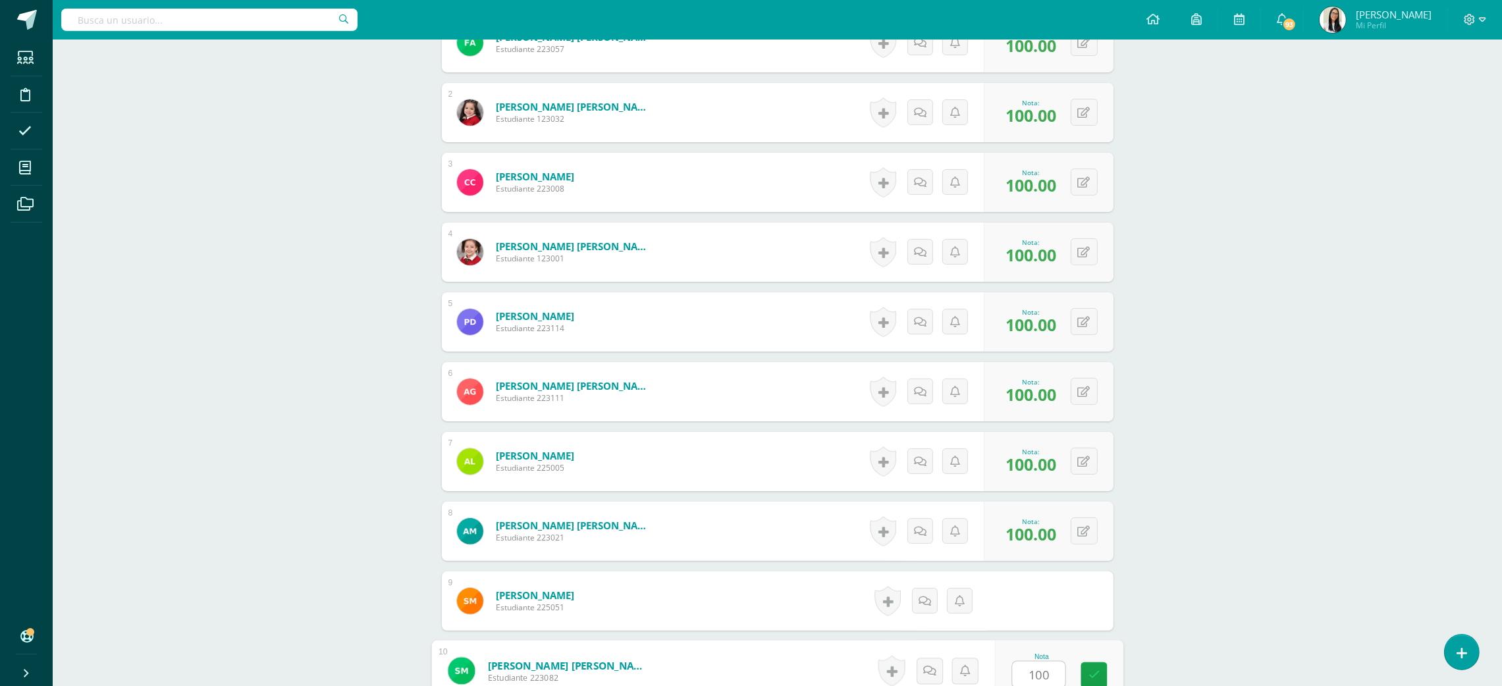
type input "100"
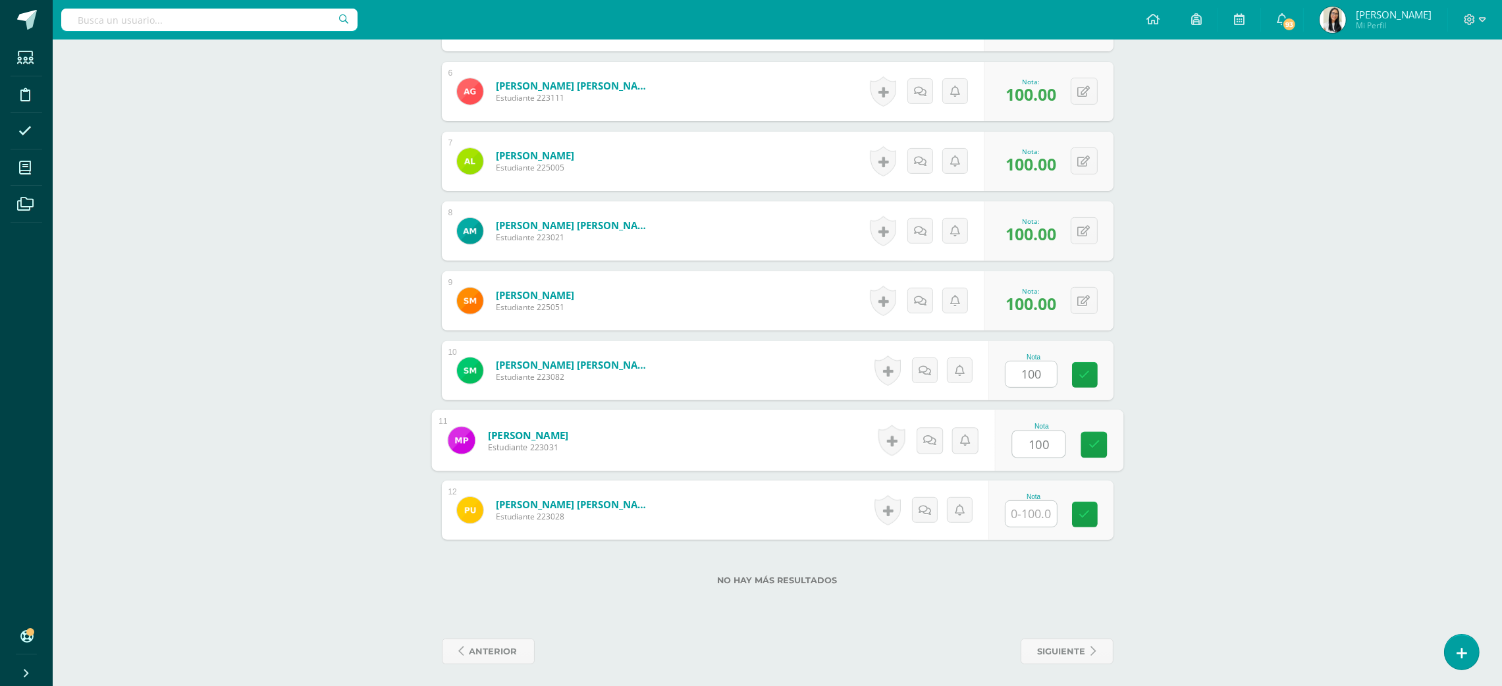
type input "100"
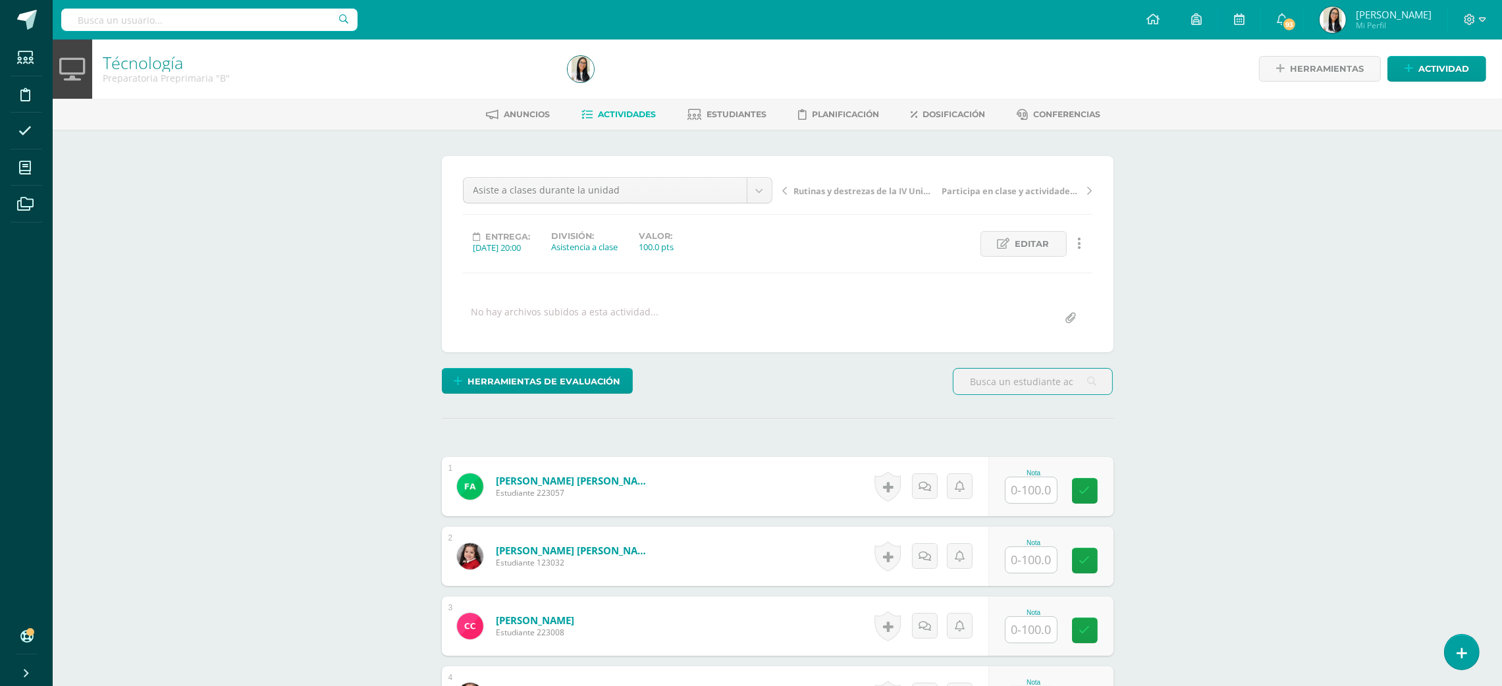
click at [1021, 486] on input "text" at bounding box center [1030, 490] width 51 height 26
type input "95"
type input "90"
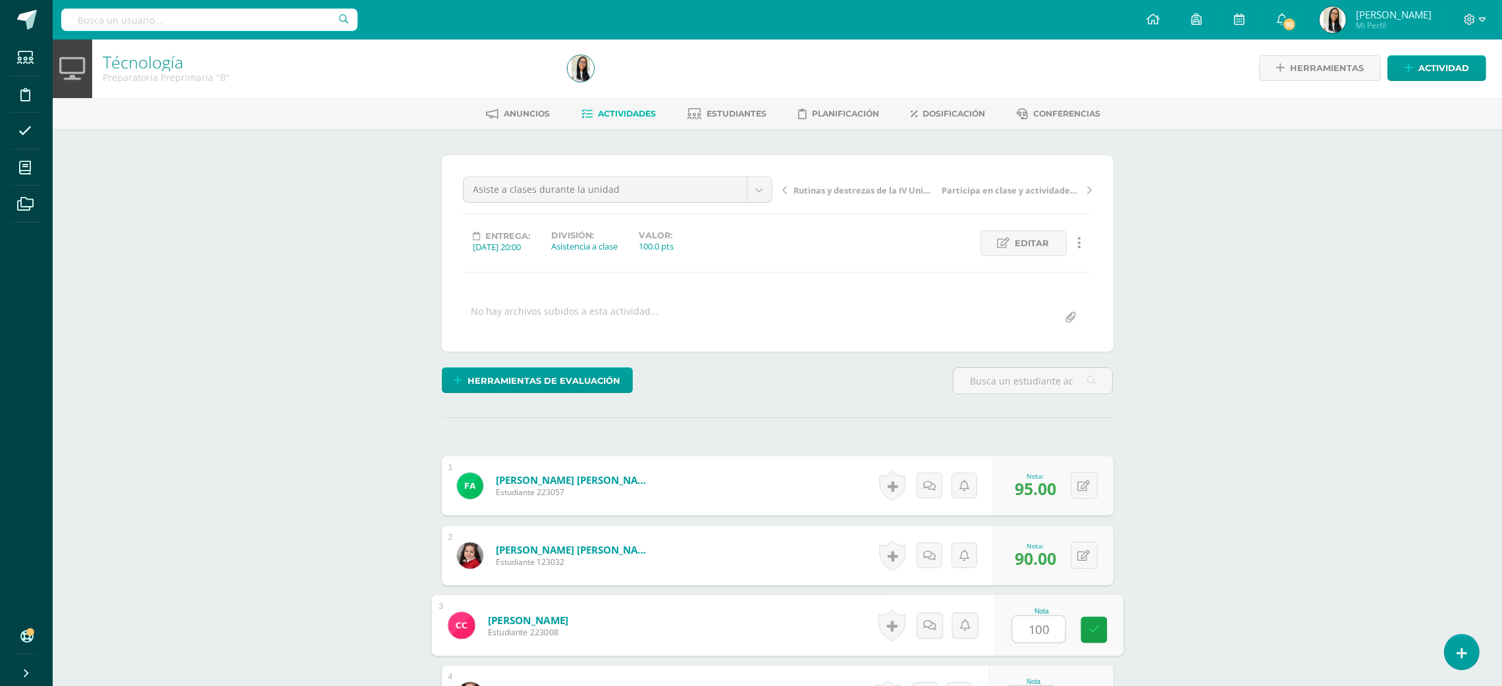
type input "100"
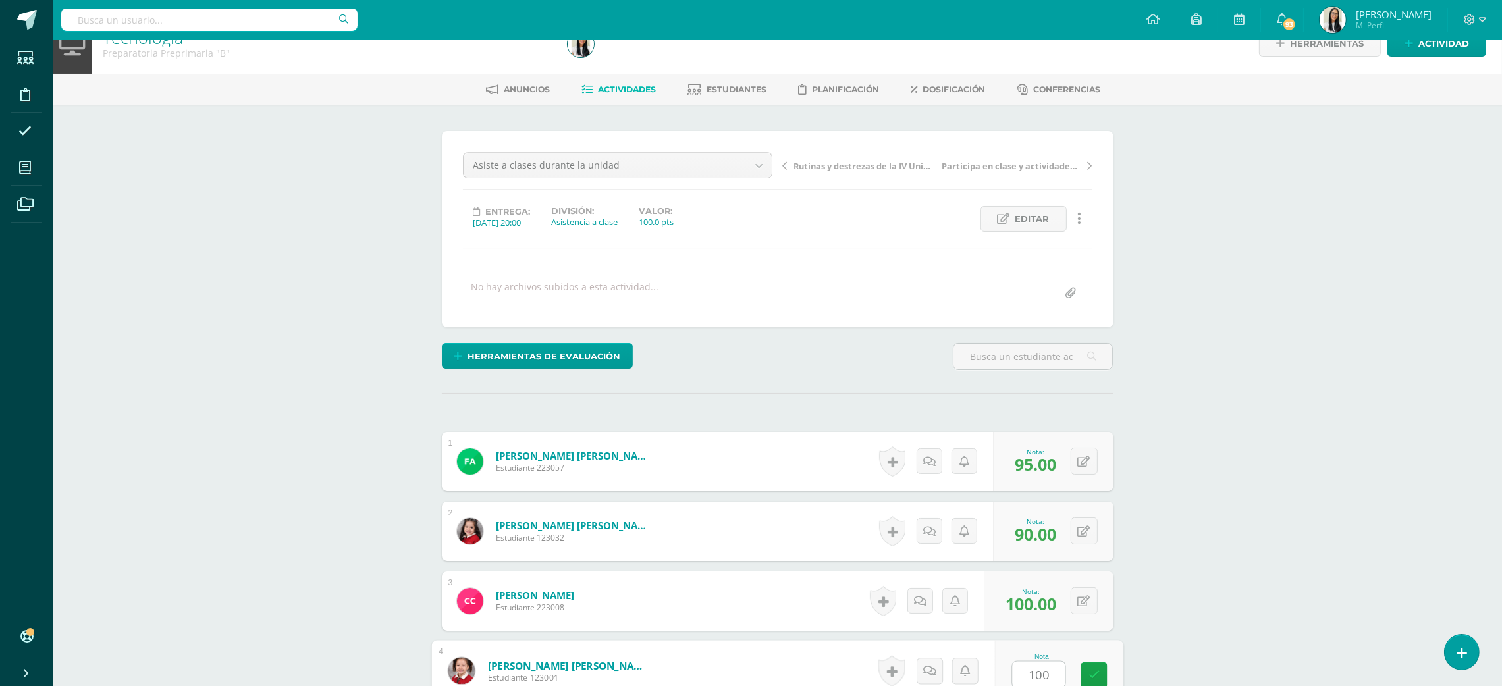
type input "100"
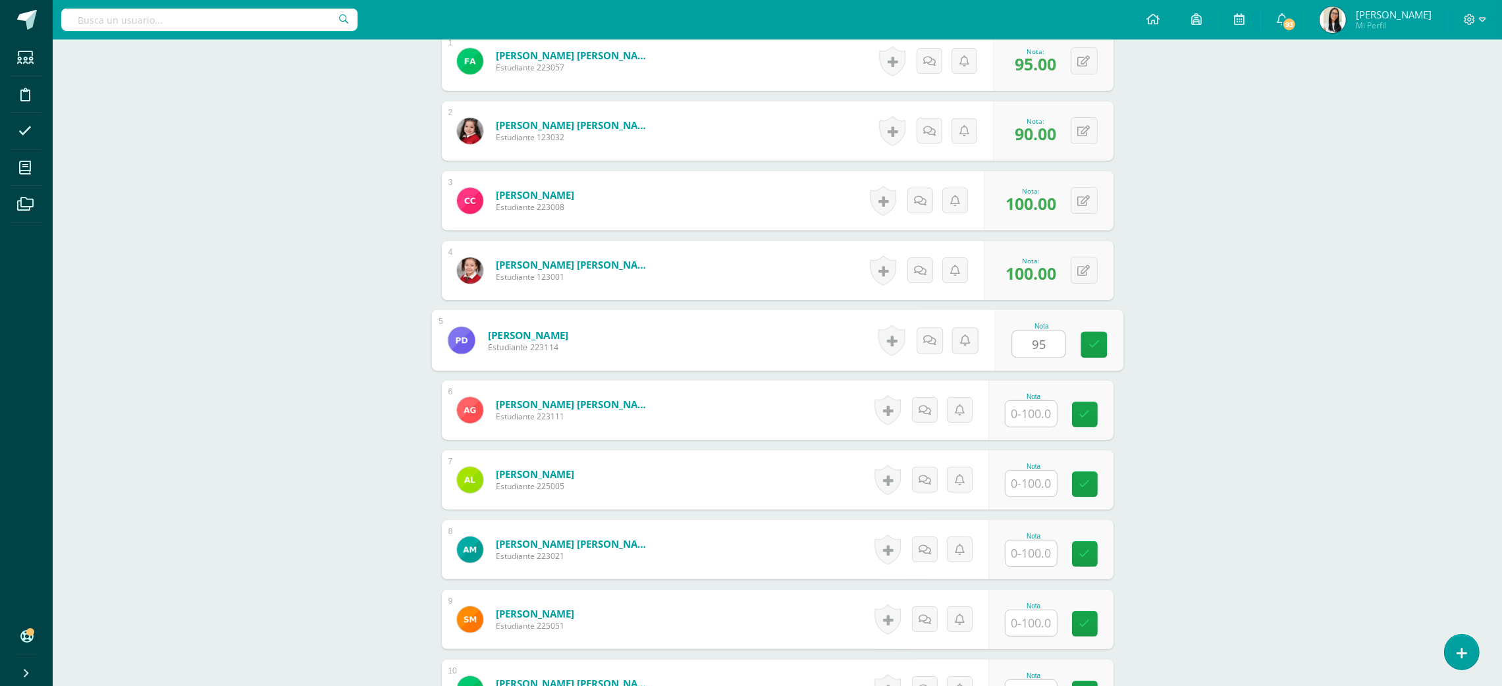
type input "95"
type input "100"
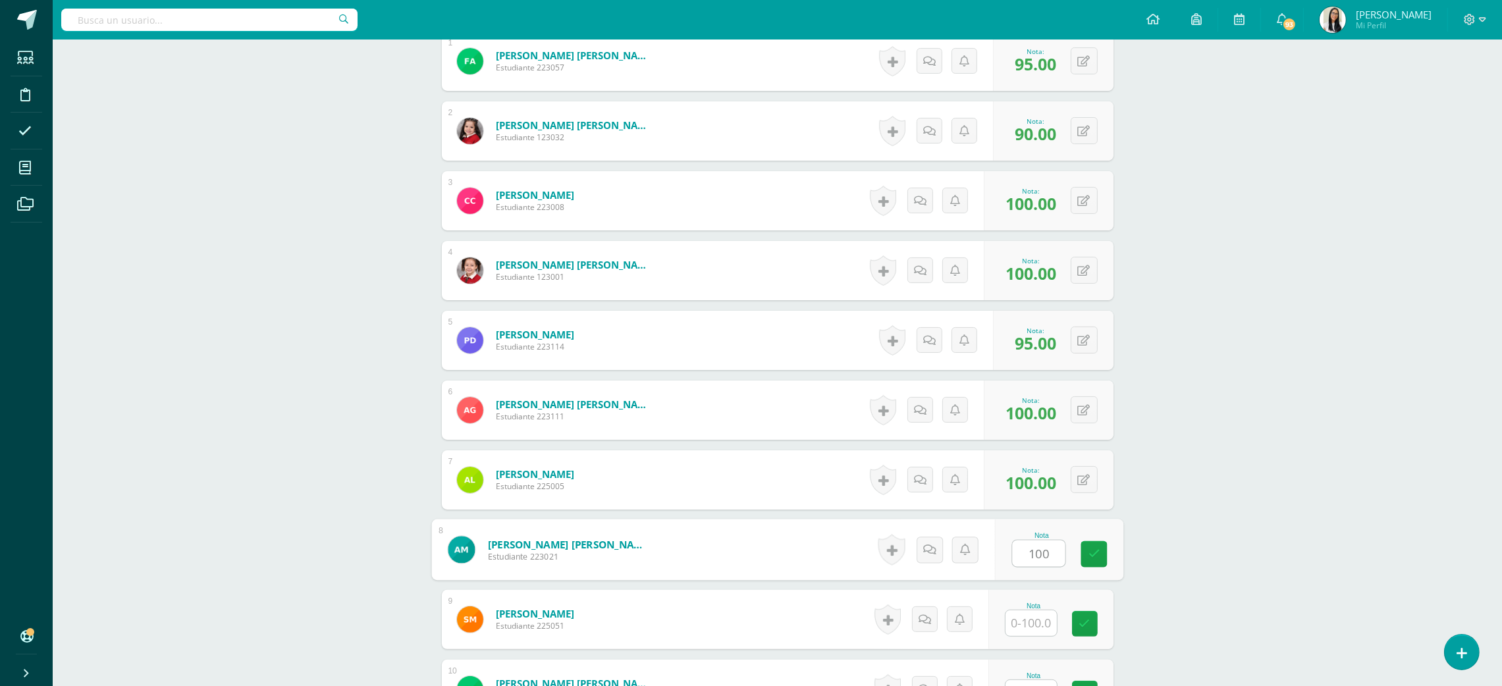
type input "100"
type input "95"
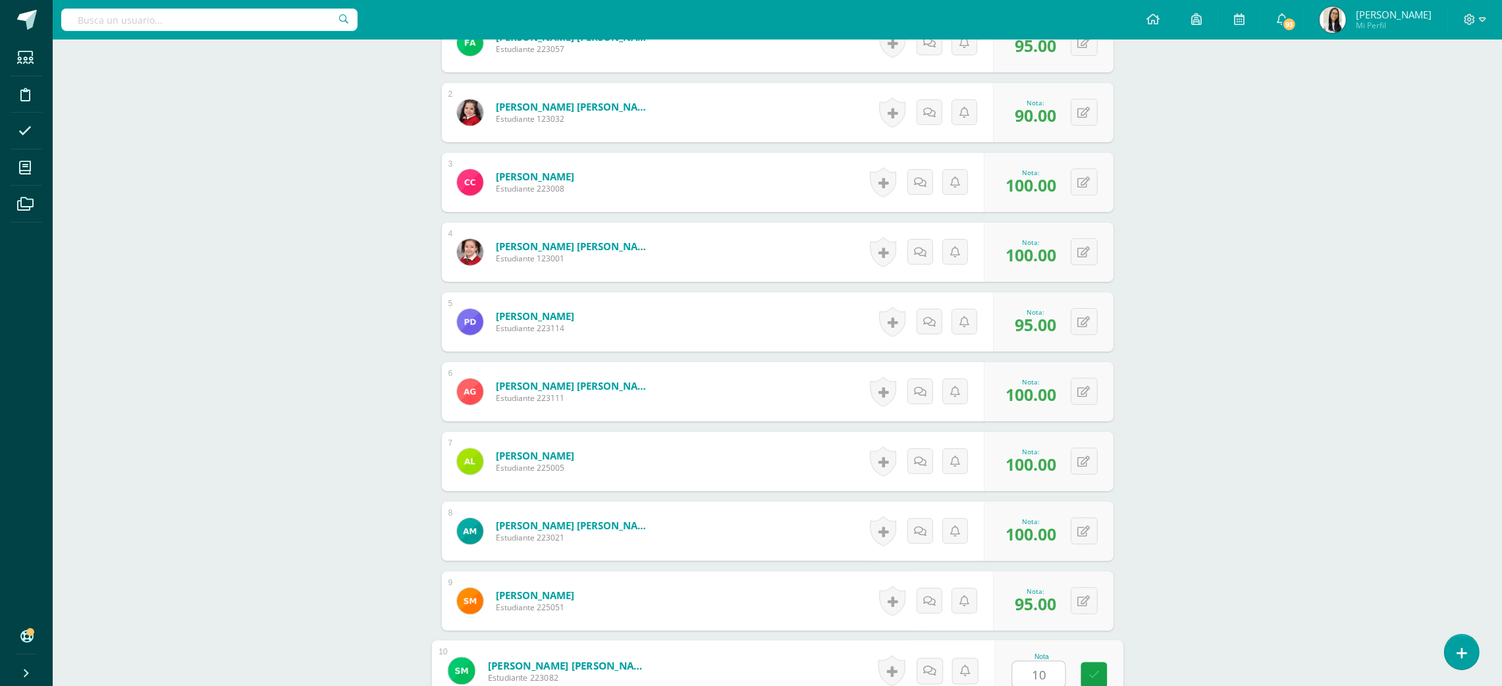
type input "1"
type input "95"
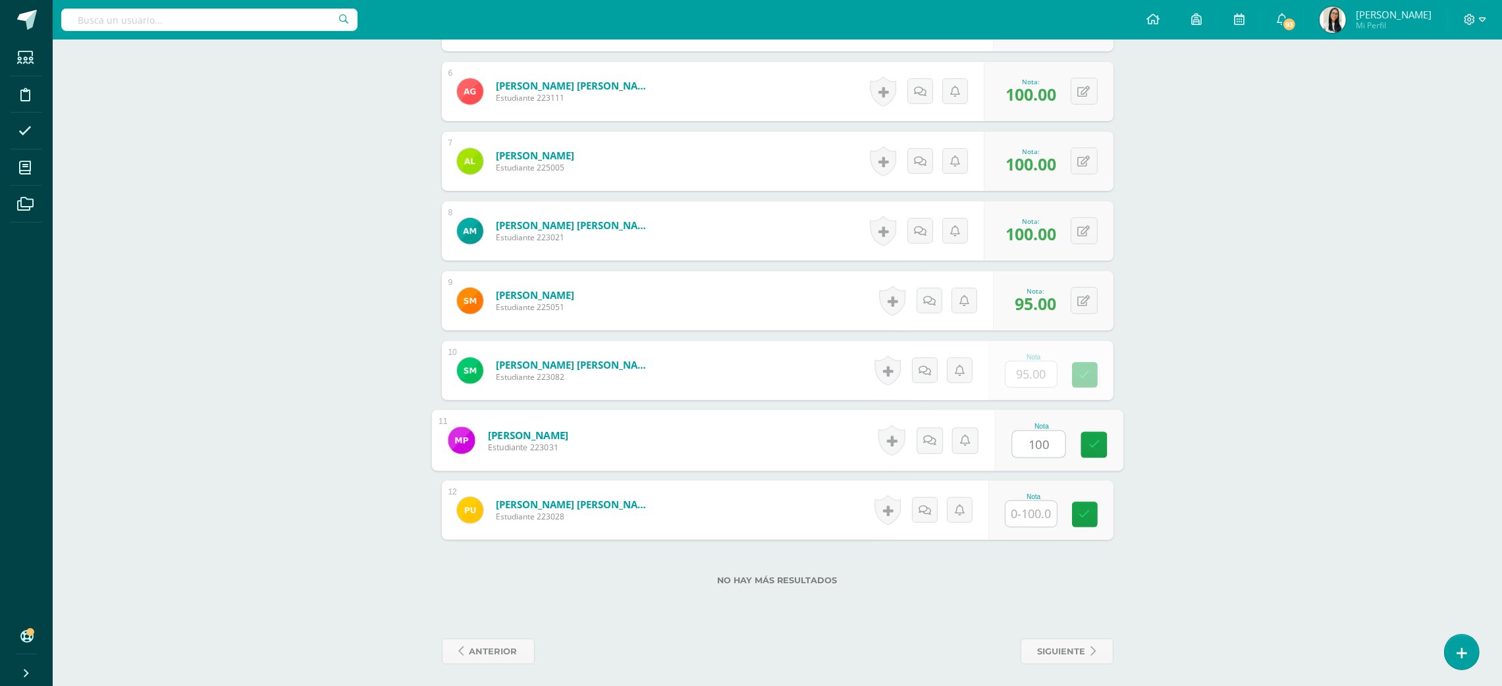
type input "100"
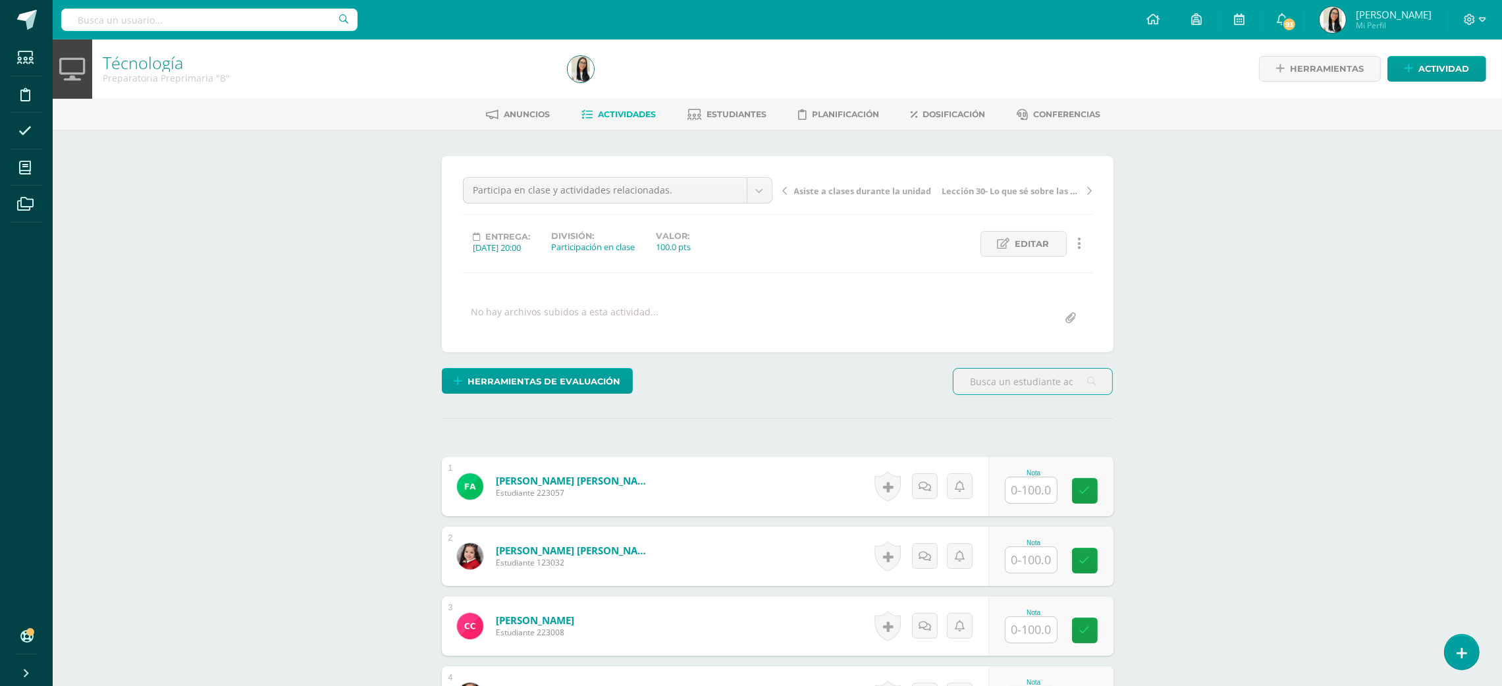
scroll to position [1, 0]
click at [1018, 495] on input "text" at bounding box center [1038, 490] width 53 height 26
type input "100"
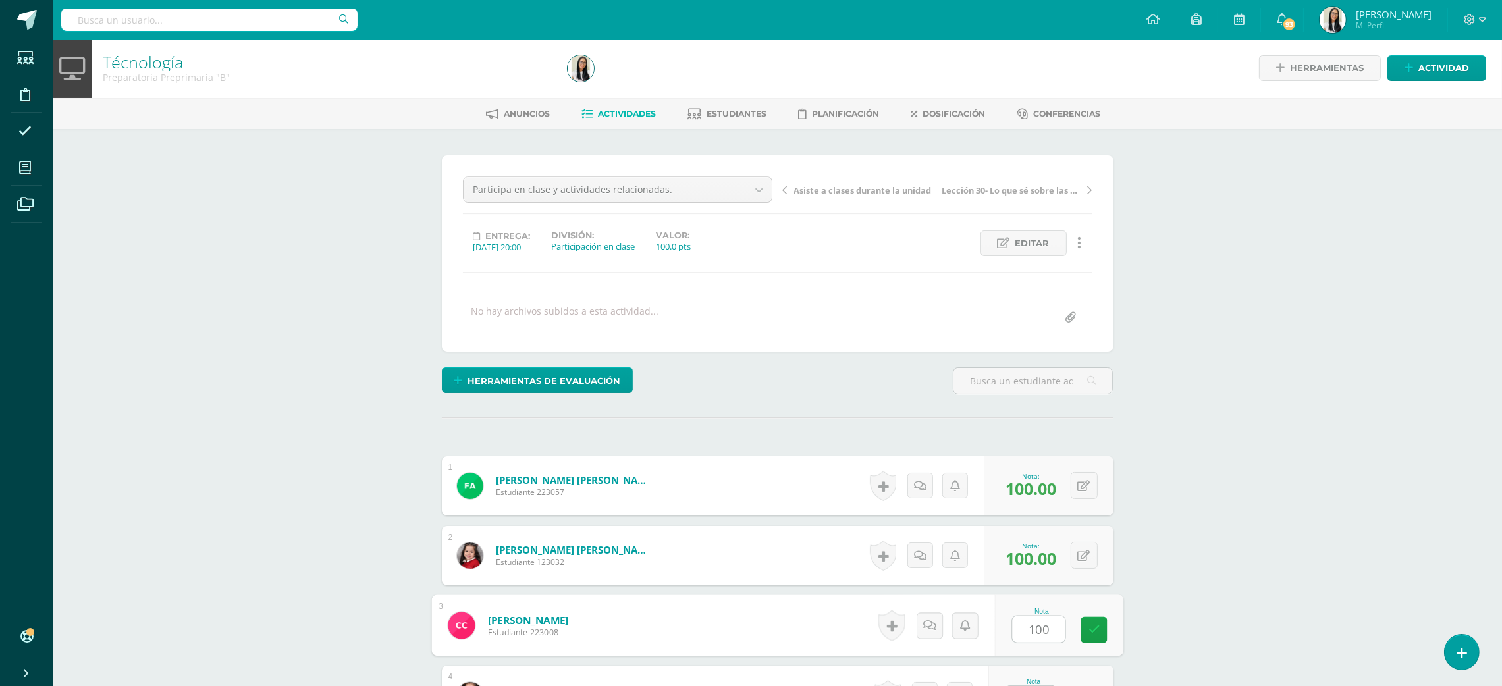
type input "100"
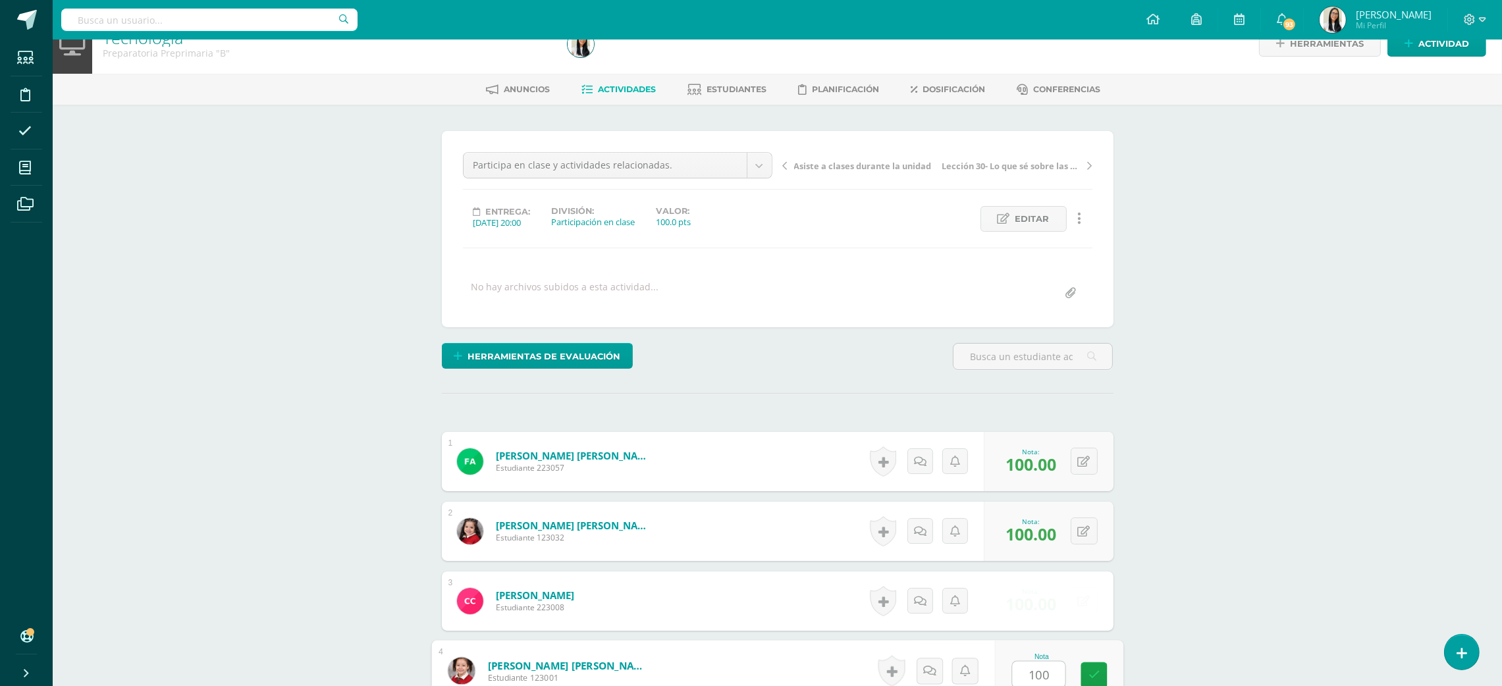
type input "100"
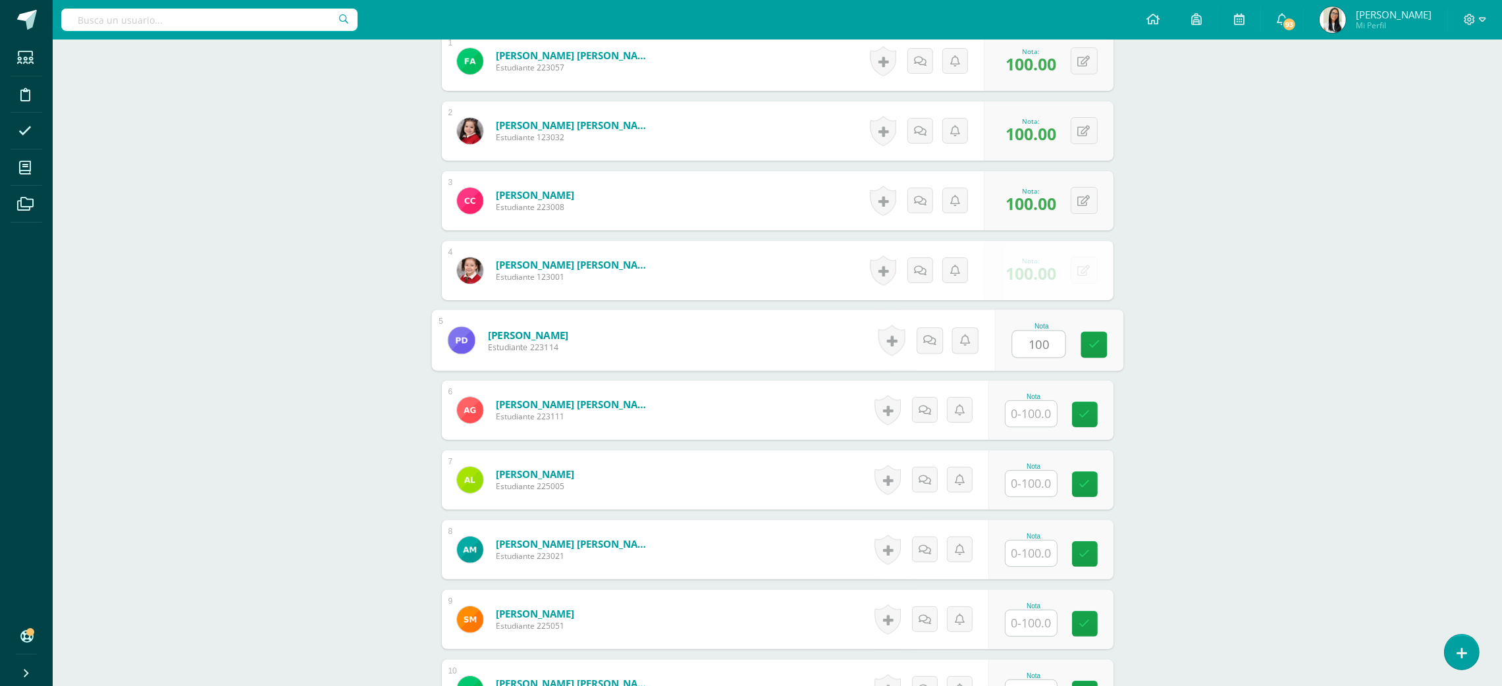
type input "100"
type input "0"
type input "100"
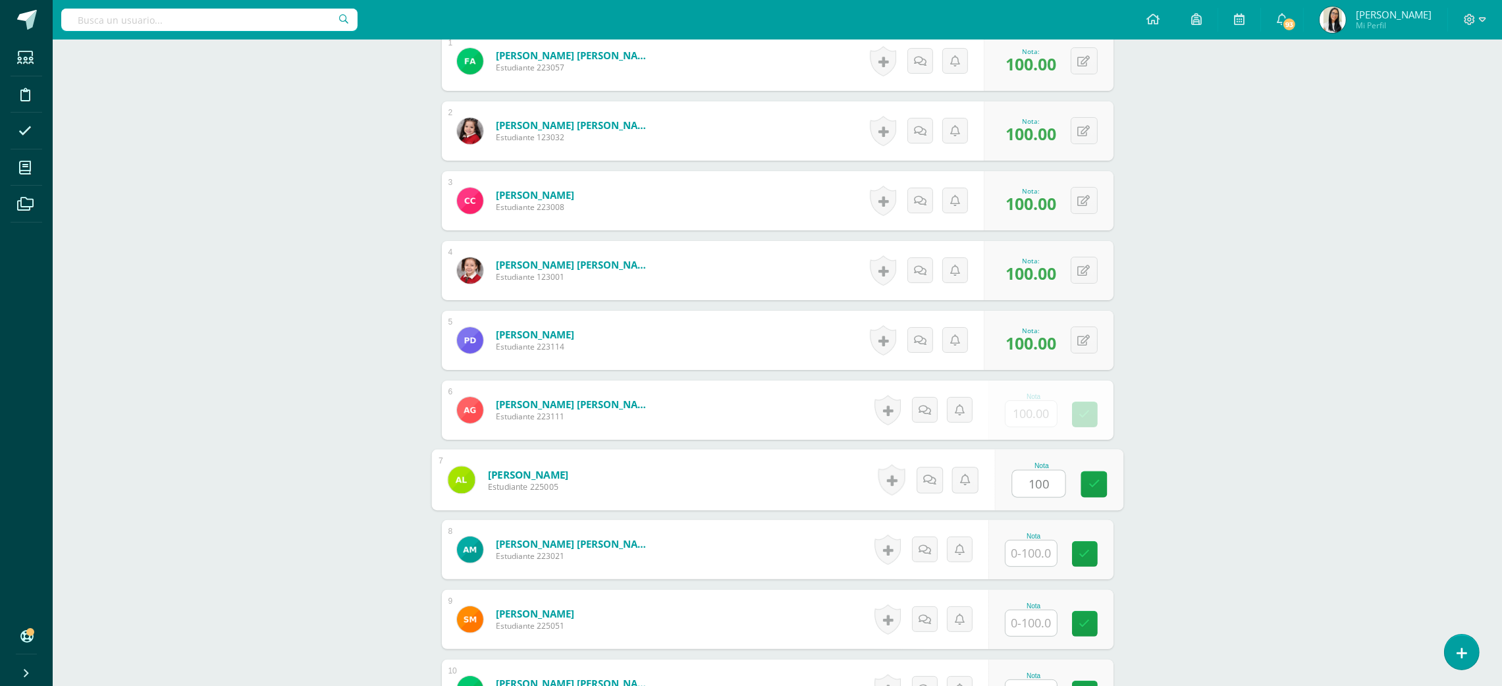
type input "100"
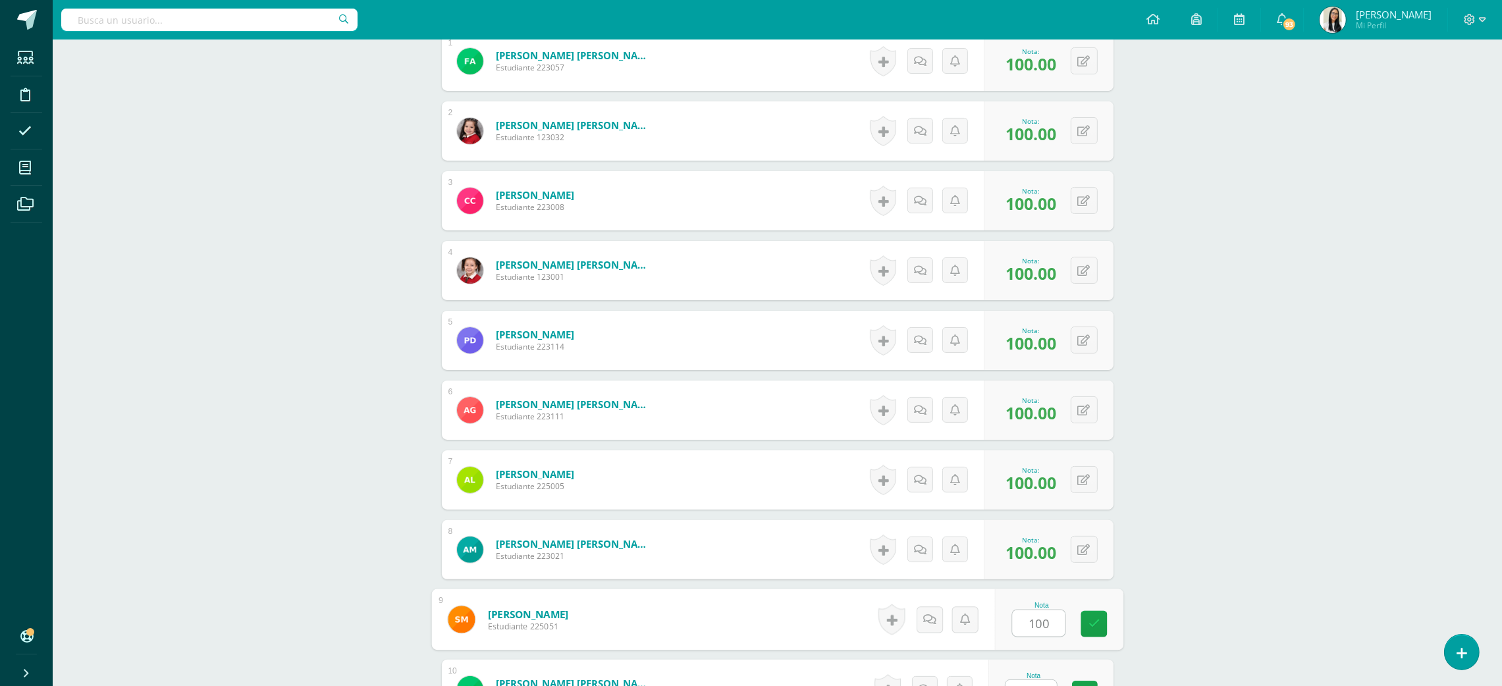
type input "100"
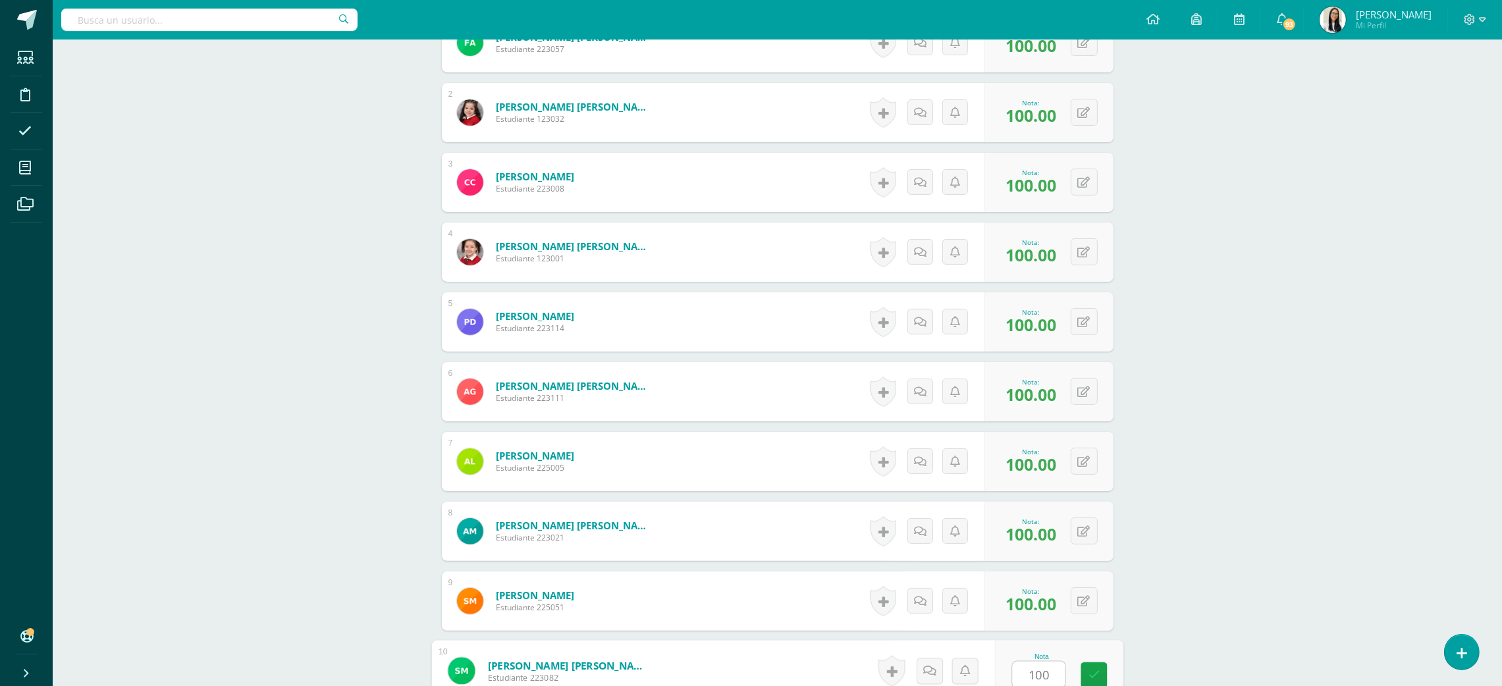
type input "100"
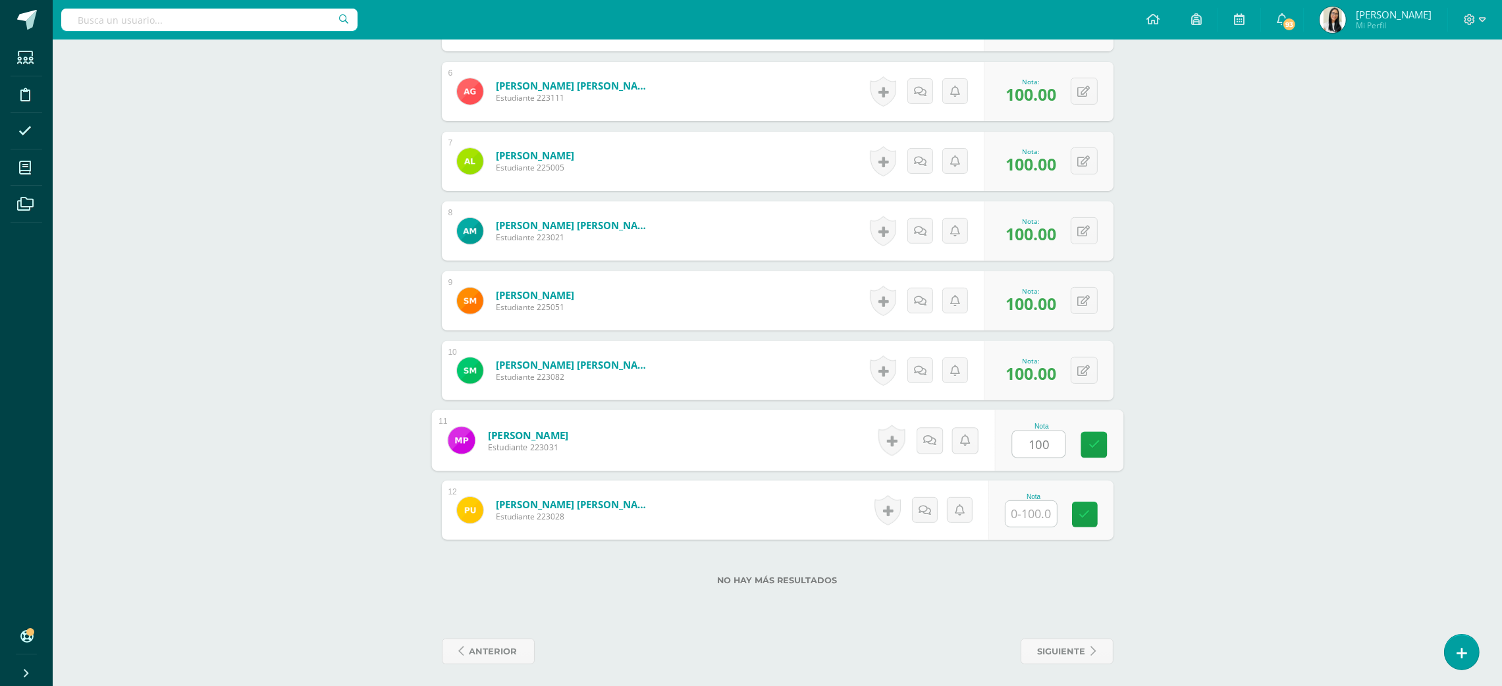
type input "100"
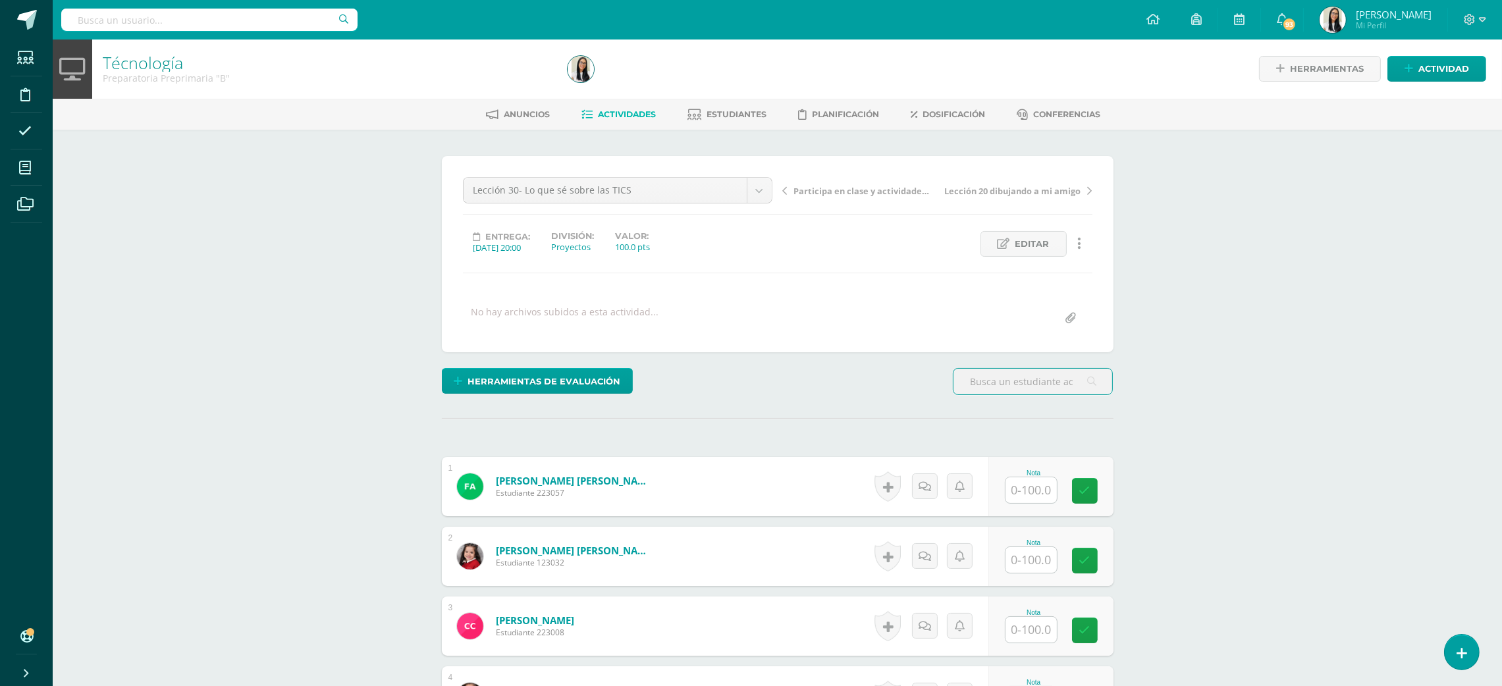
click at [1033, 483] on input "text" at bounding box center [1030, 490] width 51 height 26
type input "100"
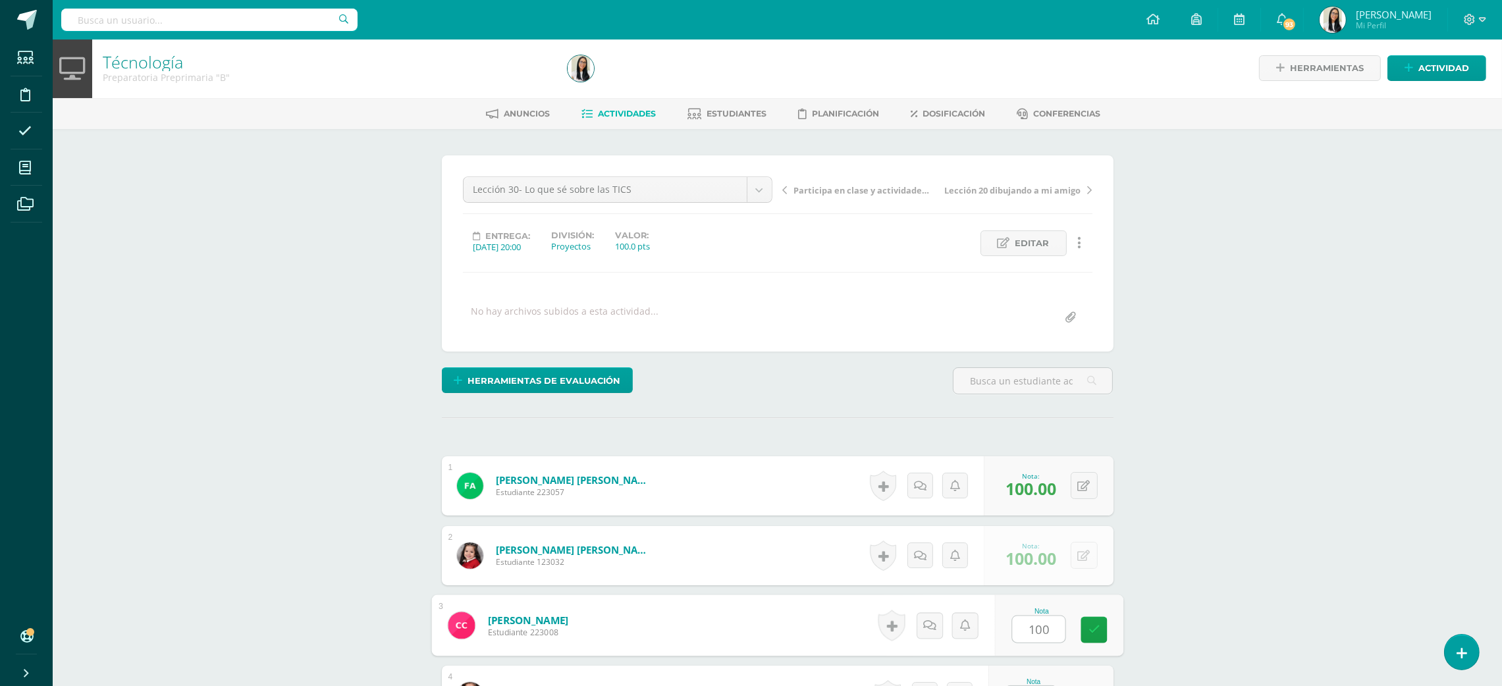
type input "100"
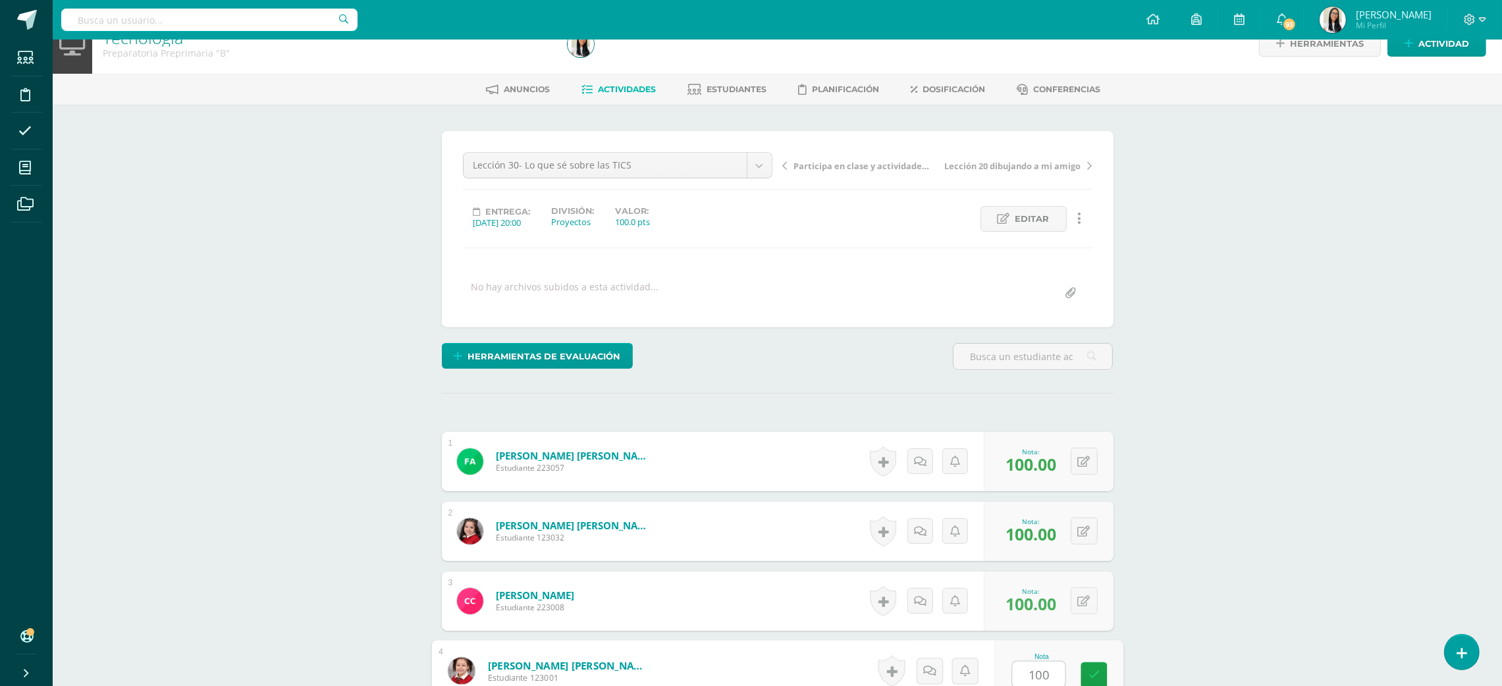
type input "100"
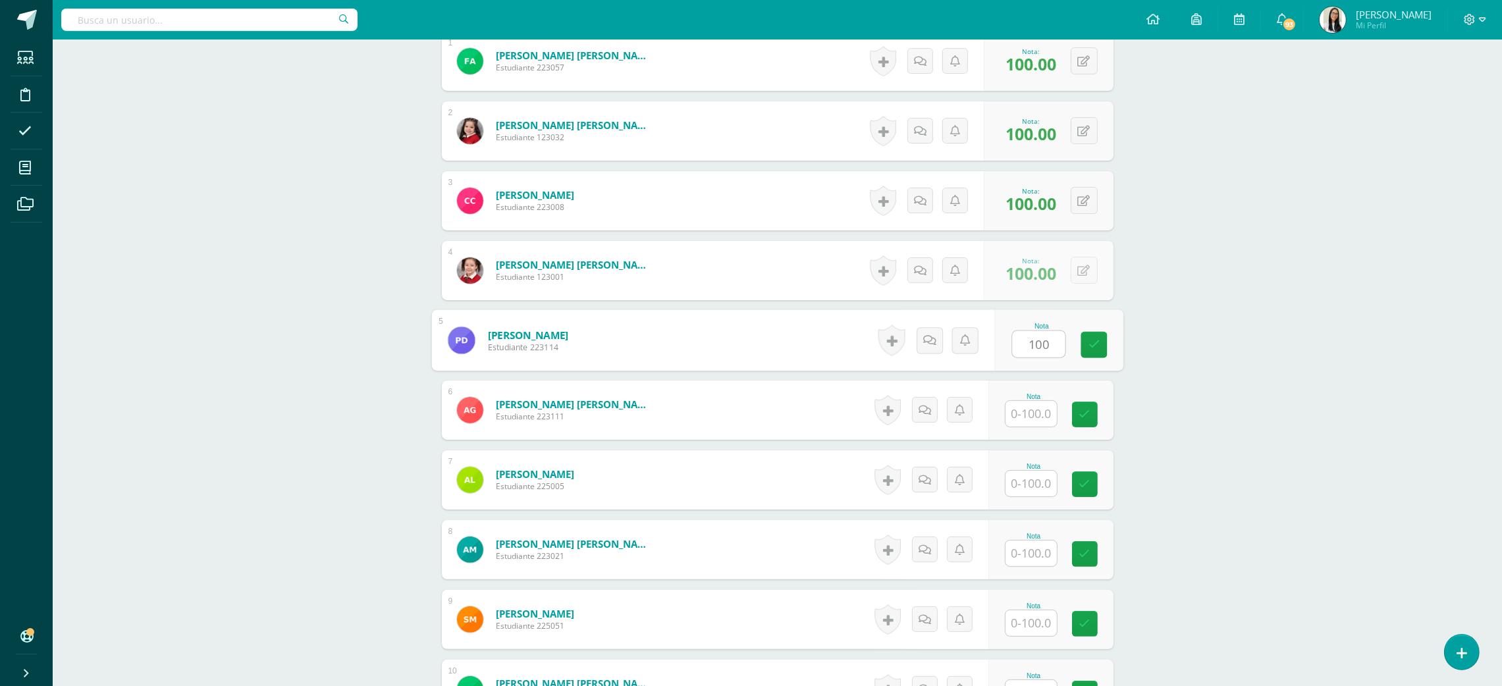
type input "100"
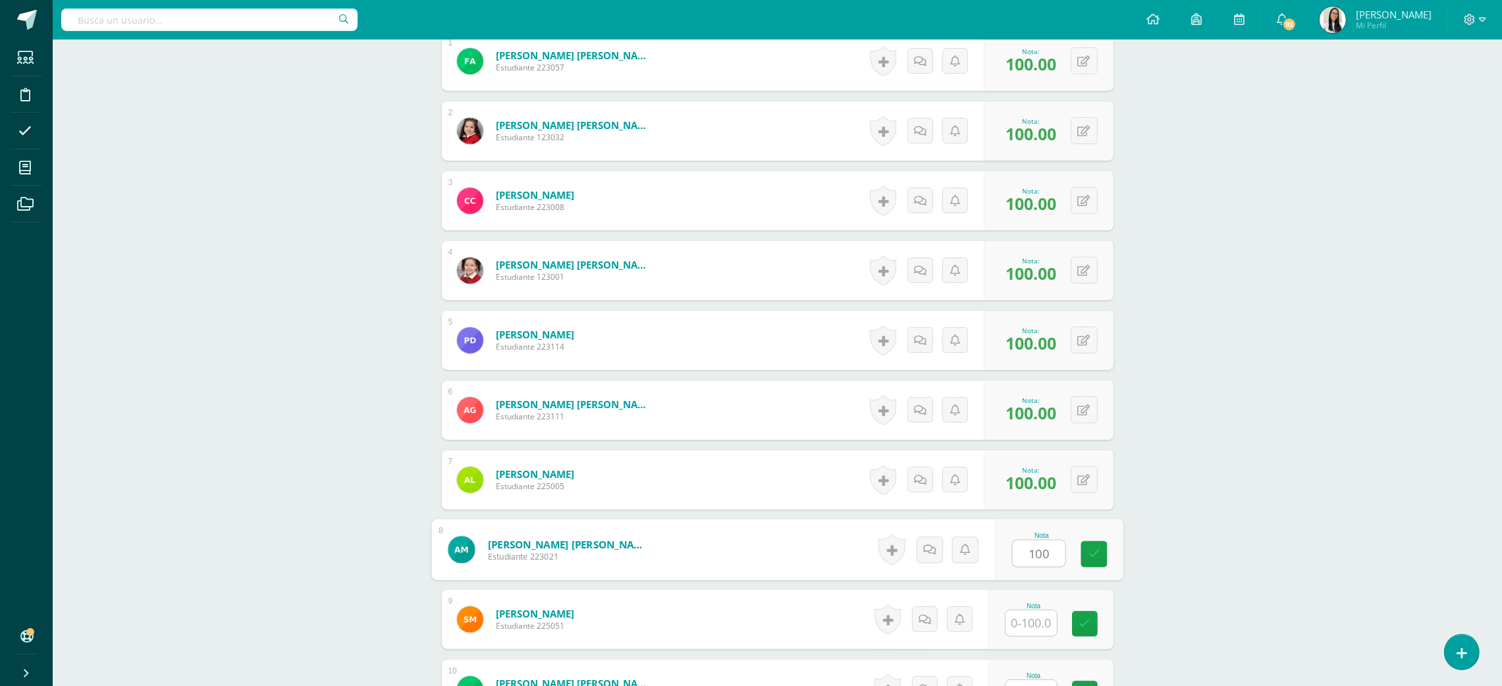
type input "100"
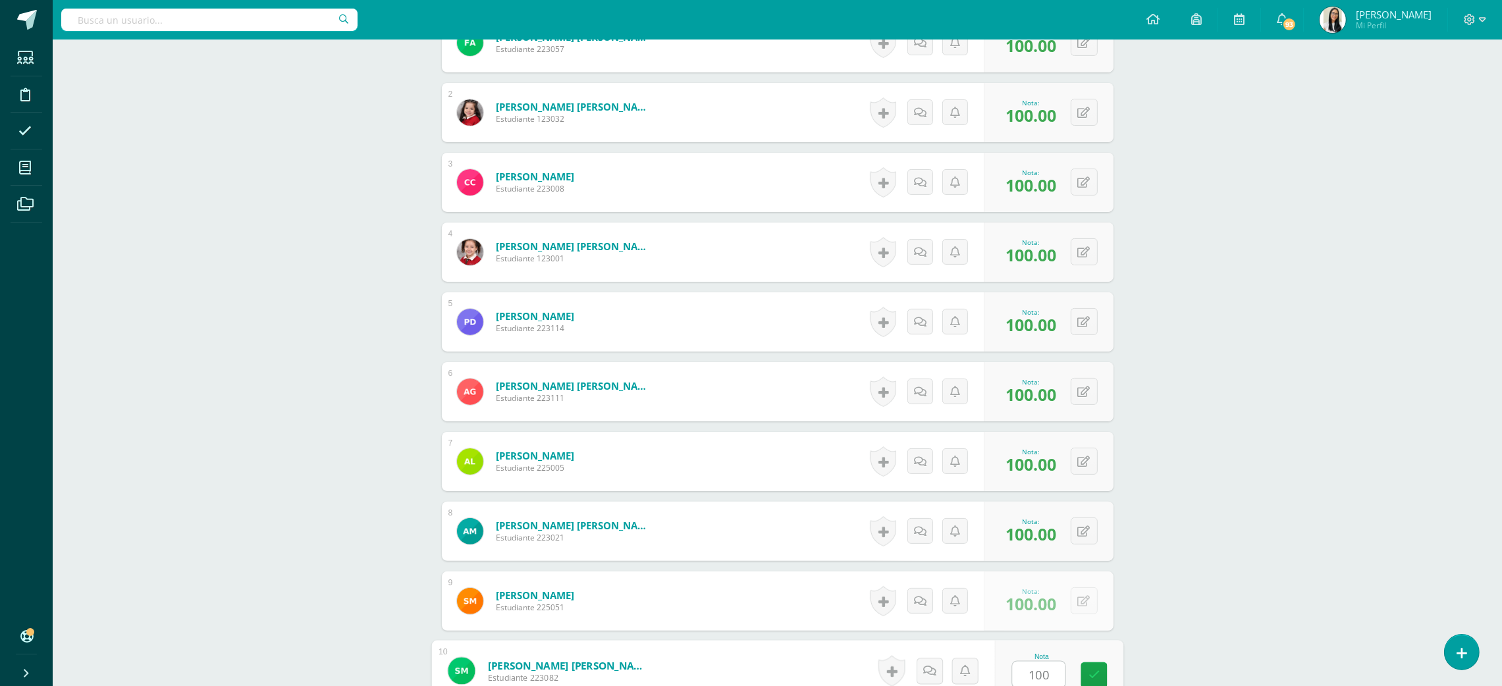
type input "100"
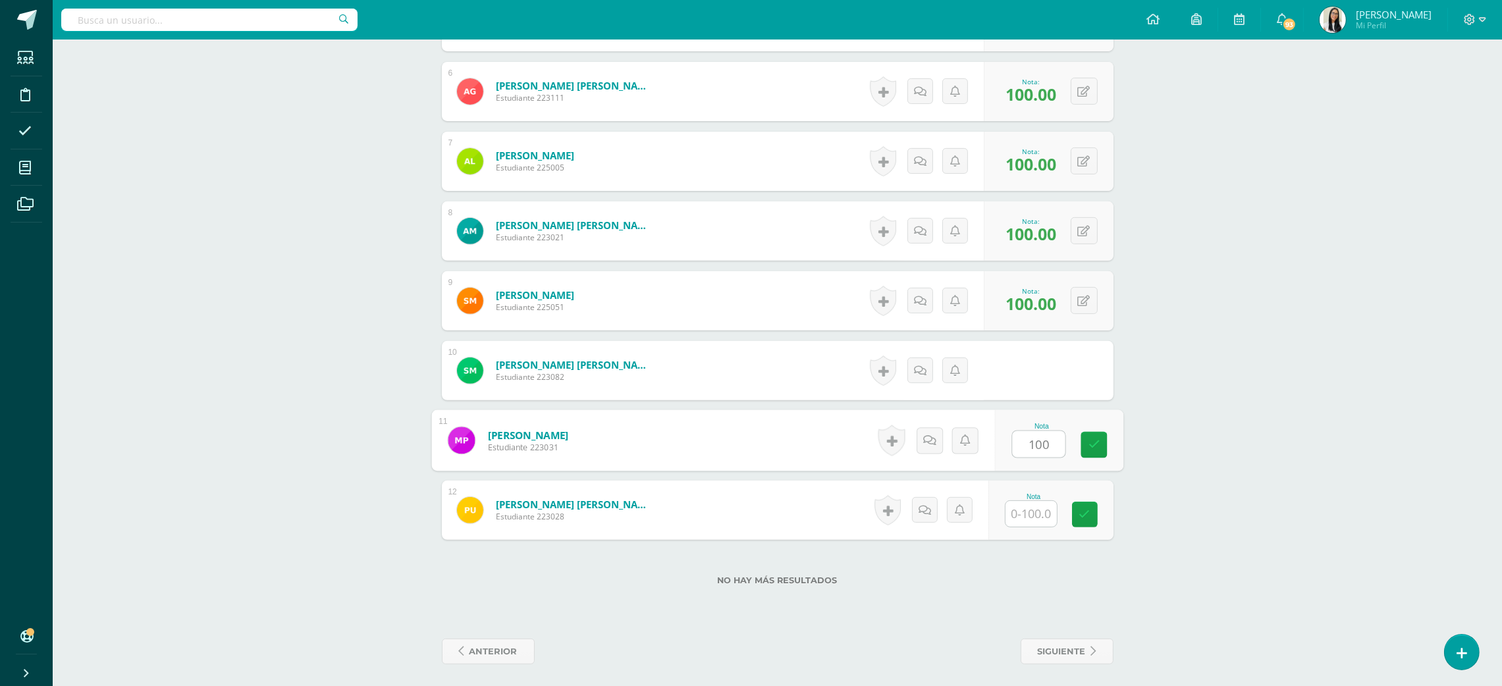
type input "100"
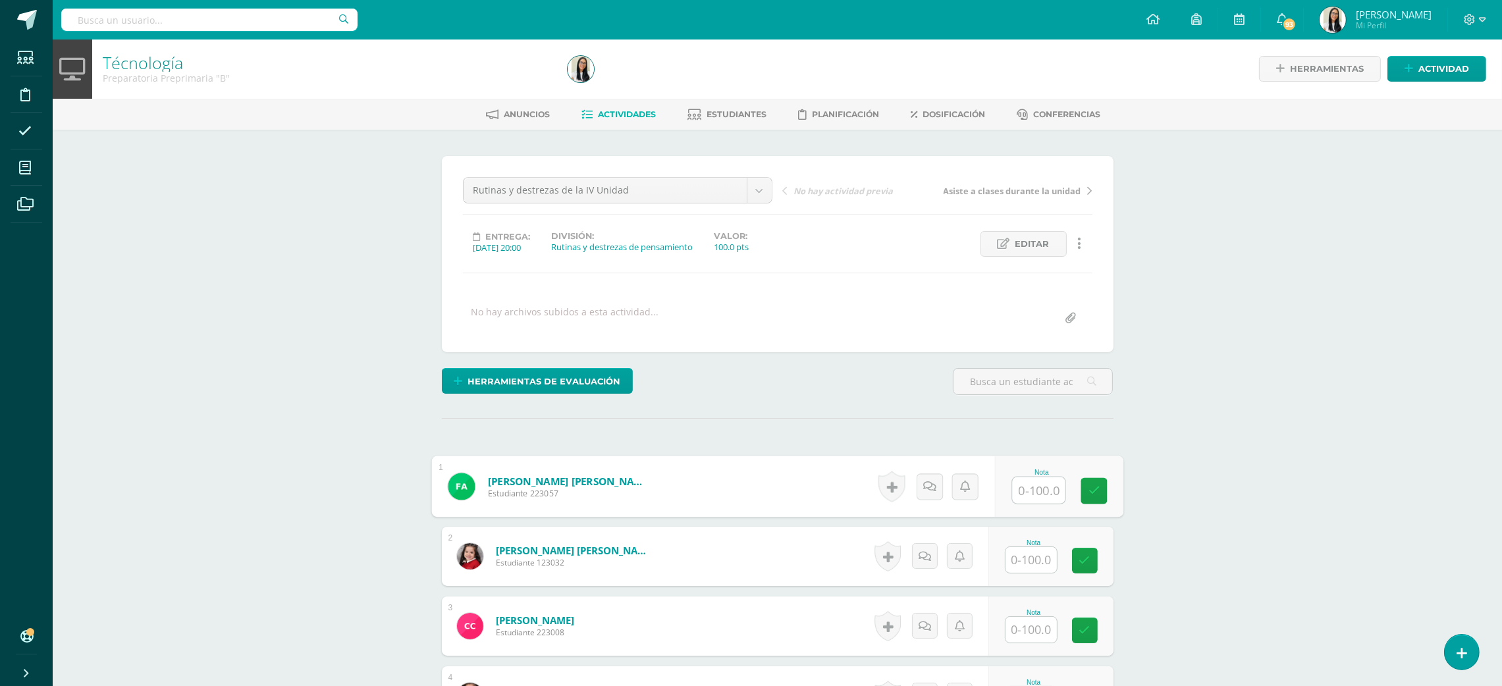
click at [1041, 504] on input "text" at bounding box center [1038, 490] width 53 height 26
type input "99"
type input "98"
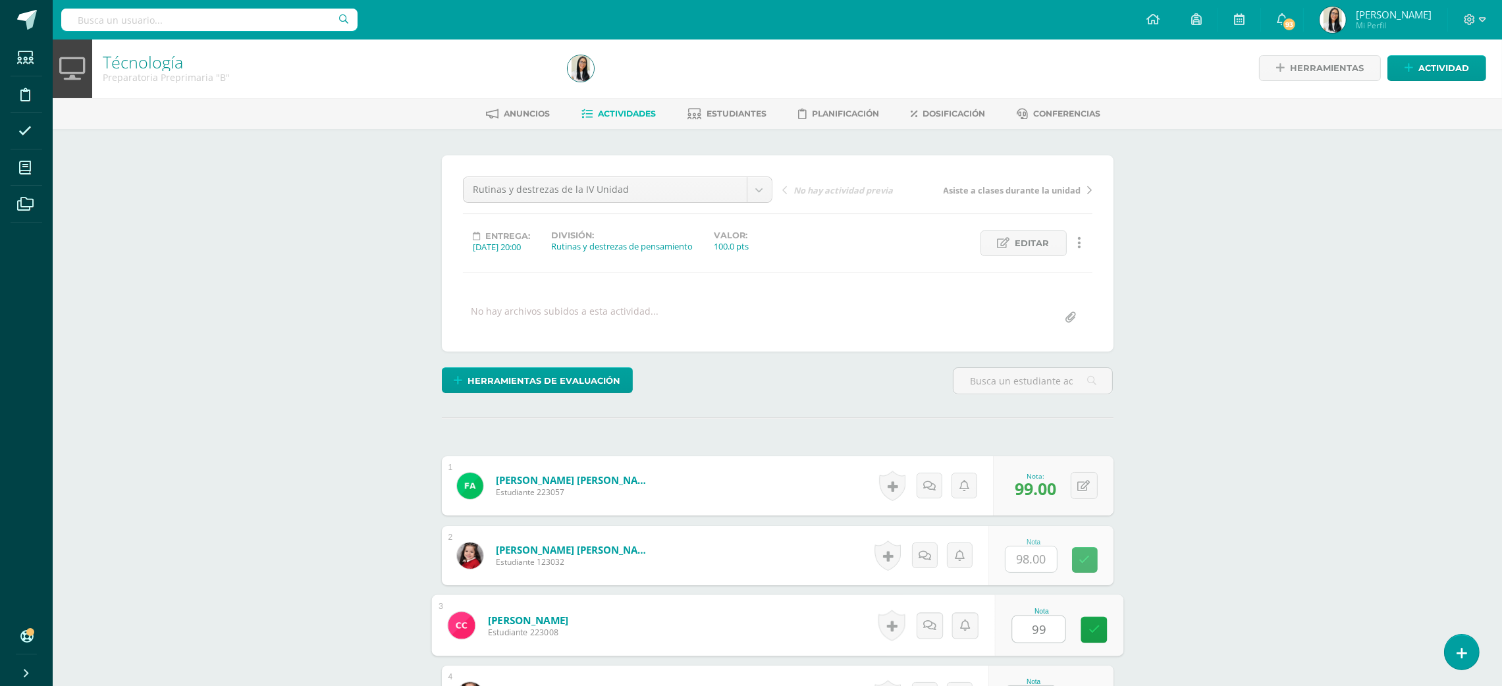
type input "99"
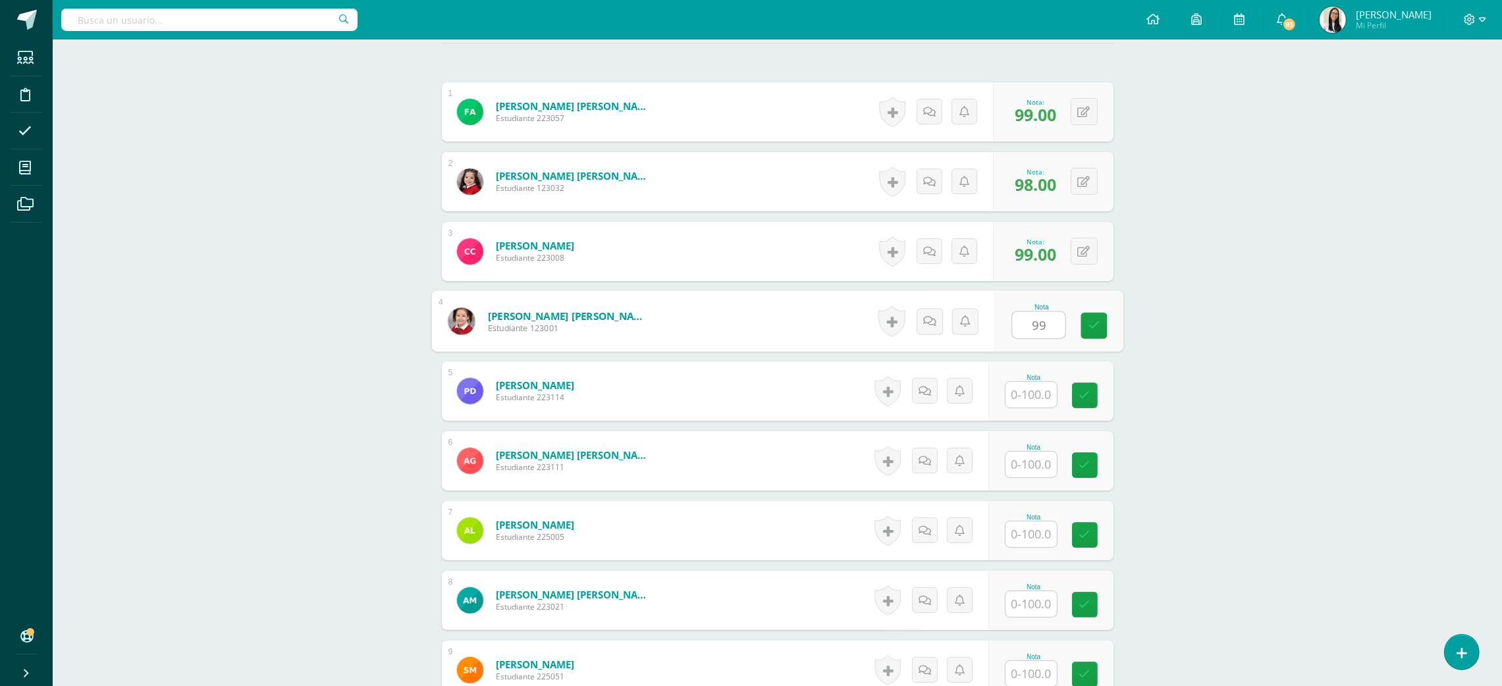
type input "99"
type input "98"
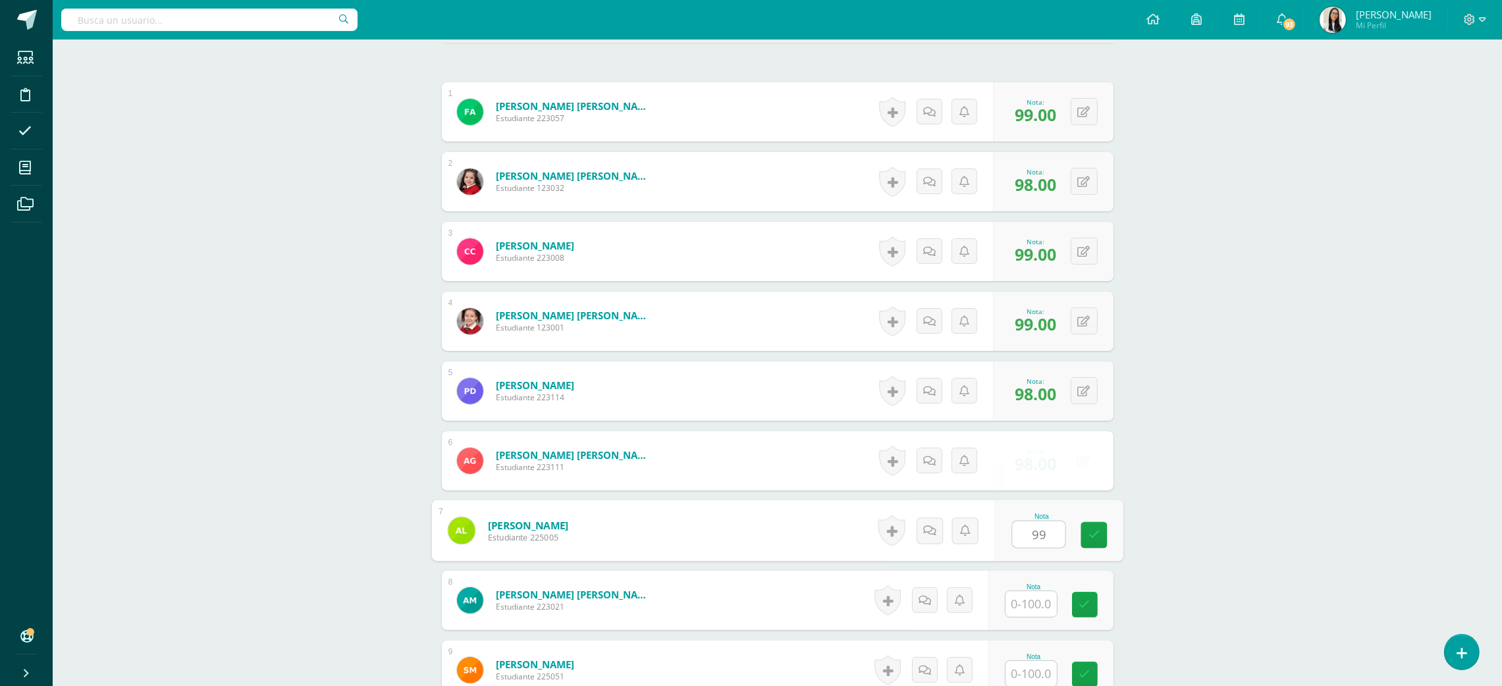
type input "99"
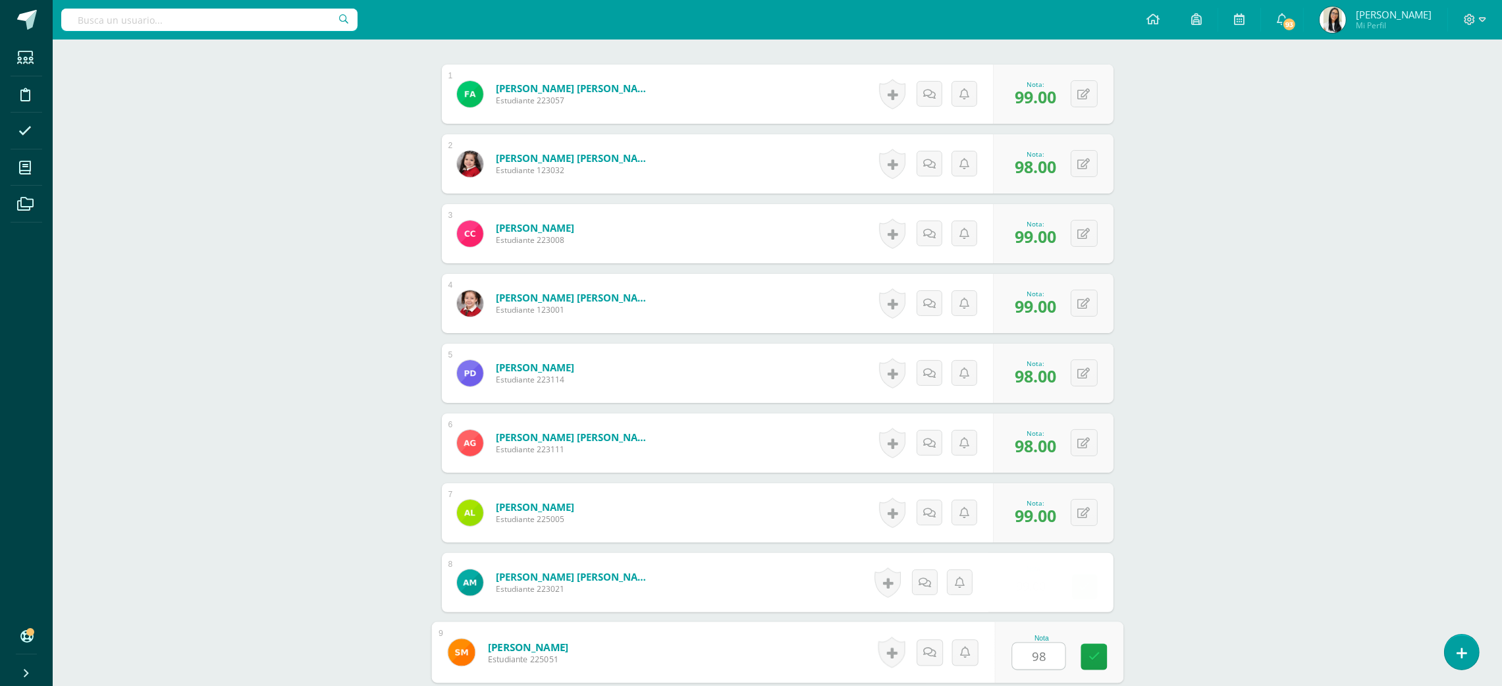
type input "98"
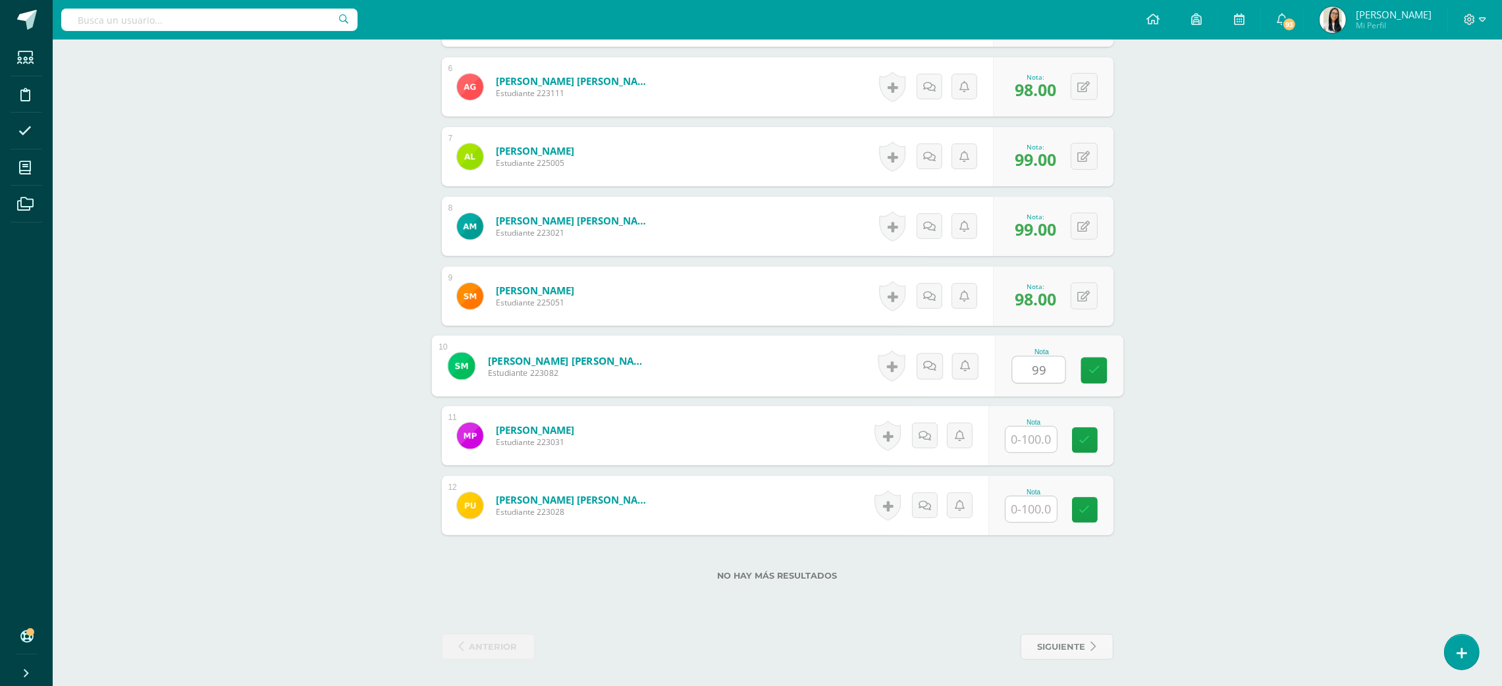
type input "99"
type input "98"
type input "99"
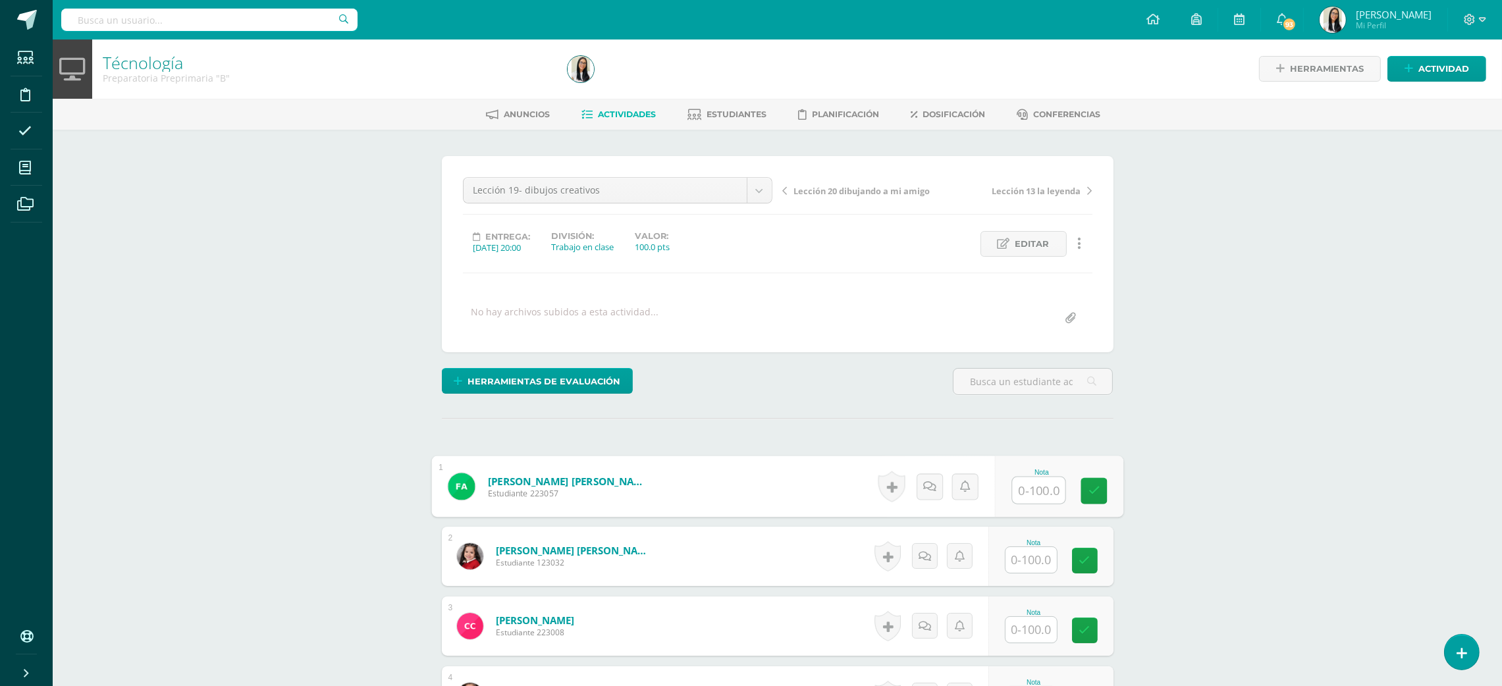
scroll to position [1, 0]
click at [1029, 485] on input "text" at bounding box center [1038, 490] width 53 height 26
type input "100"
type input "85"
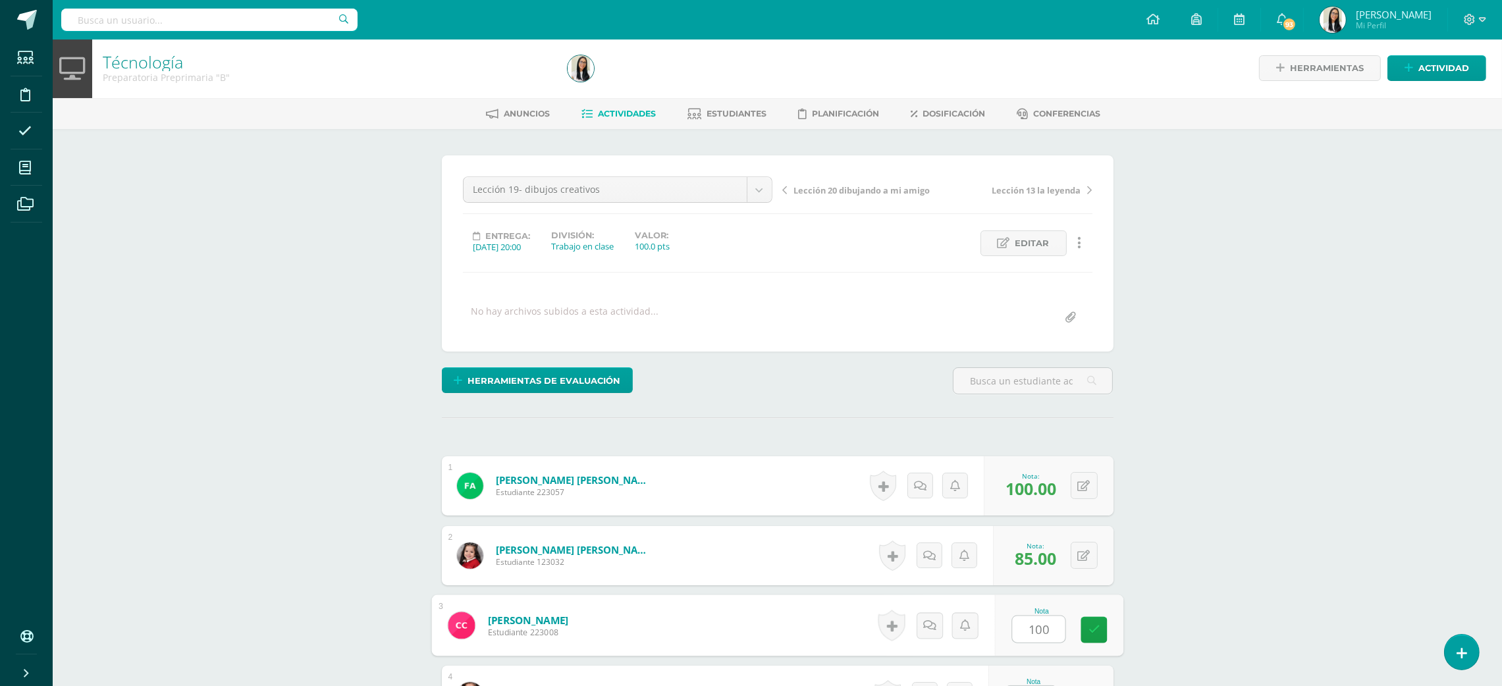
type input "100"
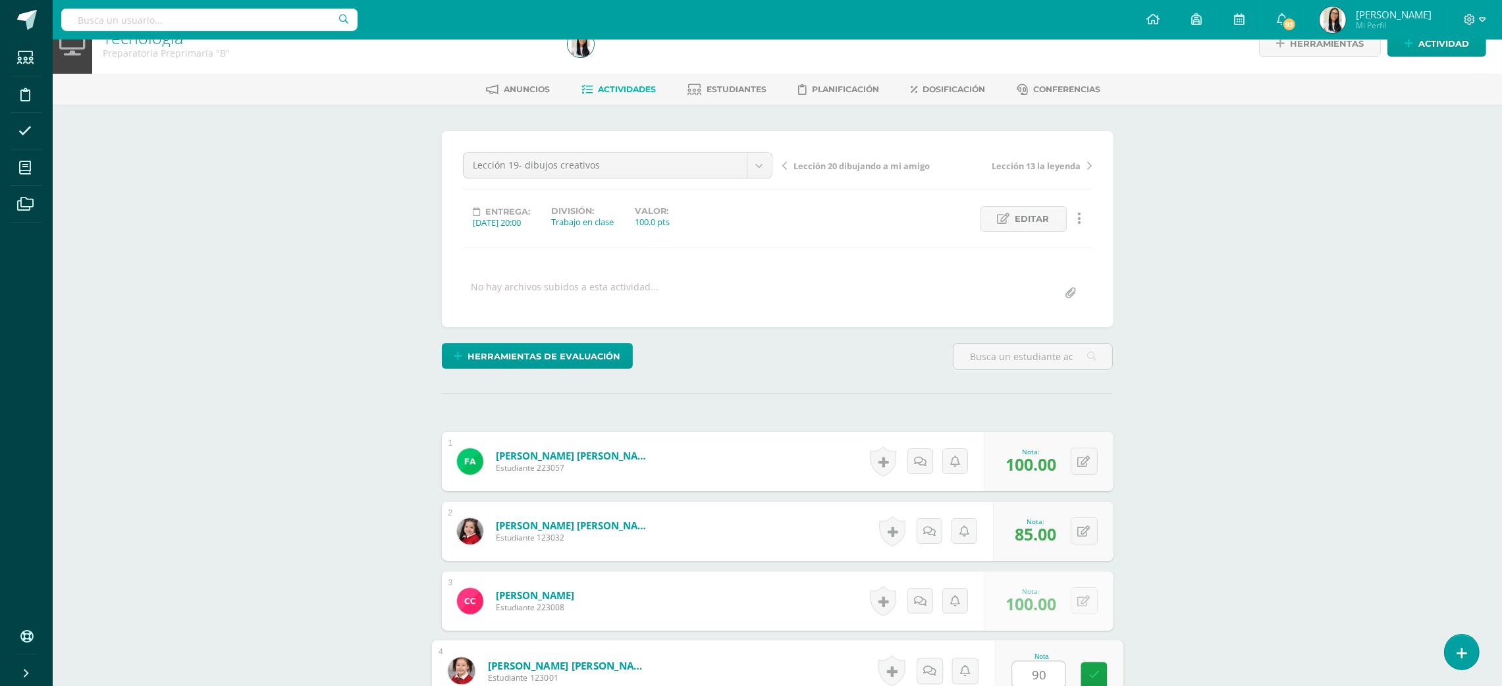
type input "90"
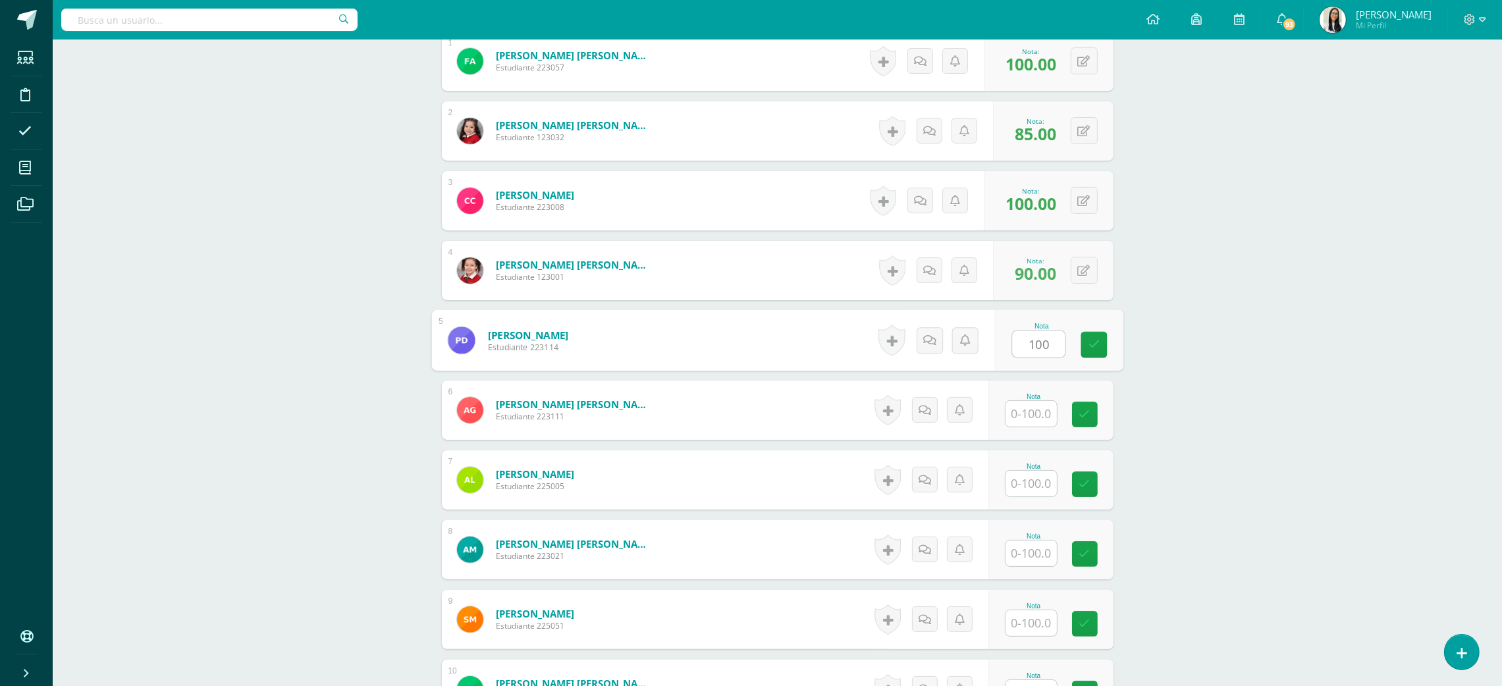
type input "100"
type input "85"
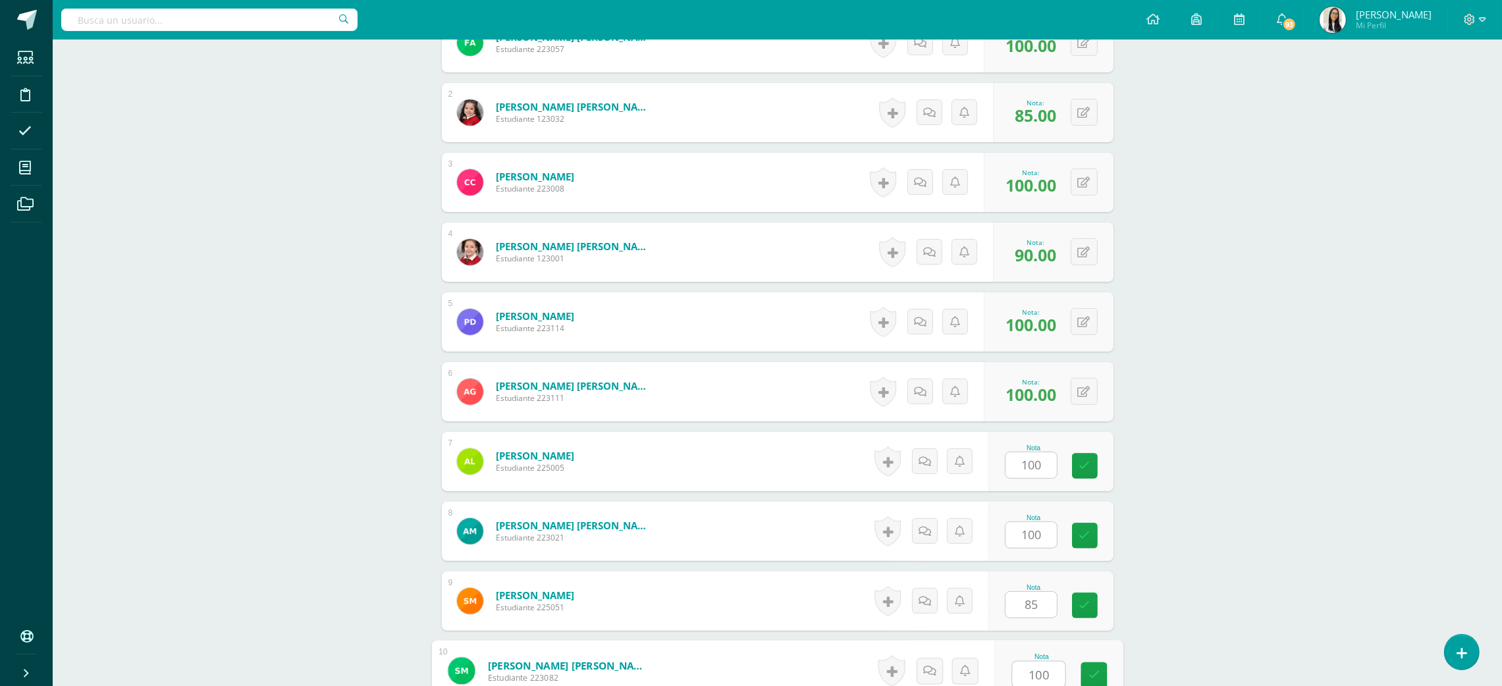
type input "100"
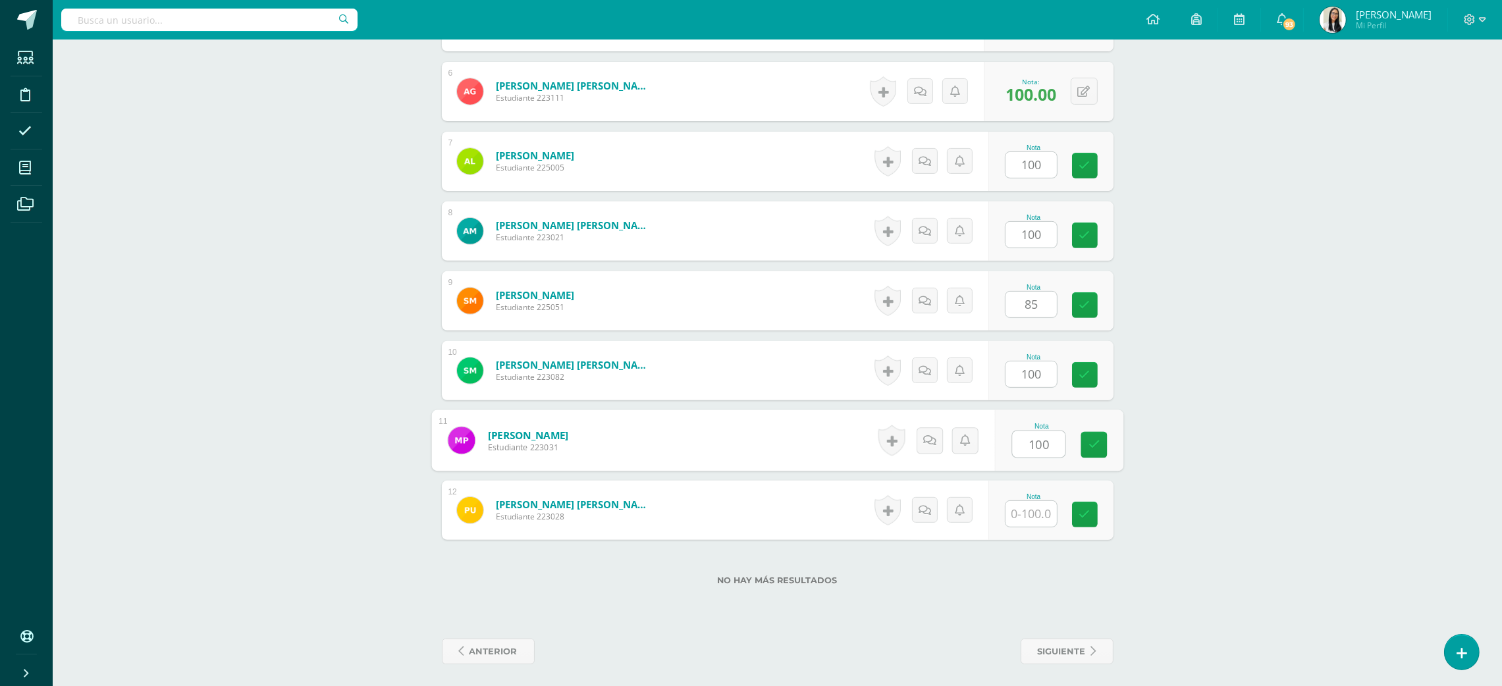
type input "100"
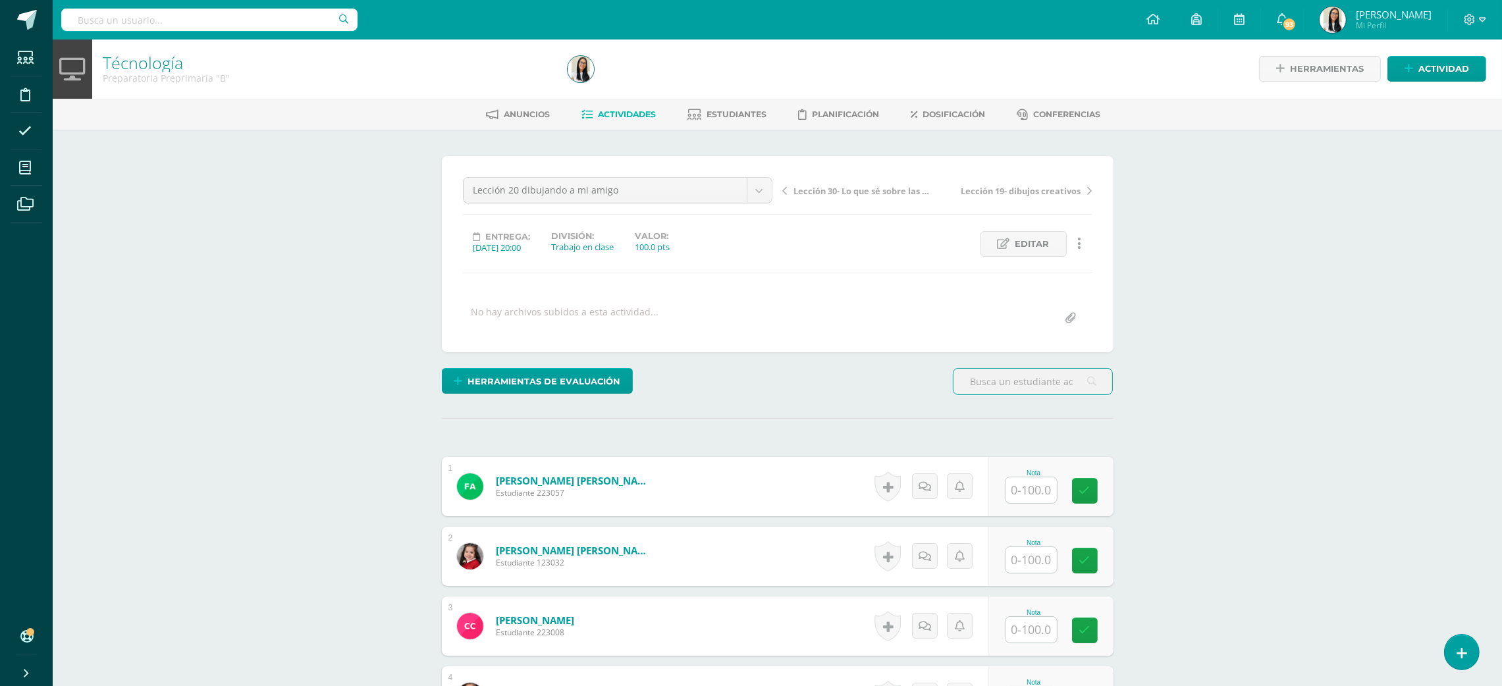
scroll to position [1, 0]
click at [1046, 493] on input "text" at bounding box center [1030, 490] width 51 height 26
type input "85"
type input "100"
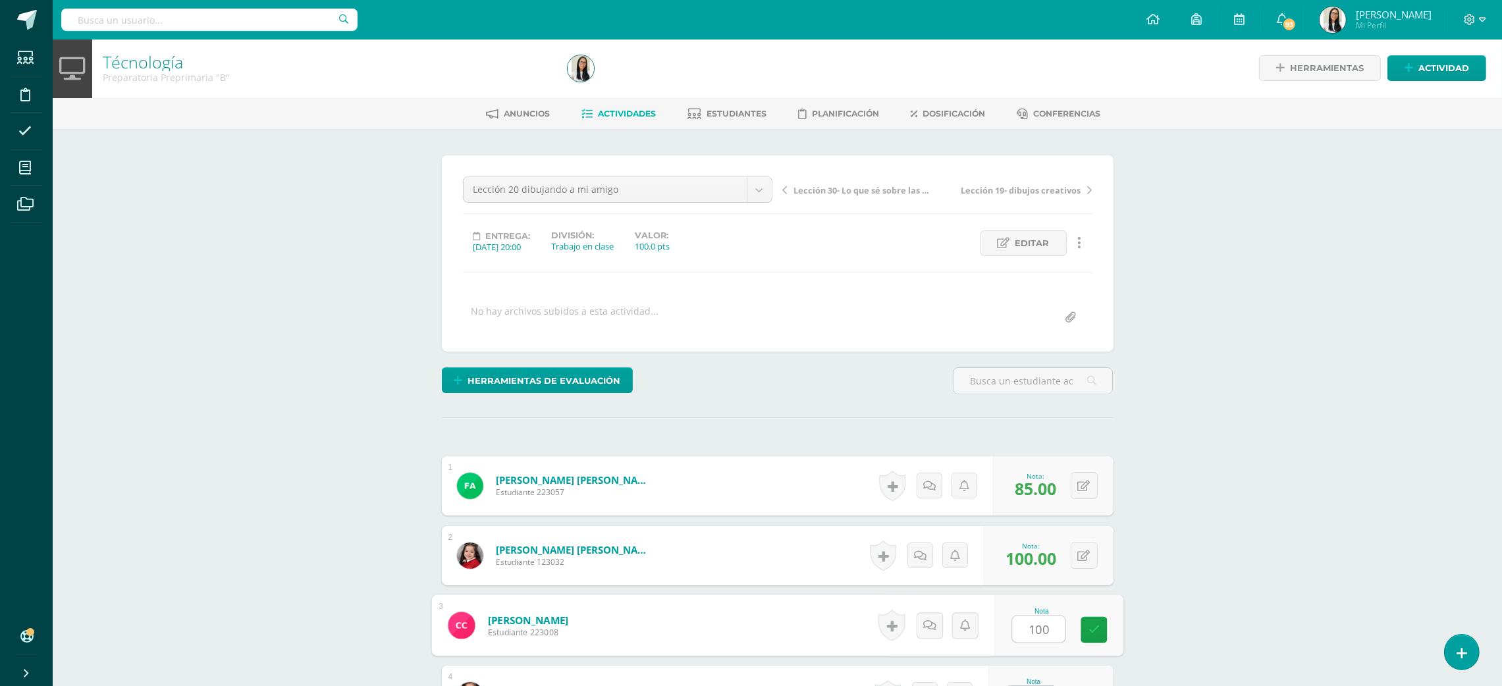
type input "100"
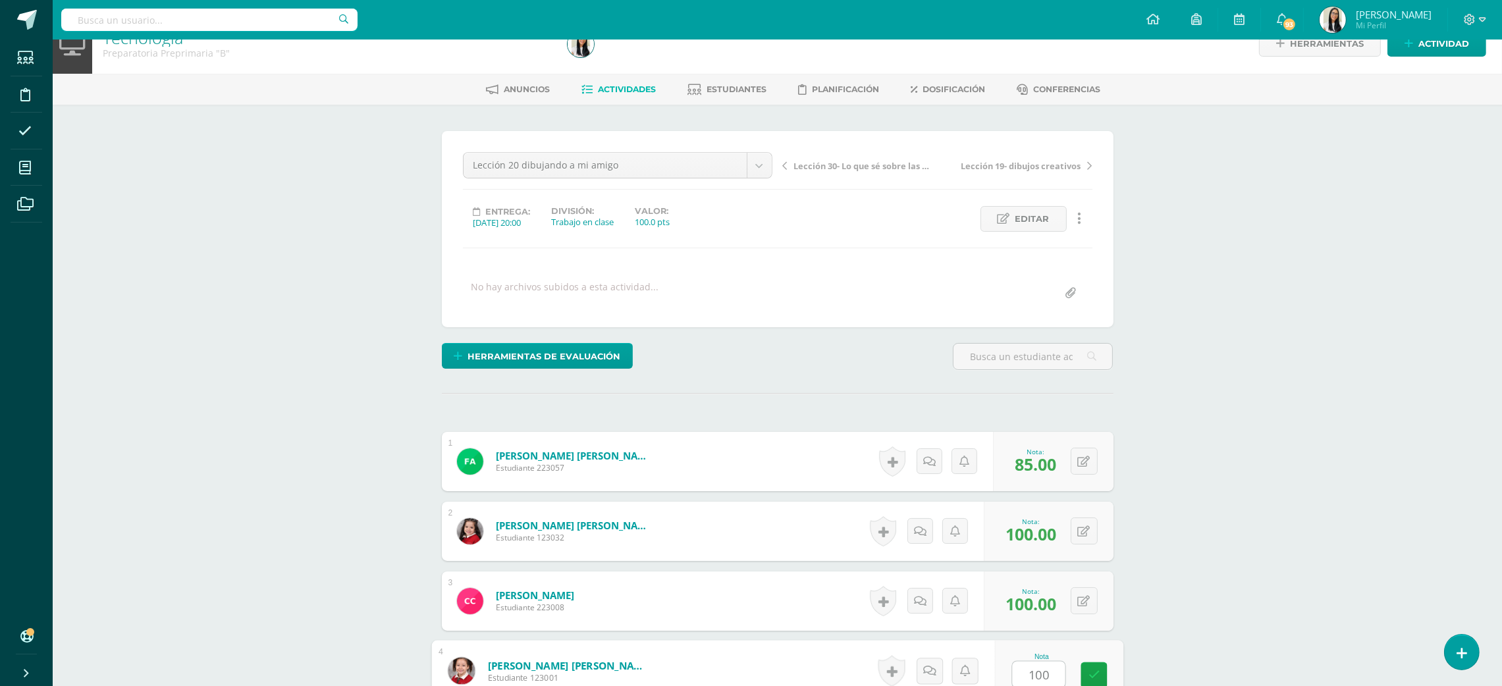
type input "100"
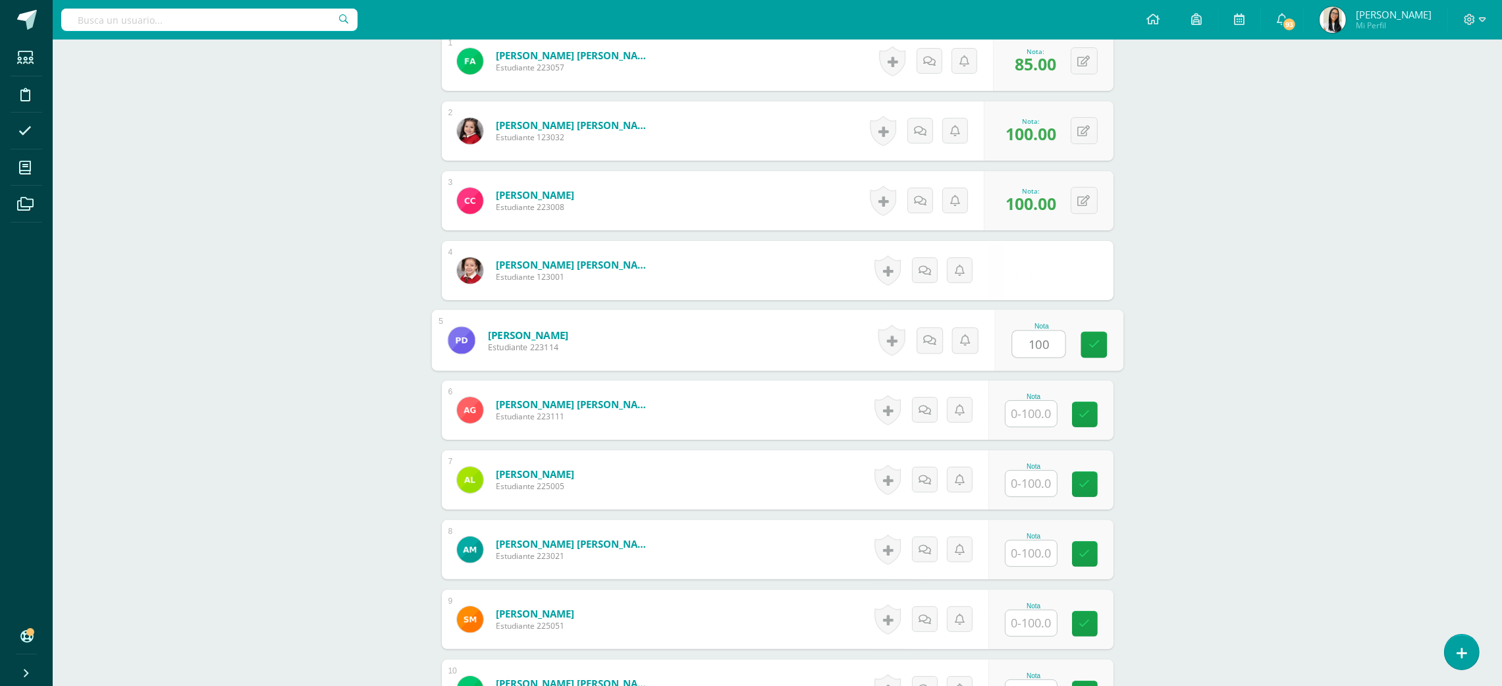
type input "100"
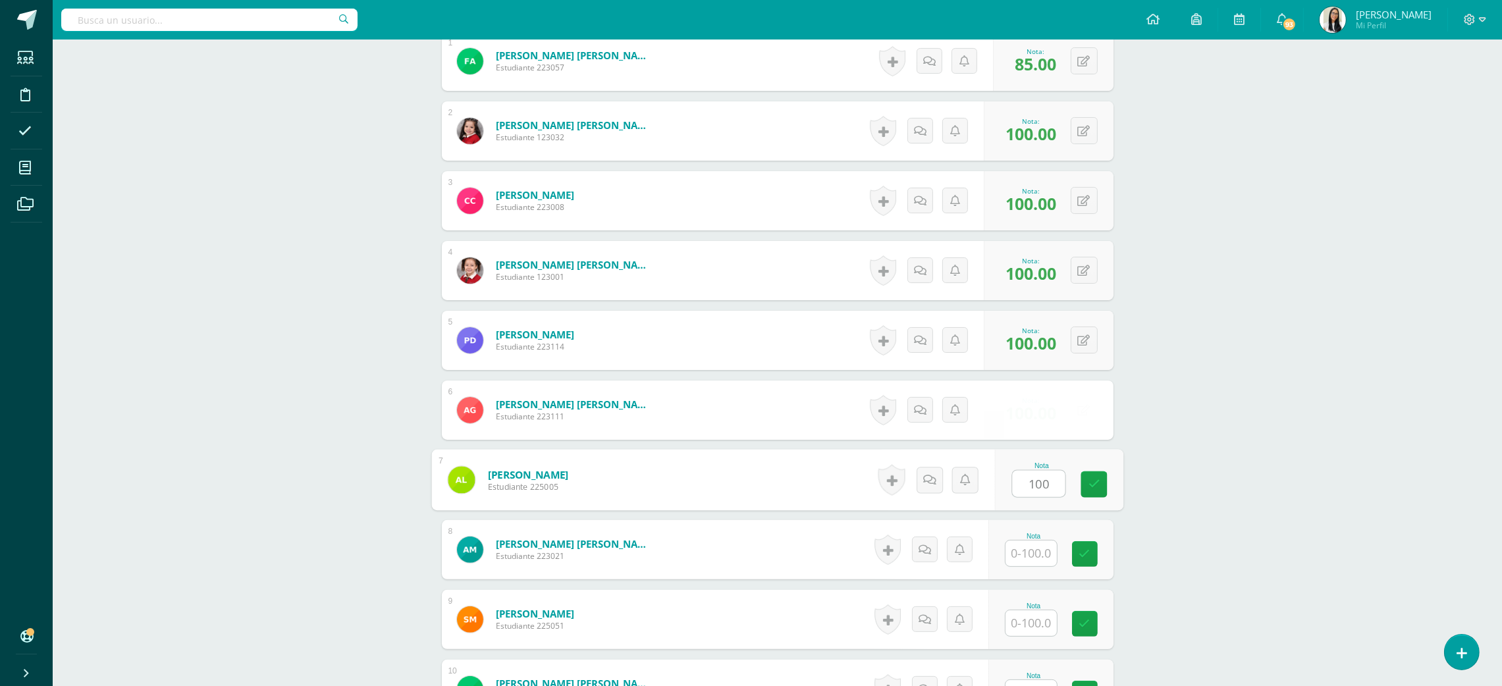
type input "100"
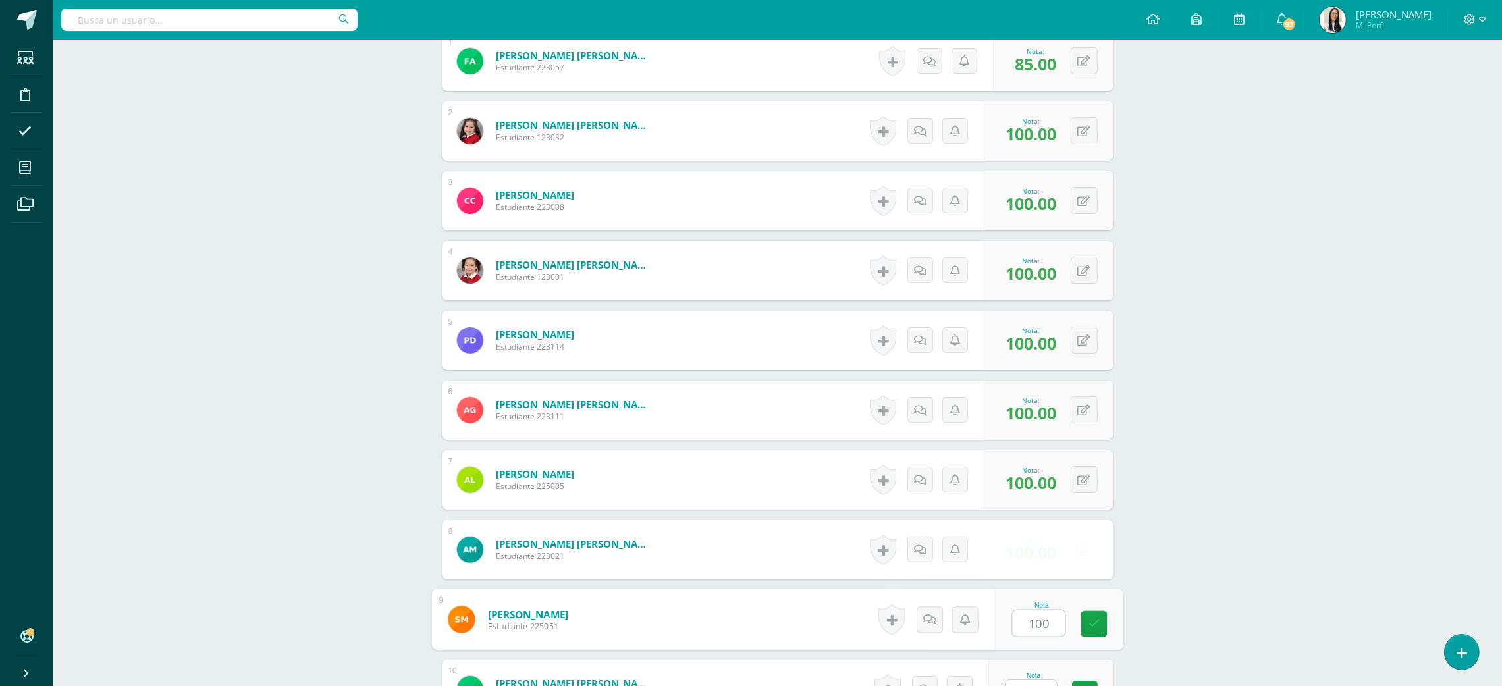
type input "100"
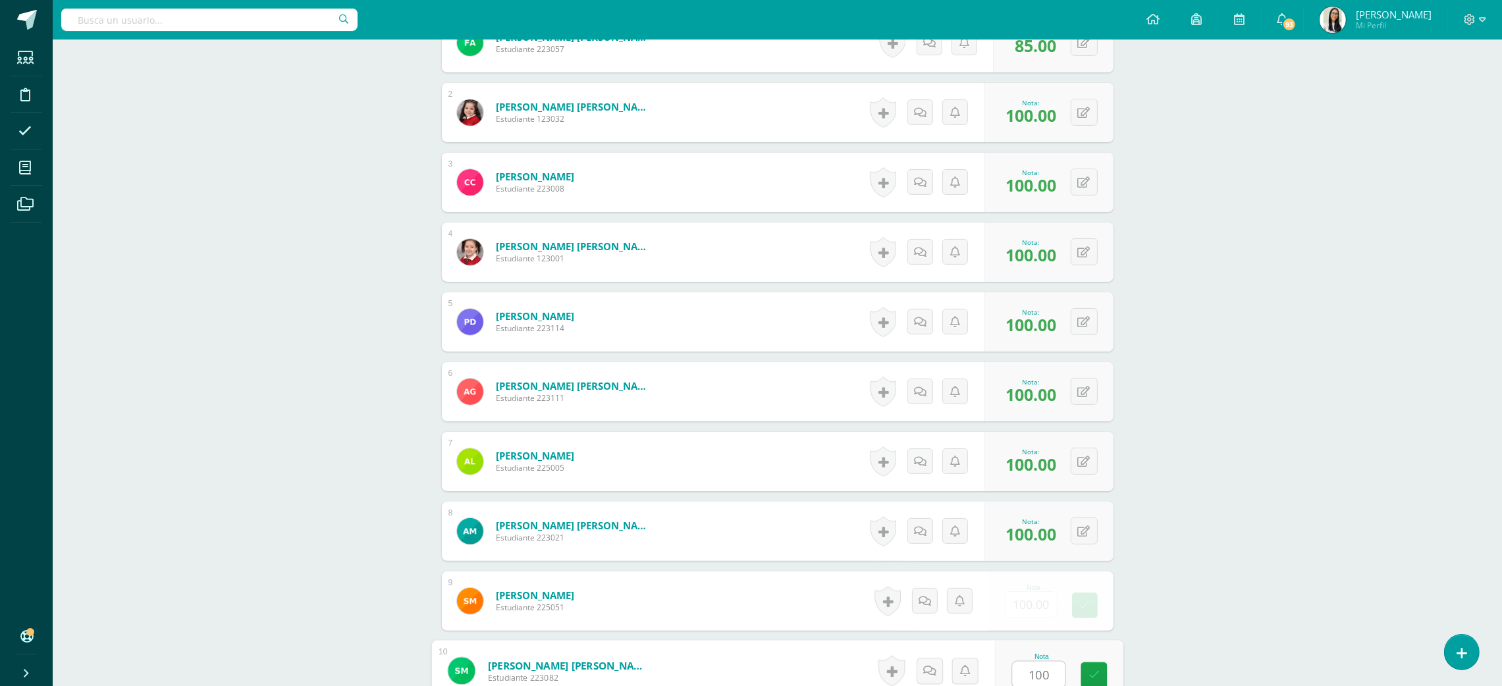
type input "100"
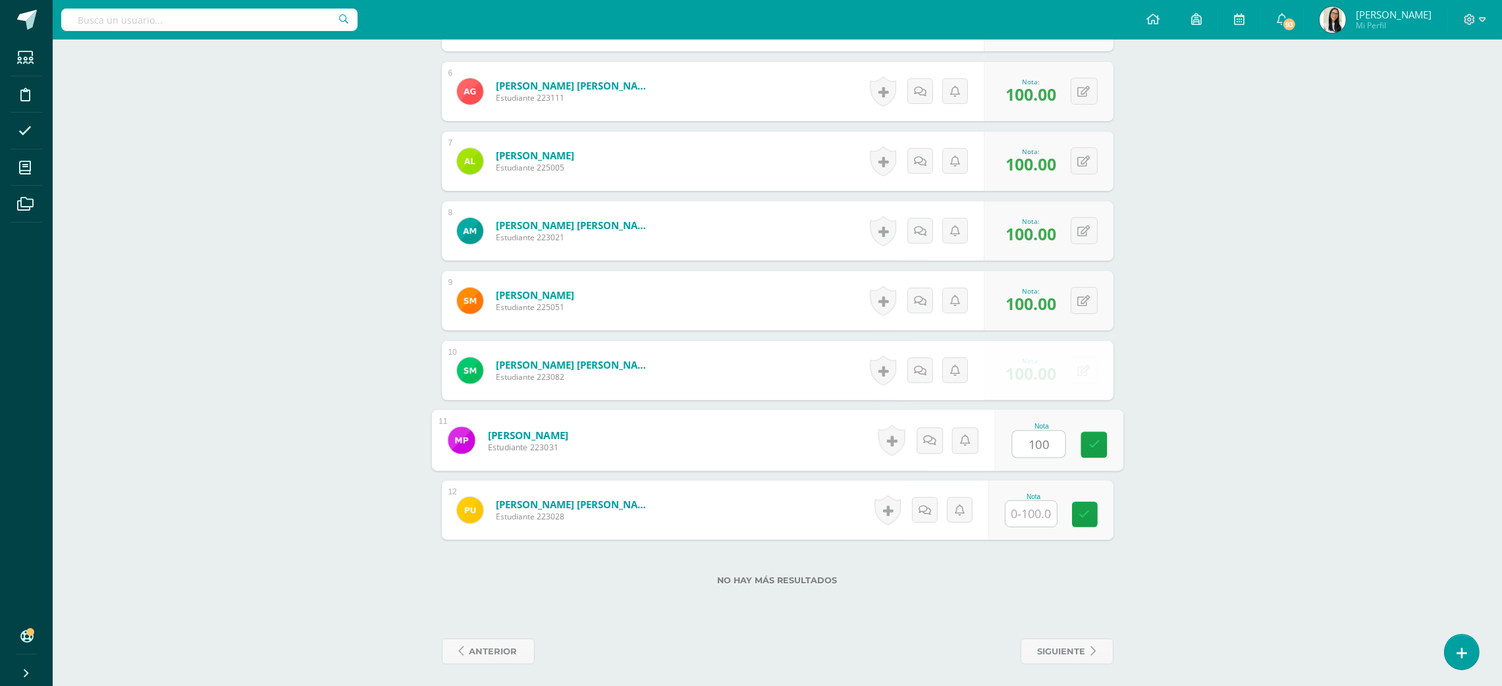
type input "100"
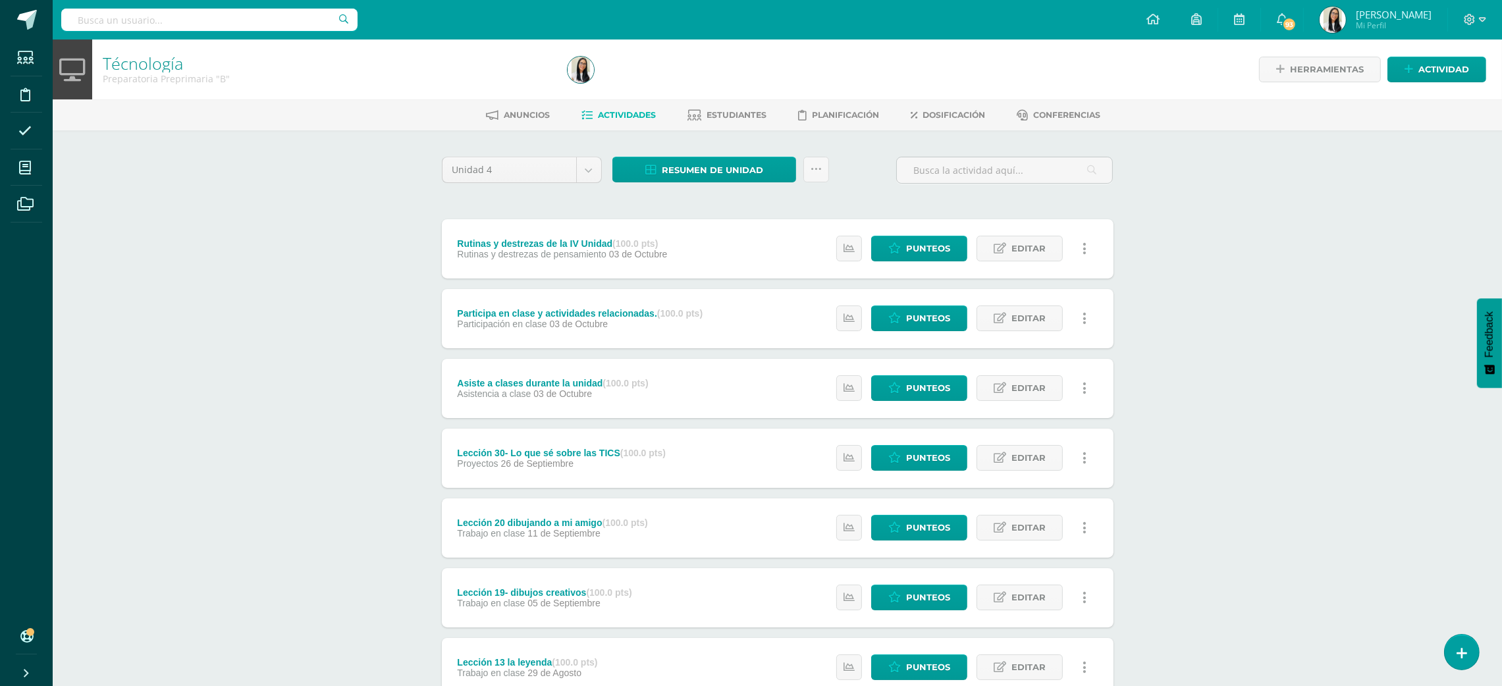
click at [1289, 223] on div "Técnología Preparatoria Preprimaria "B" Herramientas Detalle de asistencias Act…" at bounding box center [777, 482] width 1449 height 885
click at [1190, 193] on div "Técnología Preparatoria Preprimaria "B" Herramientas Detalle de asistencias Act…" at bounding box center [777, 482] width 1449 height 885
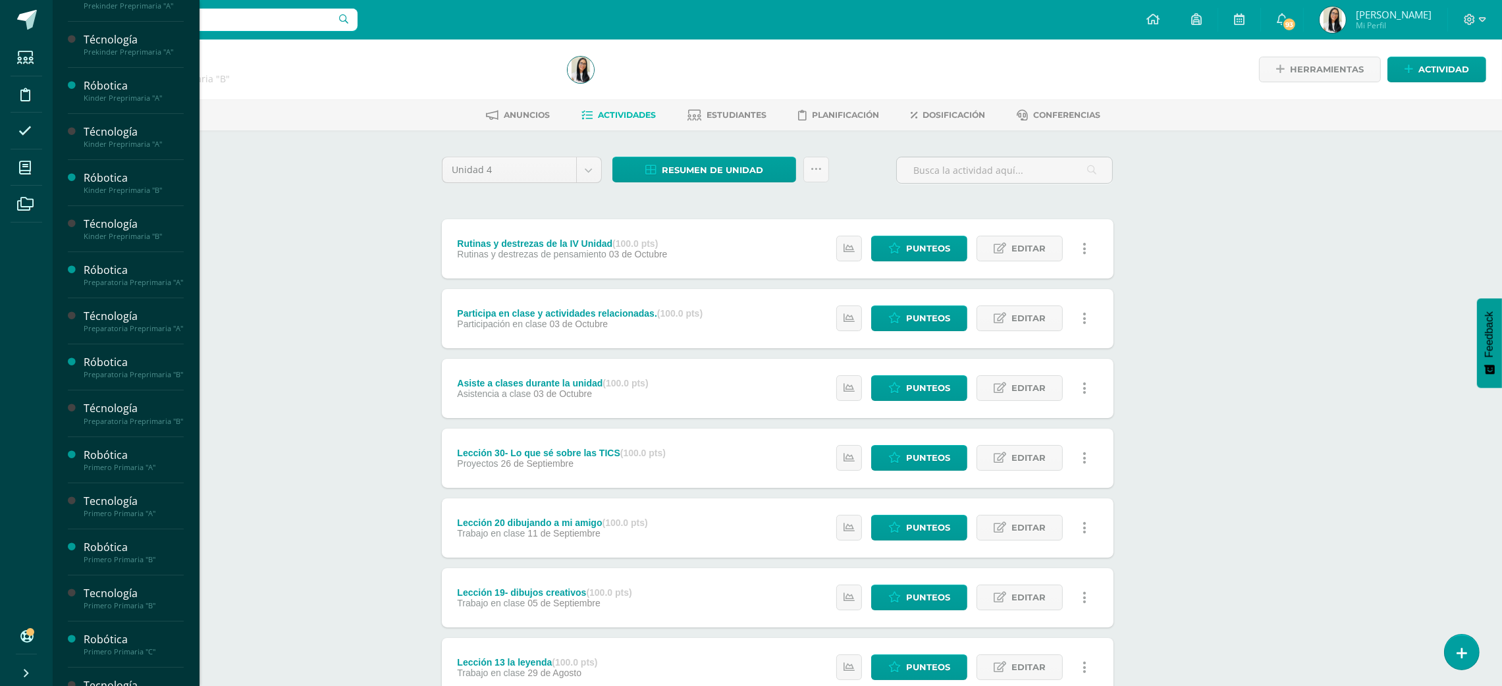
scroll to position [276, 0]
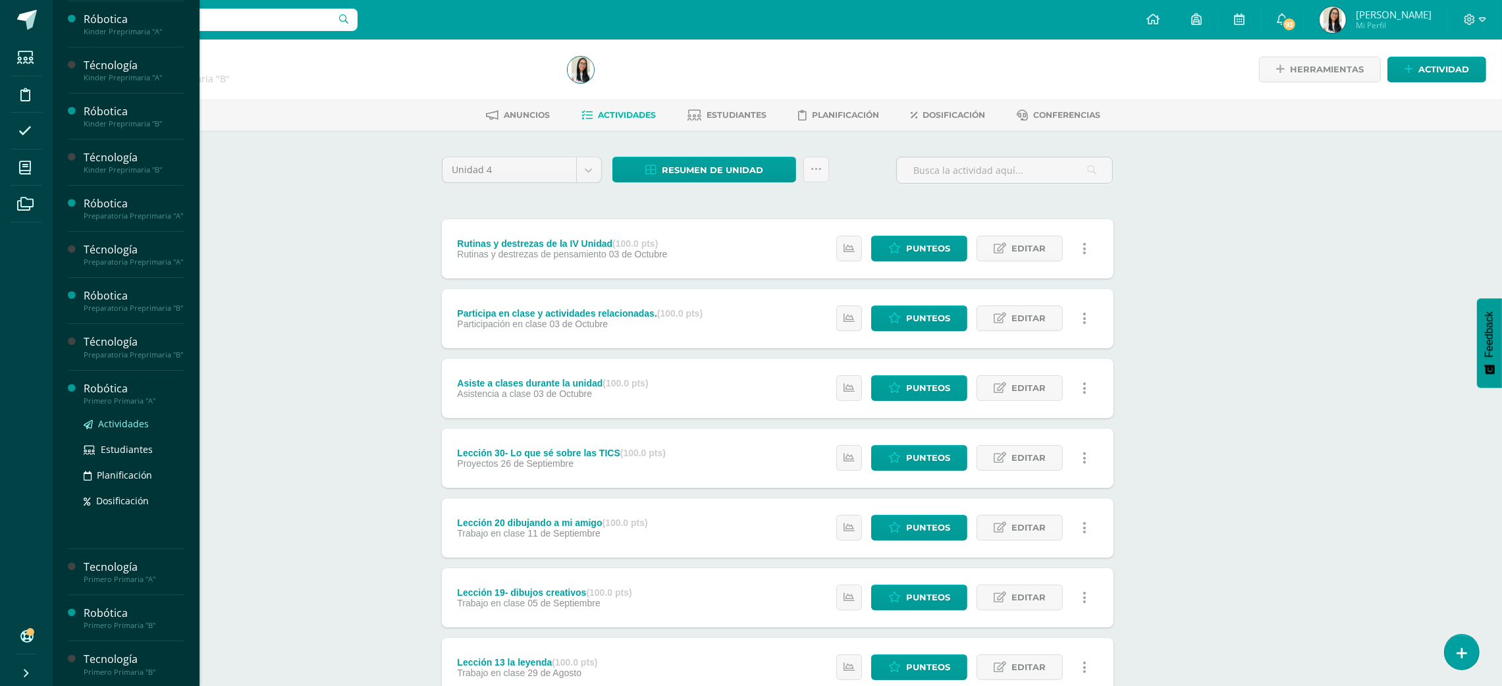
click at [130, 430] on span "Actividades" at bounding box center [123, 423] width 51 height 13
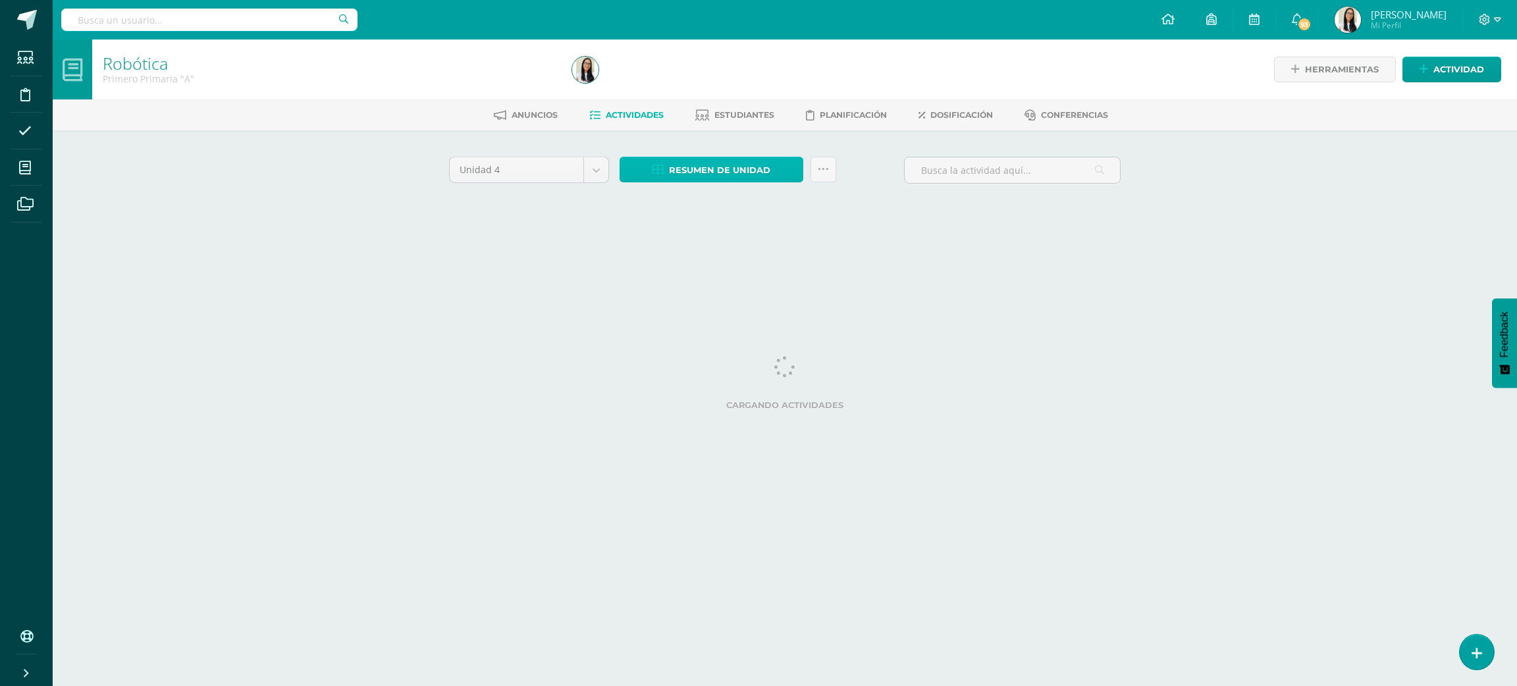
click at [654, 175] on icon at bounding box center [657, 170] width 11 height 11
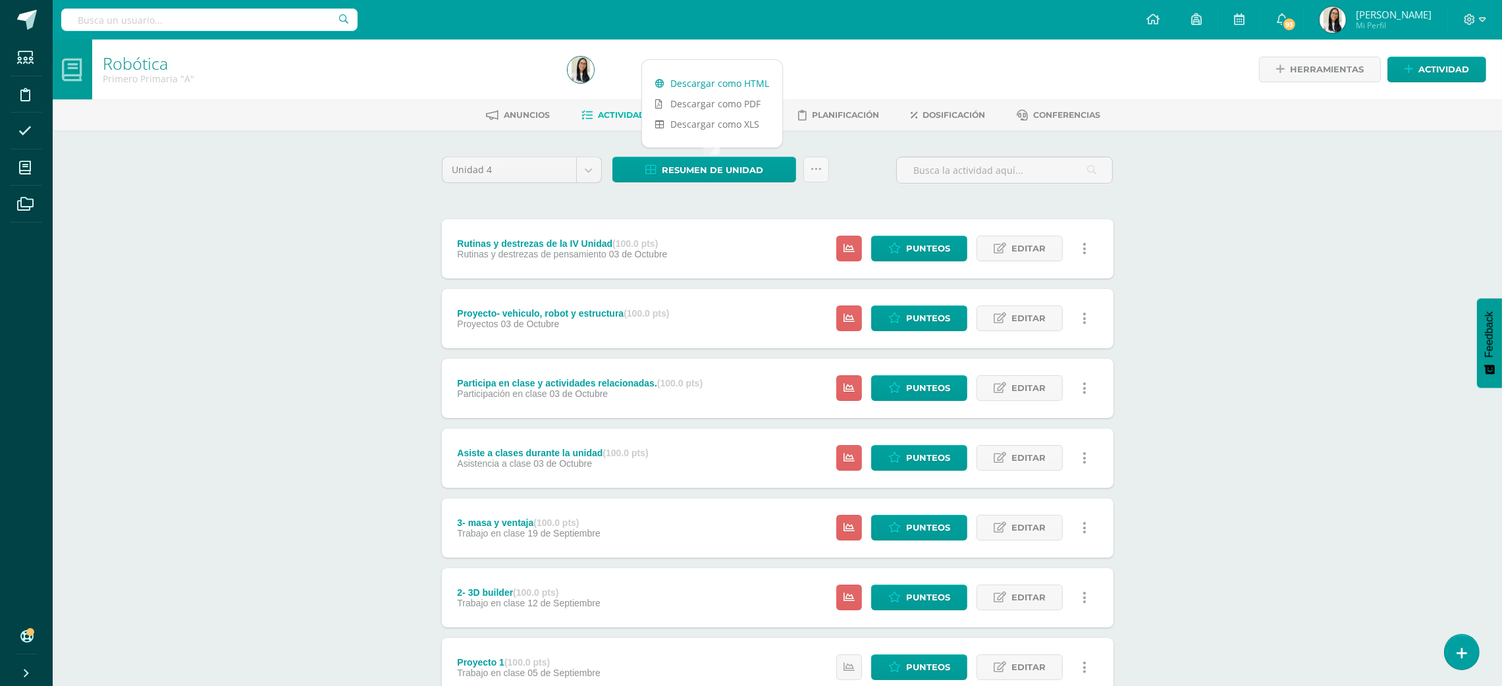
click at [741, 90] on link "Descargar como HTML" at bounding box center [712, 83] width 140 height 20
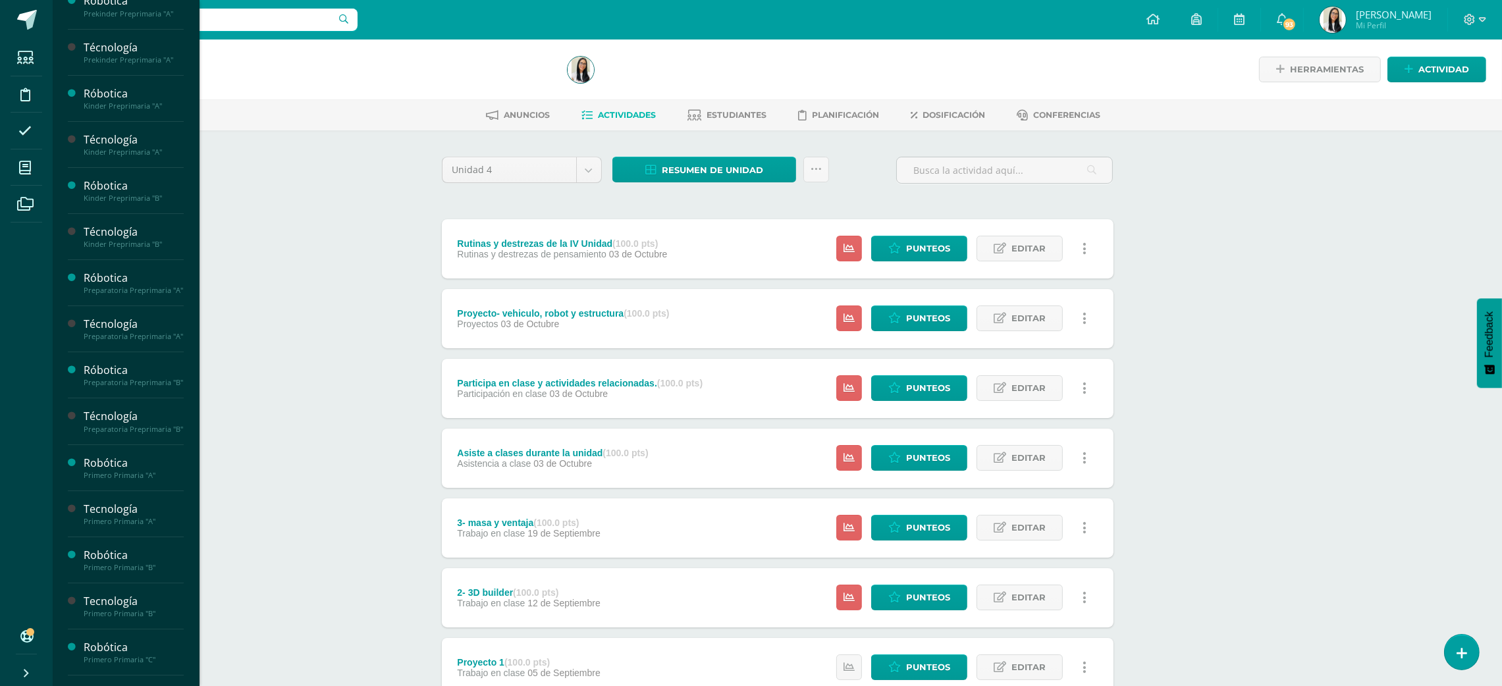
scroll to position [224, 0]
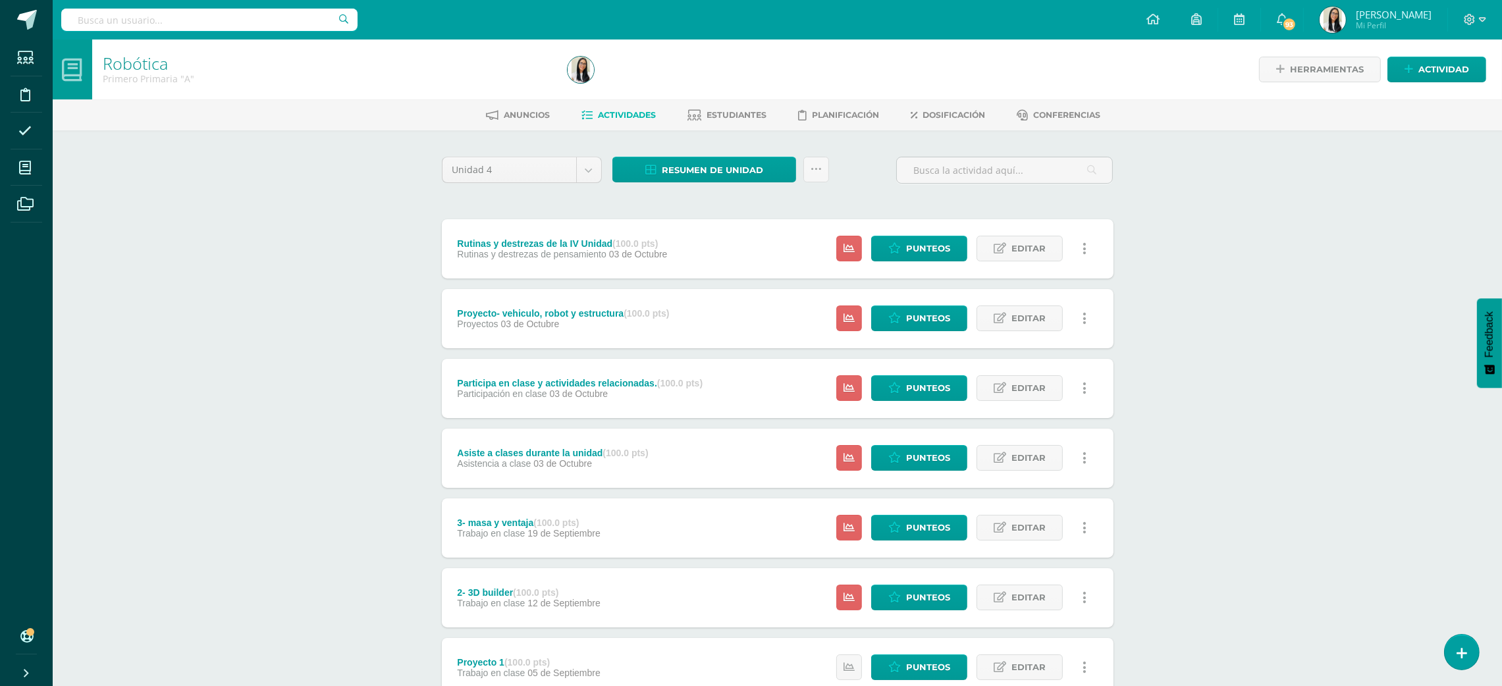
click at [311, 298] on div "Robótica Primero Primaria "A" Herramientas Detalle de asistencias Actividad Anu…" at bounding box center [777, 515] width 1449 height 950
click at [1360, 266] on div "Robótica Primero Primaria "A" Herramientas Detalle de asistencias Actividad Anu…" at bounding box center [777, 515] width 1449 height 950
click at [200, 311] on div "Robótica Primero Primaria "A" Herramientas Detalle de asistencias Actividad Anu…" at bounding box center [777, 515] width 1449 height 950
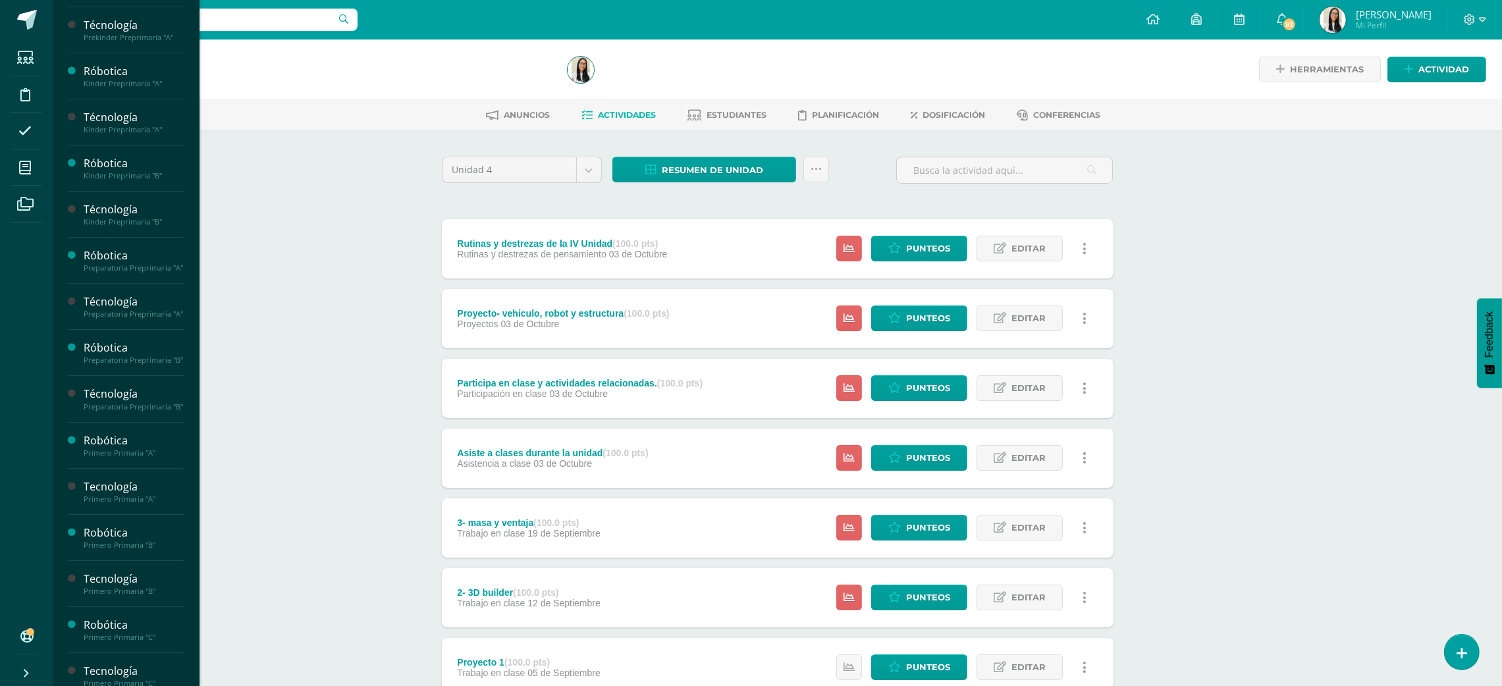
scroll to position [276, 0]
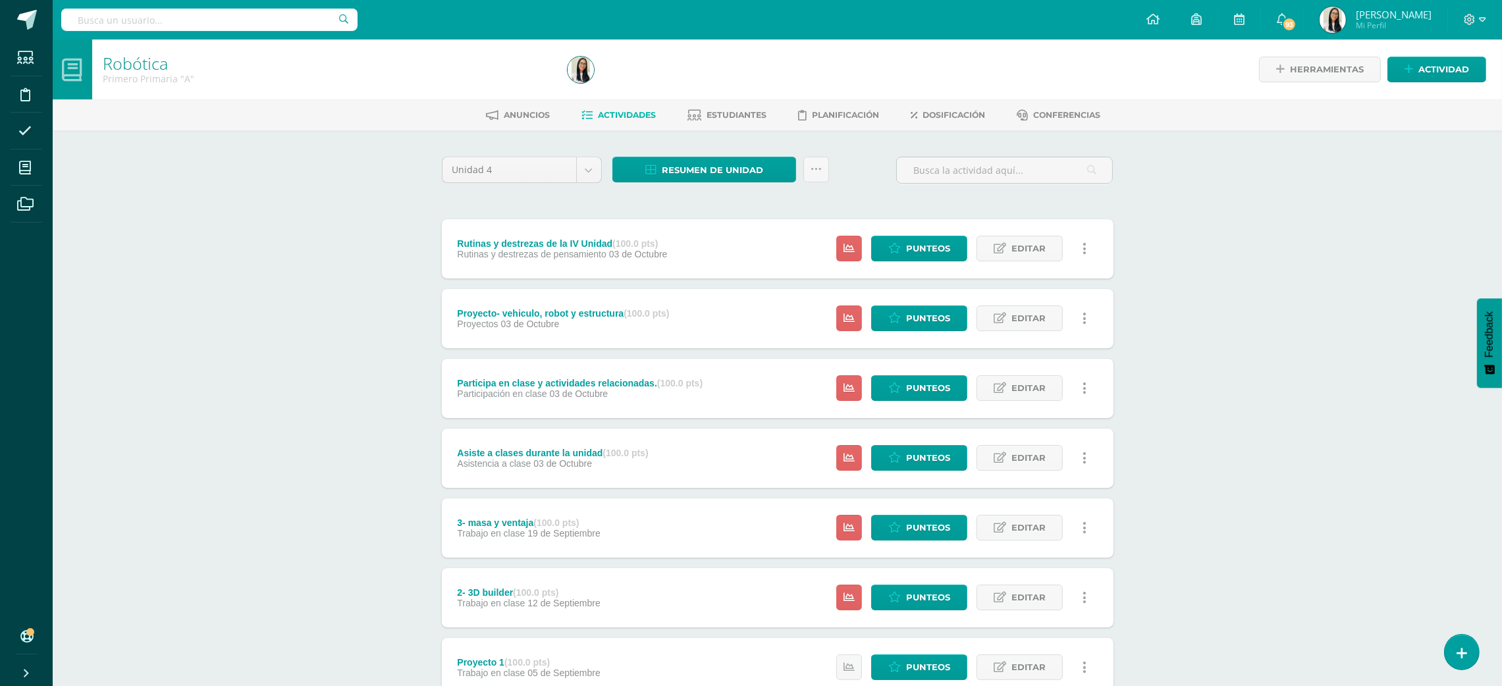
click at [385, 248] on div "Robótica Primero Primaria "A" Herramientas Detalle de asistencias Actividad Anu…" at bounding box center [777, 515] width 1449 height 950
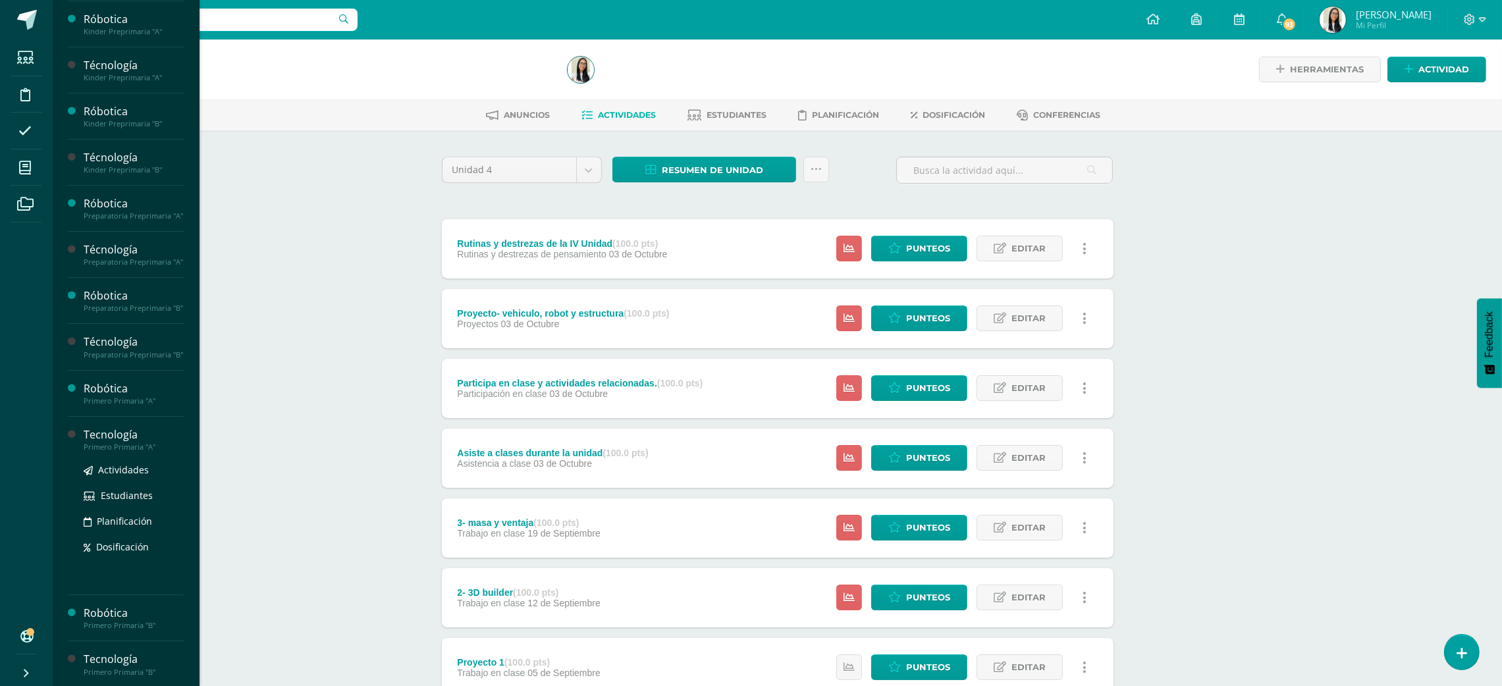
click at [144, 442] on div "Tecnología" at bounding box center [134, 434] width 100 height 15
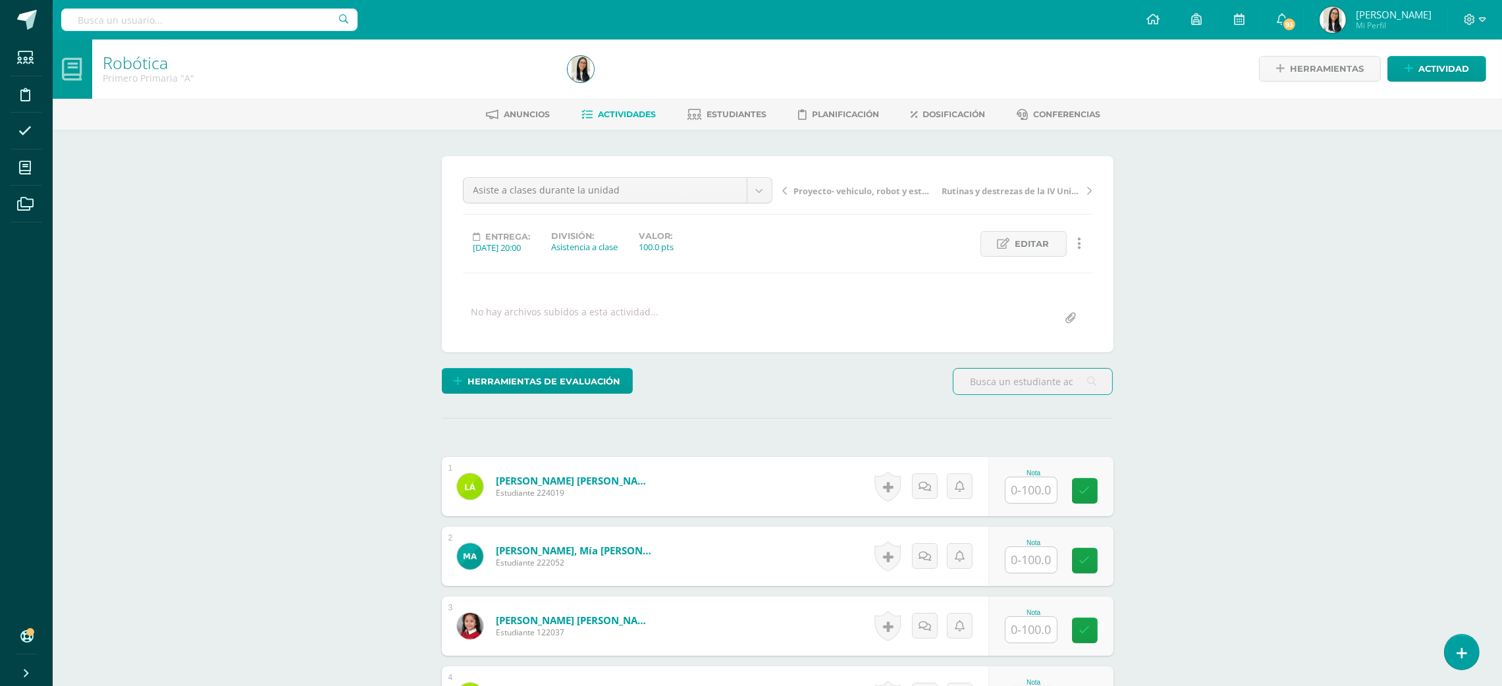
click at [1013, 488] on input "text" at bounding box center [1030, 490] width 51 height 26
type input "0"
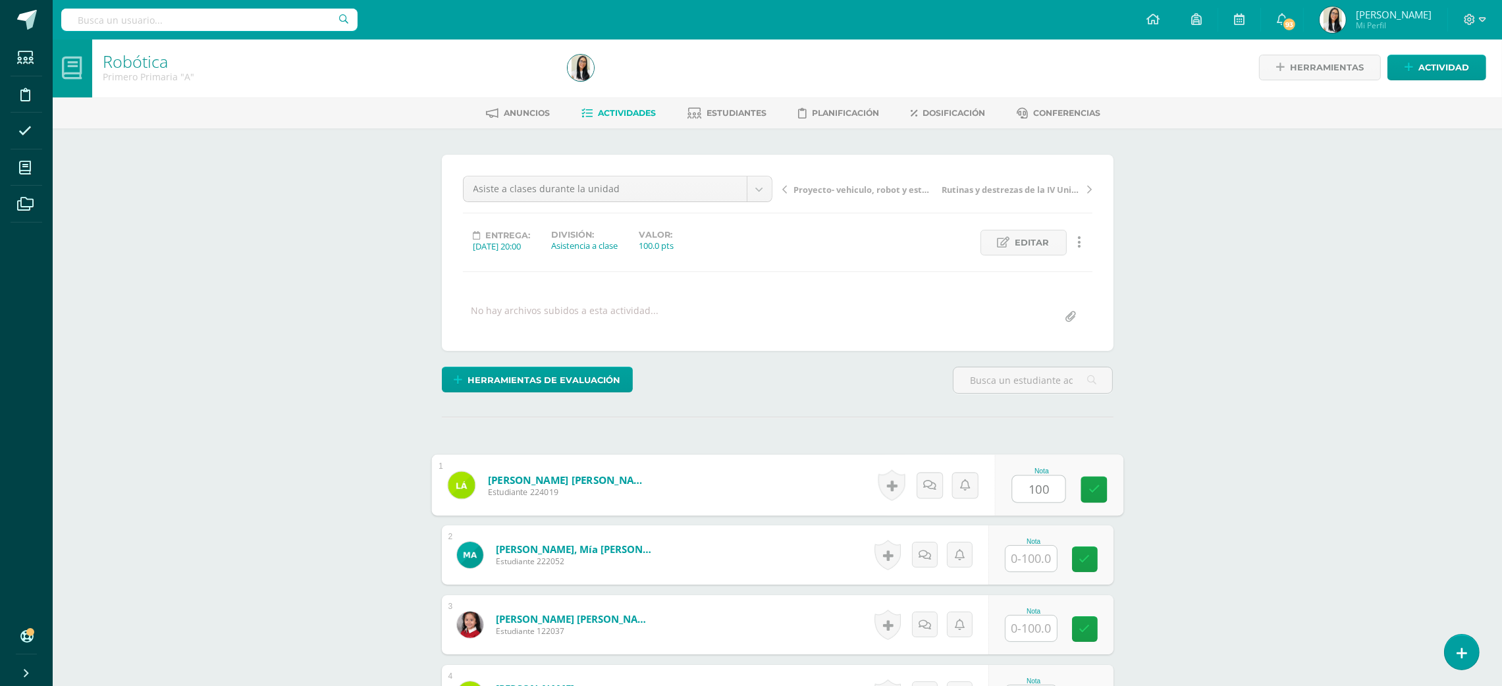
type input "100"
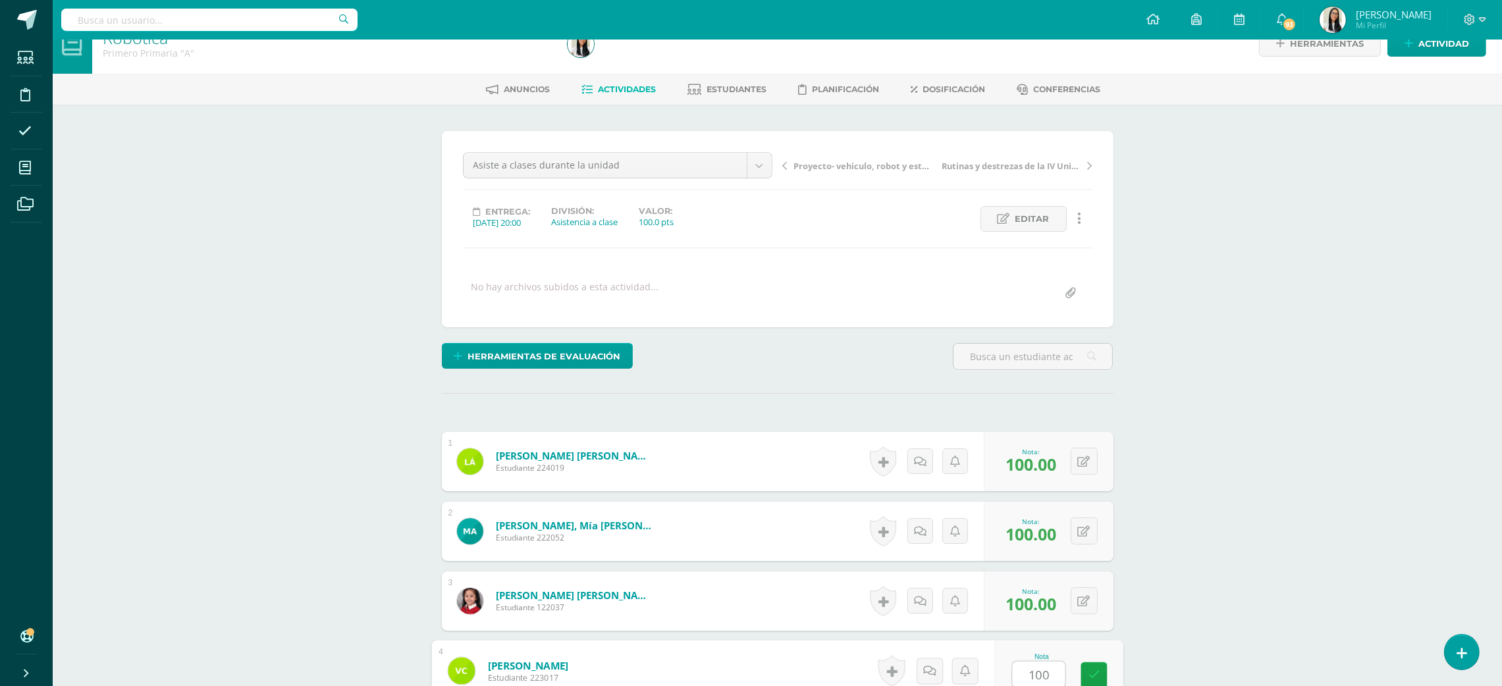
type input "100"
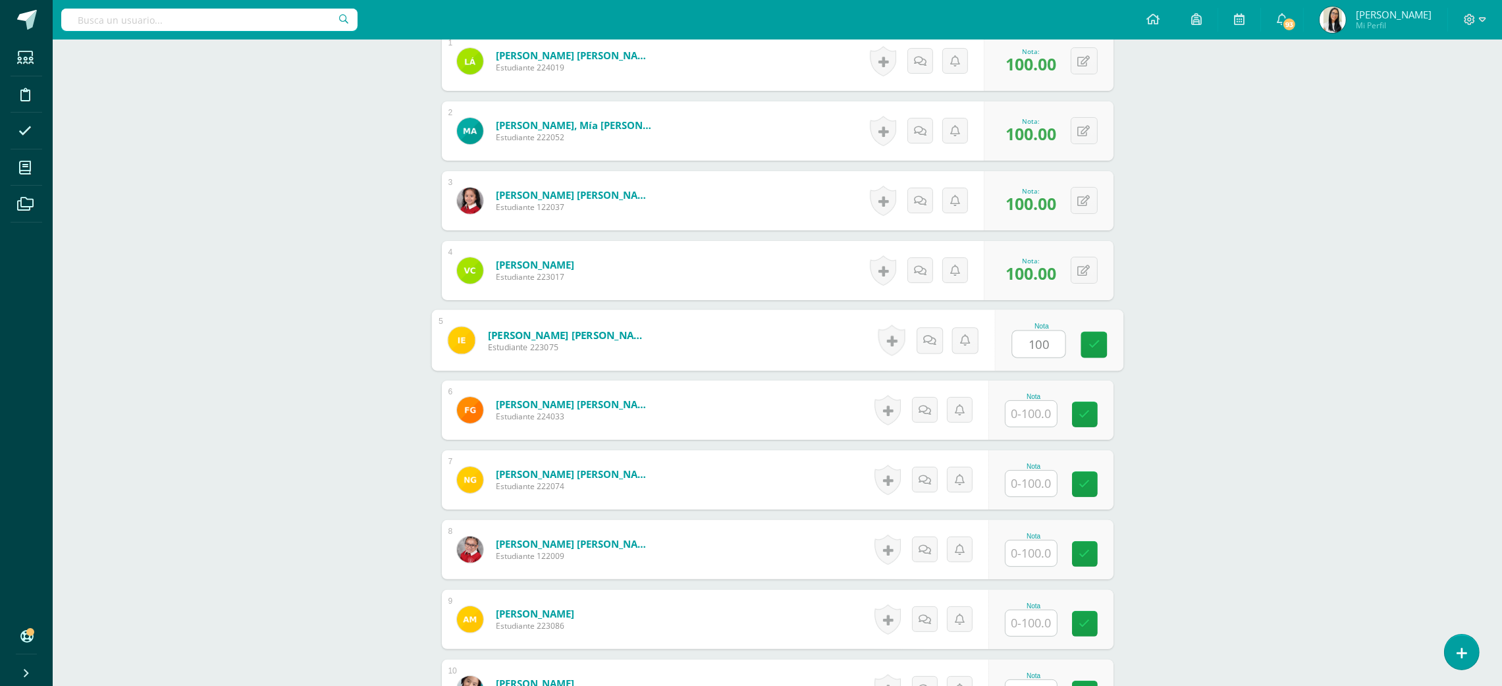
type input "100"
type input "1"
type input "95"
type input "1"
type input "95"
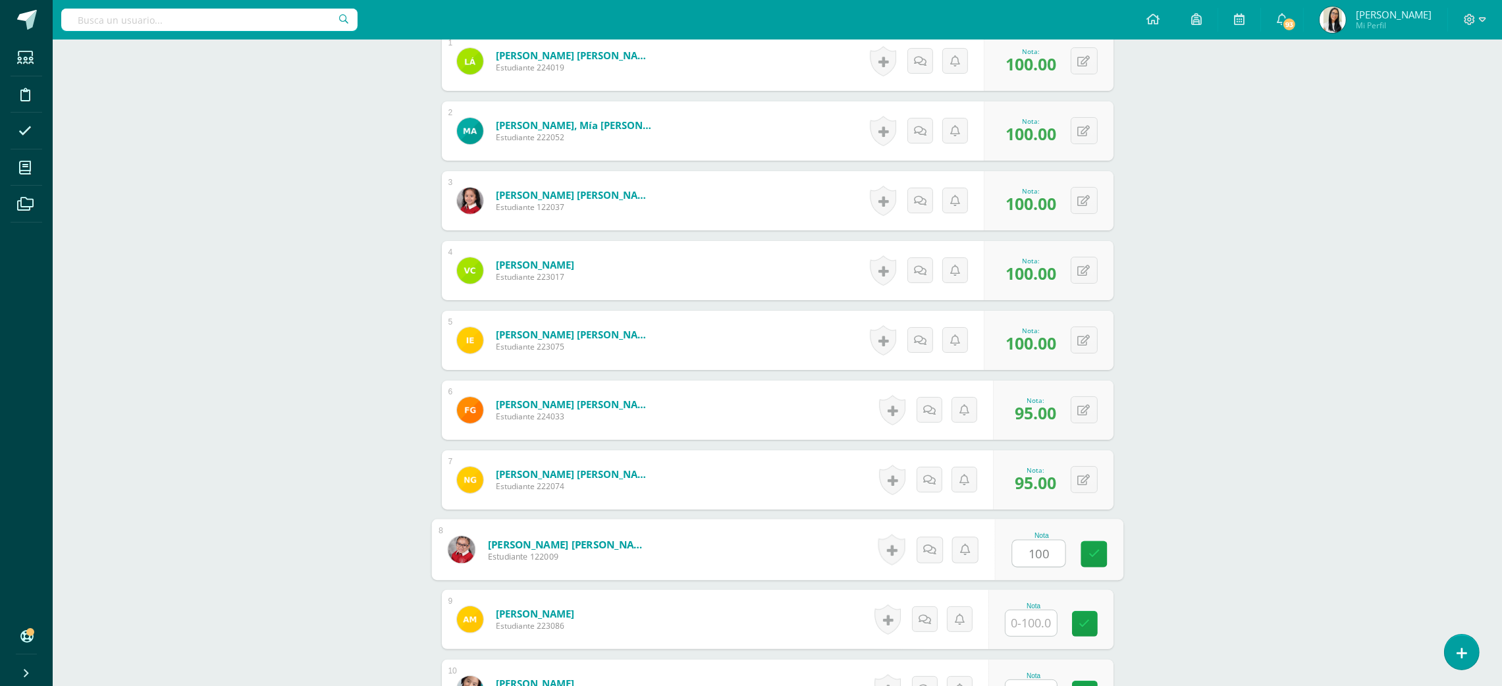
type input "100"
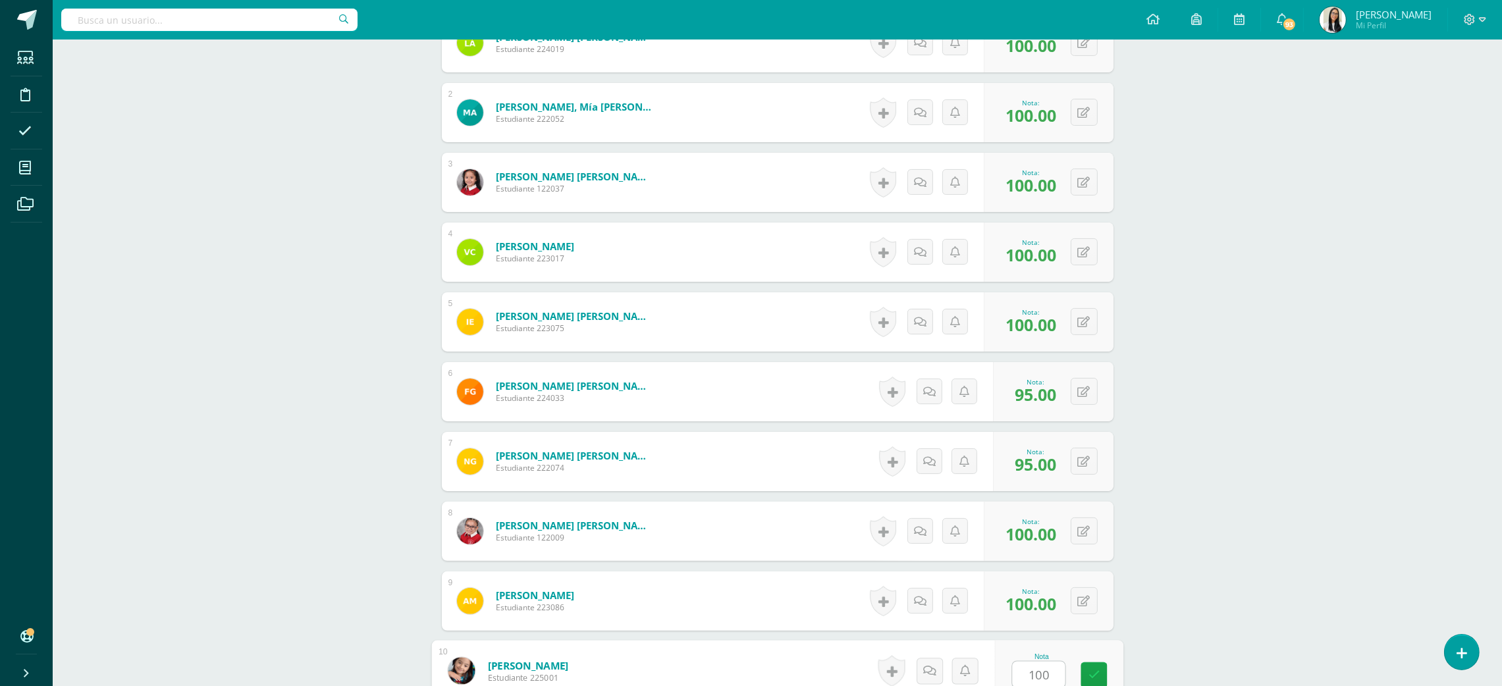
type input "100"
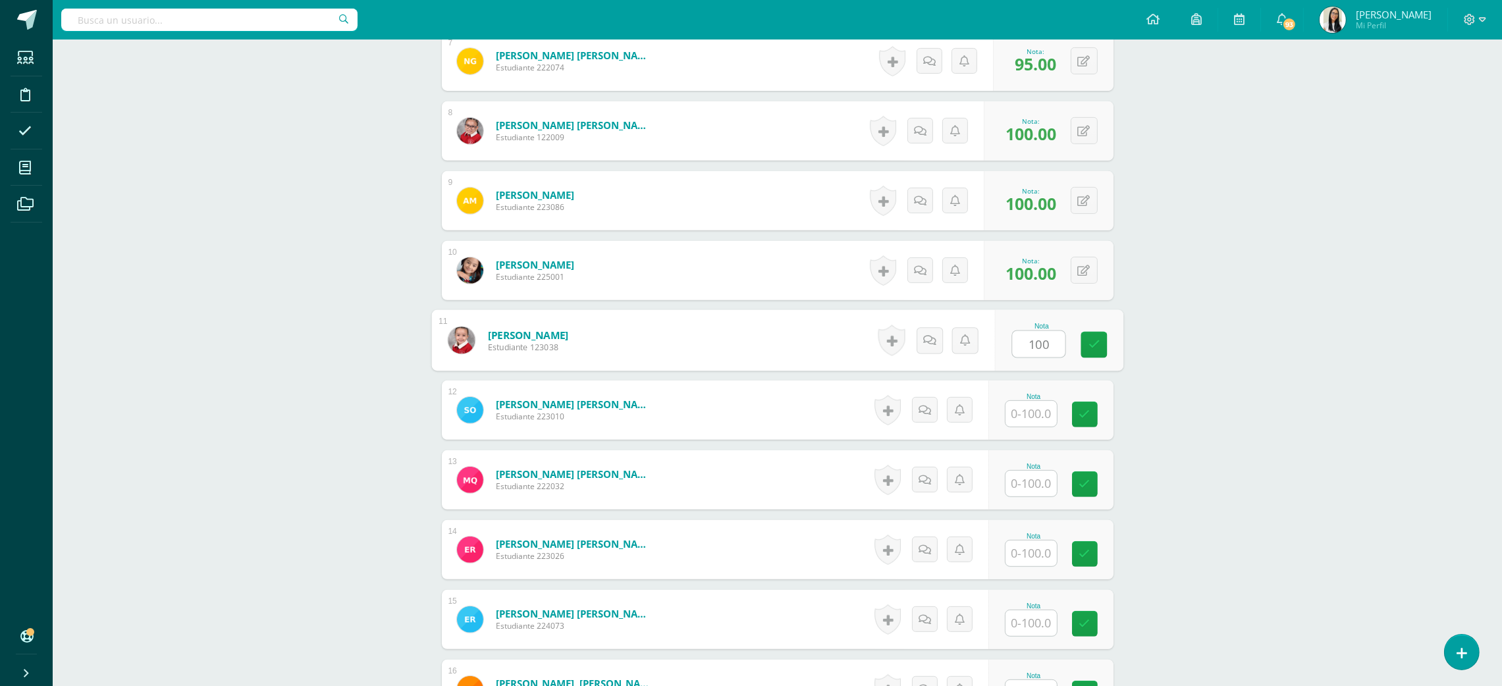
type input "100"
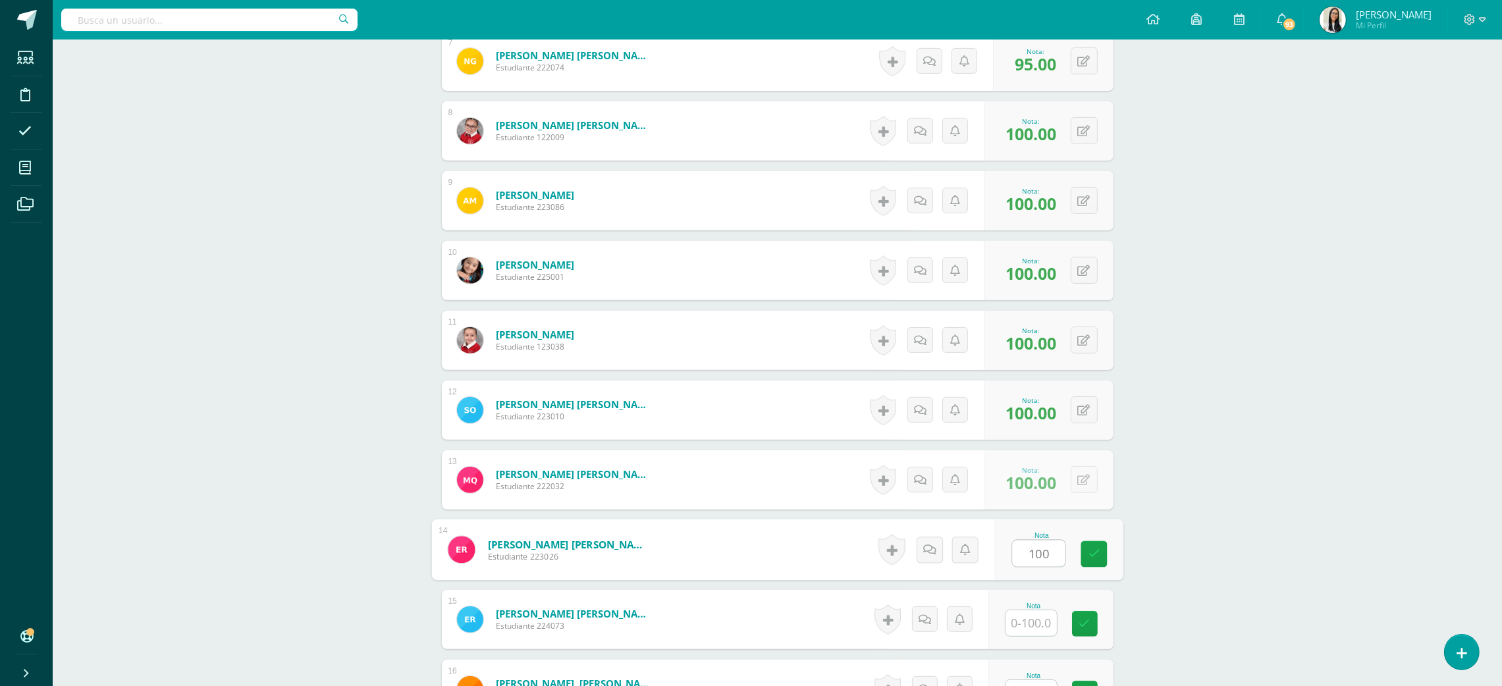
type input "100"
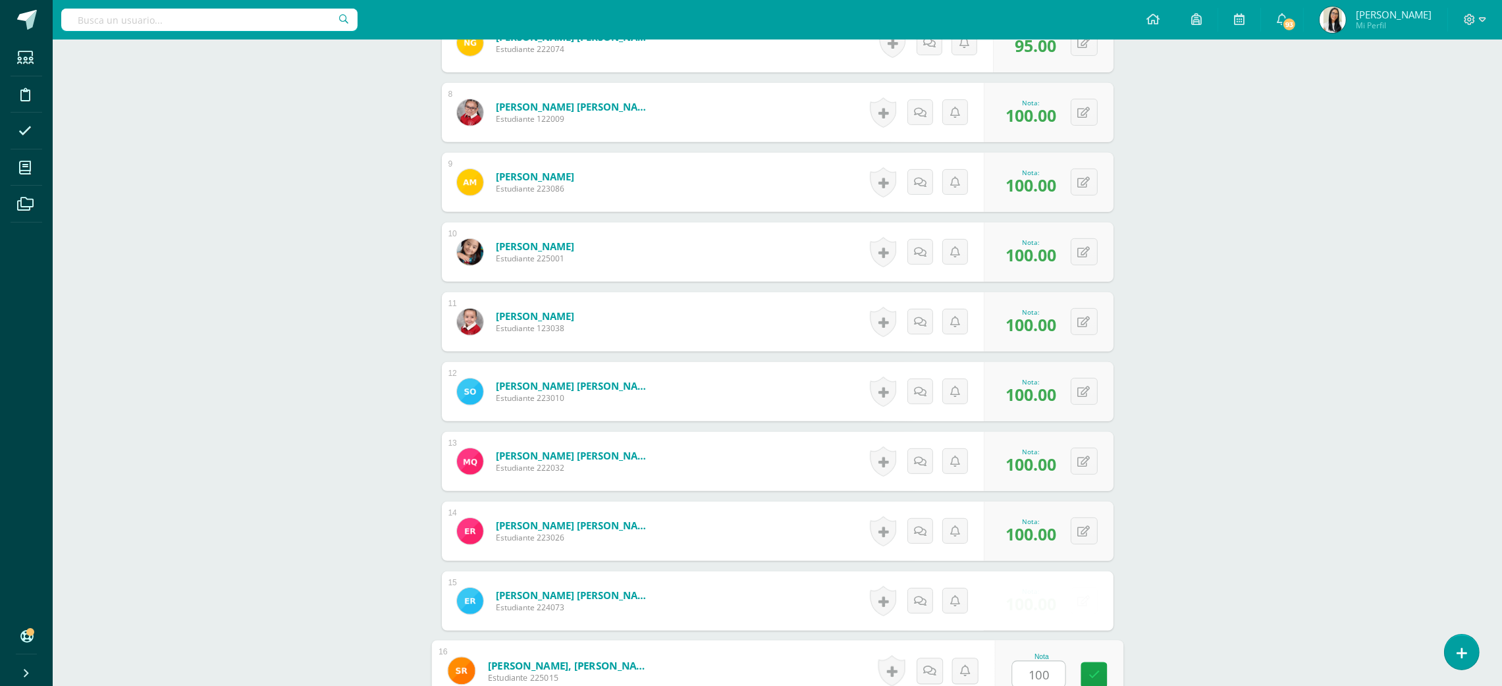
type input "100"
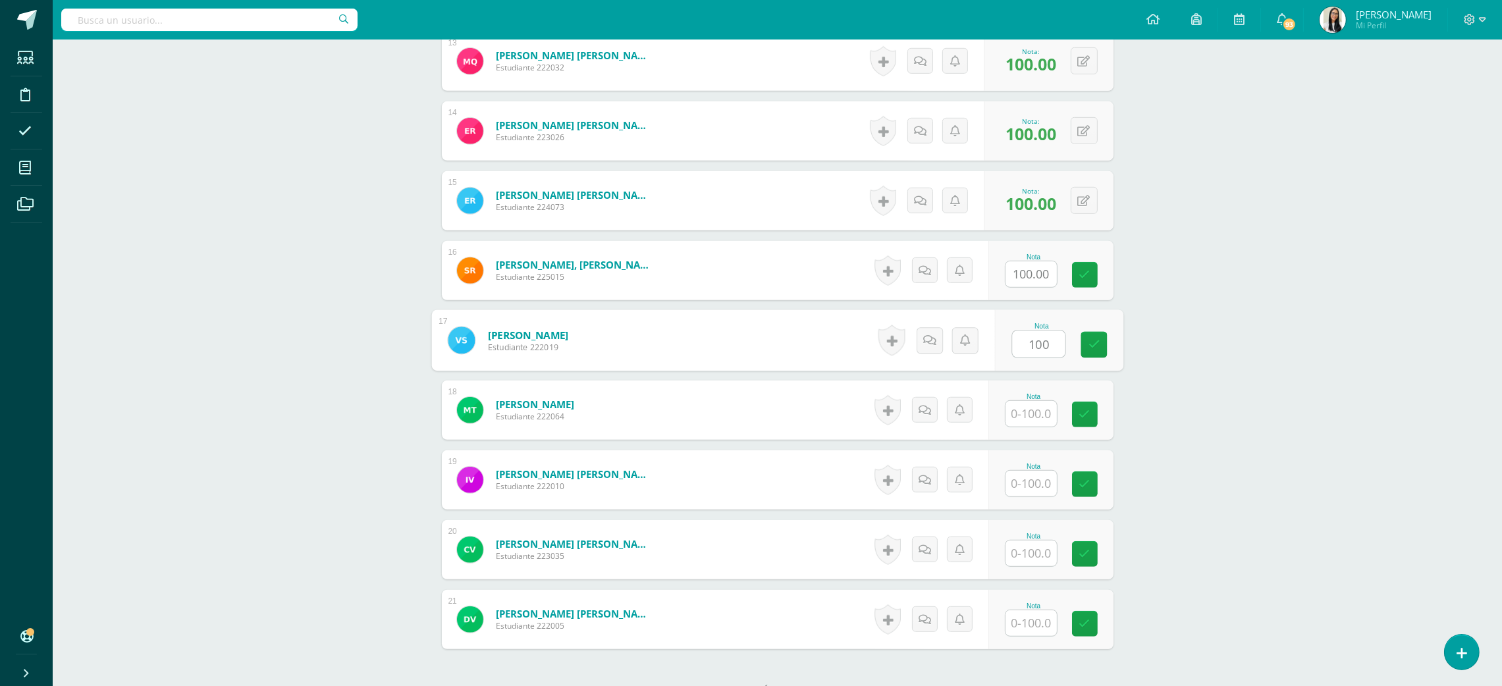
type input "100"
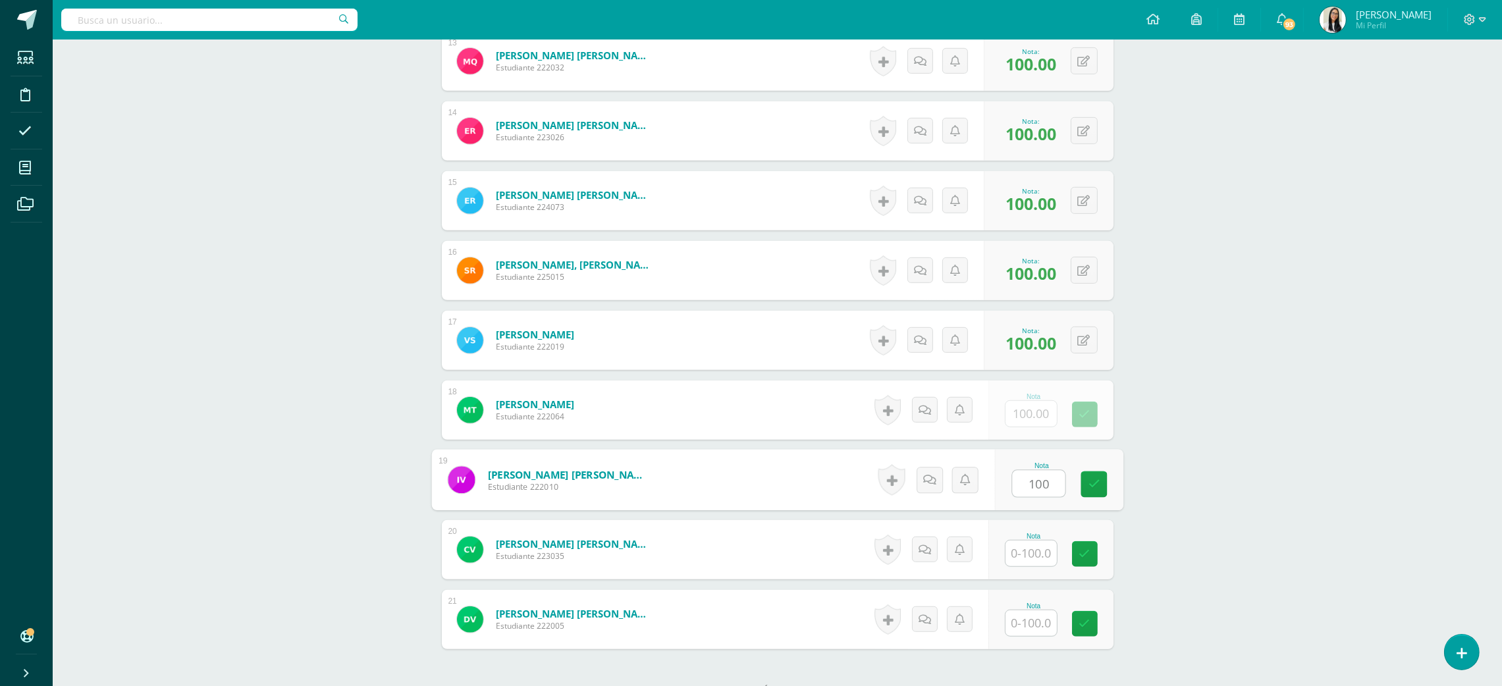
type input "100"
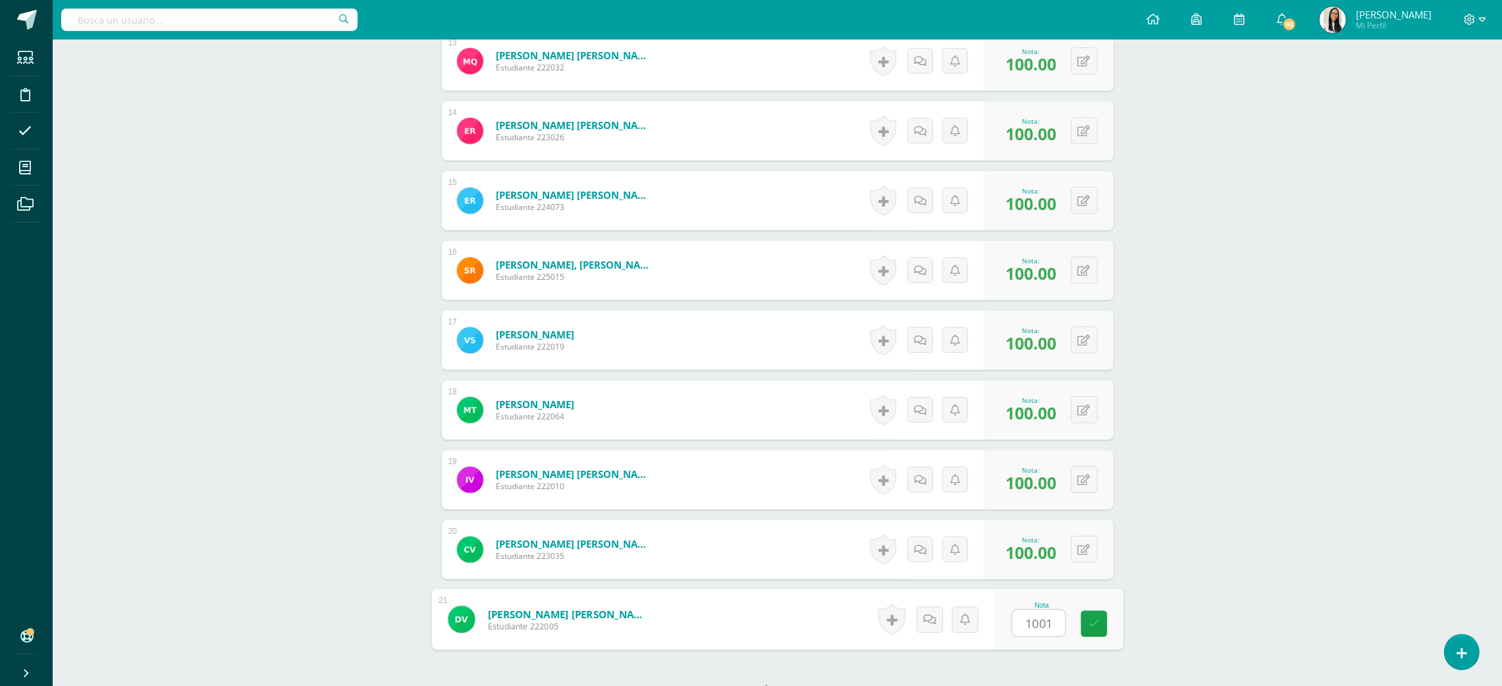
type input "10010"
click at [1080, 550] on button at bounding box center [1093, 550] width 28 height 28
type input "95"
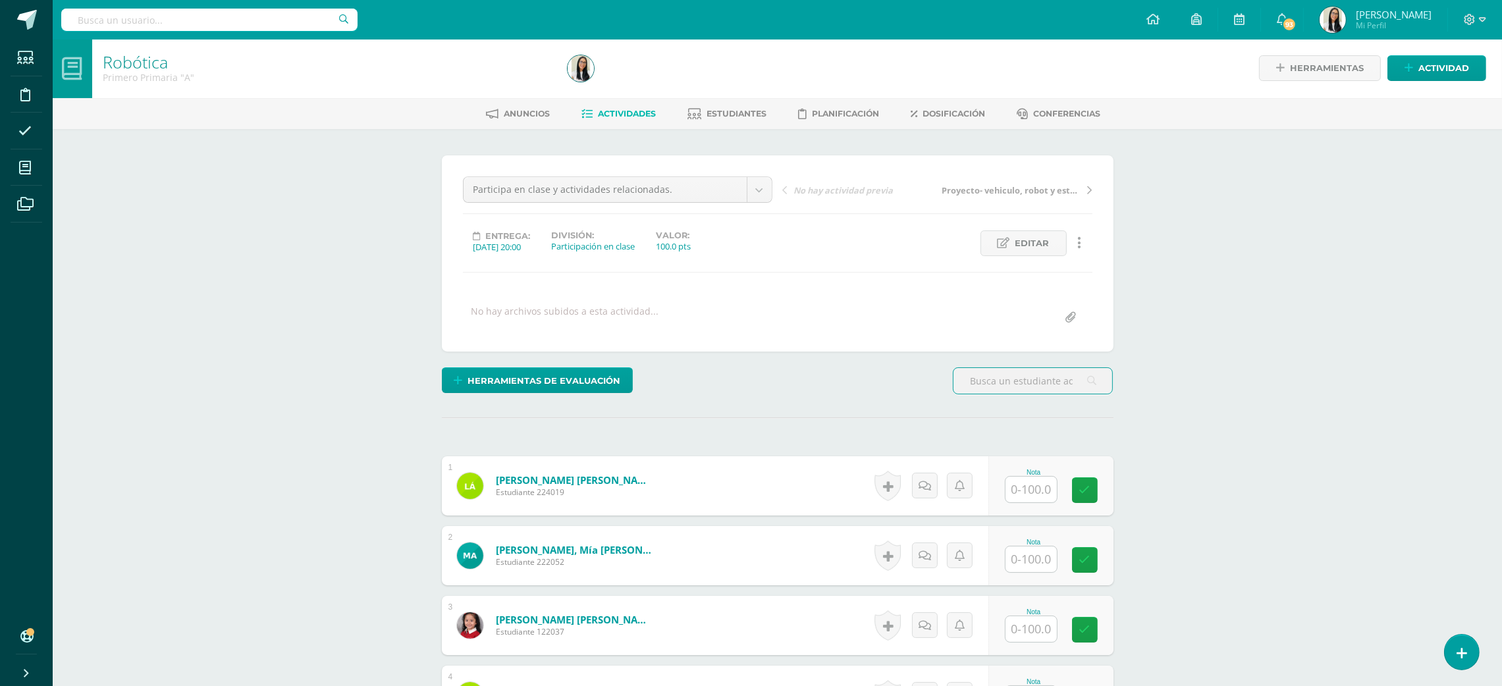
scroll to position [2, 0]
click at [1026, 481] on input "text" at bounding box center [1030, 489] width 51 height 26
type input "100"
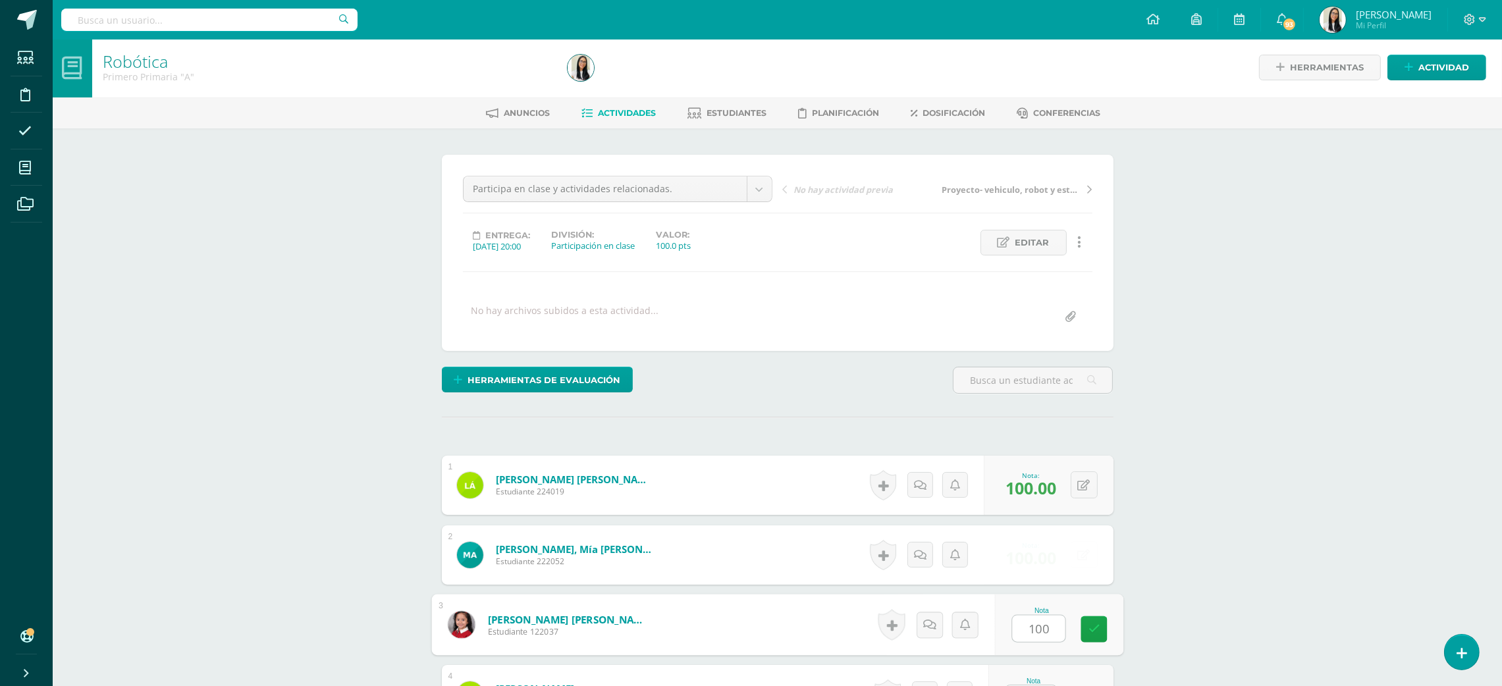
type input "100"
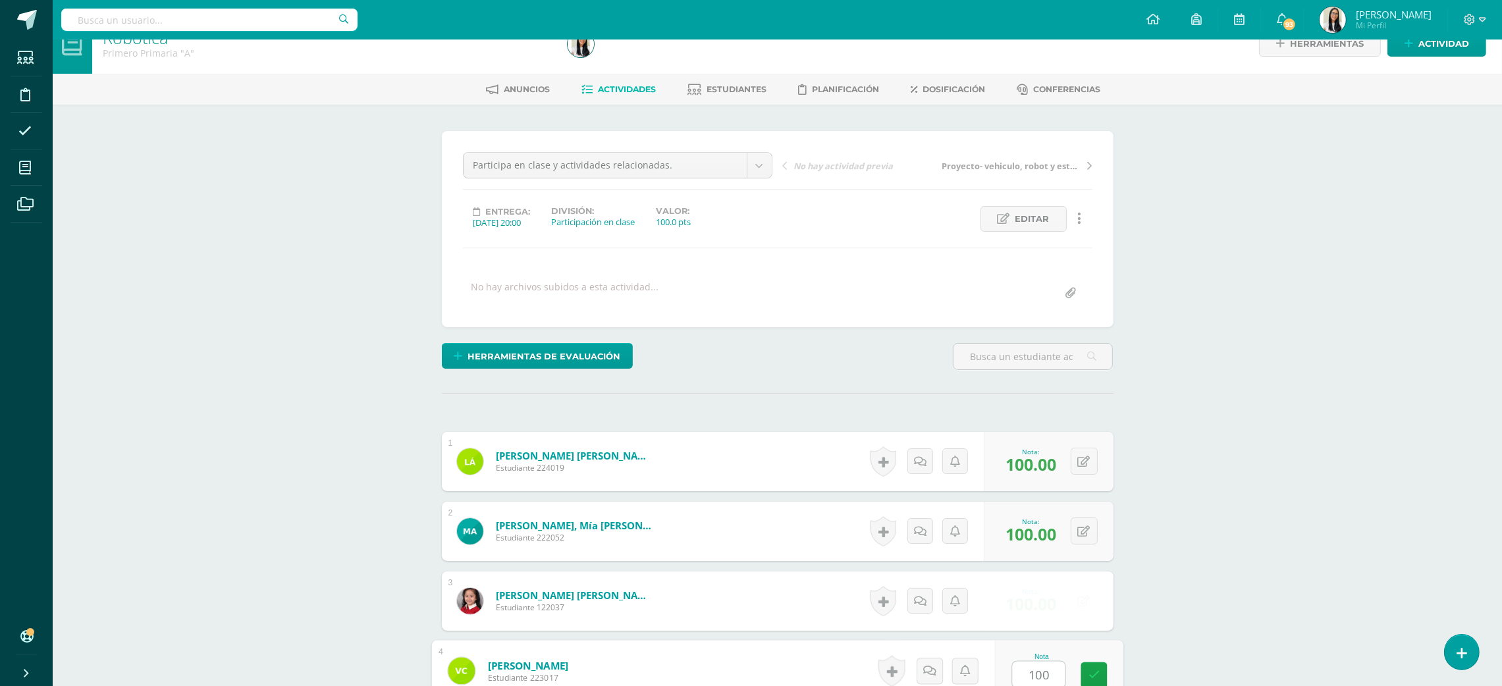
type input "100"
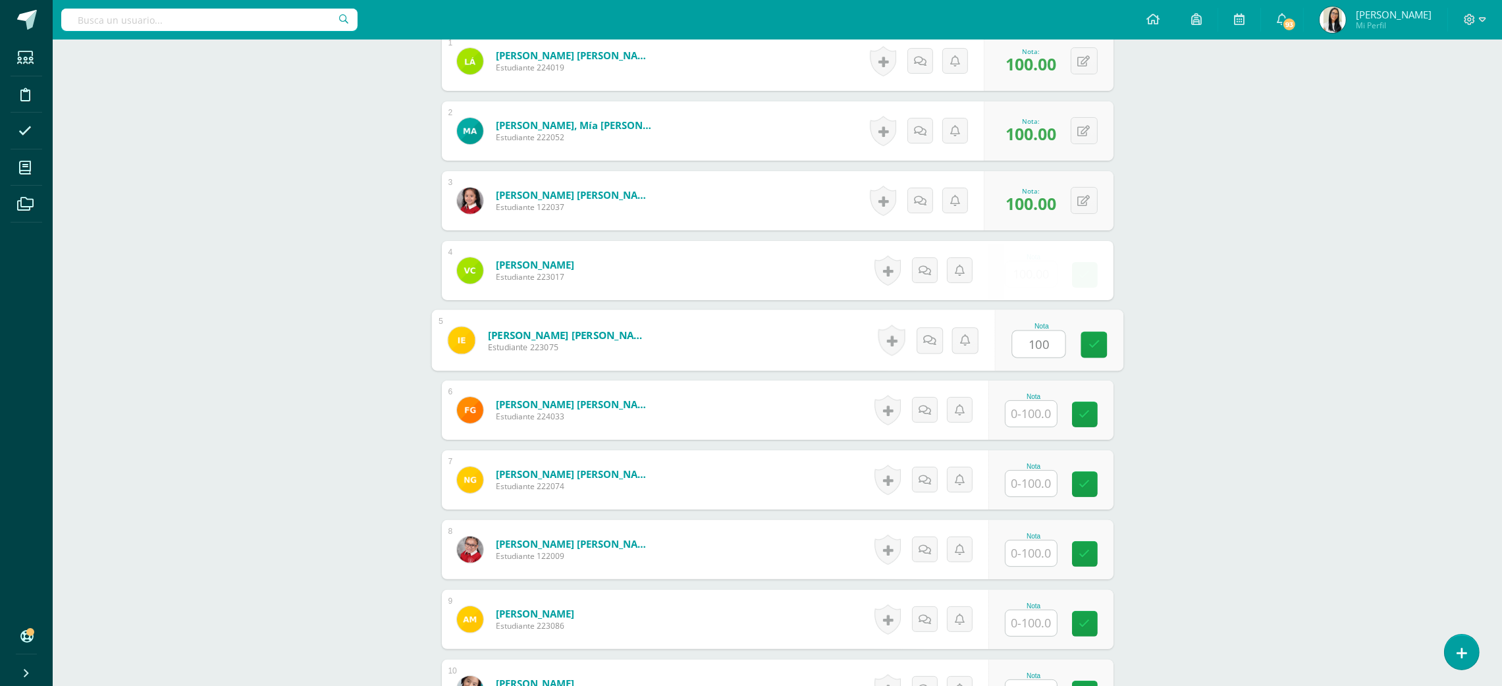
type input "100"
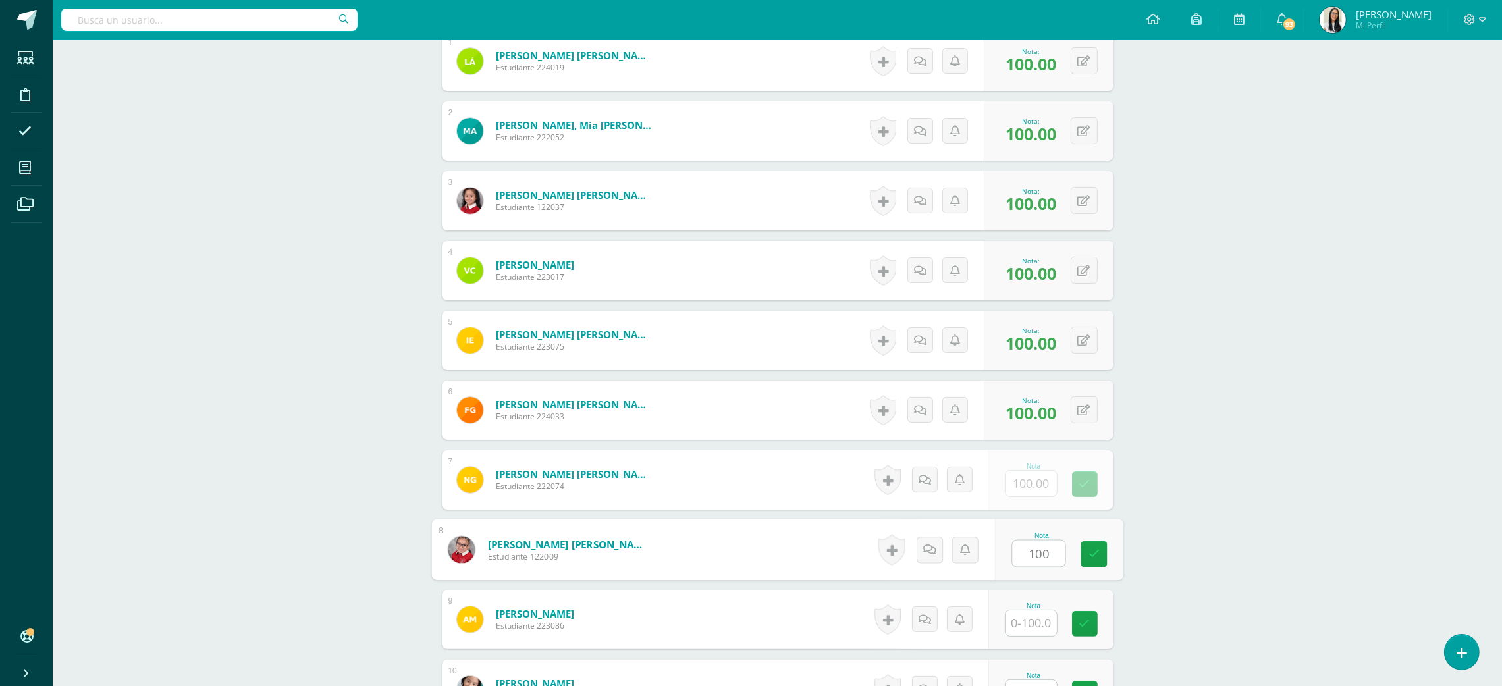
type input "100"
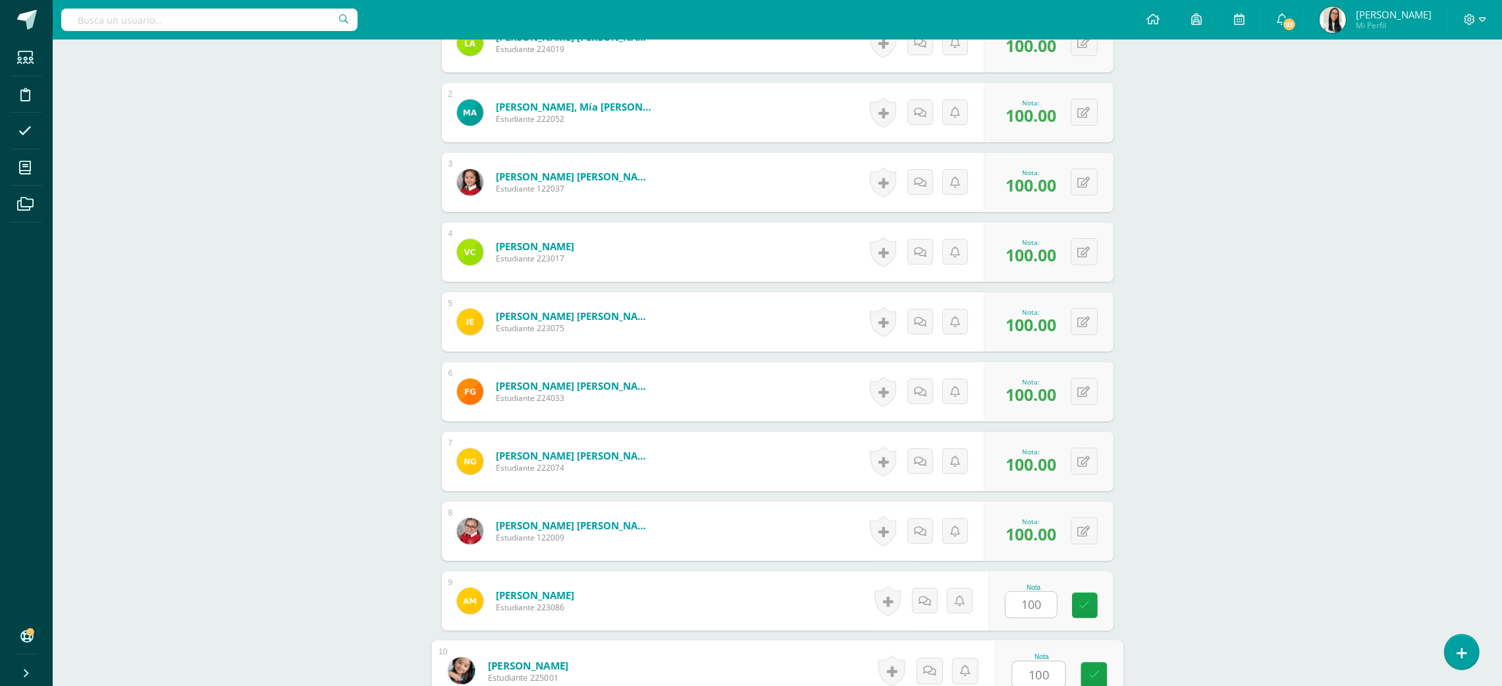
type input "100"
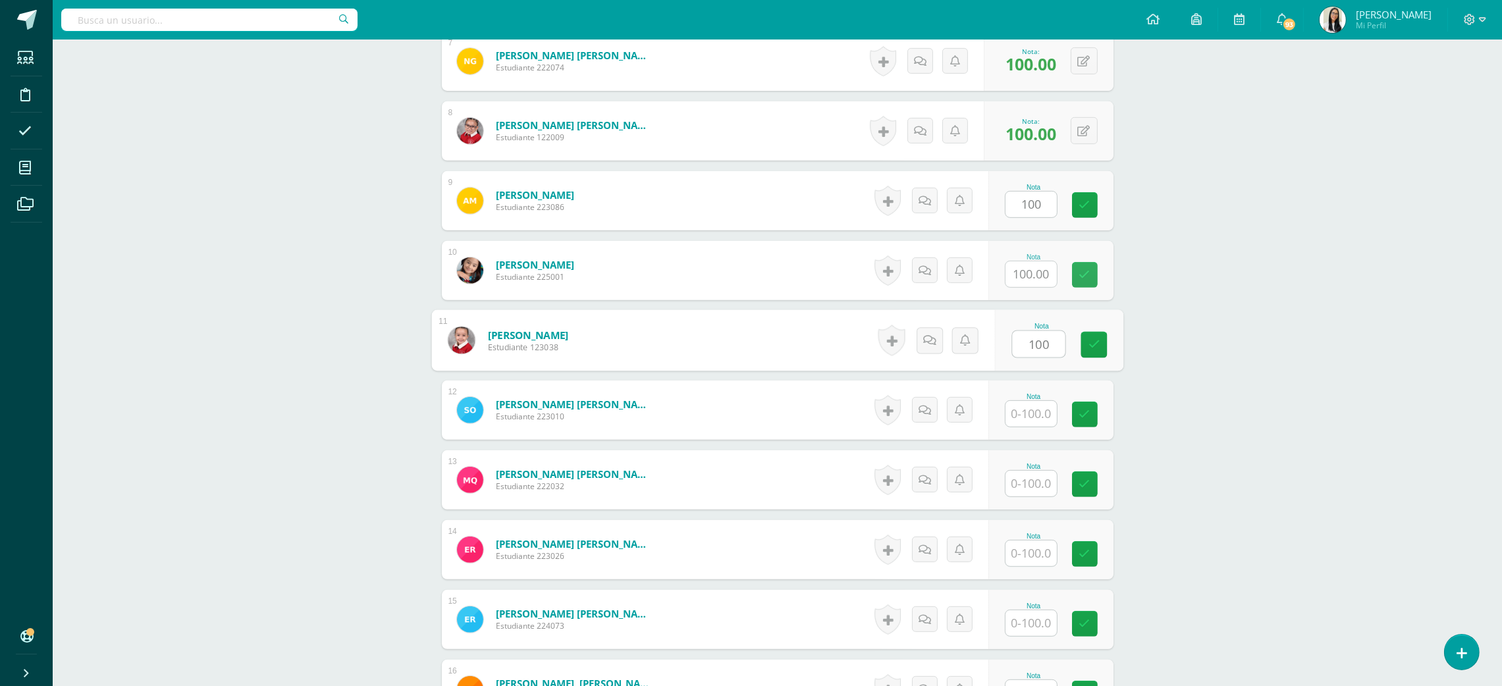
type input "100"
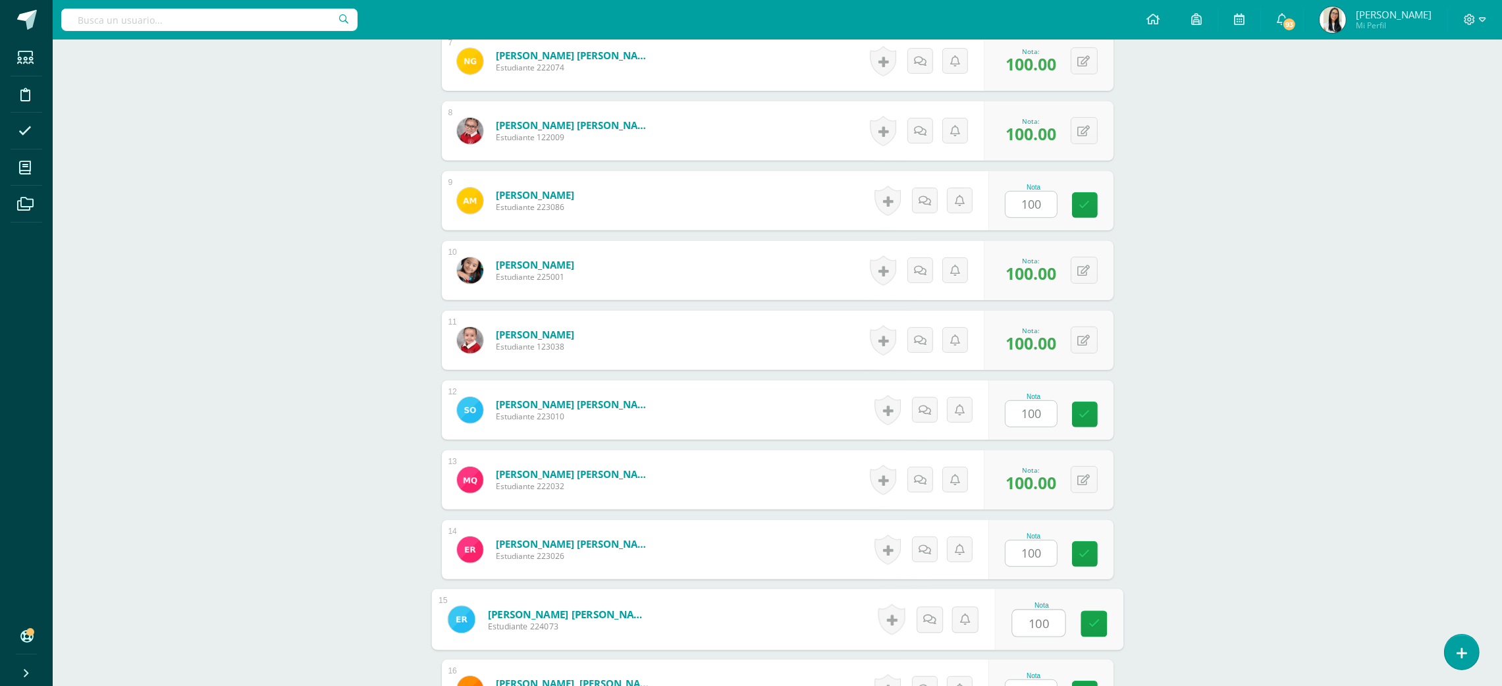
type input "100"
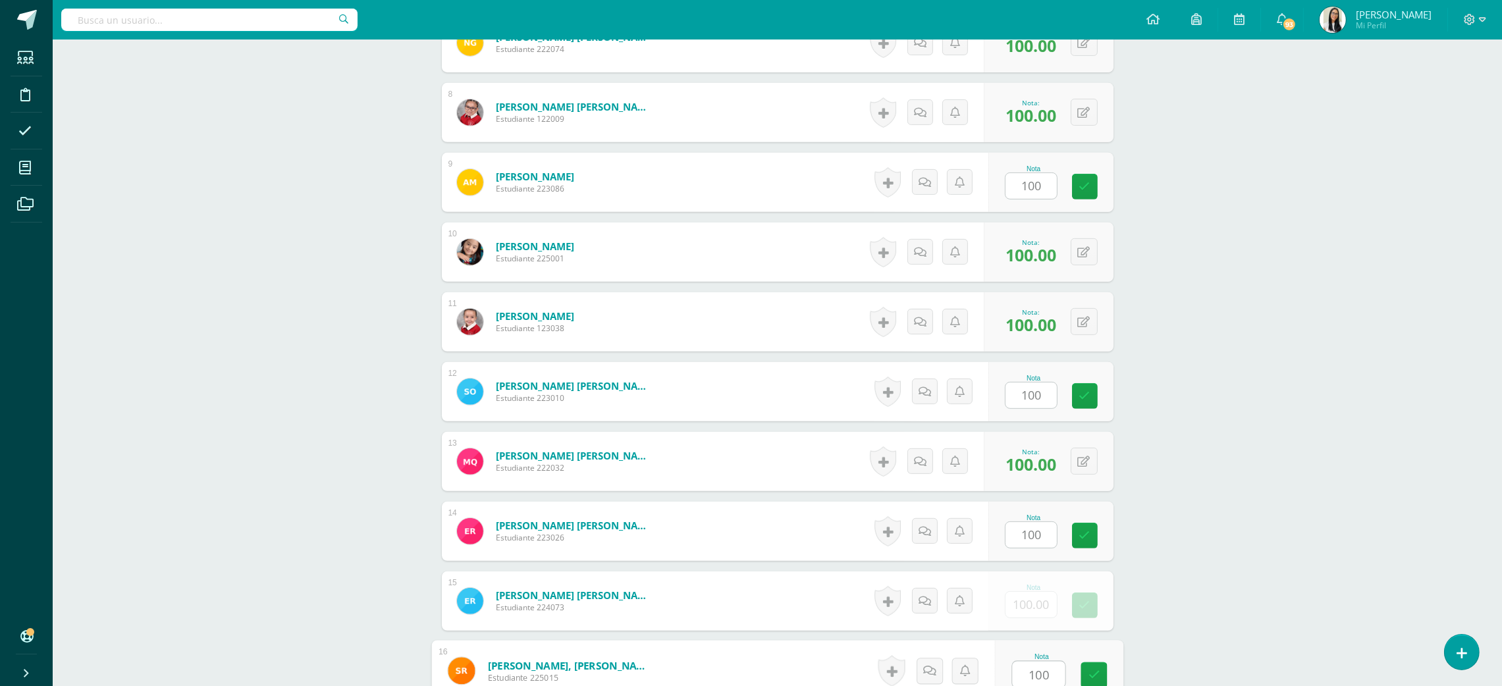
type input "100"
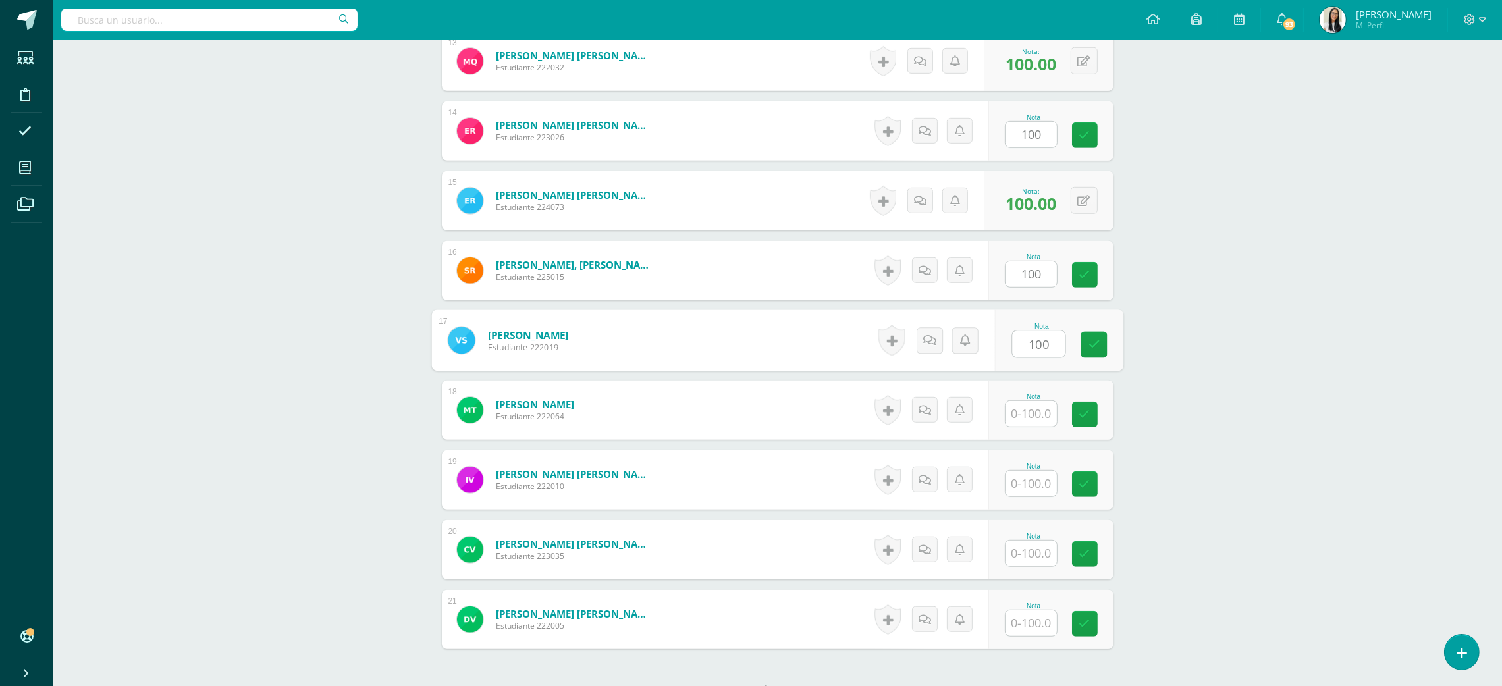
type input "100"
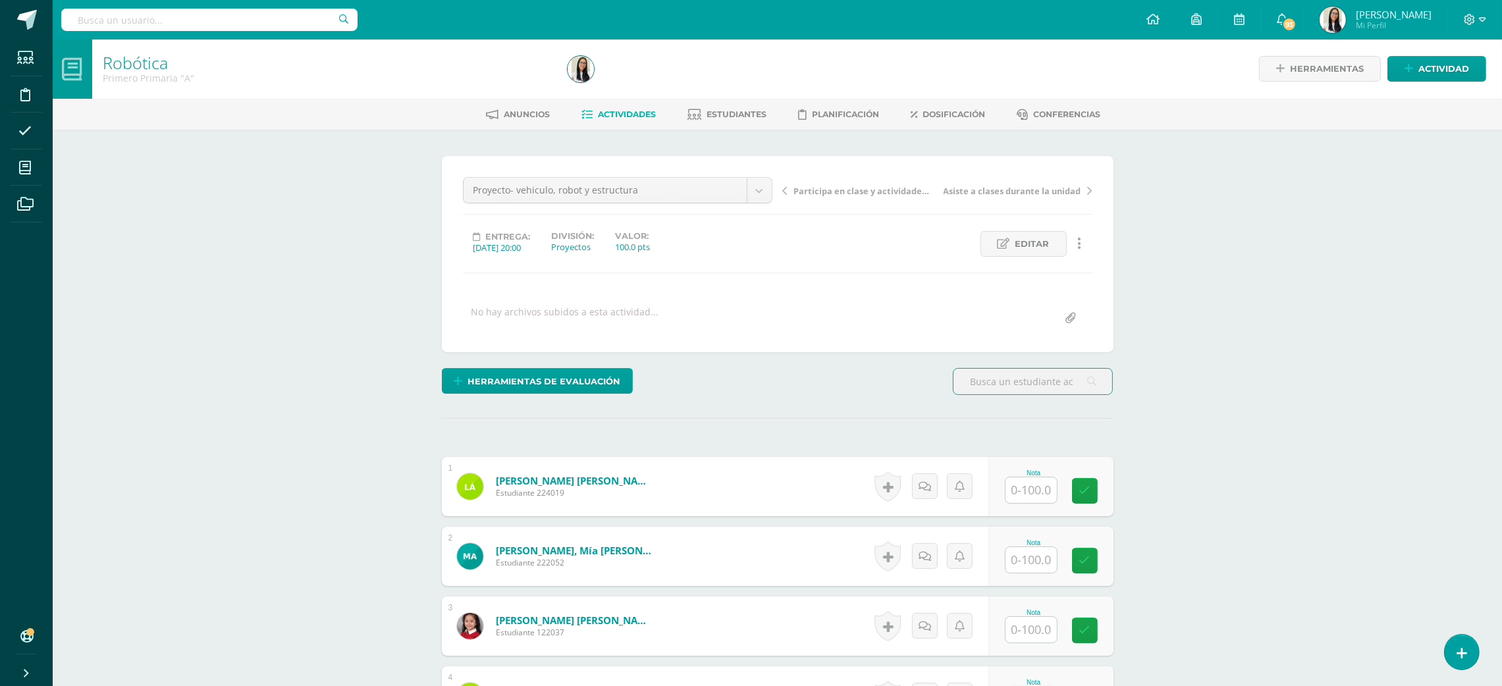
click at [1050, 493] on input "text" at bounding box center [1030, 490] width 51 height 26
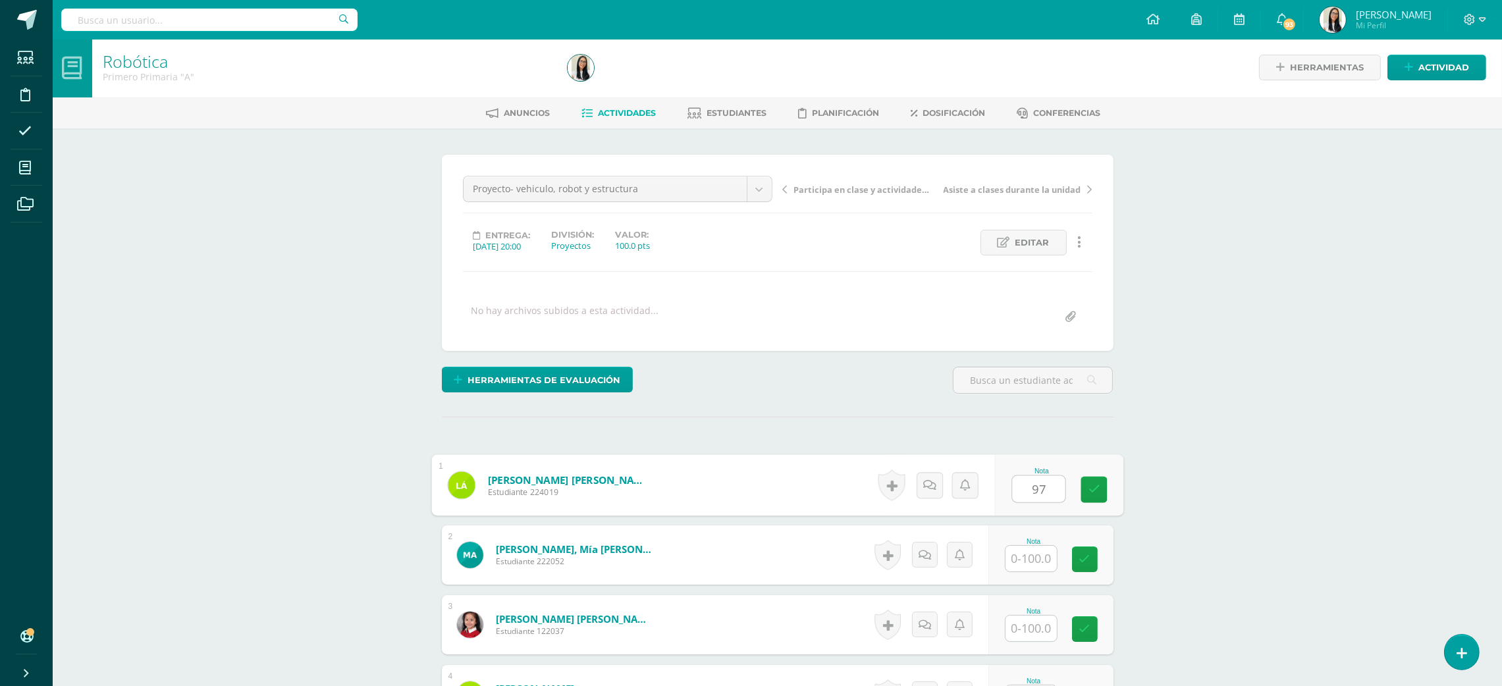
type input "97"
type input "98"
type input "97"
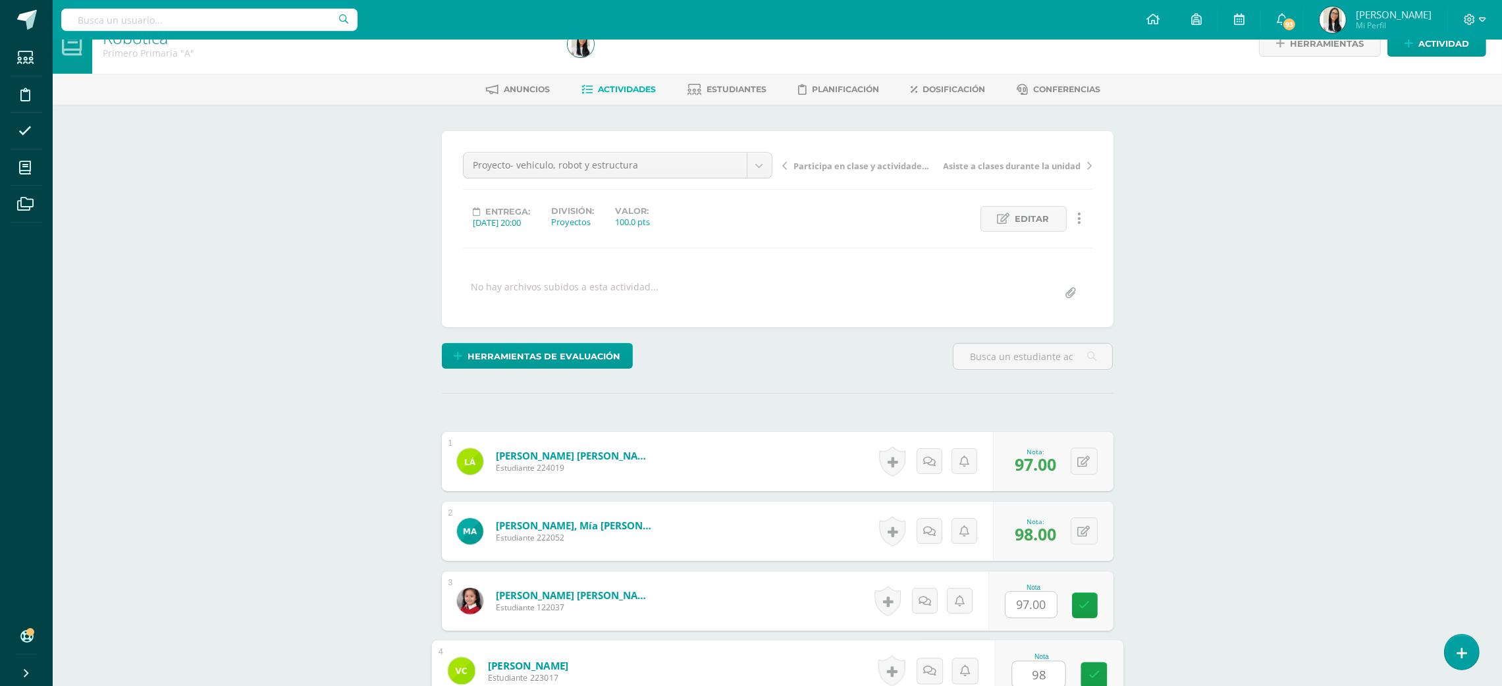
type input "98"
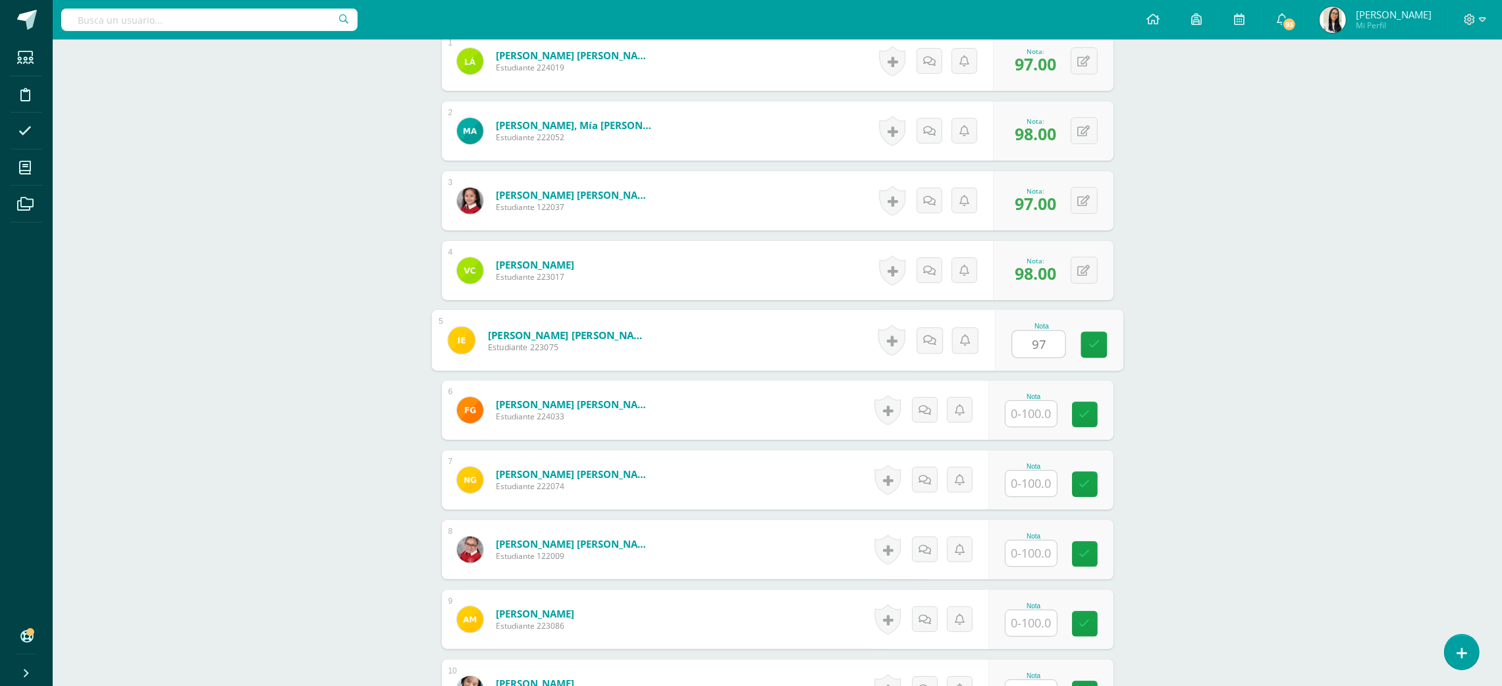
type input "97"
type input "98"
type input "97"
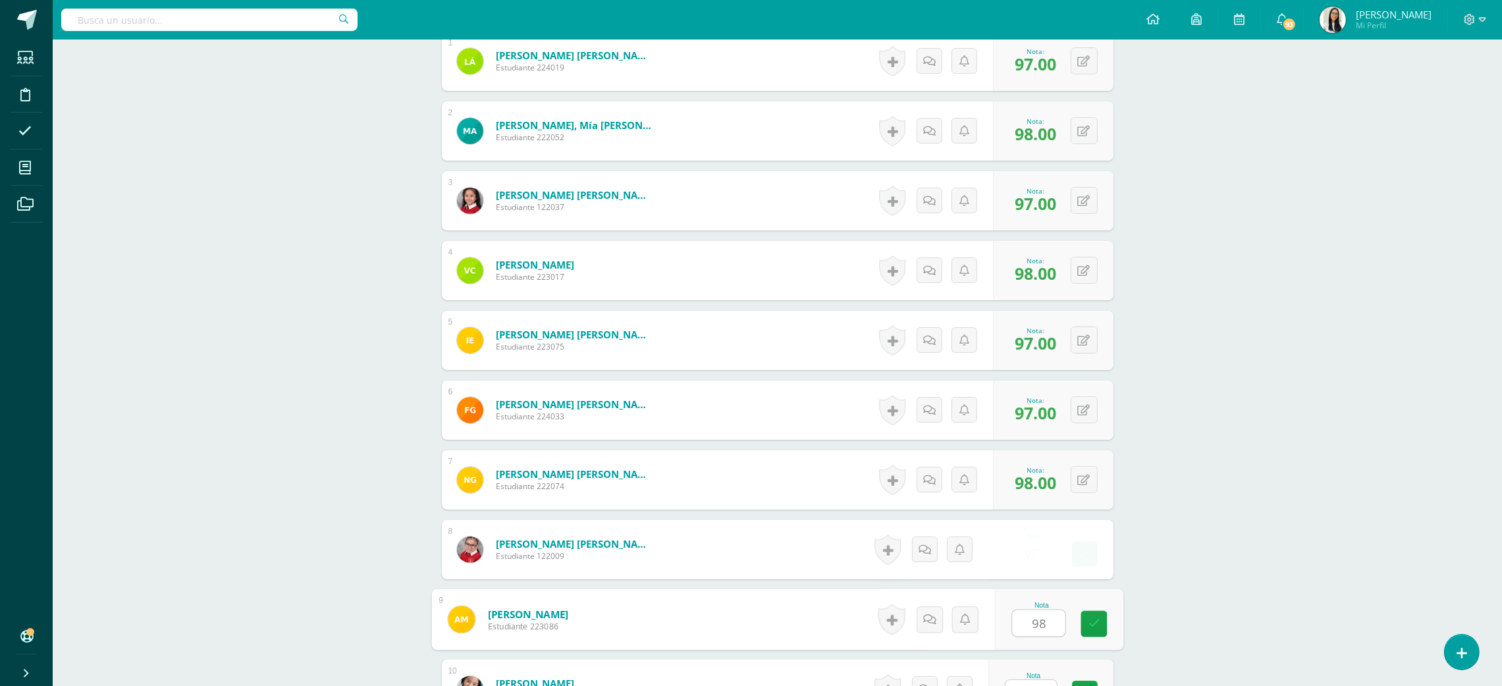
type input "98"
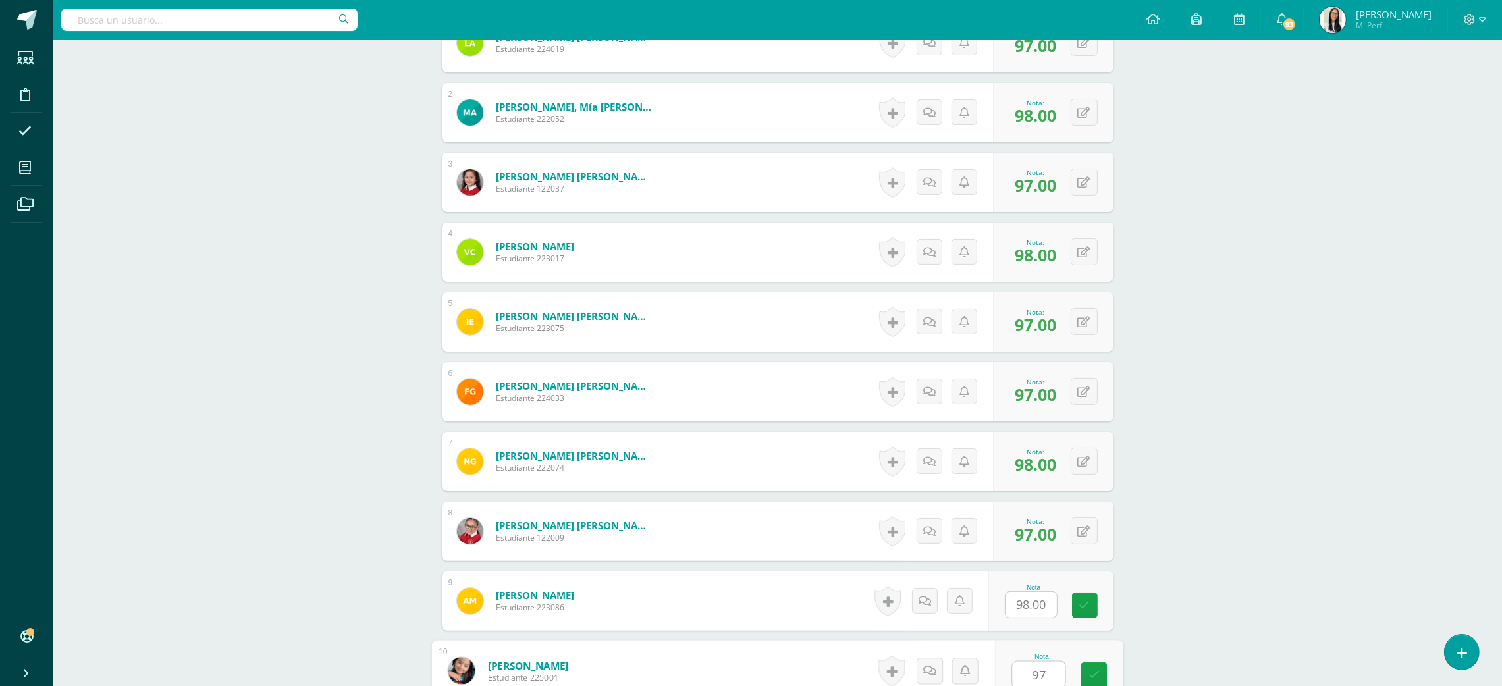
type input "97"
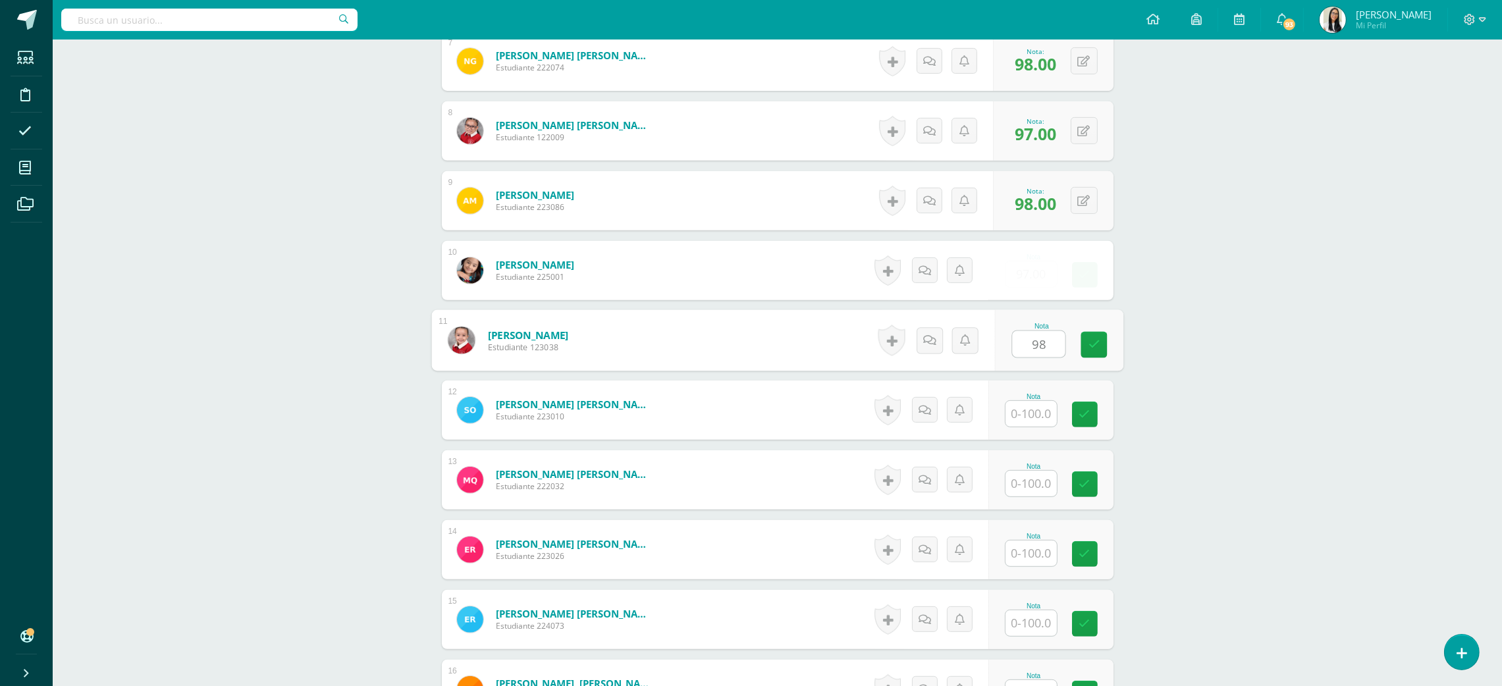
type input "98"
type input "97"
type input "98"
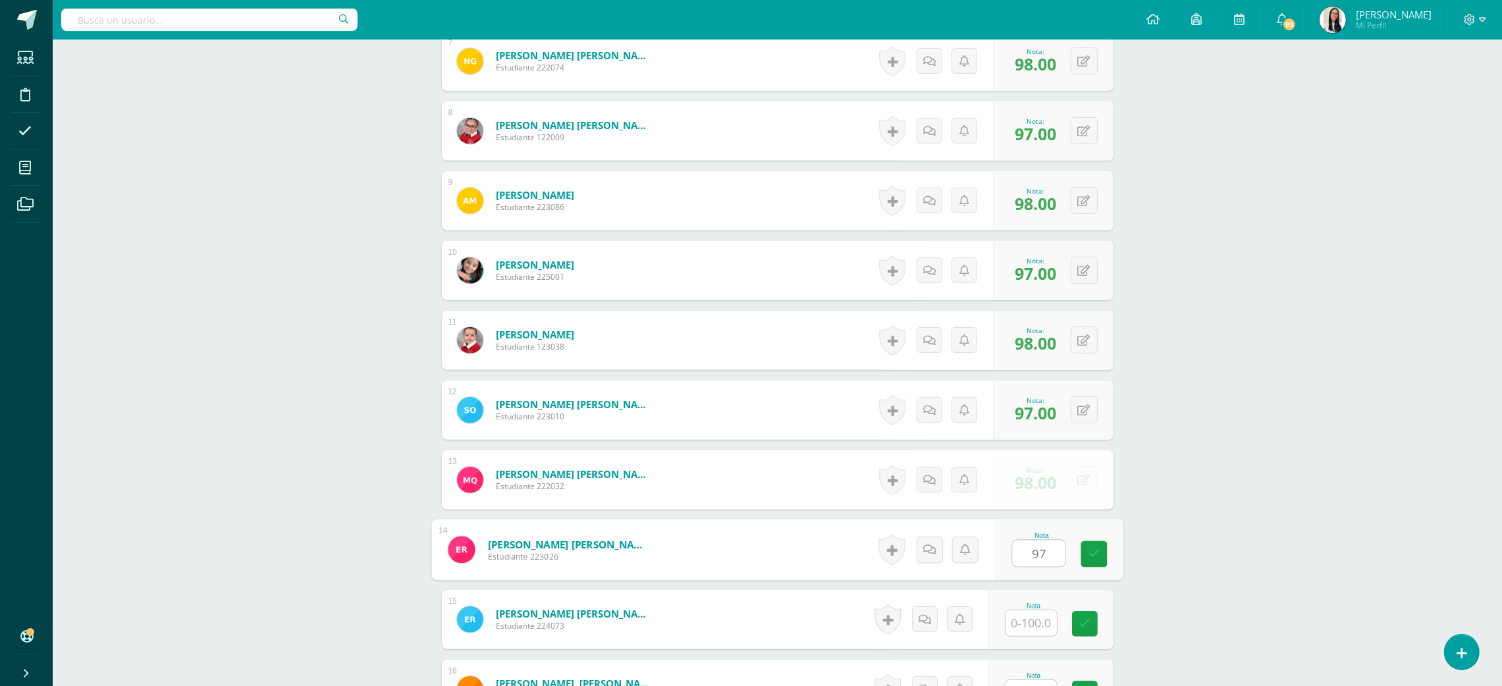
type input "97"
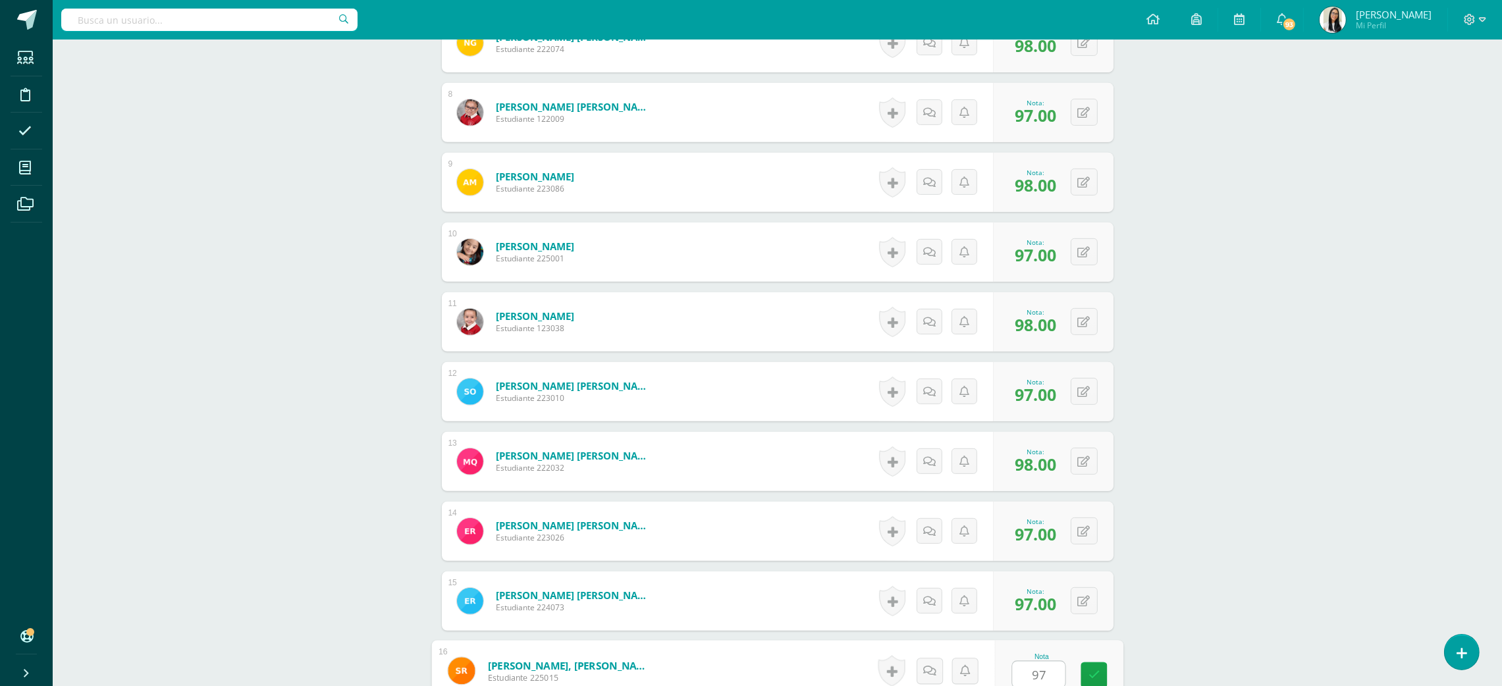
type input "97"
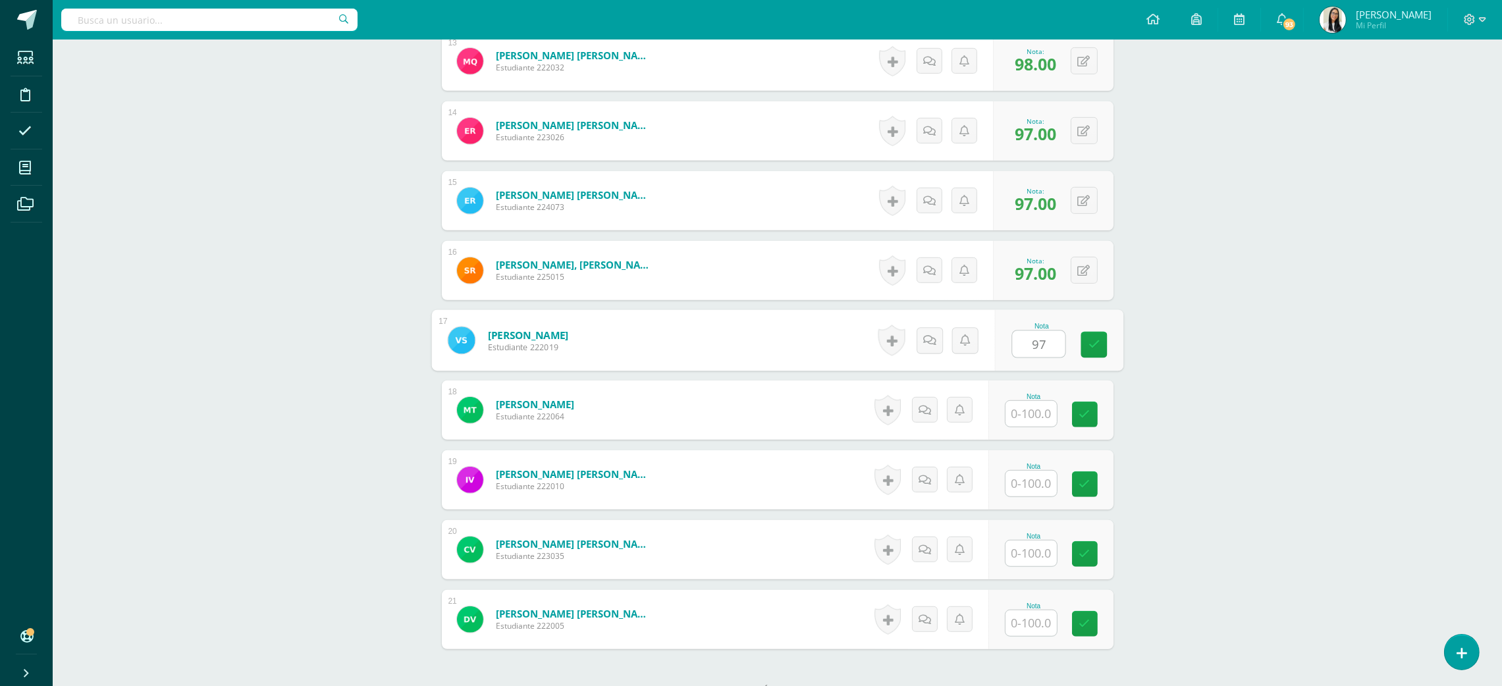
type input "97"
type input "98"
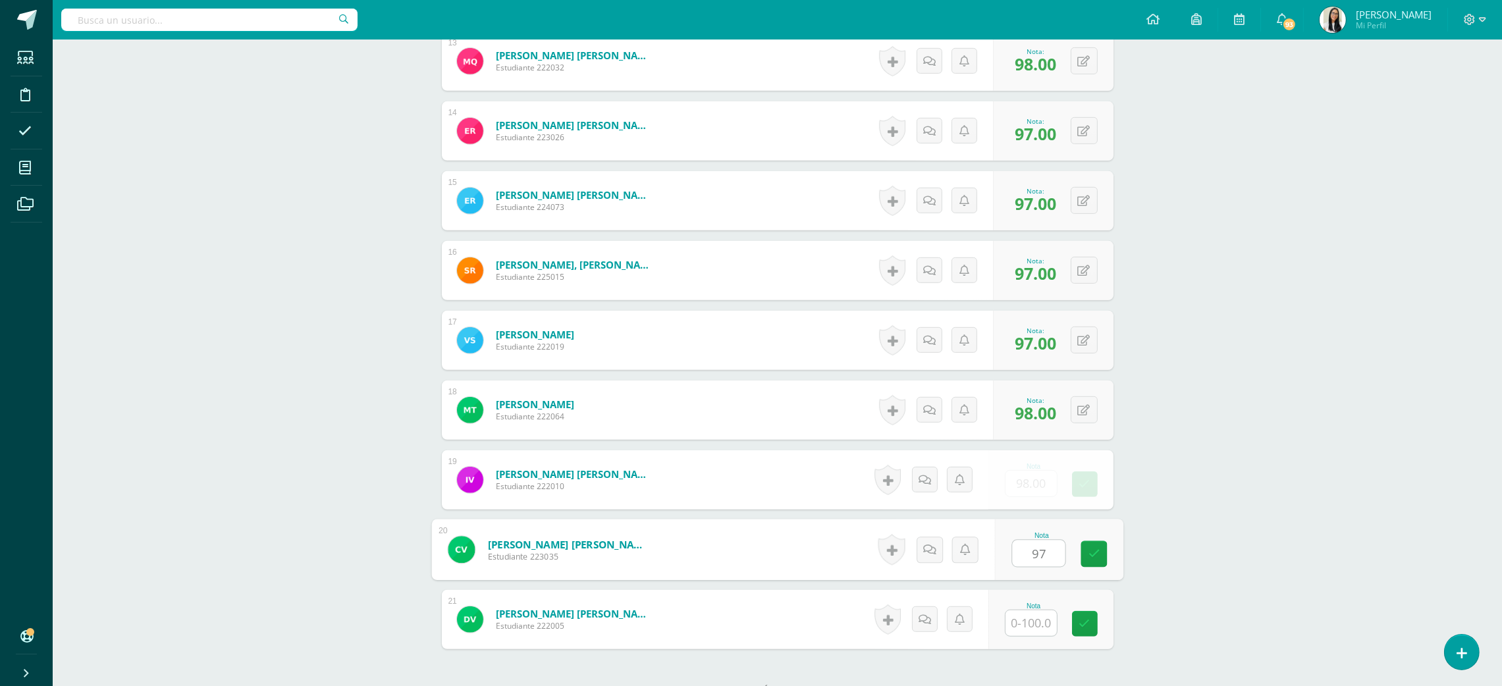
type input "97"
type input "98"
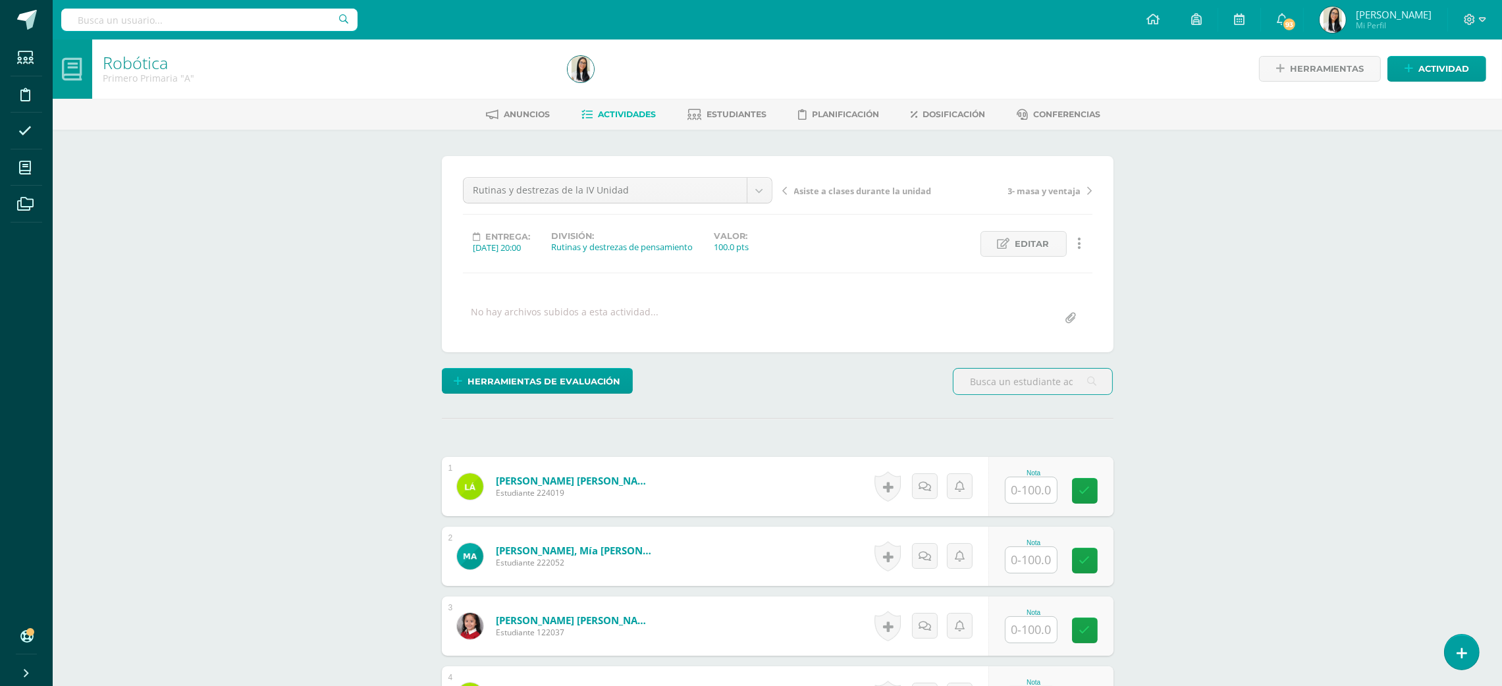
scroll to position [1, 0]
click at [1046, 502] on input "text" at bounding box center [1030, 490] width 51 height 26
type input "100"
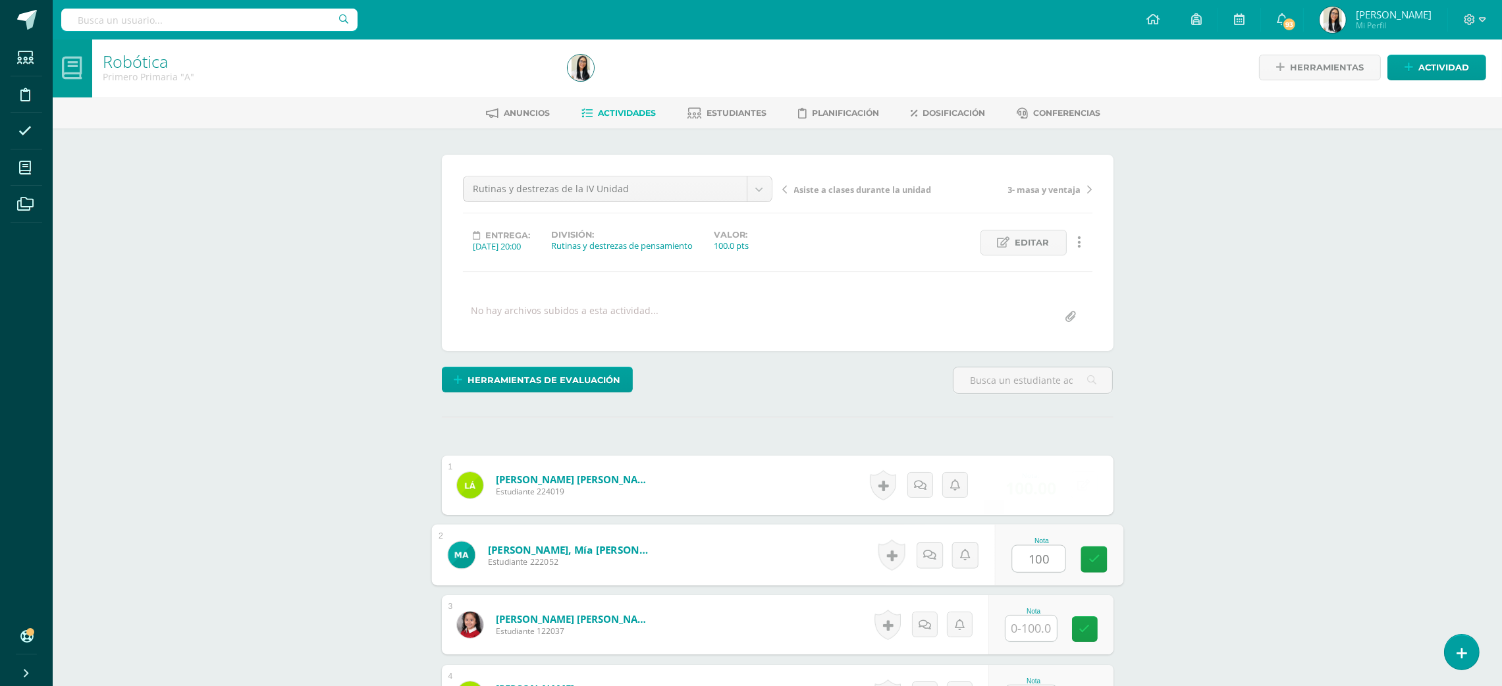
type input "100"
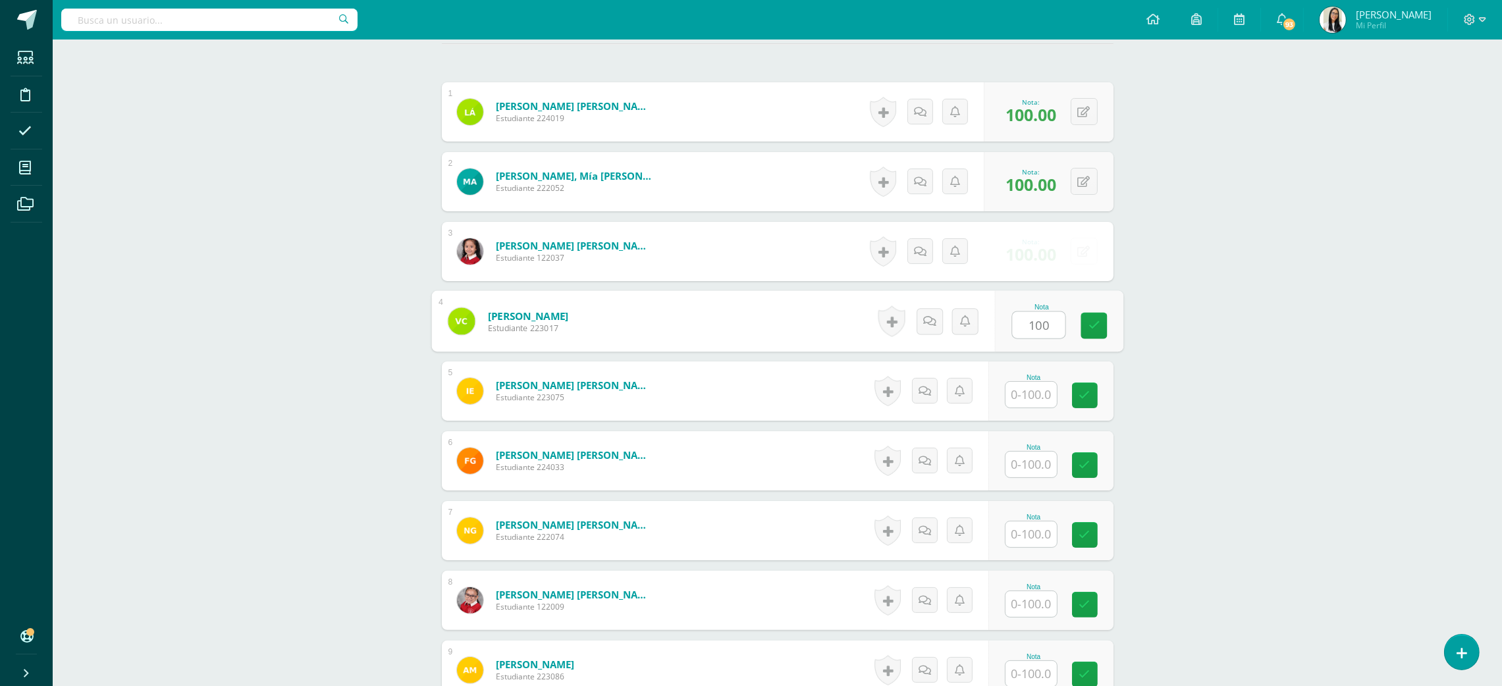
type input "100"
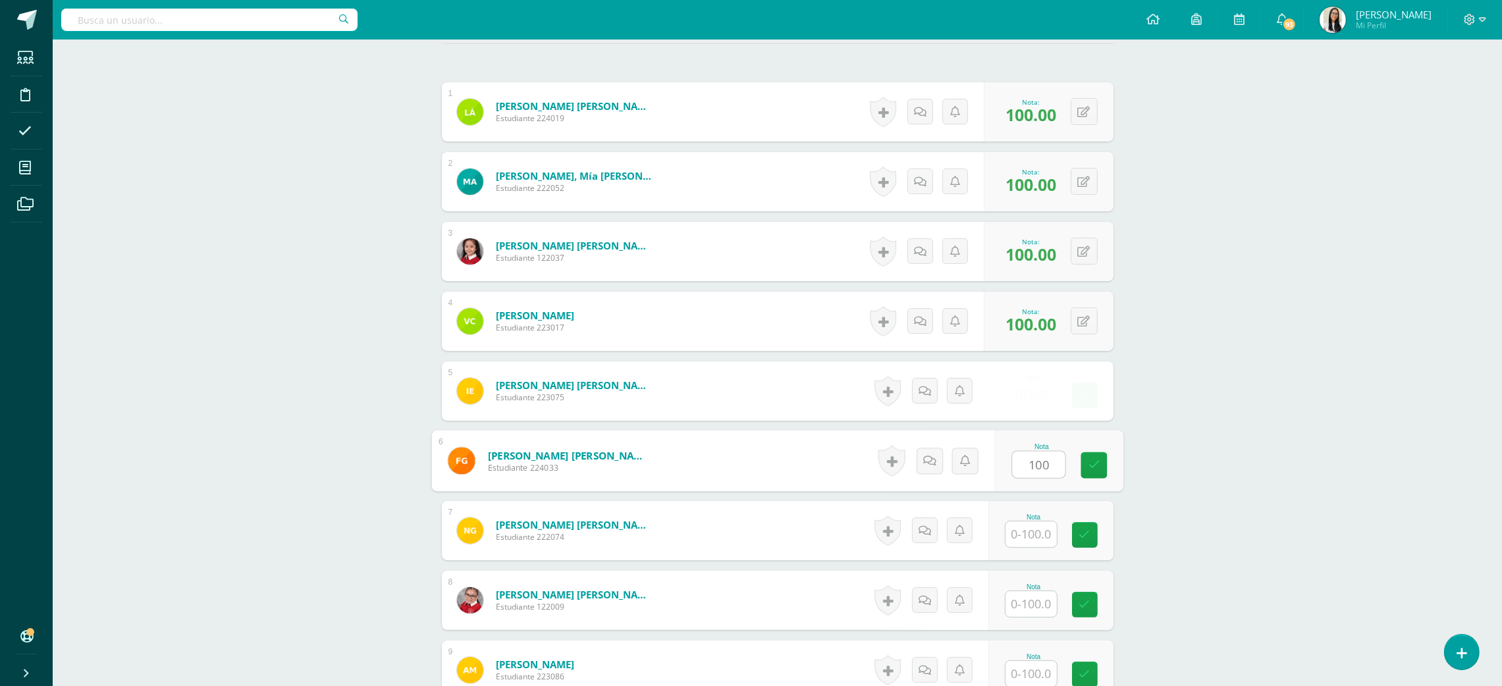
type input "100"
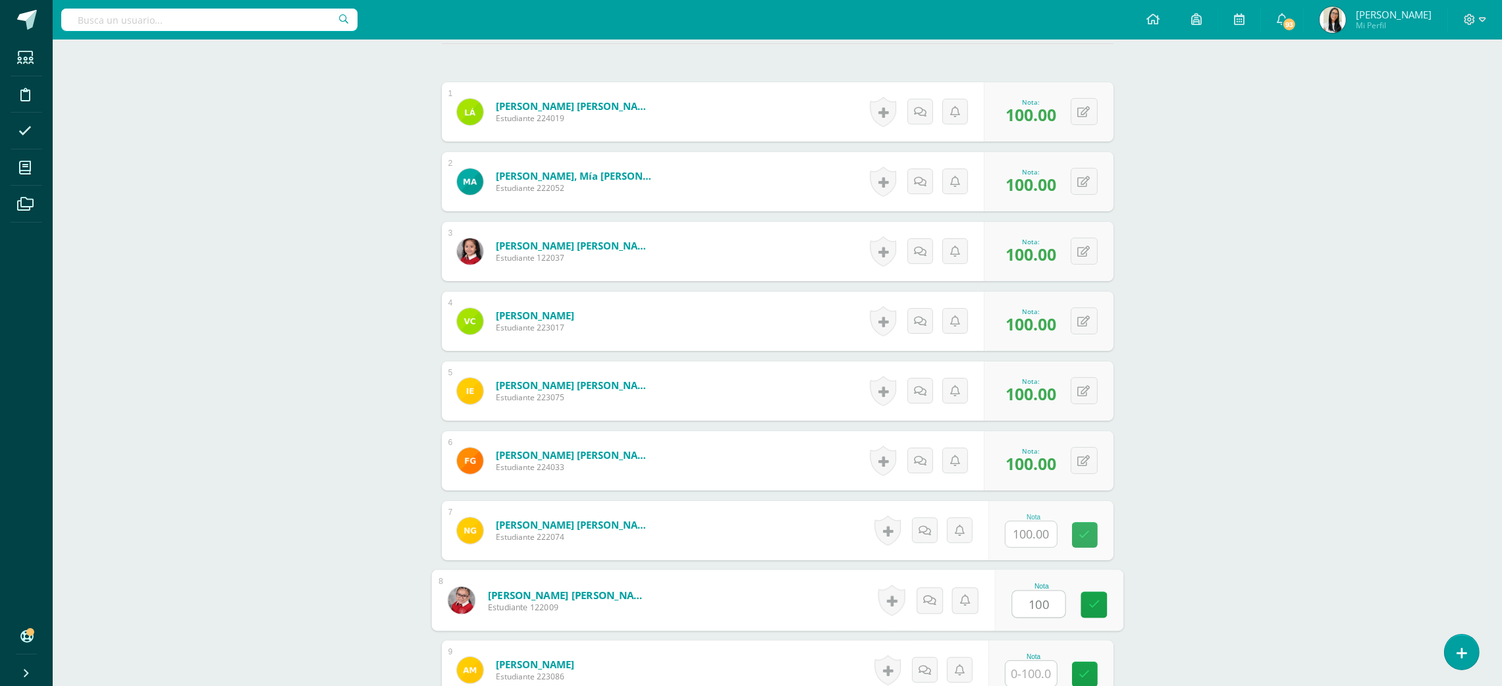
type input "100"
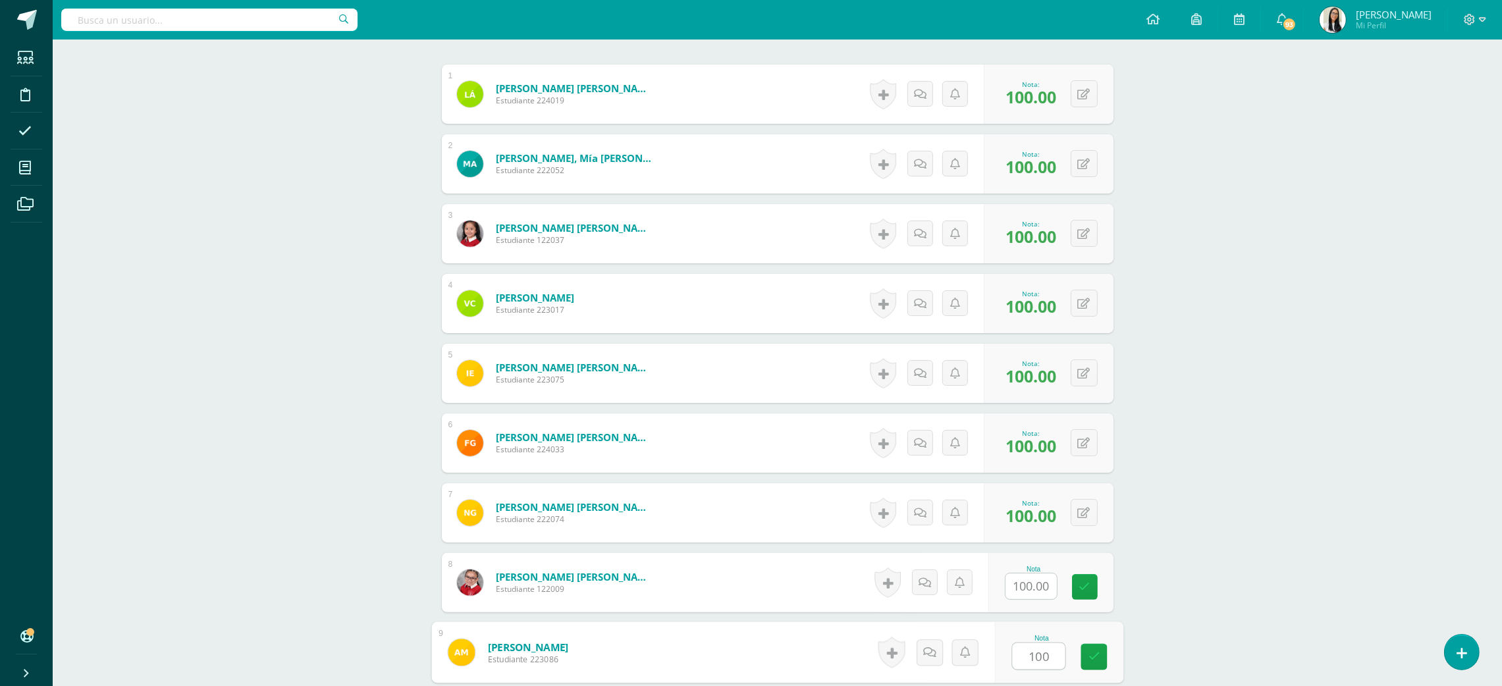
type input "100"
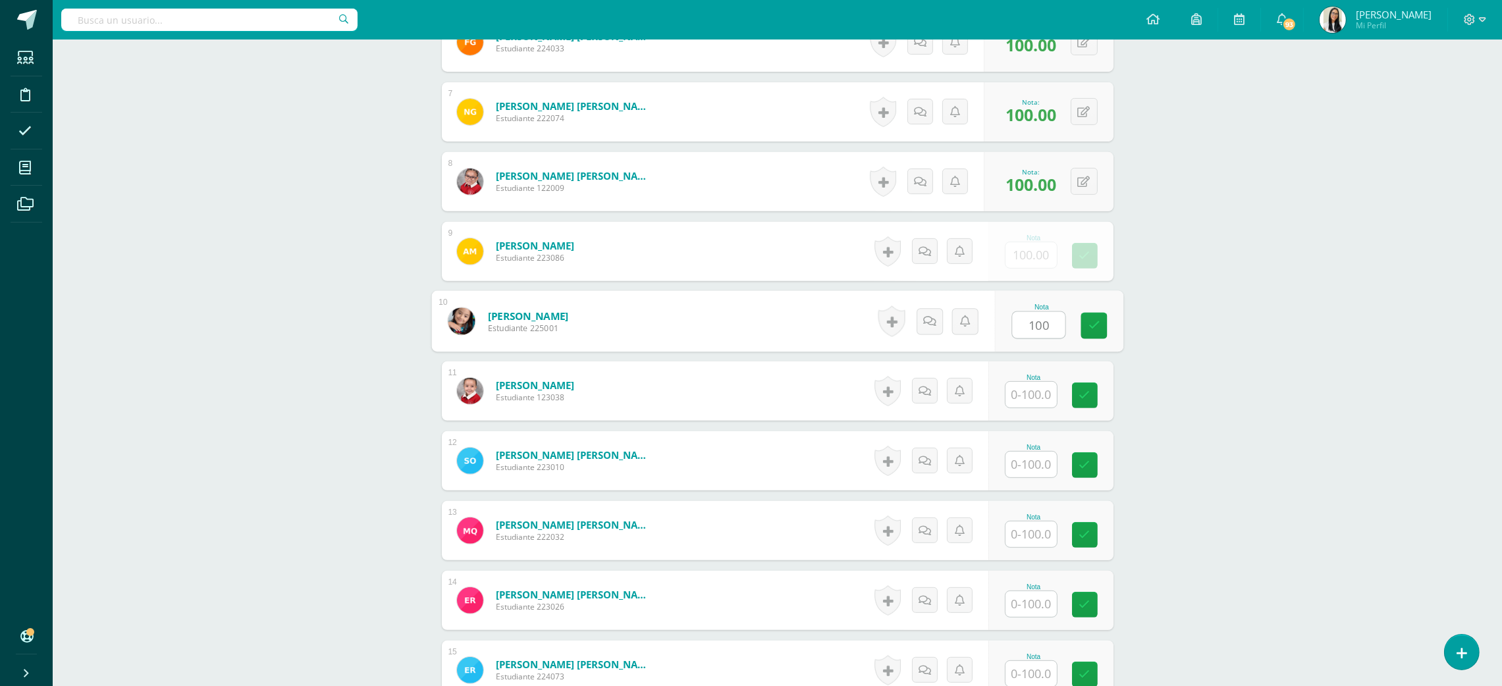
type input "100"
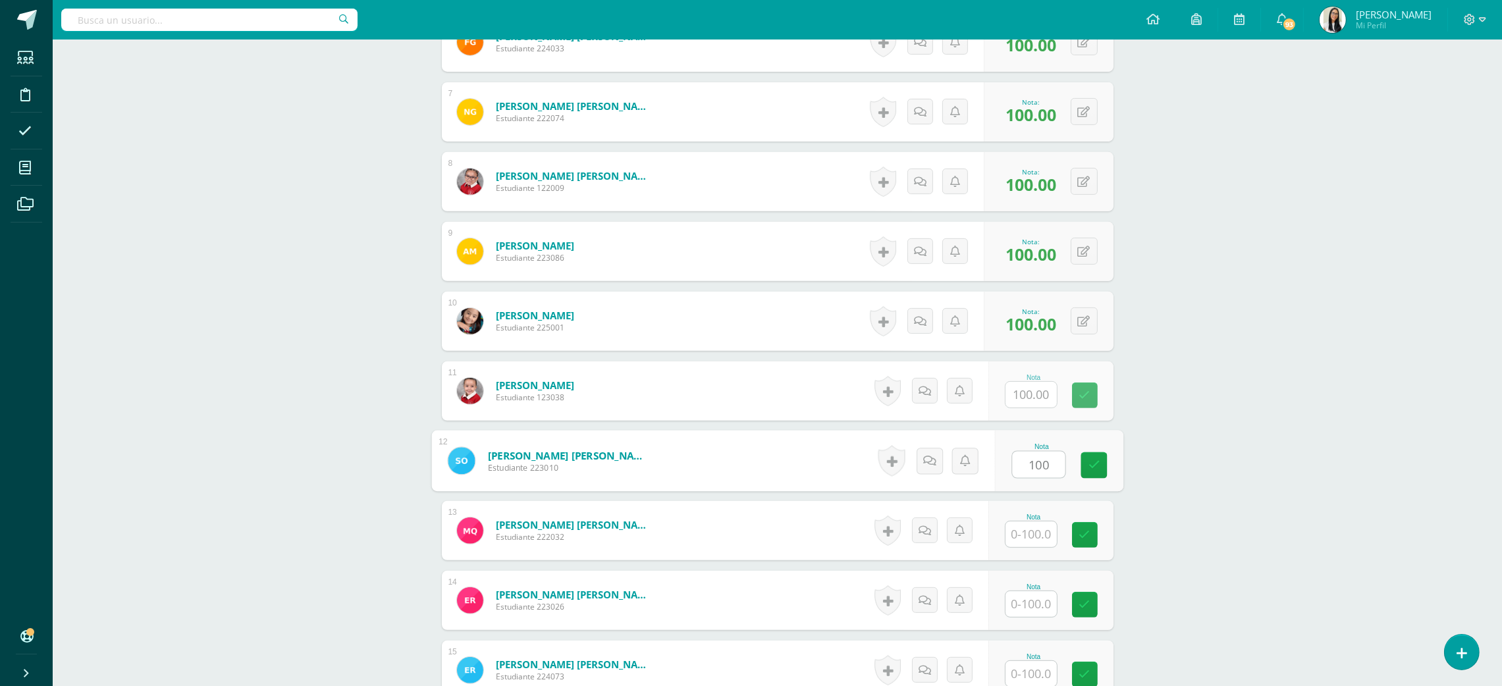
type input "100"
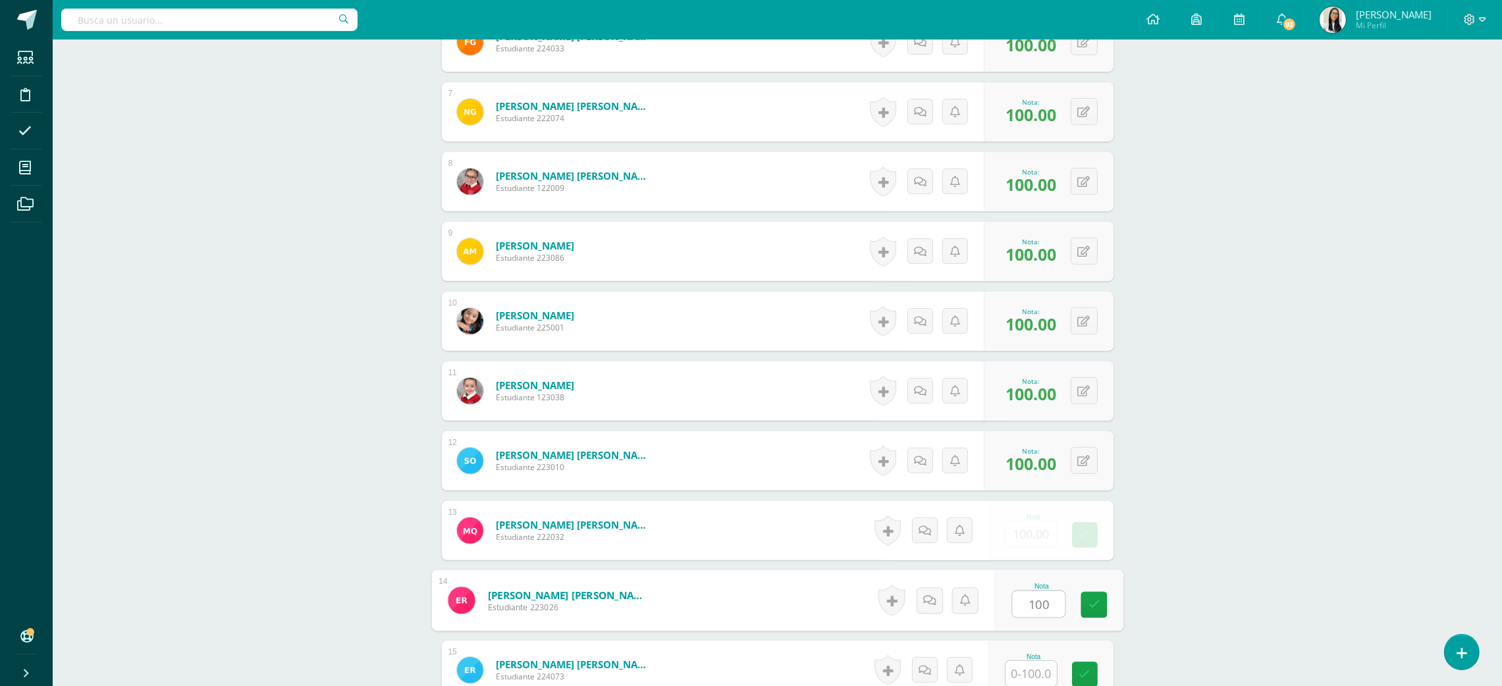
type input "100"
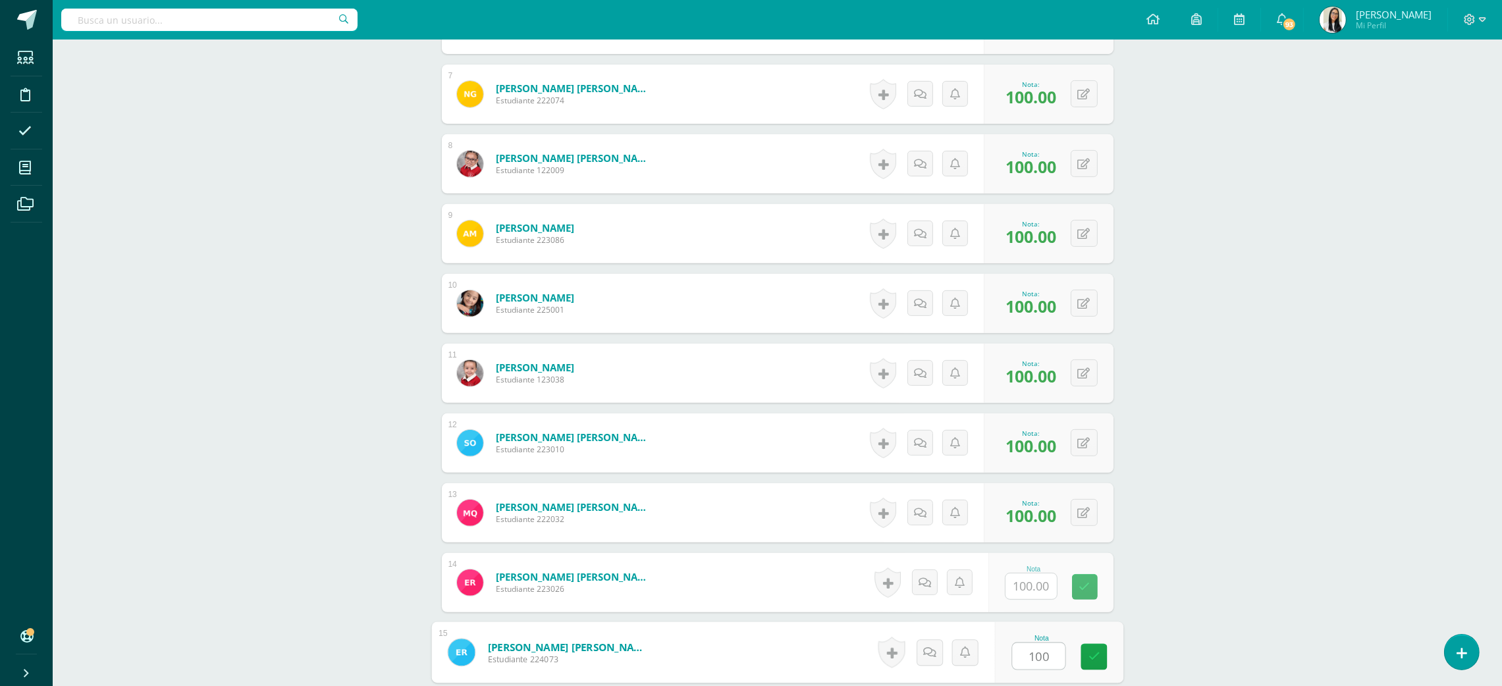
type input "100"
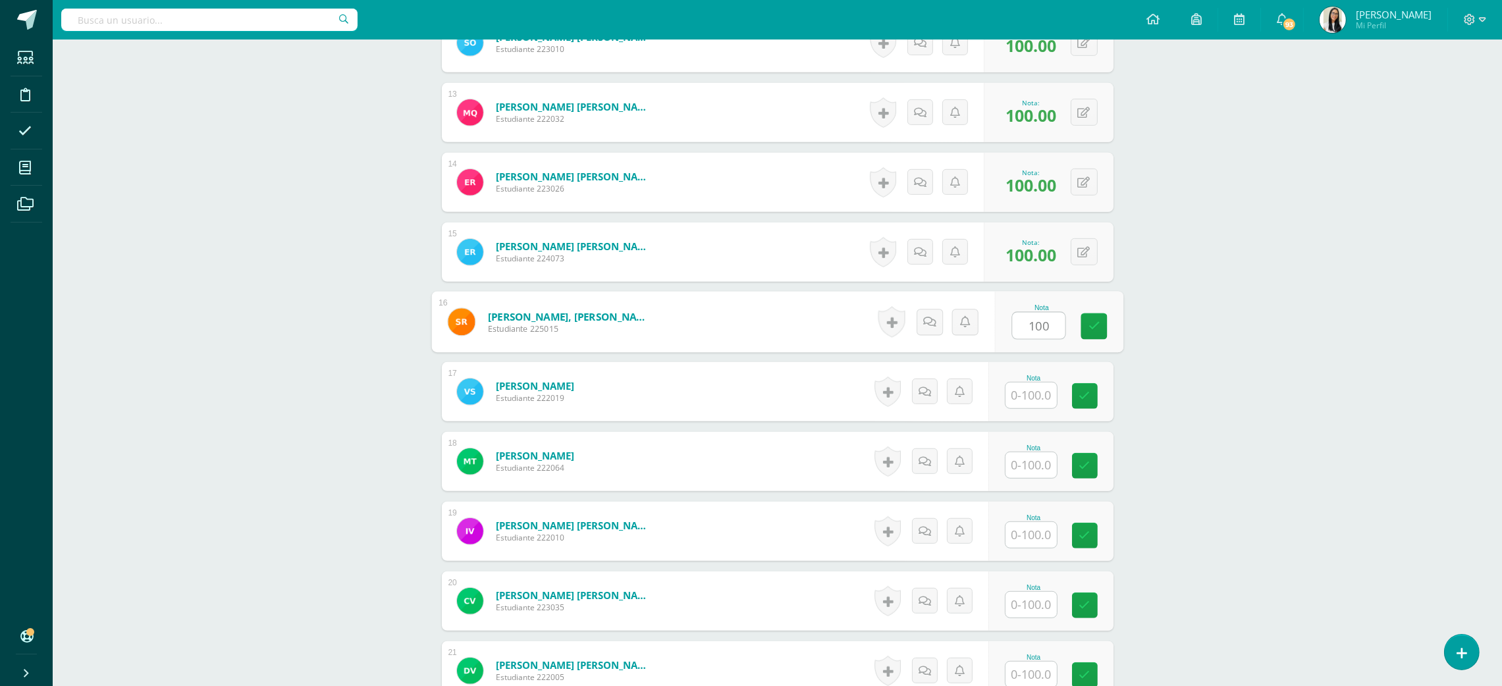
type input "100"
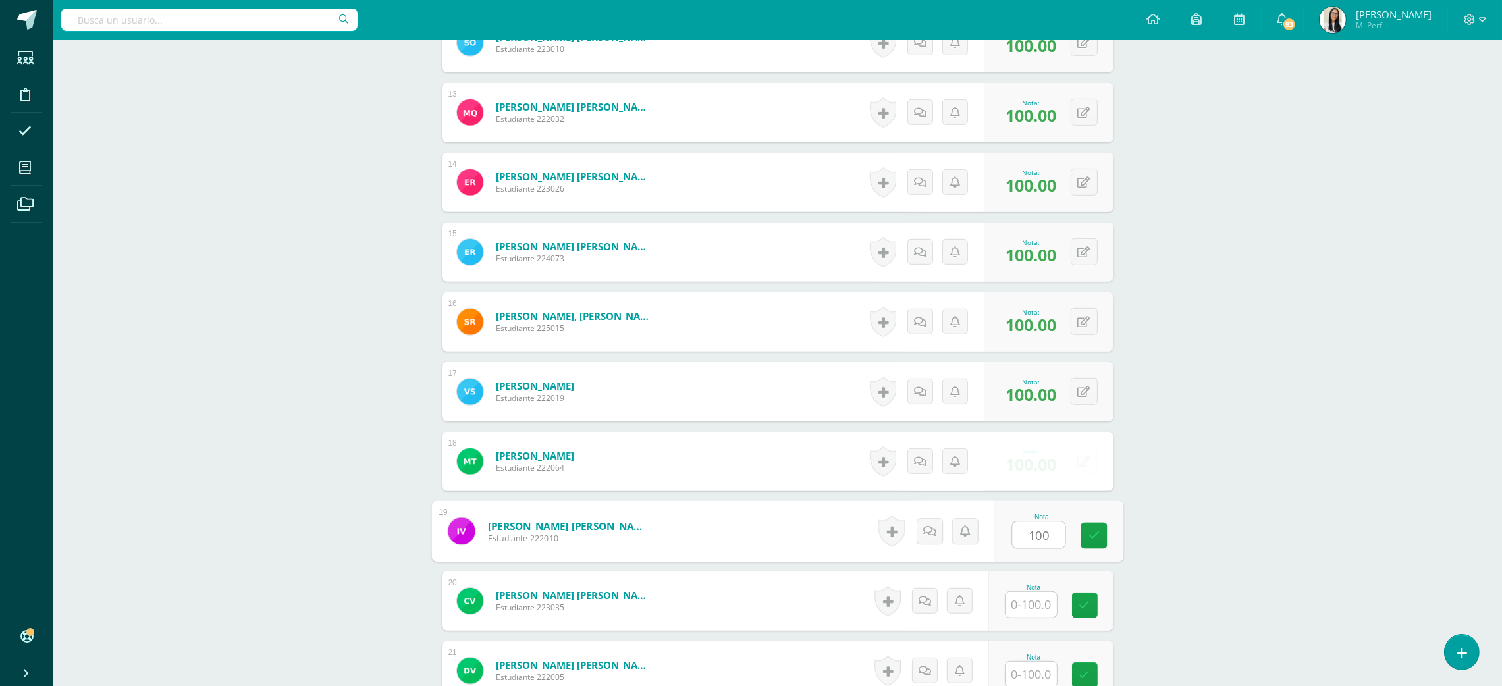
type input "100"
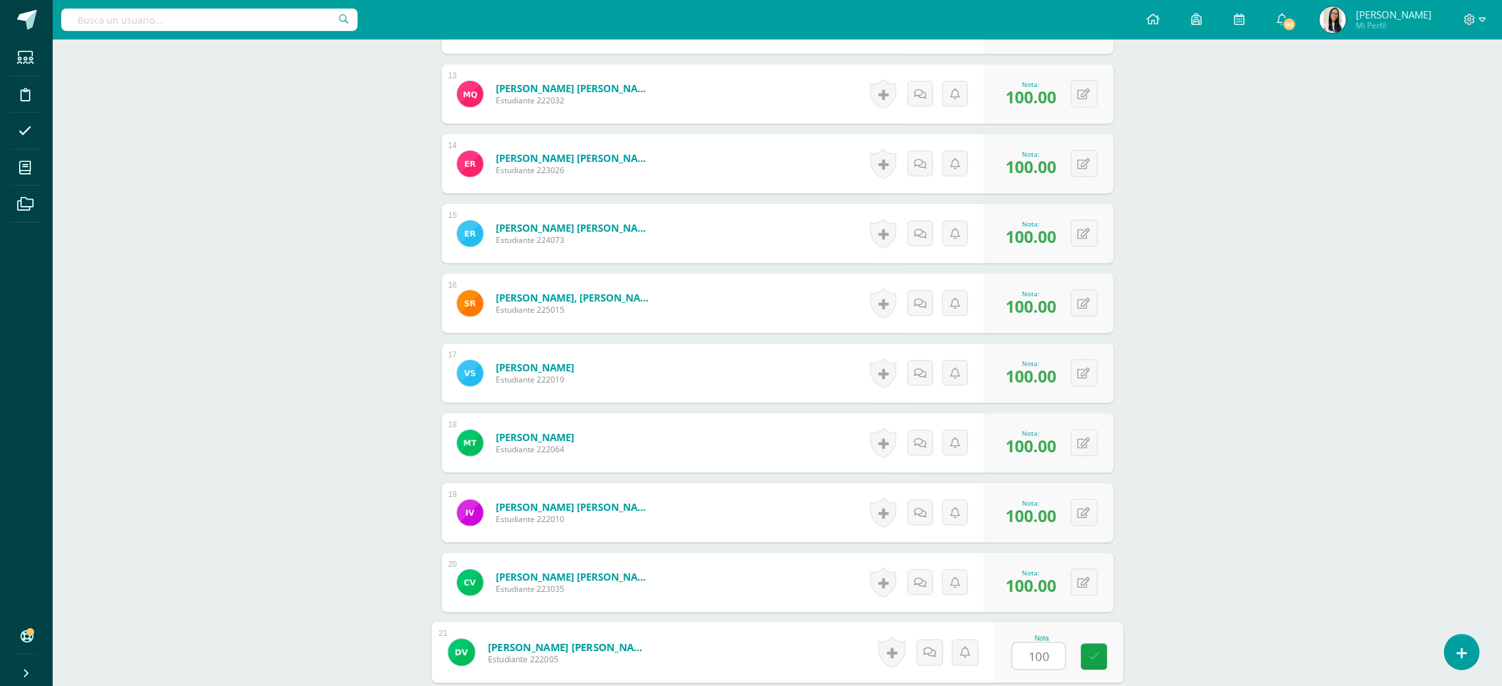
type input "1001"
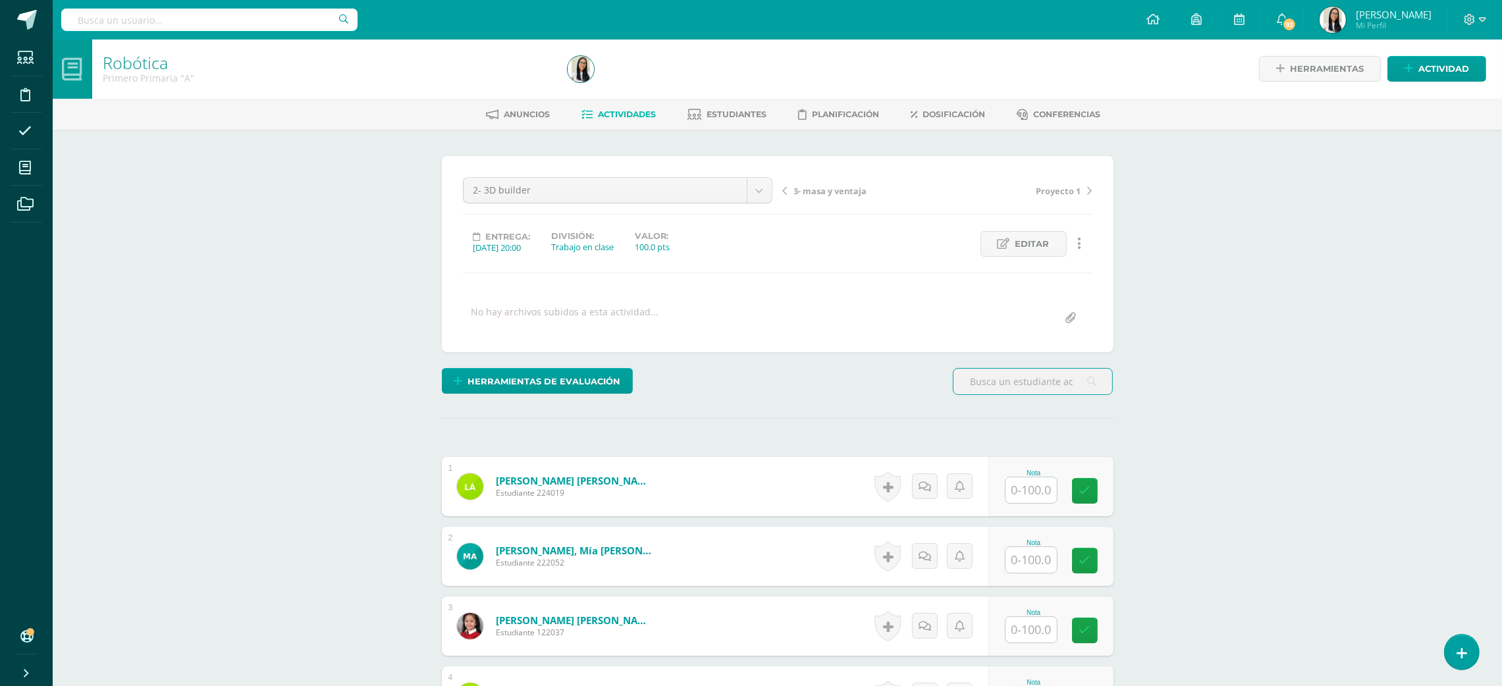
click at [1033, 480] on input "text" at bounding box center [1030, 490] width 51 height 26
type input "100"
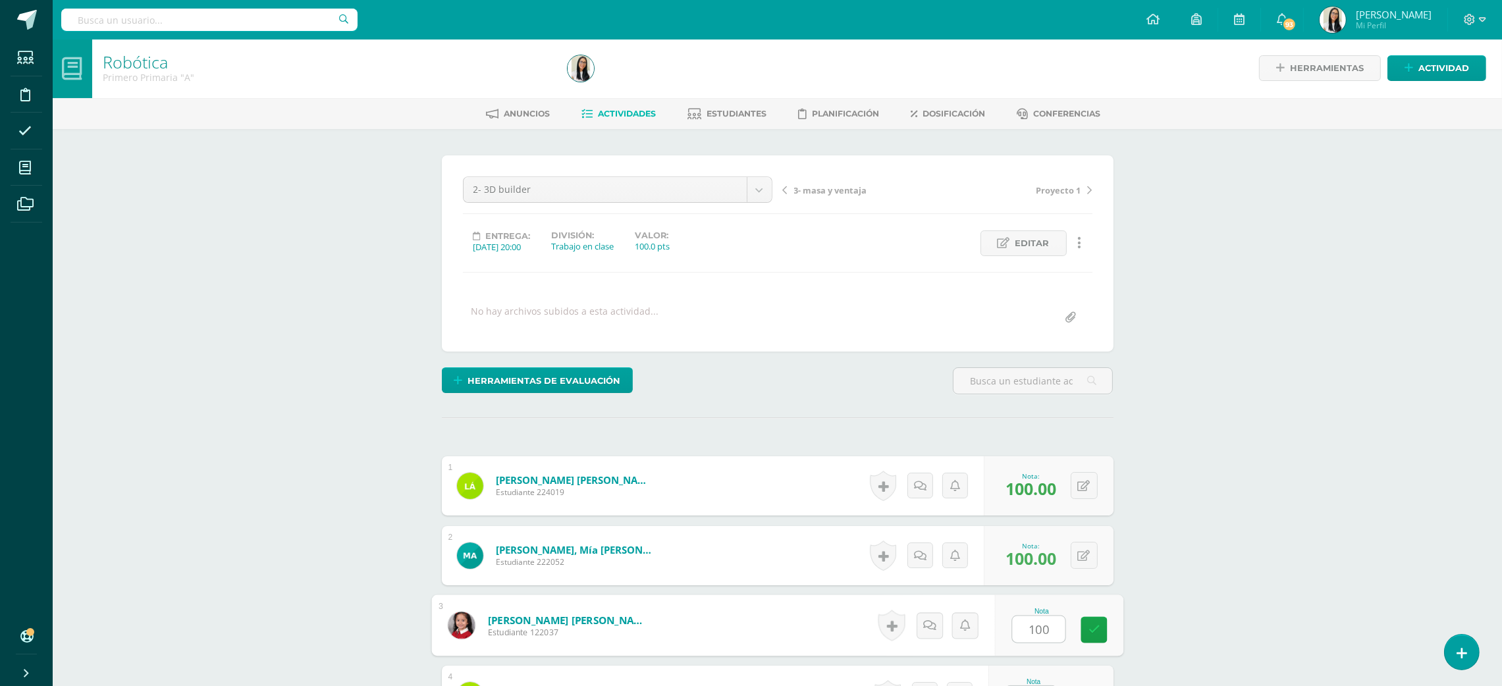
type input "100"
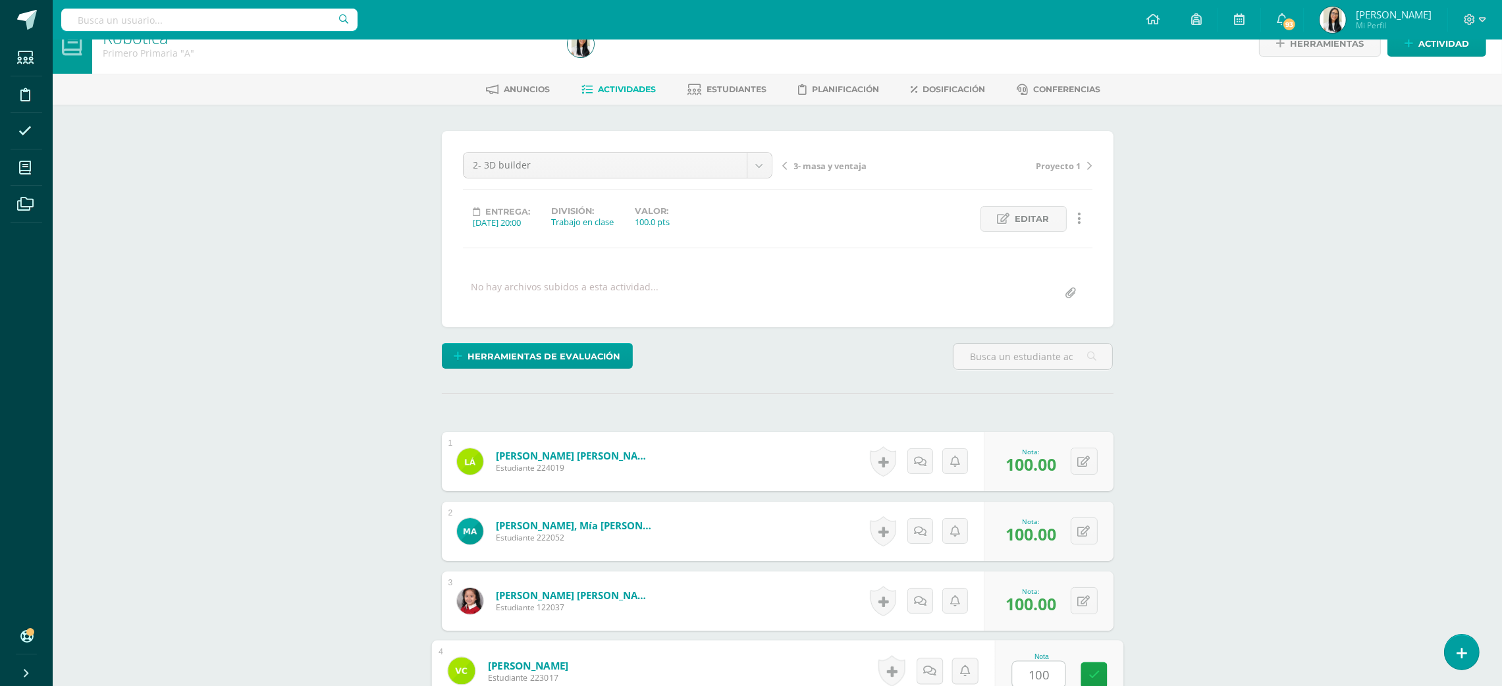
type input "100"
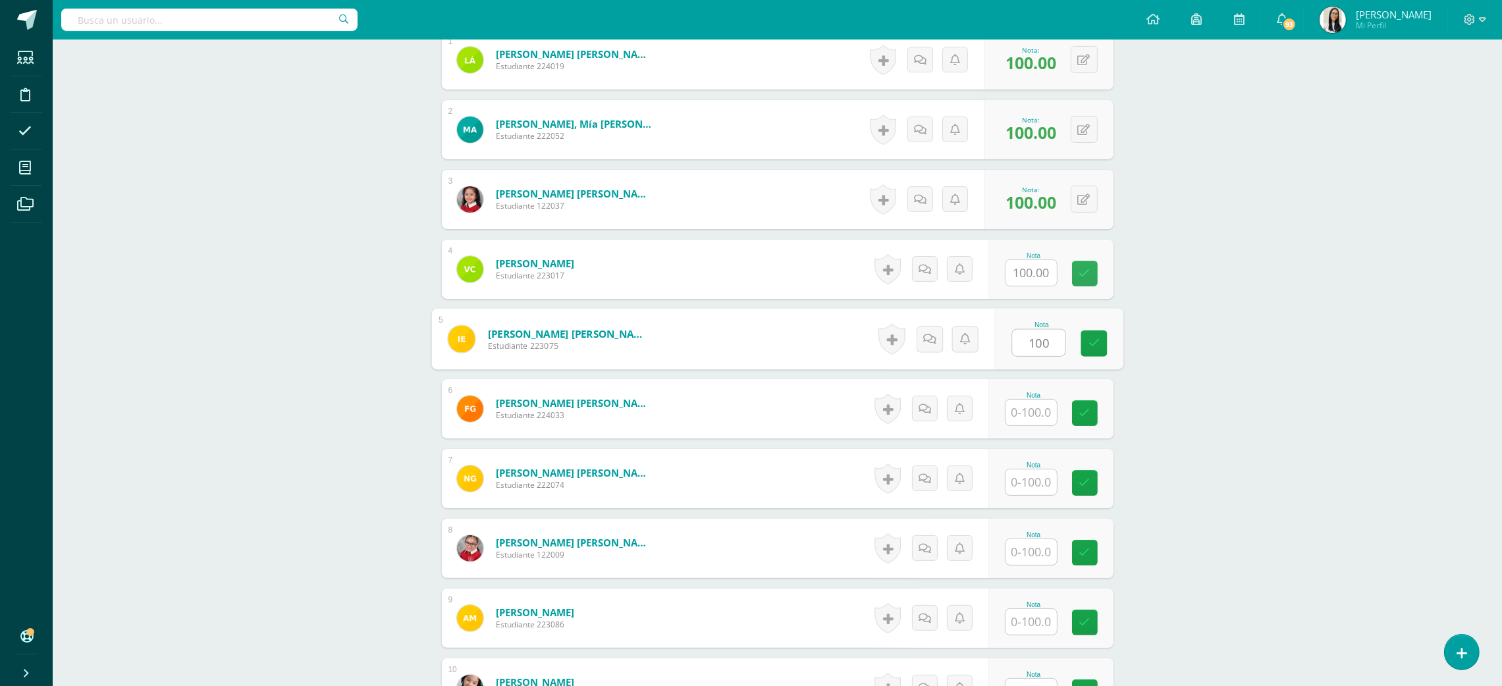
type input "100"
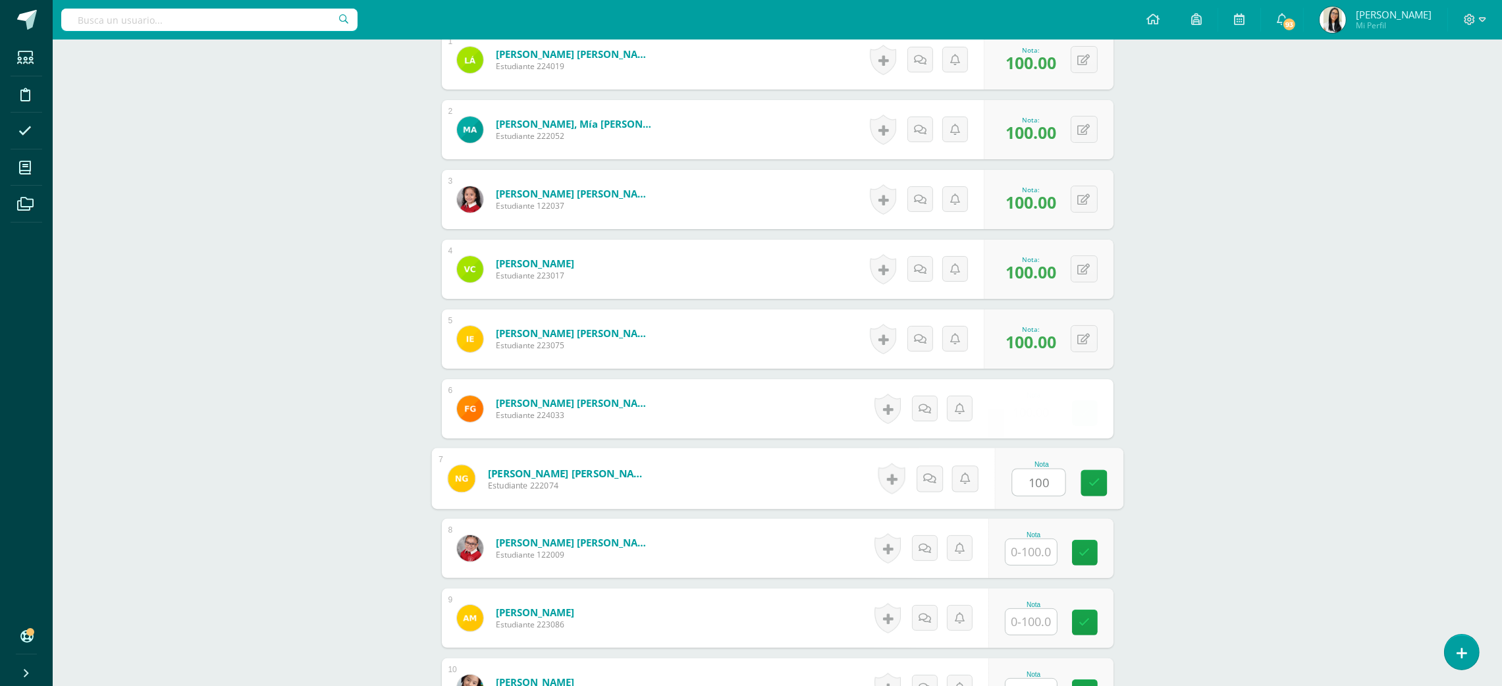
type input "100"
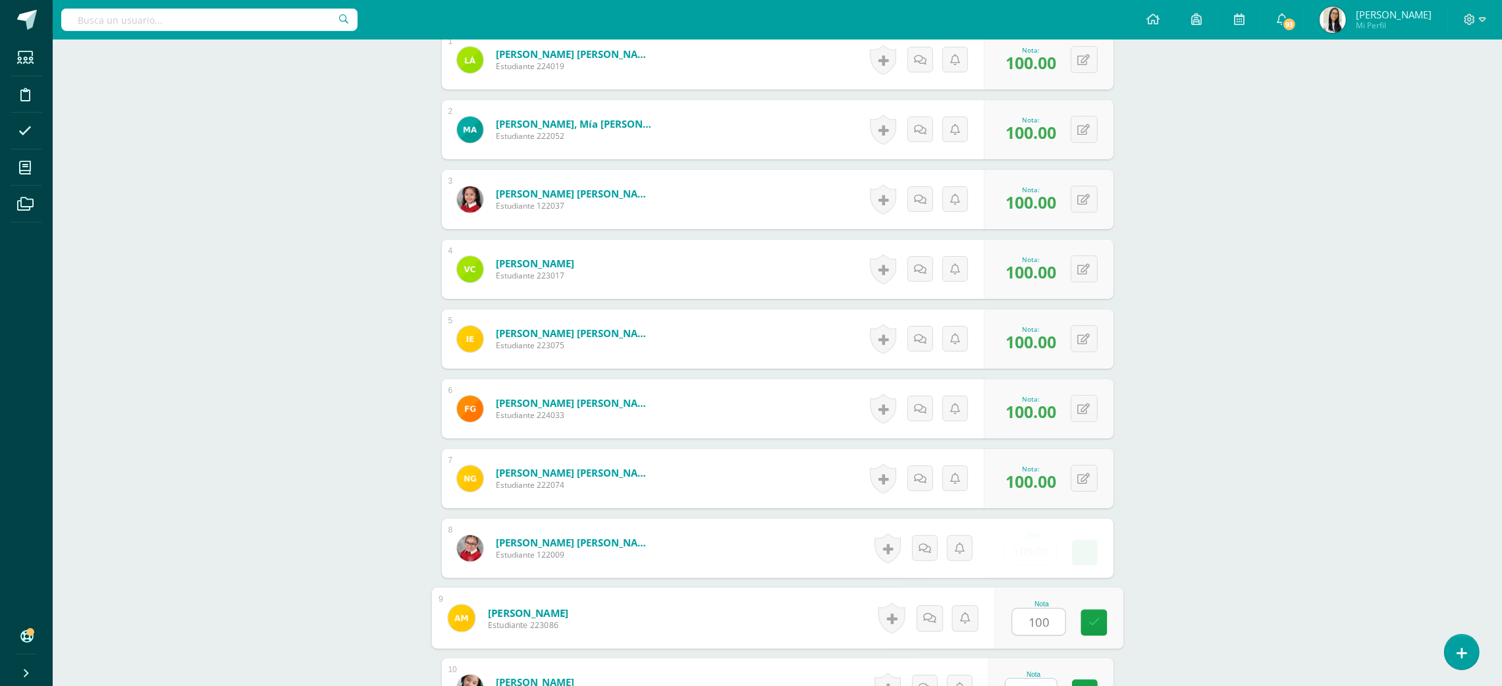
type input "100"
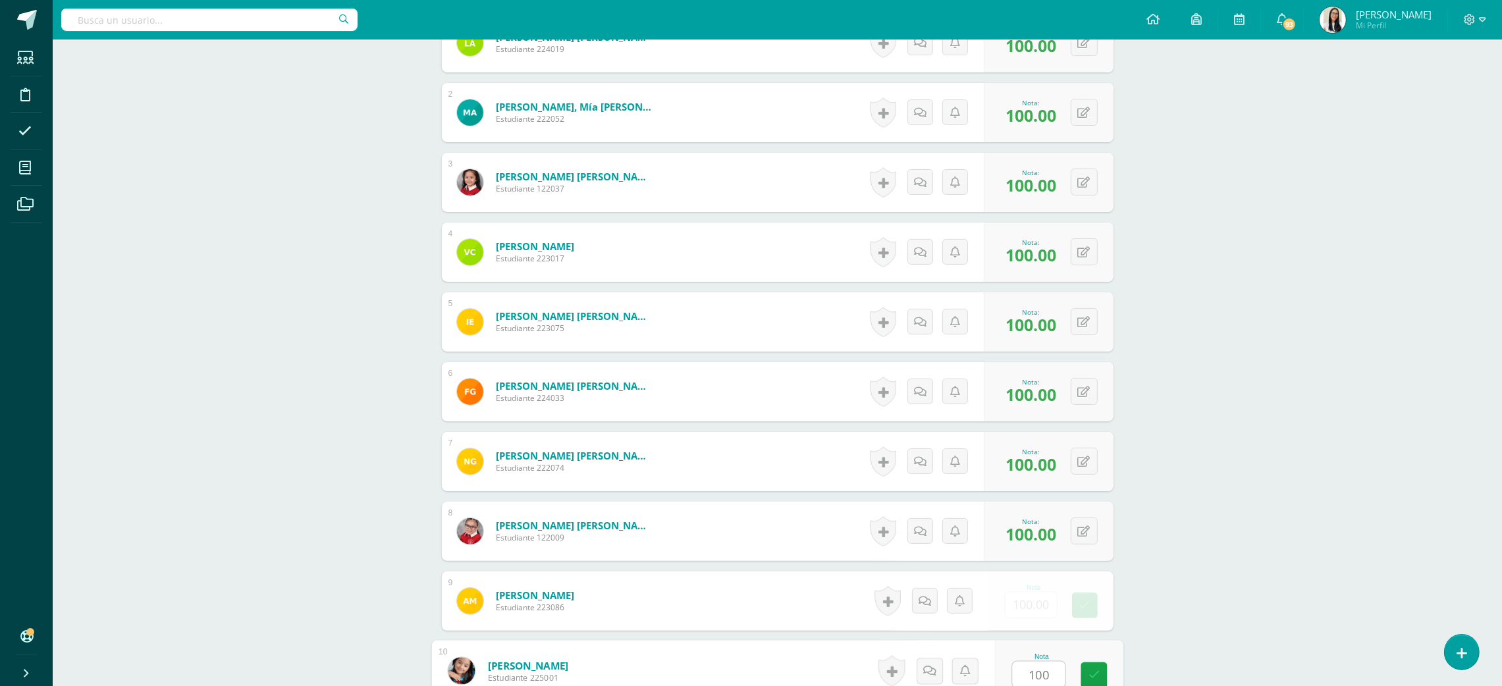
type input "100"
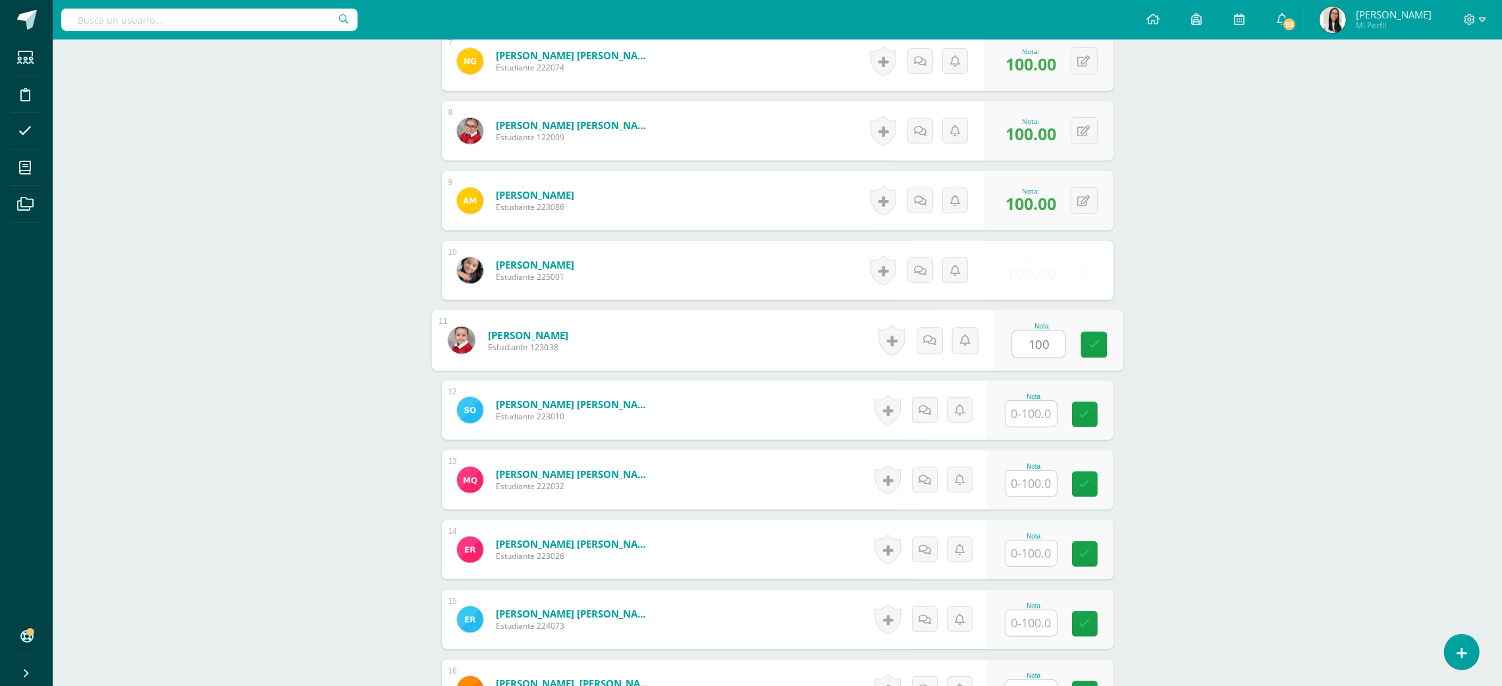
type input "100"
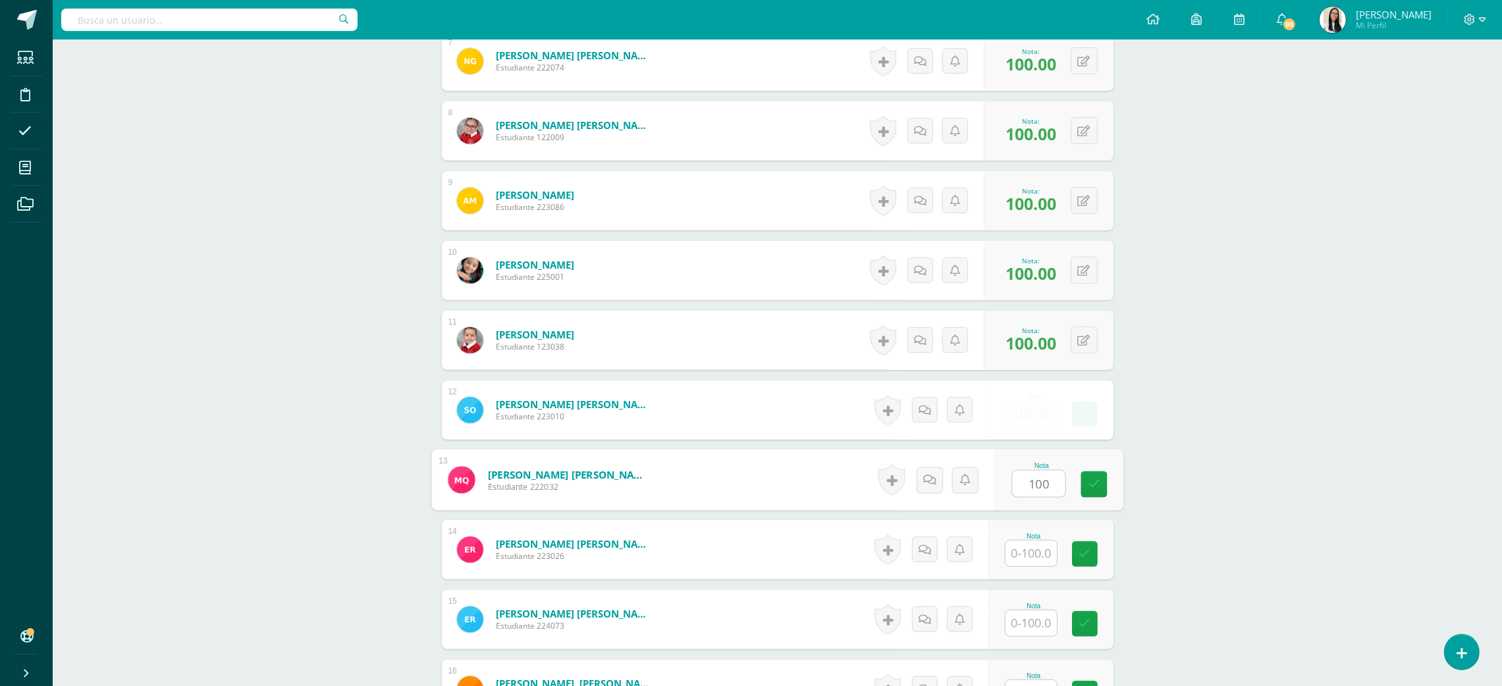
type input "100"
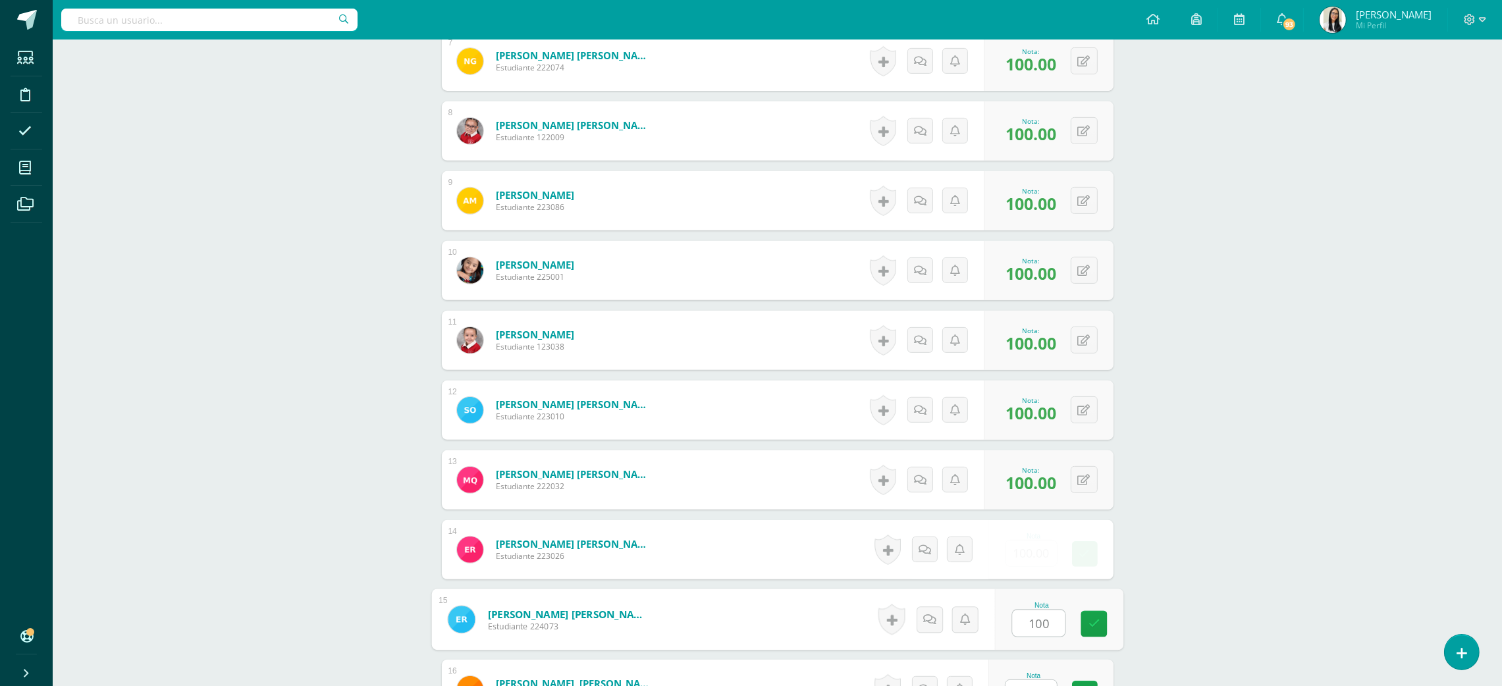
type input "100"
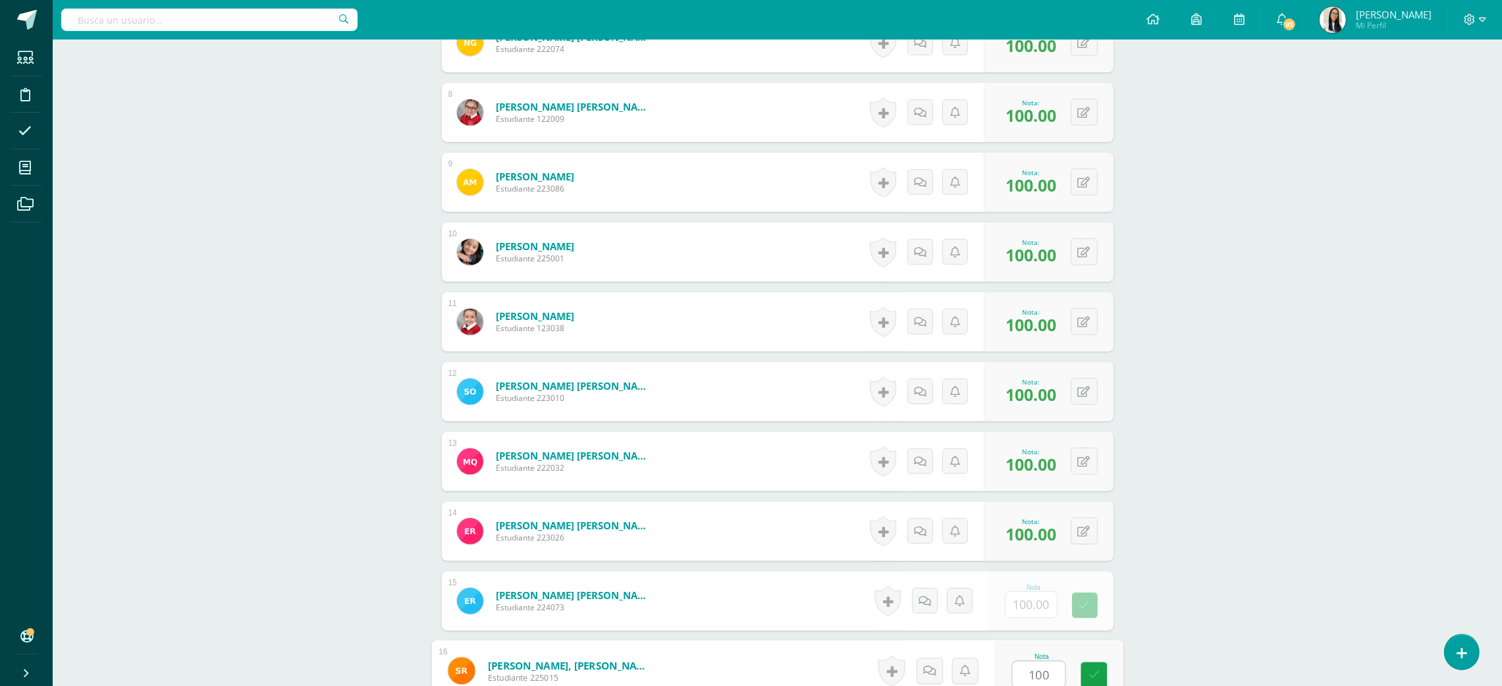
type input "100"
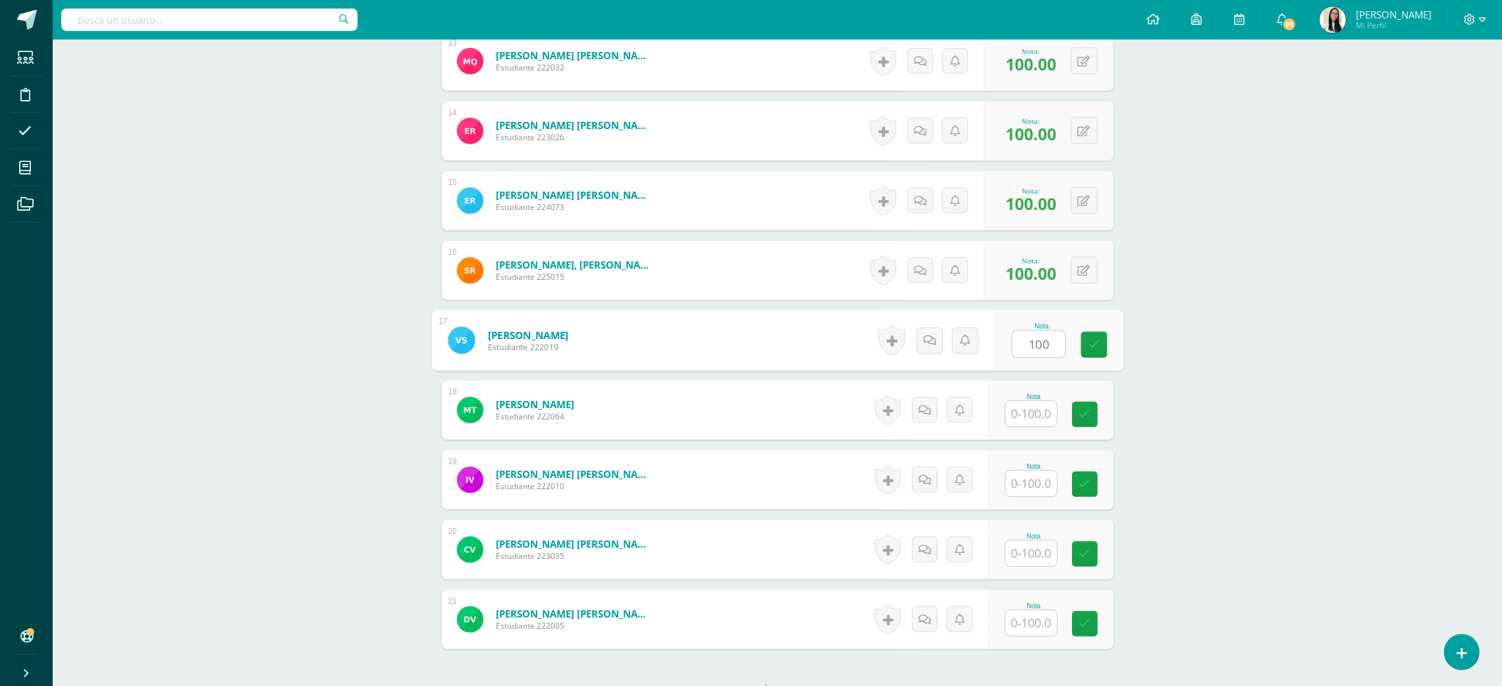
type input "100"
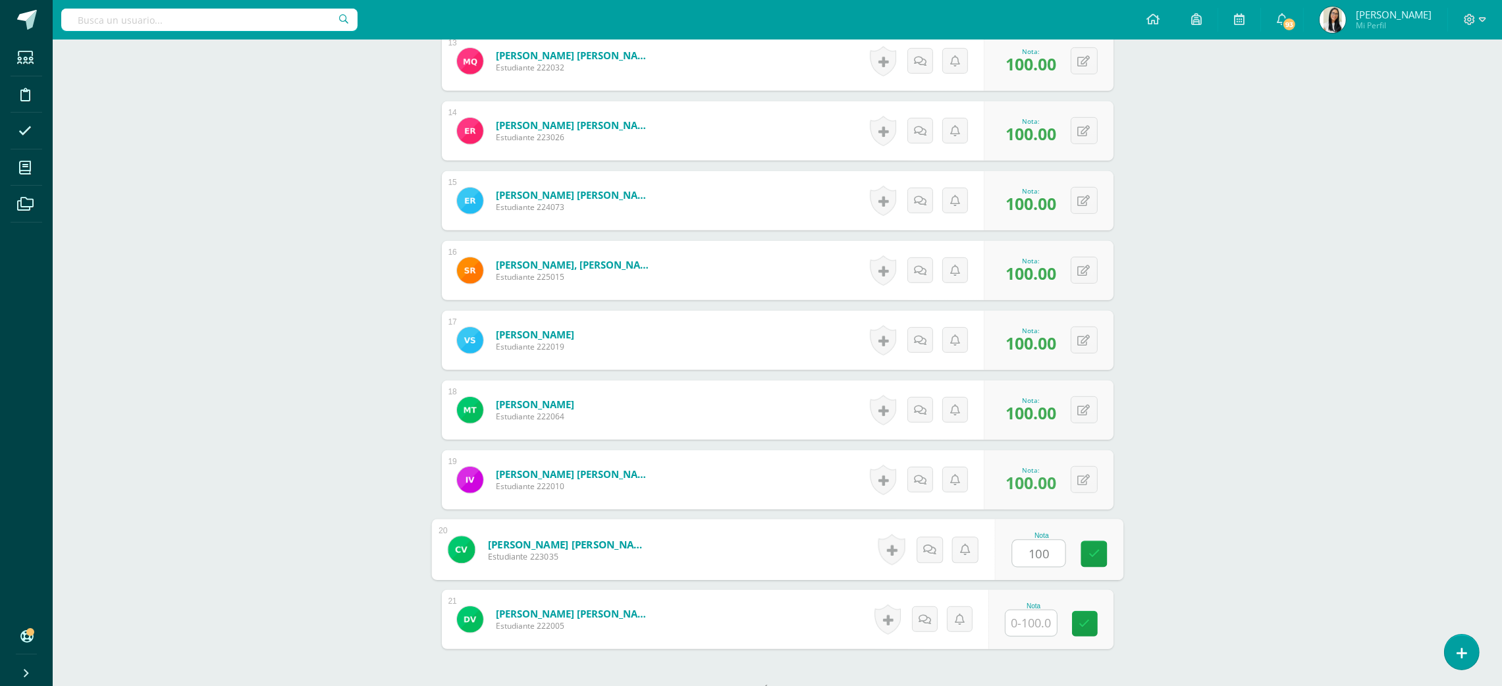
type input "100"
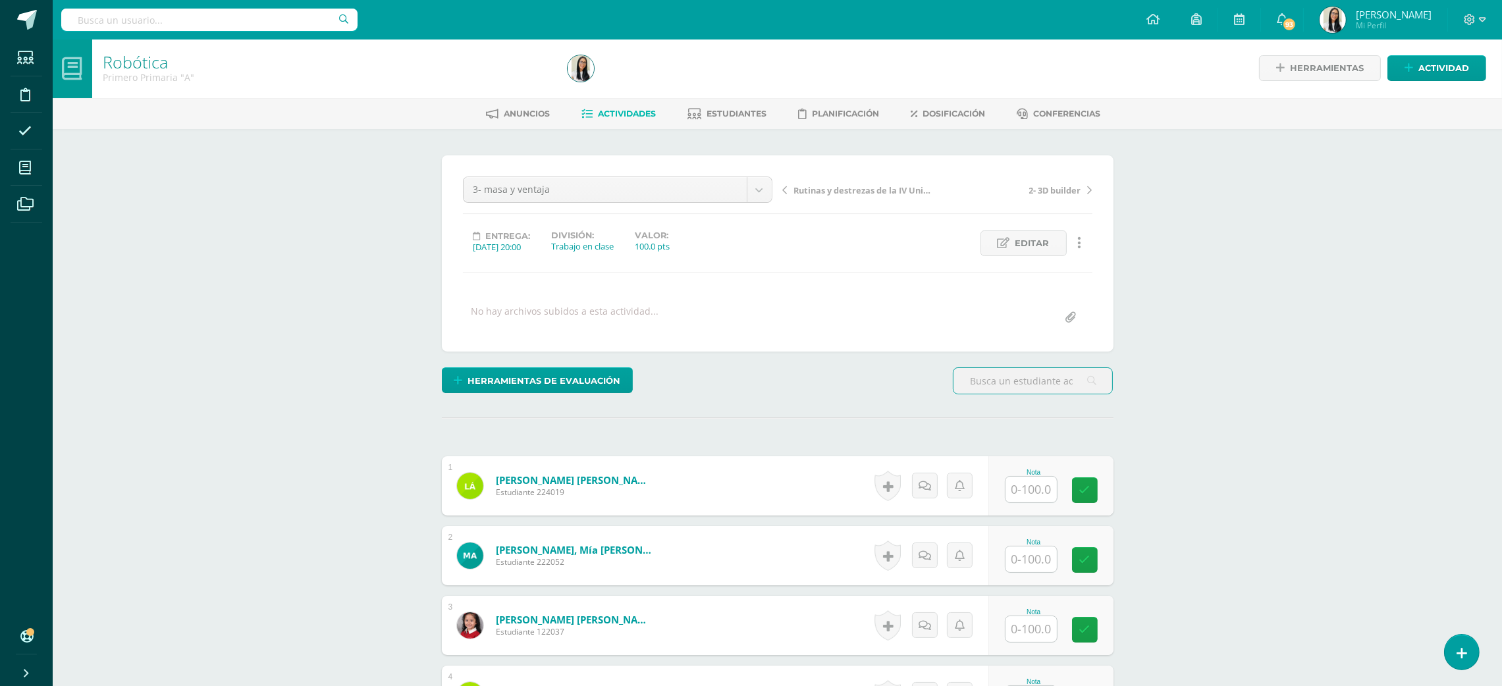
scroll to position [2, 0]
click at [1022, 479] on input "text" at bounding box center [1030, 489] width 51 height 26
type input "99"
type input "98"
type input "9"
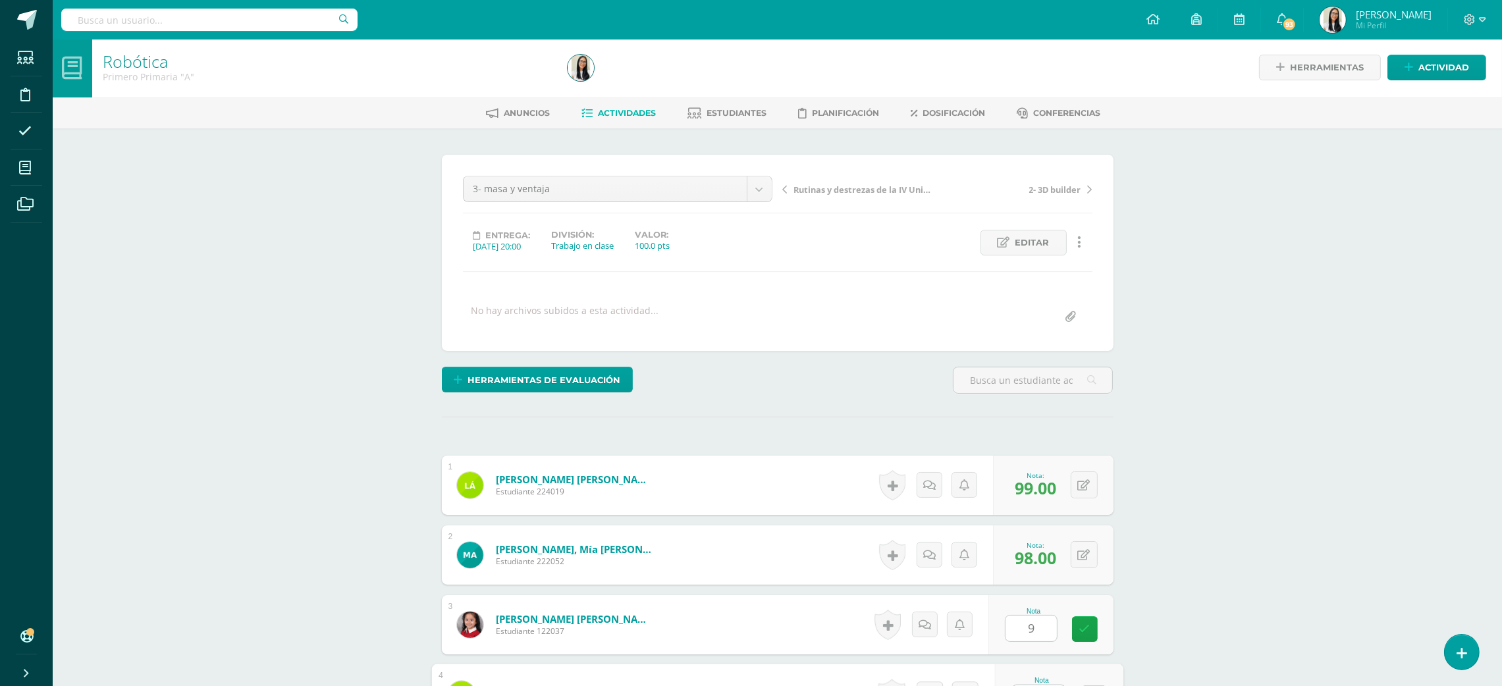
scroll to position [26, 0]
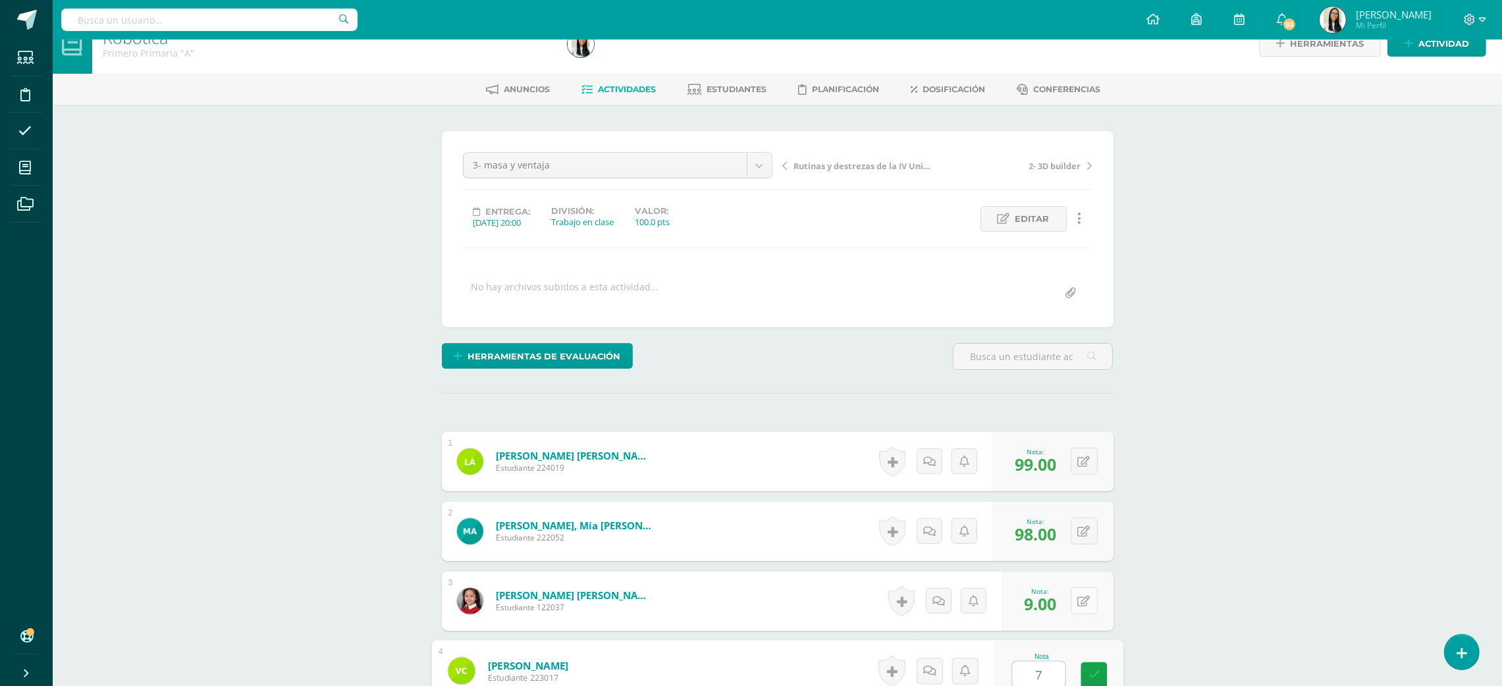
type input "7"
click at [1073, 600] on div "0 [GEOGRAPHIC_DATA] Logros obtenidos Aún no hay logros agregados Nota: 9.00" at bounding box center [1066, 601] width 115 height 61
click at [1100, 603] on button at bounding box center [1093, 601] width 28 height 28
type input "97"
click at [1085, 662] on button at bounding box center [1093, 671] width 28 height 28
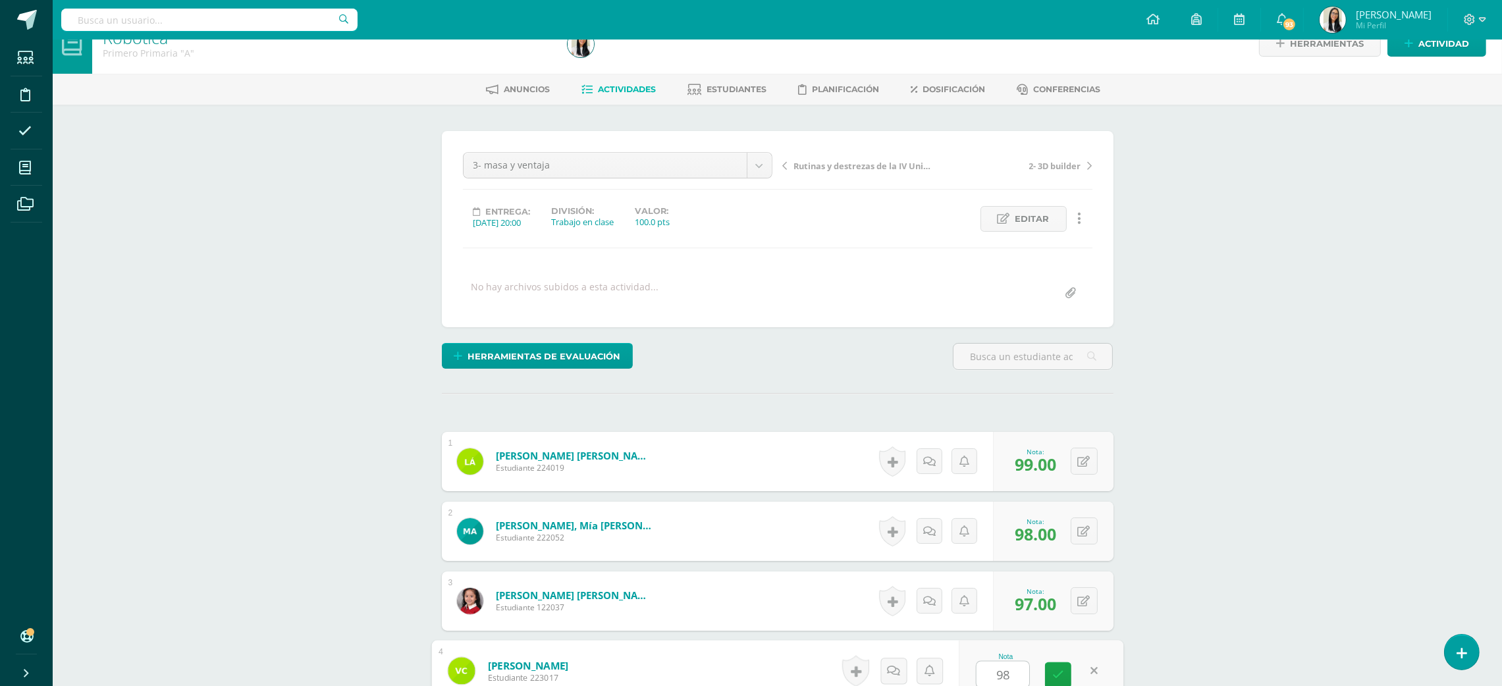
type input "98"
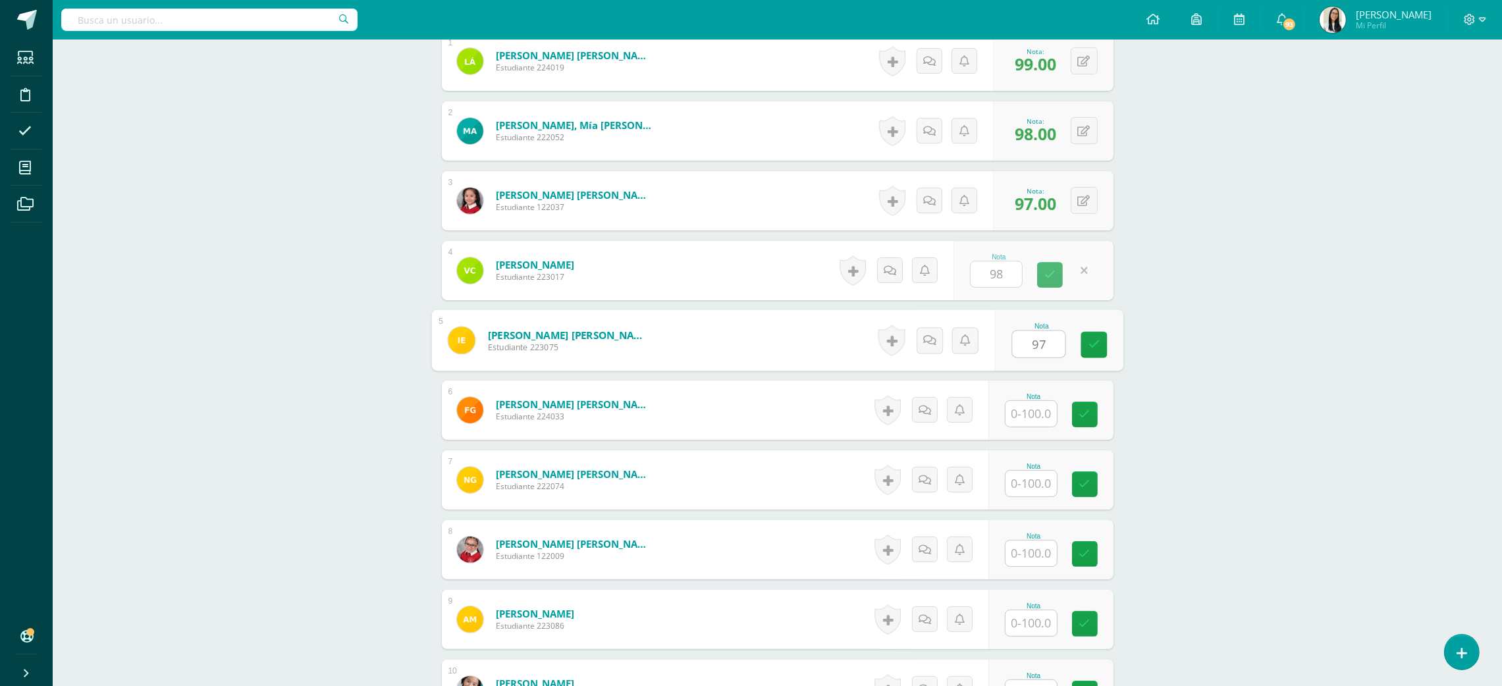
type input "97"
type input "98"
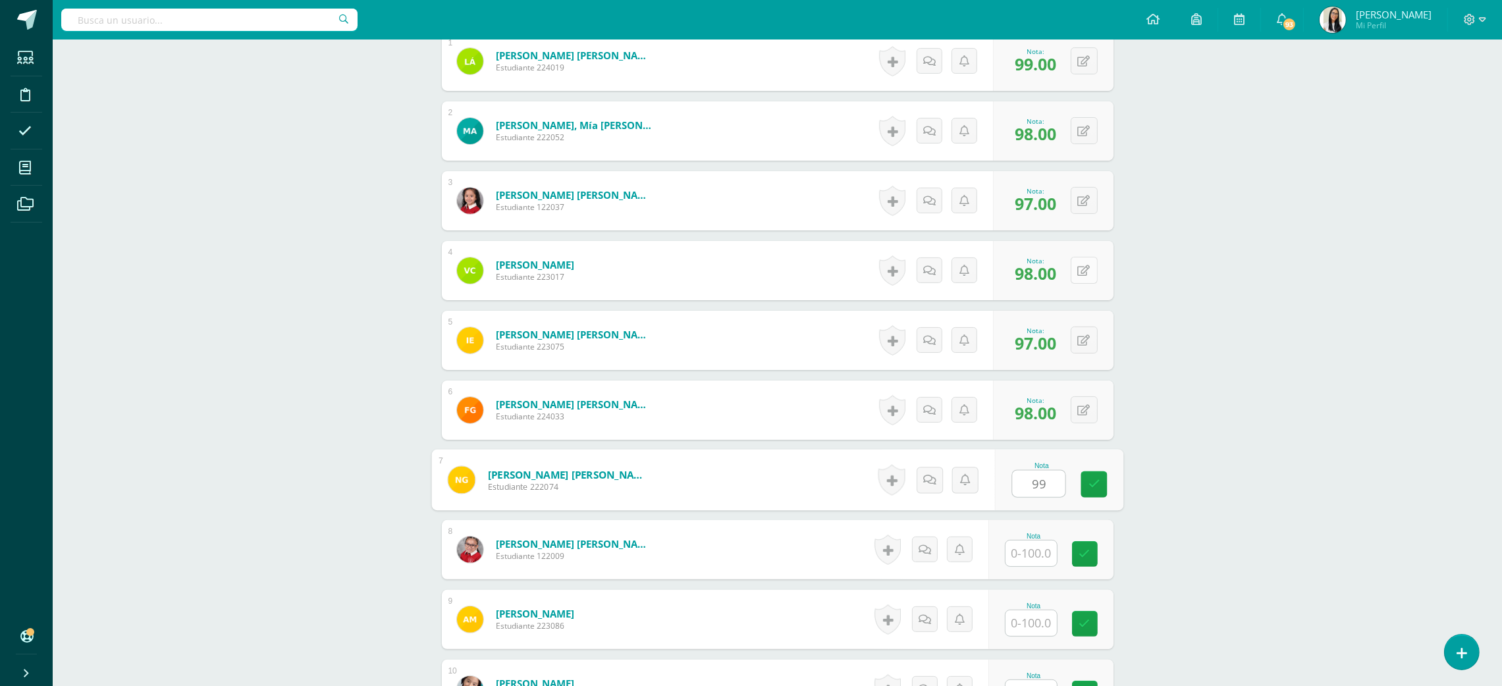
type input "99"
type input "7"
type input "97"
type input "98"
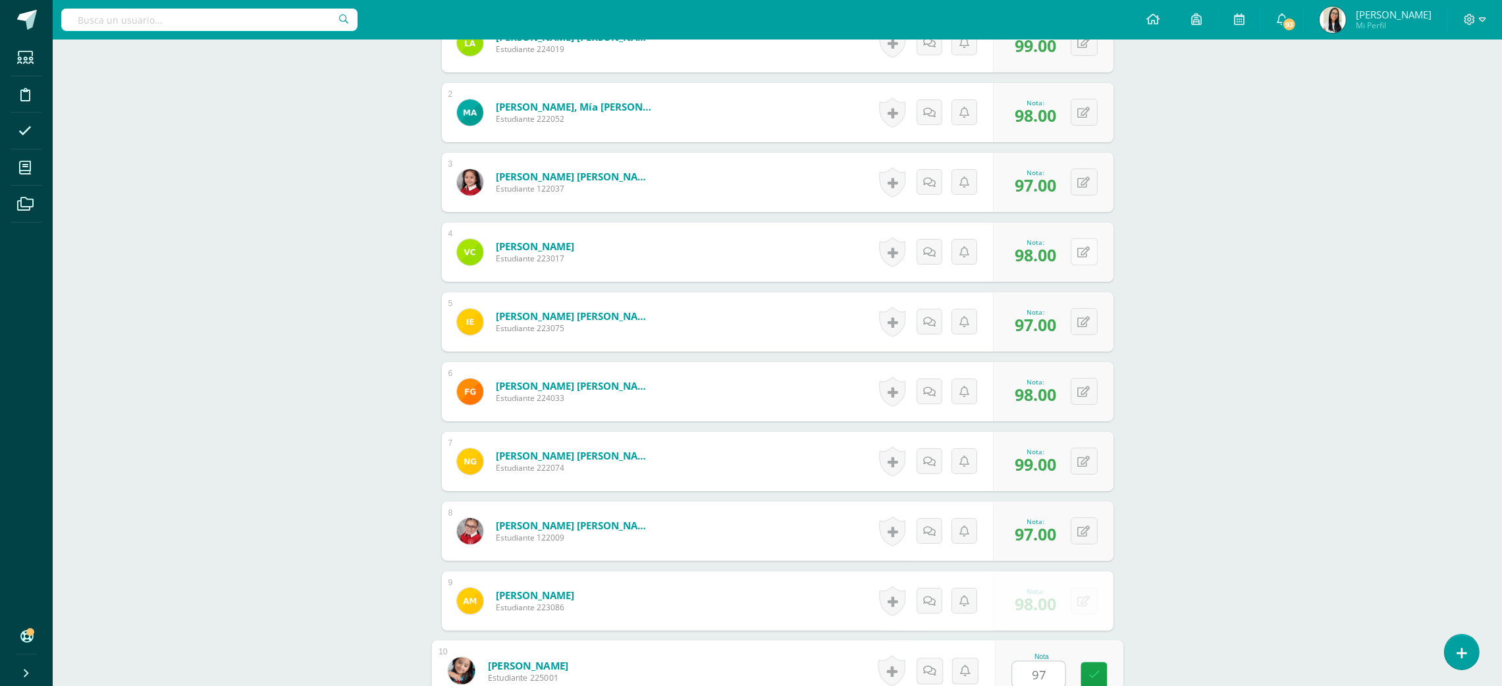
type input "97"
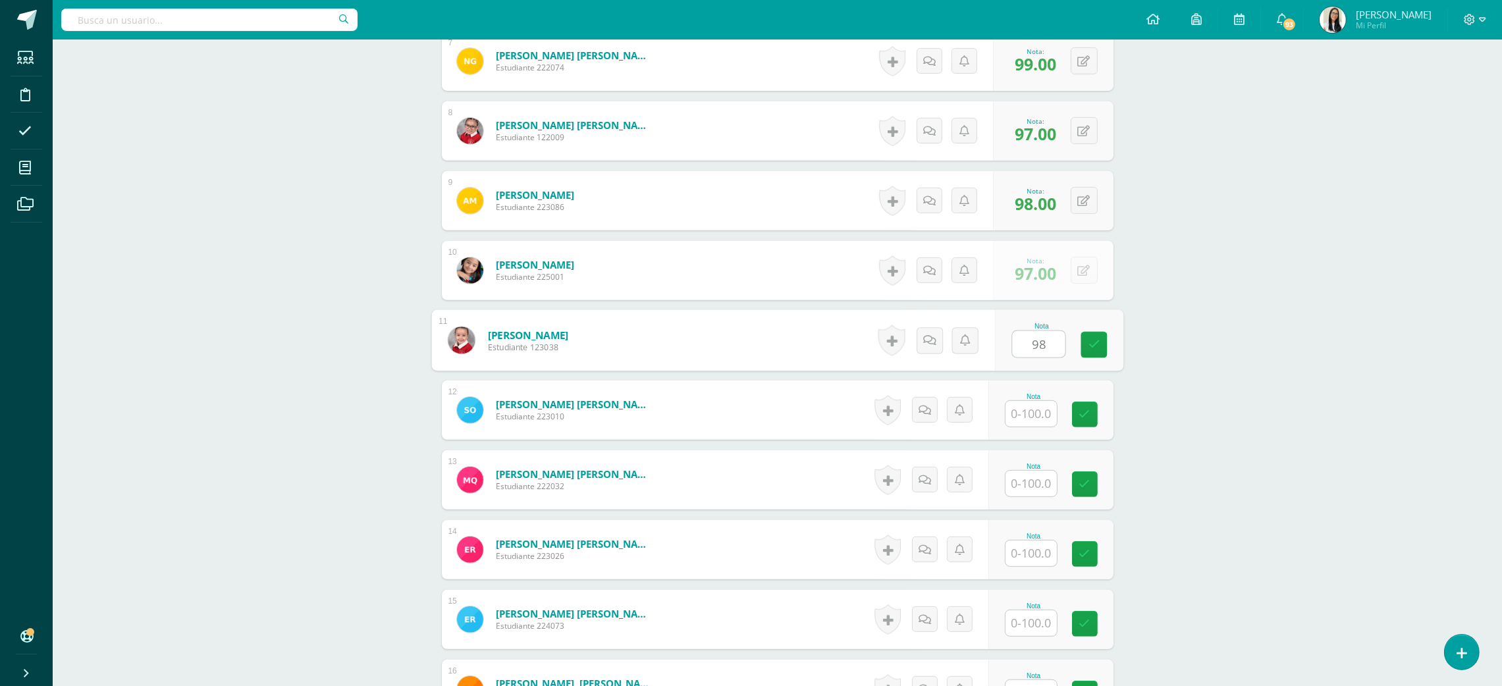
type input "98"
type input "97"
type input "99"
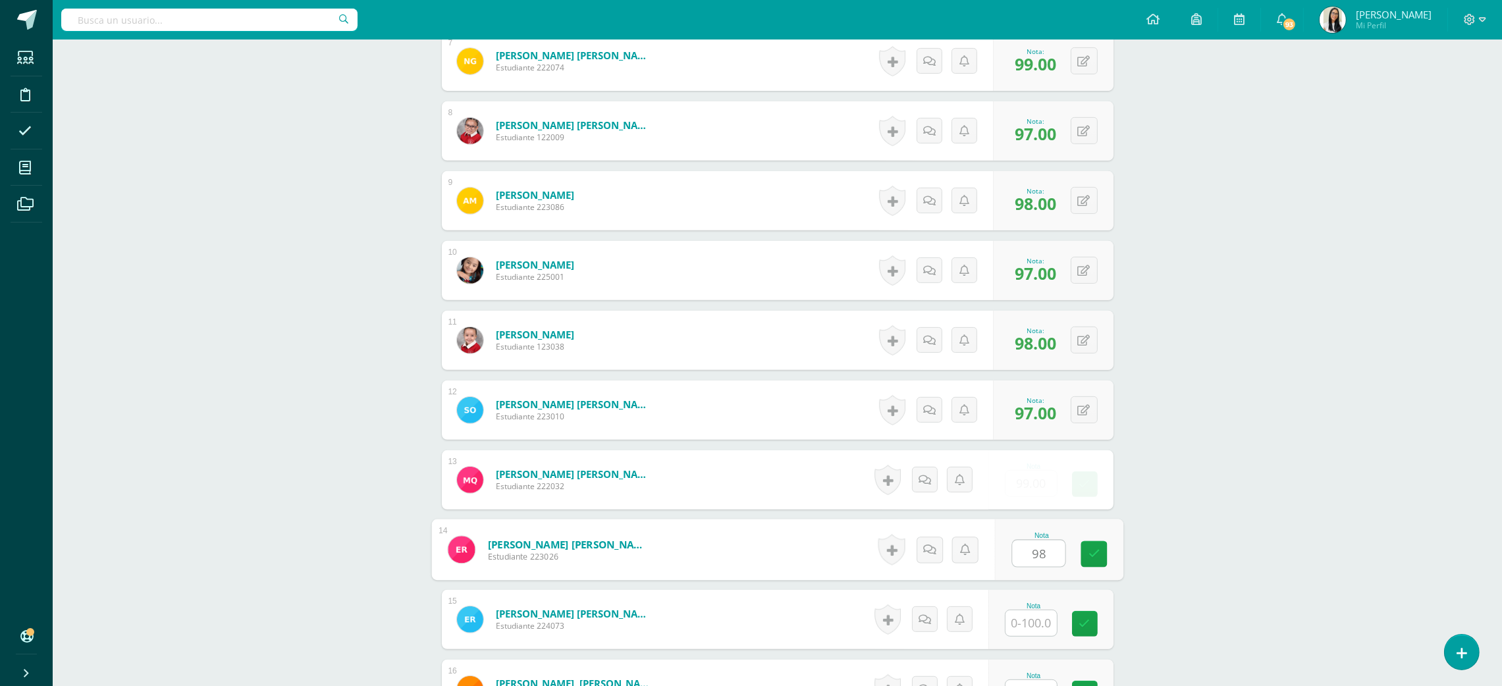
type input "98"
type input "97"
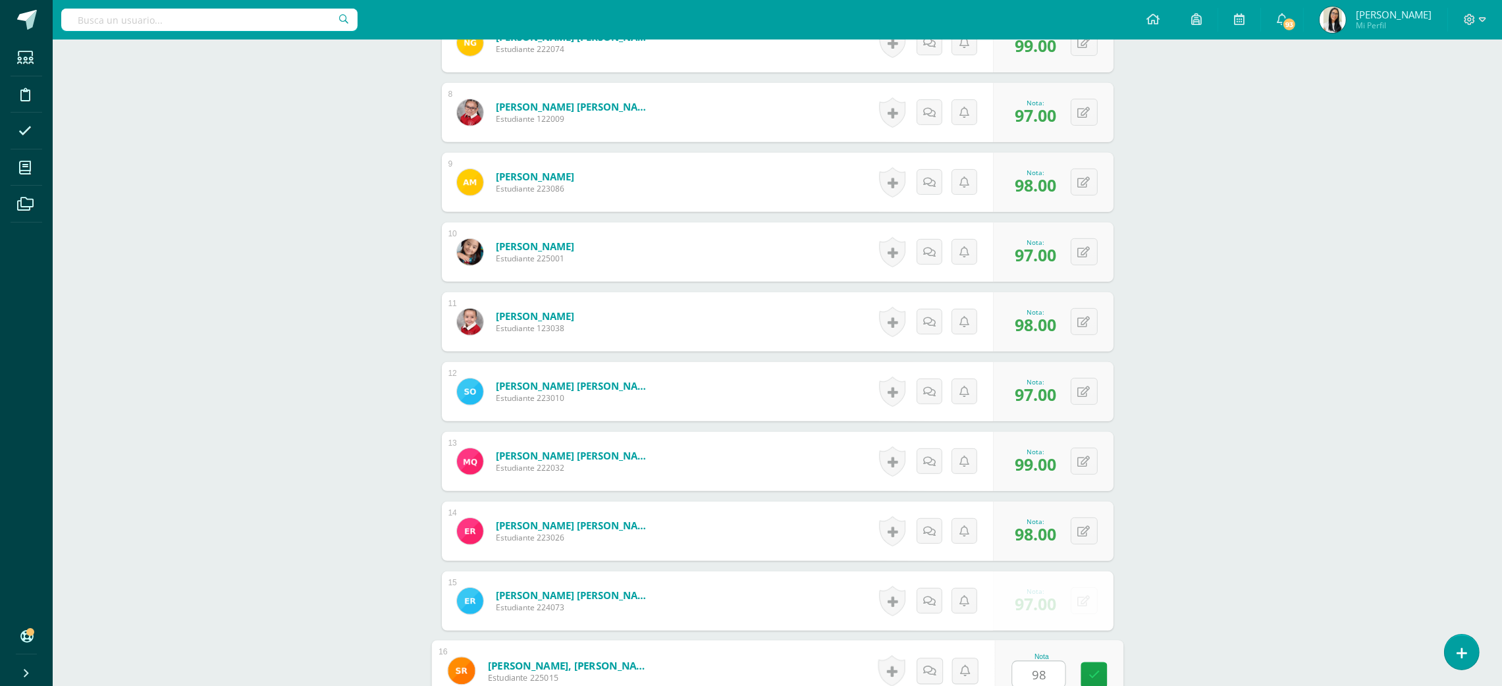
type input "98"
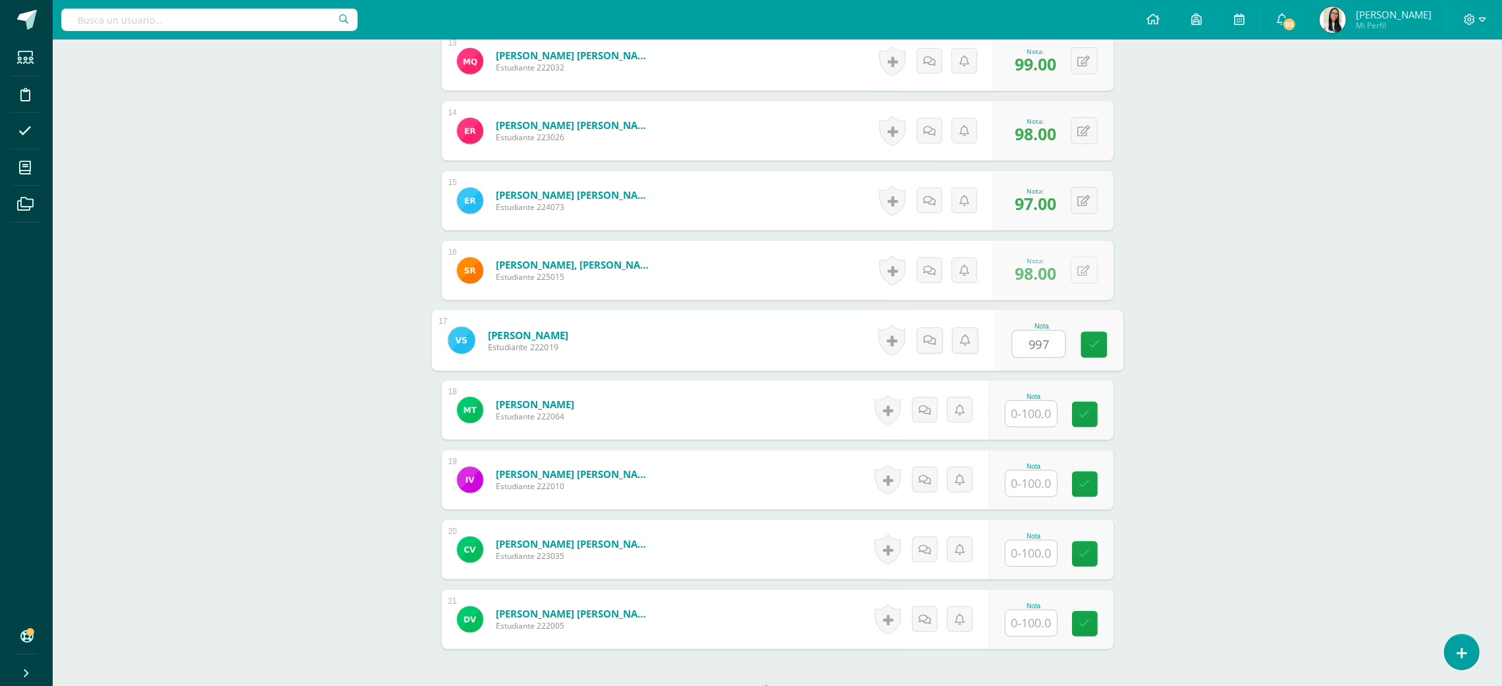
type input "997"
type input "9"
click at [1086, 344] on icon at bounding box center [1084, 340] width 13 height 11
type input "97"
click at [1078, 412] on button at bounding box center [1084, 409] width 27 height 27
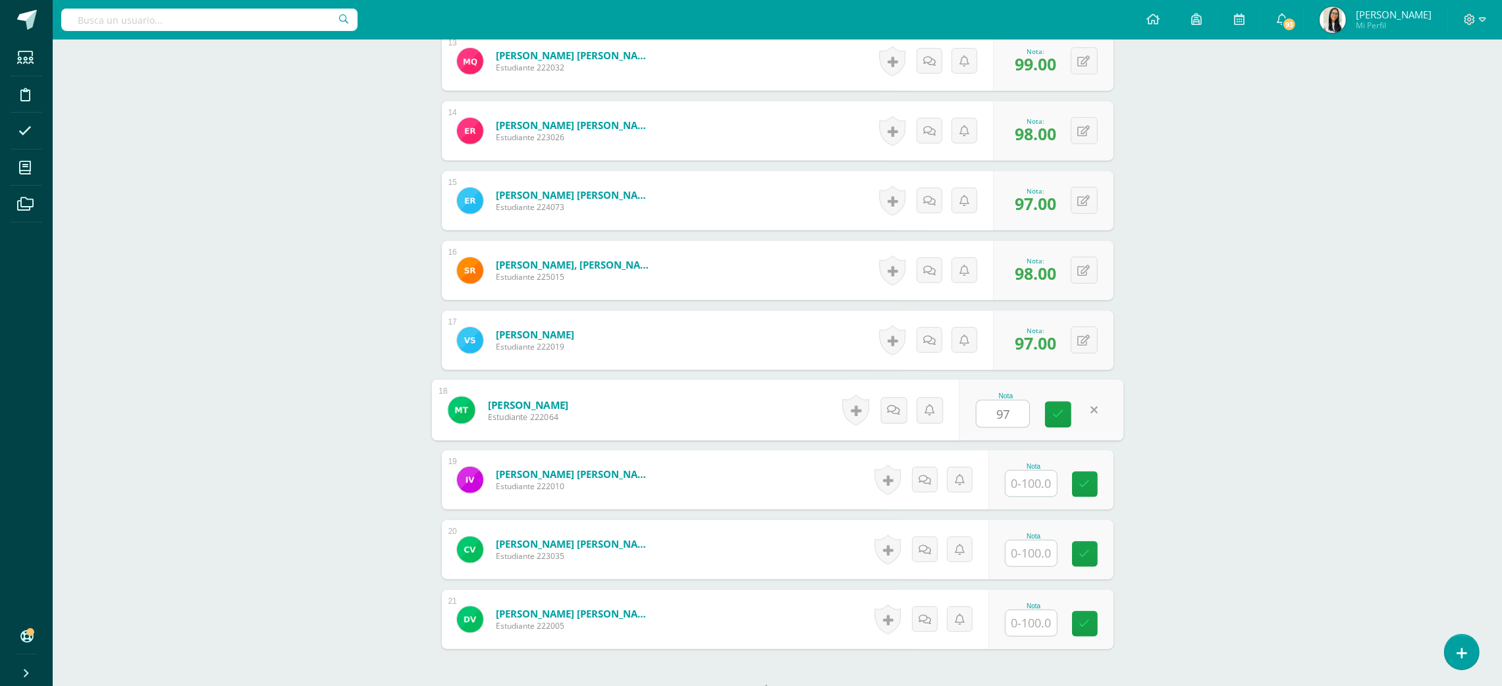
type input "97"
type input "98"
type input "97"
type input "98"
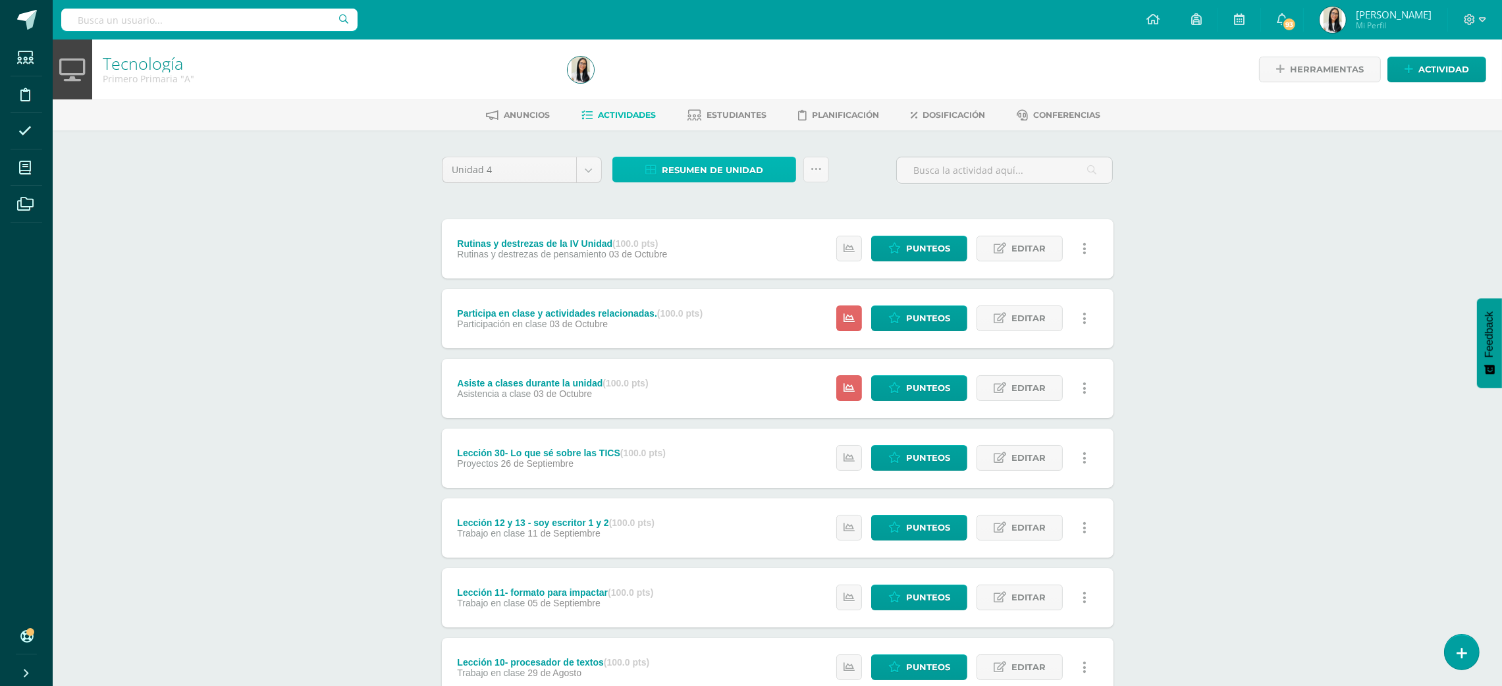
click at [671, 168] on span "Resumen de unidad" at bounding box center [712, 170] width 101 height 24
click at [704, 86] on link "Descargar como HTML" at bounding box center [705, 83] width 140 height 20
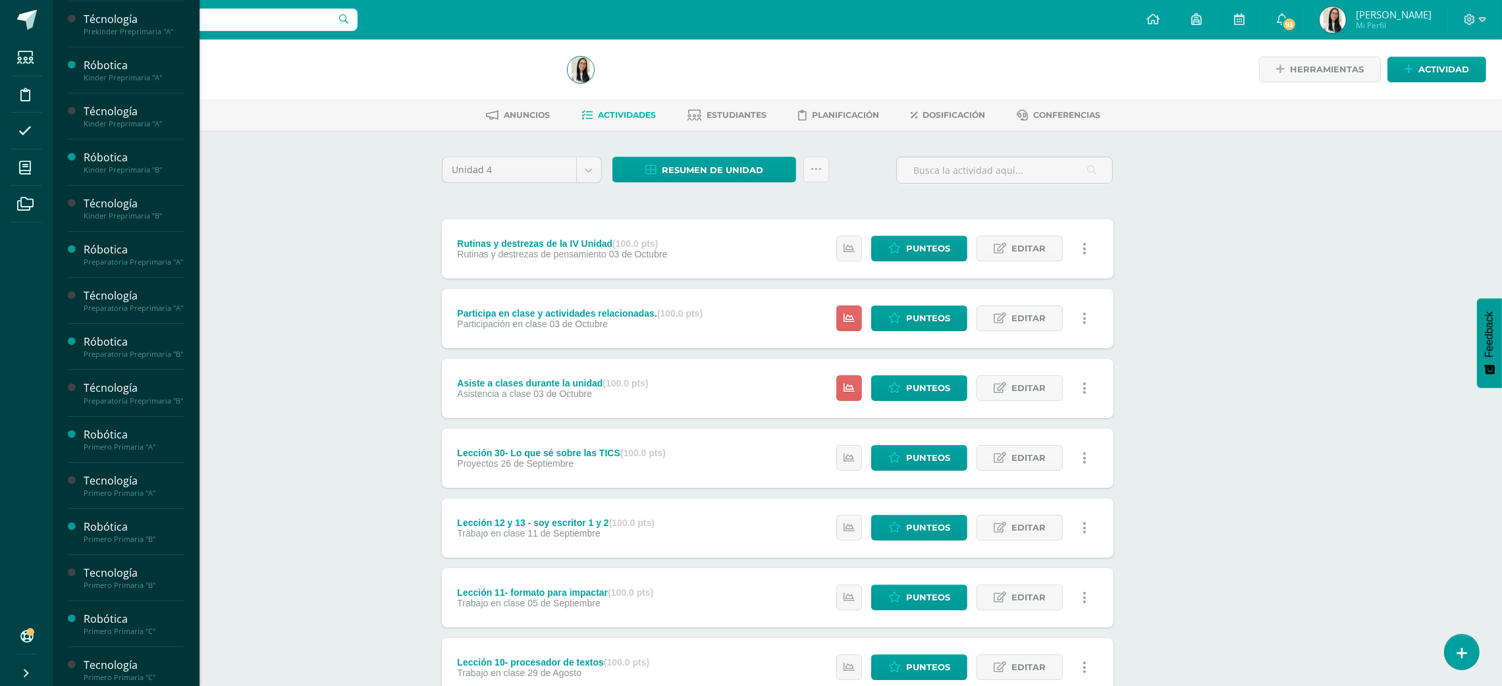
scroll to position [276, 0]
click at [135, 568] on span "Actividades" at bounding box center [123, 562] width 51 height 13
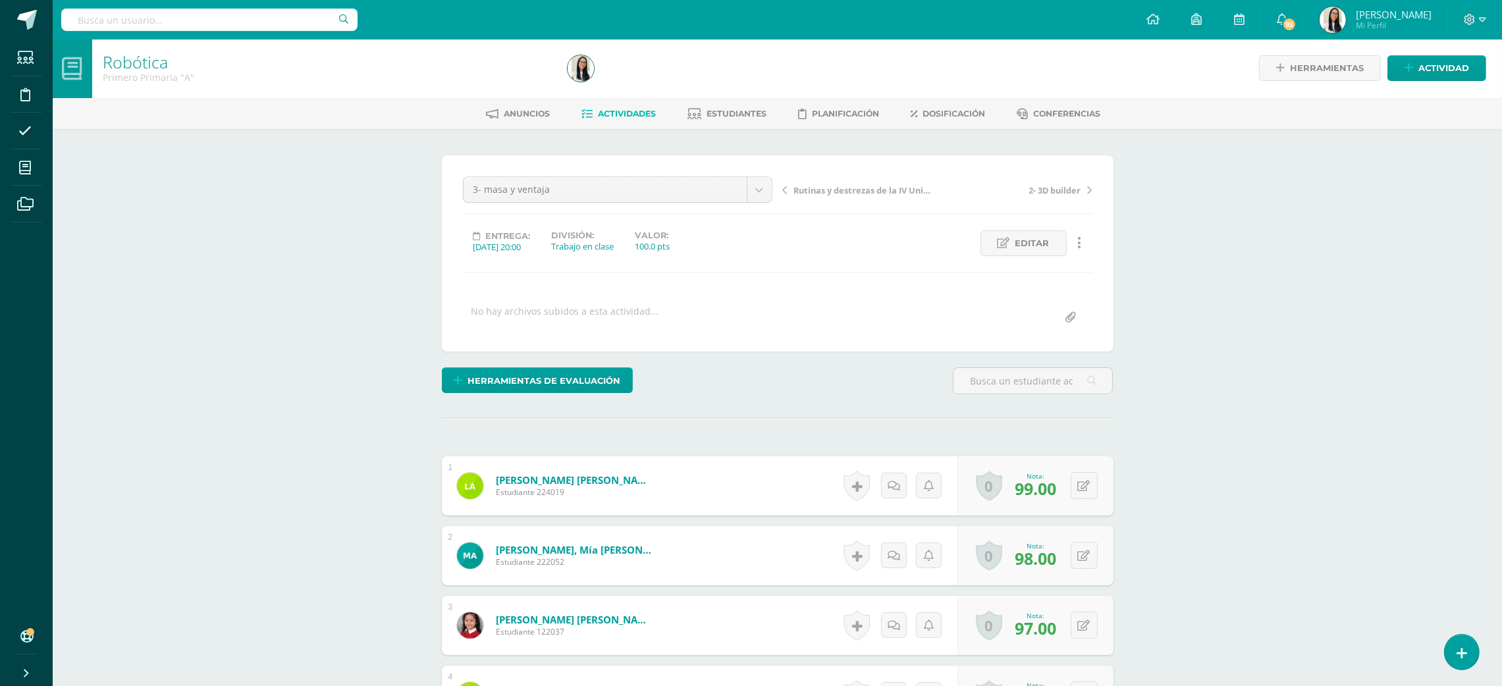
scroll to position [2, 0]
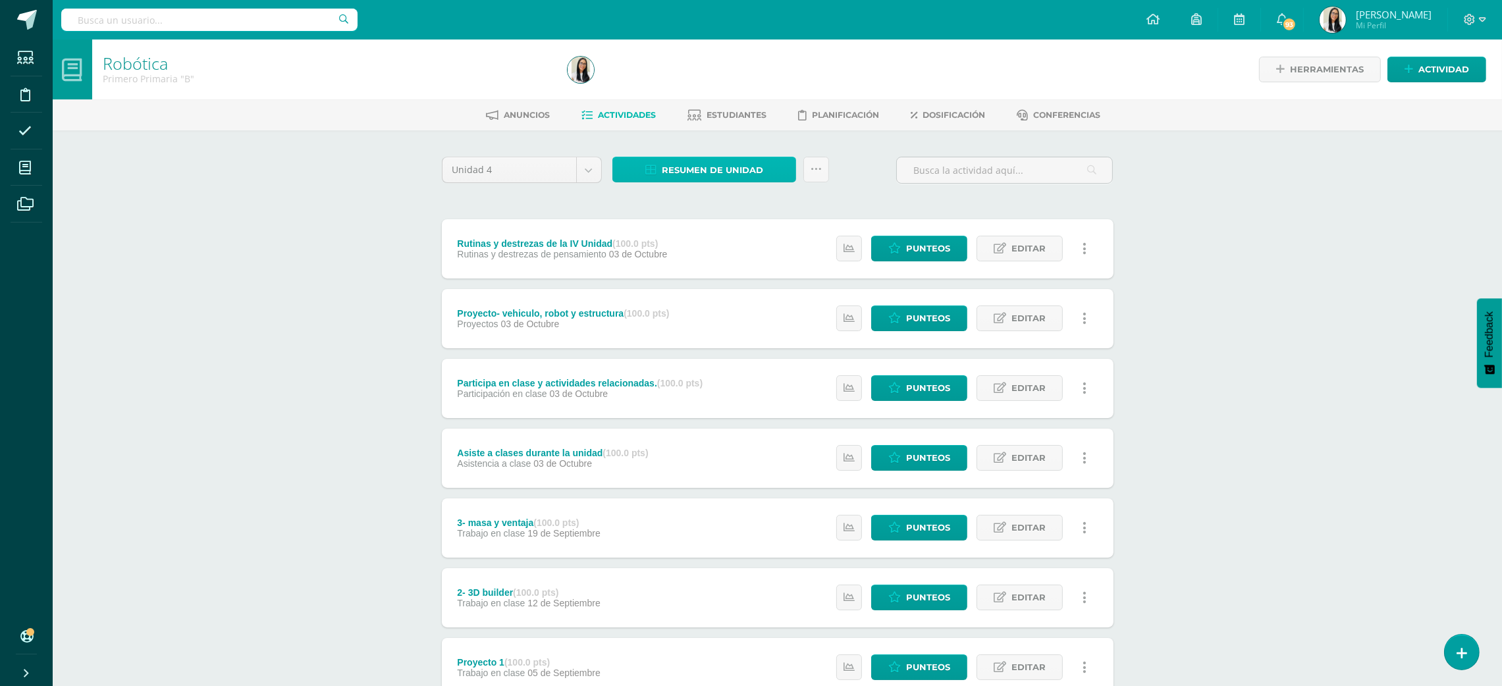
click at [768, 174] on link "Resumen de unidad" at bounding box center [704, 170] width 184 height 26
click at [732, 86] on link "Descargar como HTML" at bounding box center [705, 83] width 140 height 20
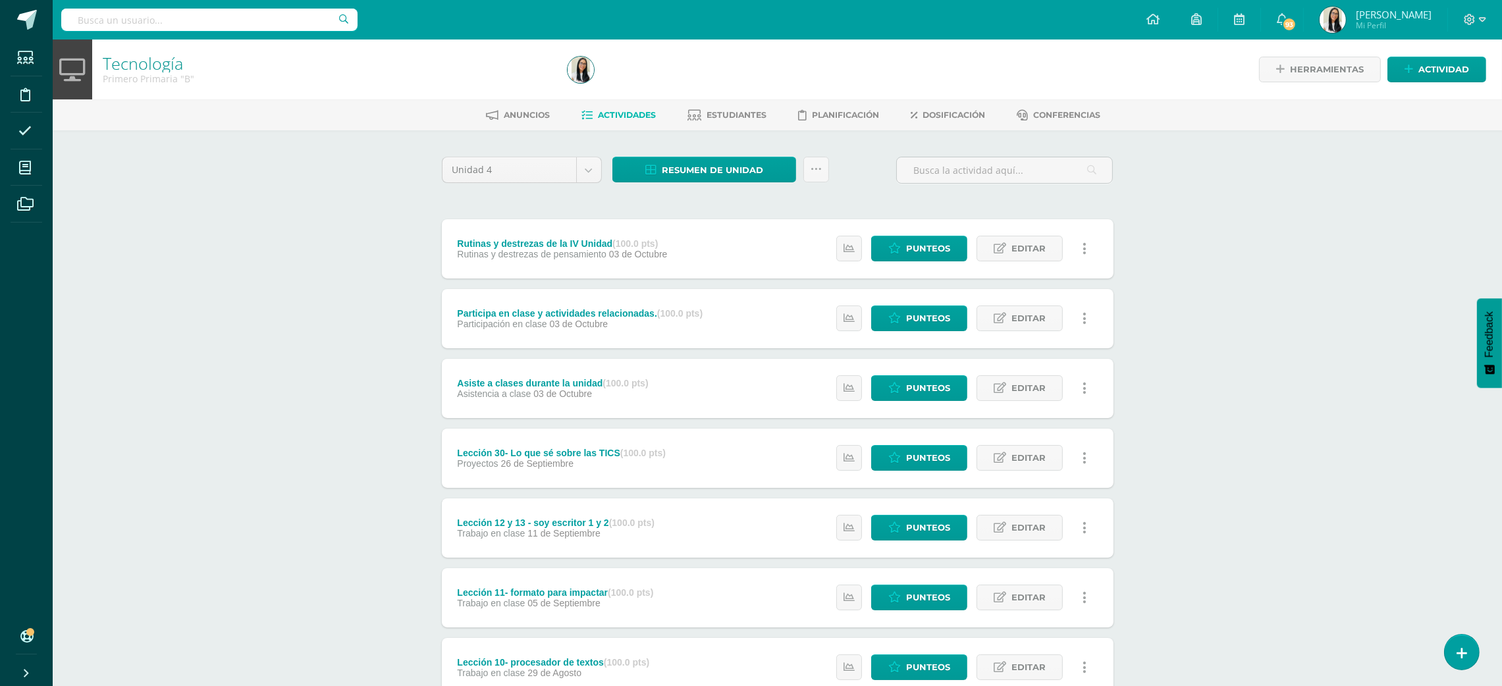
click at [199, 321] on div "Tecnología Primero Primaria "B" Herramientas Detalle de asistencias Actividad A…" at bounding box center [777, 482] width 1449 height 885
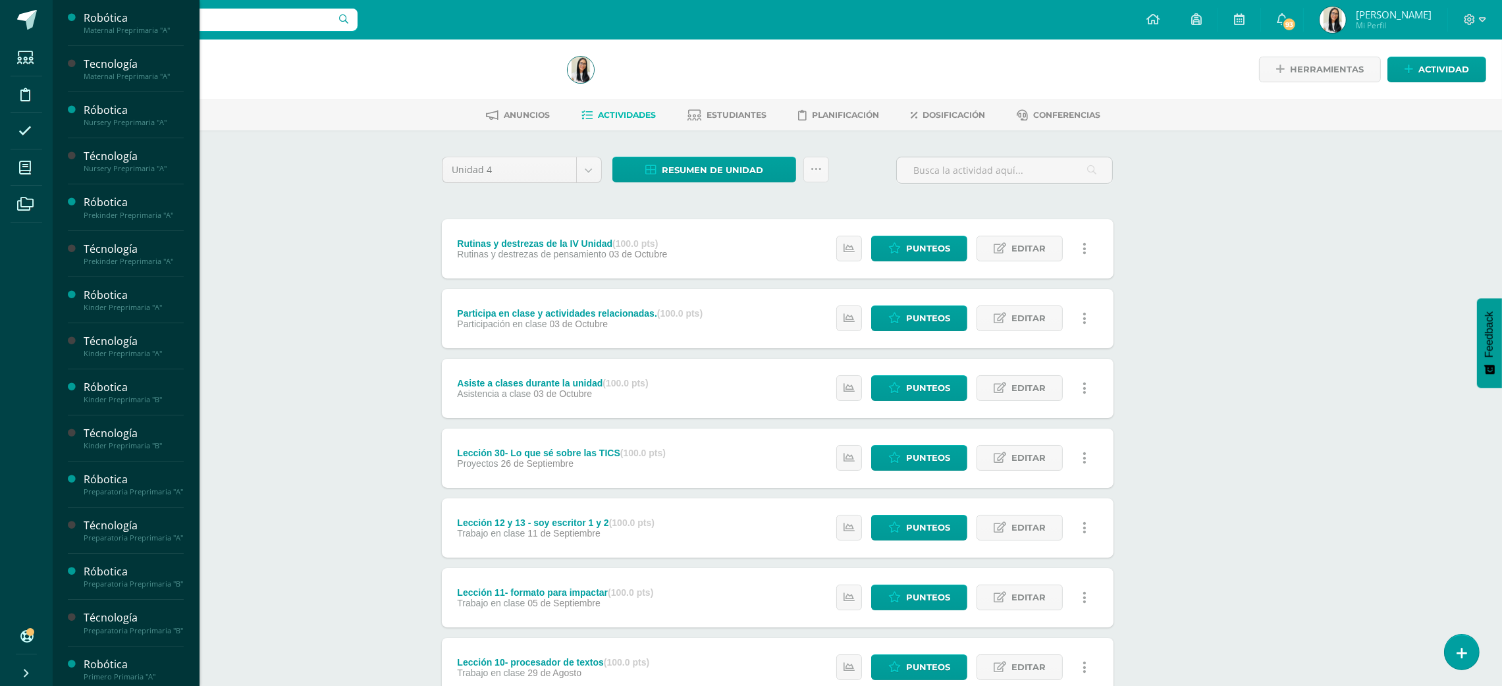
scroll to position [276, 0]
click at [134, 489] on div "Robótica" at bounding box center [134, 480] width 100 height 15
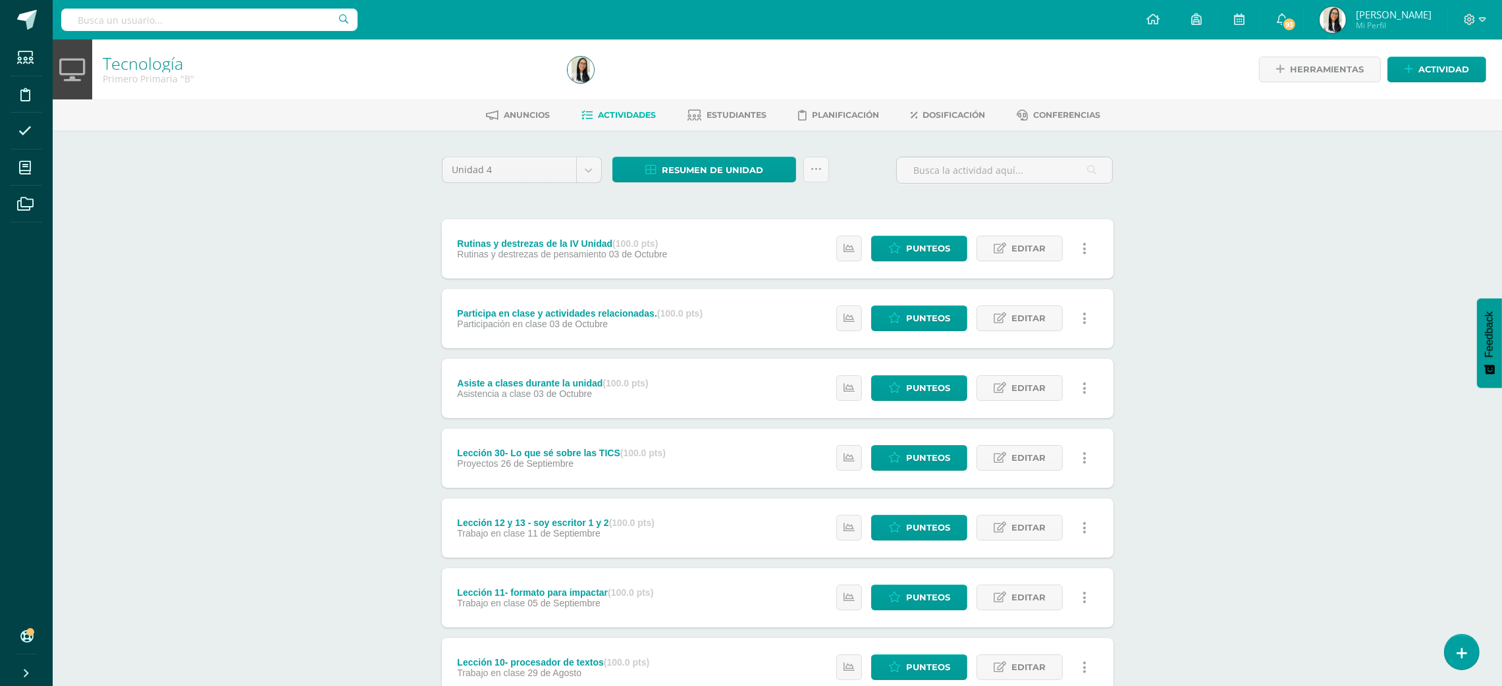
click at [283, 429] on div "Tecnología Primero Primaria "B" Herramientas Detalle de asistencias Actividad A…" at bounding box center [777, 482] width 1449 height 885
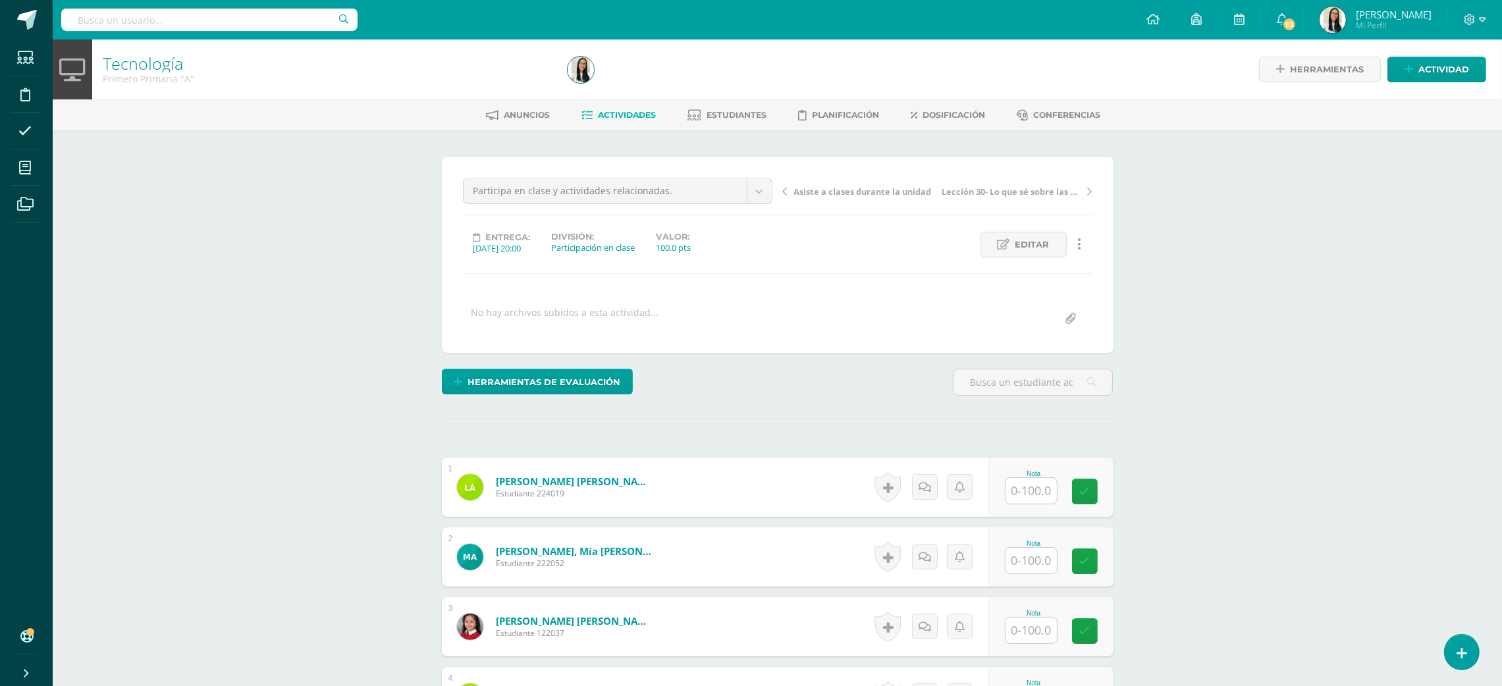
scroll to position [1, 0]
click at [1020, 484] on input "text" at bounding box center [1038, 490] width 53 height 26
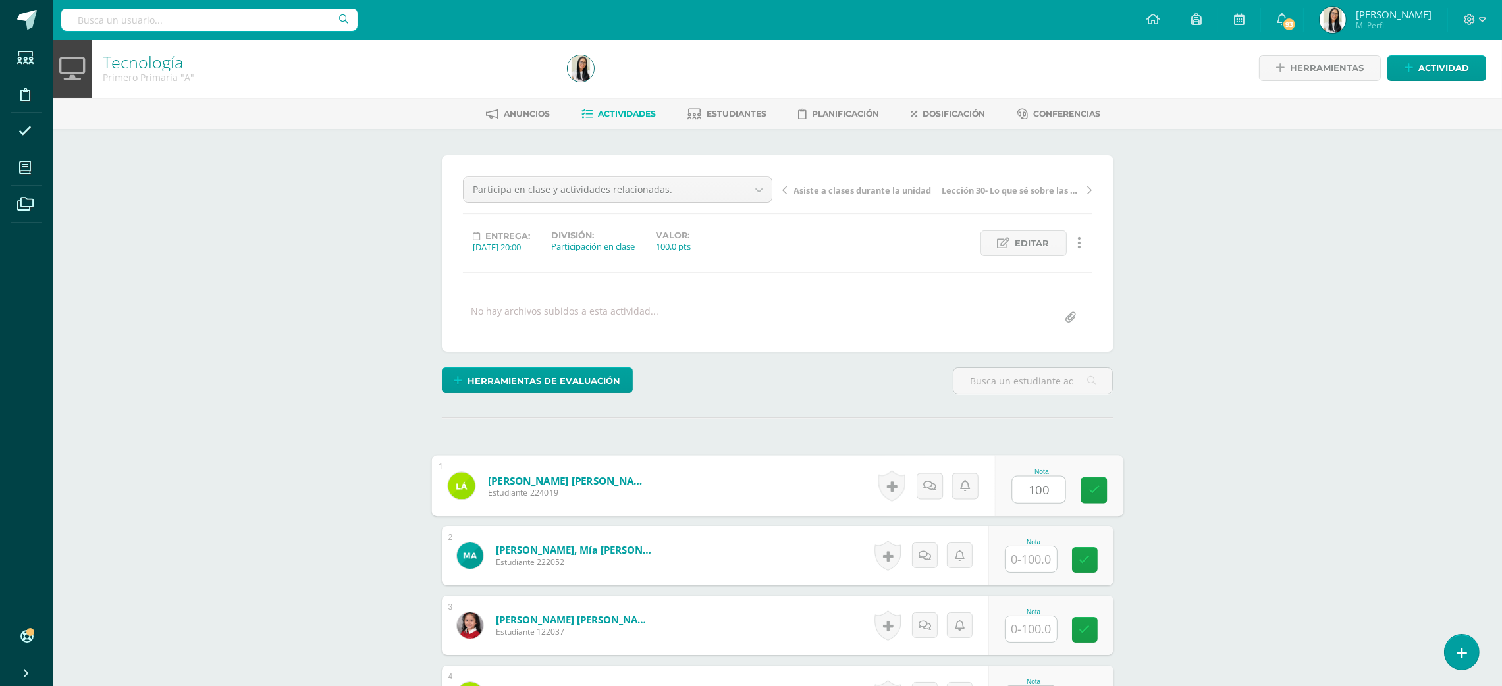
type input "100"
type input "1"
type input "100"
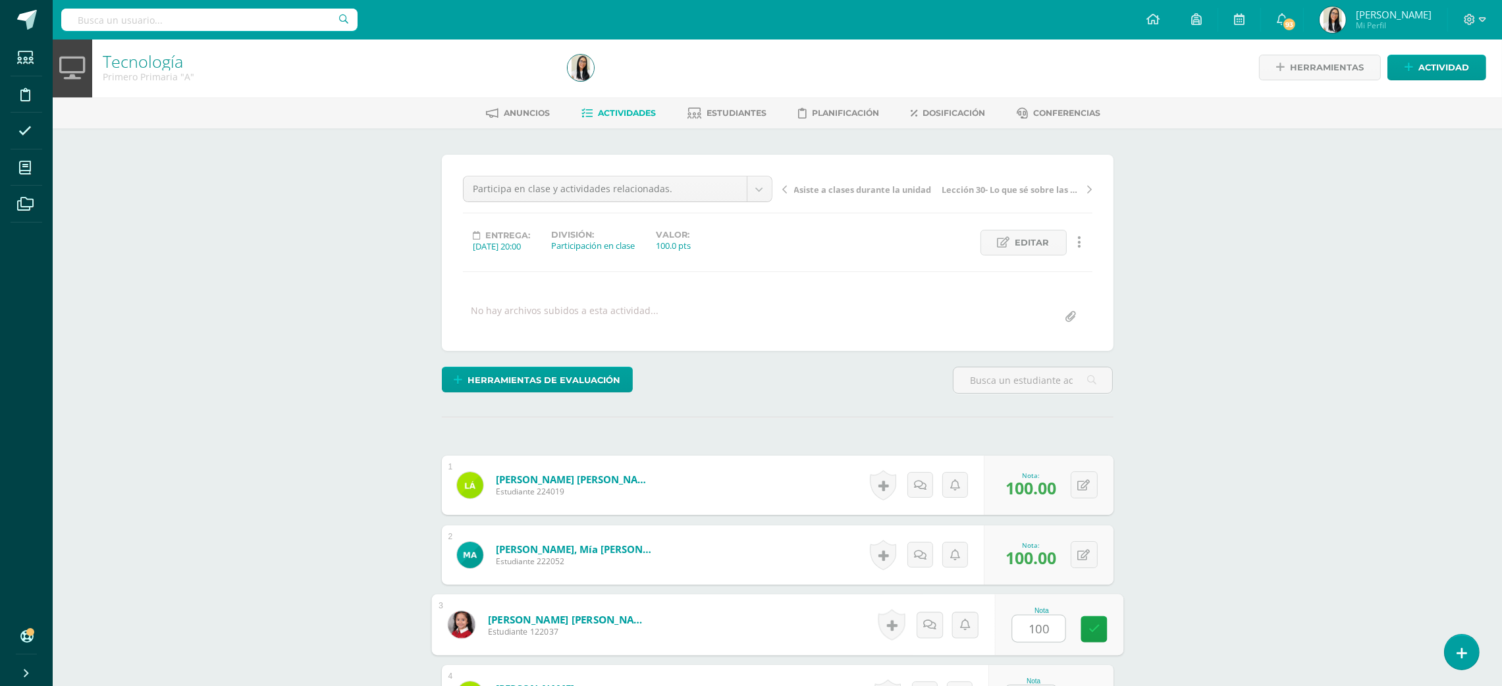
type input "100"
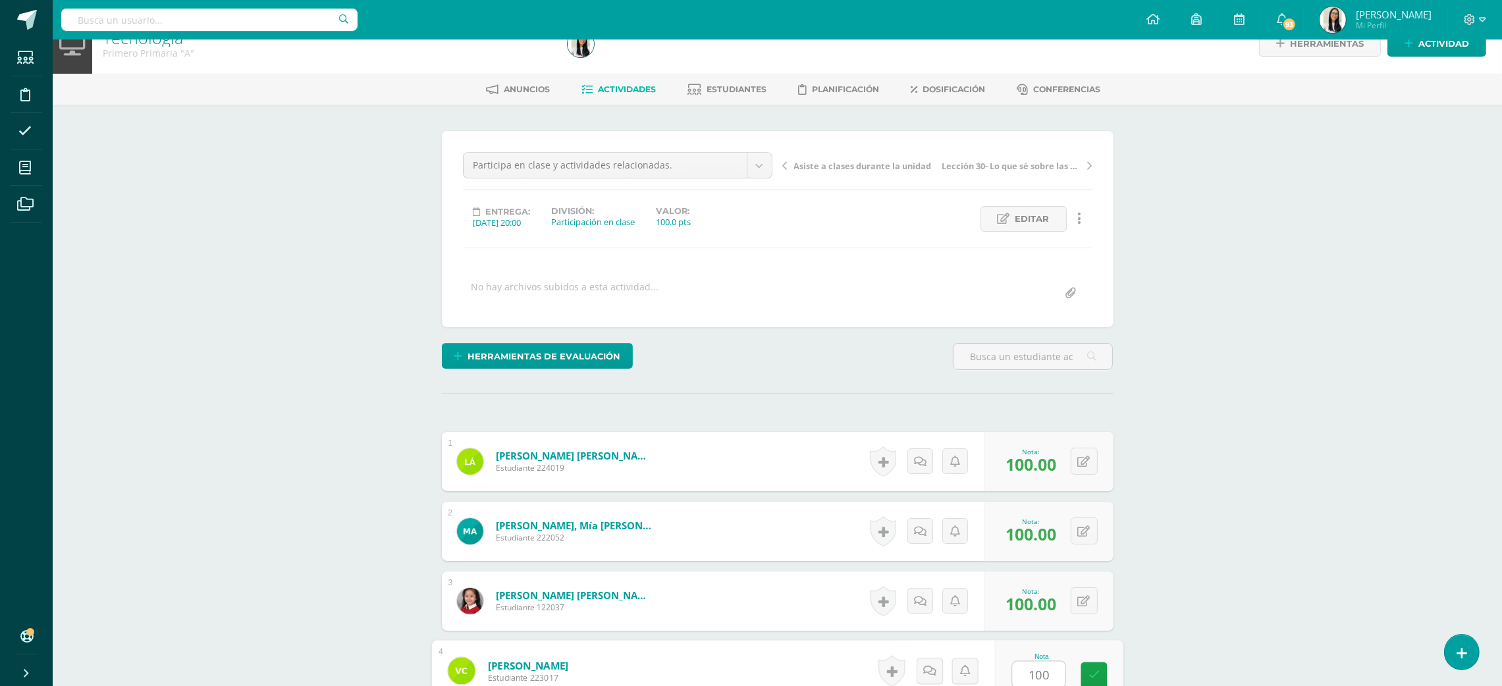
type input "100"
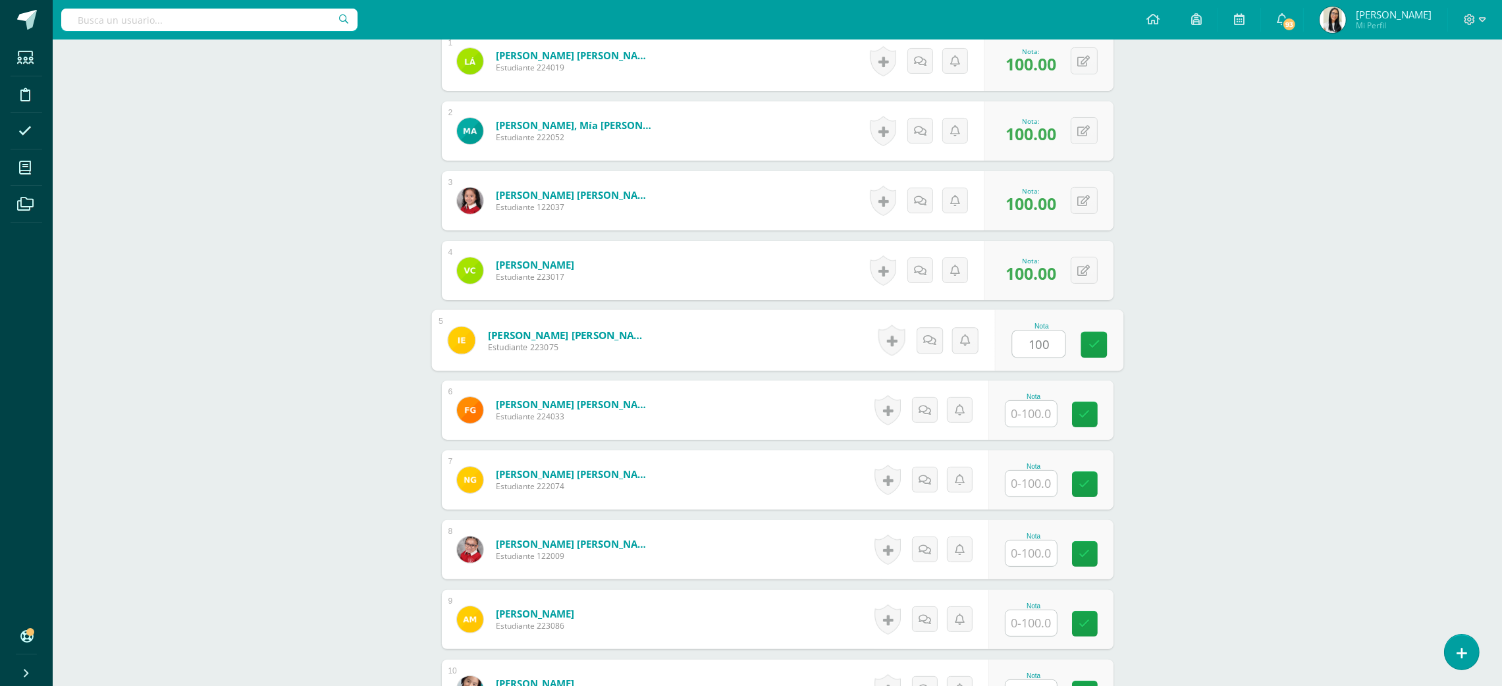
type input "100"
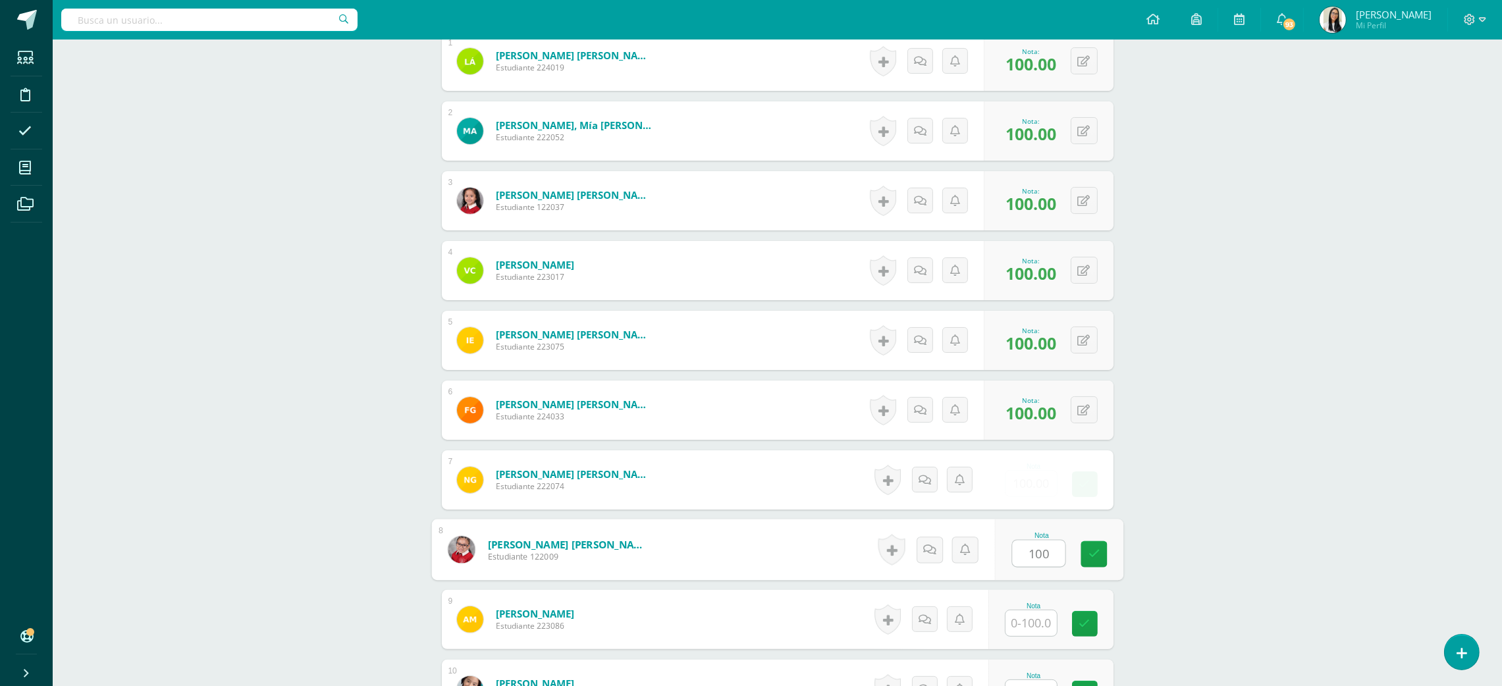
type input "100"
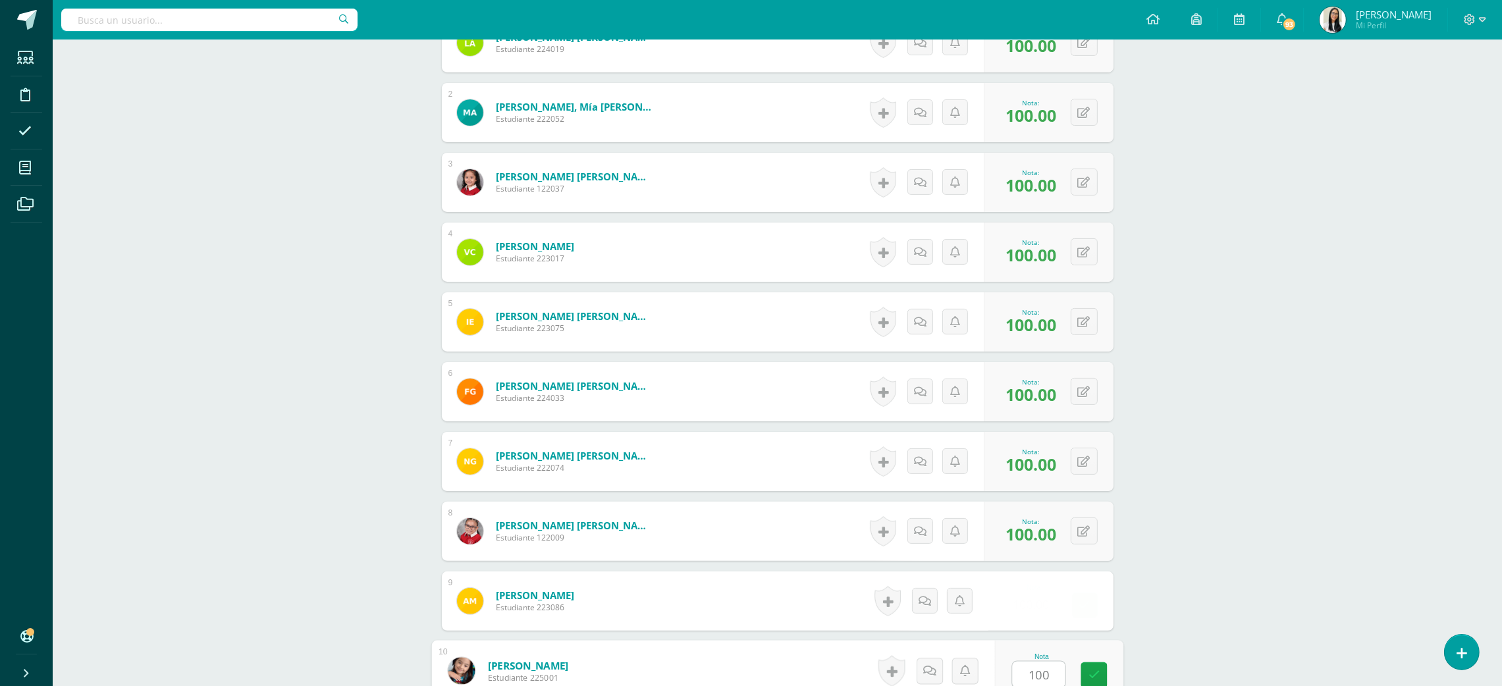
type input "100"
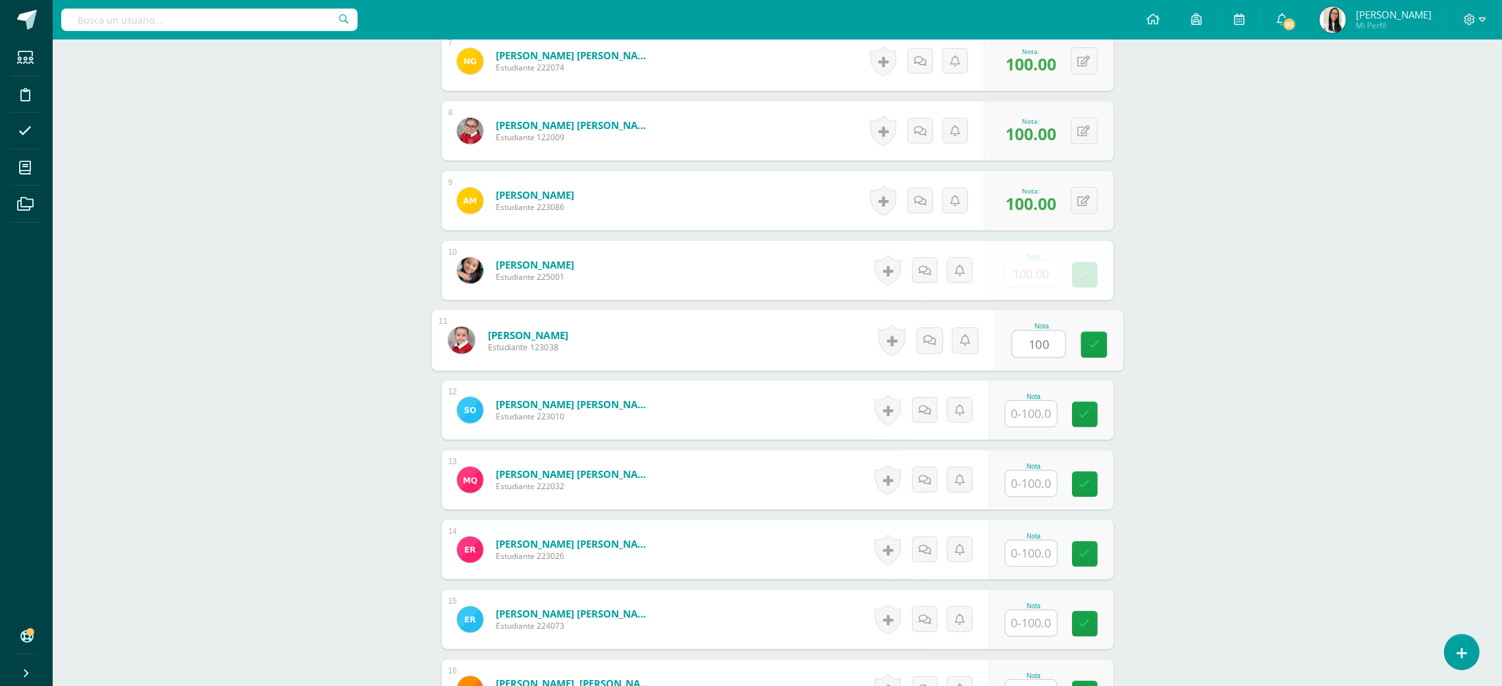
type input "100"
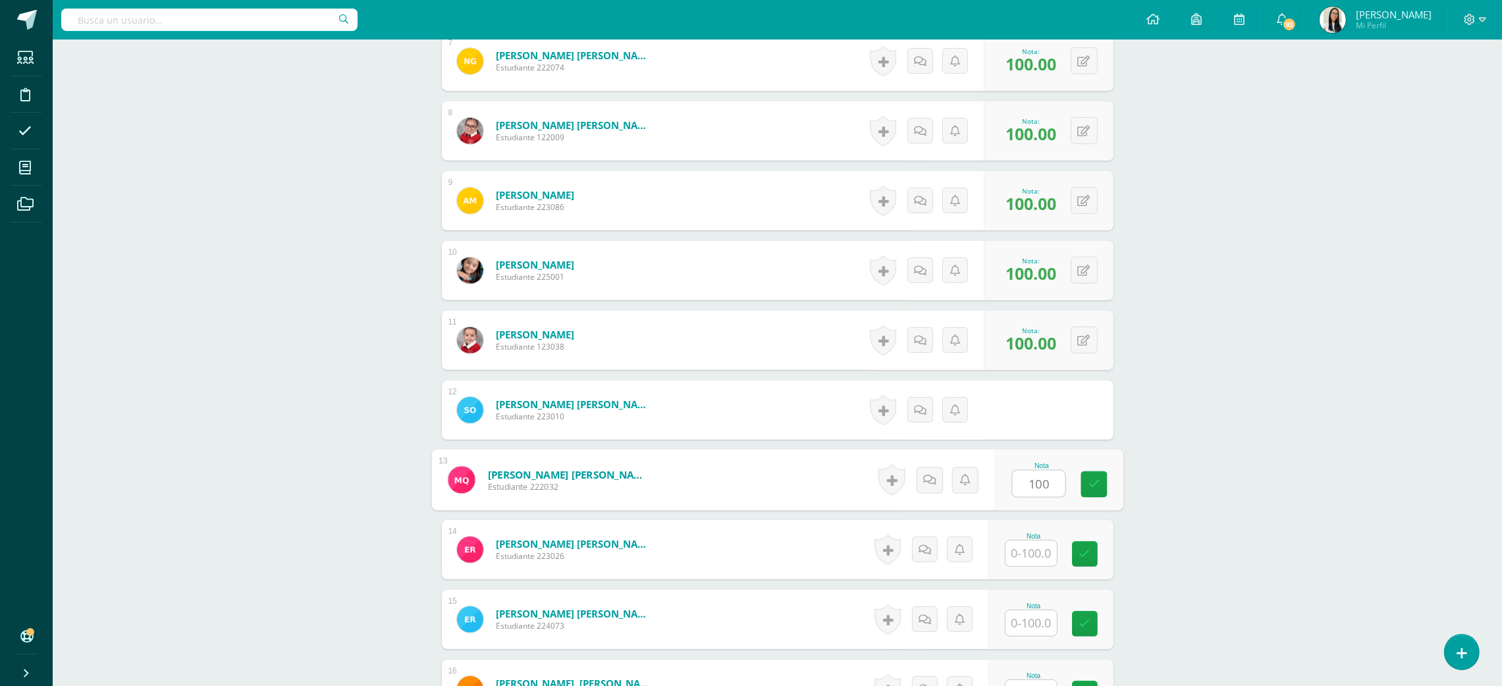
type input "100"
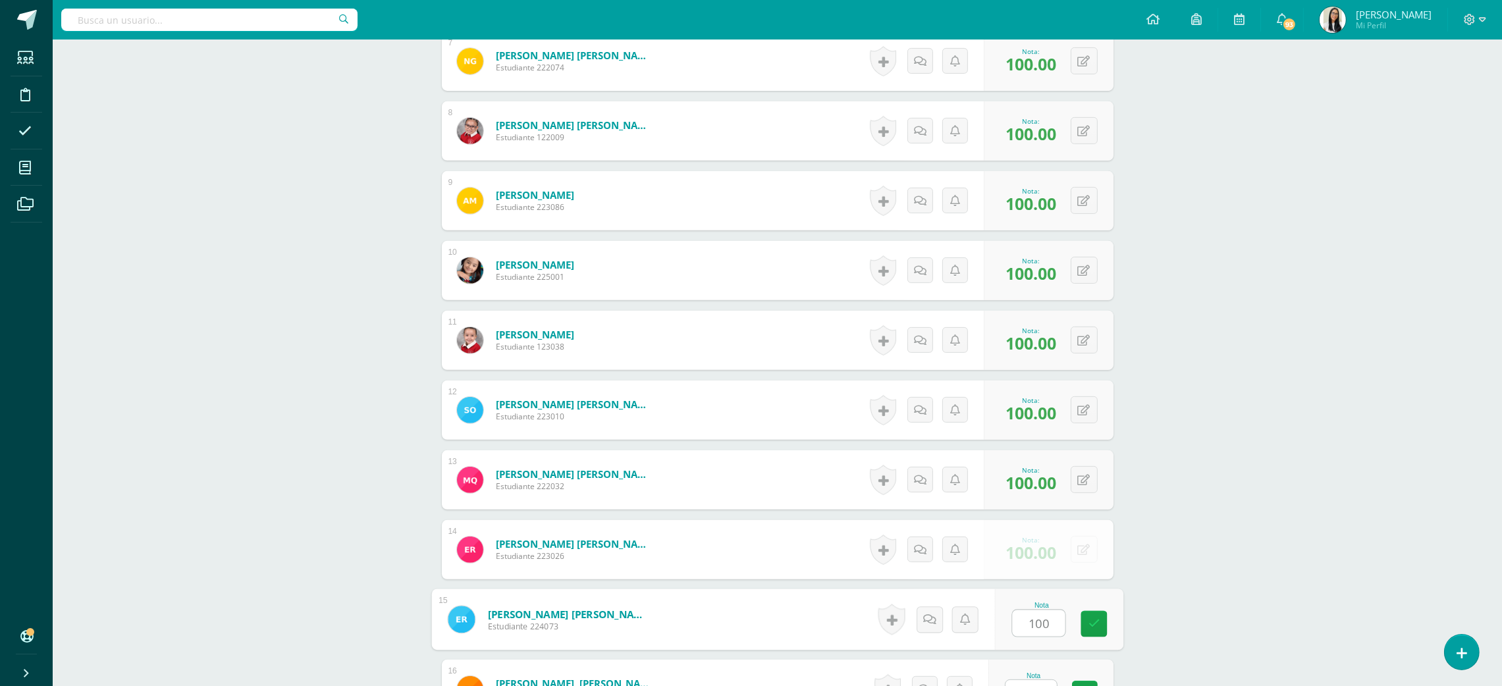
type input "100"
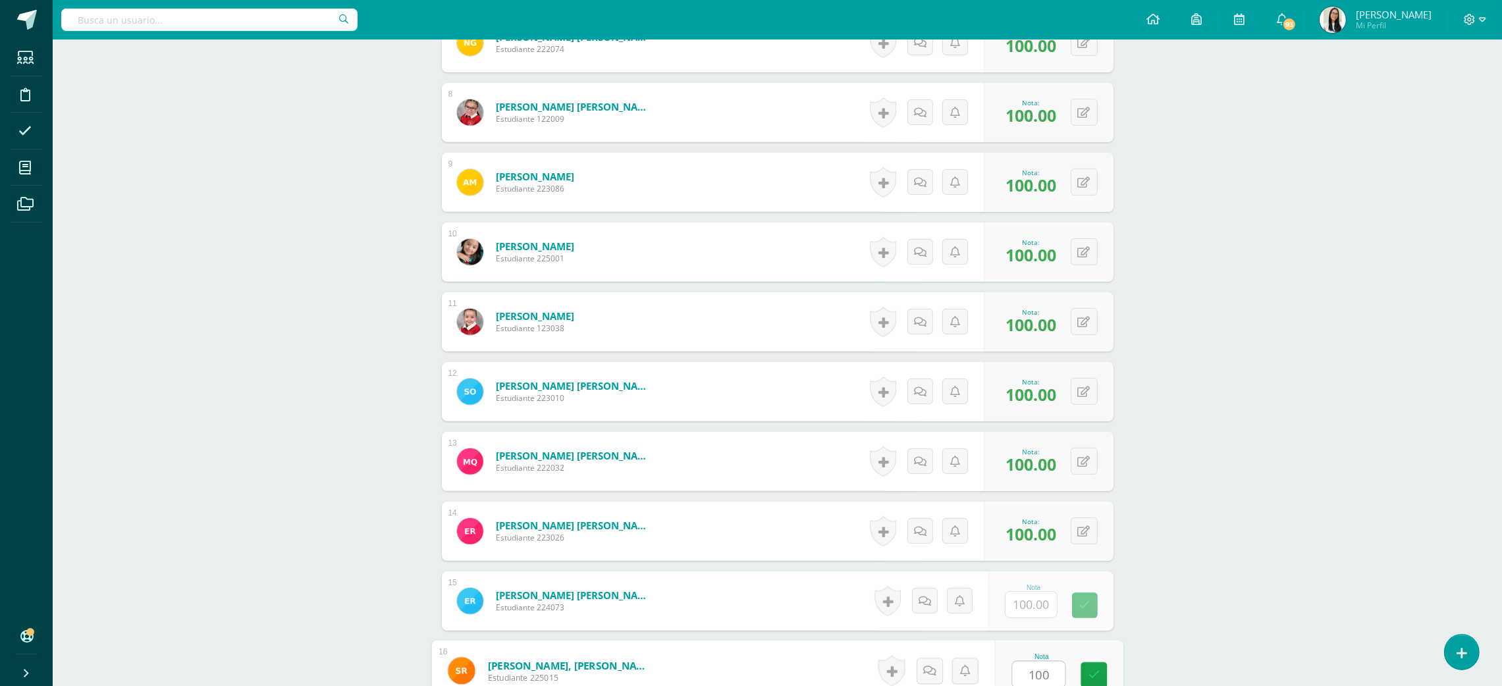
type input "100"
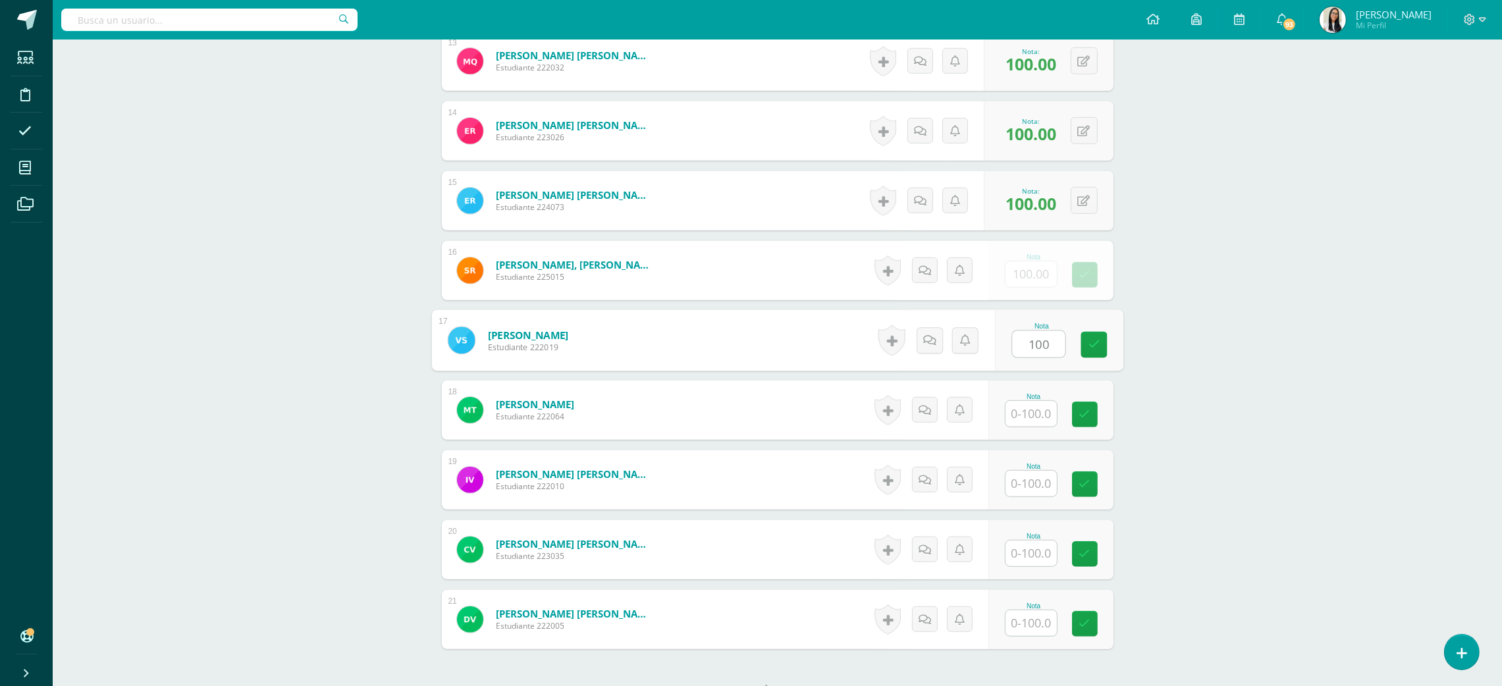
type input "100"
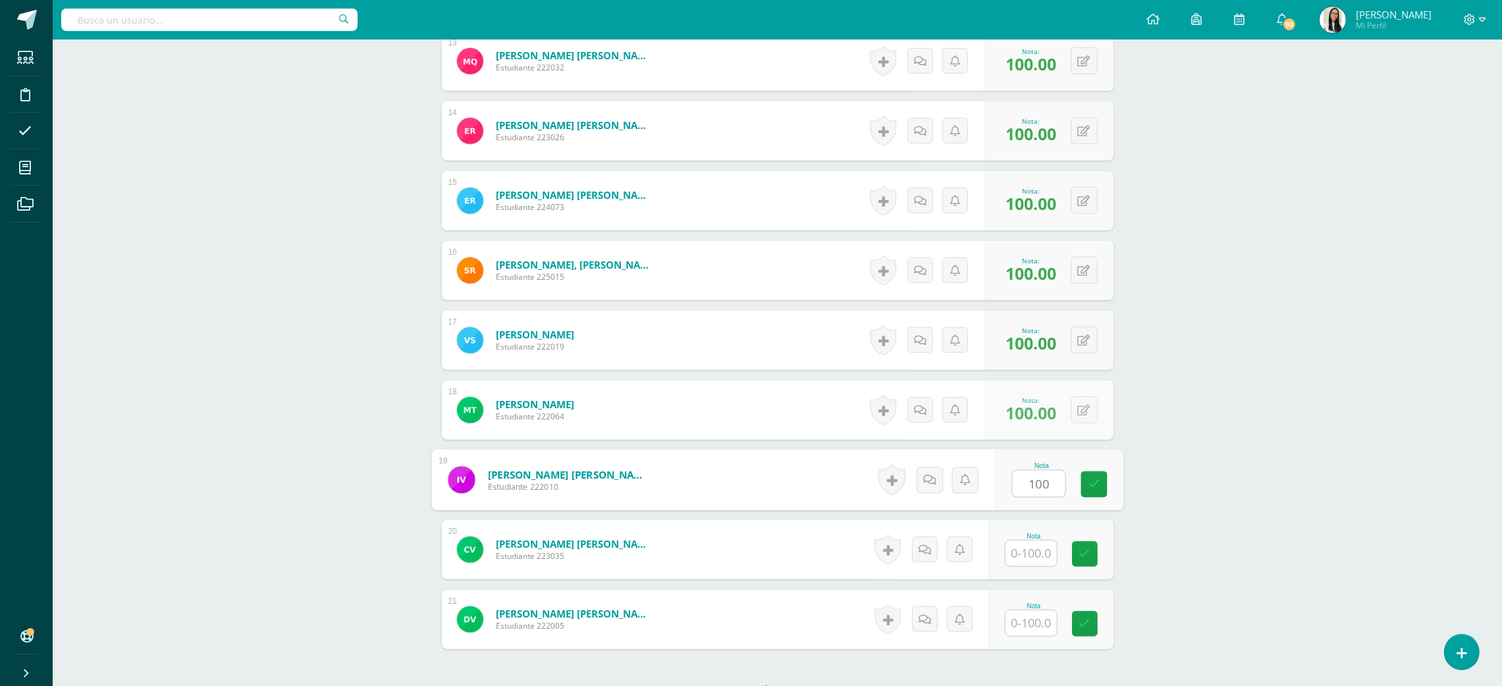
type input "100"
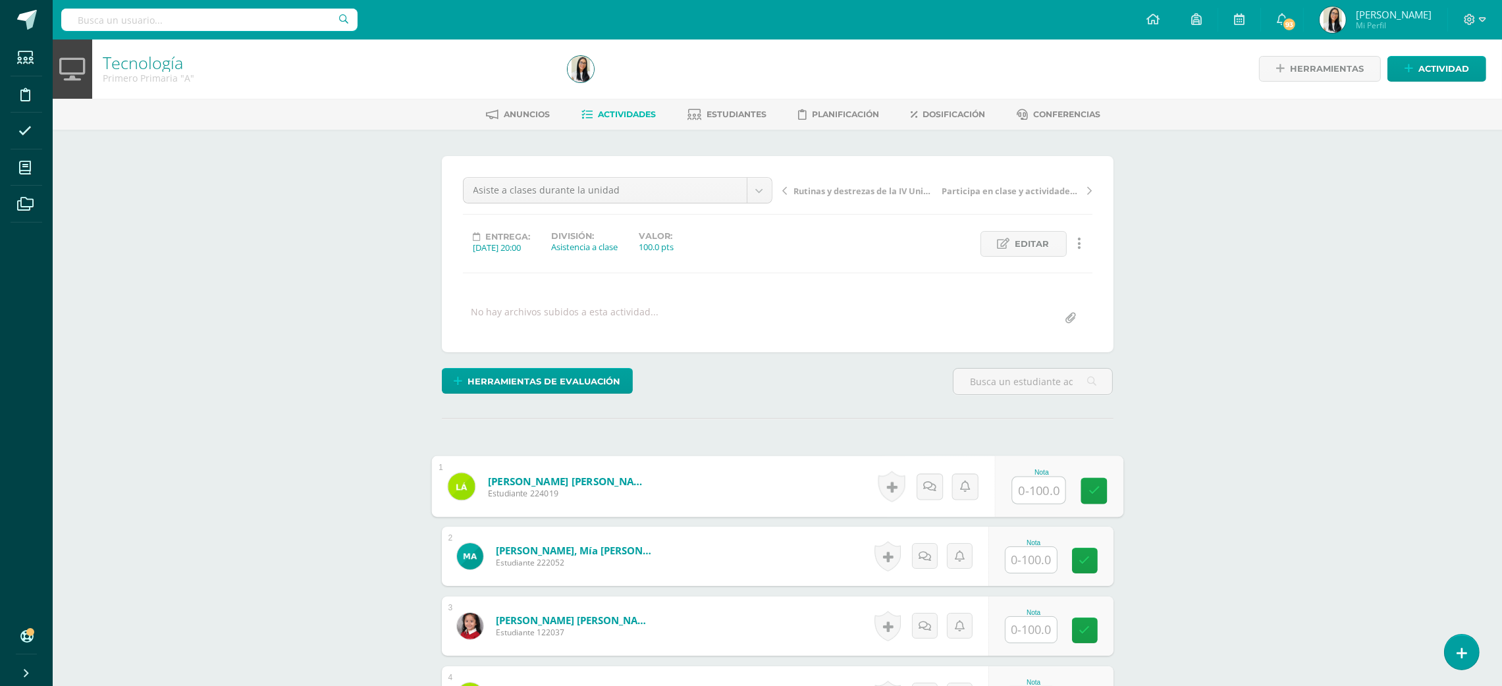
click at [1023, 491] on input "text" at bounding box center [1038, 490] width 53 height 26
click at [1052, 485] on input "text" at bounding box center [1038, 489] width 53 height 26
type input "100"
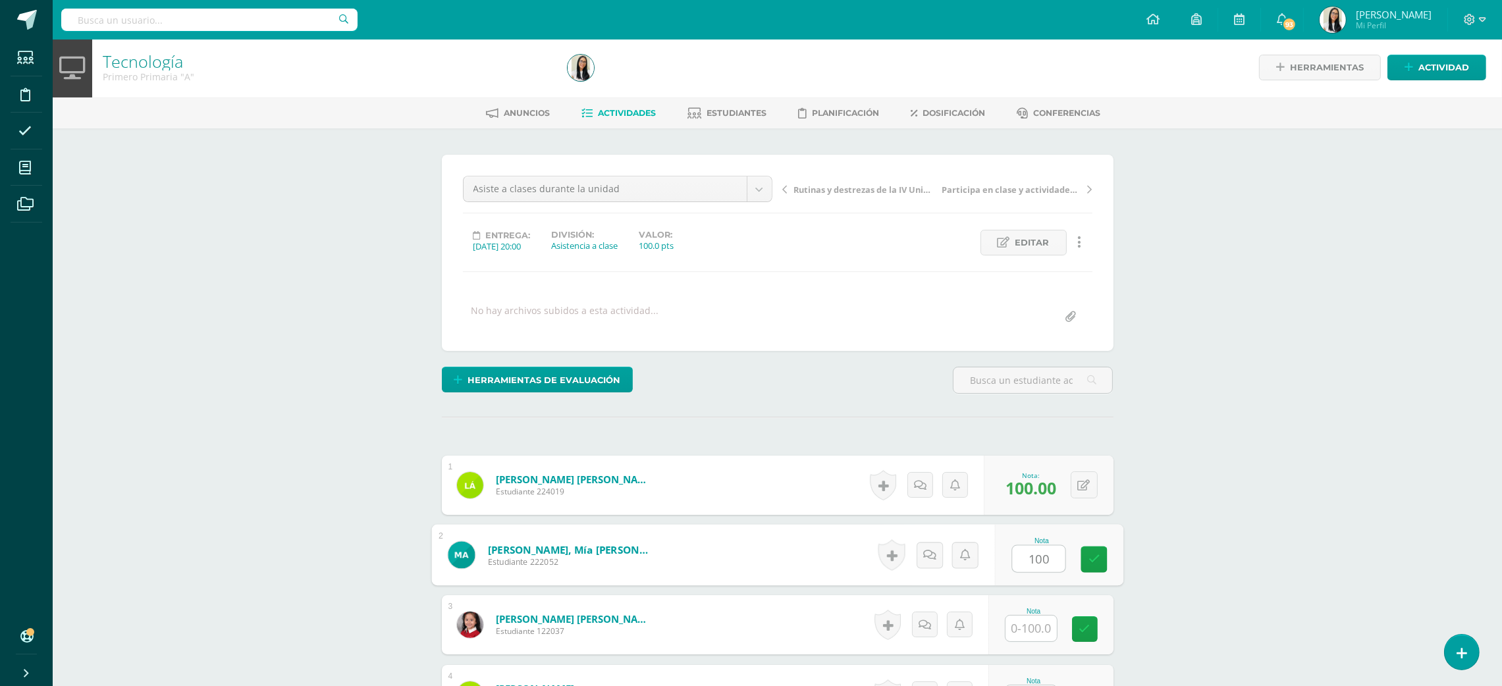
type input "100"
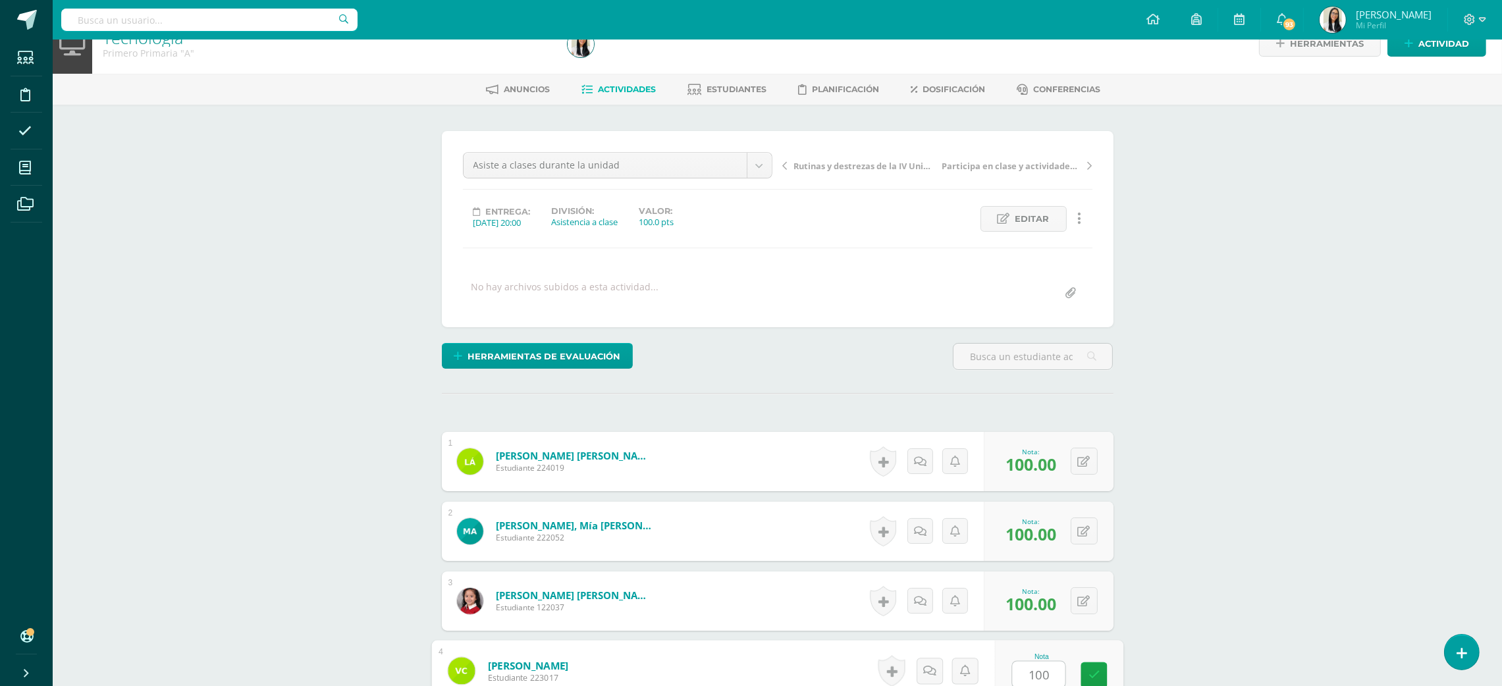
type input "100"
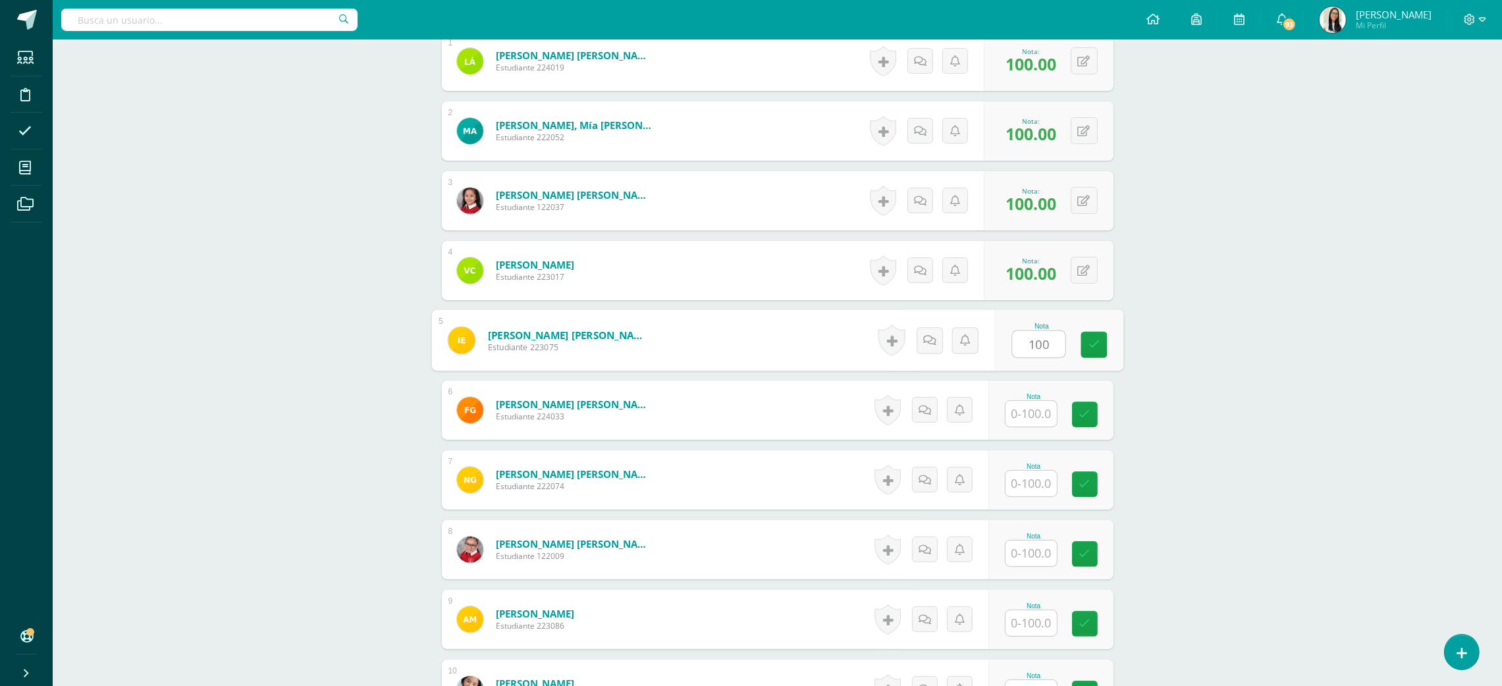
type input "100"
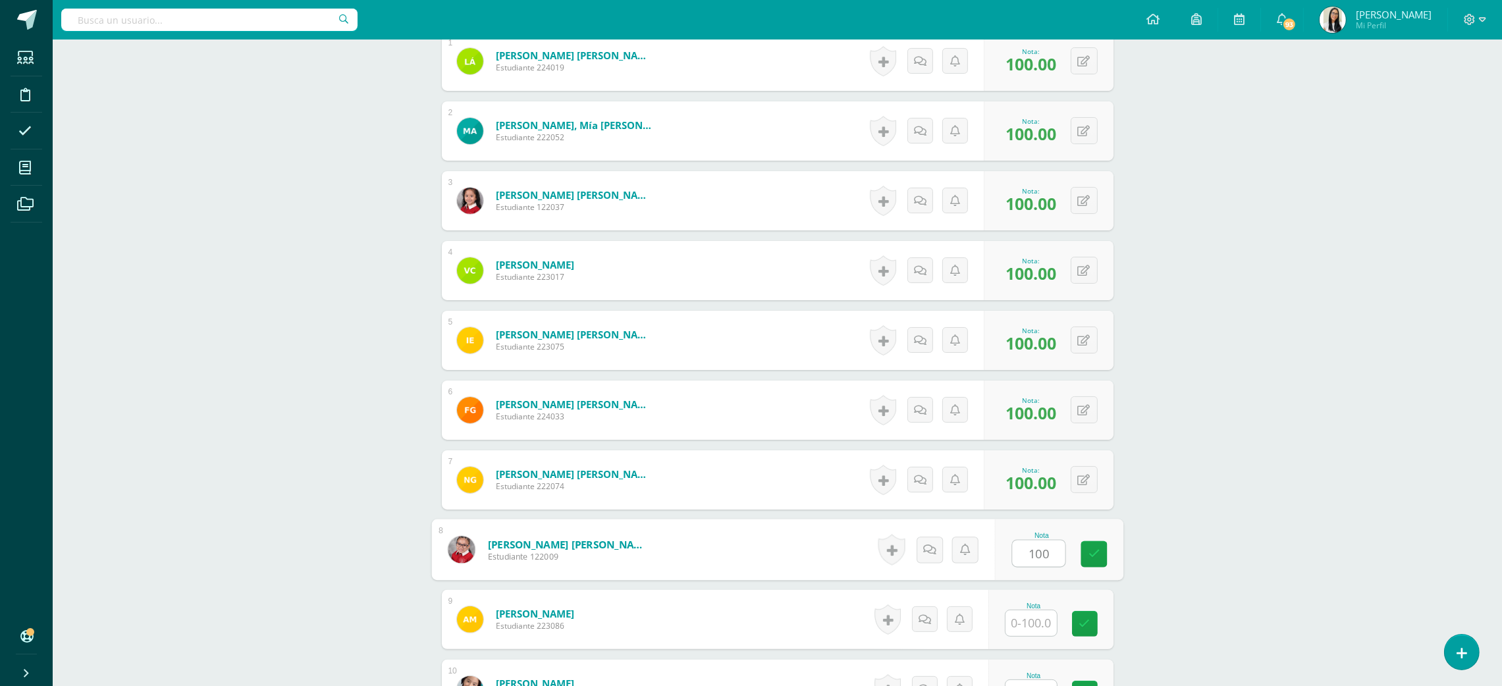
type input "100"
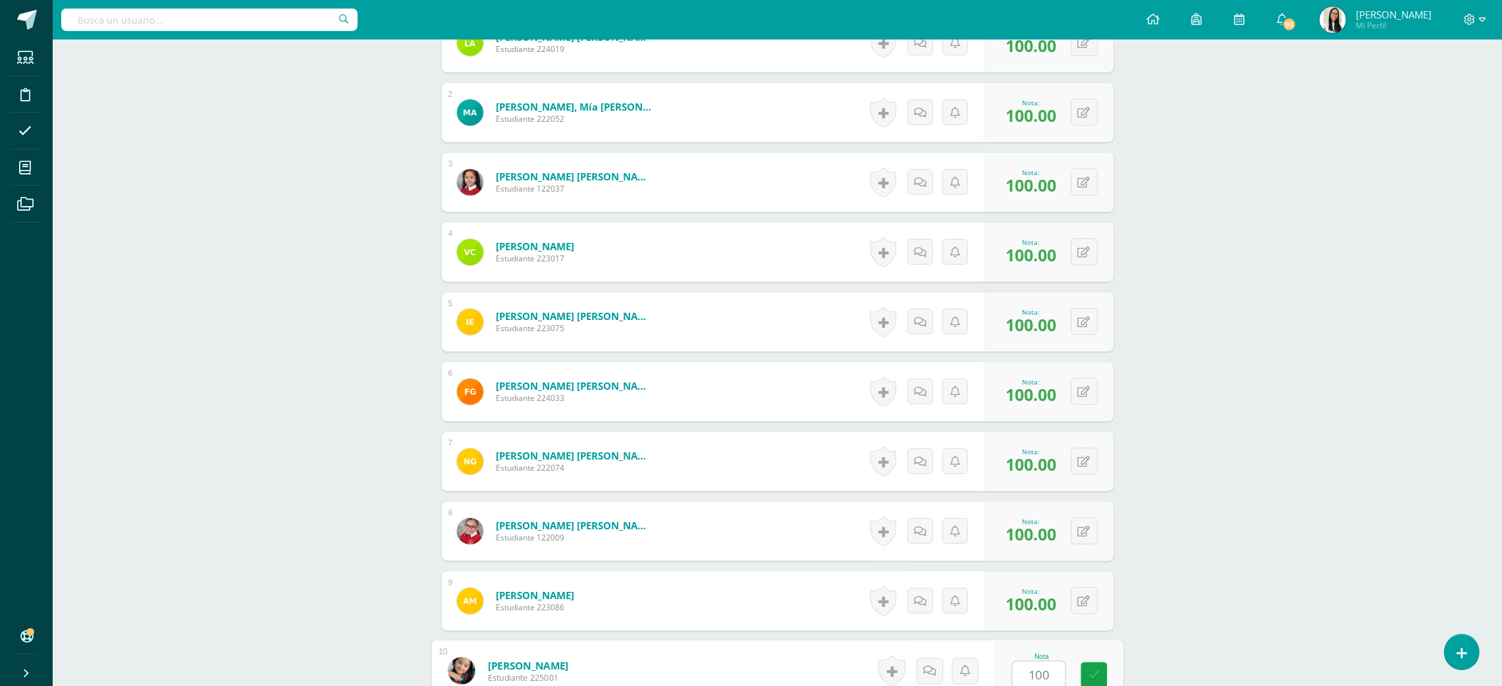
type input "100"
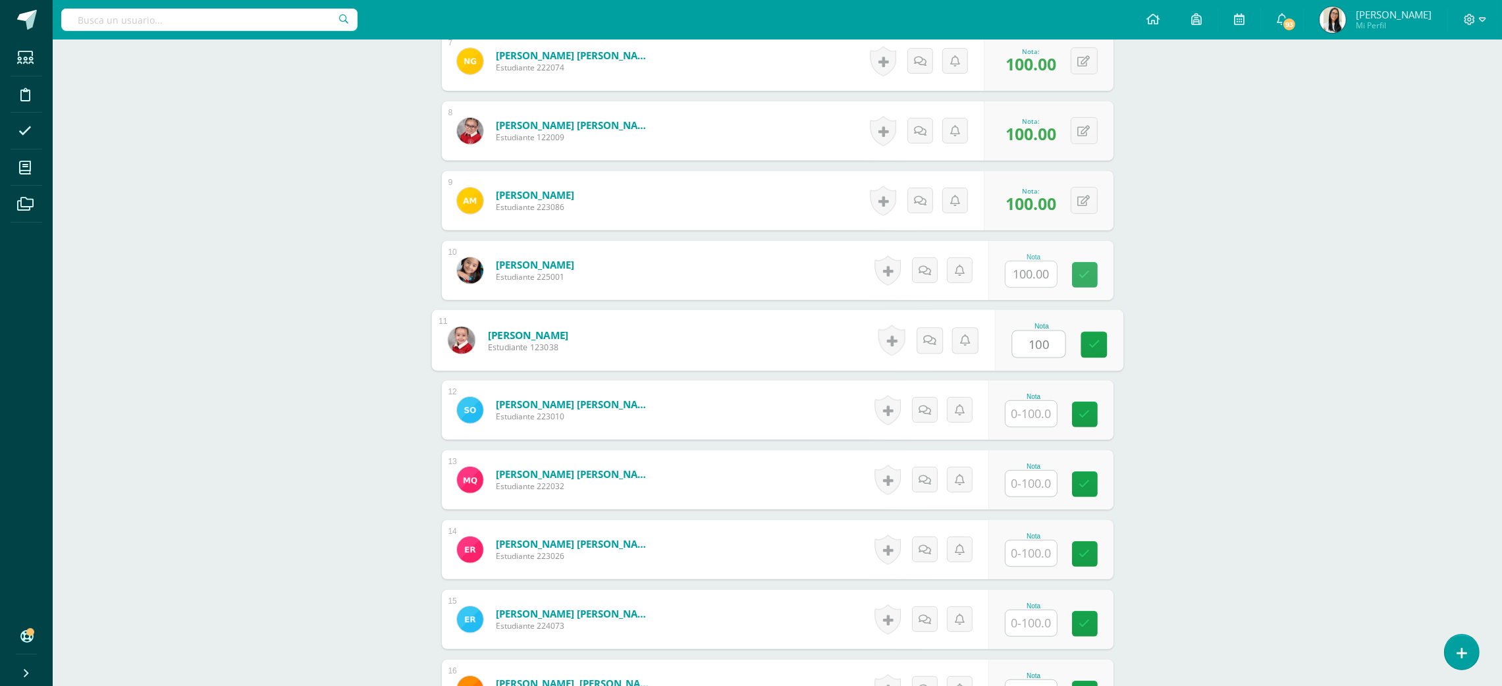
type input "100"
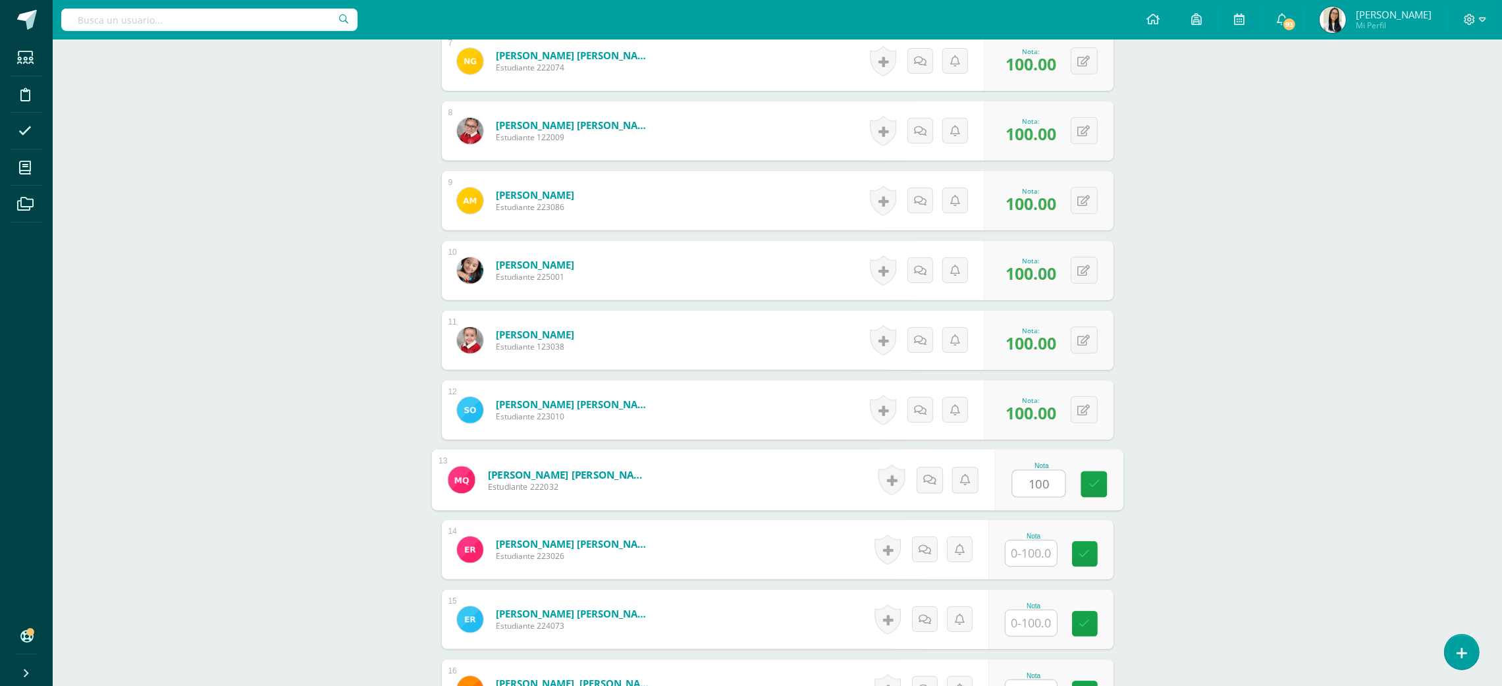
type input "100"
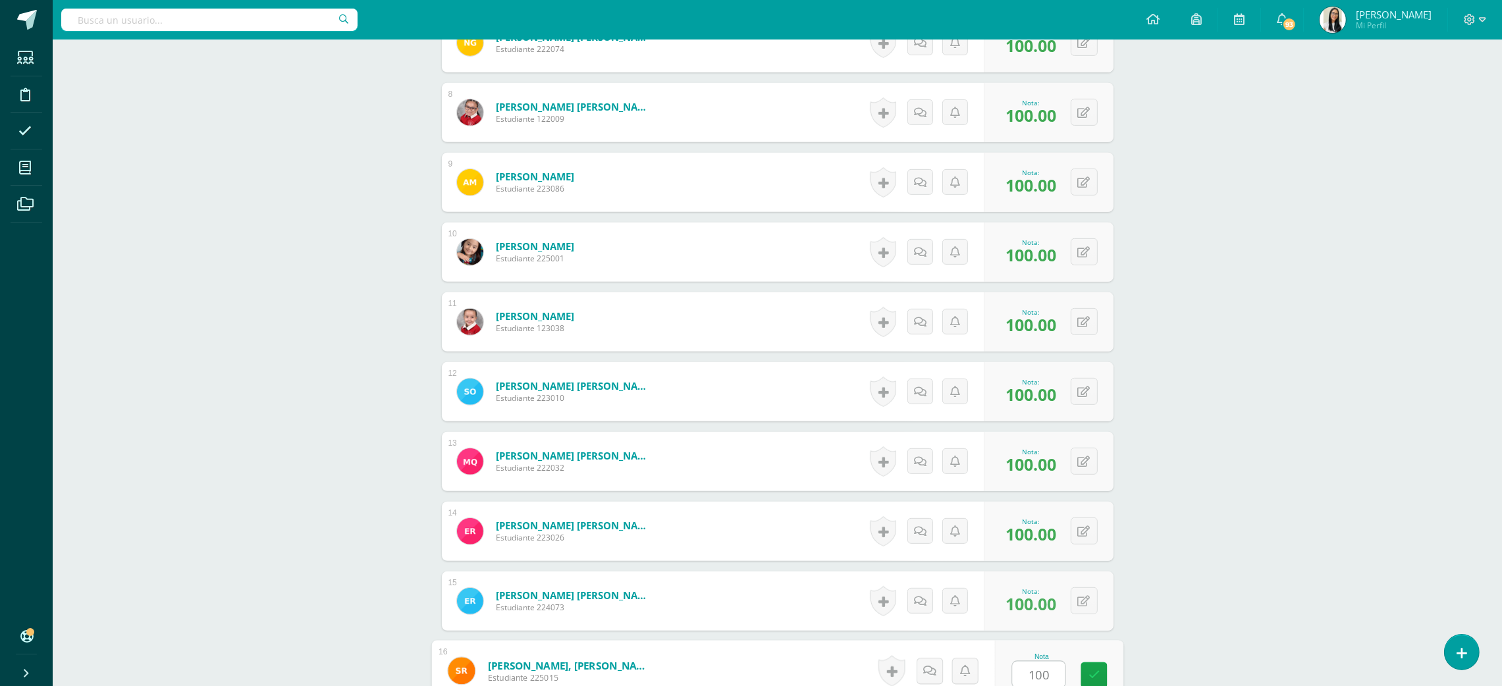
type input "100"
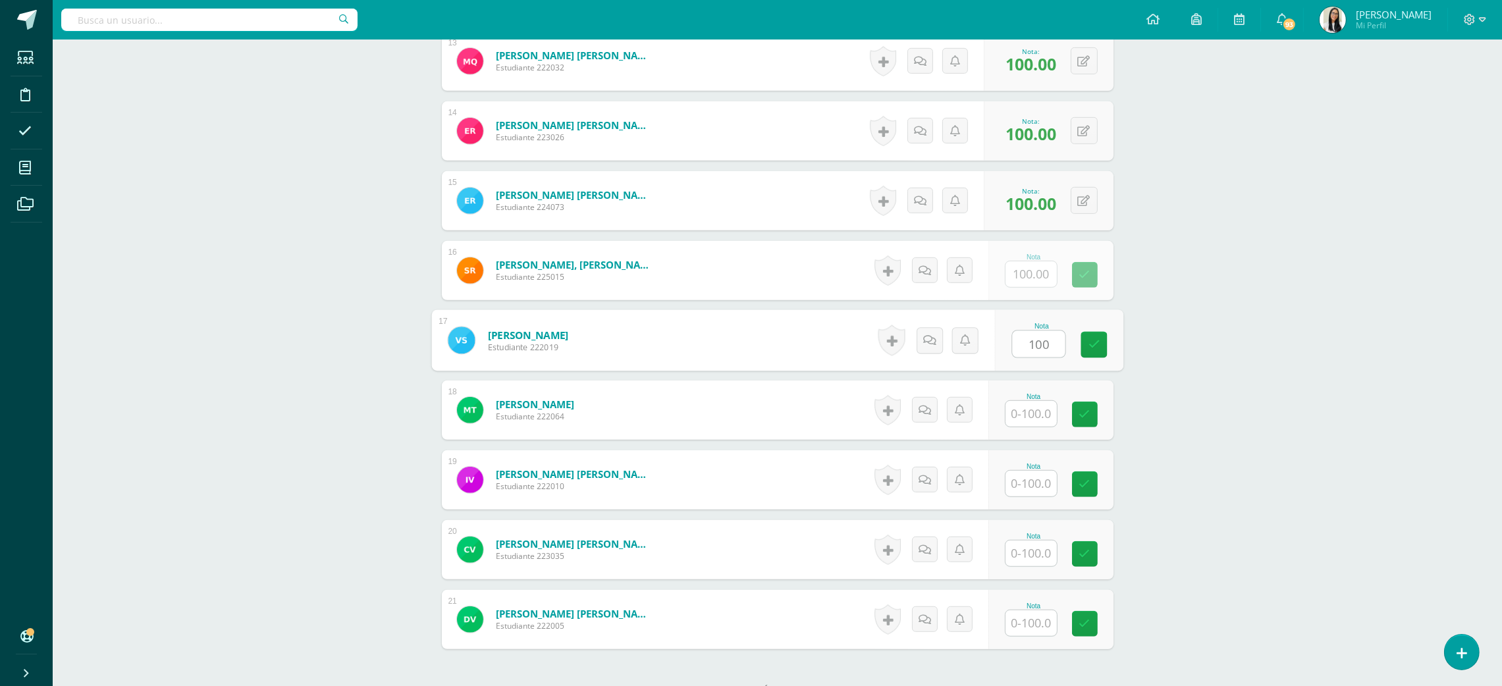
type input "100"
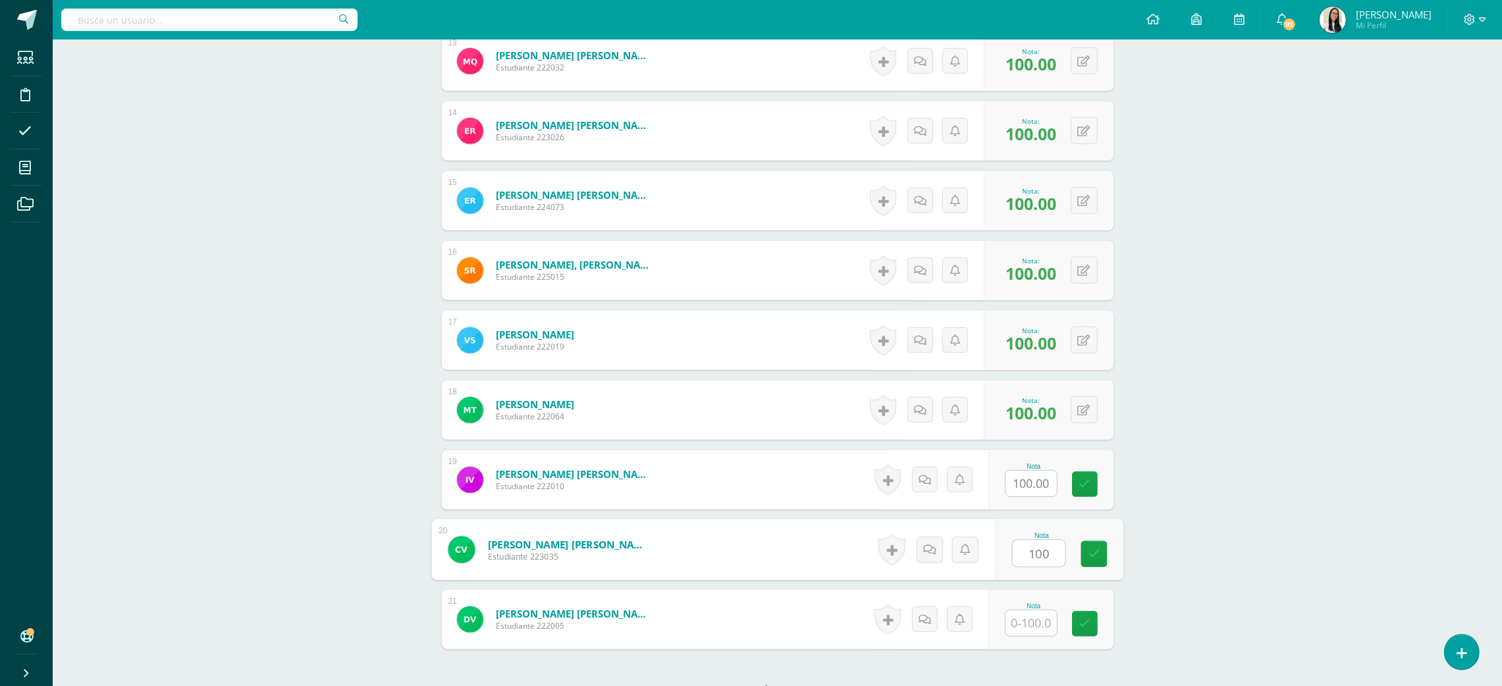
type input "100"
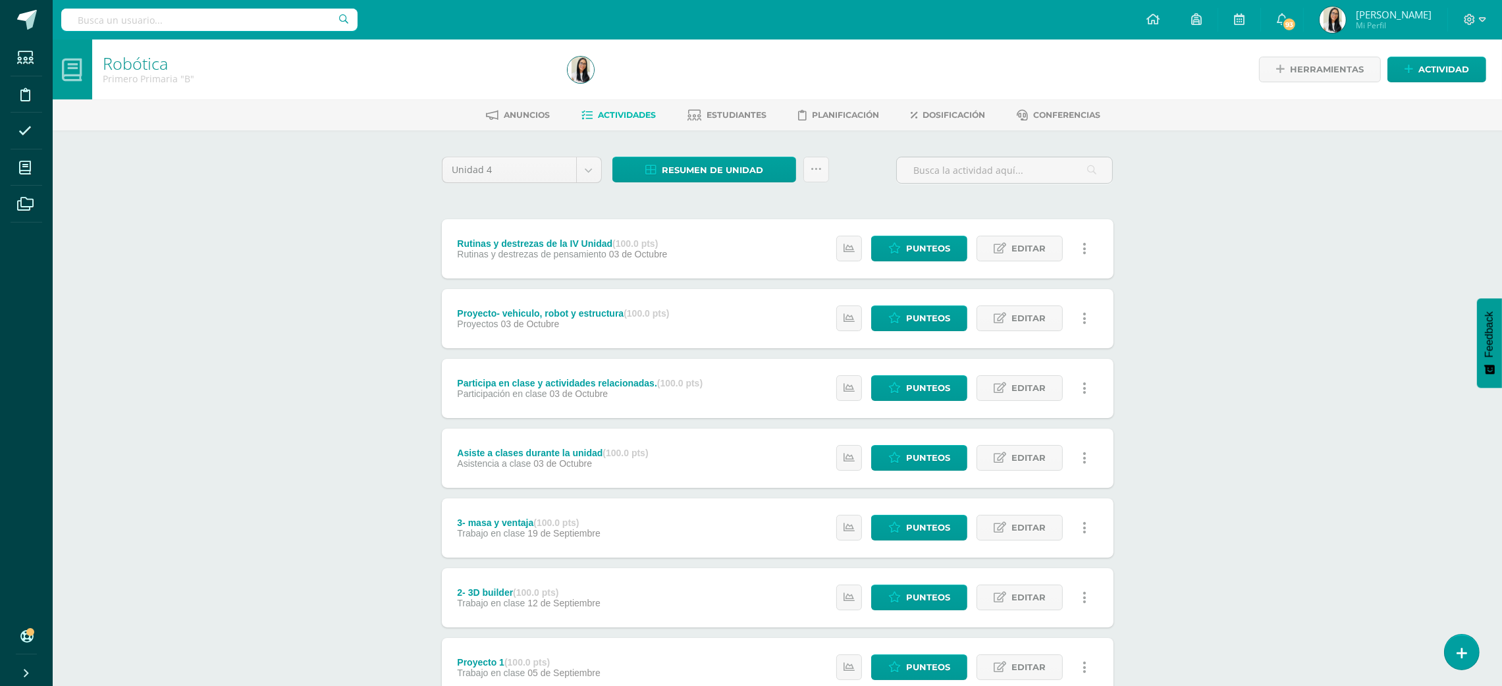
click at [1291, 244] on div "Robótica Primero Primaria "B" Herramientas Detalle de asistencias Actividad Anu…" at bounding box center [777, 515] width 1449 height 950
